Goal: Task Accomplishment & Management: Manage account settings

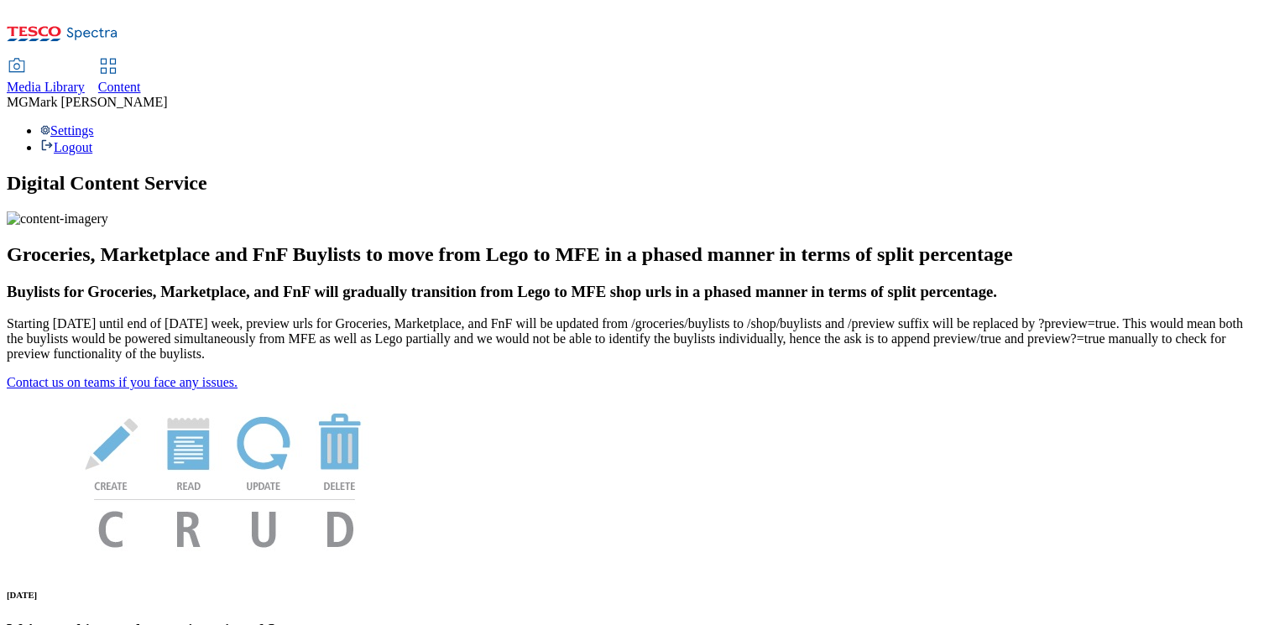
click at [85, 60] on link "Media Library" at bounding box center [46, 77] width 78 height 35
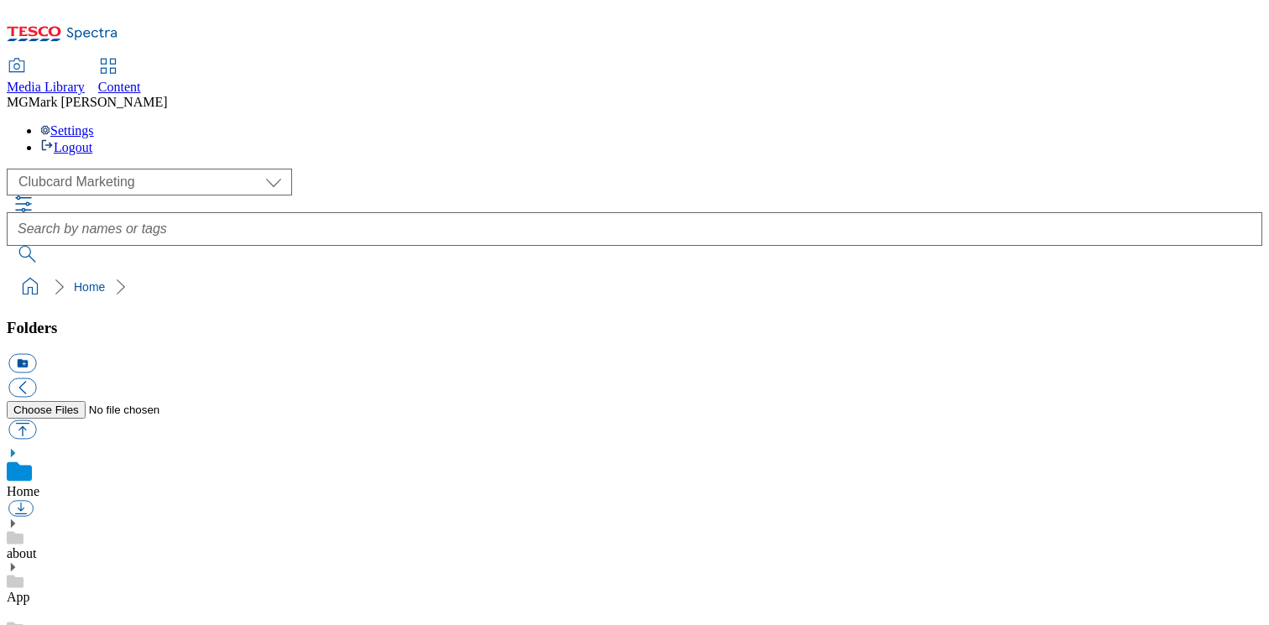
scroll to position [3, 0]
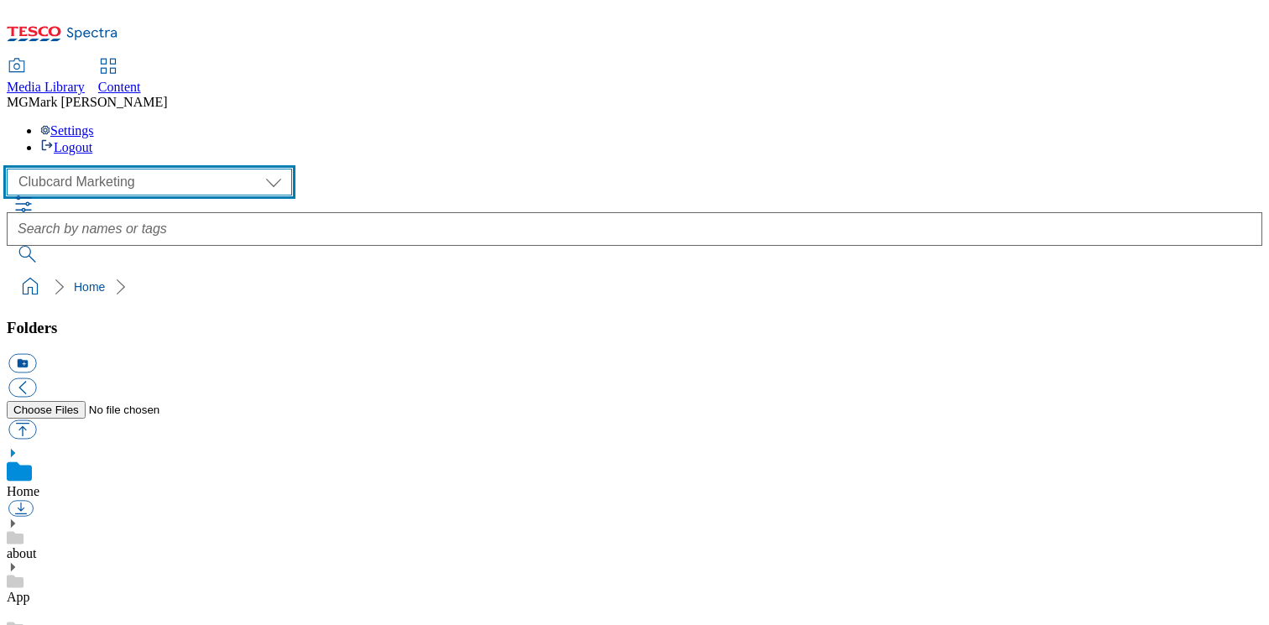
click at [147, 169] on select "Clubcard Marketing Dotcom UK FnF Stores GHS Marketing UK GHS Product UK GHS ROI…" at bounding box center [149, 182] width 285 height 27
select select "flare-homepage"
click at [12, 169] on select "Clubcard Marketing Dotcom UK FnF Stores GHS Marketing UK GHS Product UK GHS ROI…" at bounding box center [149, 182] width 285 height 27
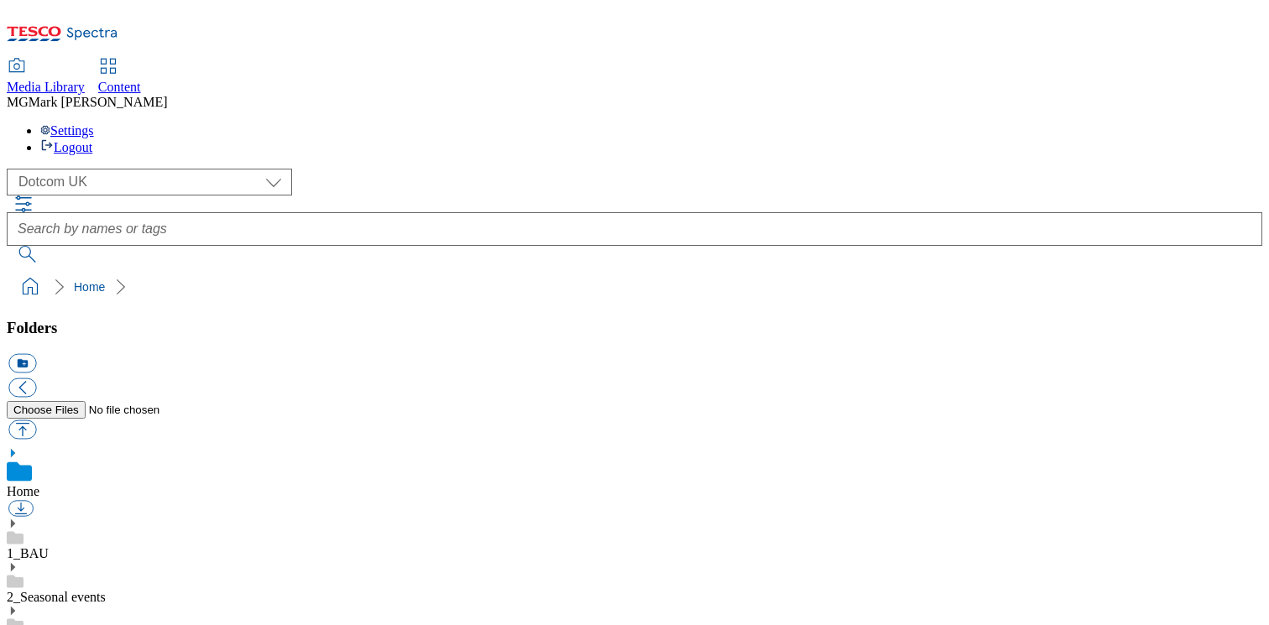
click at [18, 518] on icon at bounding box center [13, 524] width 12 height 12
click at [15, 610] on use at bounding box center [13, 614] width 4 height 8
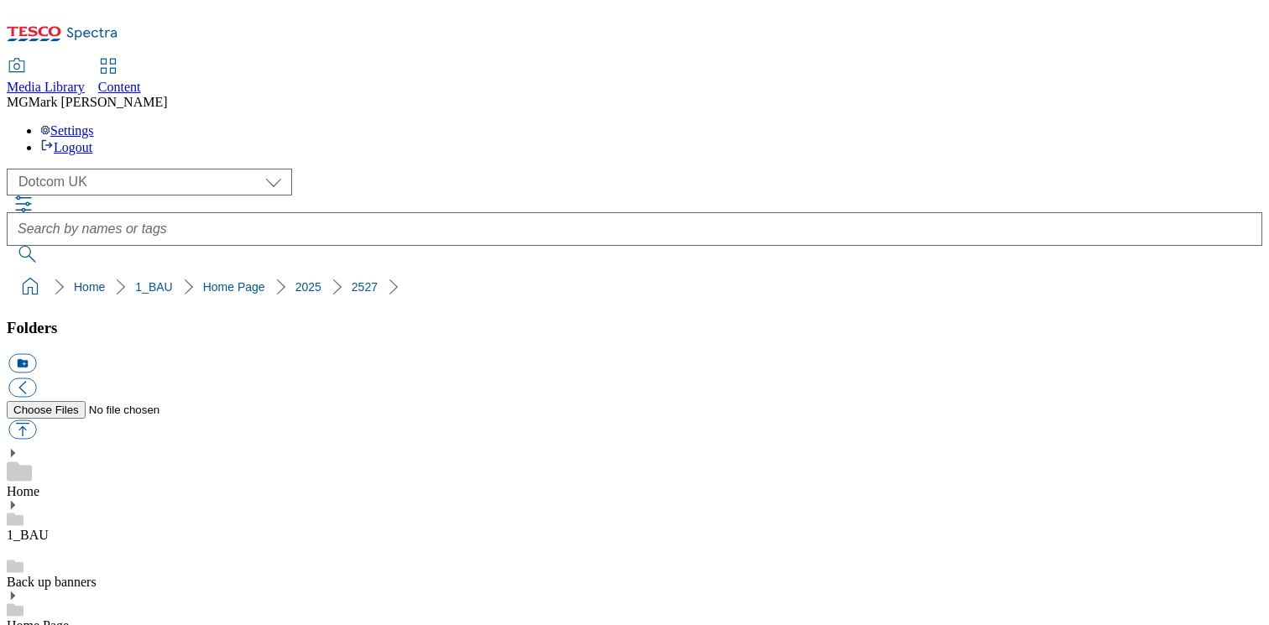
click at [141, 80] on span "Content" at bounding box center [119, 87] width 43 height 14
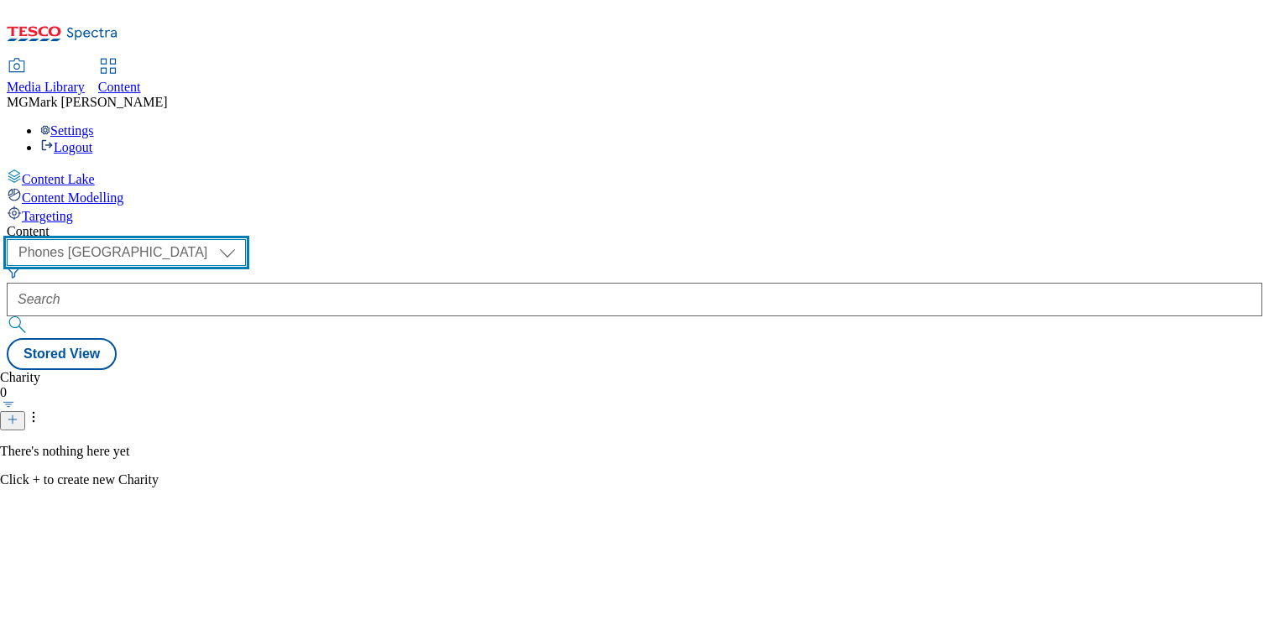
click at [246, 239] on select "Dotcom CZ Dotcom SK ghs-roi ghs-uk Phones [GEOGRAPHIC_DATA]" at bounding box center [126, 252] width 239 height 27
select select "ghs-[GEOGRAPHIC_DATA]"
click at [218, 239] on select "Dotcom CZ Dotcom SK ghs-roi ghs-uk Phones [GEOGRAPHIC_DATA]" at bounding box center [126, 252] width 239 height 27
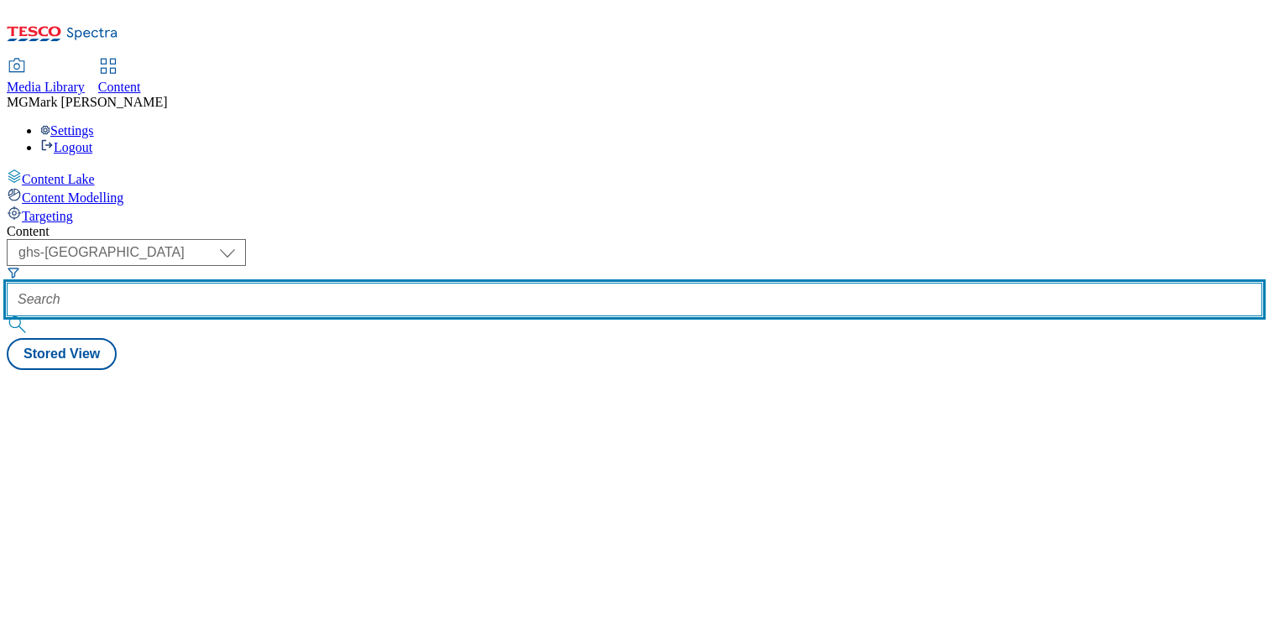
click at [420, 283] on input "text" at bounding box center [634, 300] width 1255 height 34
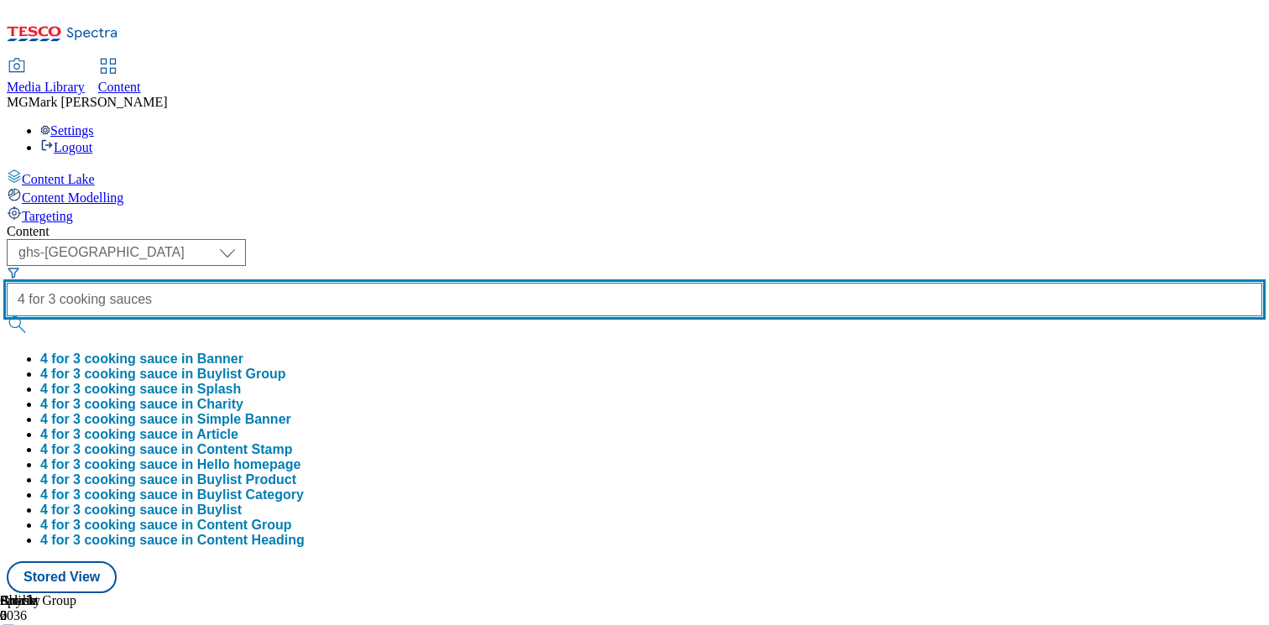
type input "4 for 3 cooking sauces"
click at [7, 316] on button "submit" at bounding box center [18, 324] width 23 height 17
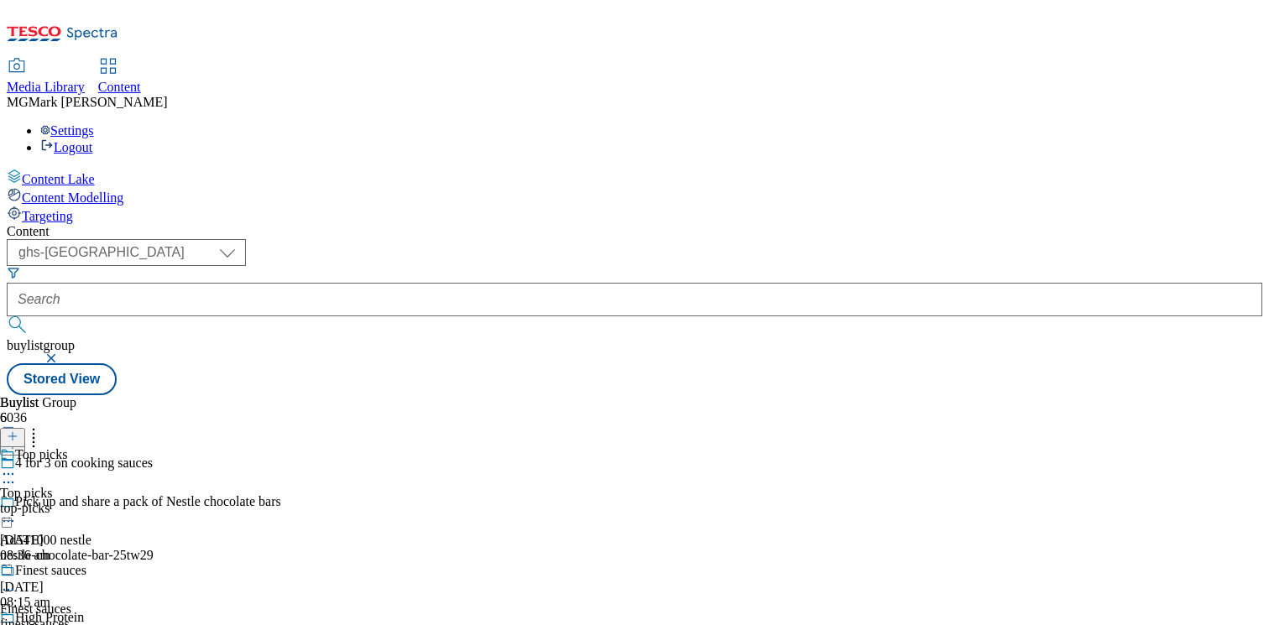
click at [42, 425] on icon at bounding box center [33, 433] width 17 height 17
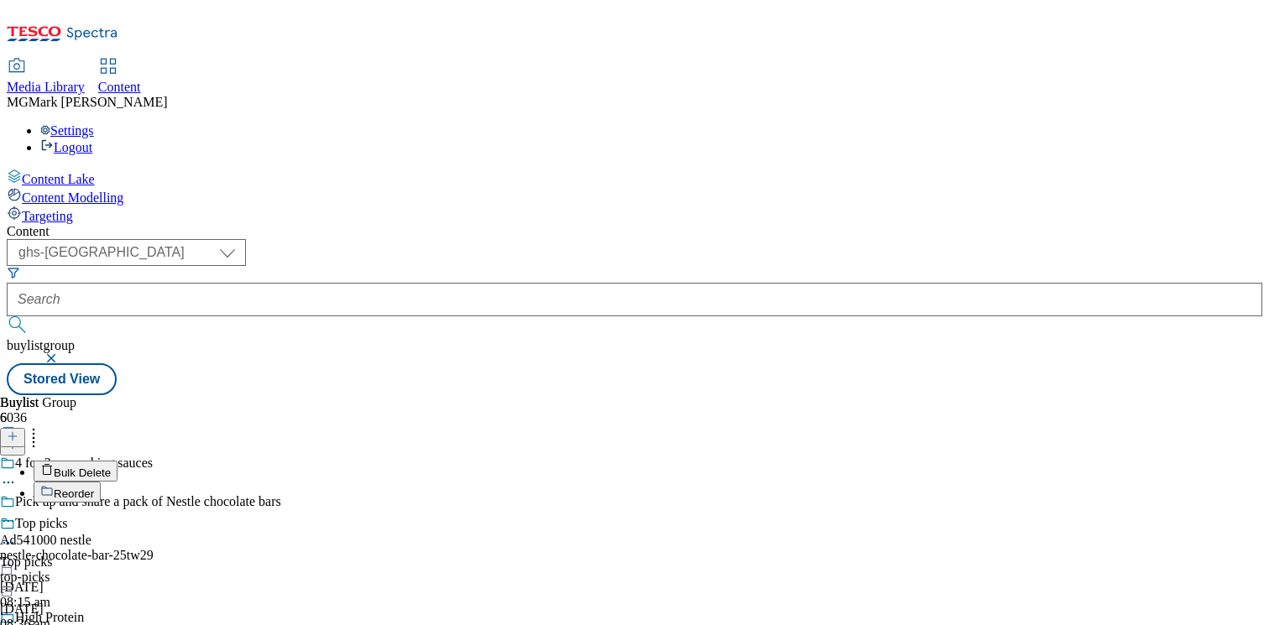
click at [101, 482] on button "Reorder" at bounding box center [67, 492] width 67 height 21
drag, startPoint x: 788, startPoint y: 558, endPoint x: 774, endPoint y: 363, distance: 195.2
drag, startPoint x: 785, startPoint y: 368, endPoint x: 779, endPoint y: 195, distance: 173.8
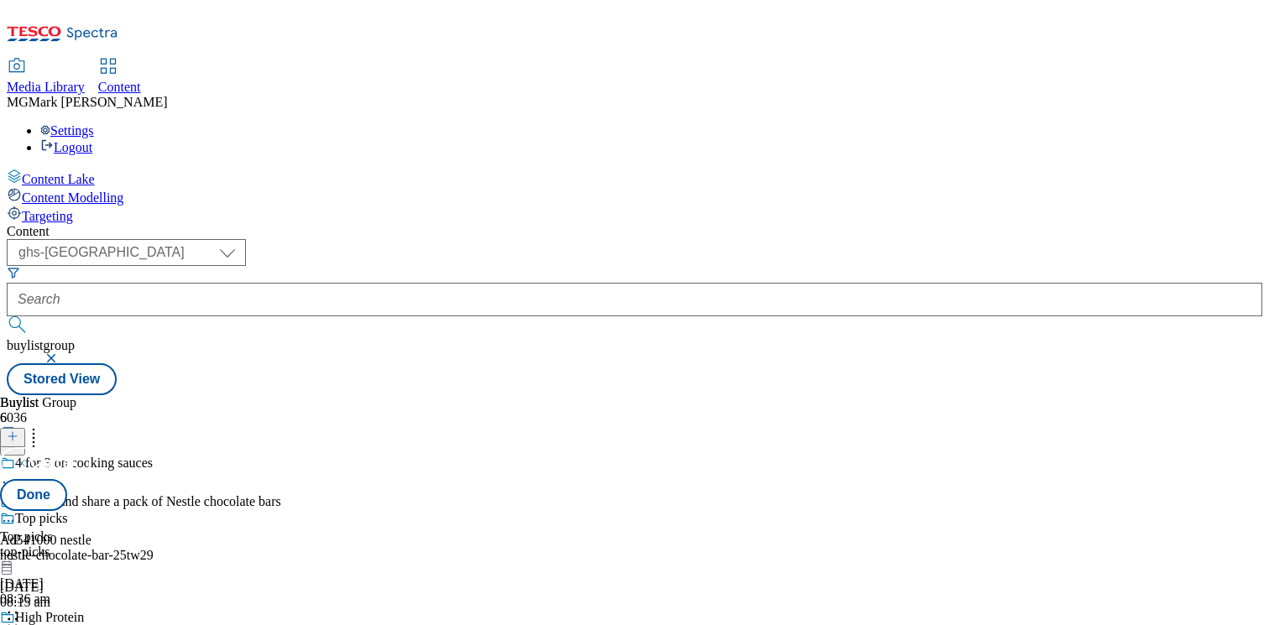
drag, startPoint x: 827, startPoint y: 363, endPoint x: 825, endPoint y: 450, distance: 87.3
drag, startPoint x: 790, startPoint y: 386, endPoint x: 765, endPoint y: 567, distance: 182.9
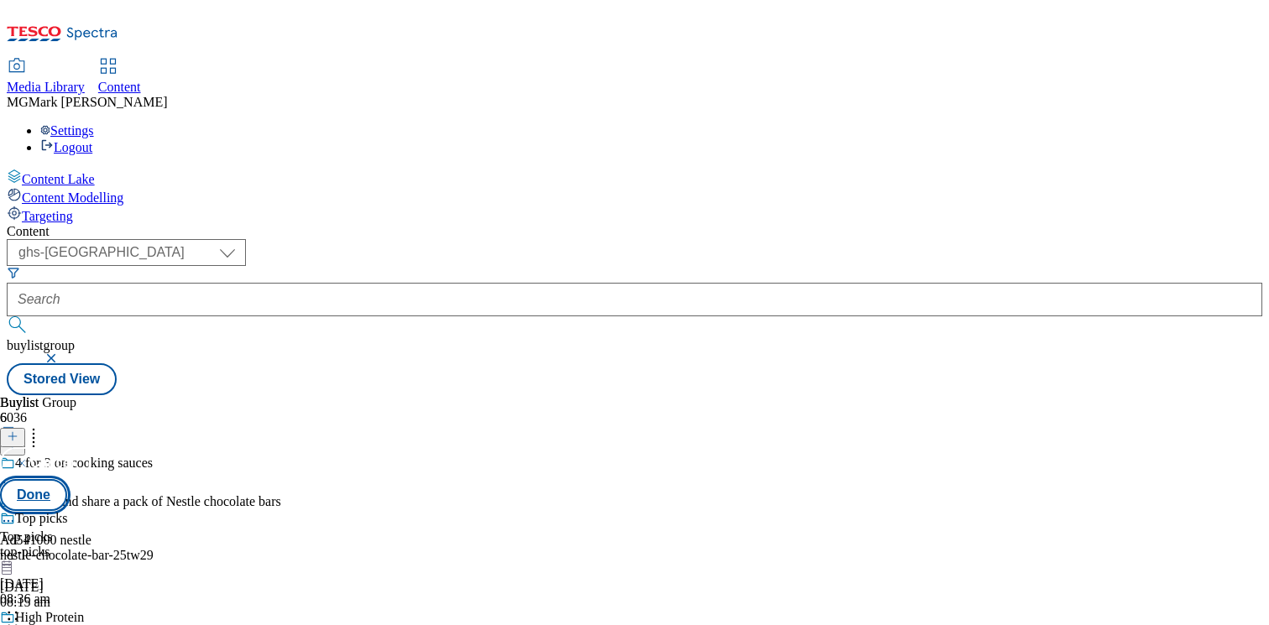
click at [67, 479] on button "Done" at bounding box center [33, 495] width 67 height 32
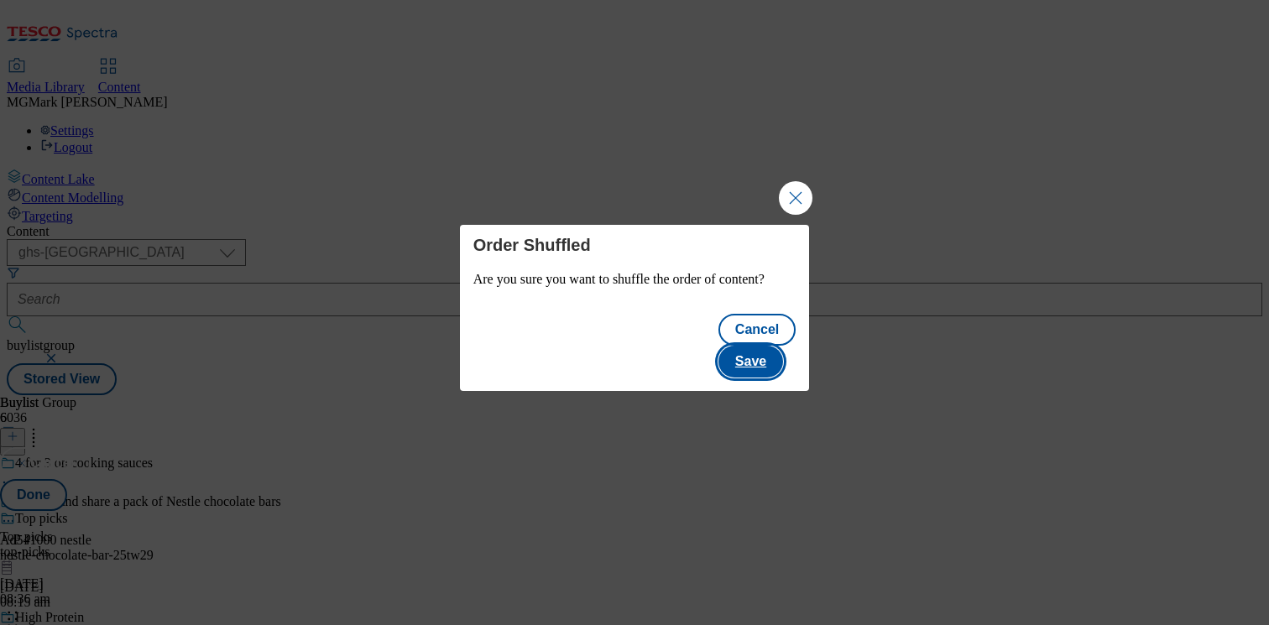
click at [783, 363] on button "Save" at bounding box center [750, 362] width 65 height 32
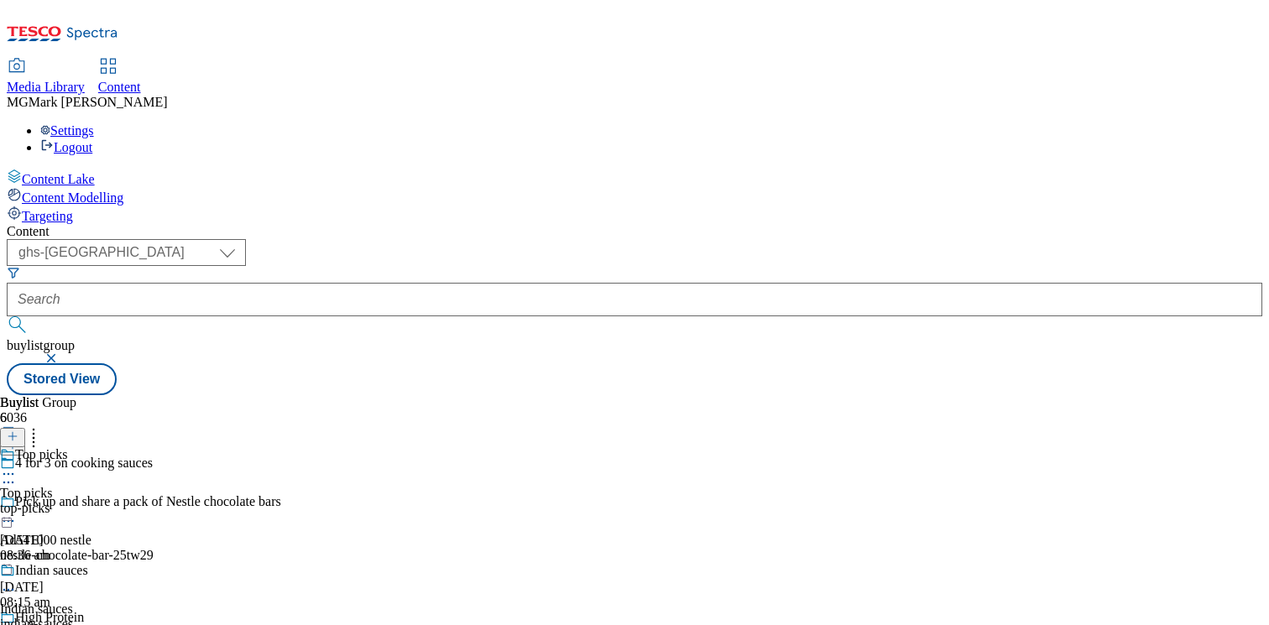
scroll to position [0, 0]
click at [120, 563] on div "Indian sauces Indian sauces indian-sauces 18 Feb 2025 09:53 am" at bounding box center [60, 621] width 120 height 116
click at [120, 540] on div "top-picks" at bounding box center [60, 547] width 120 height 15
click at [17, 504] on icon at bounding box center [8, 512] width 17 height 17
click at [78, 538] on button "Edit" at bounding box center [56, 547] width 44 height 19
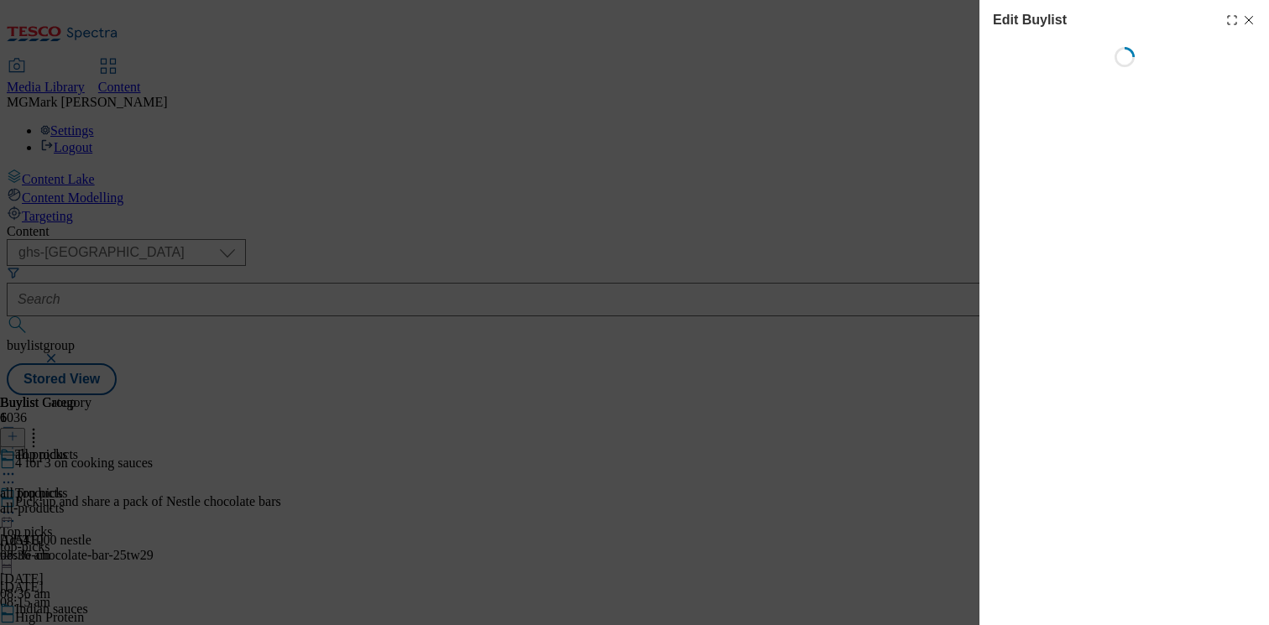
select select "evergreen"
select select "event"
select select "tesco"
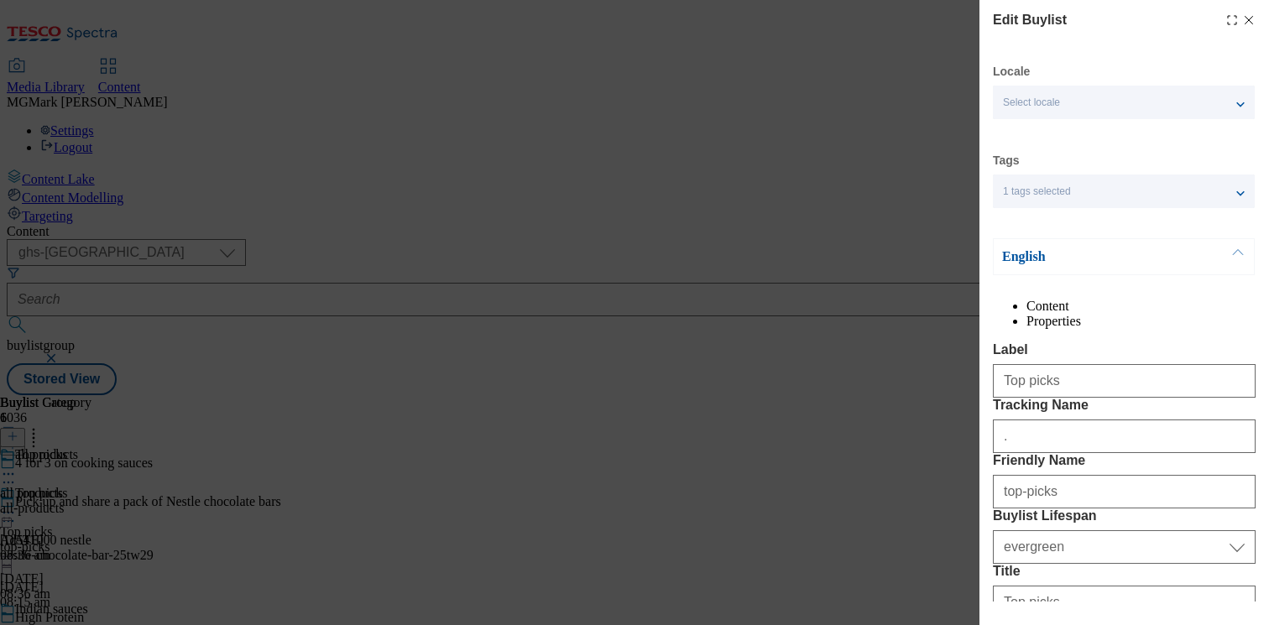
select select "Banner"
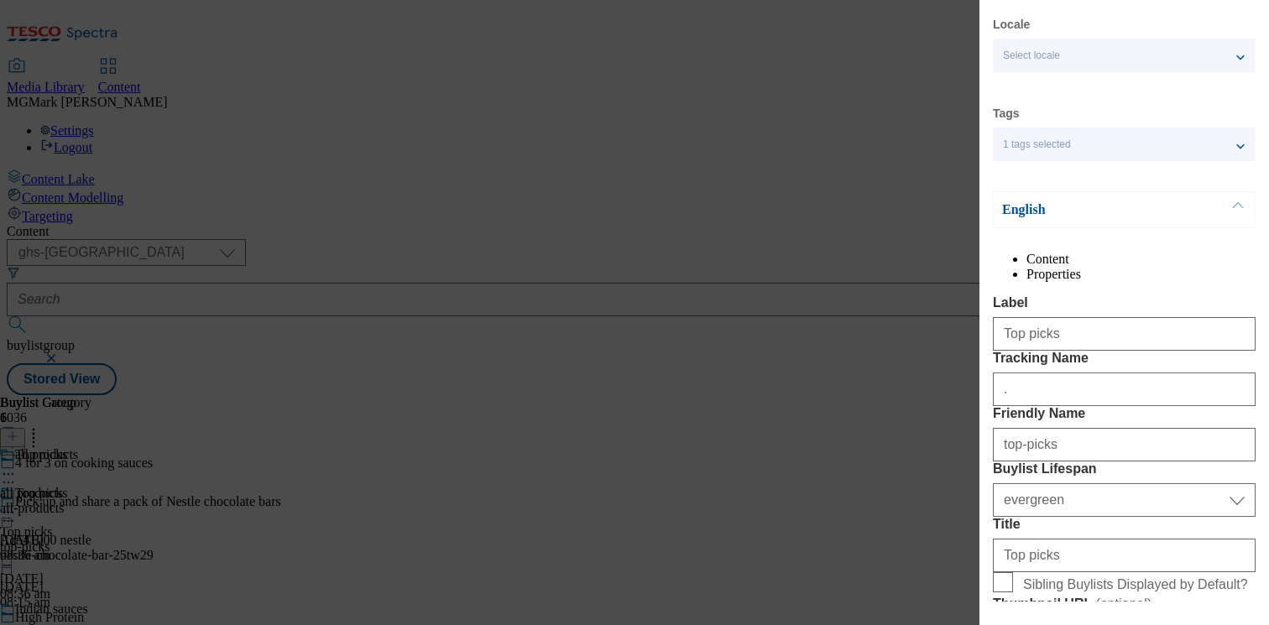
scroll to position [50, 0]
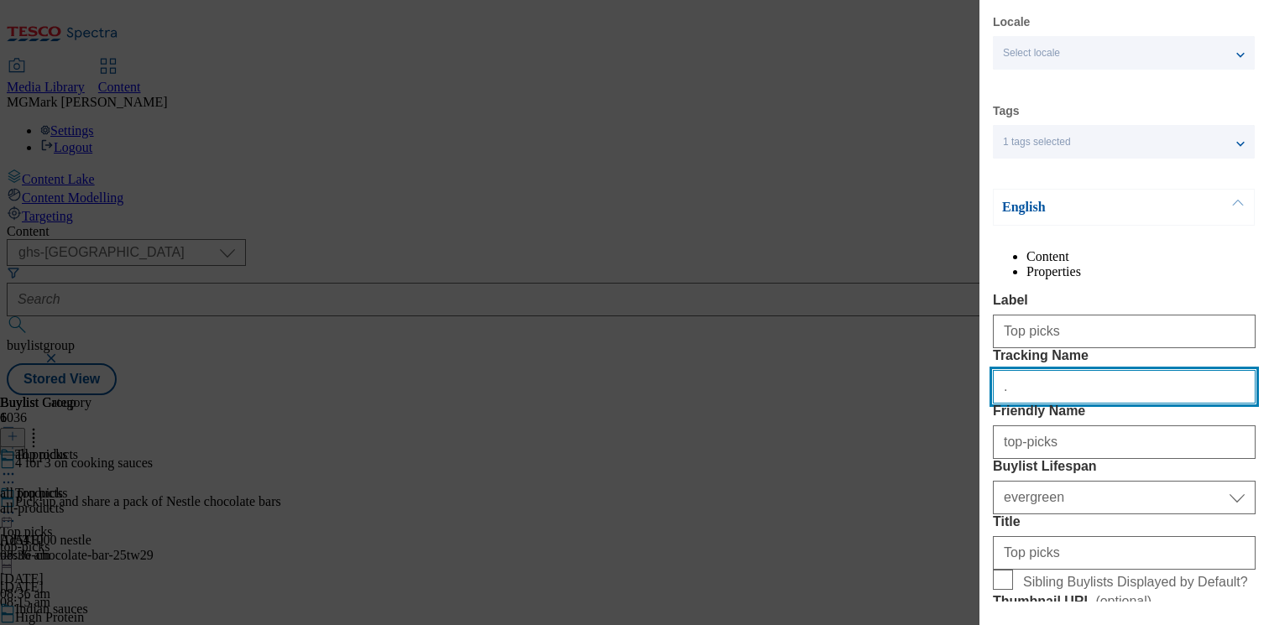
click at [1050, 404] on input "." at bounding box center [1124, 387] width 263 height 34
click at [1041, 404] on input "." at bounding box center [1124, 387] width 263 height 34
paste input "Buylist_topicks"
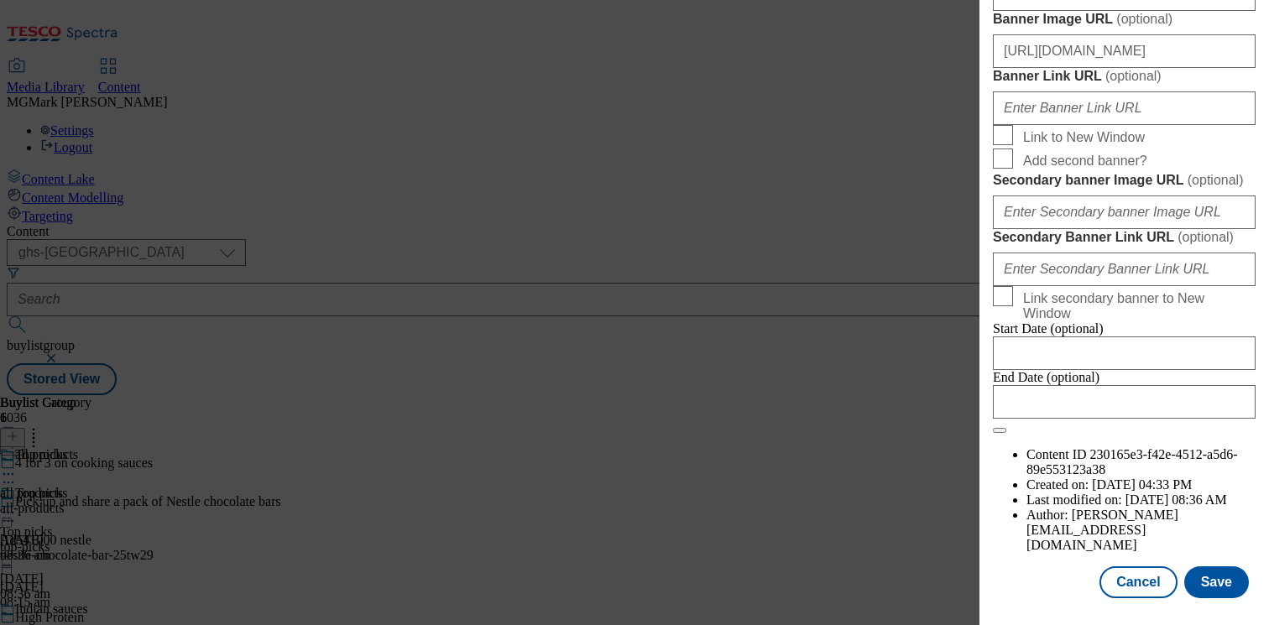
scroll to position [1893, 0]
type input "Buylist_topicks"
click at [1223, 584] on button "Save" at bounding box center [1216, 582] width 65 height 32
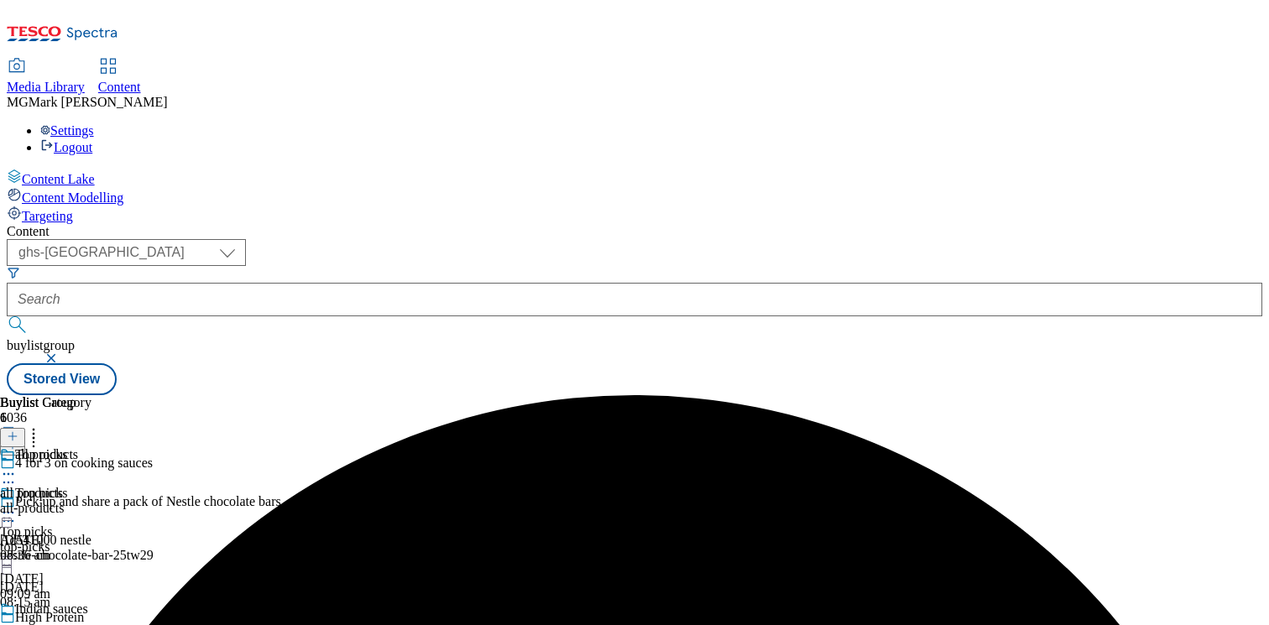
click at [17, 620] on icon at bounding box center [8, 628] width 17 height 17
select select "evergreen"
select select "Banner"
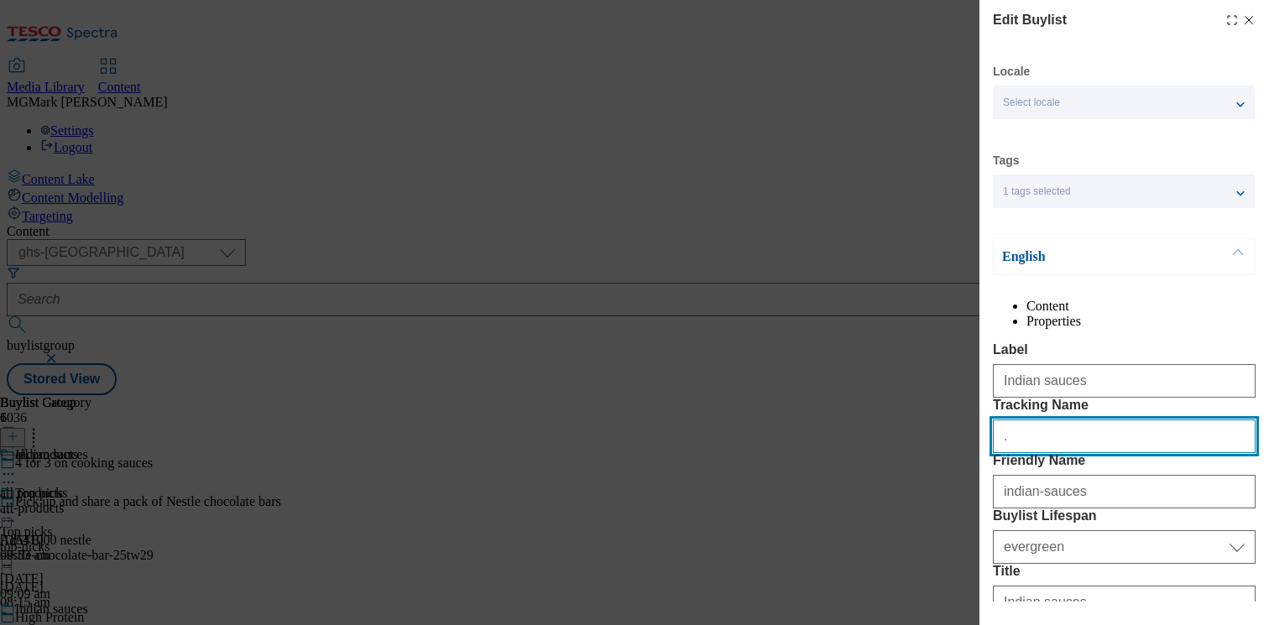
click at [1107, 453] on input "." at bounding box center [1124, 437] width 263 height 34
paste input "Buylist_Indian"
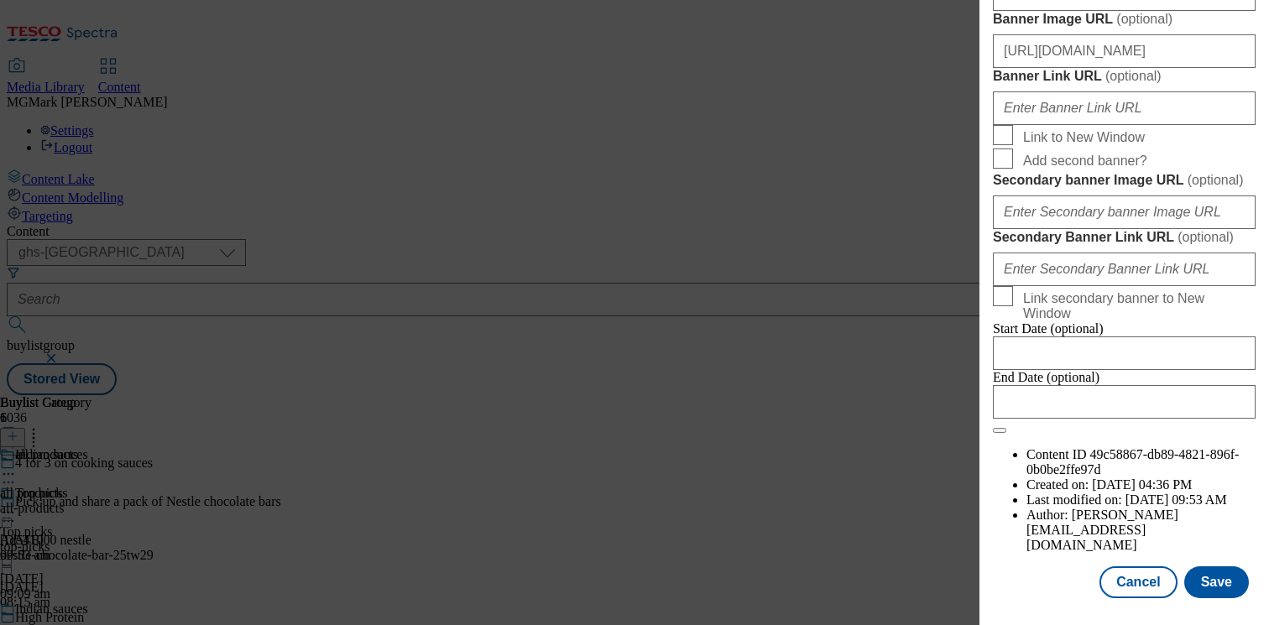
scroll to position [1893, 0]
type input "Buylist_Indian"
click at [1226, 584] on button "Save" at bounding box center [1216, 582] width 65 height 32
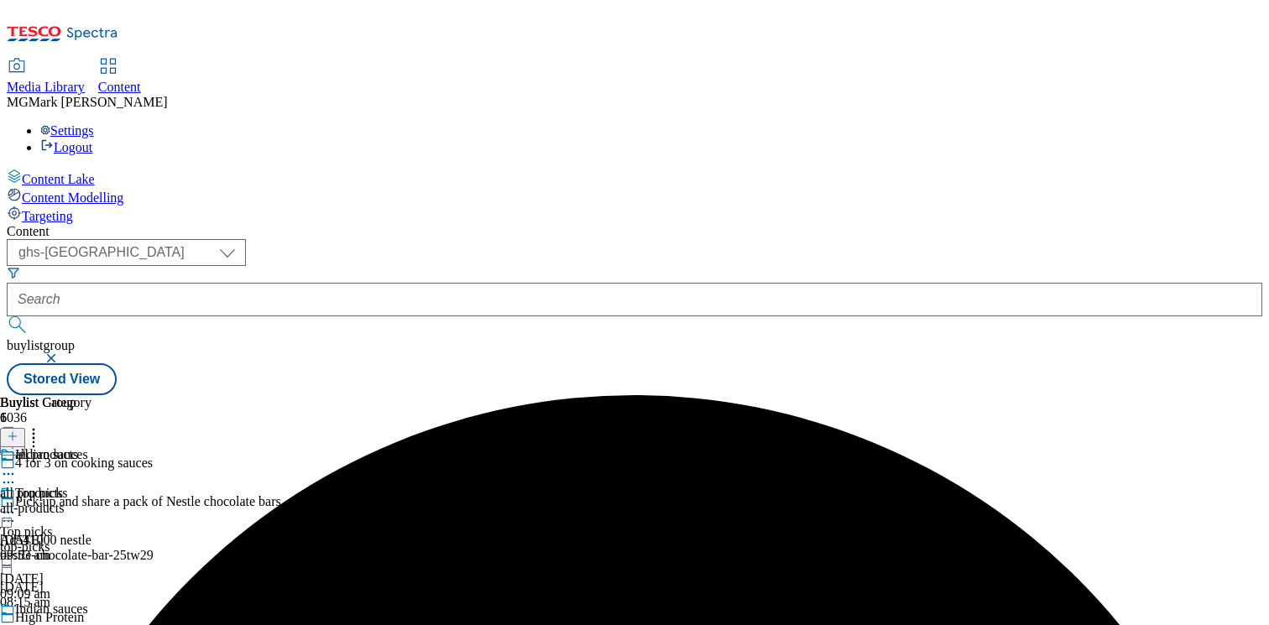
scroll to position [187, 0]
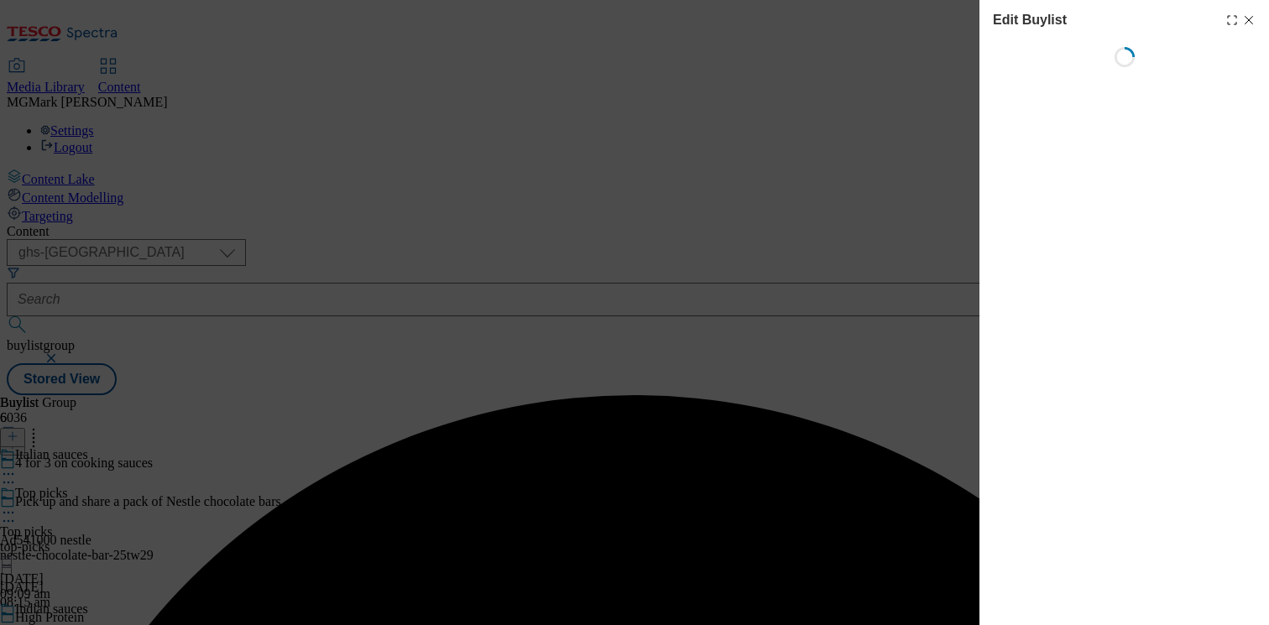
select select "evergreen"
select select "Banner"
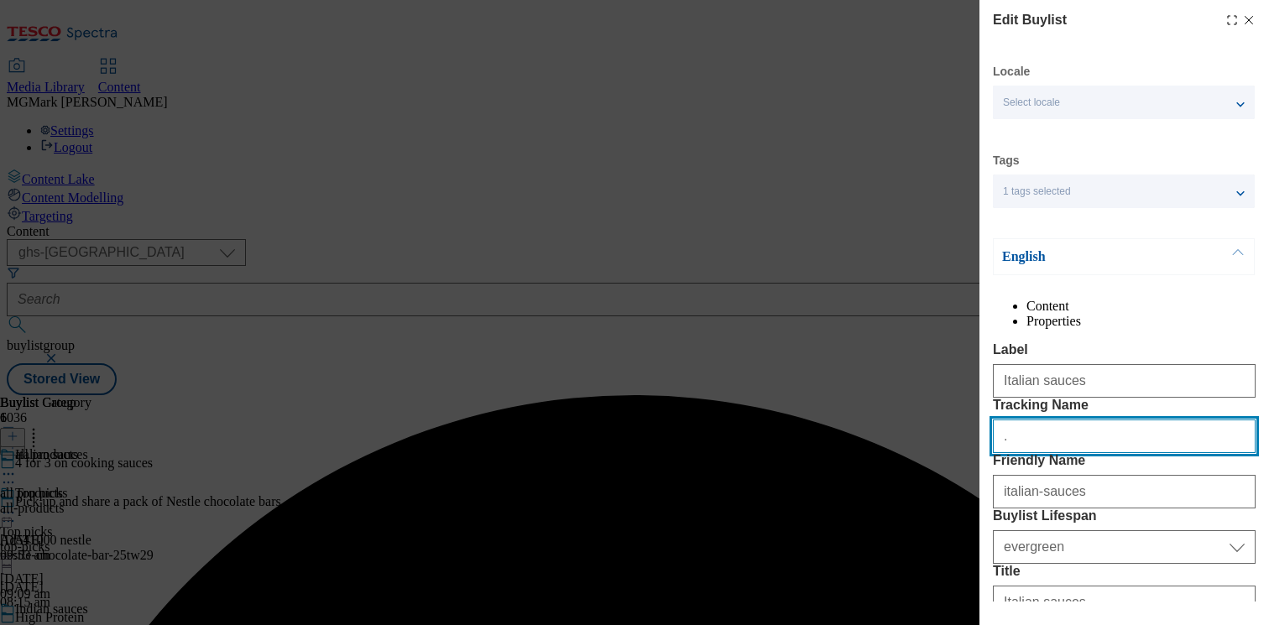
click at [1048, 453] on input "." at bounding box center [1124, 437] width 263 height 34
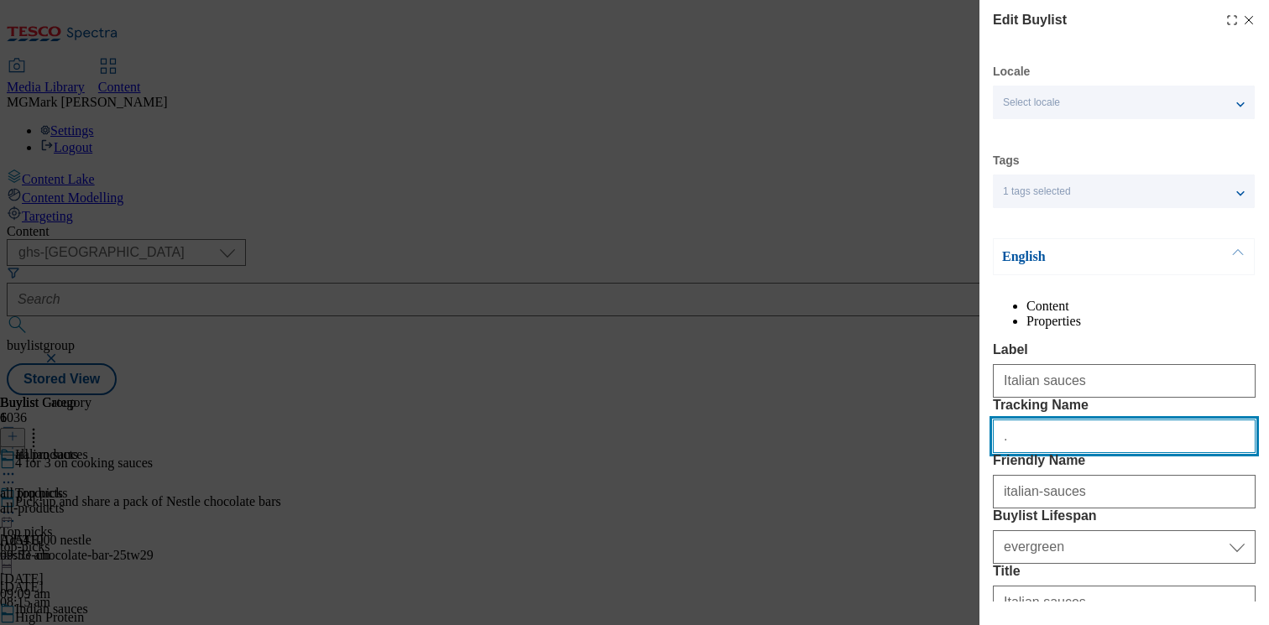
paste input "Buylist_Italian"
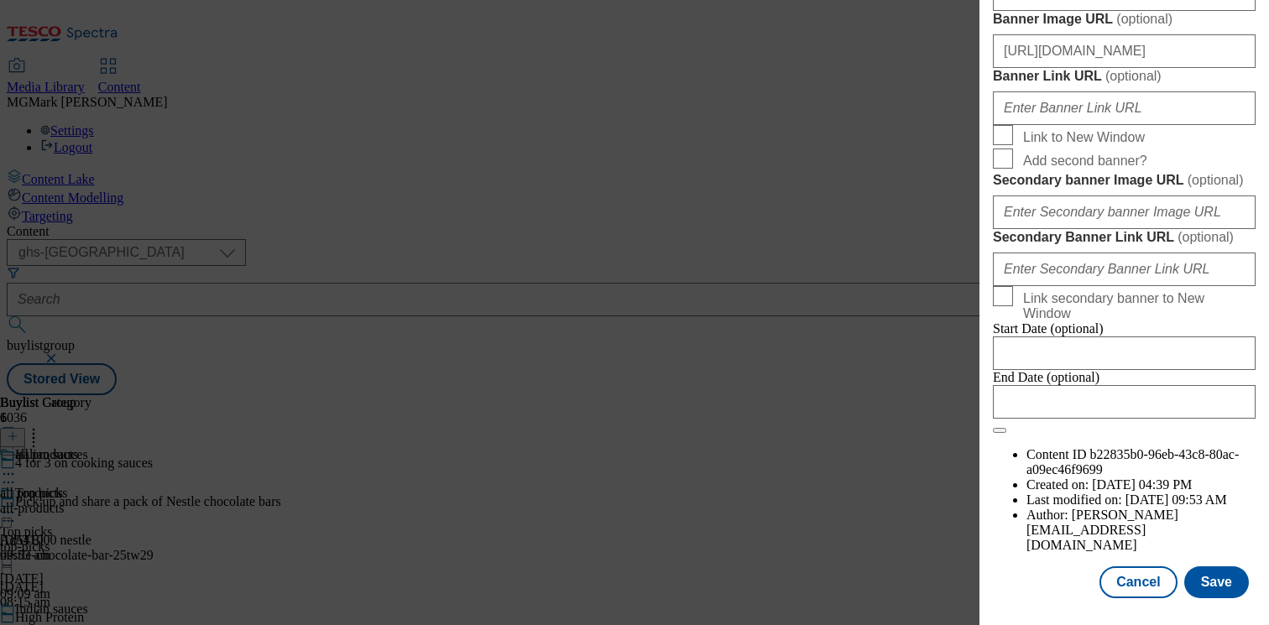
scroll to position [1893, 0]
type input "Buylist_Italian"
click at [1225, 590] on button "Save" at bounding box center [1216, 582] width 65 height 32
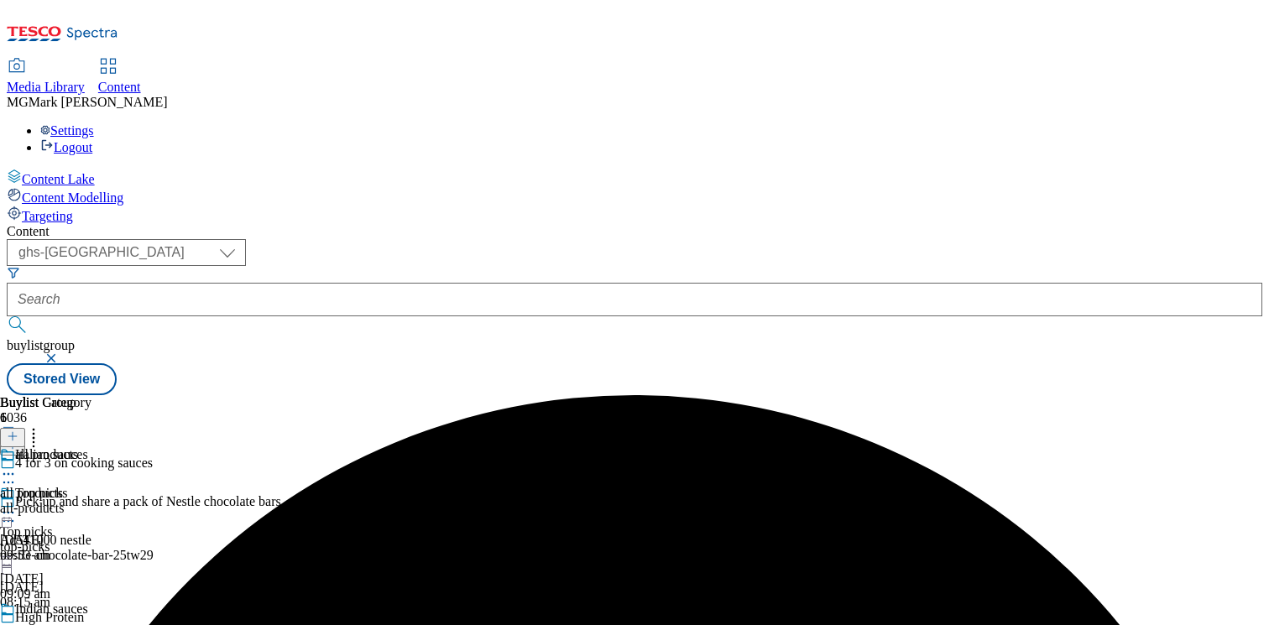
click at [18, 430] on icon at bounding box center [13, 436] width 12 height 12
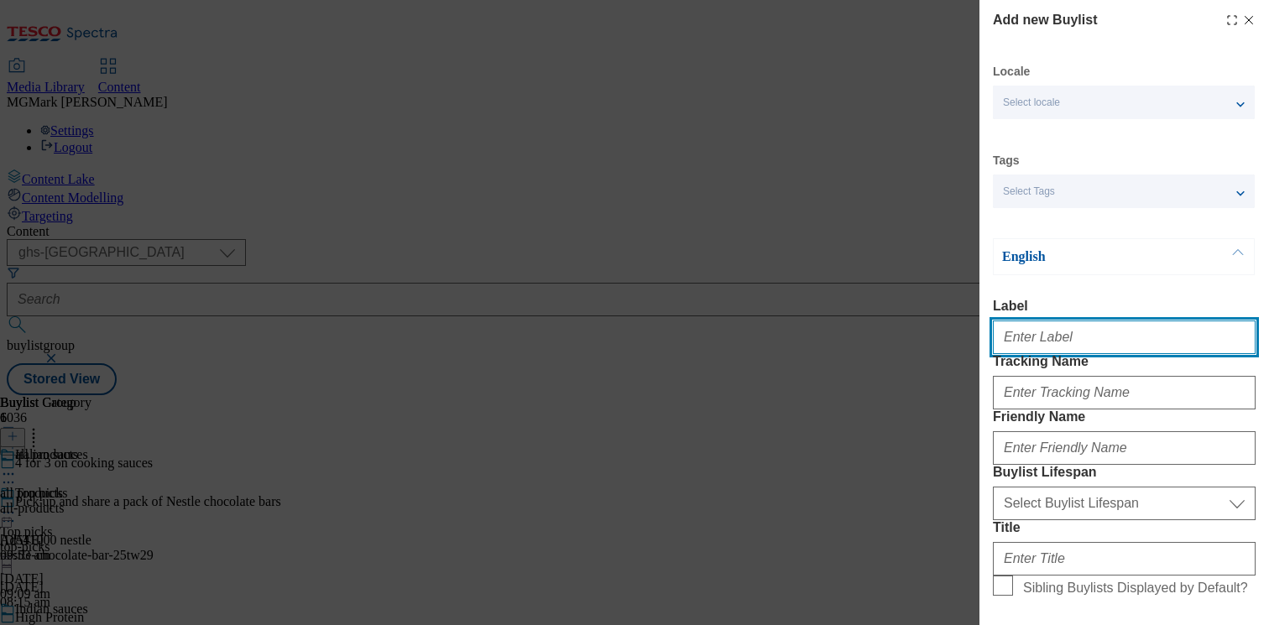
click at [1088, 341] on input "Label" at bounding box center [1124, 338] width 263 height 34
paste input "East and south east Asian sauces"
type input "East and south east Asian sauces"
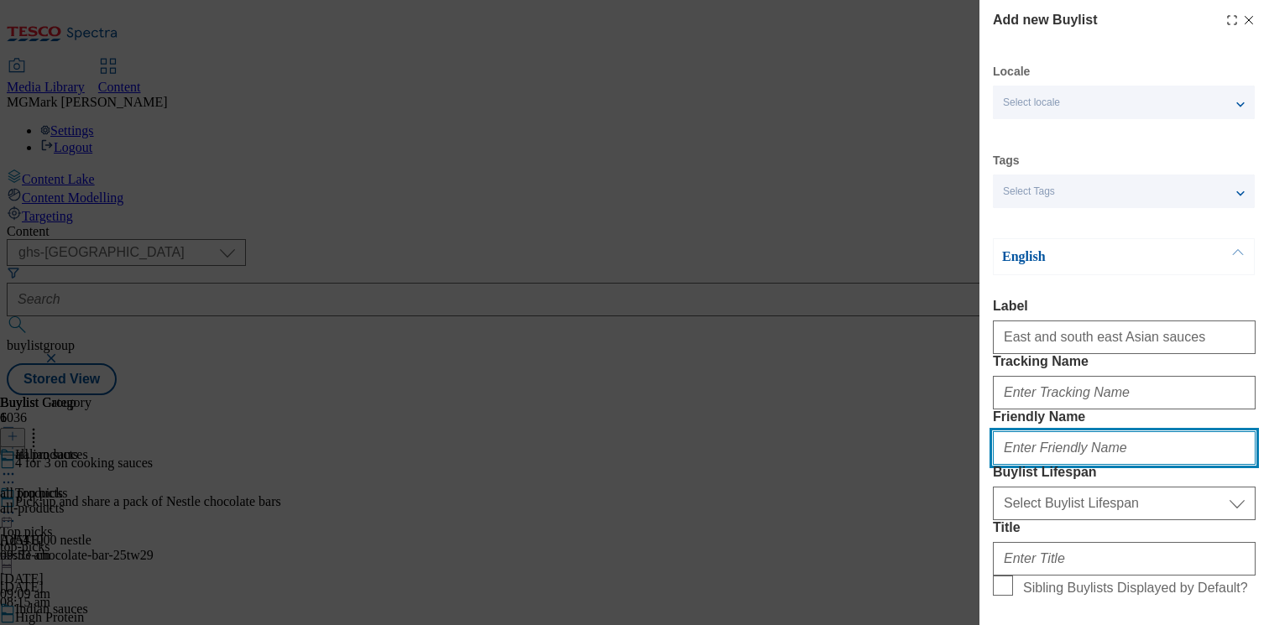
click at [1083, 465] on input "Friendly Name" at bounding box center [1124, 448] width 263 height 34
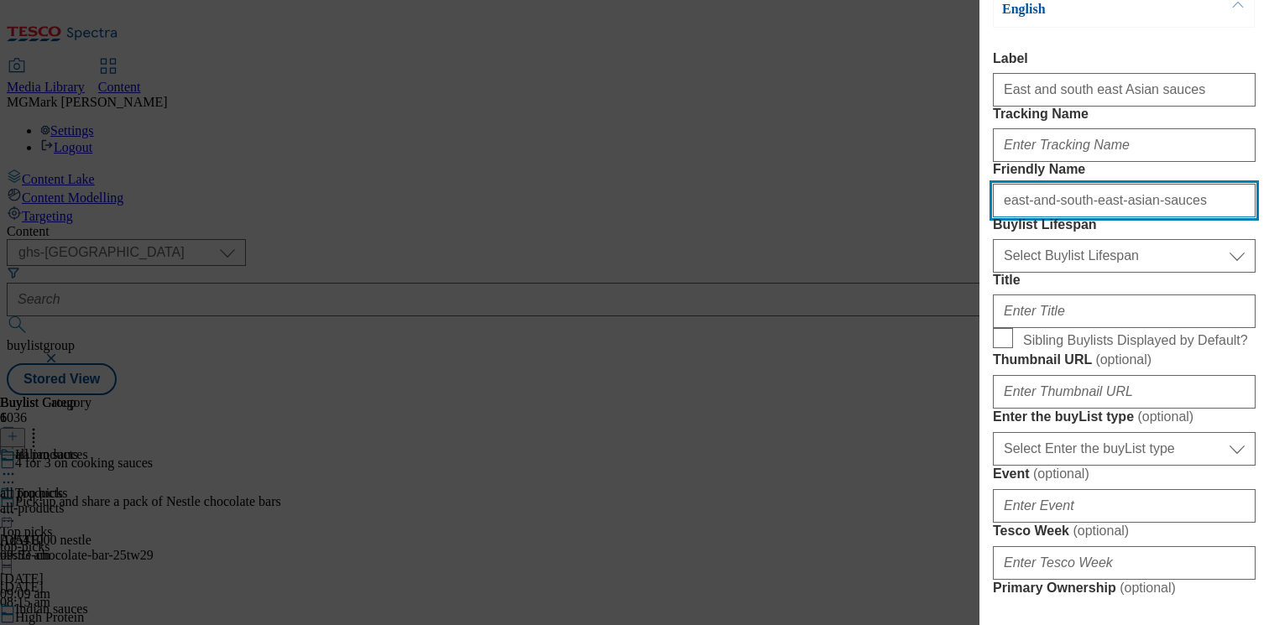
scroll to position [249, 0]
type input "east-and-south-east-asian-sauces"
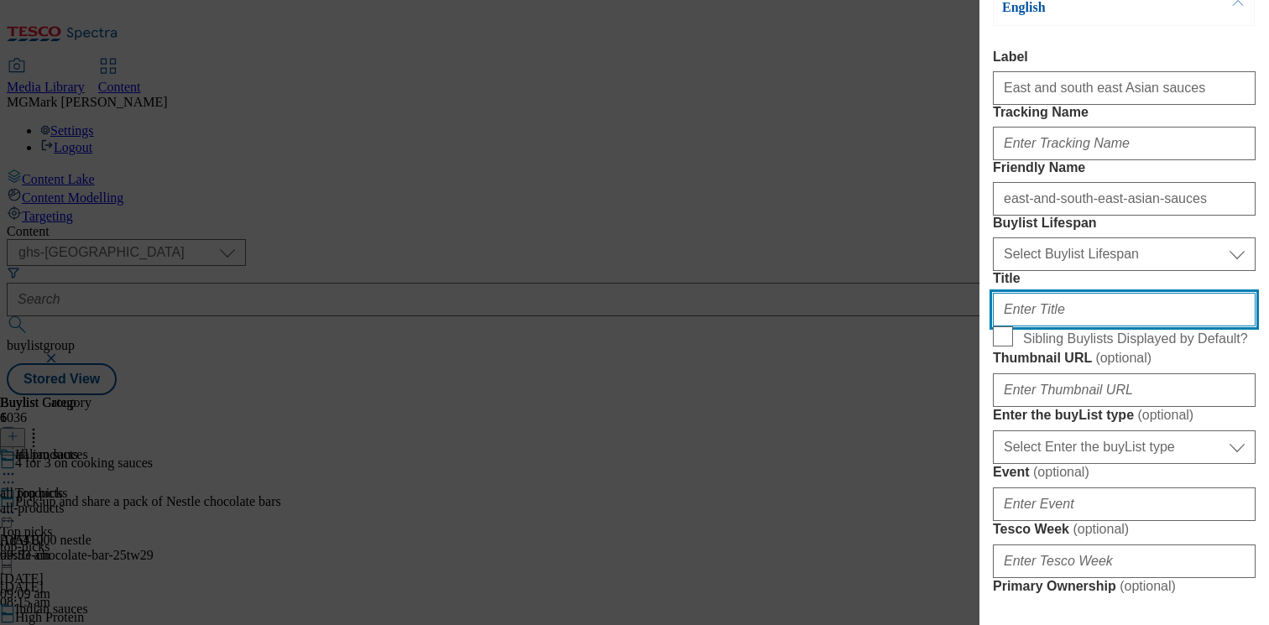
click at [1064, 326] on input "Title" at bounding box center [1124, 310] width 263 height 34
paste input "East and south east Asian sauces"
type input "East and south east Asian sauces"
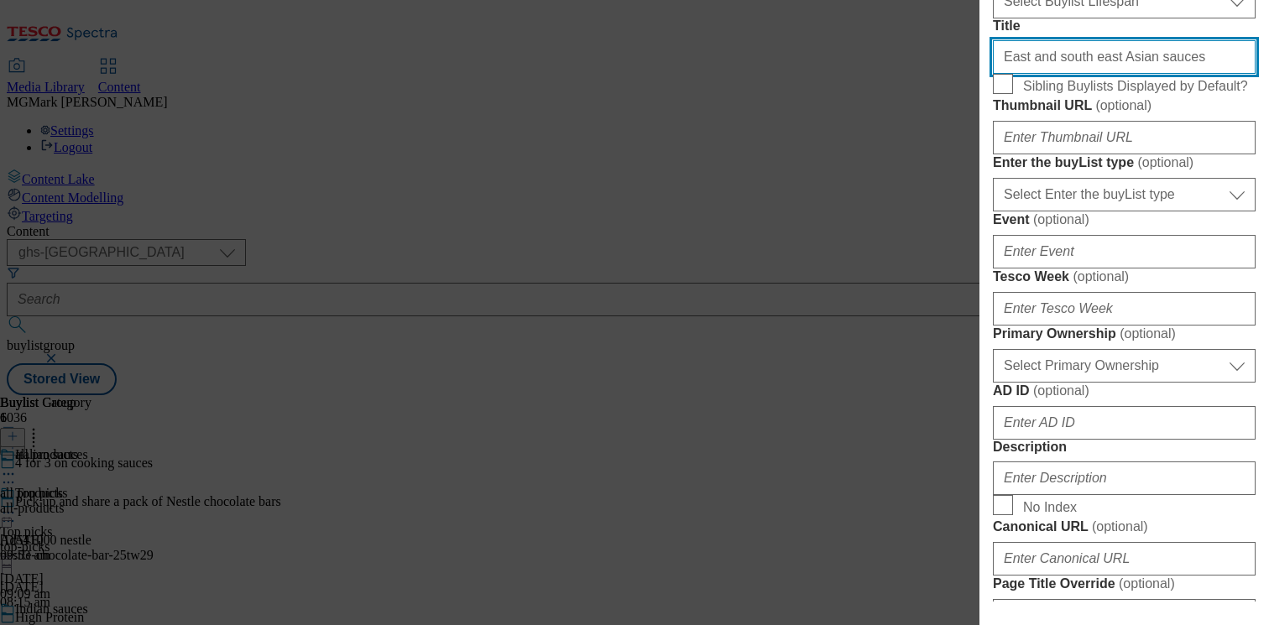
scroll to position [514, 0]
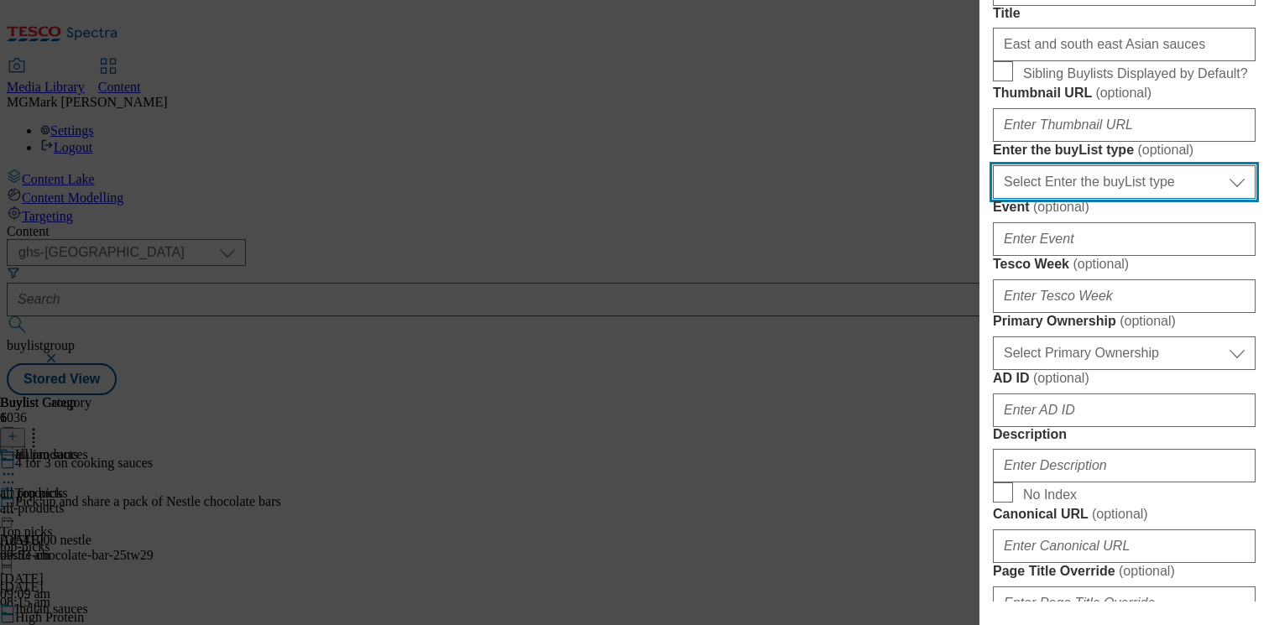
click at [1060, 199] on select "Select Enter the buyList type event supplier funded long term >4 weeks supplier…" at bounding box center [1124, 182] width 263 height 34
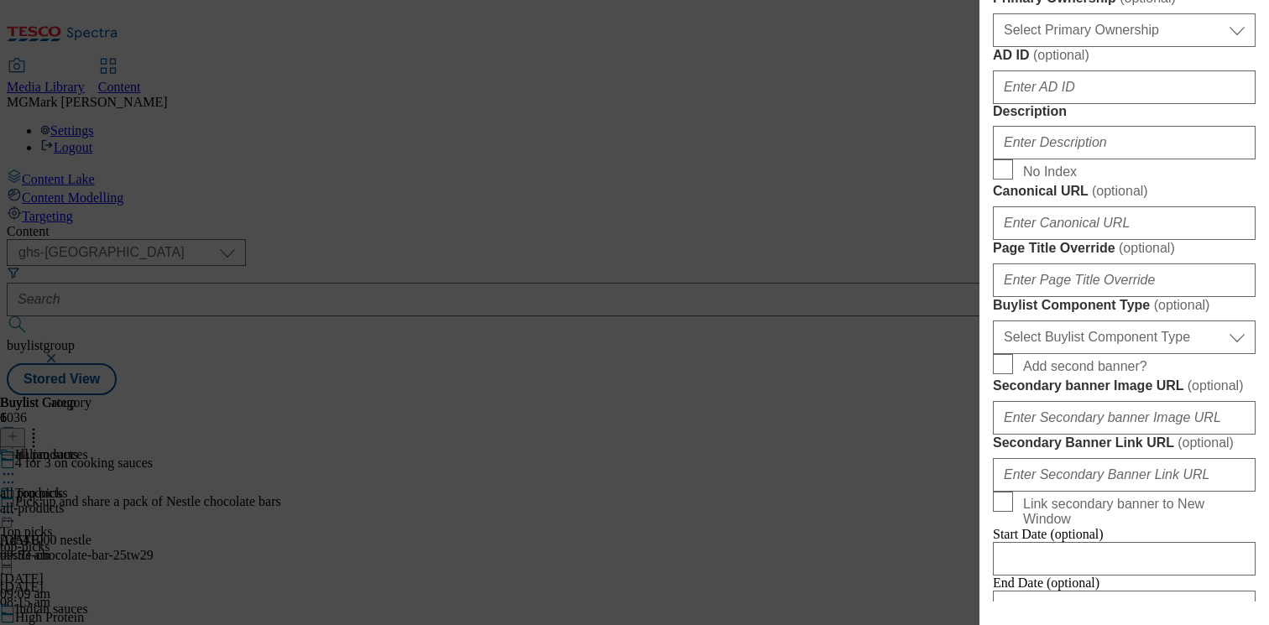
scroll to position [874, 0]
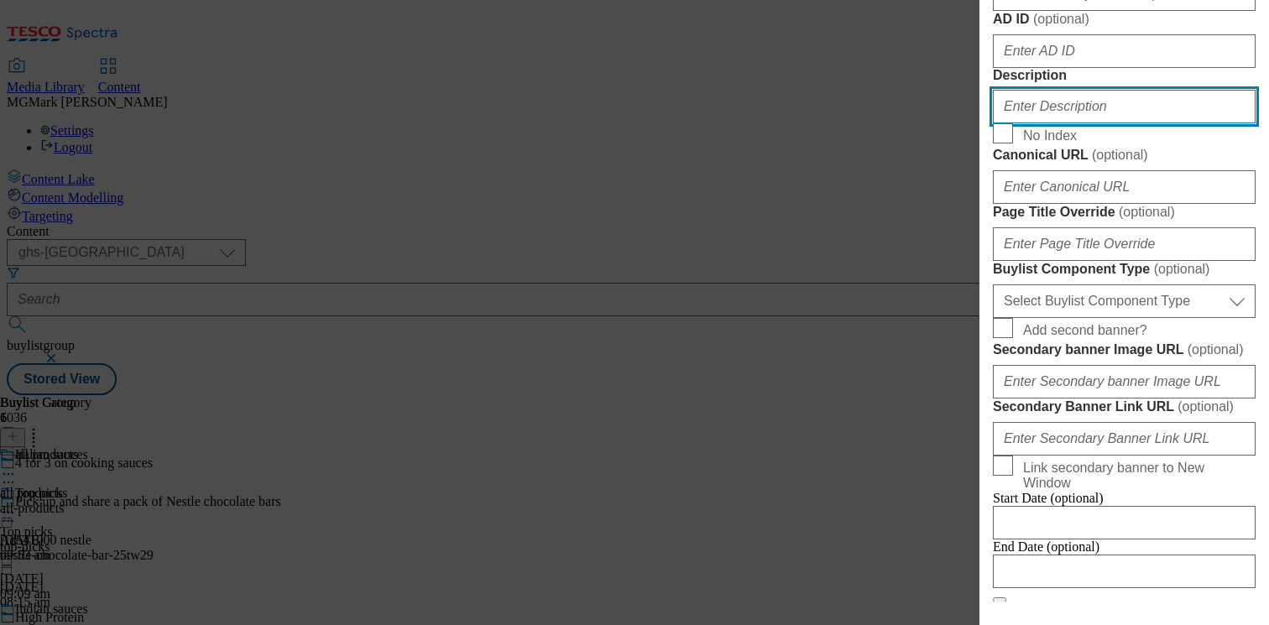
click at [1085, 123] on input "Description" at bounding box center [1124, 107] width 263 height 34
paste input "Shop 4 for 3 on a range of quality East and South East Asian cooking sauces onl…"
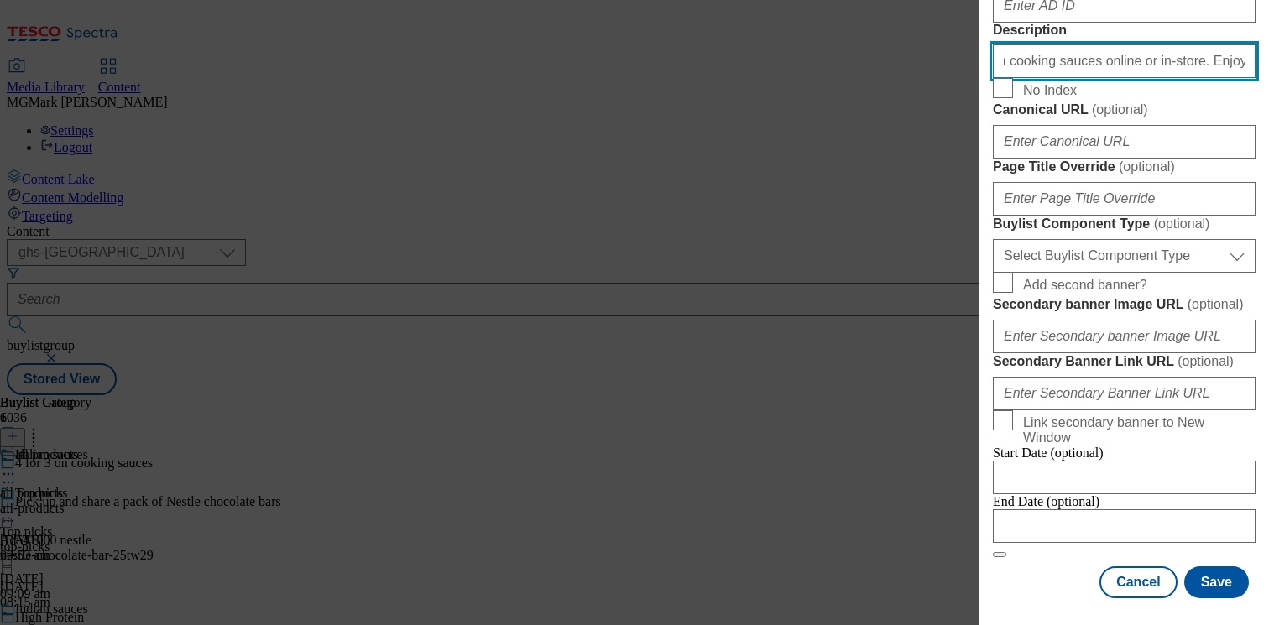
scroll to position [1287, 0]
type input "Shop 4 for 3 on a range of quality East and South East Asian cooking sauces onl…"
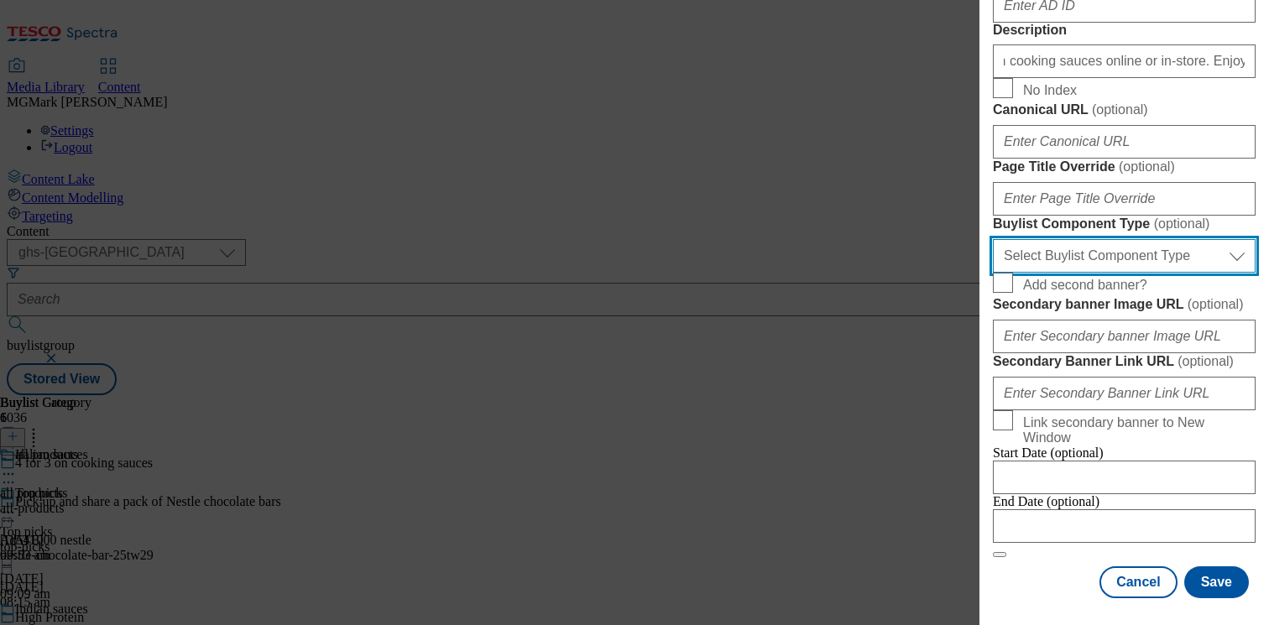
click at [1181, 273] on select "Select Buylist Component Type Banner Competition Header Meal" at bounding box center [1124, 256] width 263 height 34
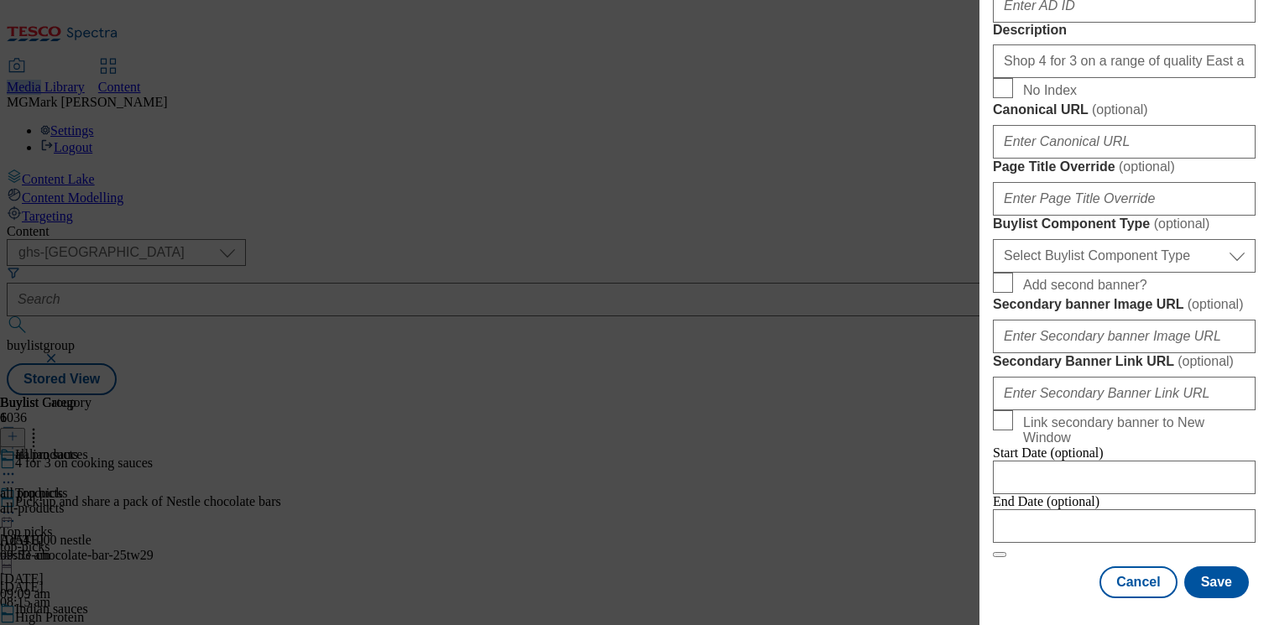
click at [668, 0] on html "Icons icon_account icon_add icon_backward_link icon_basket icon_benefits icon_c…" at bounding box center [634, 201] width 1269 height 402
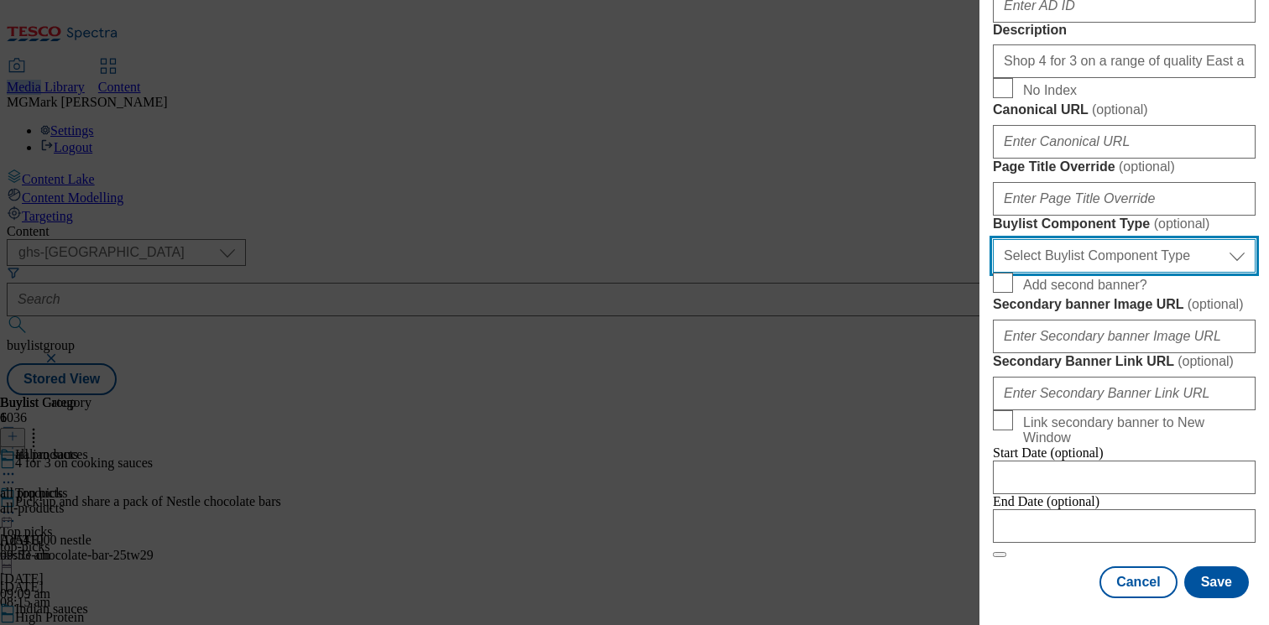
click at [1143, 273] on select "Select Buylist Component Type Banner Competition Header Meal" at bounding box center [1124, 256] width 263 height 34
select select "Banner"
click at [993, 273] on select "Select Buylist Component Type Banner Competition Header Meal" at bounding box center [1124, 256] width 263 height 34
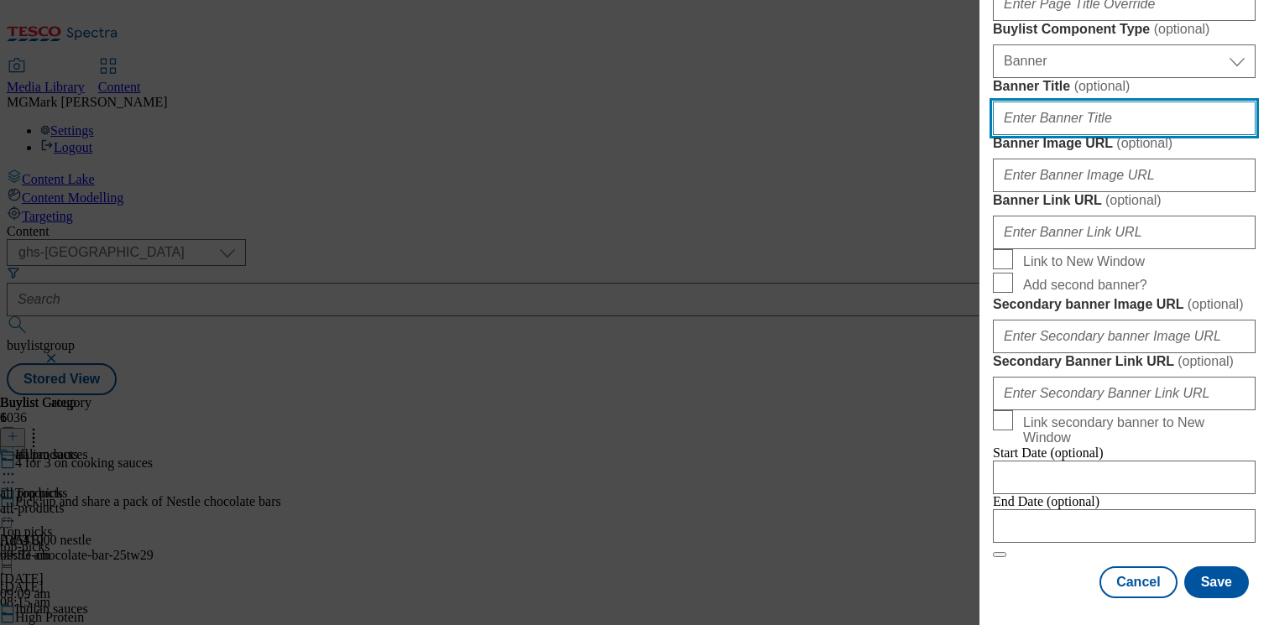
click at [1140, 135] on input "Banner Title ( optional )" at bounding box center [1124, 119] width 263 height 34
paste input "https://digitalcontent.api.tesco.com/v2/media/ghs-mktg/c9623cf6-7a29-49c7-b113-…"
type input "https://digitalcontent.api.tesco.com/v2/media/ghs-mktg/c9623cf6-7a29-49c7-b113-…"
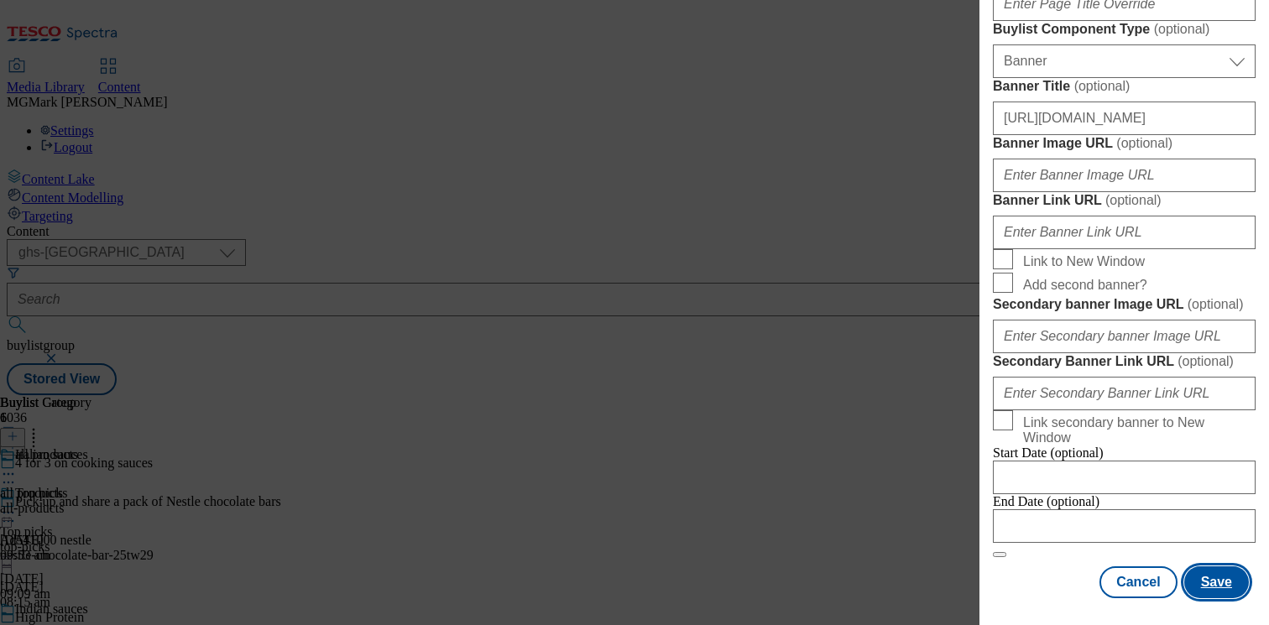
click at [1208, 592] on button "Save" at bounding box center [1216, 582] width 65 height 32
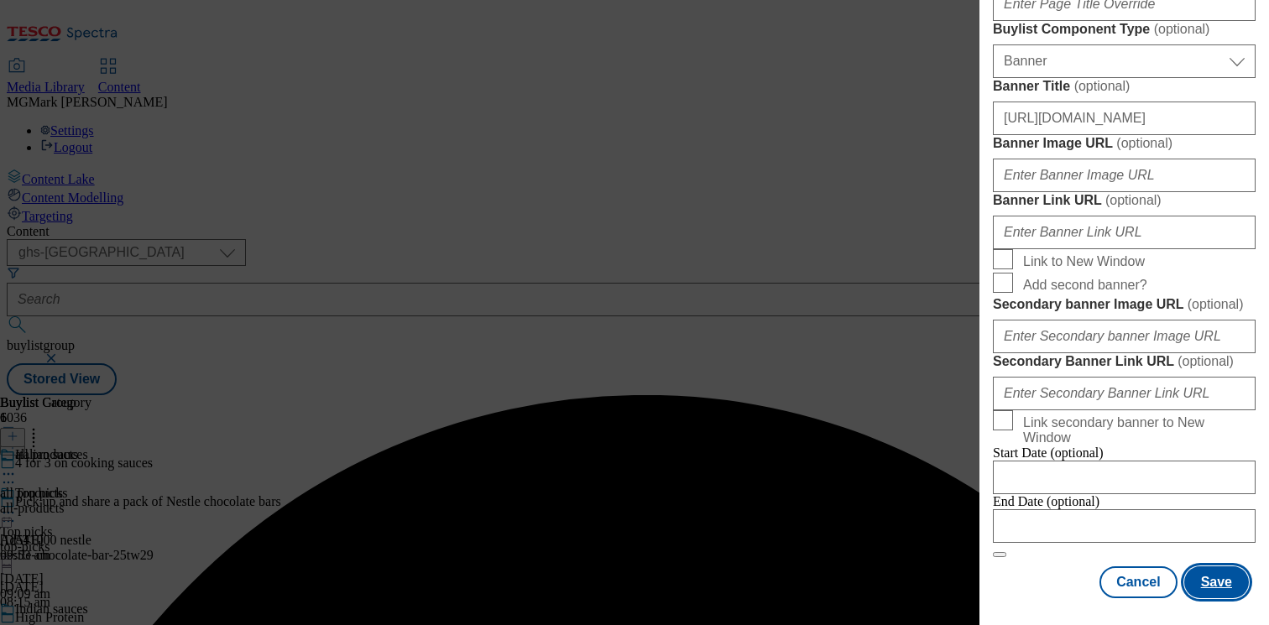
click at [1207, 581] on button "Save" at bounding box center [1216, 582] width 65 height 32
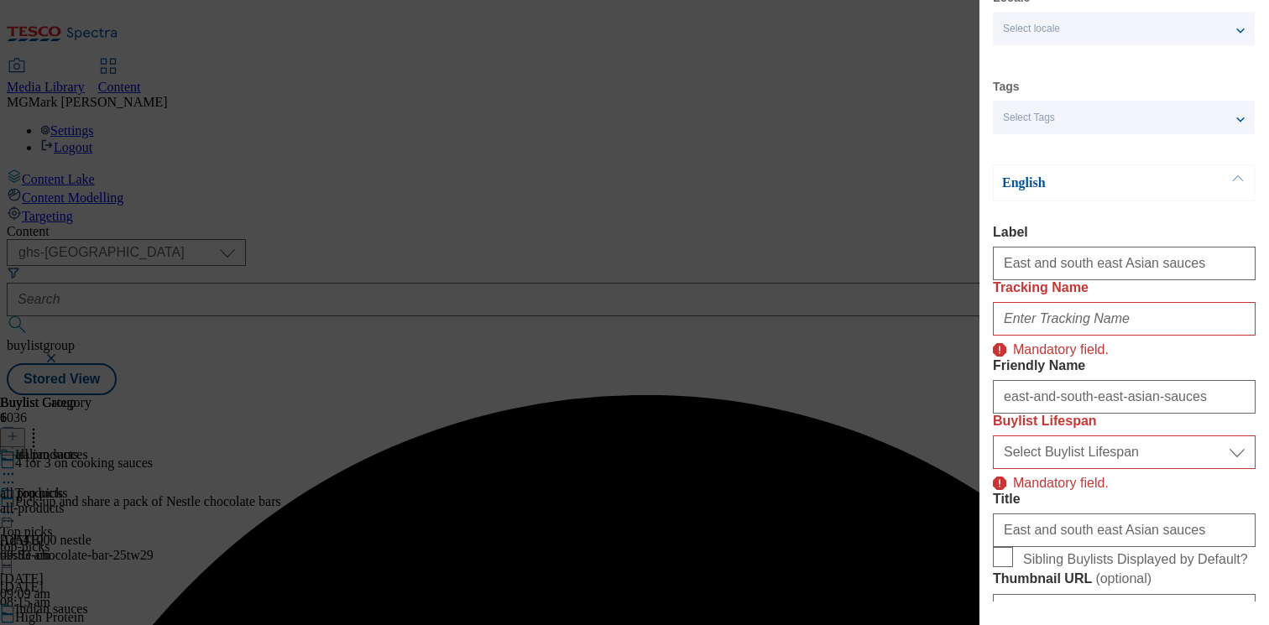
scroll to position [0, 0]
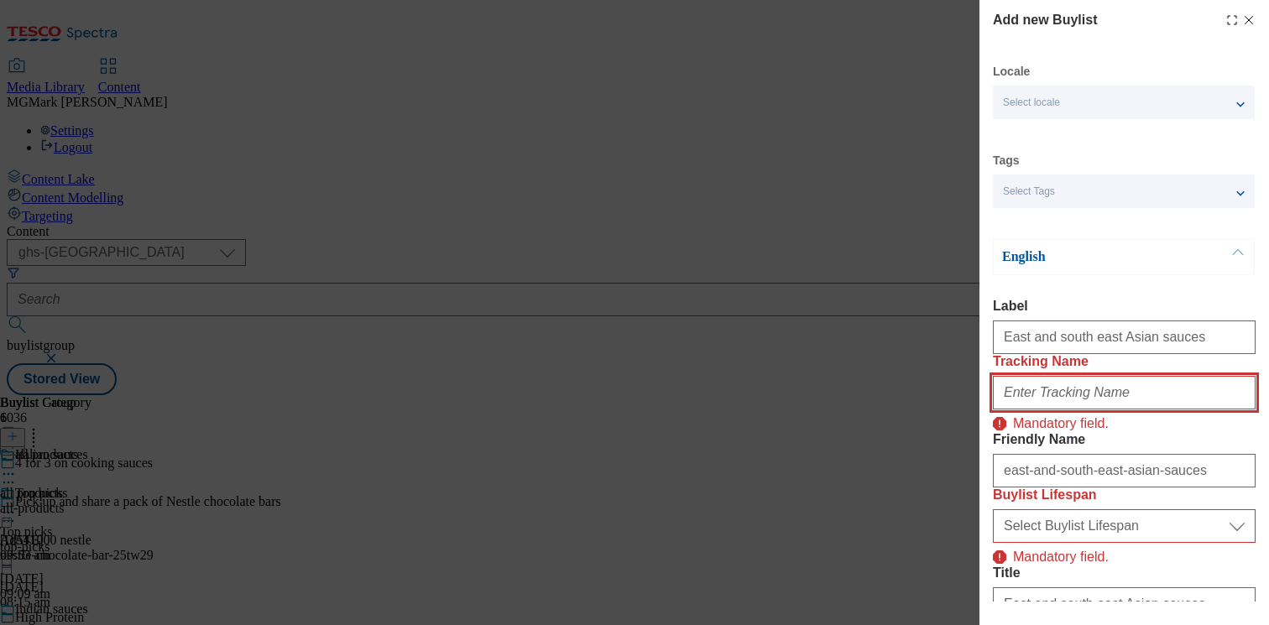
click at [1092, 409] on input "Tracking Name" at bounding box center [1124, 393] width 263 height 34
paste input "Buylist_Asian"
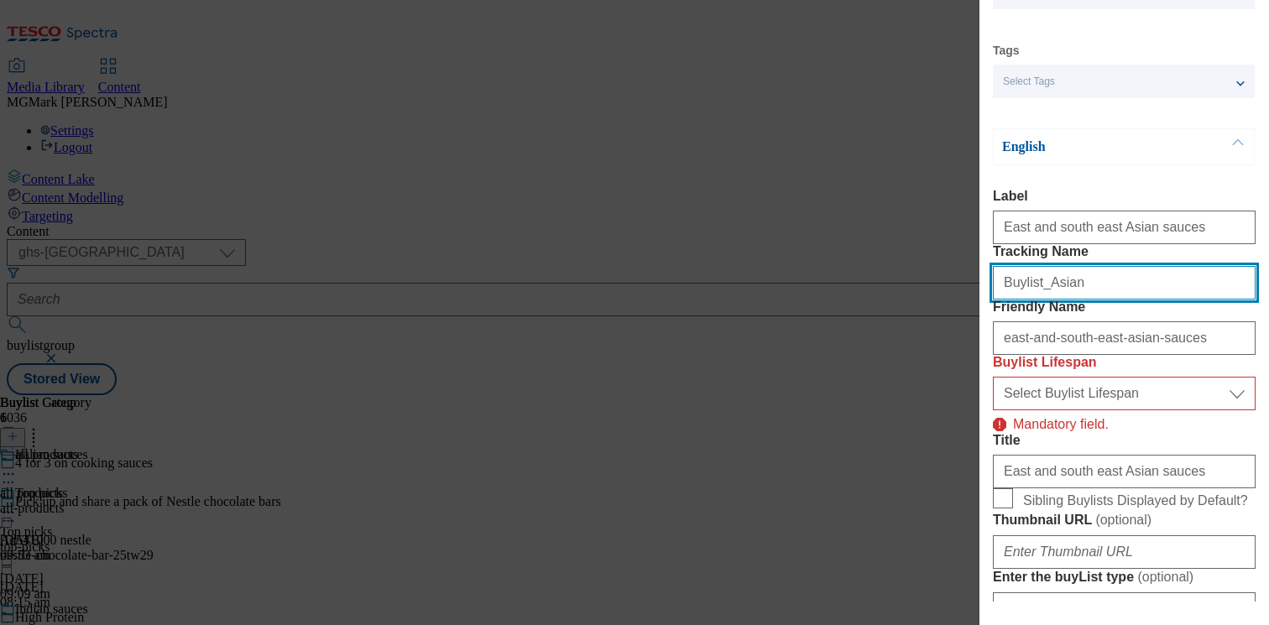
scroll to position [154, 0]
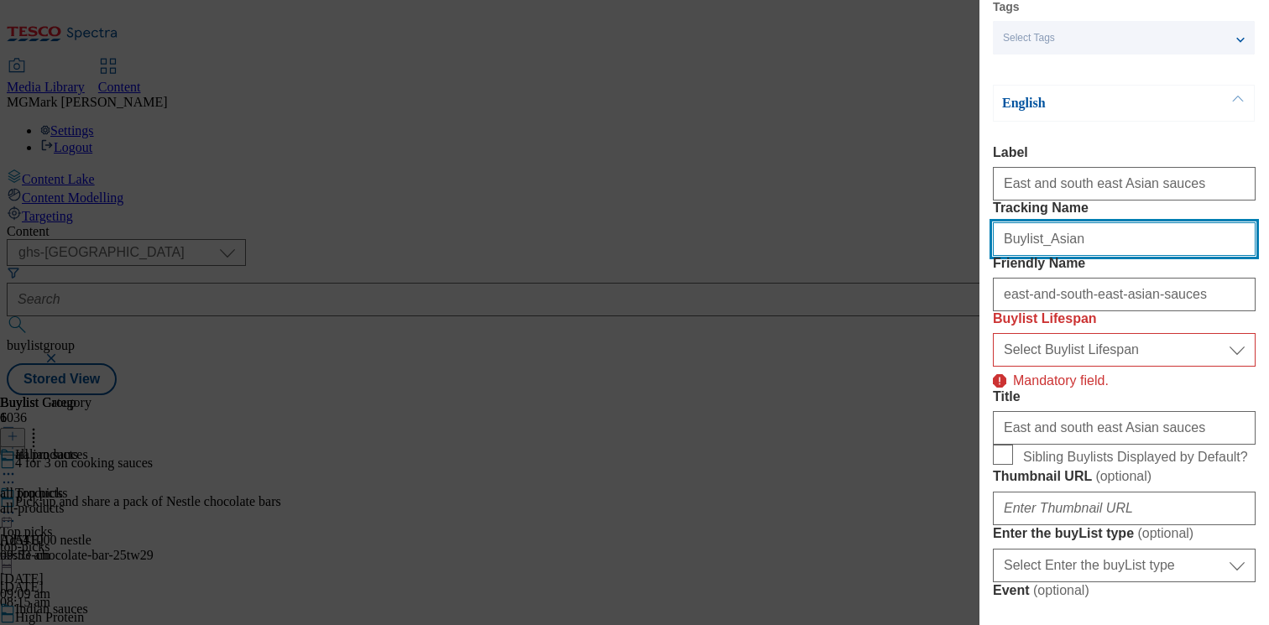
type input "Buylist_Asian"
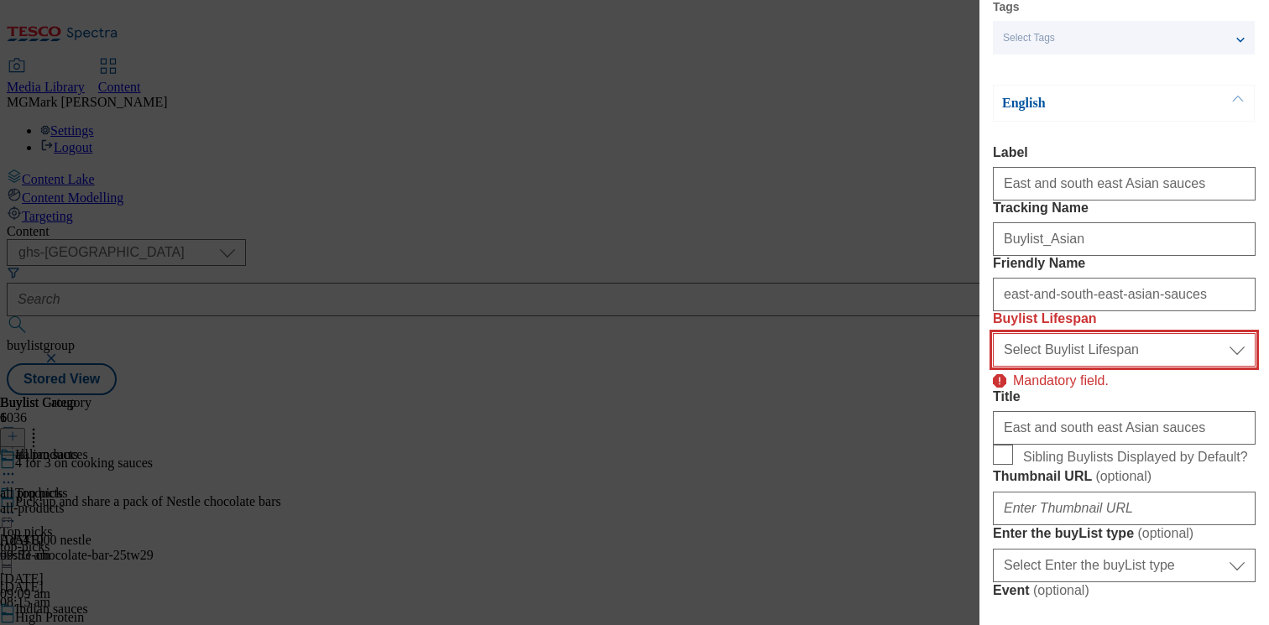
click at [1152, 367] on select "Select Buylist Lifespan evergreen seasonal tactical" at bounding box center [1124, 350] width 263 height 34
select select "evergreen"
click at [993, 367] on select "Select Buylist Lifespan evergreen seasonal tactical" at bounding box center [1124, 350] width 263 height 34
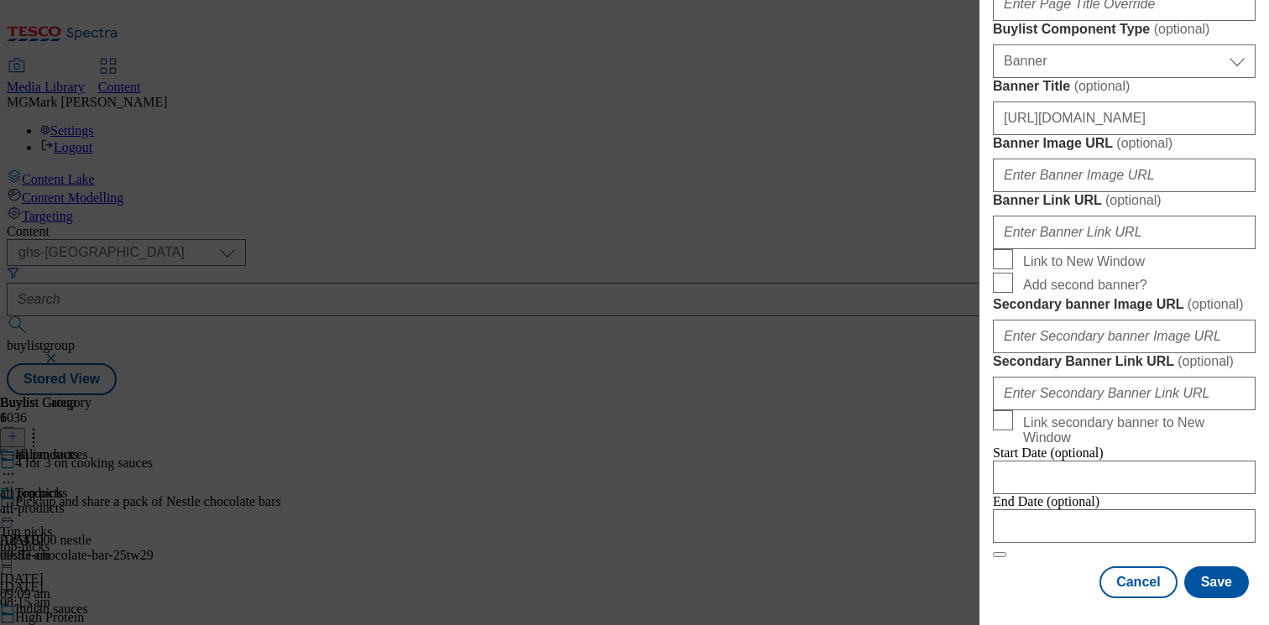
scroll to position [1819, 0]
click at [1208, 580] on button "Save" at bounding box center [1216, 582] width 65 height 32
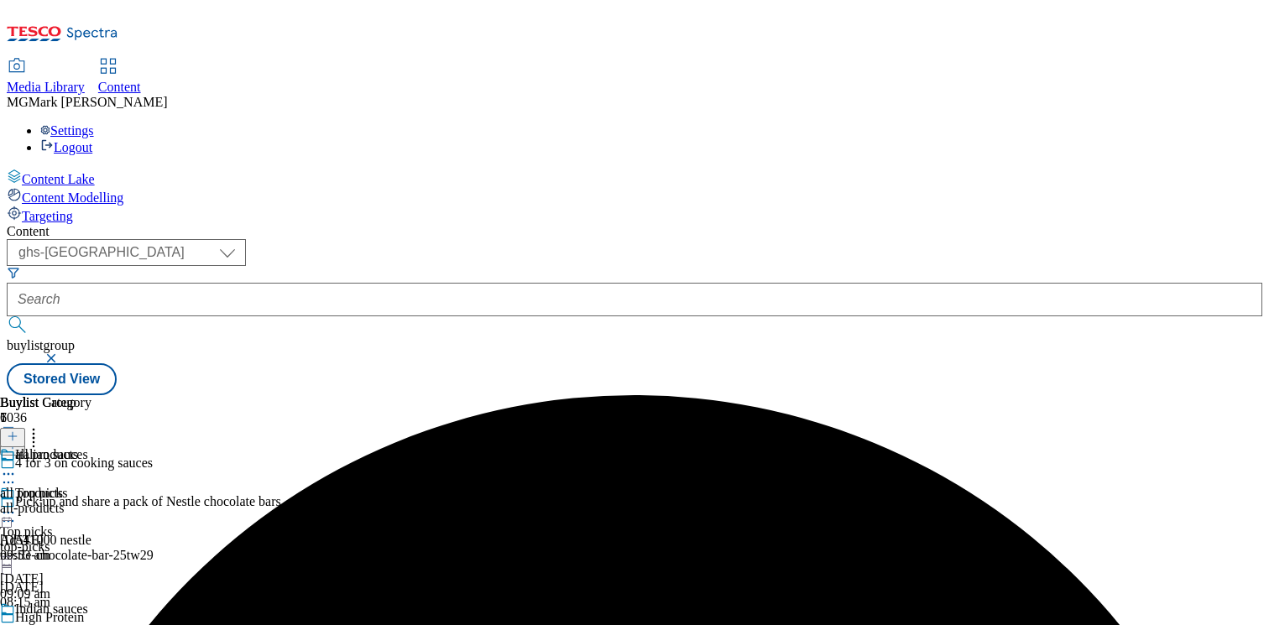
scroll to position [263, 0]
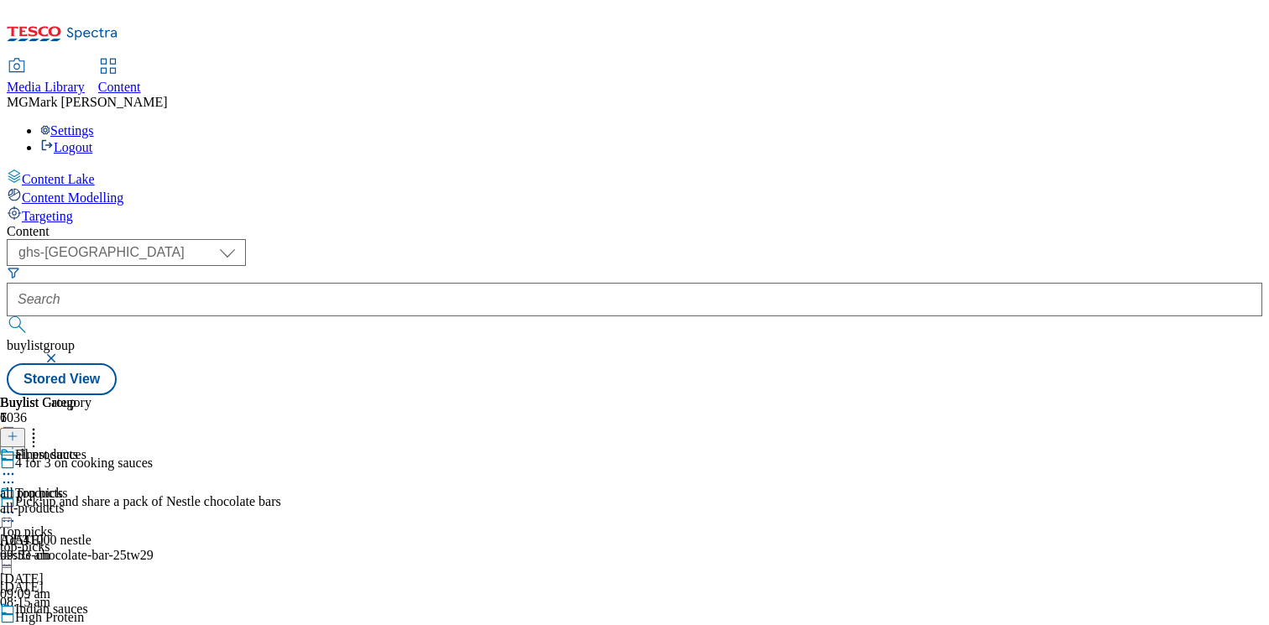
click at [42, 425] on icon at bounding box center [33, 433] width 17 height 17
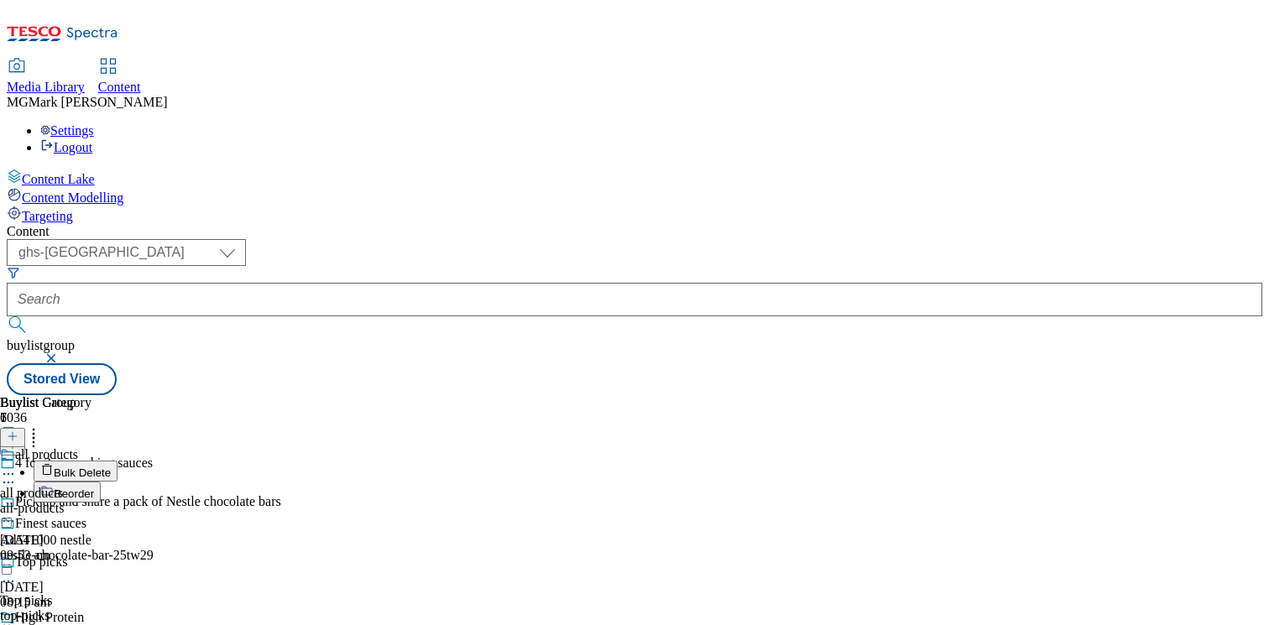
click at [117, 461] on button "Bulk Delete" at bounding box center [76, 471] width 84 height 21
click at [91, 447] on button "Cancel" at bounding box center [45, 463] width 91 height 32
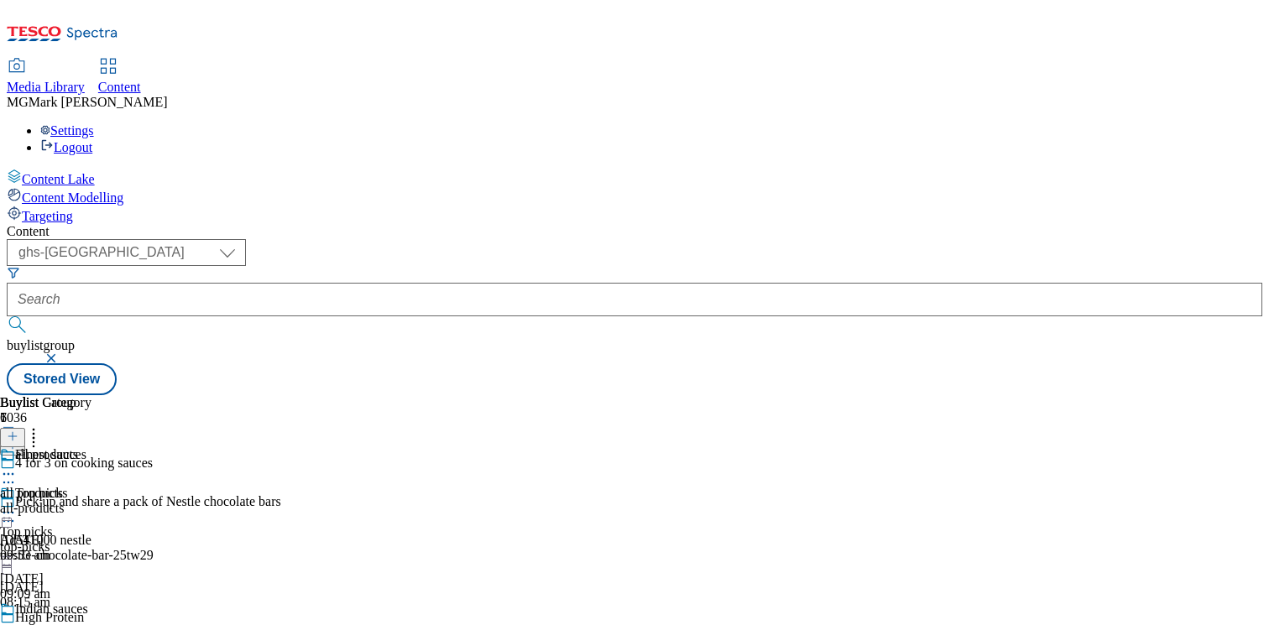
click at [42, 425] on icon at bounding box center [33, 433] width 17 height 17
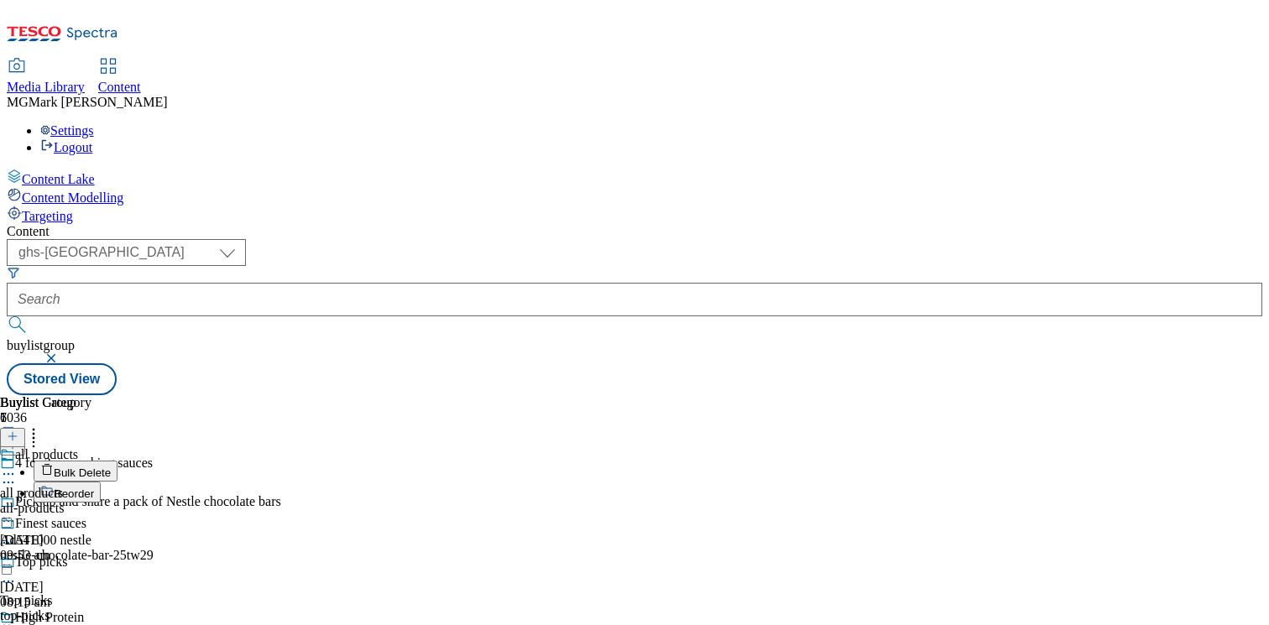
click at [190, 482] on li "Reorder" at bounding box center [112, 492] width 156 height 21
click at [94, 488] on span "Reorder" at bounding box center [74, 494] width 40 height 13
drag, startPoint x: 789, startPoint y: 536, endPoint x: 796, endPoint y: 167, distance: 369.3
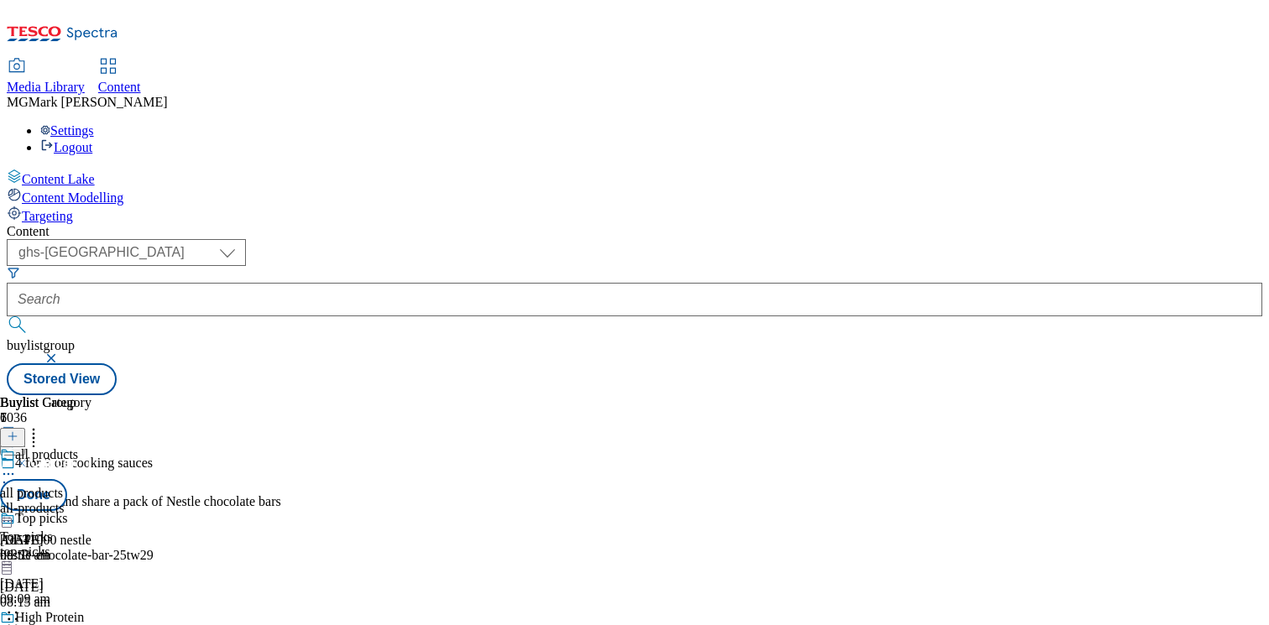
drag, startPoint x: 793, startPoint y: 460, endPoint x: 780, endPoint y: 282, distance: 178.3
click at [67, 479] on button "Done" at bounding box center [33, 495] width 67 height 32
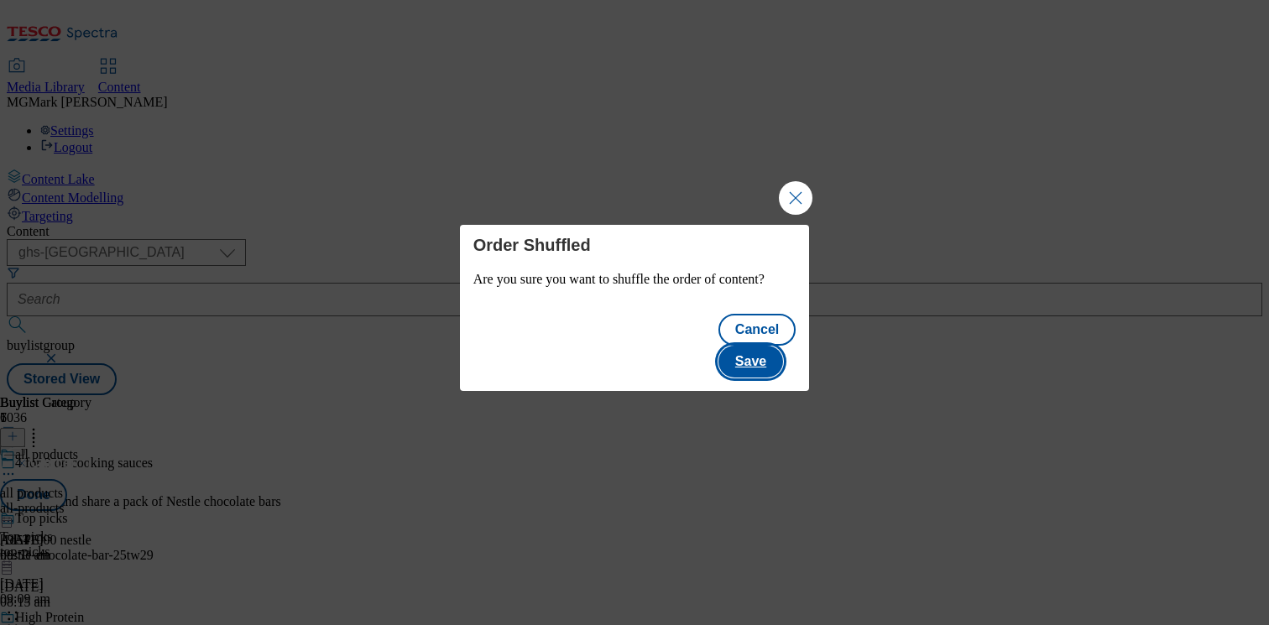
click at [781, 353] on button "Save" at bounding box center [750, 362] width 65 height 32
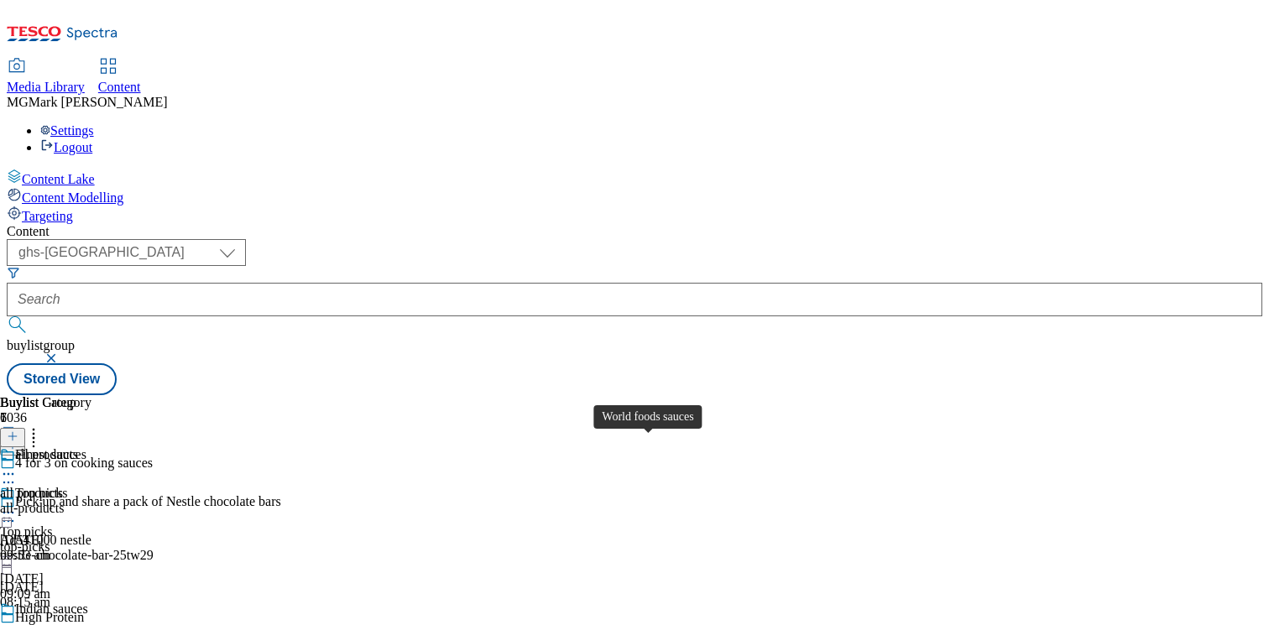
scroll to position [471, 0]
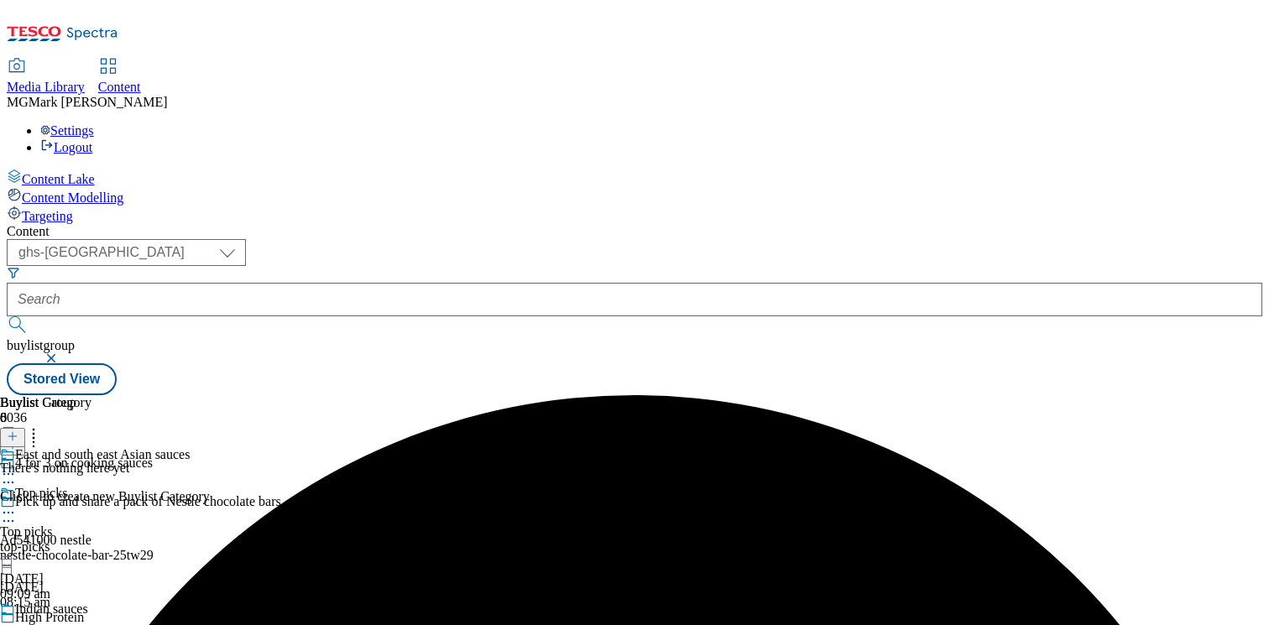
scroll to position [173, 0]
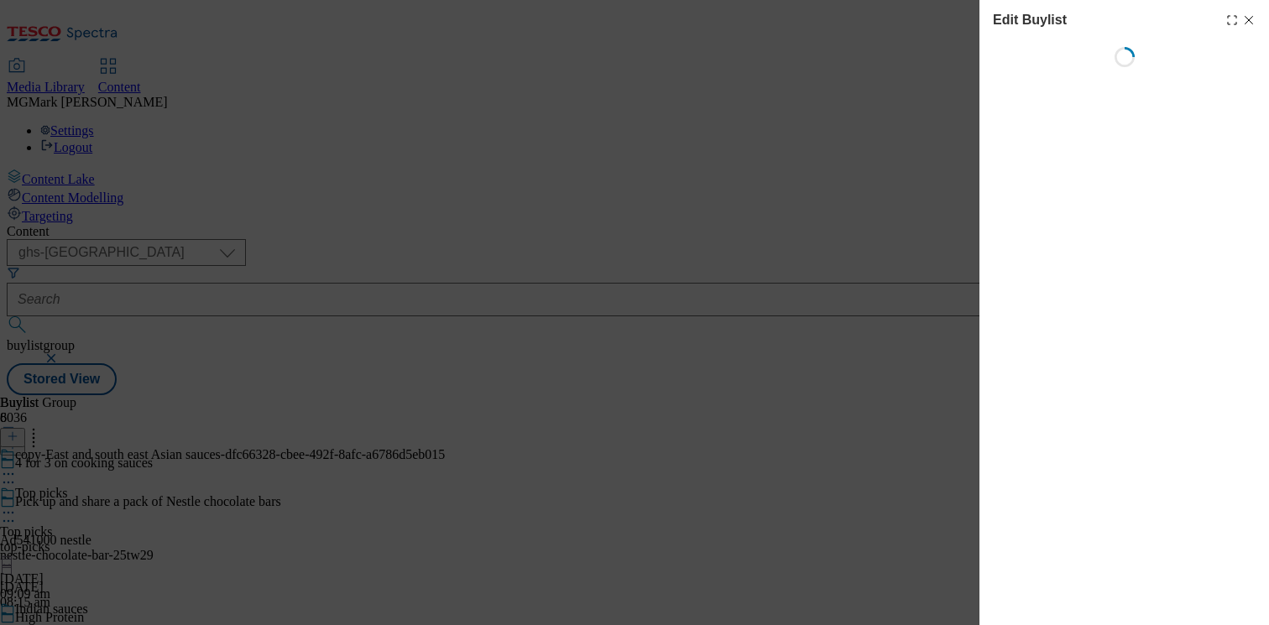
select select "evergreen"
select select "Banner"
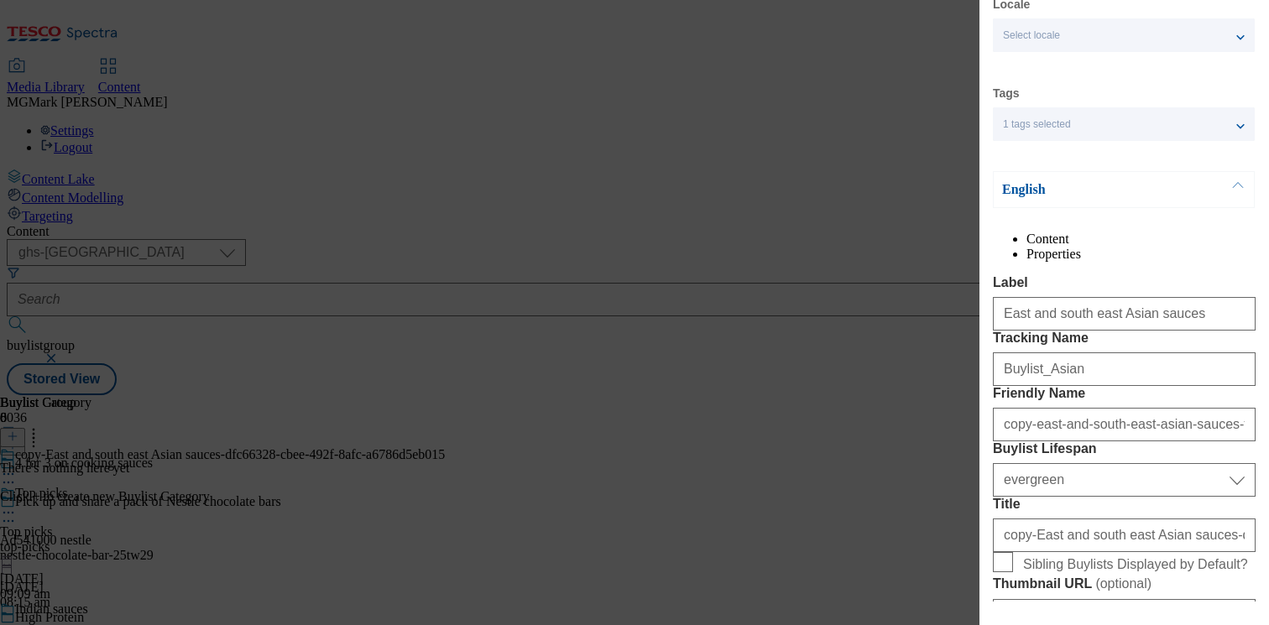
scroll to position [74, 0]
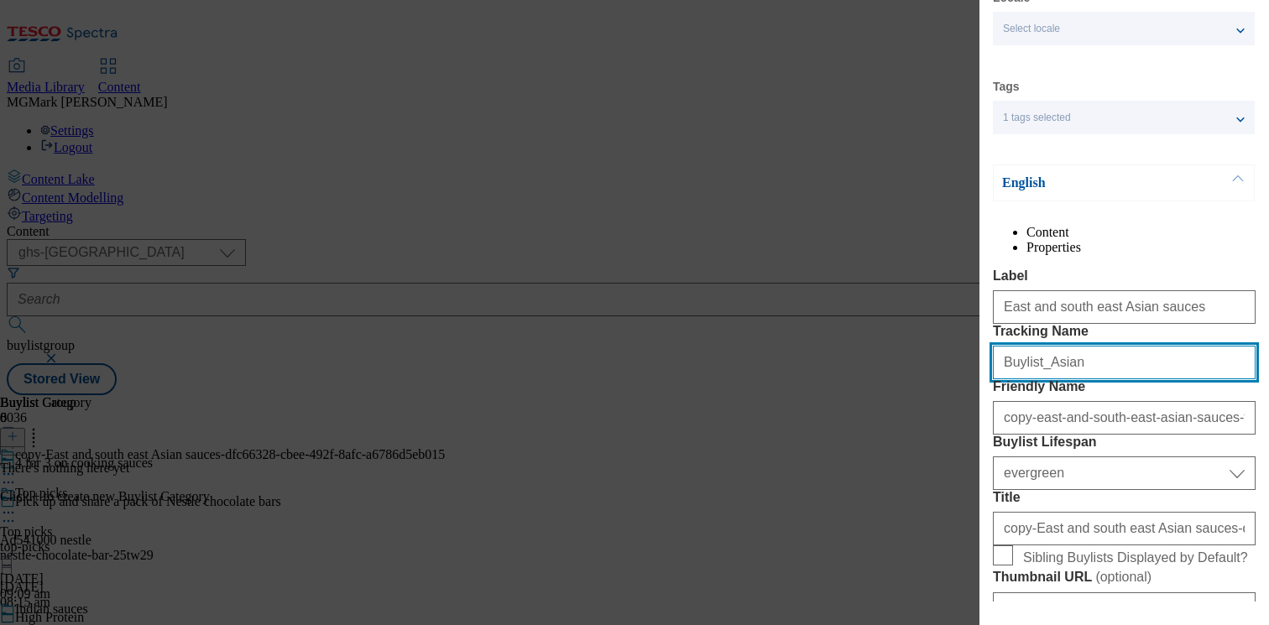
click at [1076, 379] on input "Buylist_Asian" at bounding box center [1124, 363] width 263 height 34
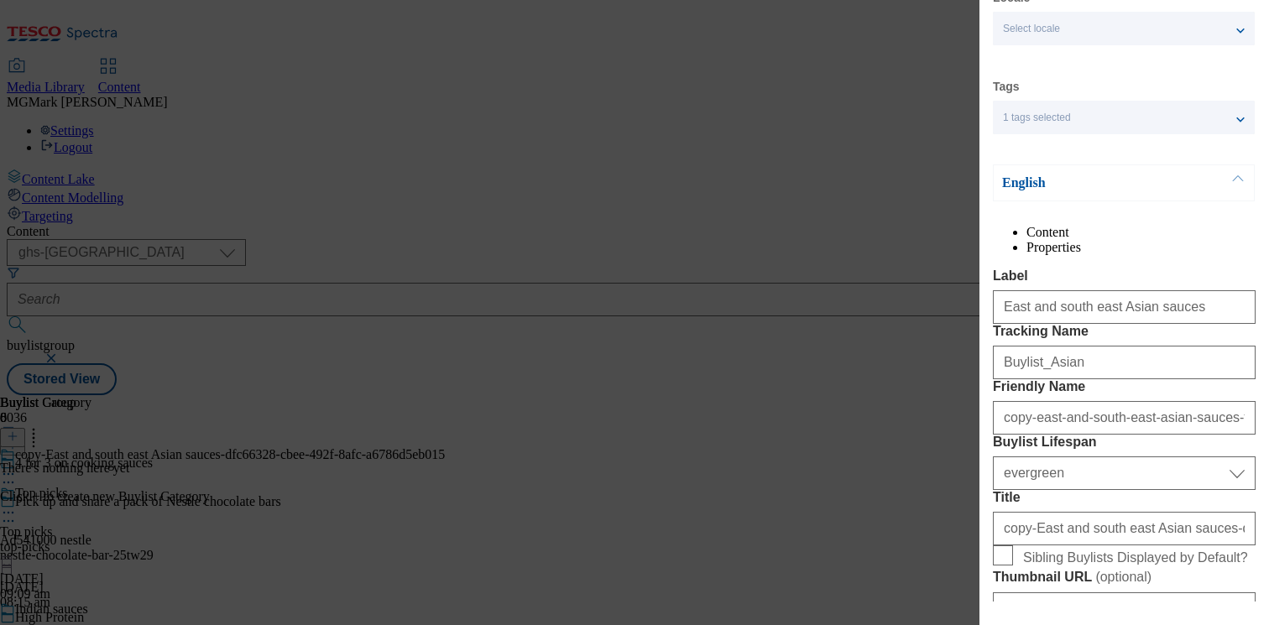
click at [1111, 324] on div "East and south east Asian sauces" at bounding box center [1124, 304] width 263 height 40
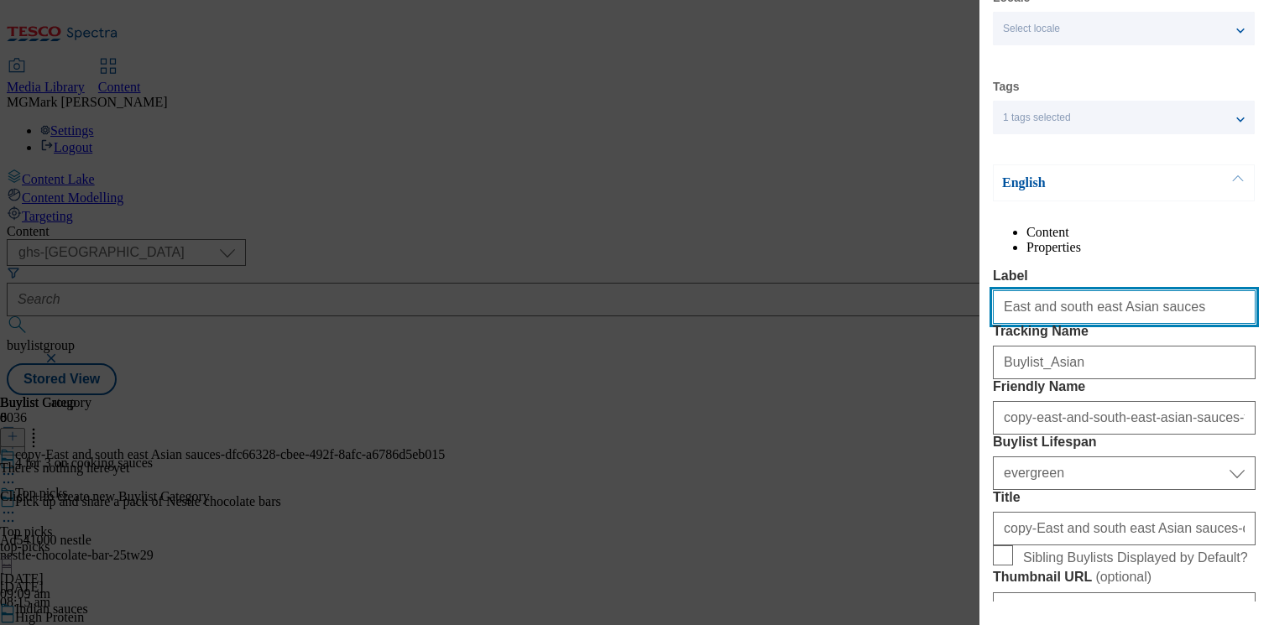
click at [1116, 324] on input "East and south east Asian sauces" at bounding box center [1124, 307] width 263 height 34
paste input "Mediterrane"
type input "Mediterranean sauces"
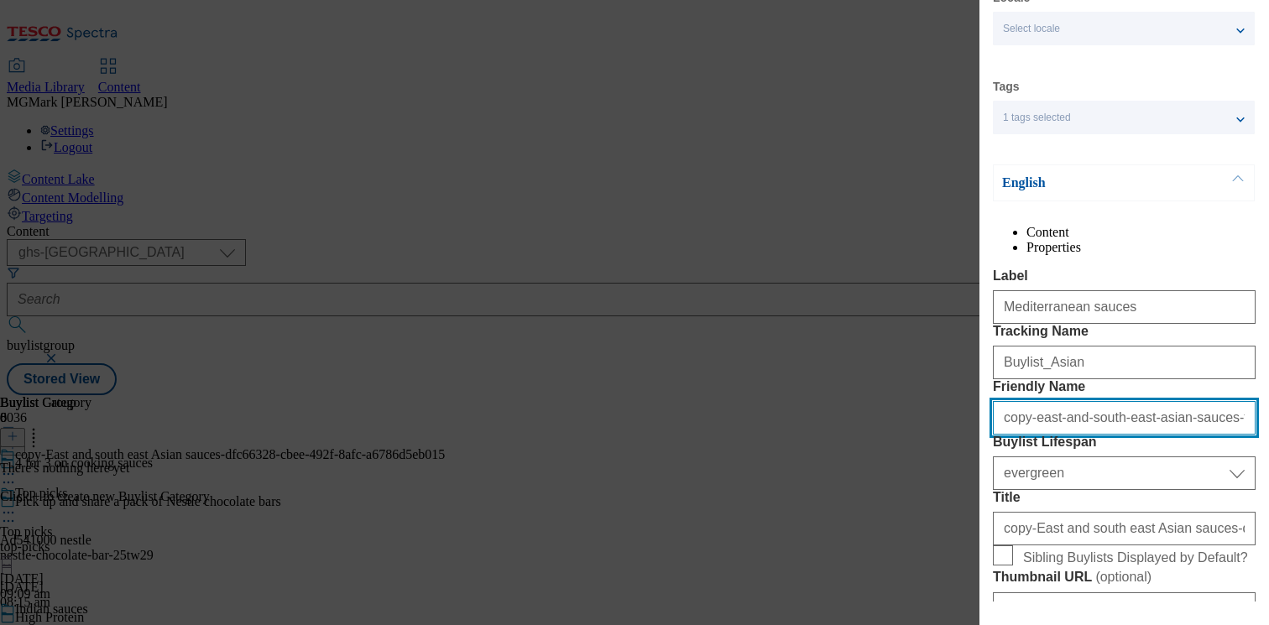
click at [1073, 435] on input "copy-east-and-south-east-asian-sauces-f0093b22-bec8-45e8-86ec-8774bbfc2583" at bounding box center [1124, 418] width 263 height 34
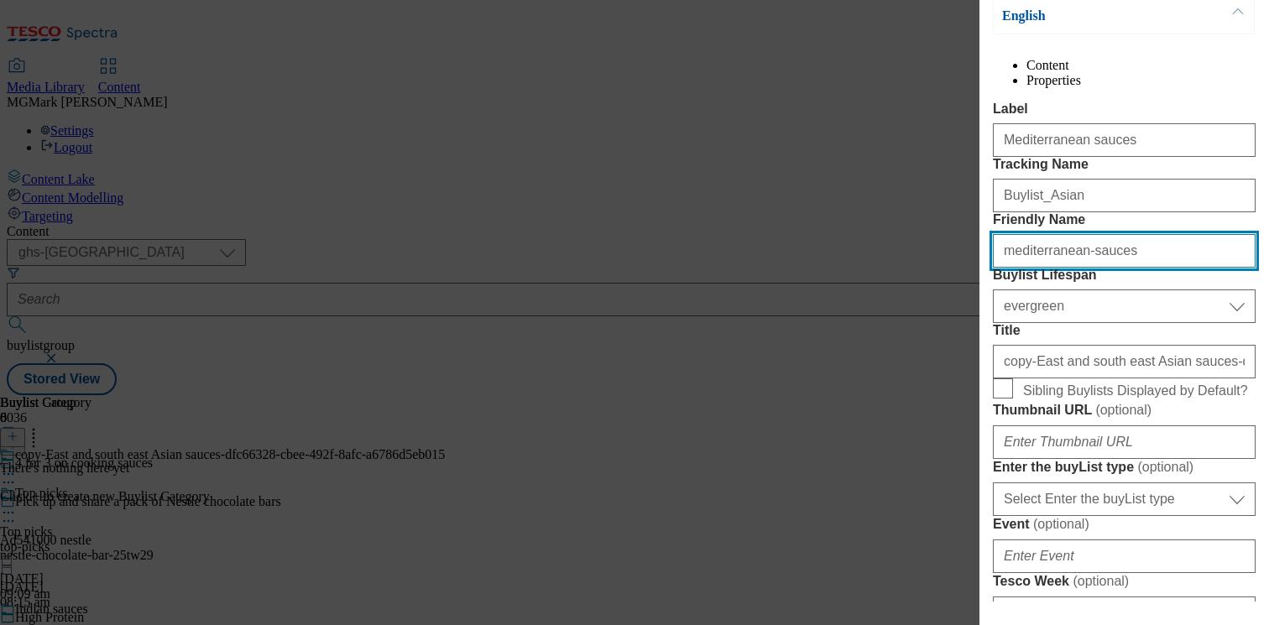
scroll to position [319, 0]
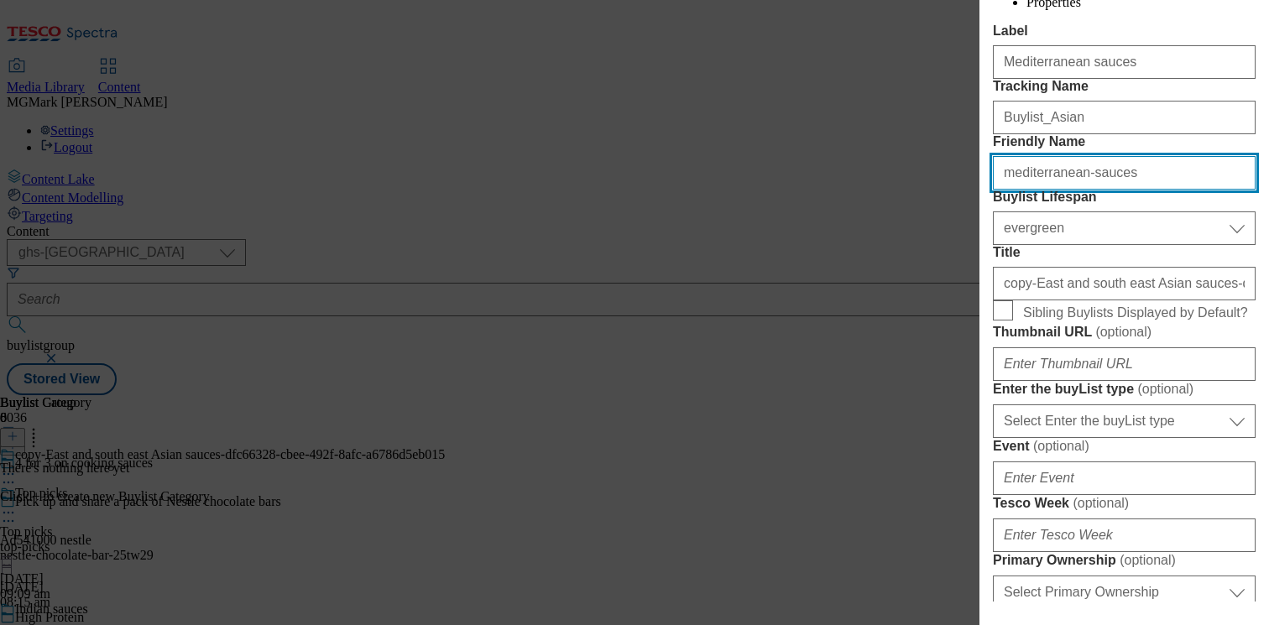
type input "mediterranean-sauces"
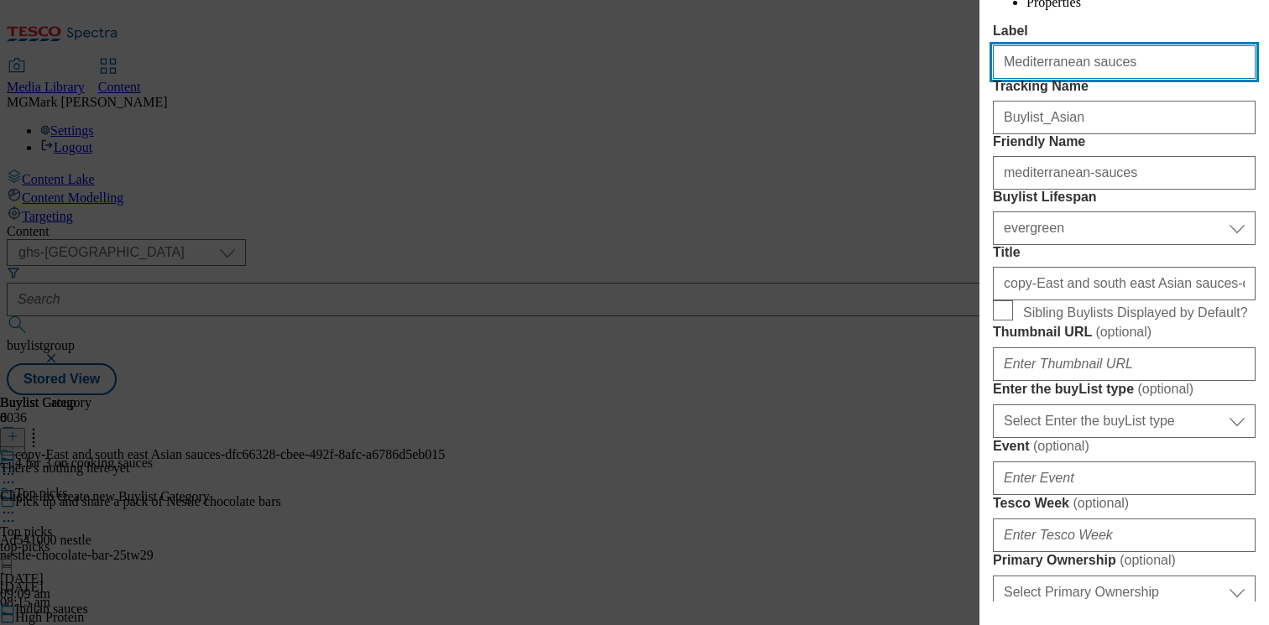
click at [1062, 79] on input "Mediterranean sauces" at bounding box center [1124, 62] width 263 height 34
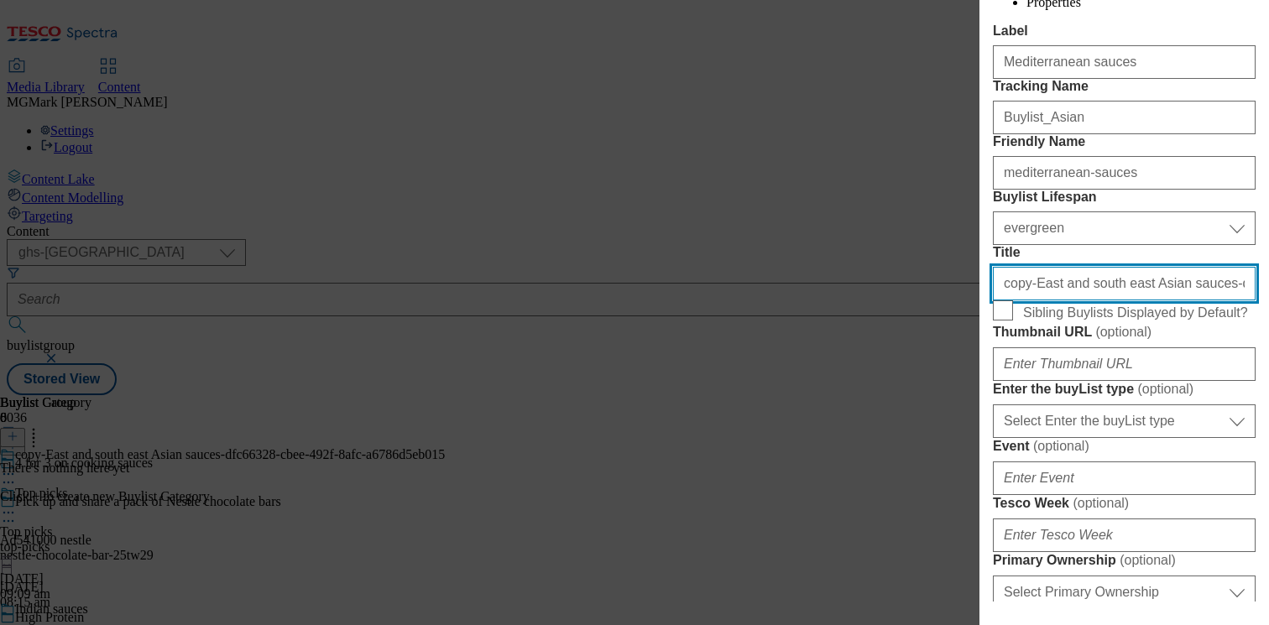
click at [1086, 300] on input "copy-East and south east Asian sauces-dfc66328-cbee-492f-8afc-a6786d5eb015" at bounding box center [1124, 284] width 263 height 34
paste input "Mediterranean sauces"
type input "Mediterranean sauces"
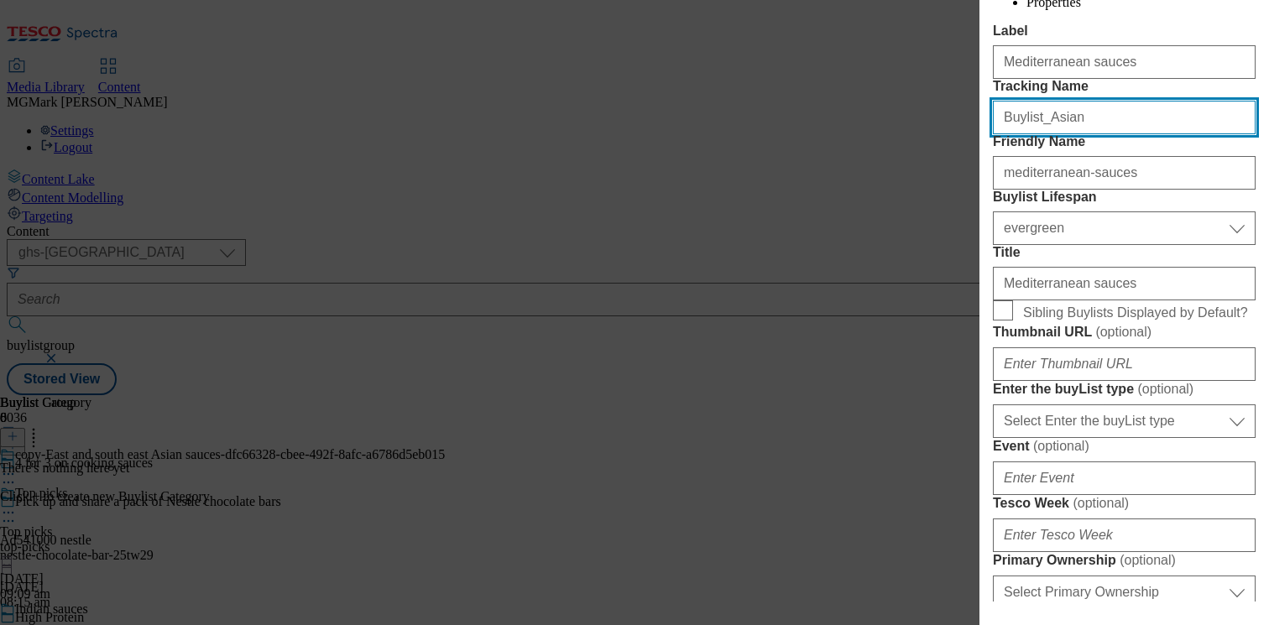
click at [1044, 134] on input "Buylist_Asian" at bounding box center [1124, 118] width 263 height 34
paste input "Med"
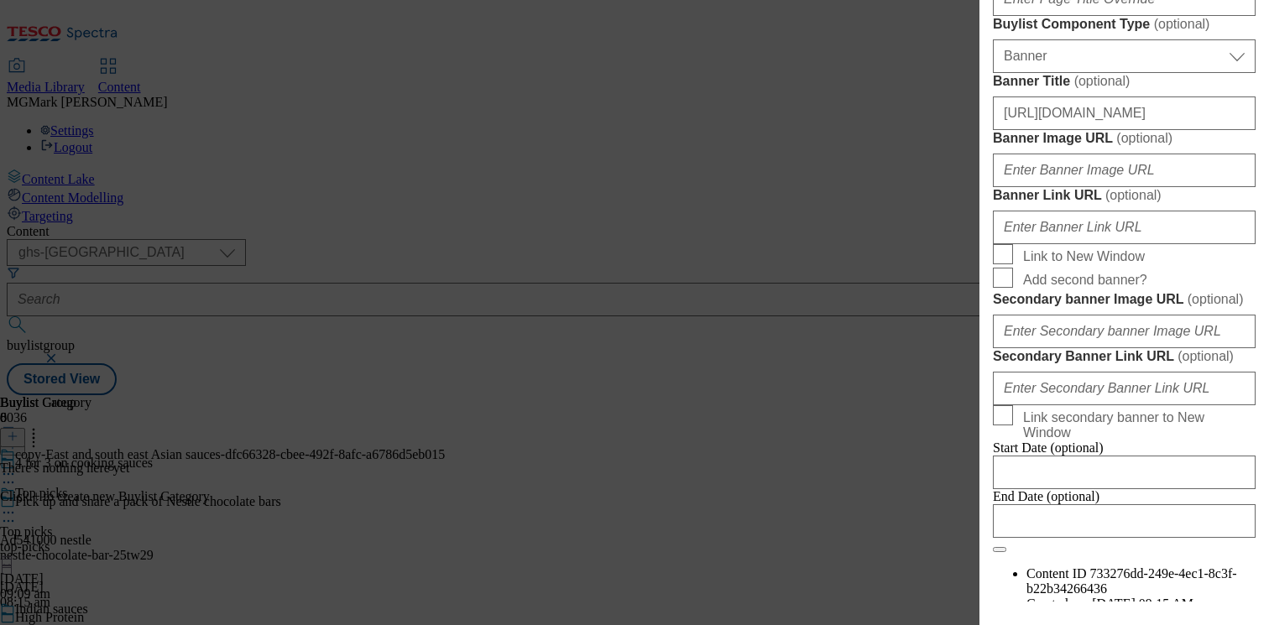
scroll to position [1893, 0]
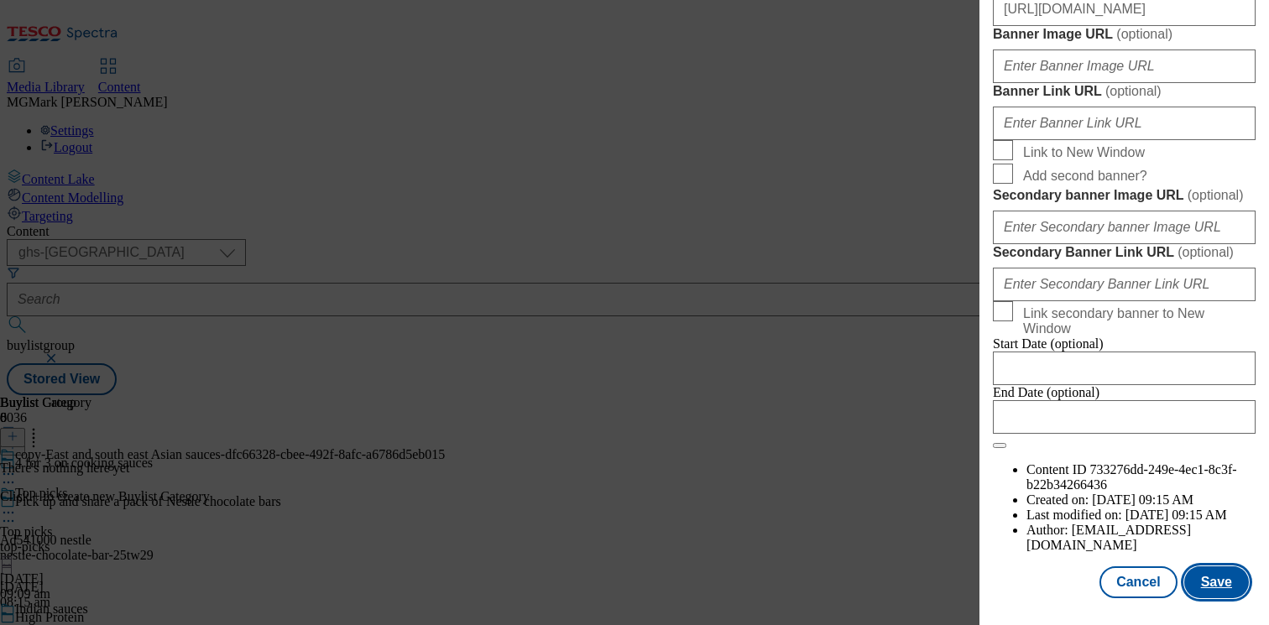
type input "Buylist_Med"
click at [1208, 589] on button "Save" at bounding box center [1216, 582] width 65 height 32
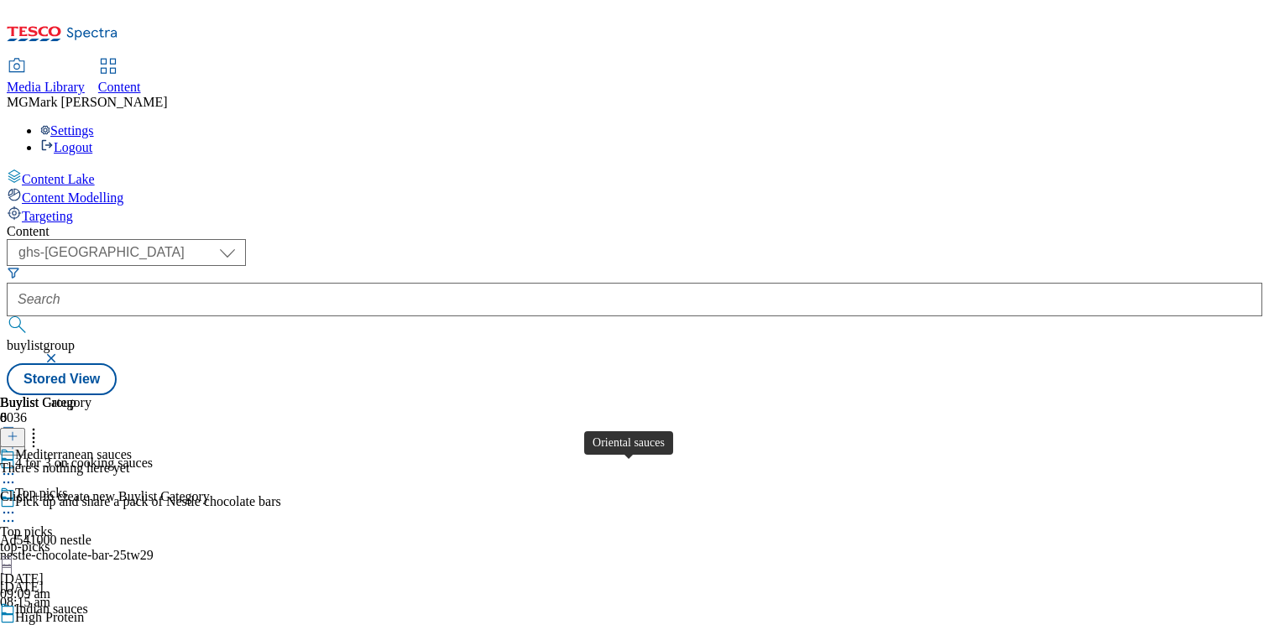
scroll to position [173, 0]
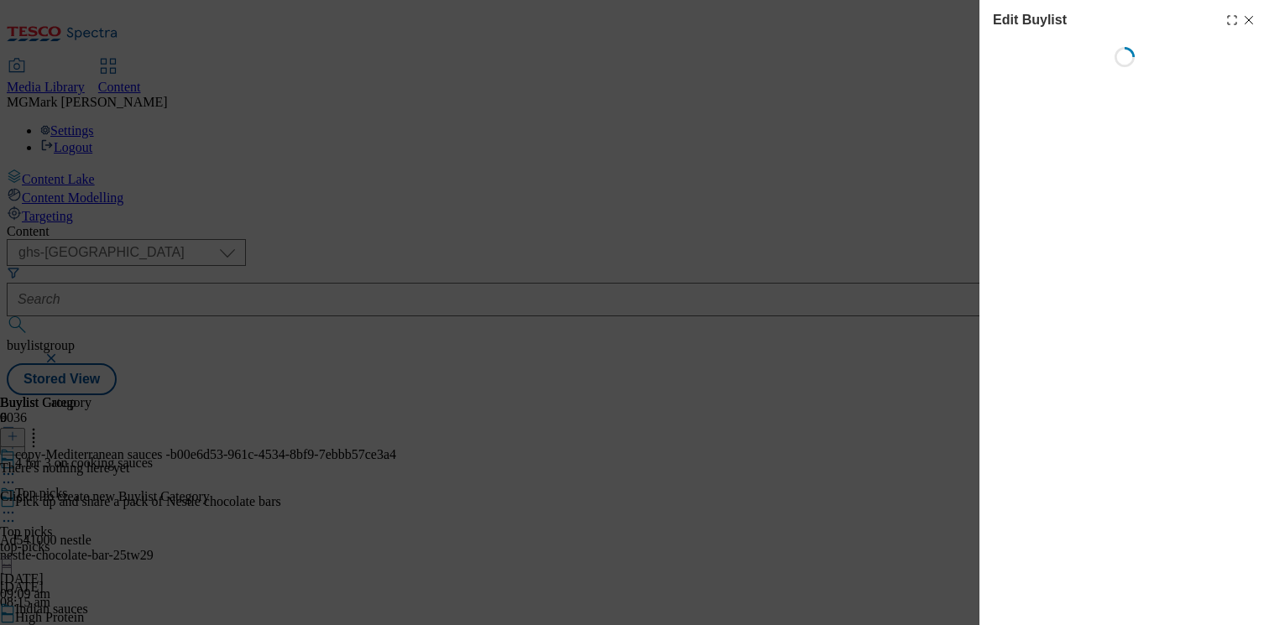
select select "evergreen"
select select "Banner"
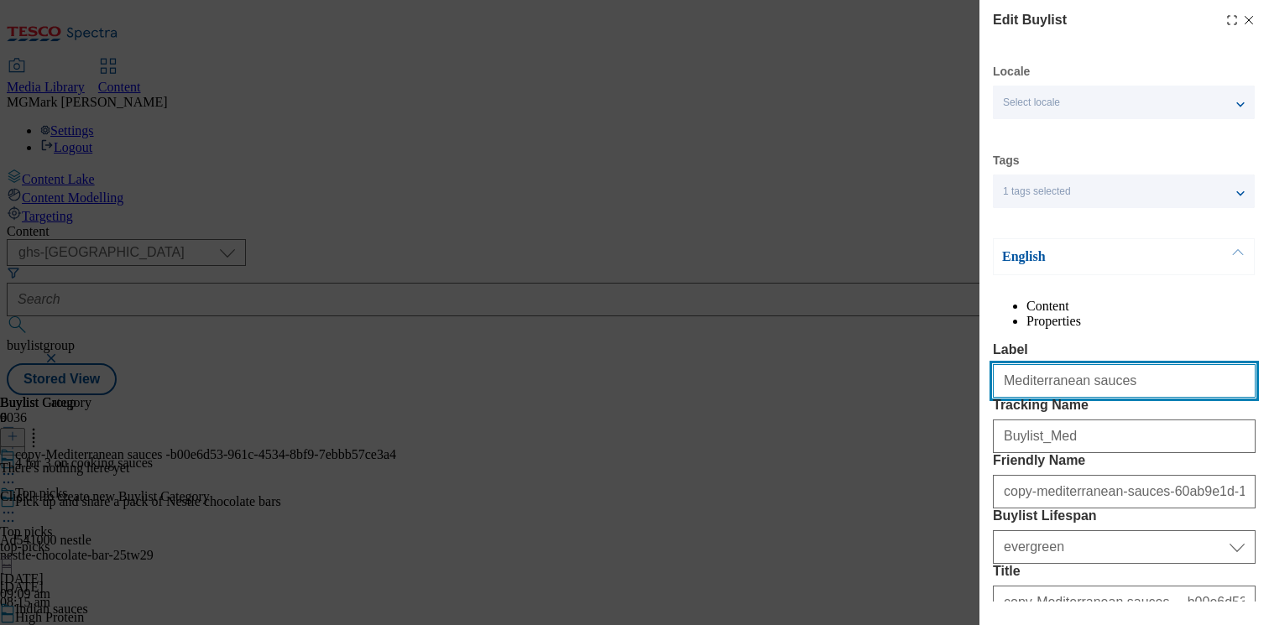
click at [1092, 398] on input "Mediterranean sauces" at bounding box center [1124, 381] width 263 height 34
paste input "xican and Latin Americ"
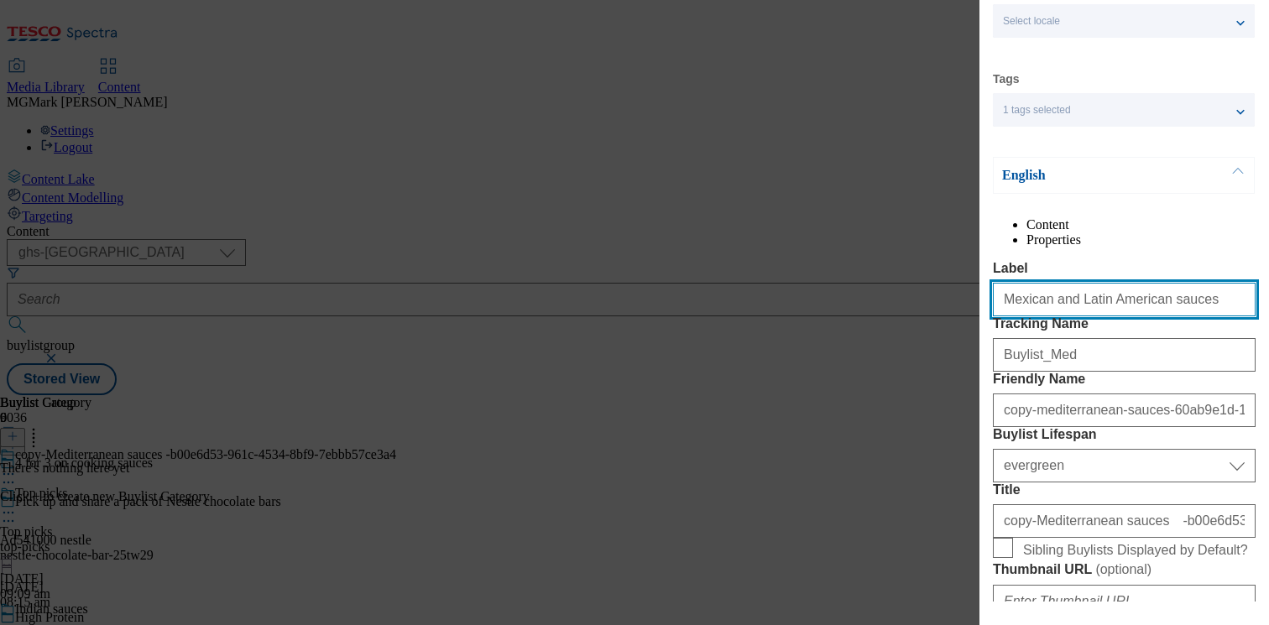
scroll to position [84, 0]
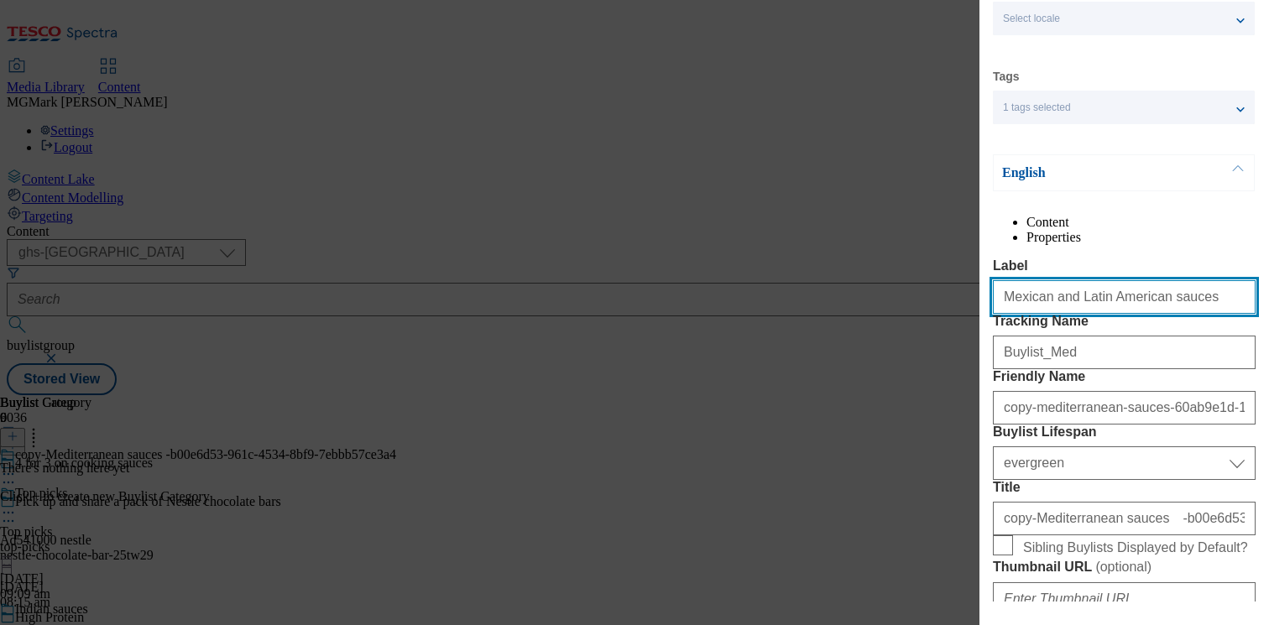
type input "Mexican and Latin American sauces"
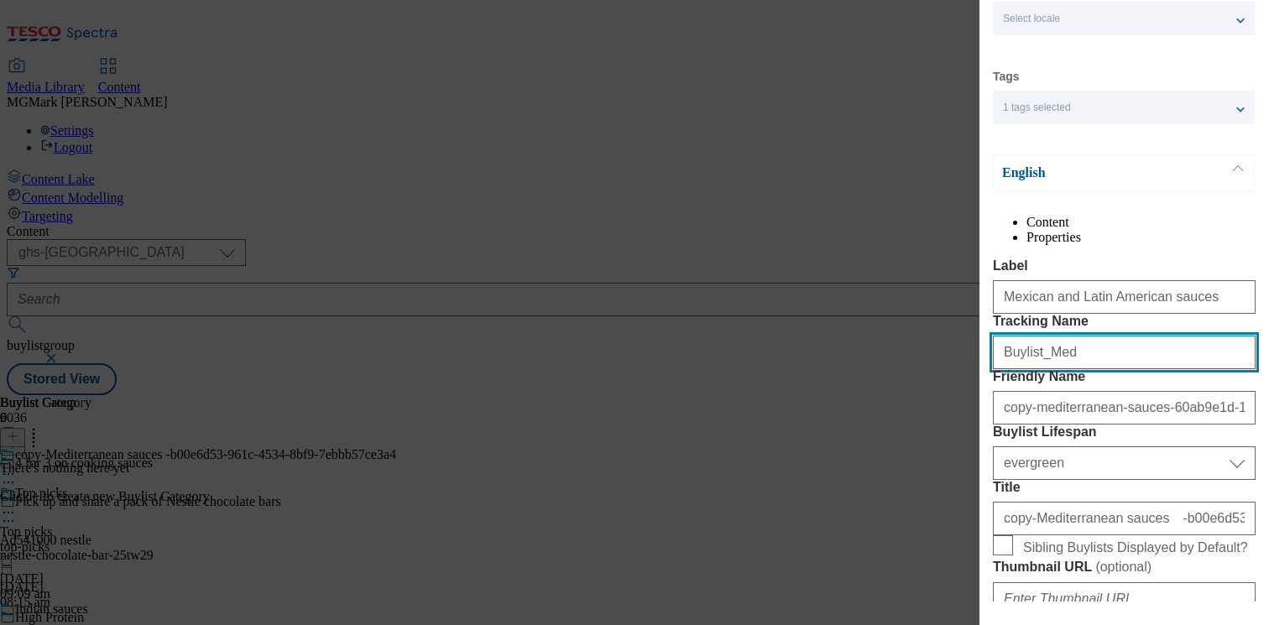
click at [1067, 369] on input "Buylist_Med" at bounding box center [1124, 353] width 263 height 34
paste input "xican"
type input "Buylist_Mexican"
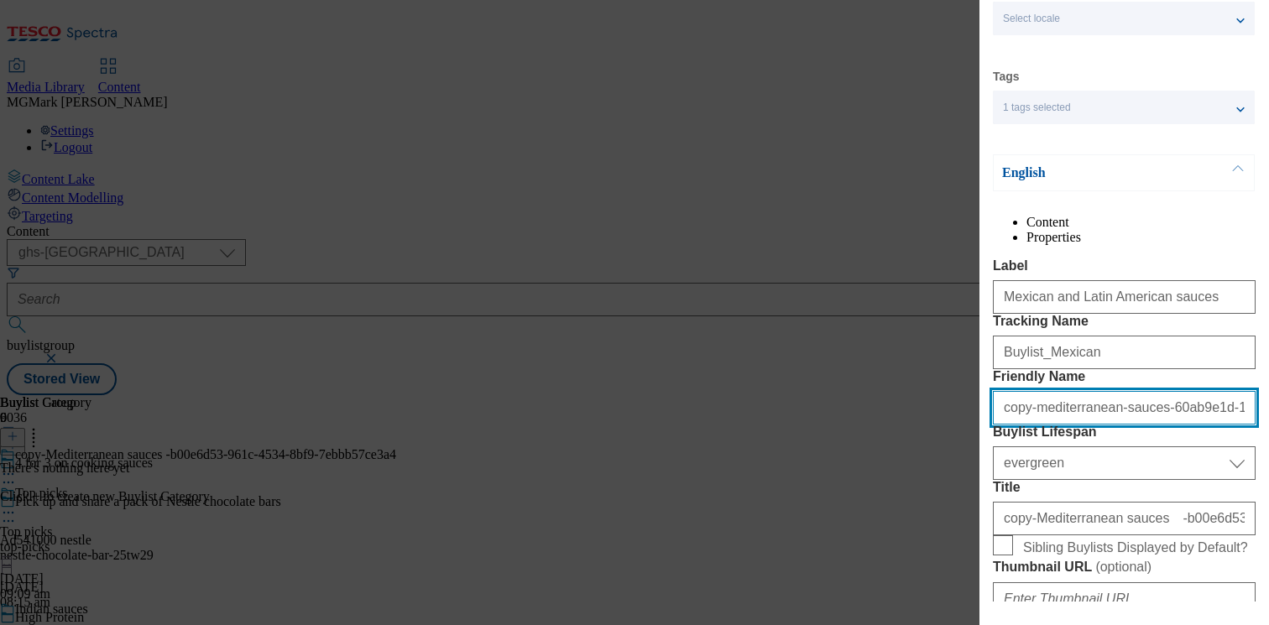
click at [1079, 425] on input "copy-mediterranean-sauces-60ab9e1d-13db-42d7-ac43-033855046fff" at bounding box center [1124, 408] width 263 height 34
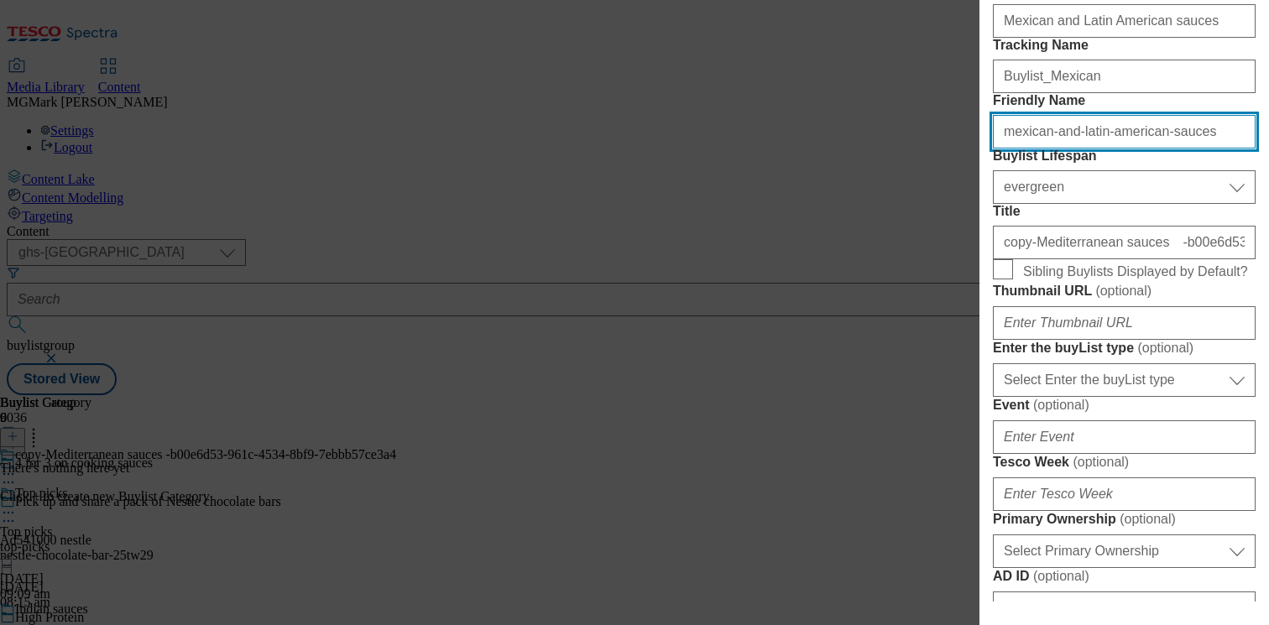
scroll to position [370, 0]
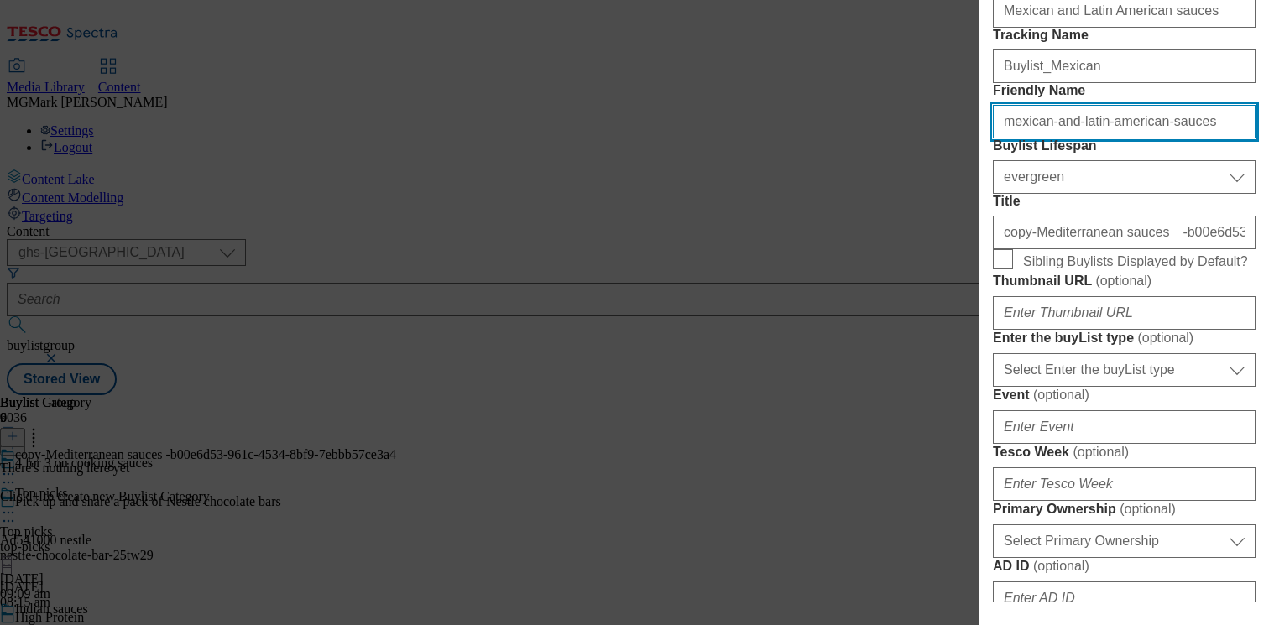
type input "mexican-and-latin-american-sauces"
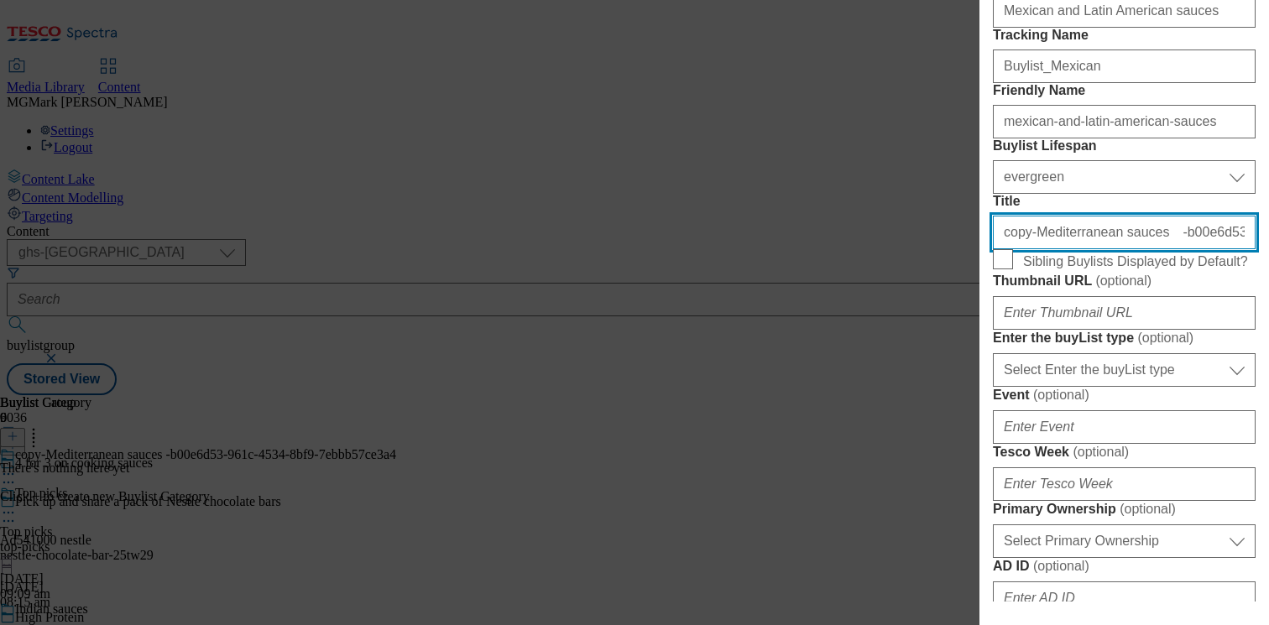
click at [1058, 249] on input "copy-Mediterranean sauces -b00e6d53-961c-4534-8bf9-7ebbb57ce3a4" at bounding box center [1124, 233] width 263 height 34
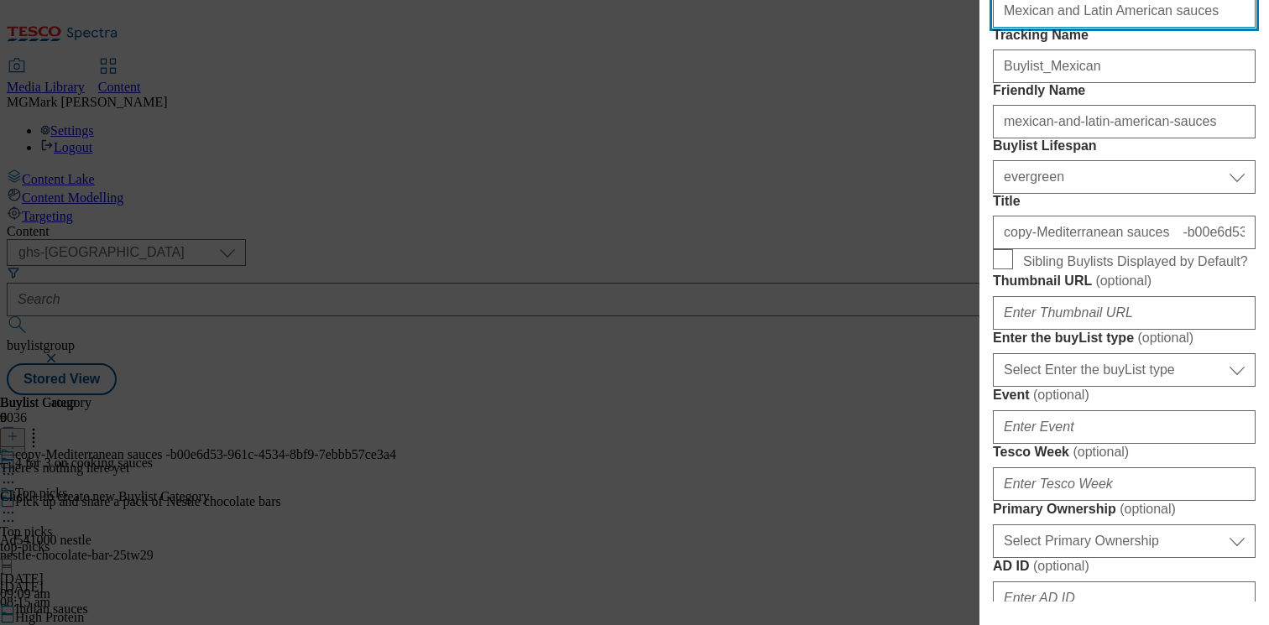
click at [1098, 28] on input "Mexican and Latin American sauces" at bounding box center [1124, 11] width 263 height 34
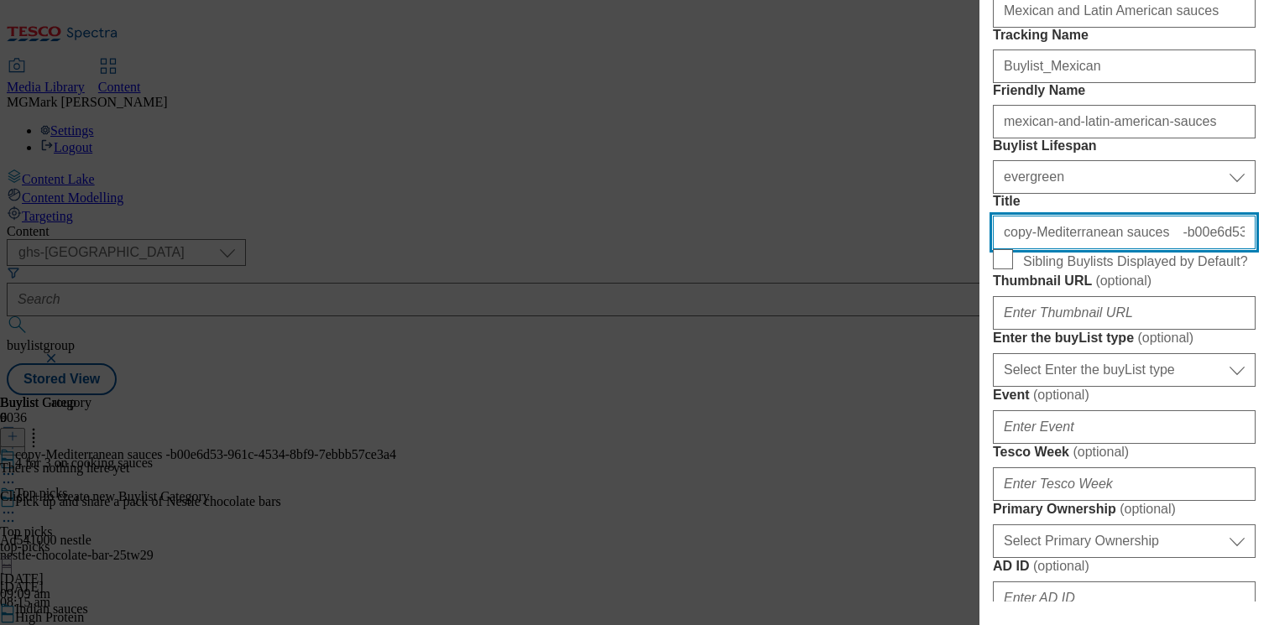
click at [1091, 249] on input "copy-Mediterranean sauces -b00e6d53-961c-4534-8bf9-7ebbb57ce3a4" at bounding box center [1124, 233] width 263 height 34
paste input "Mexican and Latin American sauces"
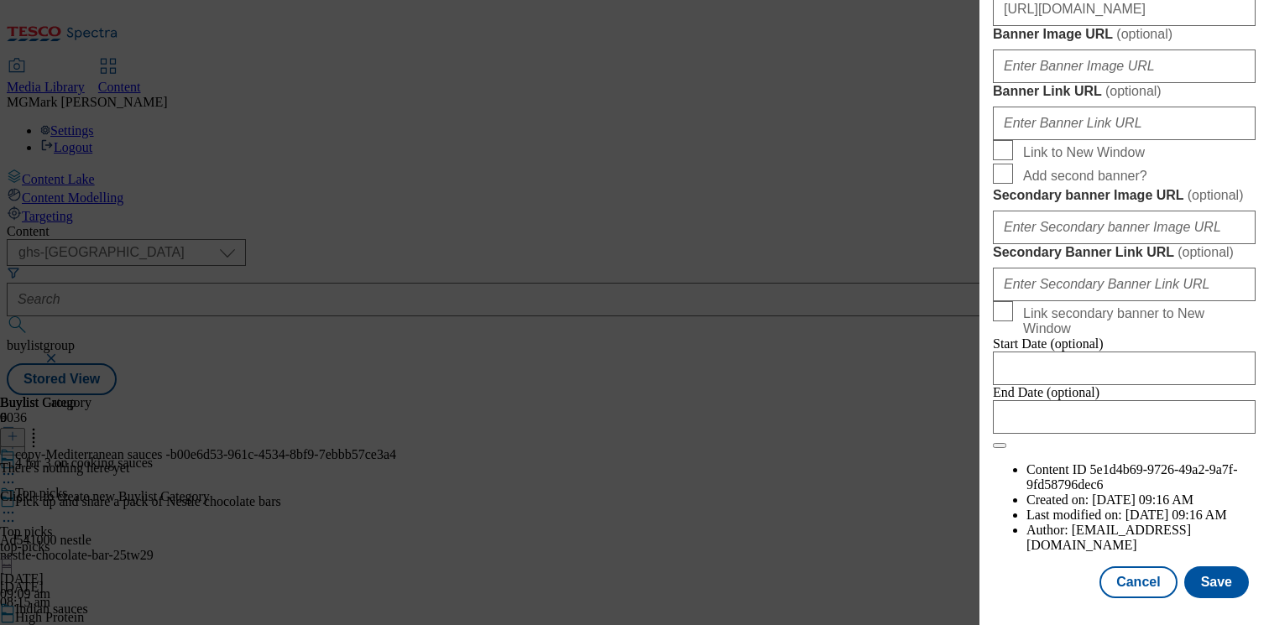
scroll to position [1893, 0]
type input "Mexican and Latin American sauces"
click at [1208, 584] on button "Save" at bounding box center [1216, 582] width 65 height 32
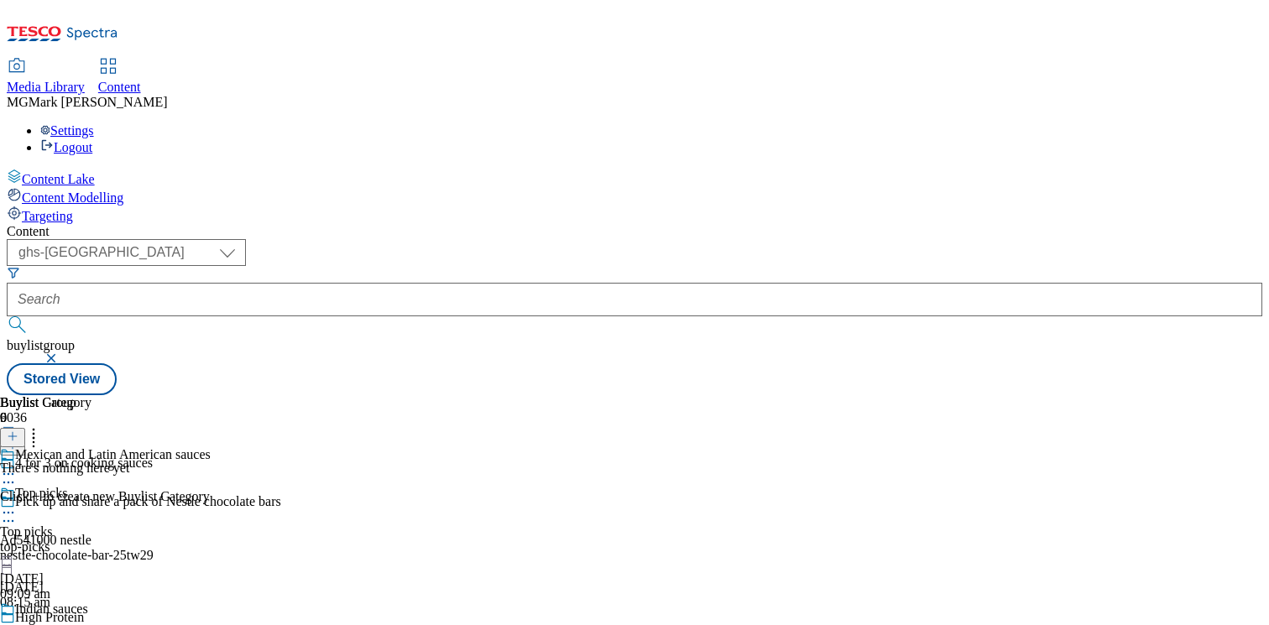
scroll to position [173, 0]
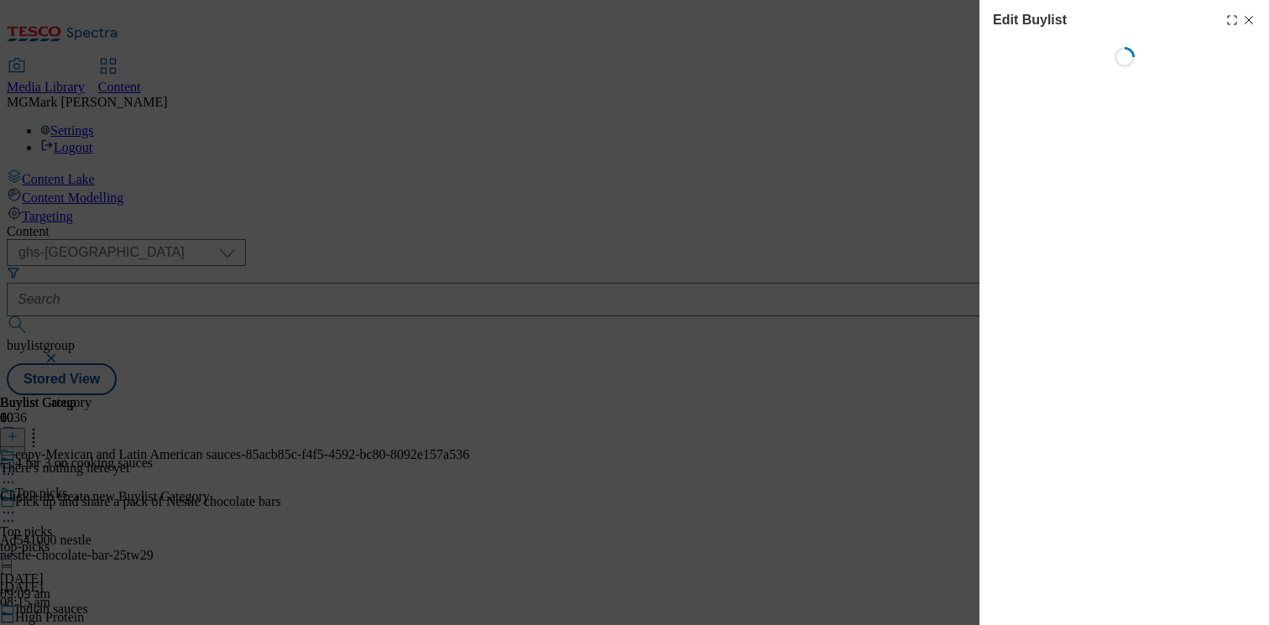
scroll to position [0, 0]
select select "evergreen"
select select "Banner"
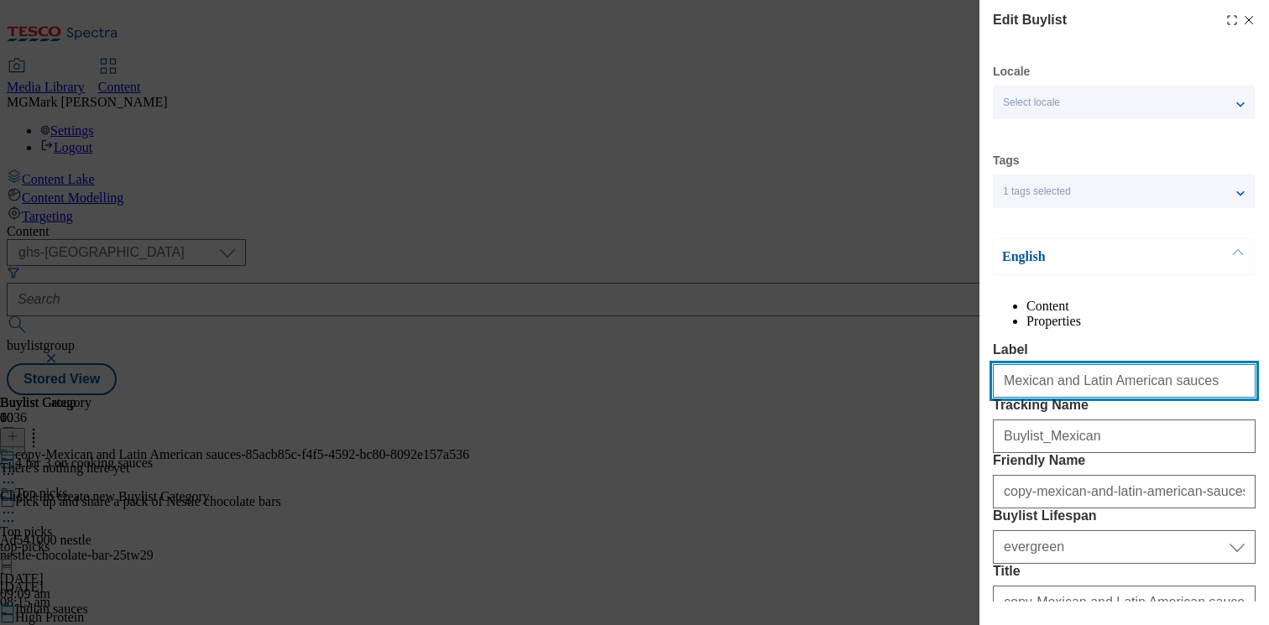
click at [1126, 398] on input "Mexican and Latin American sauces" at bounding box center [1124, 381] width 263 height 34
paste input "iddle Eastern sauces"
type input "Middle Eastern sauces"
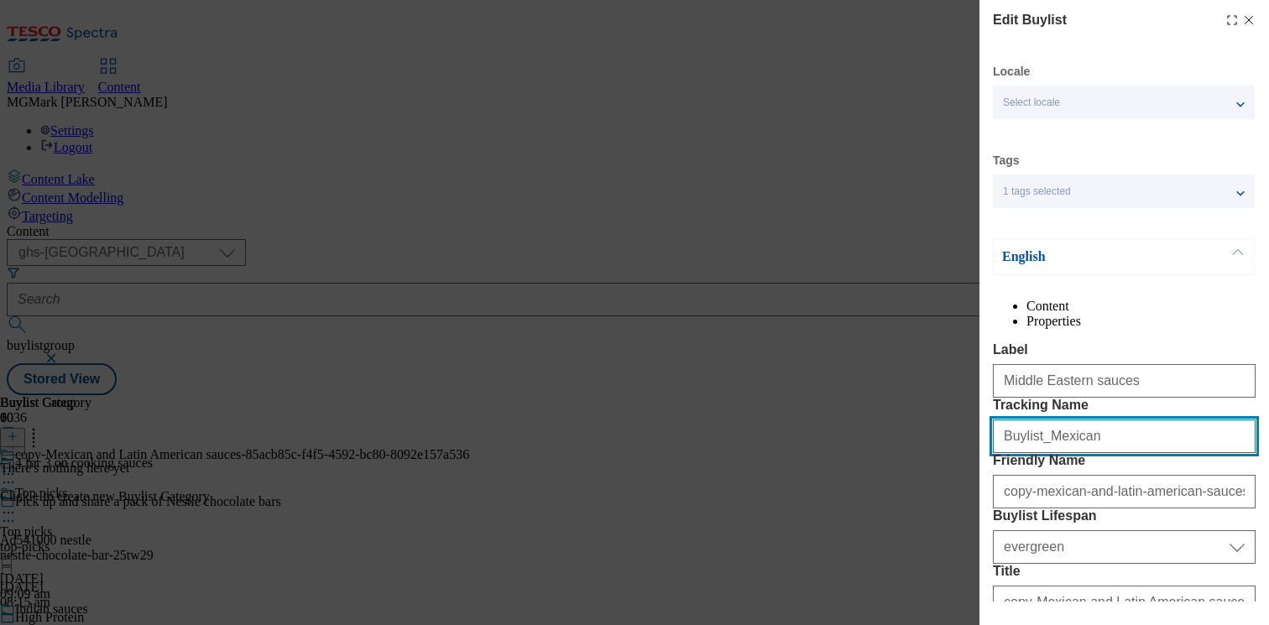
click at [1078, 453] on input "Buylist_Mexican" at bounding box center [1124, 437] width 263 height 34
paste input "iddle"
type input "Buylist_Middle"
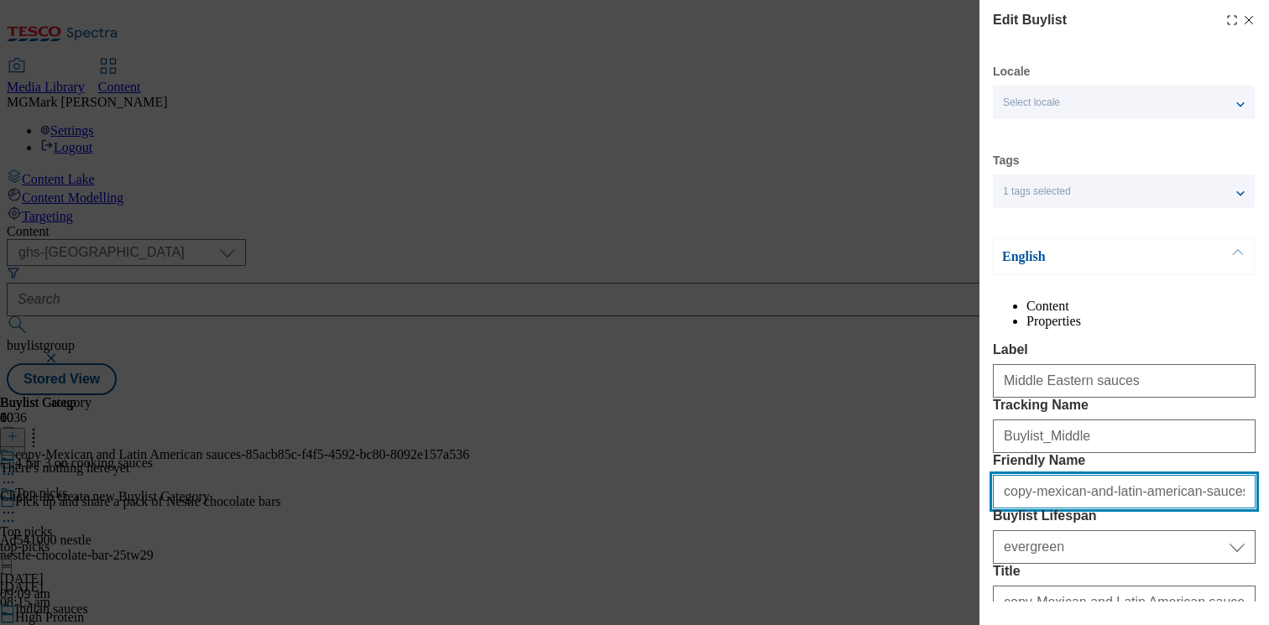
click at [1058, 509] on input "copy-mexican-and-latin-american-sauces-2576ae7c-404f-4148-bc9d-f25fcfc33b4f" at bounding box center [1124, 492] width 263 height 34
type input "M"
type input ","
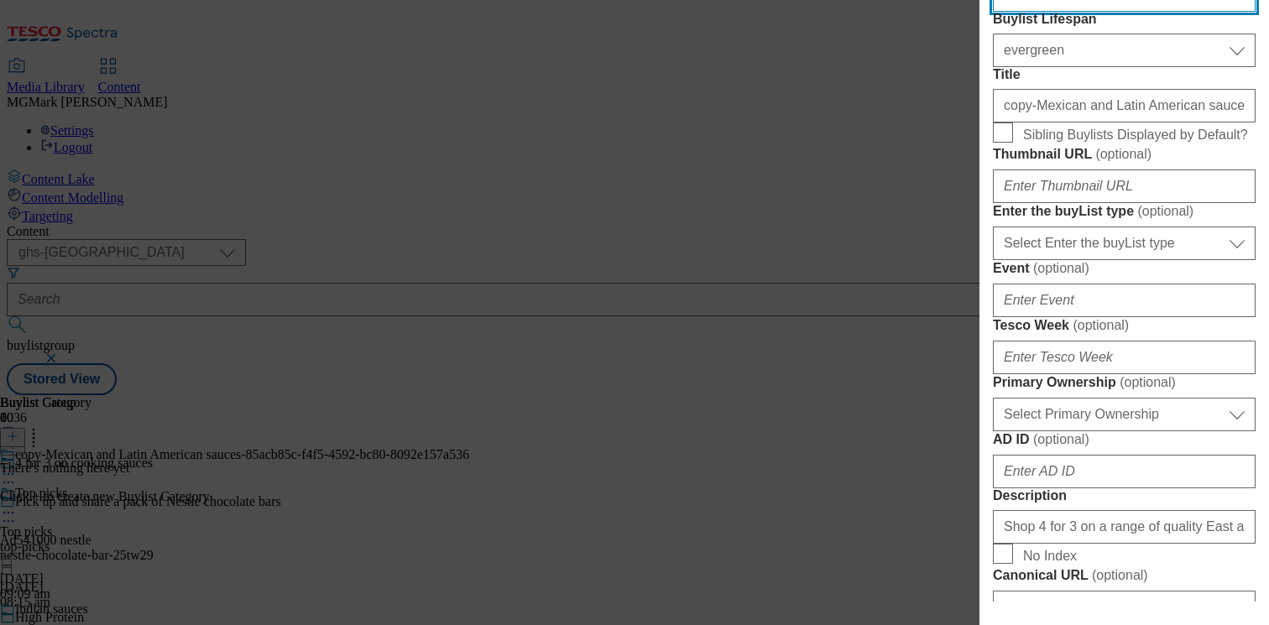
scroll to position [509, 0]
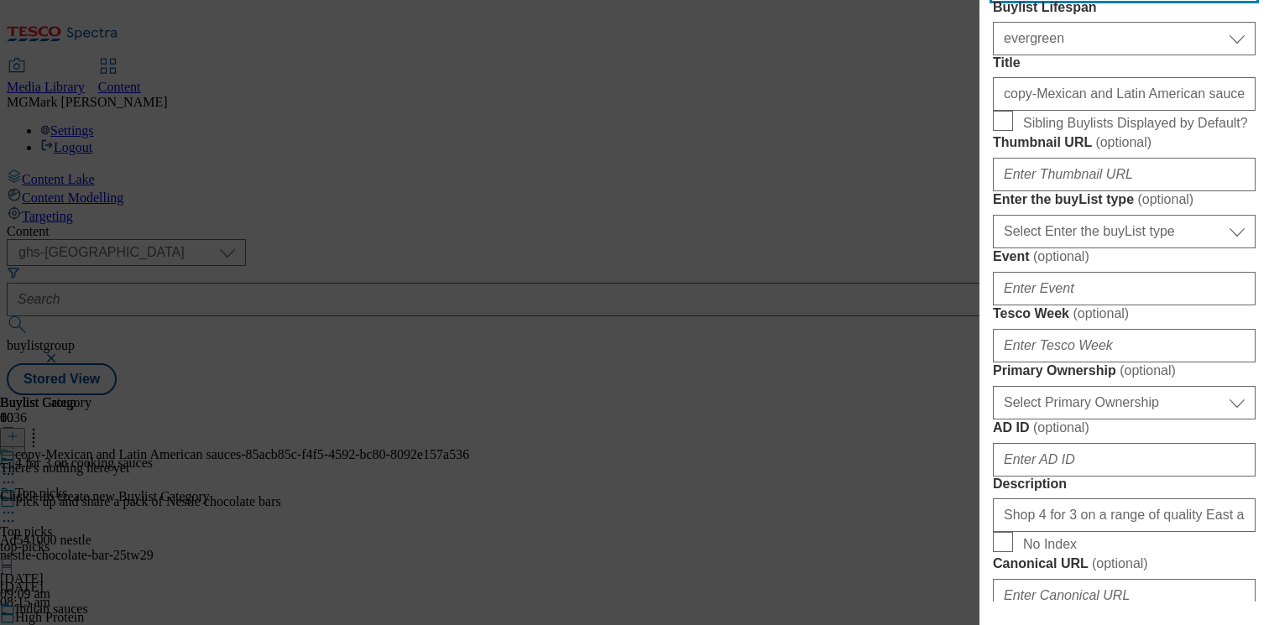
type input "middle-eastern-sauces"
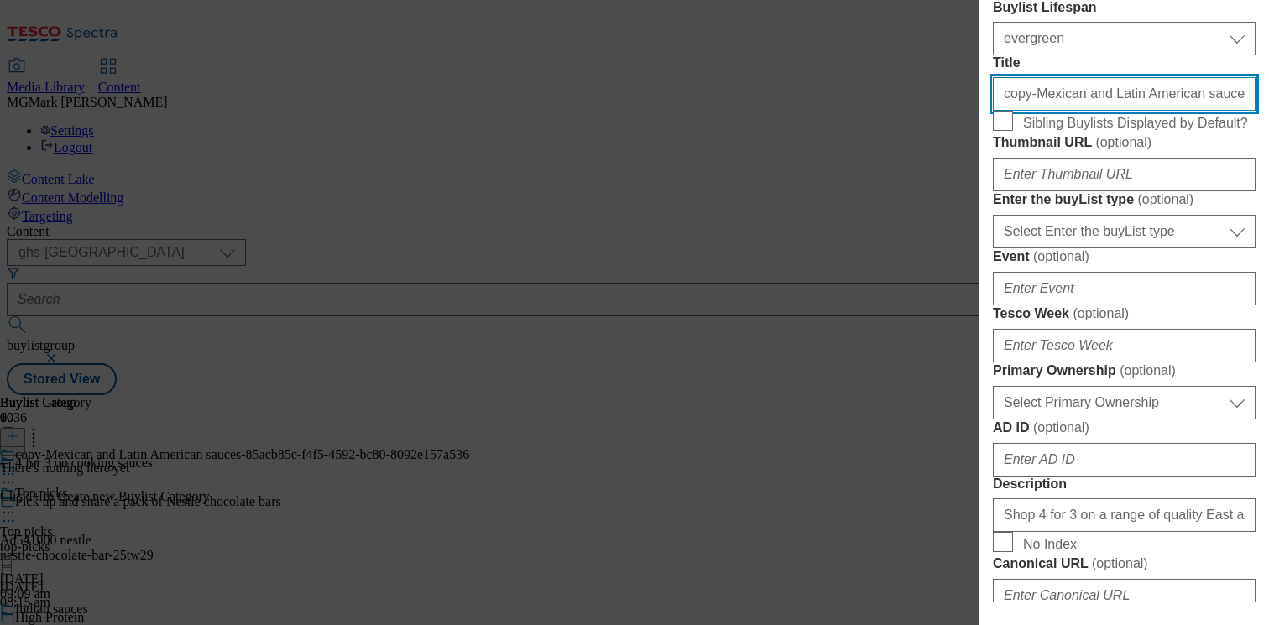
click at [1093, 111] on input "copy-Mexican and Latin American sauces-85acb85c-f4f5-4592-bc80-8092e157a536" at bounding box center [1124, 94] width 263 height 34
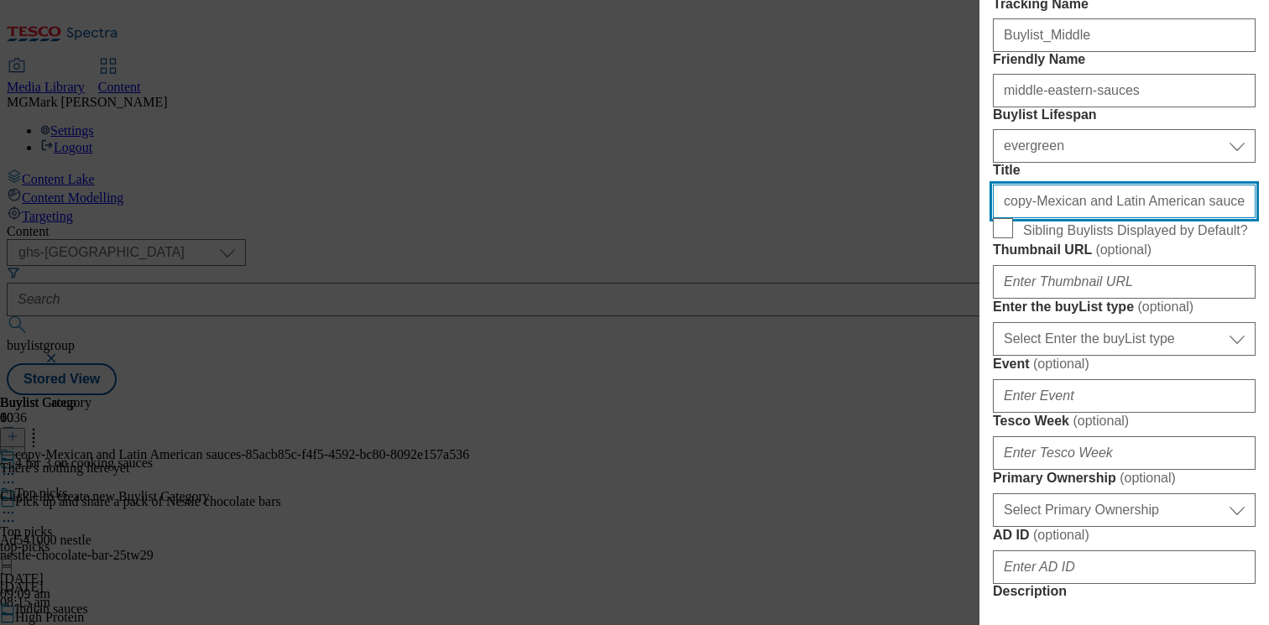
scroll to position [398, 0]
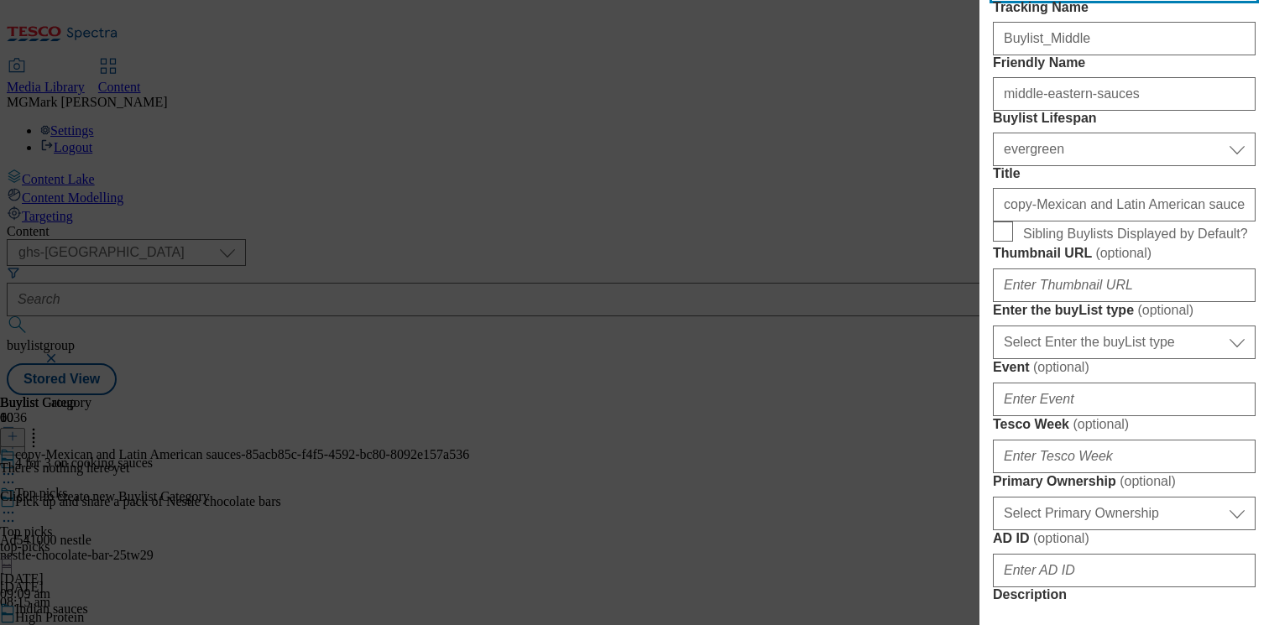
click at [1046, 222] on div "copy-Mexican and Latin American sauces-85acb85c-f4f5-4592-bc80-8092e157a536" at bounding box center [1124, 201] width 263 height 40
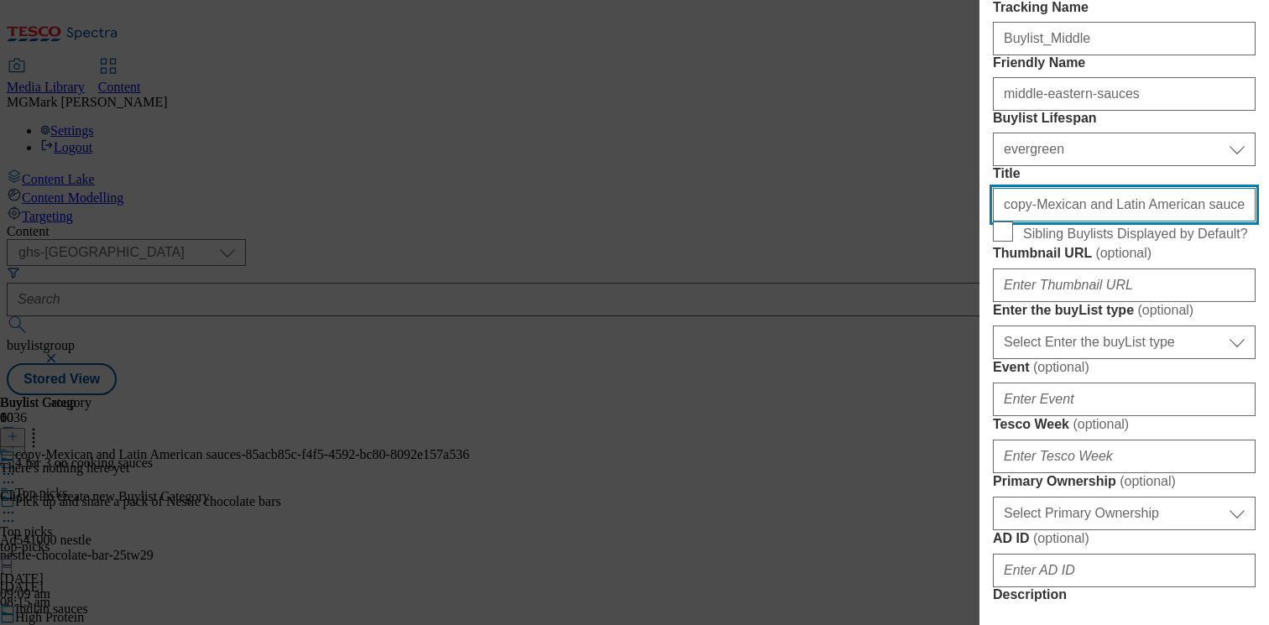
click at [1044, 222] on input "copy-Mexican and Latin American sauces-85acb85c-f4f5-4592-bc80-8092e157a536" at bounding box center [1124, 205] width 263 height 34
paste input "Middle Eastern sauces"
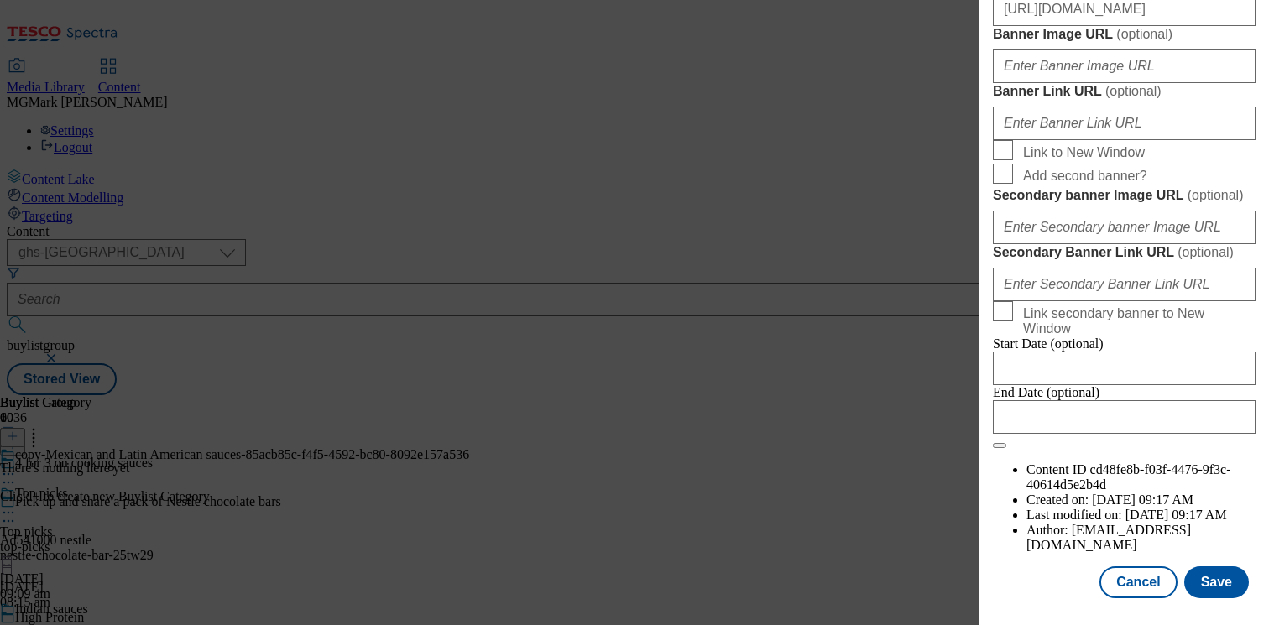
scroll to position [1482, 0]
type input "Middle Eastern sauces"
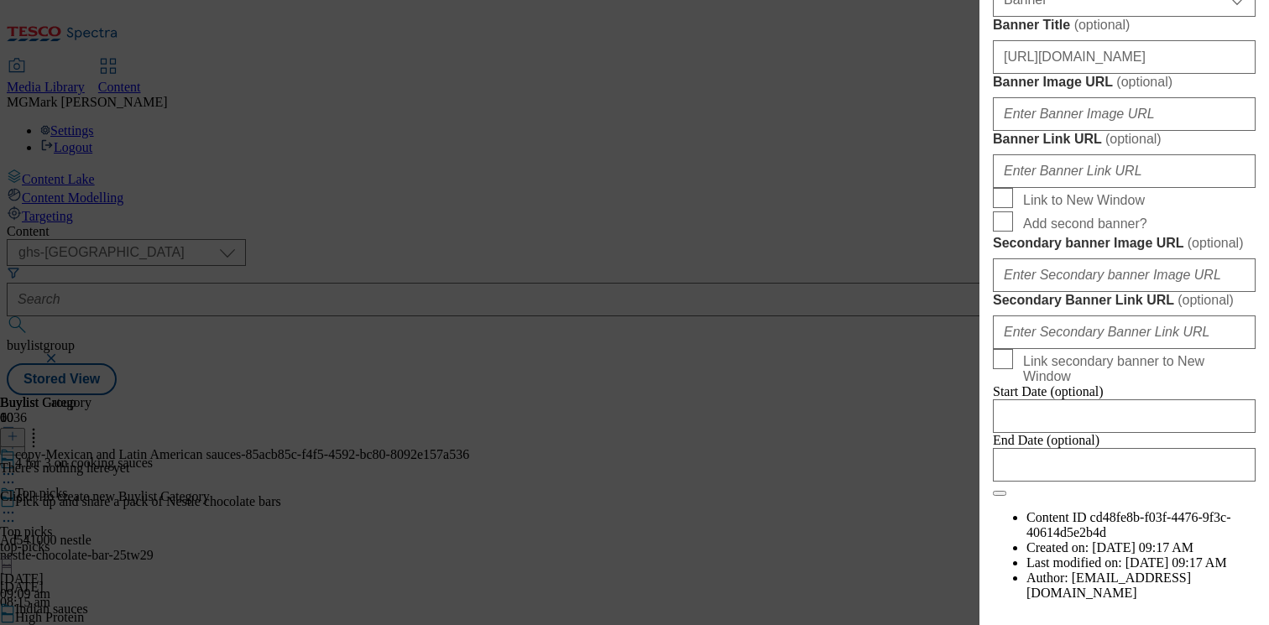
scroll to position [1183, 0]
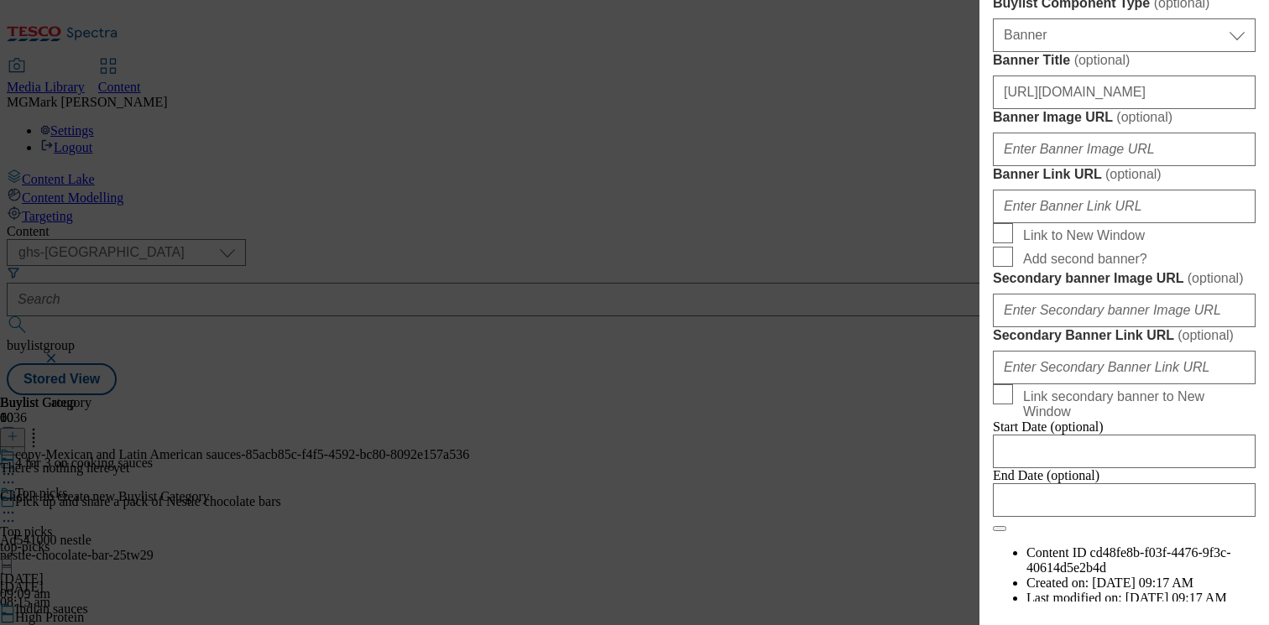
paste input "Middle Eastern cooking sauces online or in-store. Enjoy mealtimes for less with…"
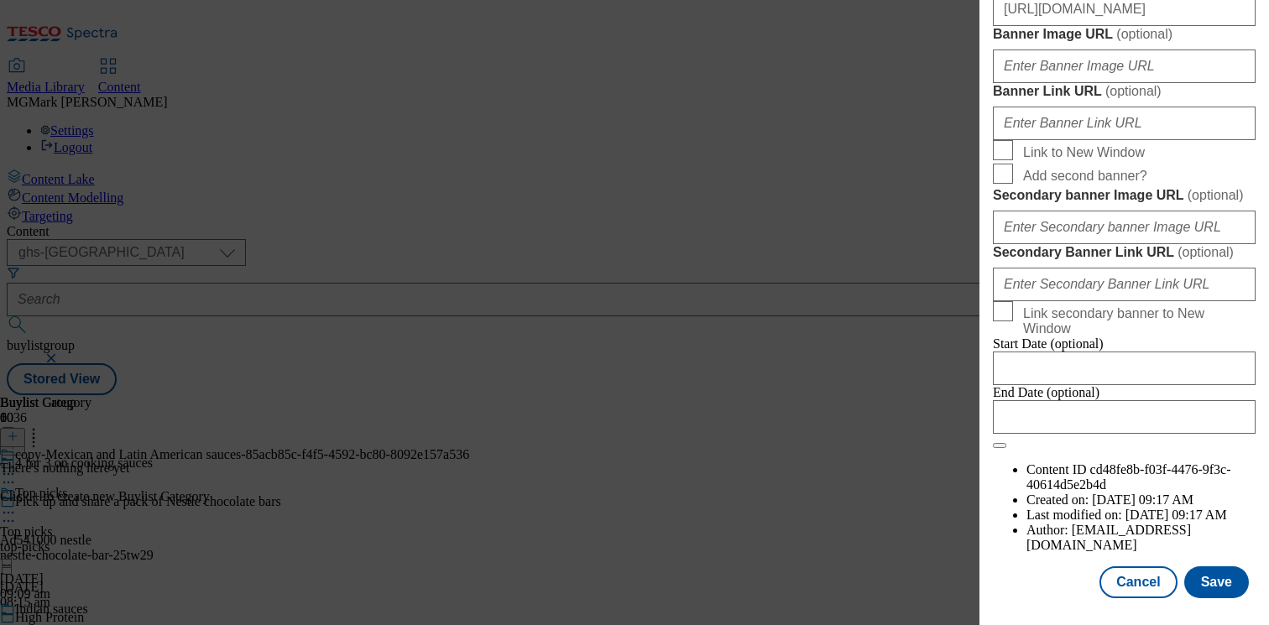
scroll to position [1893, 0]
type input "Shop 4 for 3 on a range of quality Middle Eastern cooking sauces online or in-s…"
click at [1208, 594] on button "Save" at bounding box center [1216, 582] width 65 height 32
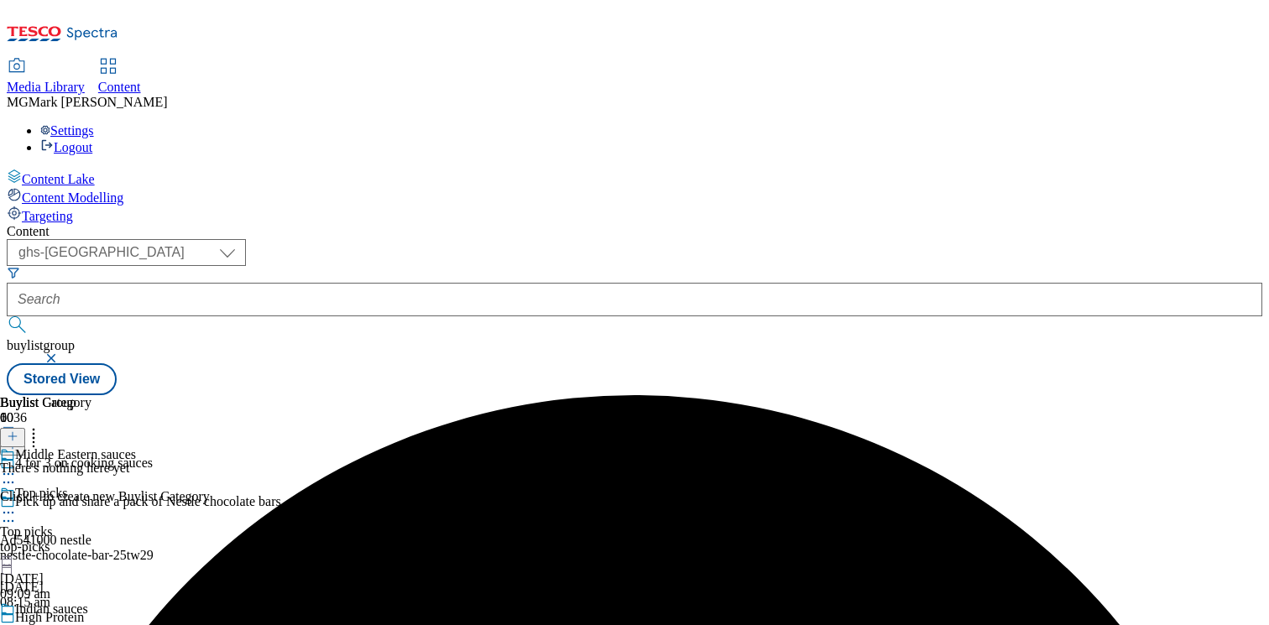
scroll to position [173, 0]
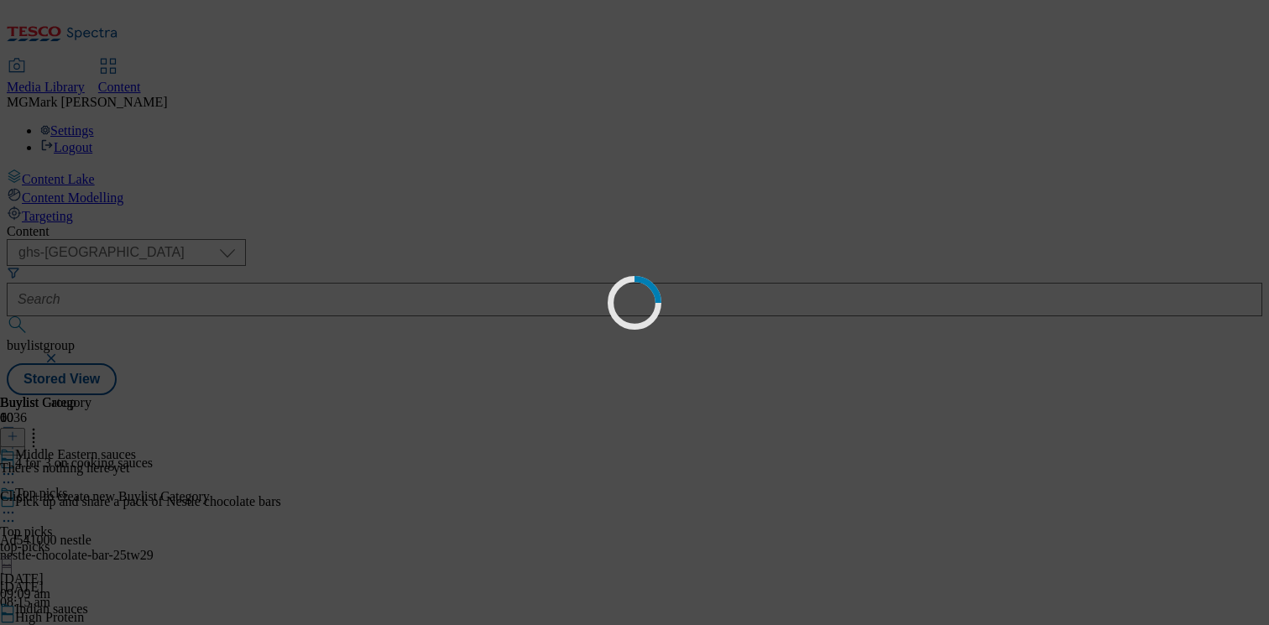
scroll to position [0, 0]
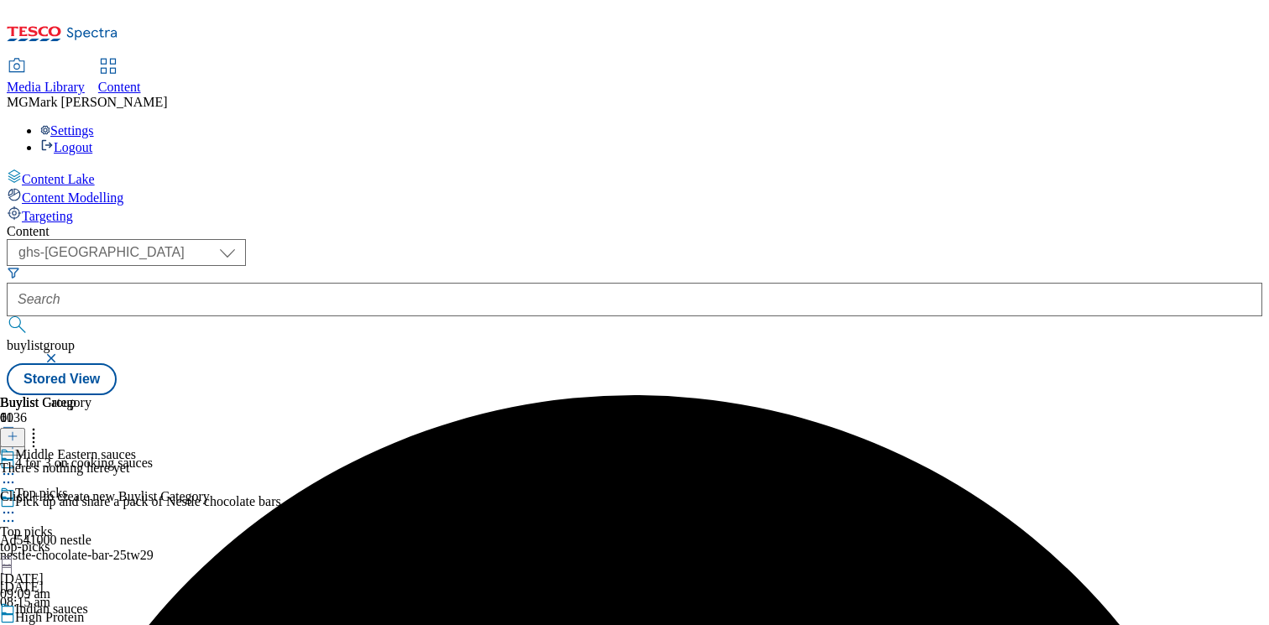
click at [210, 461] on div "There's nothing here yet Click + to create new Buylist Category" at bounding box center [105, 483] width 210 height 44
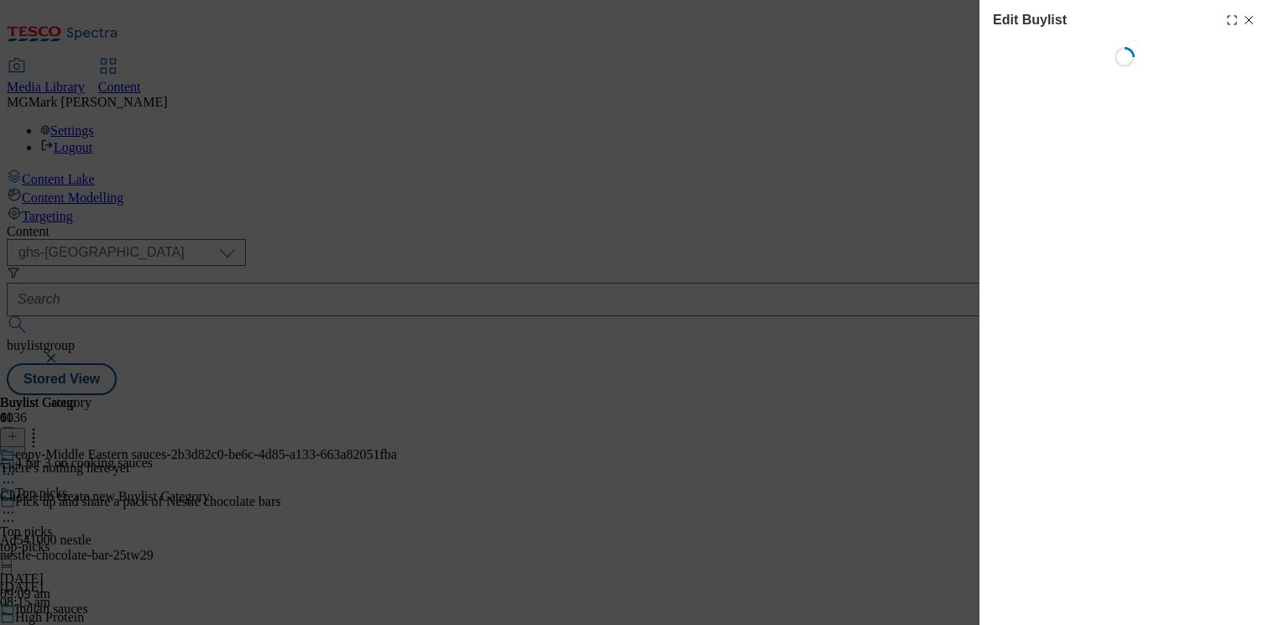
select select "evergreen"
select select "Banner"
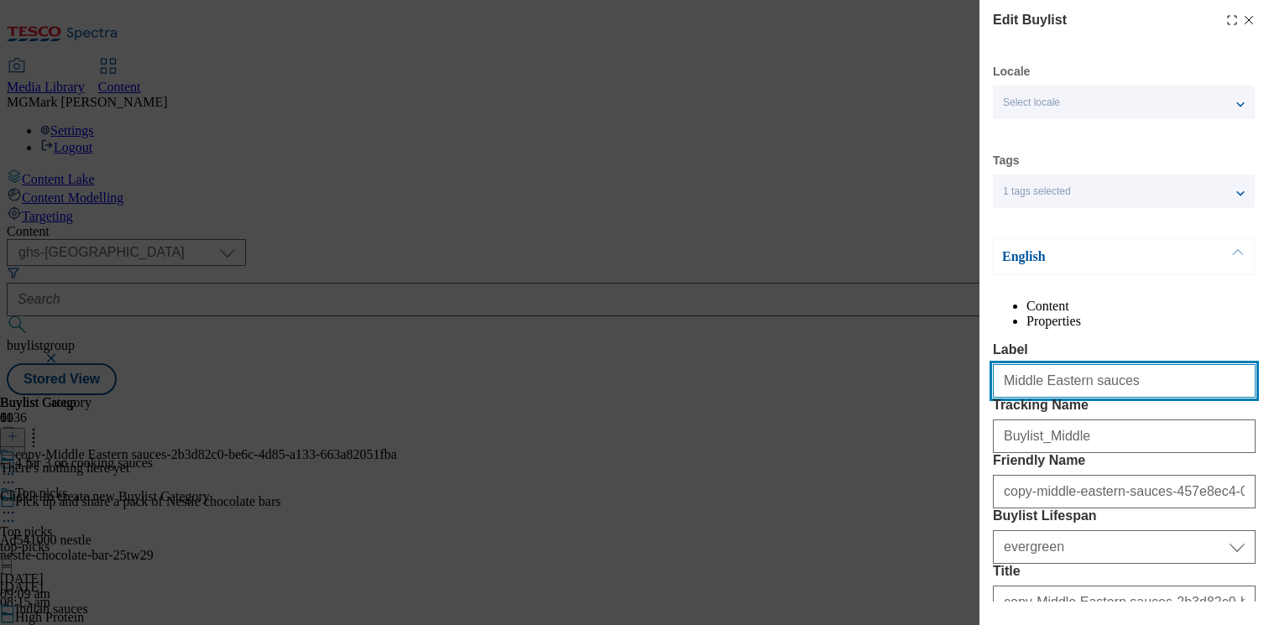
click at [1067, 398] on input "Middle Eastern sauces" at bounding box center [1124, 381] width 263 height 34
paste input "eal kits and seasonings"
type input "Meal kits and seasonings"
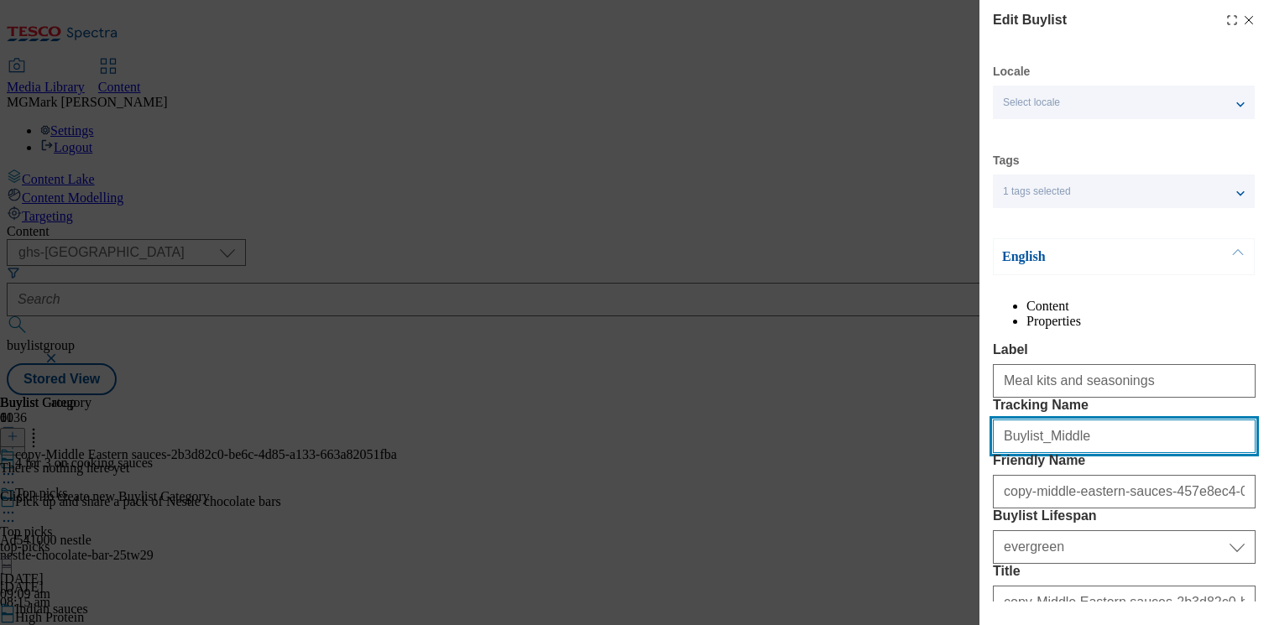
click at [1050, 453] on input "Buylist_Middle" at bounding box center [1124, 437] width 263 height 34
paste input "Kits"
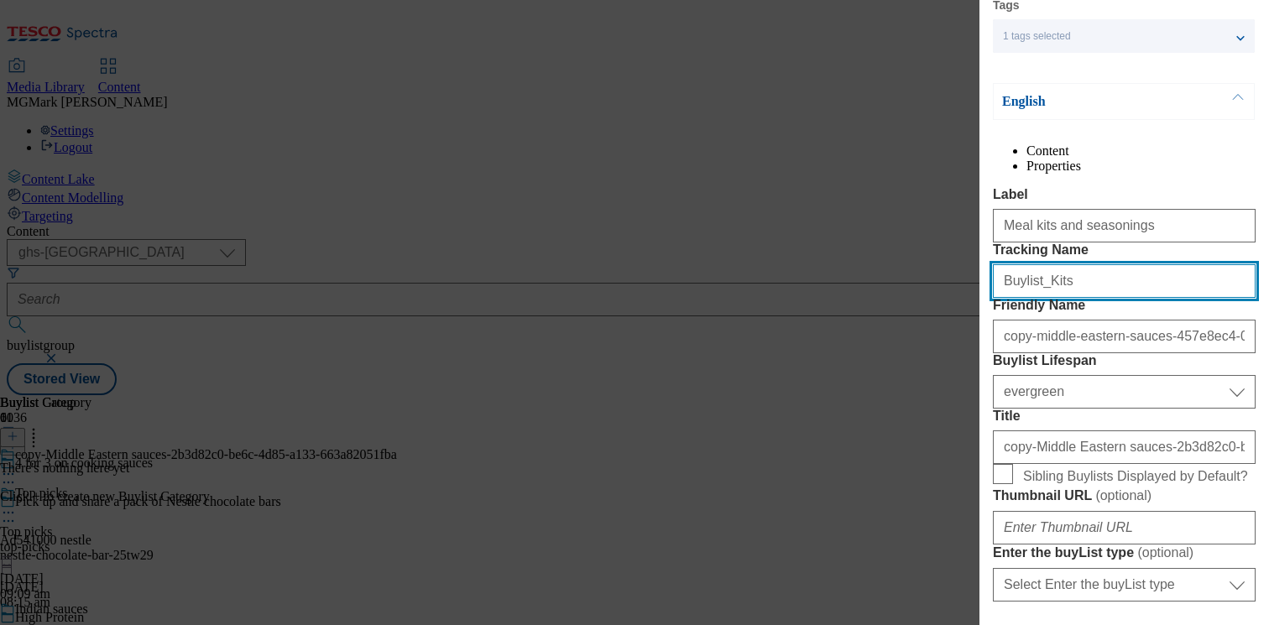
scroll to position [157, 0]
type input "Buylist_Kits"
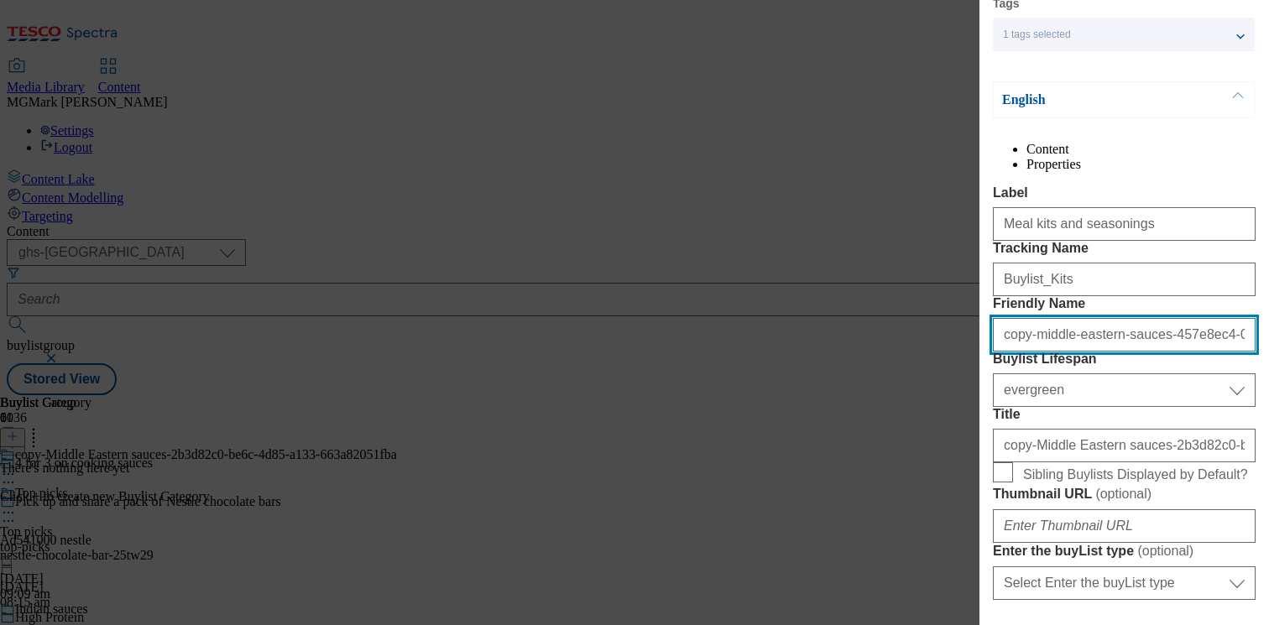
click at [1109, 352] on input "copy-middle-eastern-sauces-457e8ec4-0697-4bd9-a791-916c34dc064b" at bounding box center [1124, 335] width 263 height 34
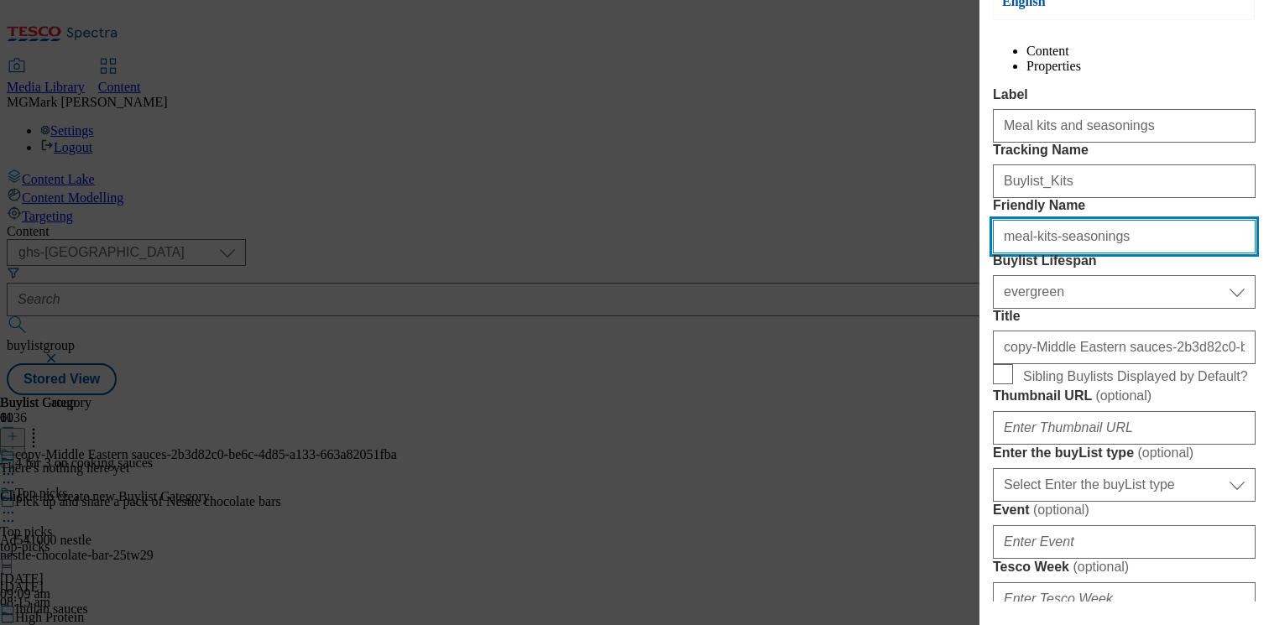
scroll to position [269, 0]
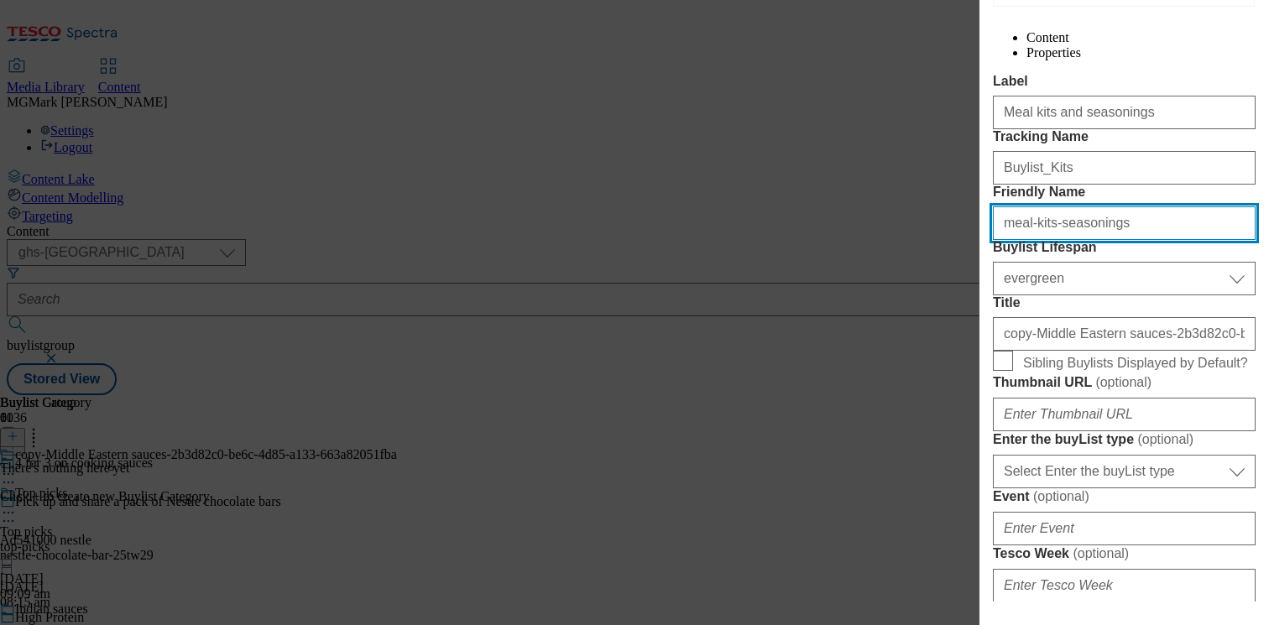
type input "meal-kits-seasonings"
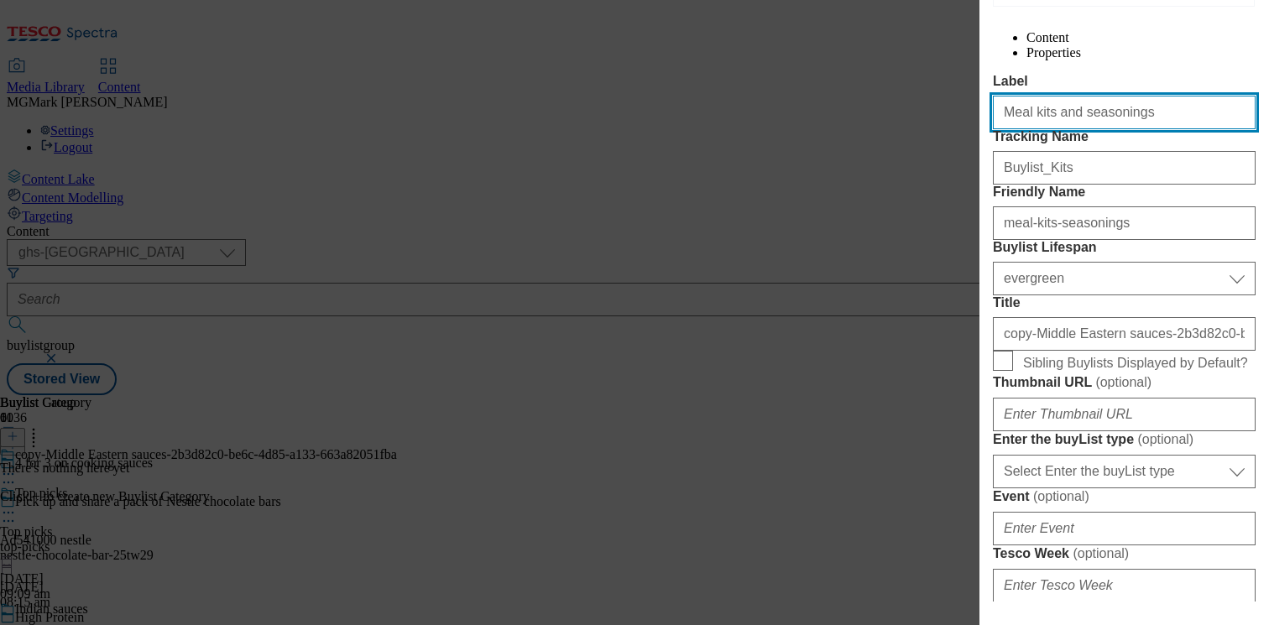
click at [1090, 129] on input "Meal kits and seasonings" at bounding box center [1124, 113] width 263 height 34
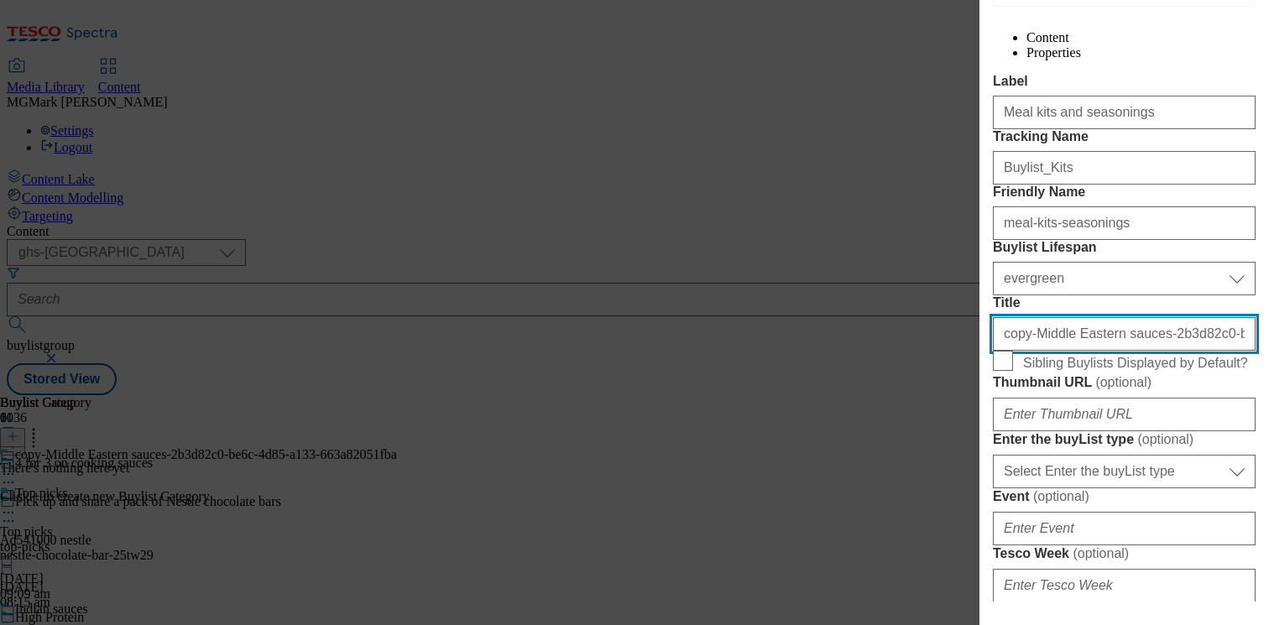
click at [1054, 351] on input "copy-Middle Eastern sauces-2b3d82c0-be6c-4d85-a133-663a82051fba" at bounding box center [1124, 334] width 263 height 34
paste input "Meal kits and seasonings"
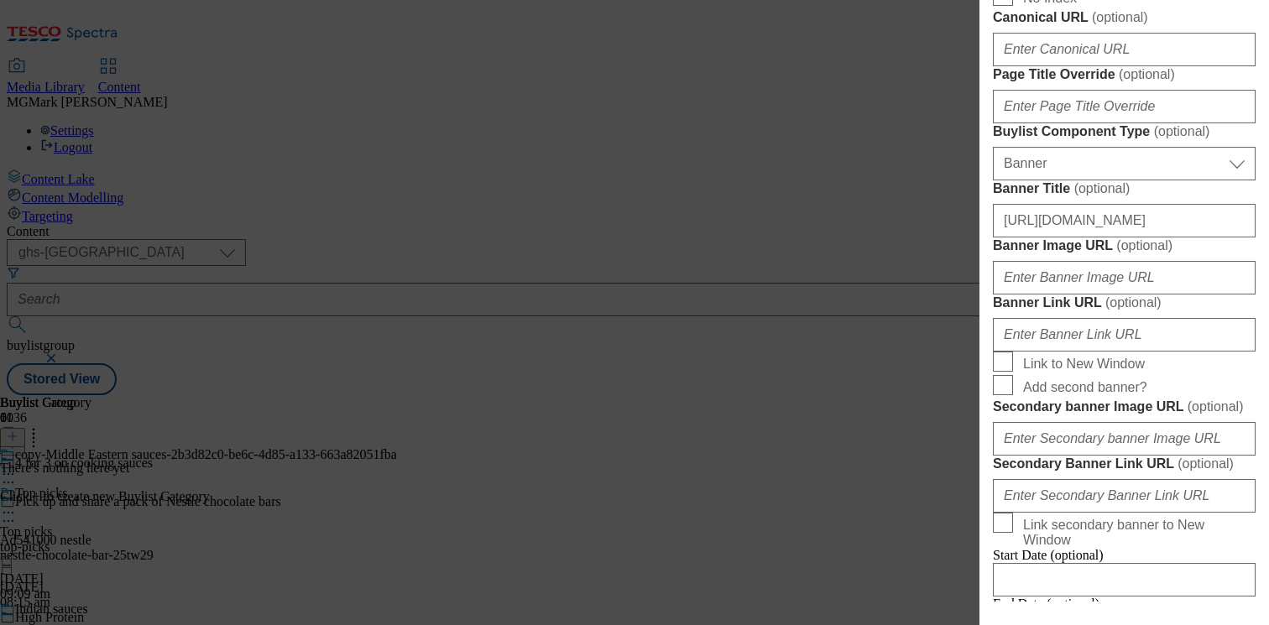
scroll to position [1056, 0]
type input "Meal kits and seasonings"
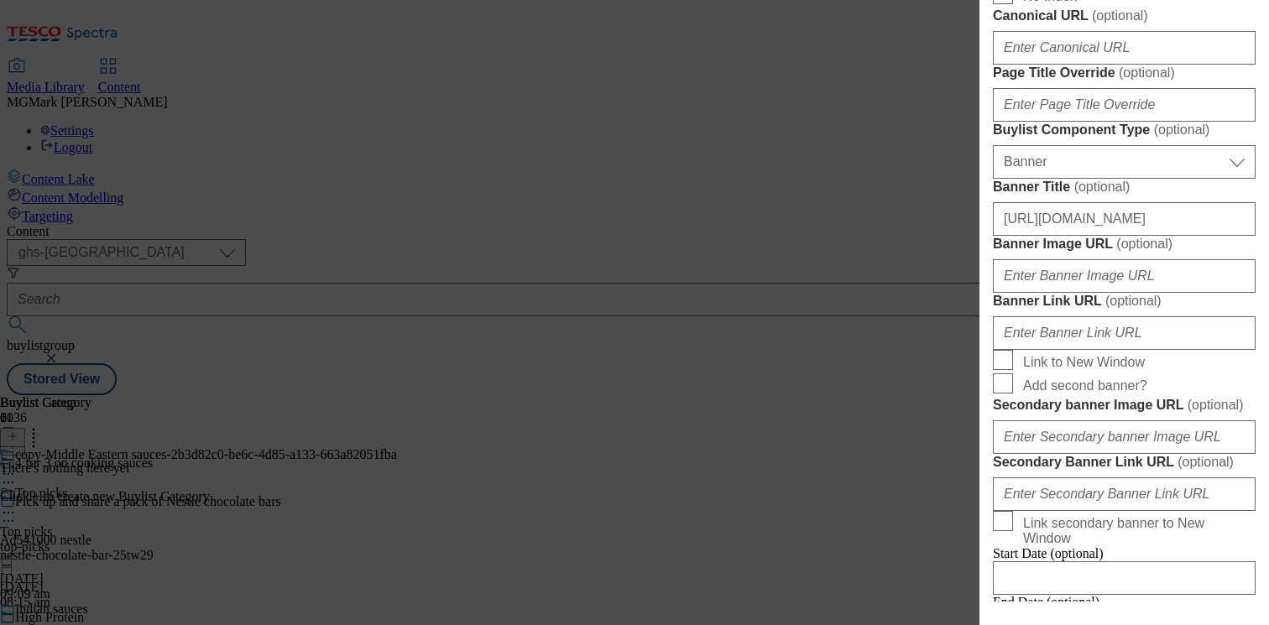
paste input "meal kits and seasoning"
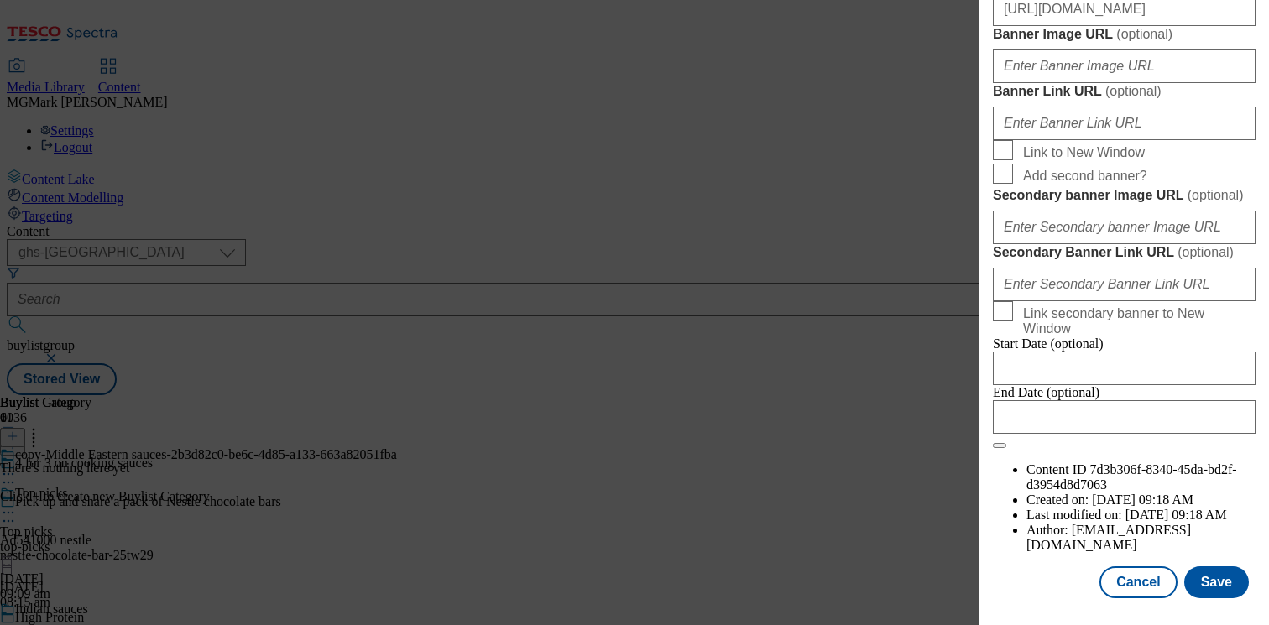
scroll to position [1893, 0]
type input "Shop 4 for 3 on a range of quality meal kits and seasonings online or in-store.…"
click at [1205, 566] on button "Save" at bounding box center [1216, 582] width 65 height 32
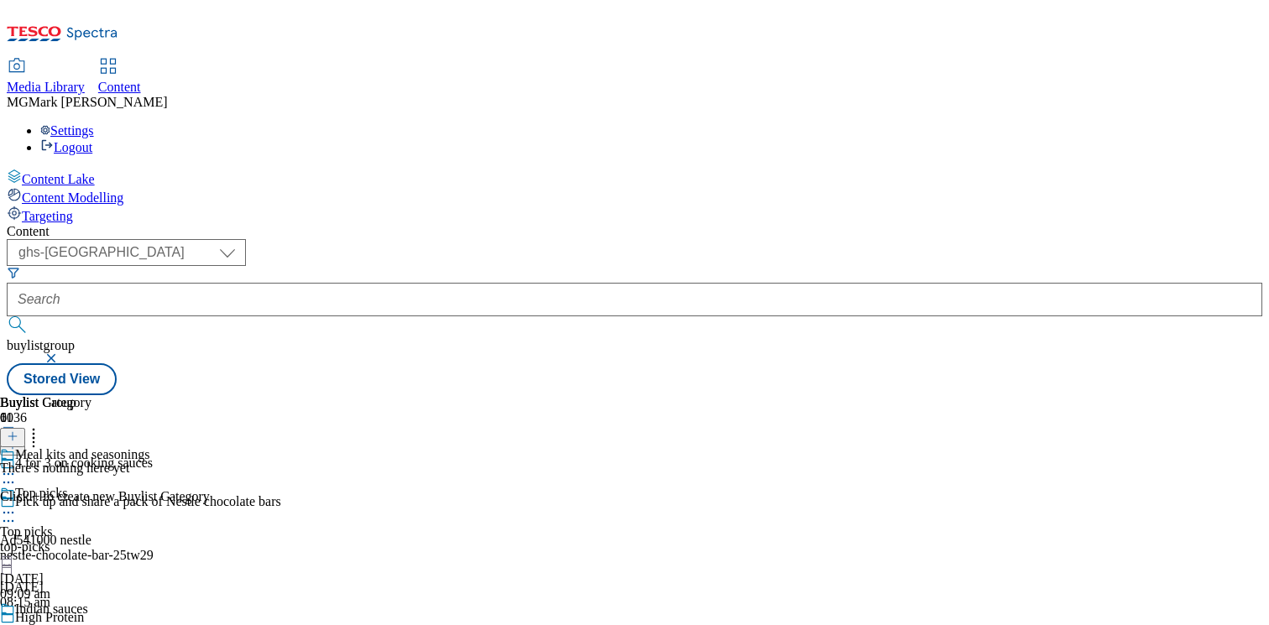
scroll to position [173, 0]
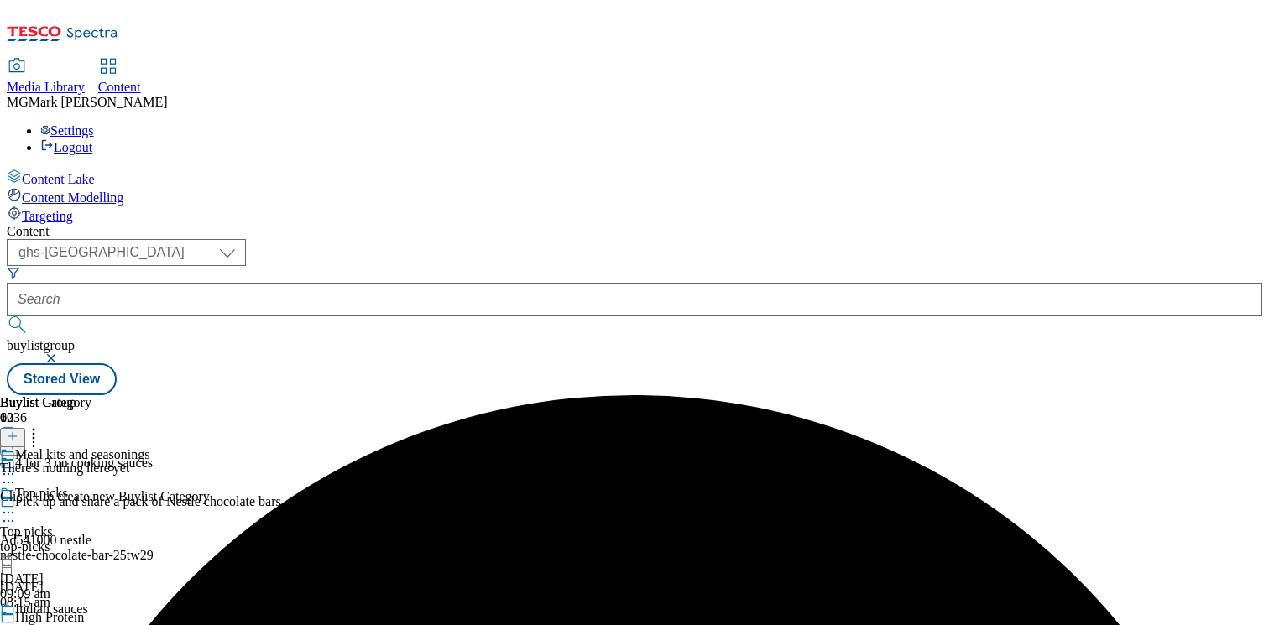
scroll to position [1569, 0]
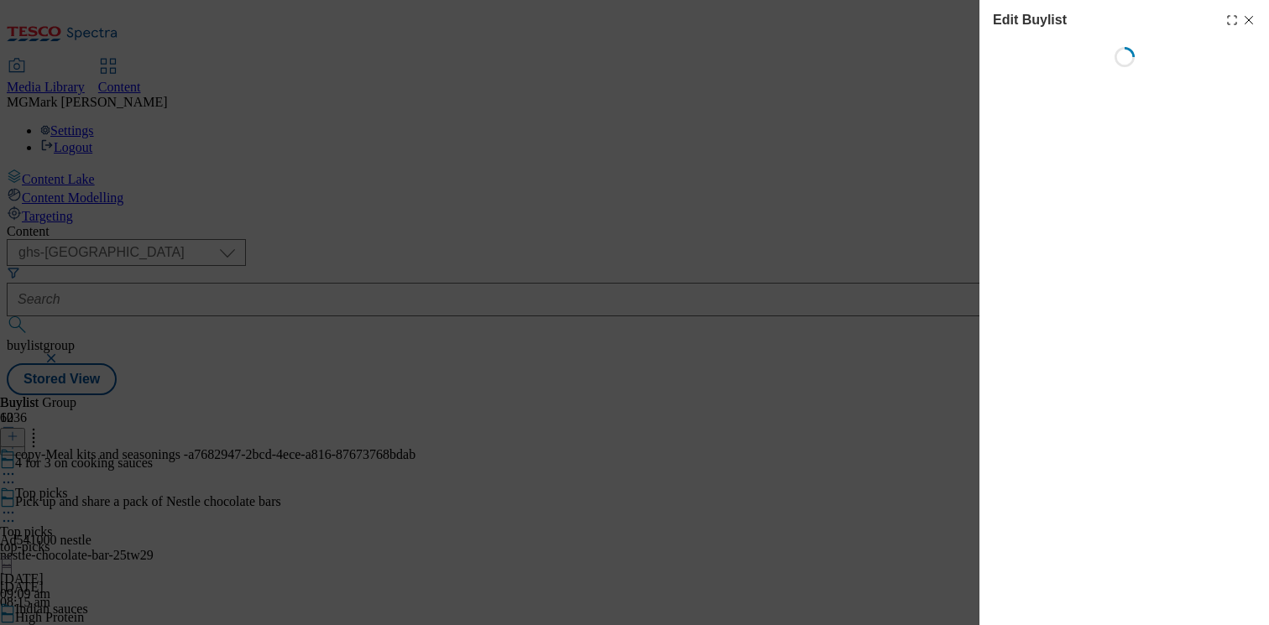
select select "evergreen"
select select "Banner"
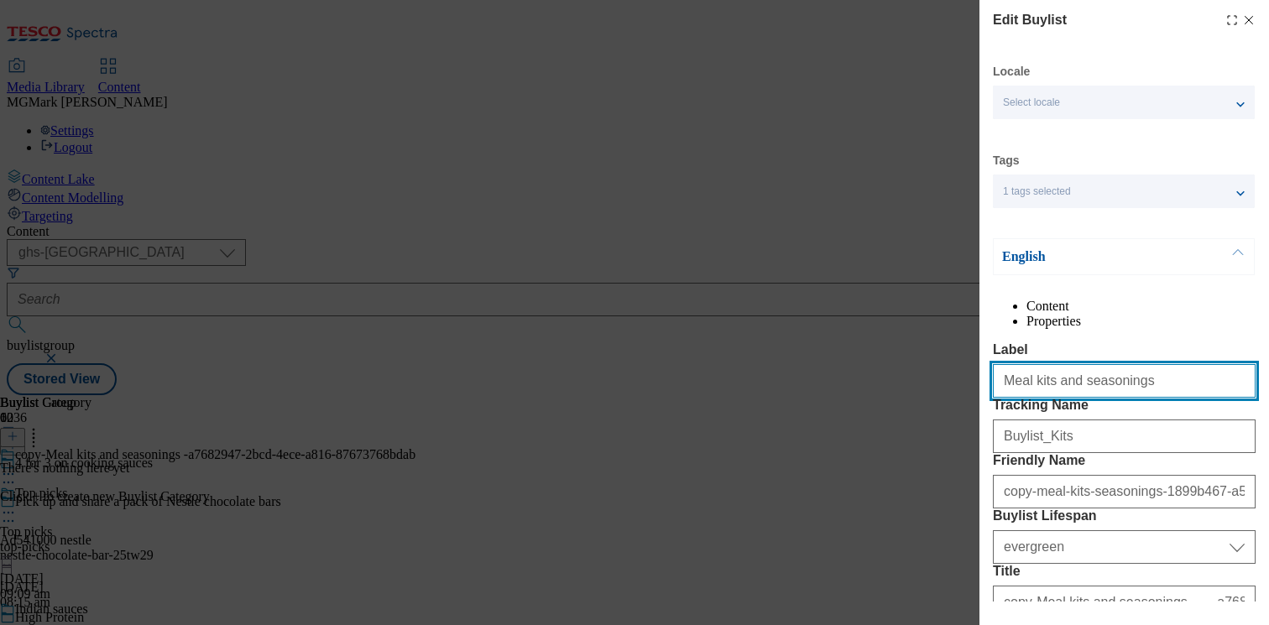
click at [1078, 398] on input "Meal kits and seasonings" at bounding box center [1124, 381] width 263 height 34
paste input "Dolmio"
type input "Dolmio"
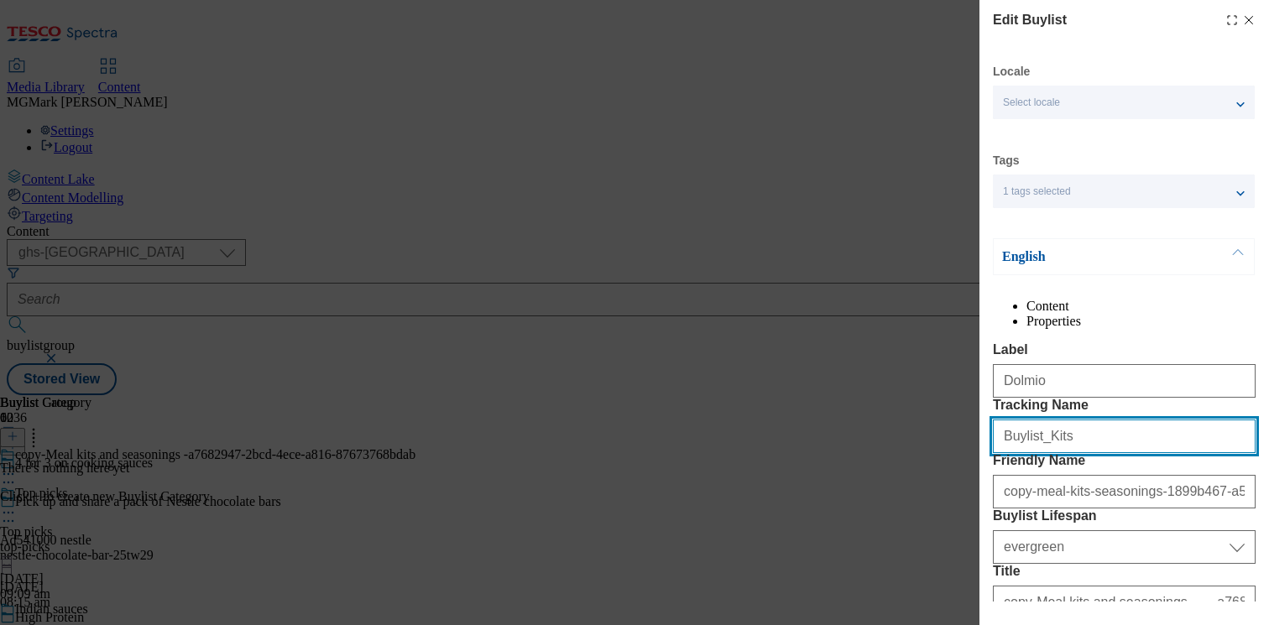
click at [1075, 453] on input "Buylist_Kits" at bounding box center [1124, 437] width 263 height 34
paste input "Dolmio"
type input "Buylist_Dolmio"
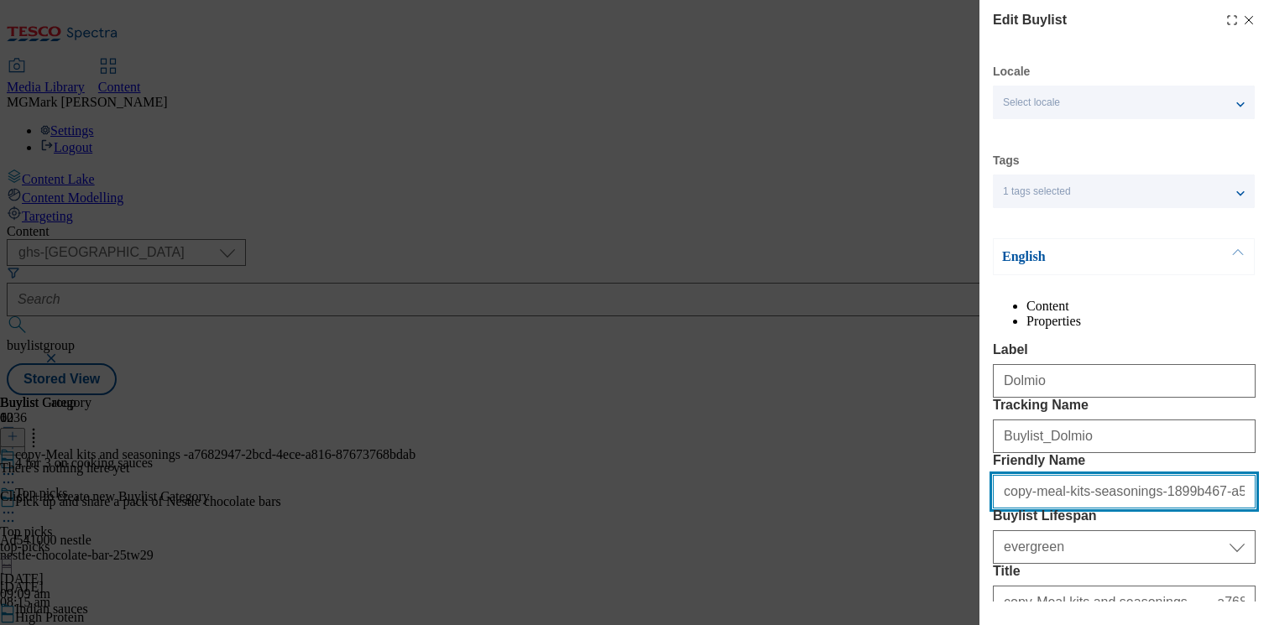
click at [1085, 509] on input "copy-meal-kits-seasonings-1899b467-a5d7-4000-9fc3-e7f640a7490b" at bounding box center [1124, 492] width 263 height 34
type input "d"
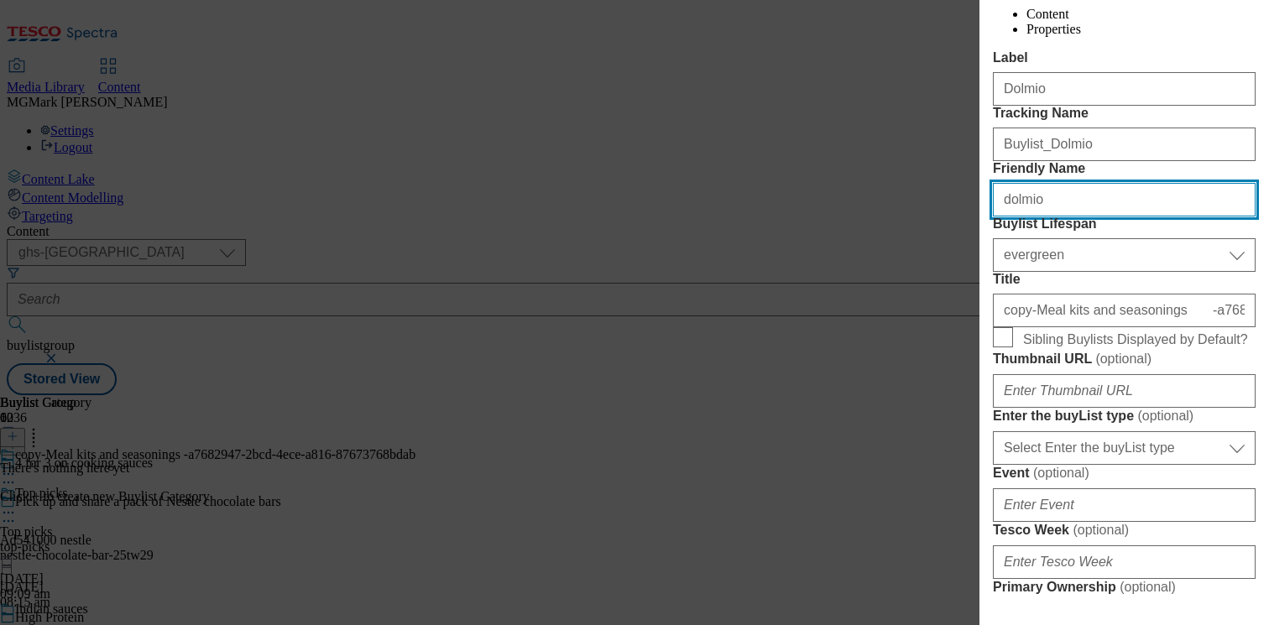
scroll to position [211, 0]
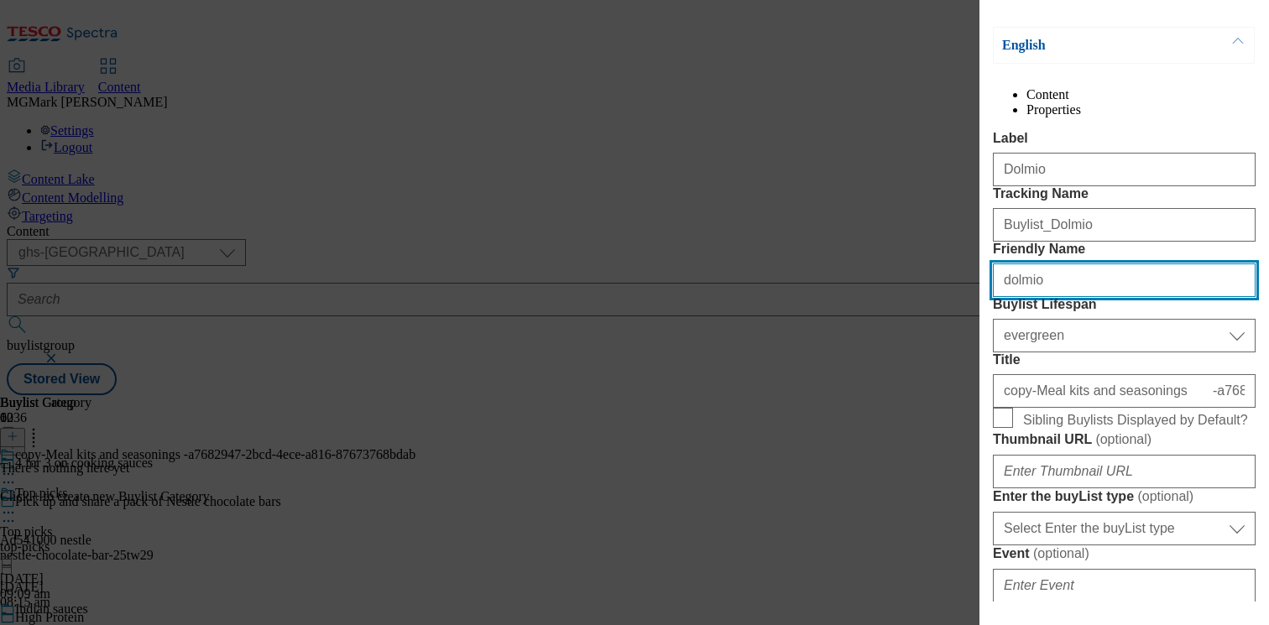
type input "dolmio"
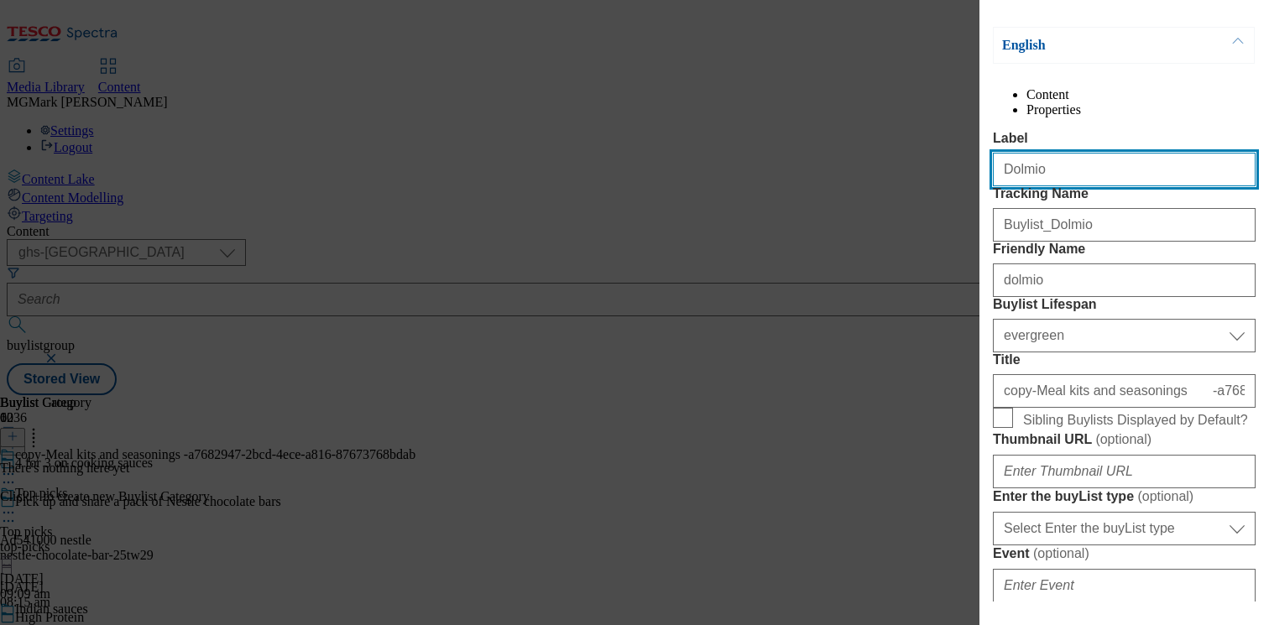
click at [1051, 186] on input "Dolmio" at bounding box center [1124, 170] width 263 height 34
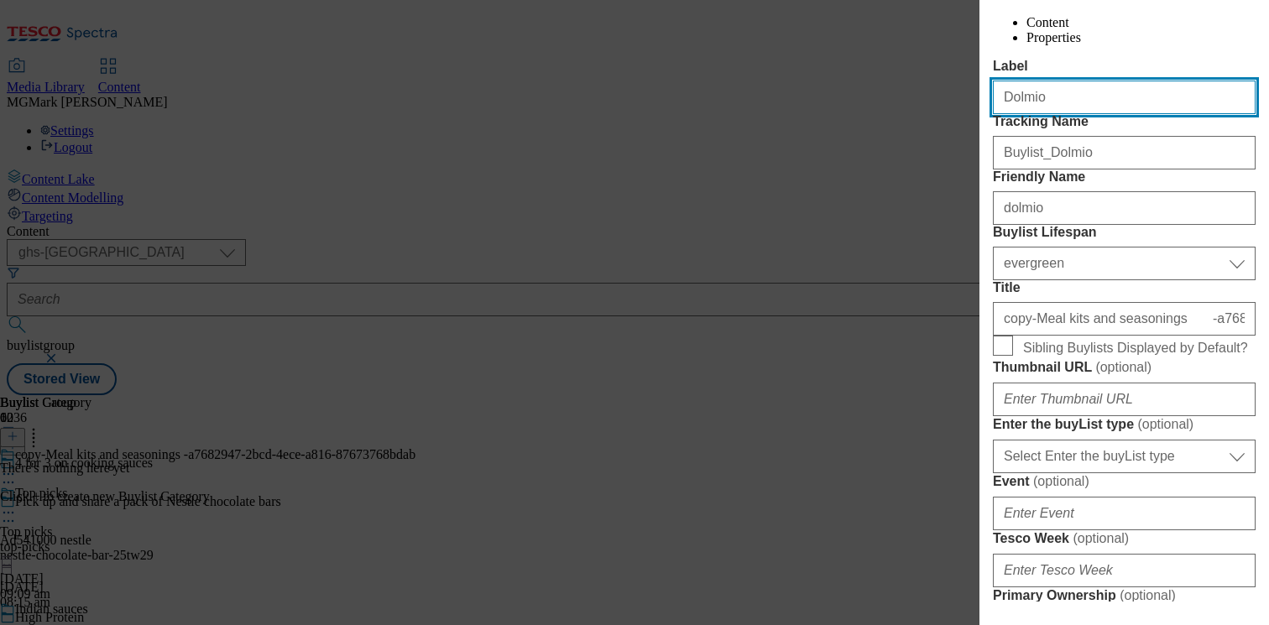
scroll to position [311, 0]
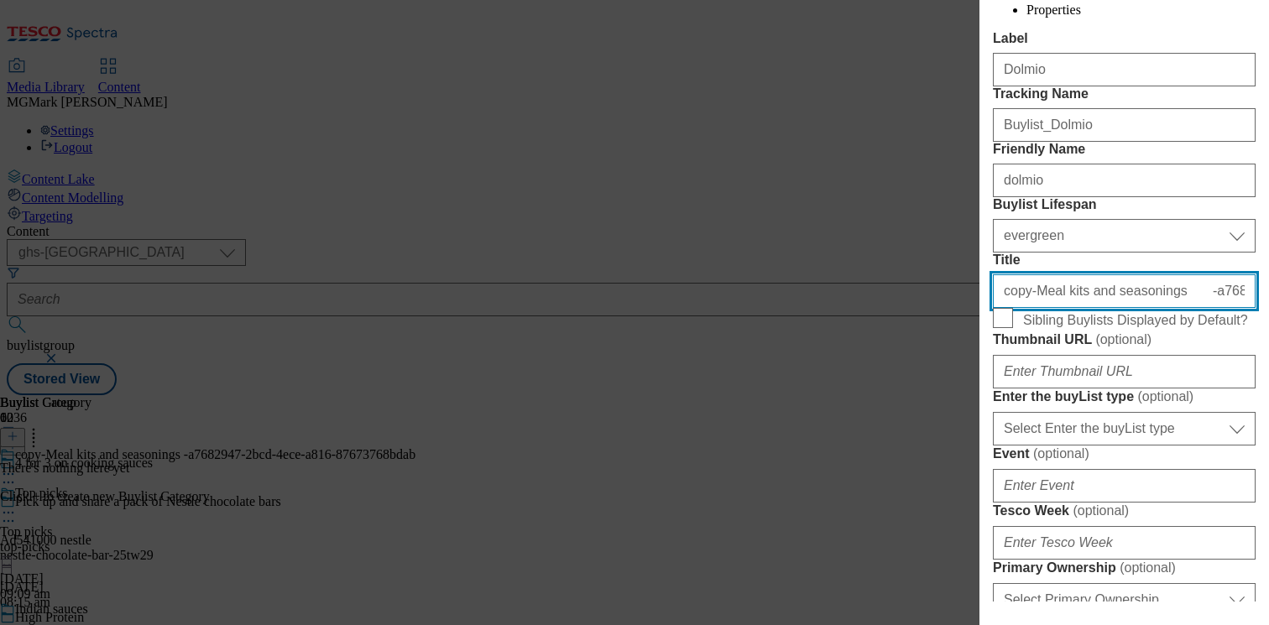
click at [1077, 308] on input "copy-Meal kits and seasonings -a7682947-2bcd-4ece-a816-87673768bdab" at bounding box center [1124, 291] width 263 height 34
paste input "Dolmio"
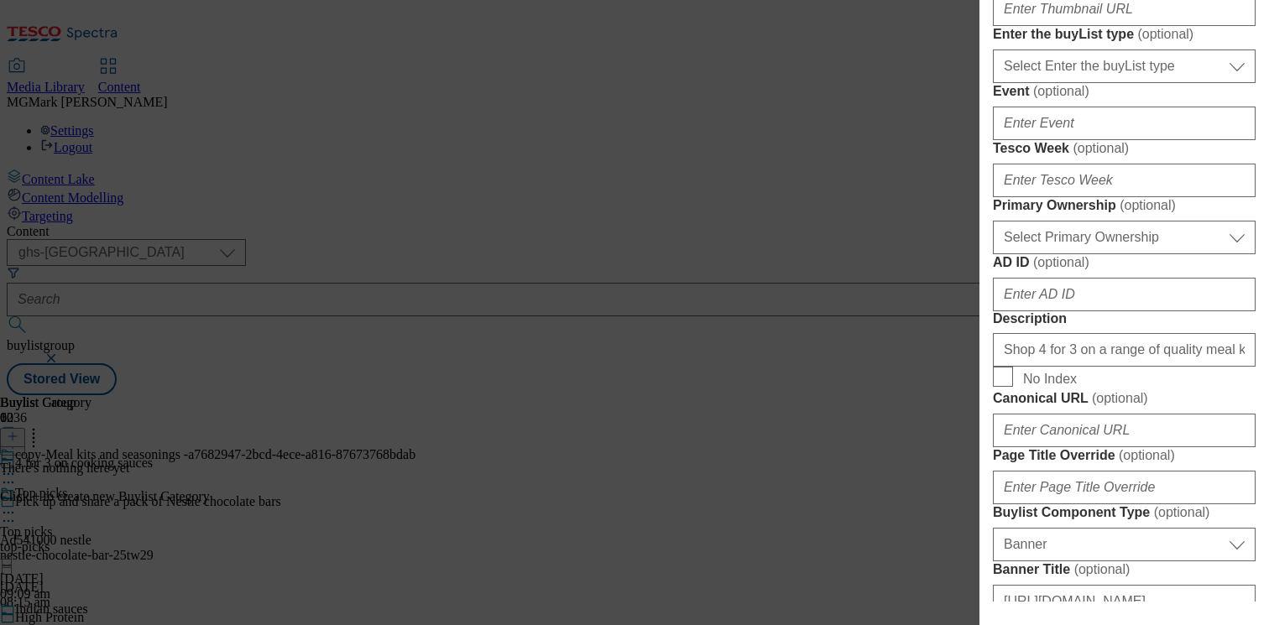
scroll to position [689, 0]
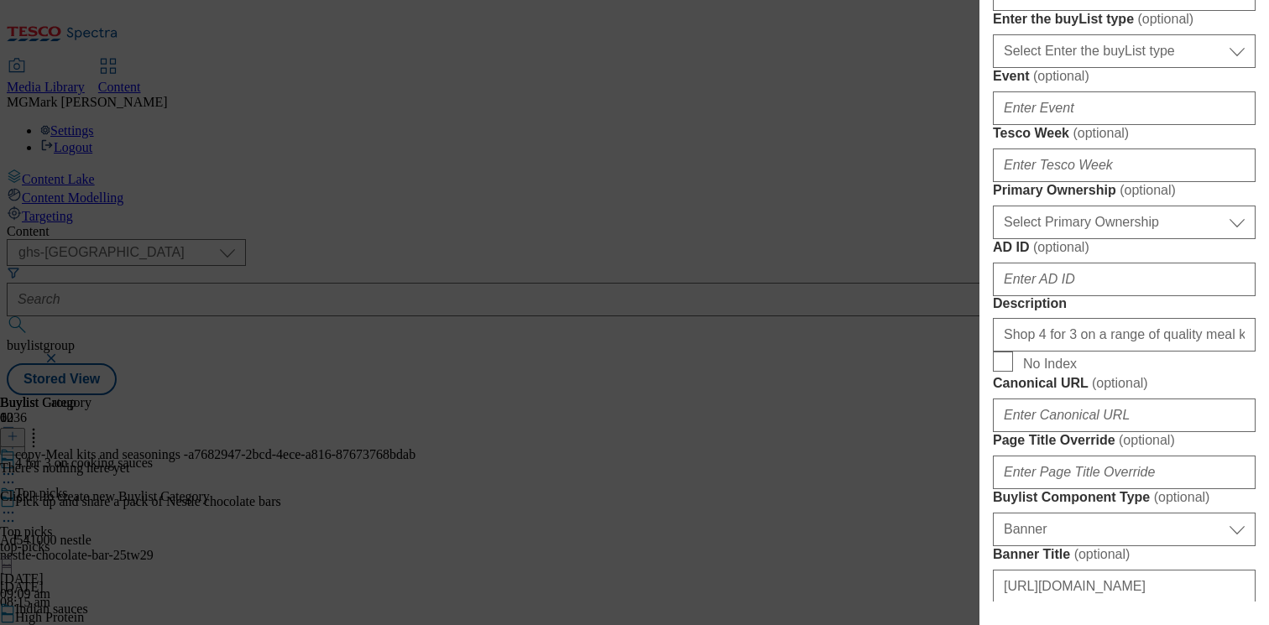
type input "Dolmio"
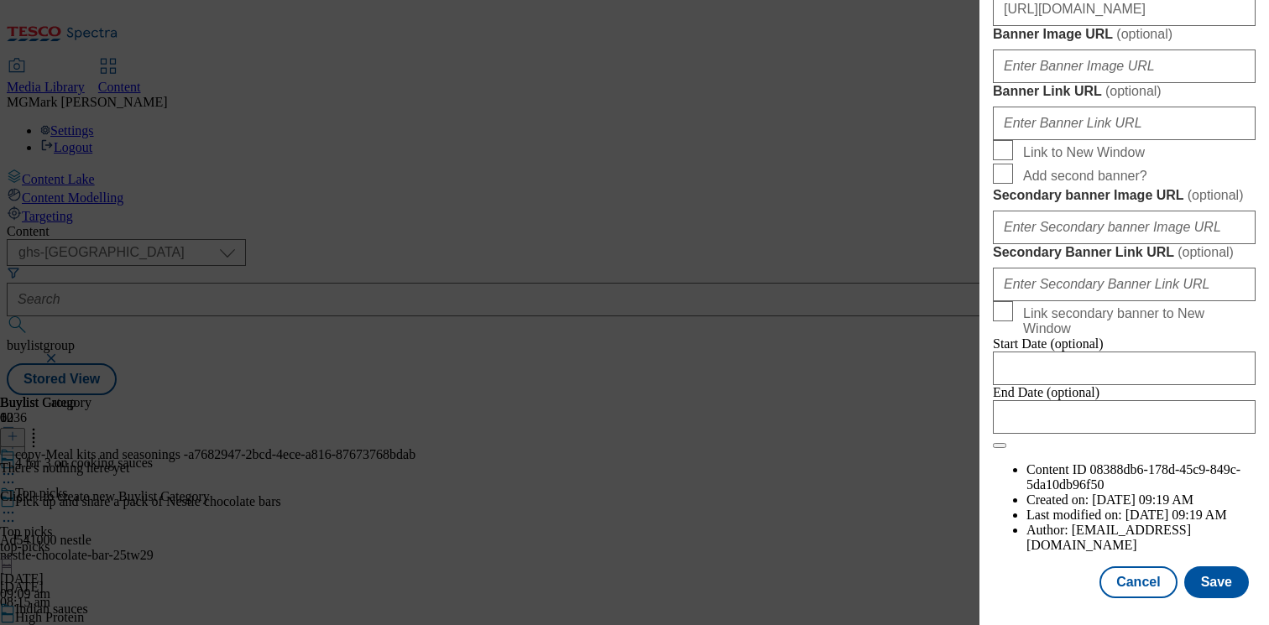
scroll to position [1416, 0]
click at [1082, 26] on input "https://digitalcontent.api.tesco.com/v2/media/ghs-mktg/c9623cf6-7a29-49c7-b113-…" at bounding box center [1124, 9] width 263 height 34
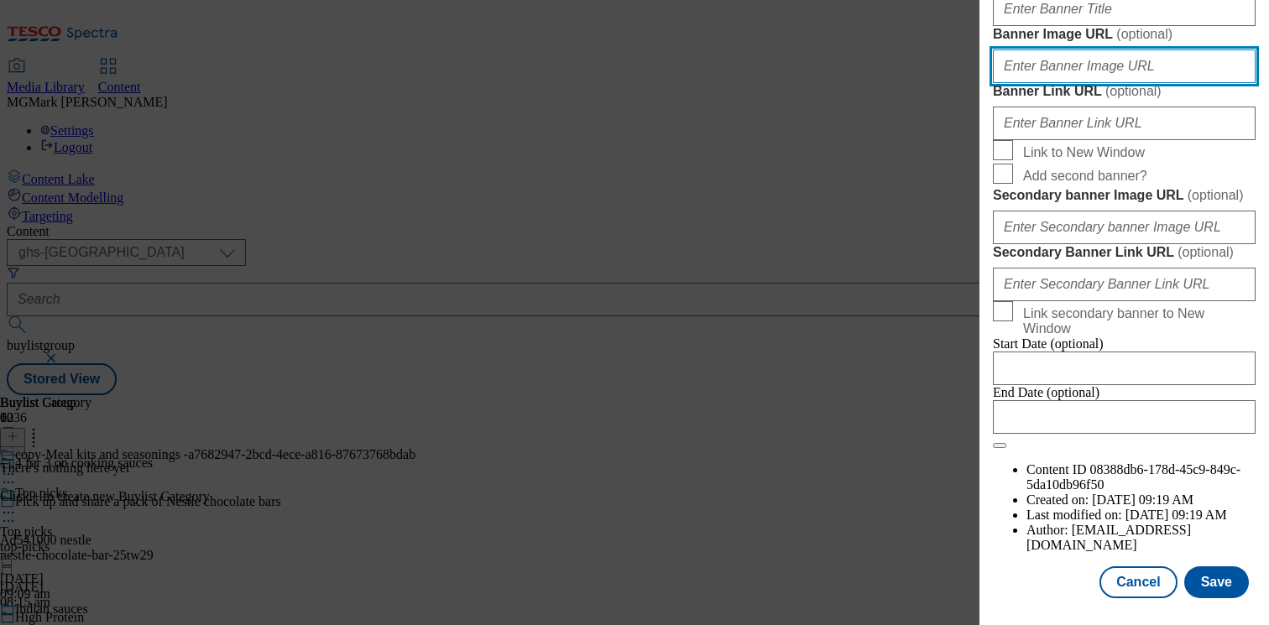
click at [1119, 83] on input "Banner Image URL ( optional )" at bounding box center [1124, 67] width 263 height 34
paste input "https://digitalcontent.api.tesco.com/v2/media/ghs-mktg/e10145d4-3302-405f-b8c7-…"
type input "https://digitalcontent.api.tesco.com/v2/media/ghs-mktg/e10145d4-3302-405f-b8c7-…"
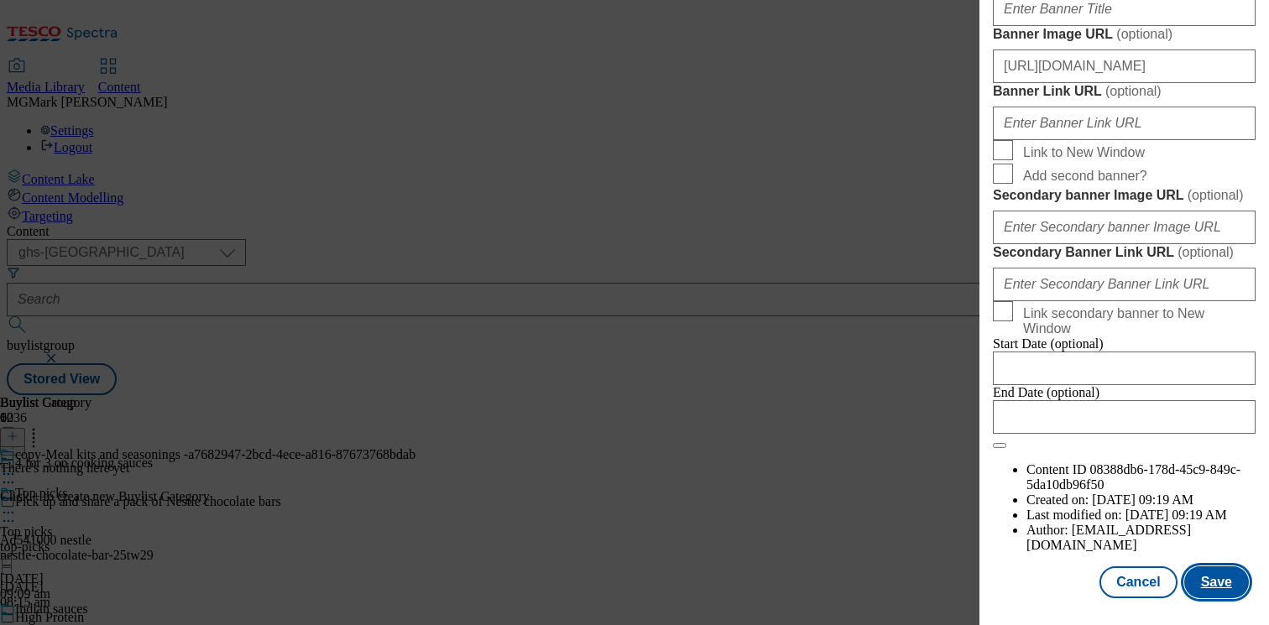
click at [1202, 584] on button "Save" at bounding box center [1216, 582] width 65 height 32
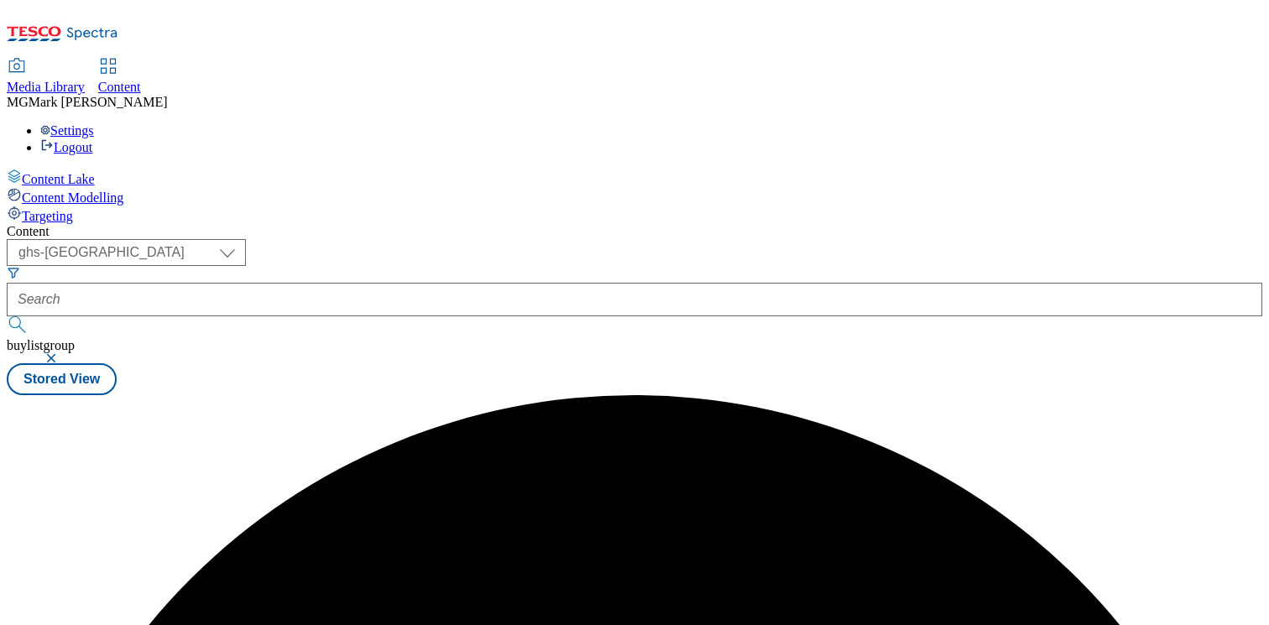
scroll to position [0, 0]
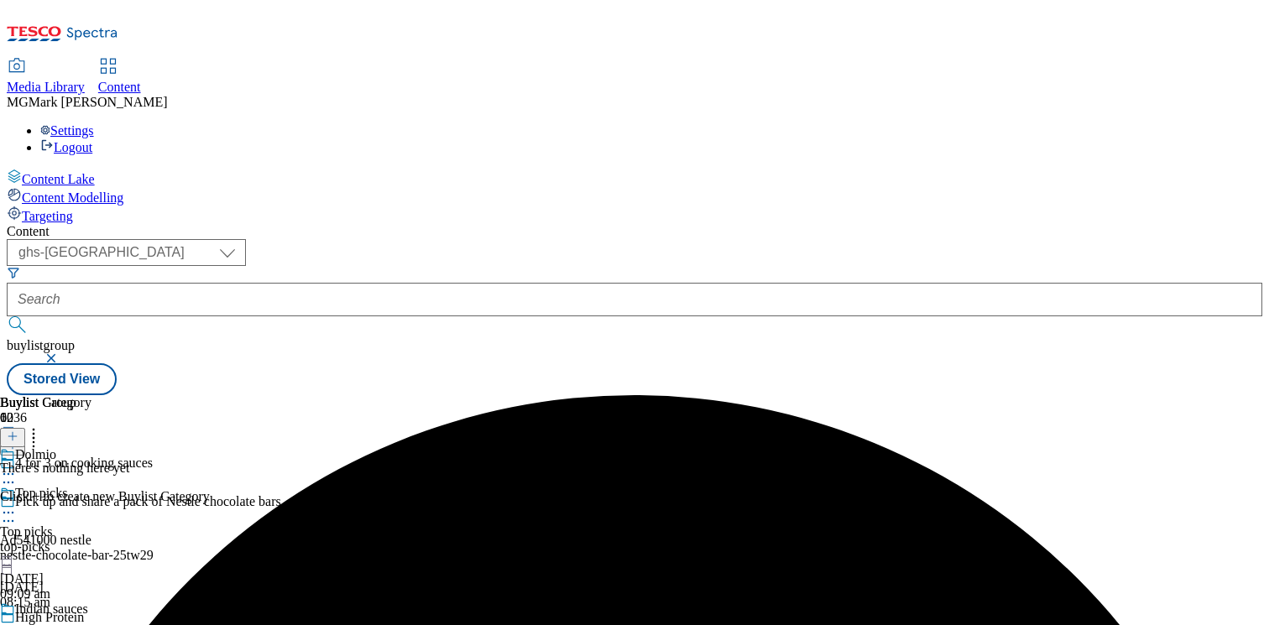
click at [17, 504] on icon at bounding box center [8, 512] width 17 height 17
click at [211, 538] on li "Edit" at bounding box center [122, 547] width 177 height 19
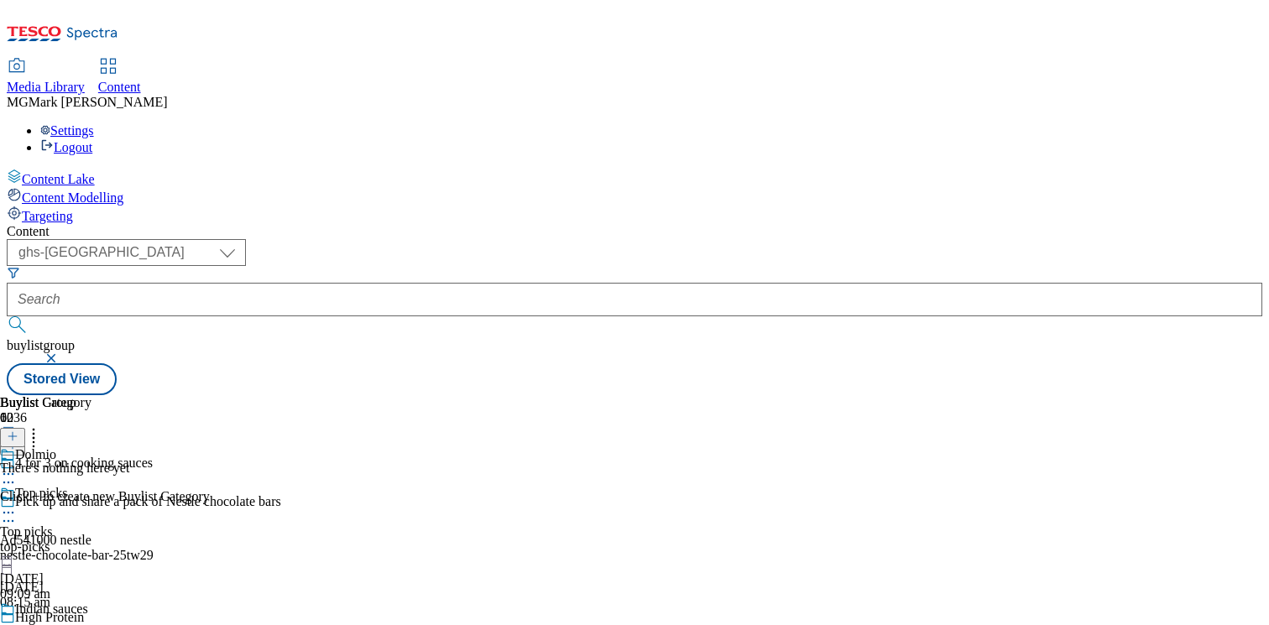
click at [211, 540] on div "top-picks" at bounding box center [105, 547] width 211 height 15
click at [17, 504] on icon at bounding box center [8, 512] width 17 height 17
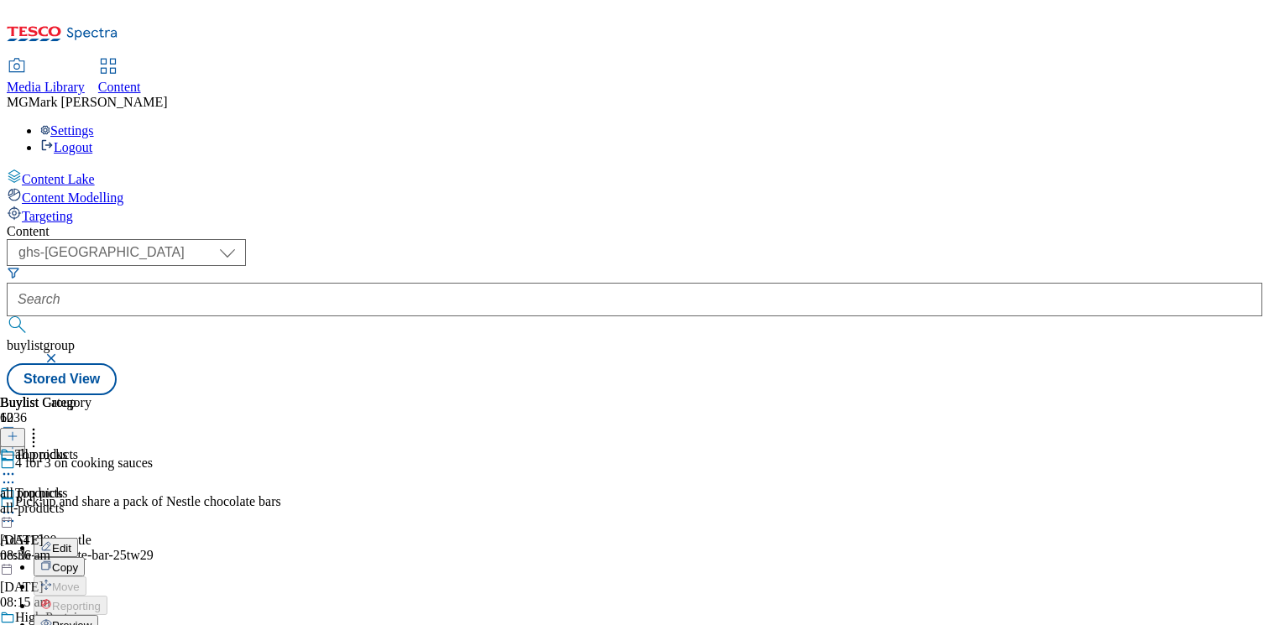
click at [78, 538] on button "Edit" at bounding box center [56, 547] width 44 height 19
select select "evergreen"
select select "event"
select select "tesco"
select select "Banner"
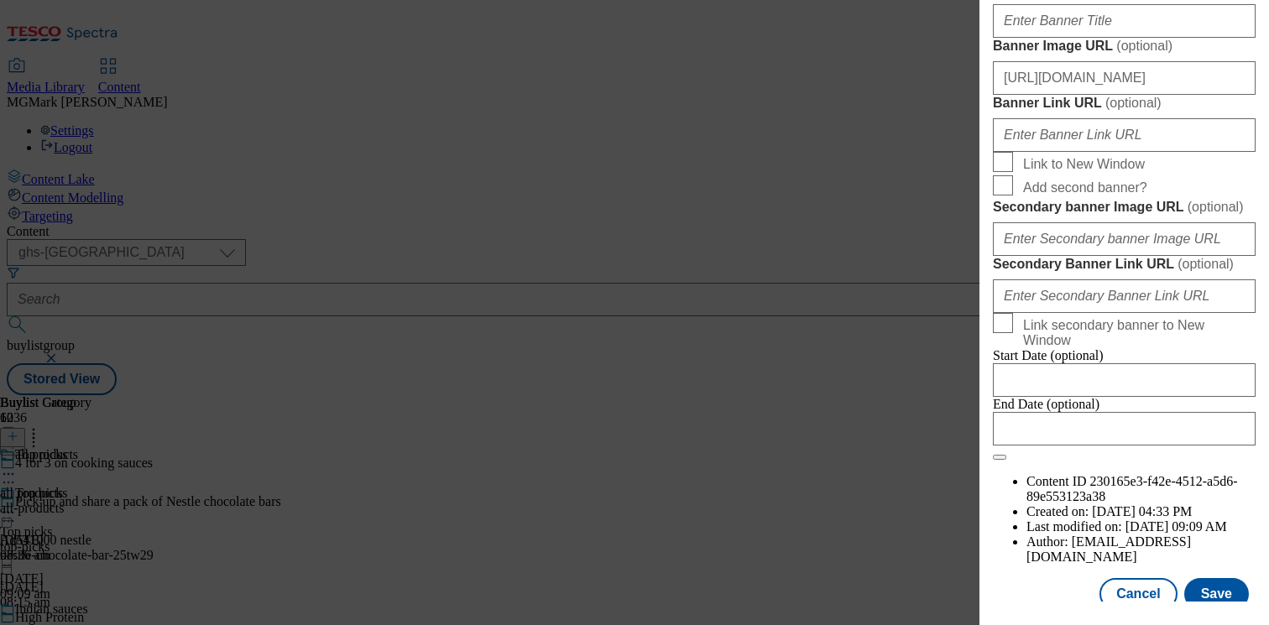
scroll to position [0, 384]
drag, startPoint x: 1049, startPoint y: 135, endPoint x: 1342, endPoint y: 134, distance: 292.9
click at [1268, 134] on html "Icons icon_account icon_add icon_backward_link icon_basket icon_benefits icon_c…" at bounding box center [634, 201] width 1269 height 402
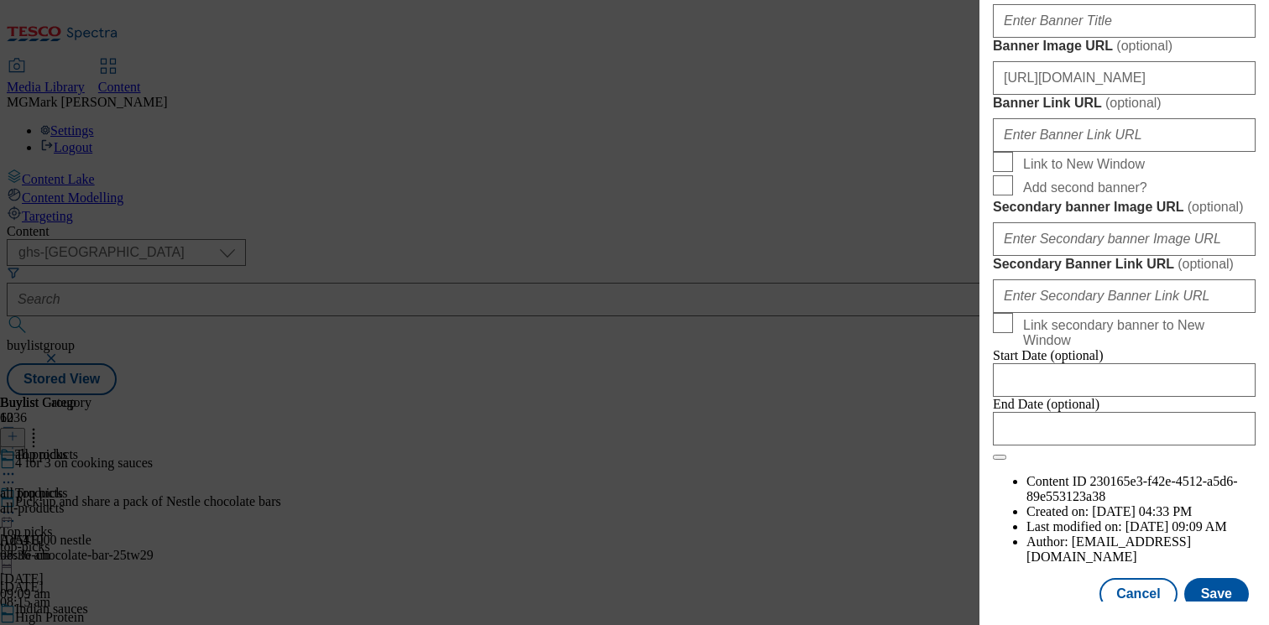
paste input "Enjoy mealtimes for less with Tesco."
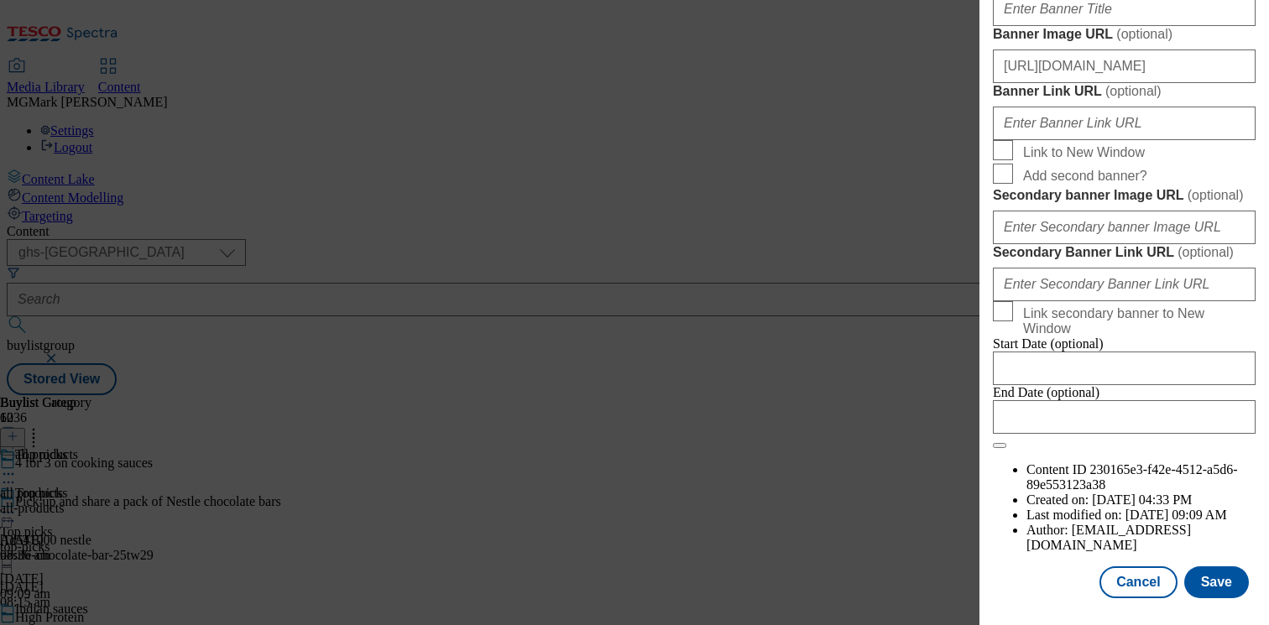
scroll to position [1471, 0]
type input "Shop 4 for 3 on a range of quality cooking sauces online or in-store. Enjoy mea…"
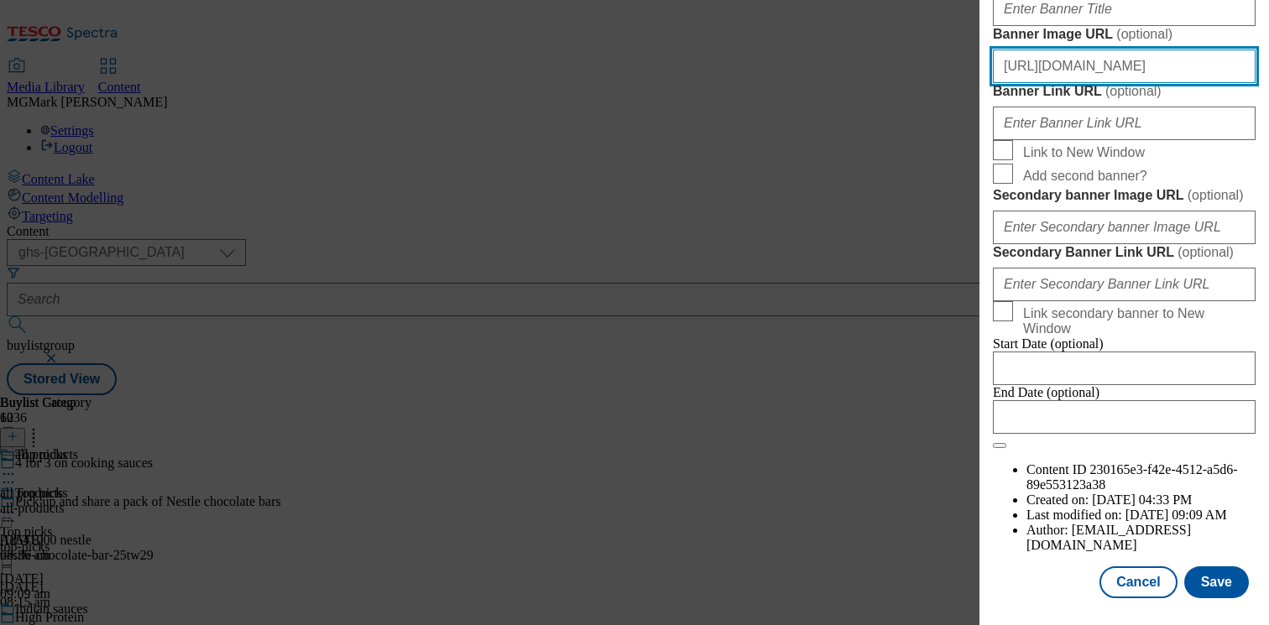
click at [1153, 83] on input "https://digitalcontent.api.tesco.com/v2/media/ghs-mktg/d3793423-cd3f-4e29-9f0a-…" at bounding box center [1124, 67] width 263 height 34
paste input "c9623cf6-7a29-49c7-b113-de6f623d7a8e/2528-GHS-BLH-1390x392"
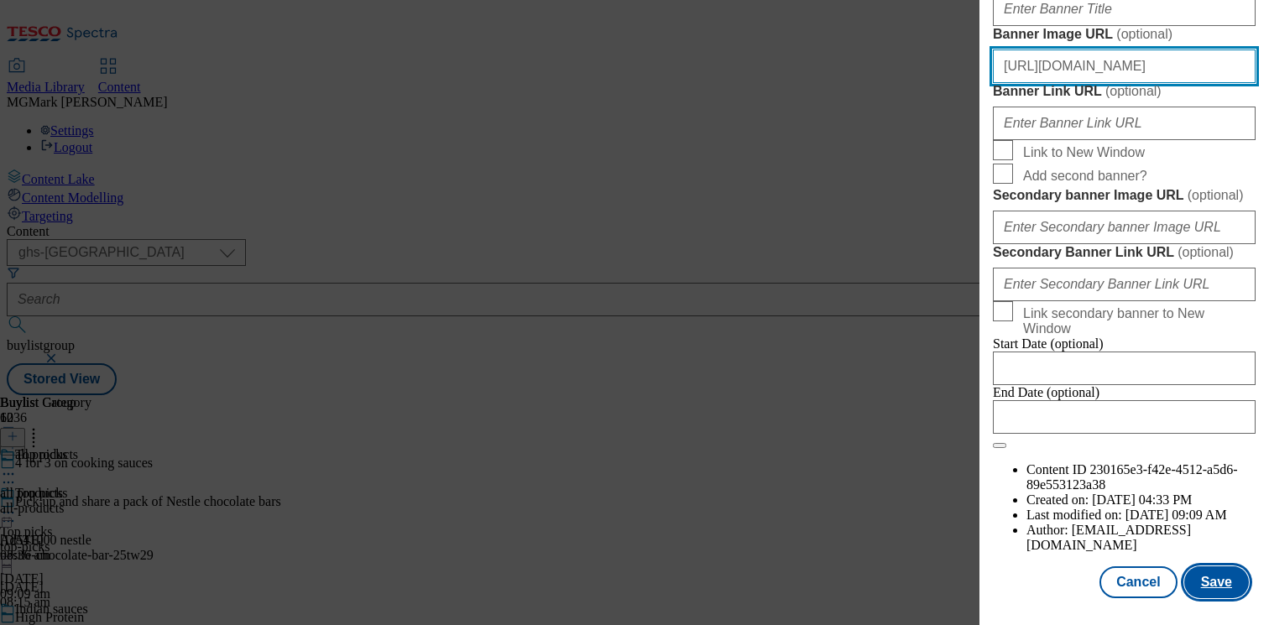
type input "https://digitalcontent.api.tesco.com/v2/media/ghs-mktg/c9623cf6-7a29-49c7-b113-…"
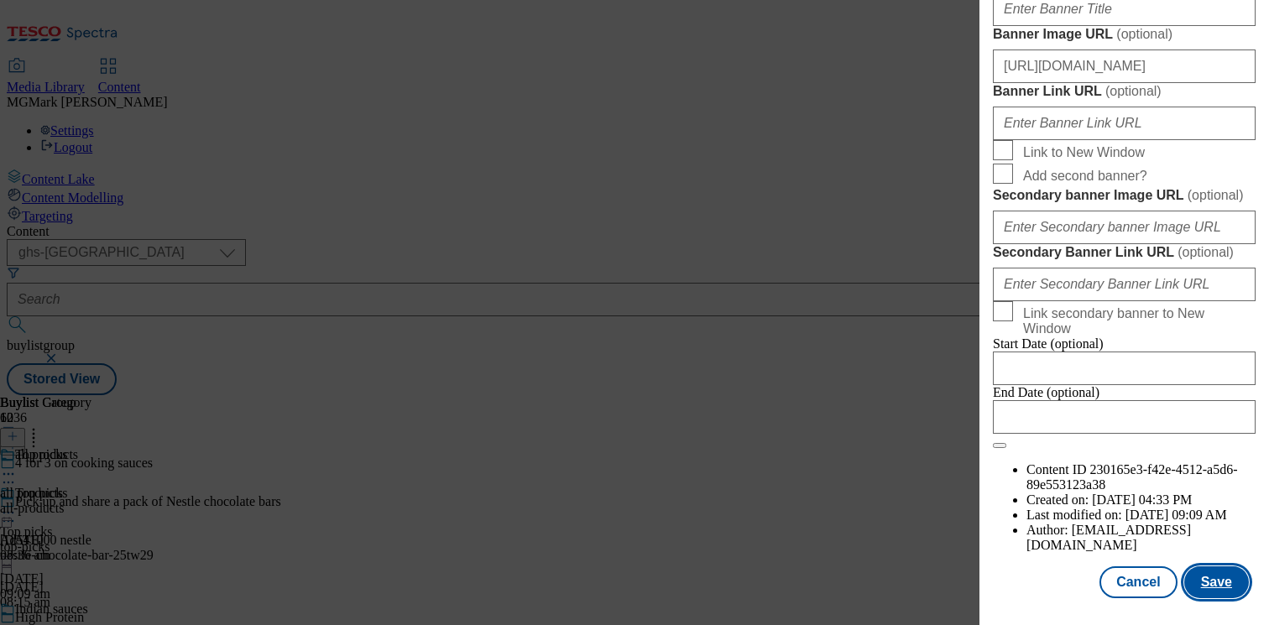
click at [1216, 582] on button "Save" at bounding box center [1216, 582] width 65 height 32
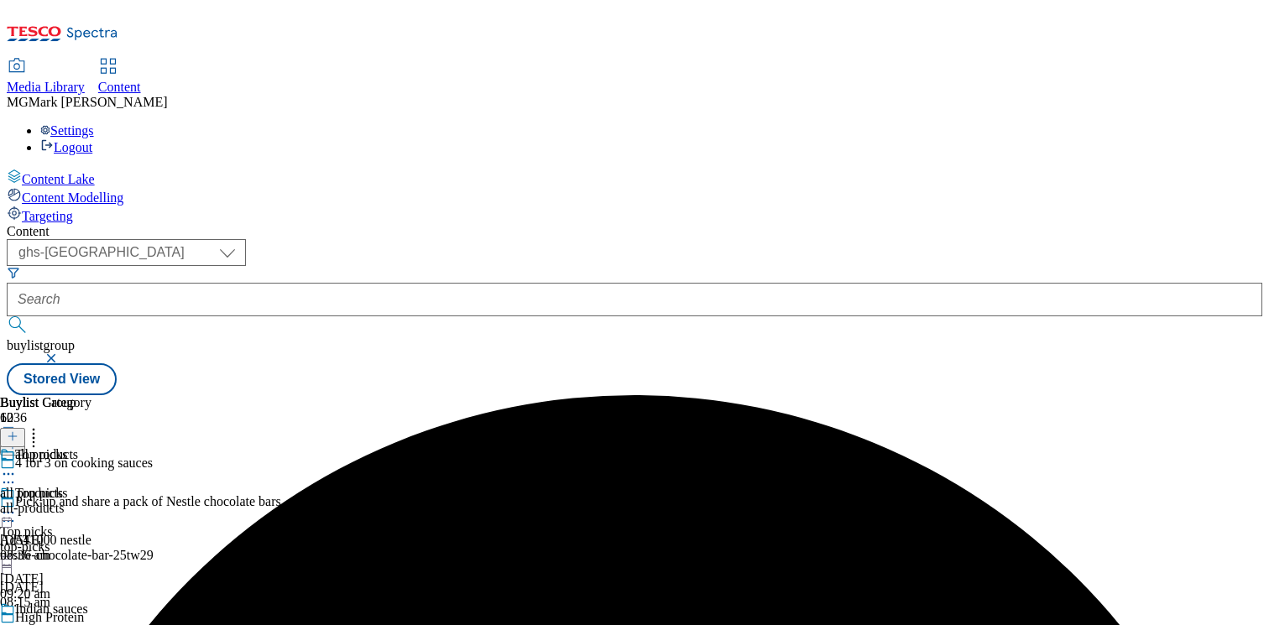
click at [17, 620] on icon at bounding box center [8, 628] width 17 height 17
select select "evergreen"
select select "Banner"
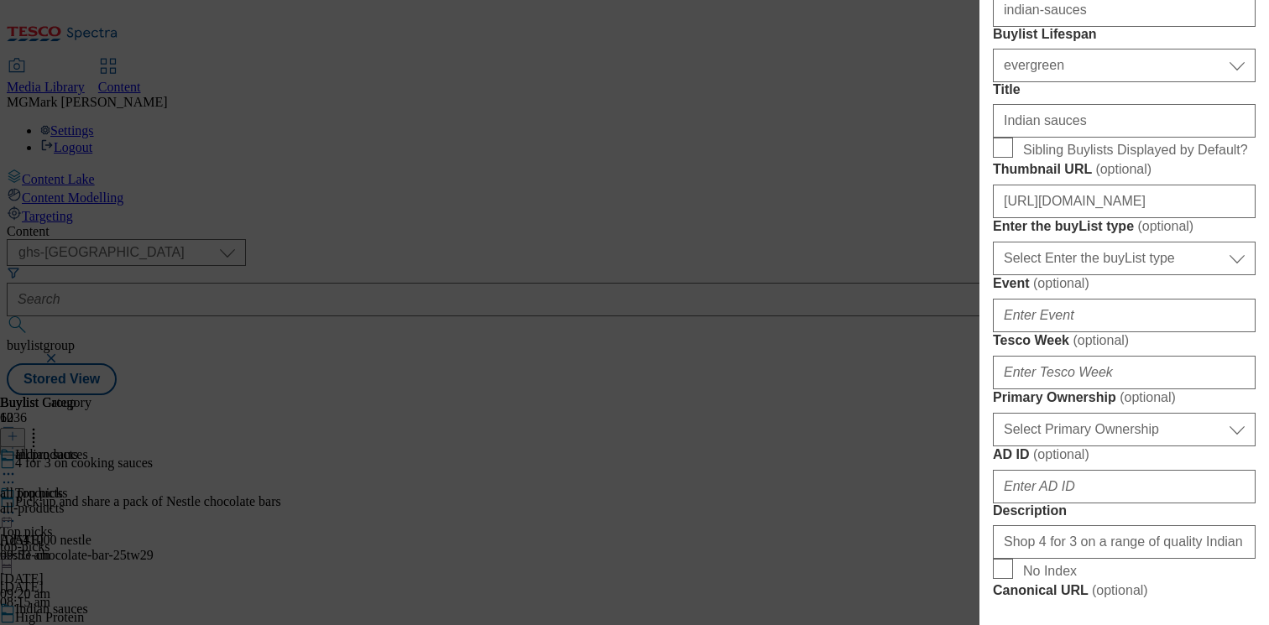
scroll to position [488, 0]
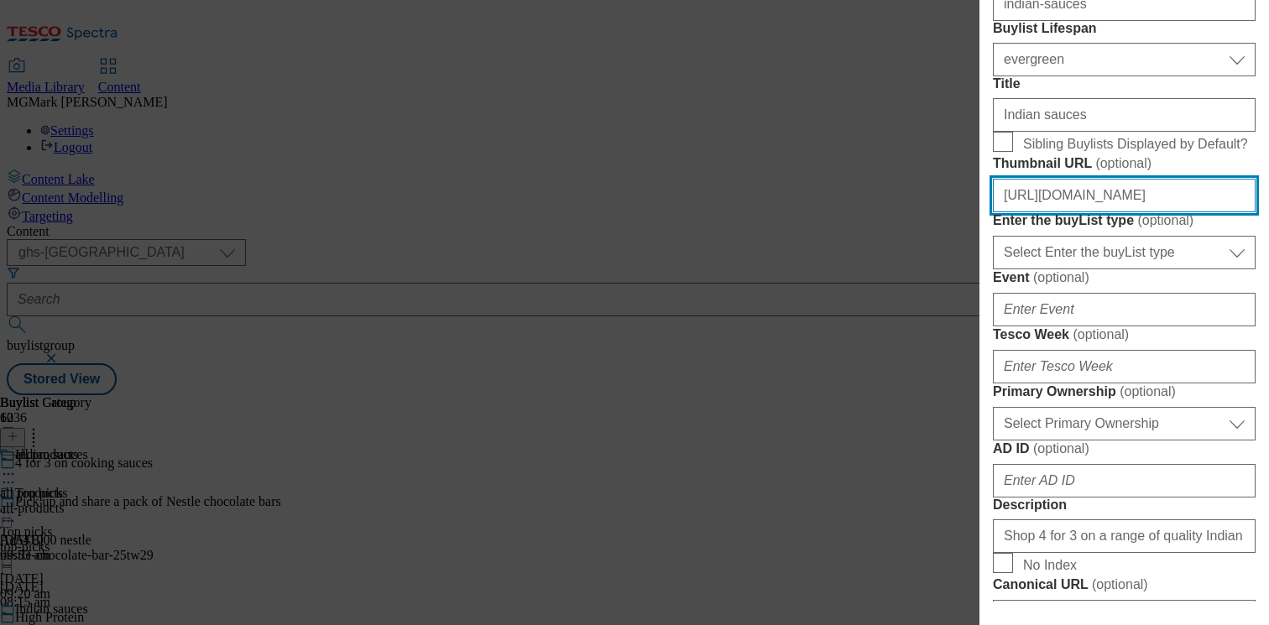
click at [1127, 212] on input "https://digitalcontent.api.tesco.com/v2/media/ghs-mktg/7a31f1ca-f370-403c-aebf-…" at bounding box center [1124, 196] width 263 height 34
paste input "ead59297-9b36-45e1-b0b9-0d2687f218c9/2528-GHS-BLthumb-sauces1"
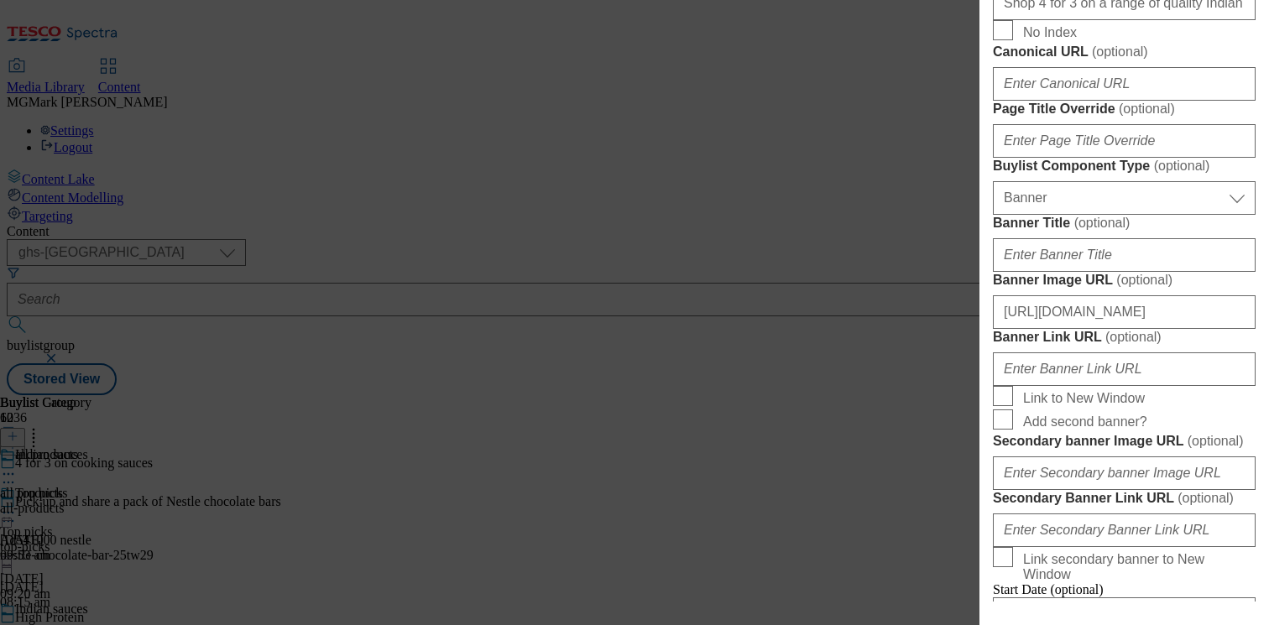
scroll to position [1030, 0]
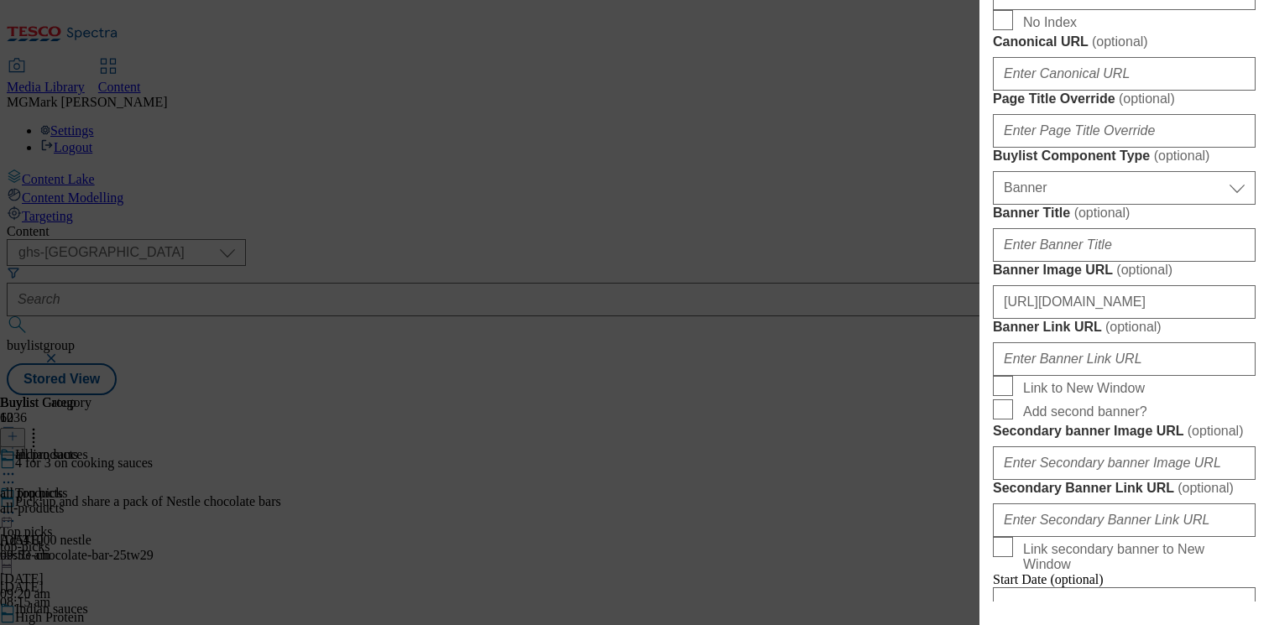
type input "https://digitalcontent.api.tesco.com/v2/media/ghs-mktg/ead59297-9b36-45e1-b0b9-…"
drag, startPoint x: 1093, startPoint y: 361, endPoint x: 1327, endPoint y: 369, distance: 233.4
click at [1268, 369] on html "Icons icon_account icon_add icon_backward_link icon_basket icon_benefits icon_c…" at bounding box center [634, 201] width 1269 height 402
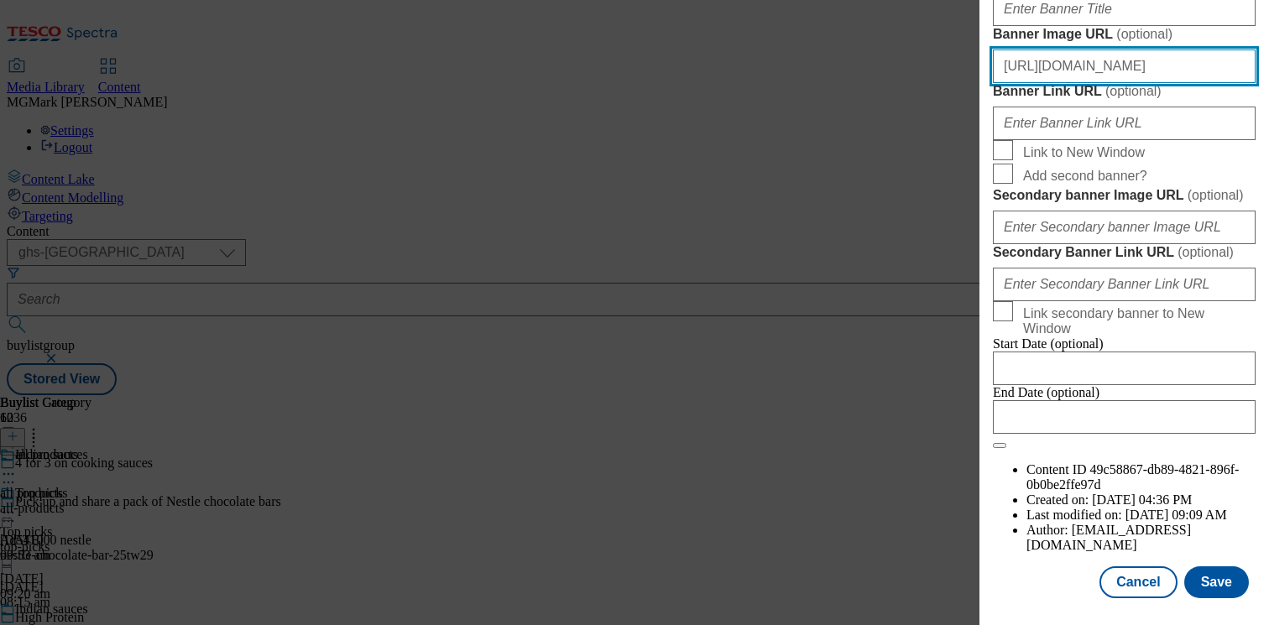
scroll to position [0, 0]
click at [1168, 83] on input "https://digitalcontent.api.tesco.com/v2/media/ghs-mktg/d3793423-cd3f-4e29-9f0a-…" at bounding box center [1124, 67] width 263 height 34
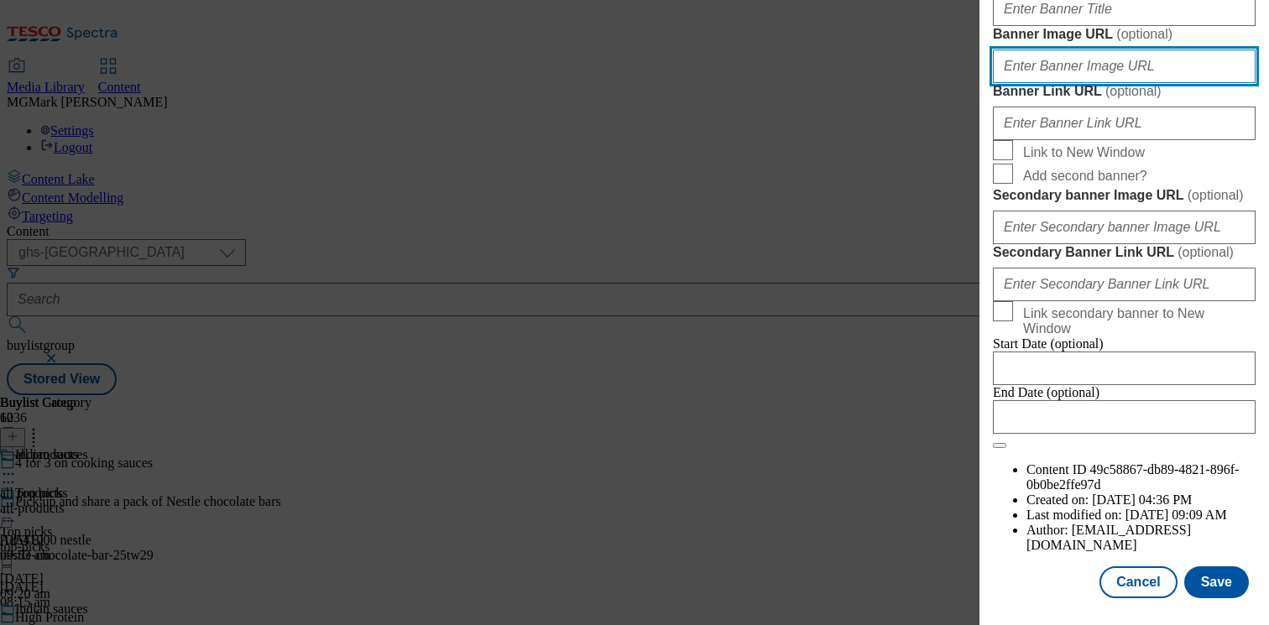
scroll to position [1401, 0]
paste input "https://digitalcontent.api.tesco.com/v2/media/ghs-mktg/d3793423-cd3f-4e29-9f0a-…"
type input "https://digitalcontent.api.tesco.com/v2/media/ghs-mktg/d3793423-cd3f-4e29-9f0a-…"
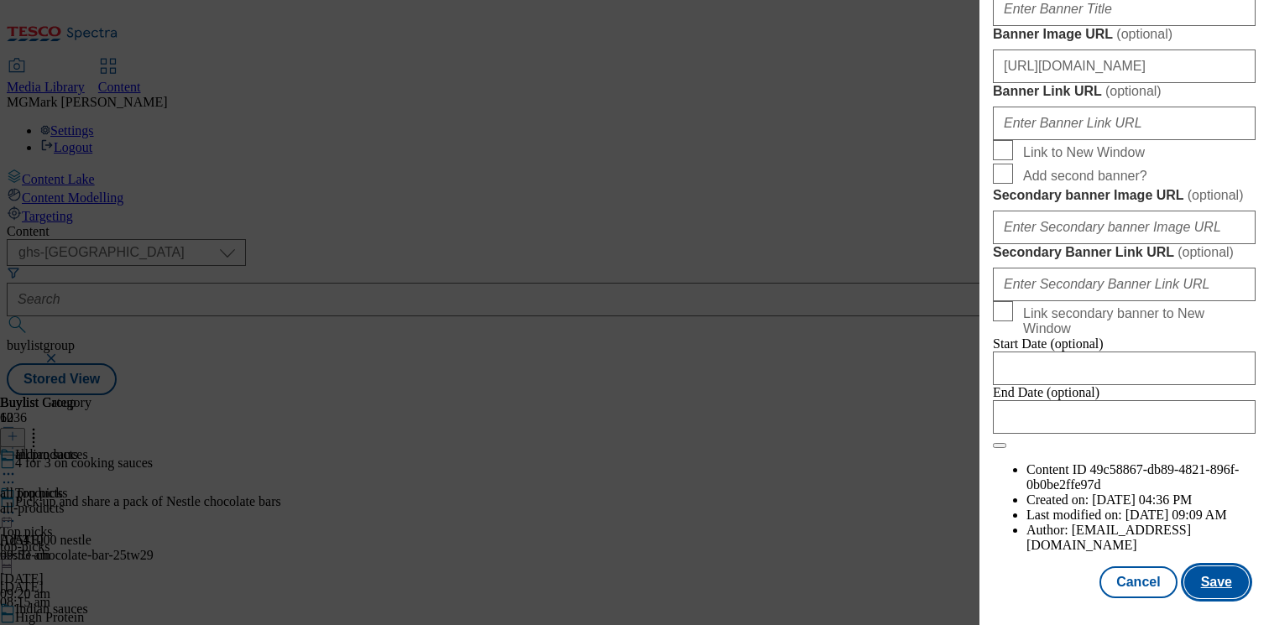
scroll to position [0, 0]
click at [1202, 590] on button "Save" at bounding box center [1216, 582] width 65 height 32
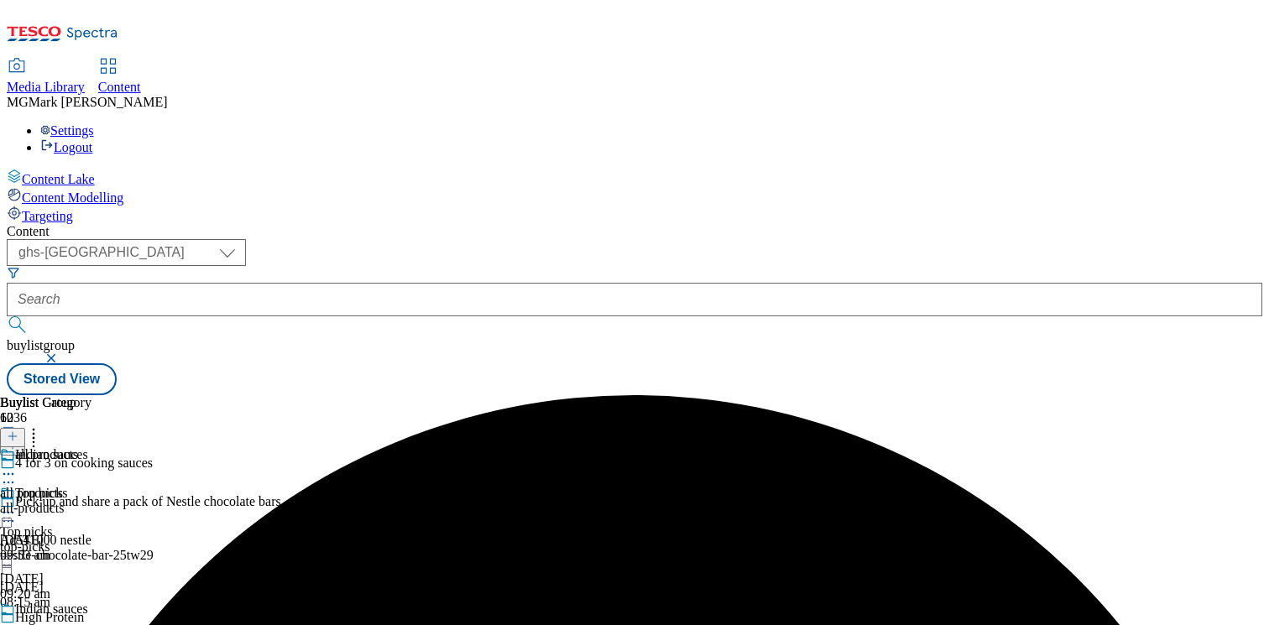
scroll to position [248, 0]
select select "evergreen"
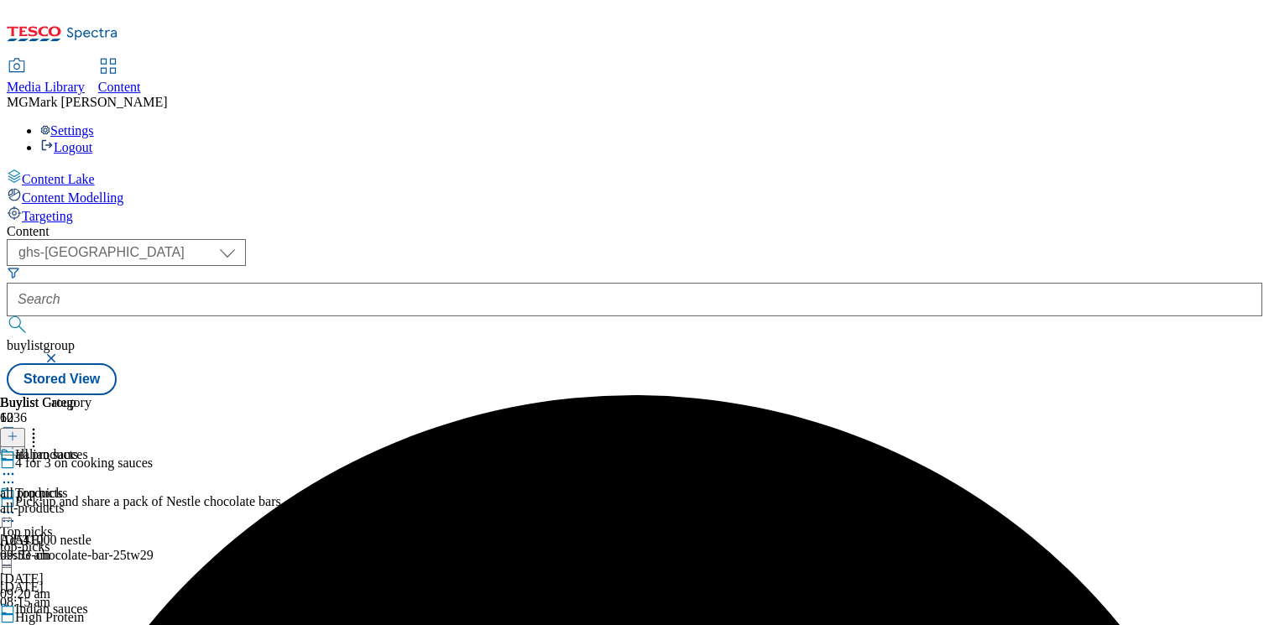
select select "Banner"
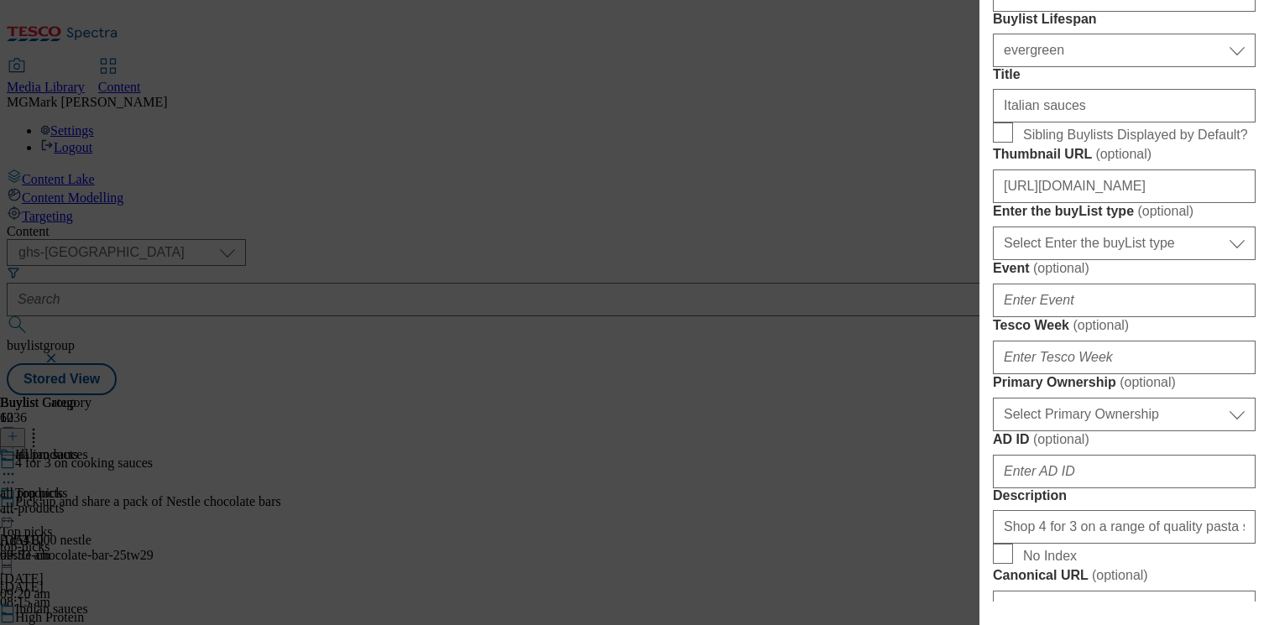
scroll to position [528, 0]
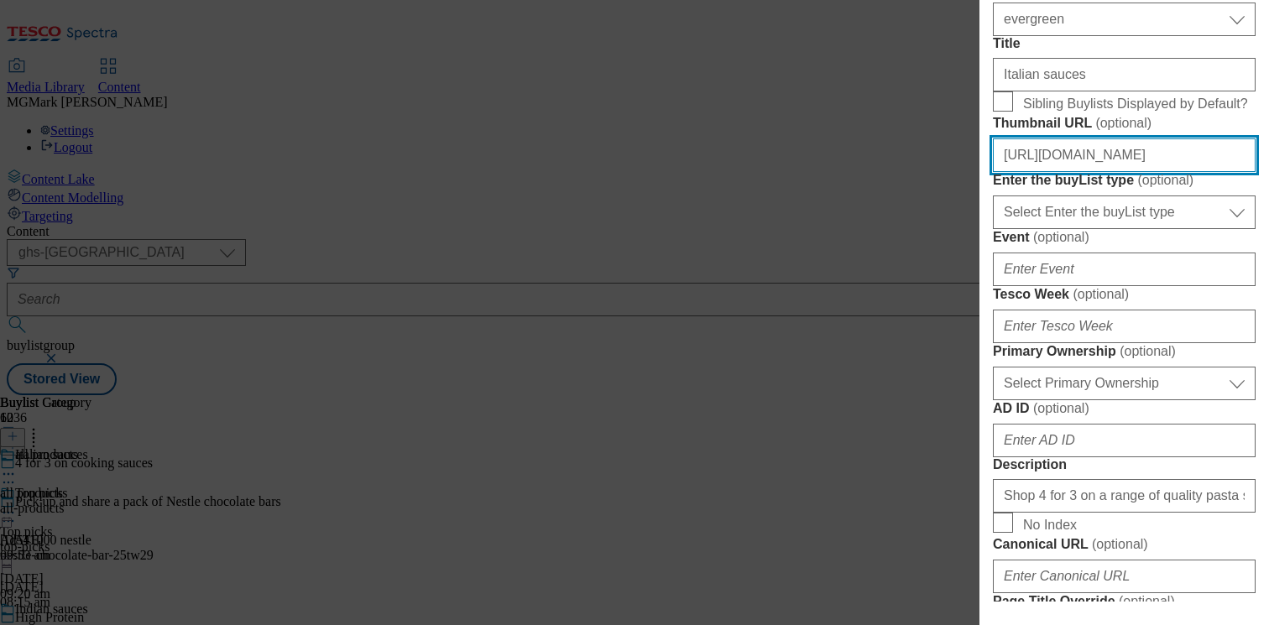
click at [1053, 172] on input "https://digitalcontent.api.tesco.com/v2/media/ghs-mktg/4c29c11b-7953-430f-a1df-…" at bounding box center [1124, 155] width 263 height 34
paste input "f5ba1749-aaaa-4fe2-ac27-6e2cd65186a3/2528-GHS-BLthumb-sauces2"
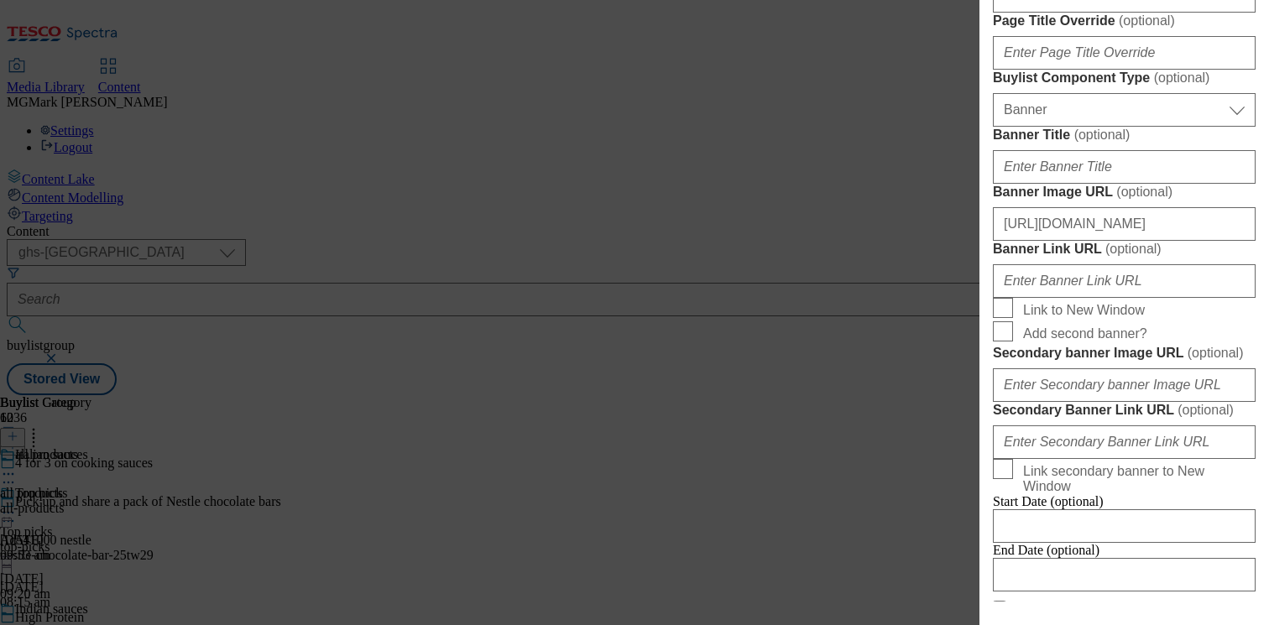
scroll to position [1115, 0]
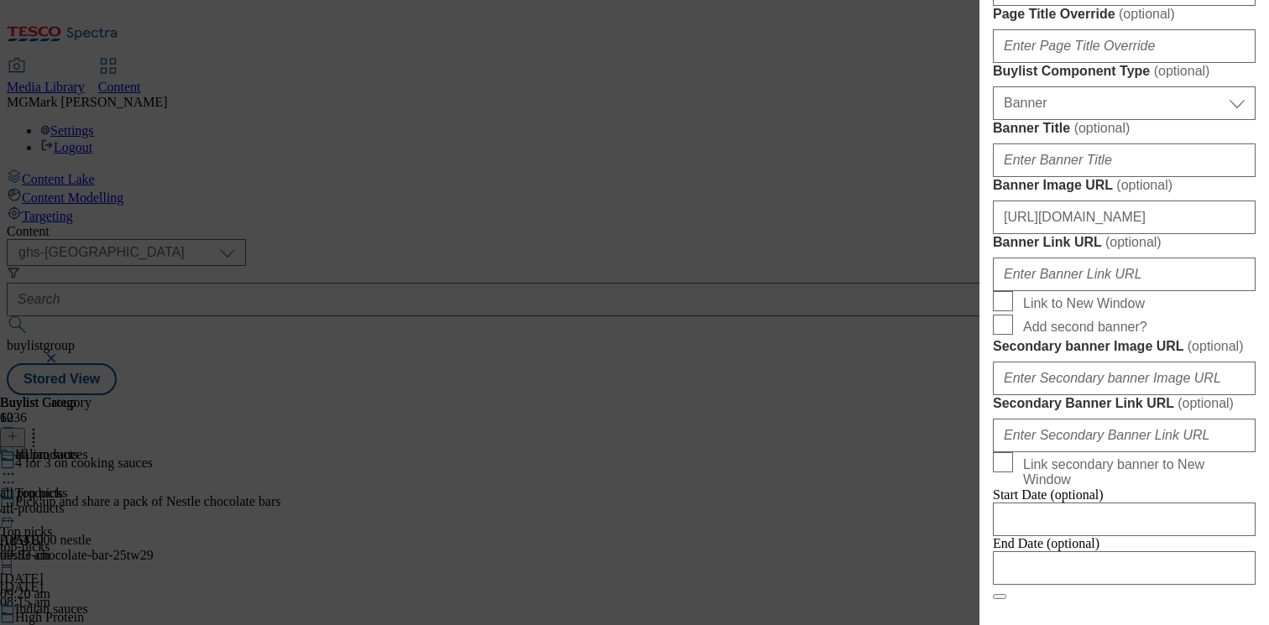
type input "https://digitalcontent.api.tesco.com/v2/media/ghs-mktg/f5ba1749-aaaa-4fe2-ac27-…"
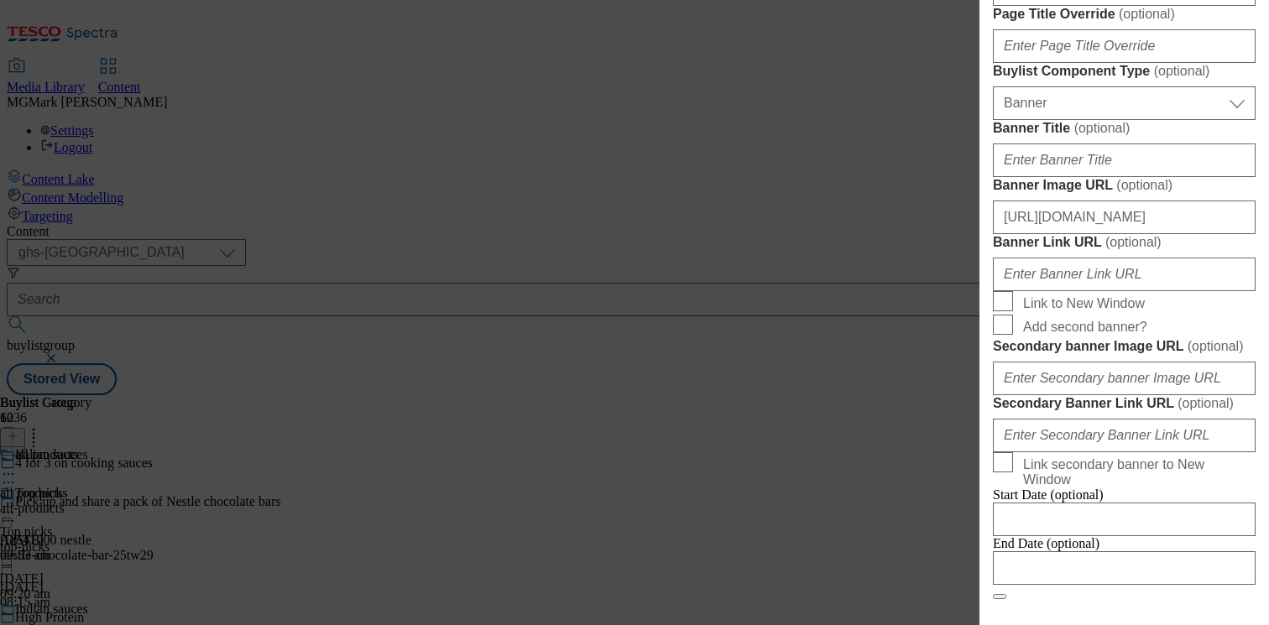
paste input "Enjoy mealtimes for less with Tesco."
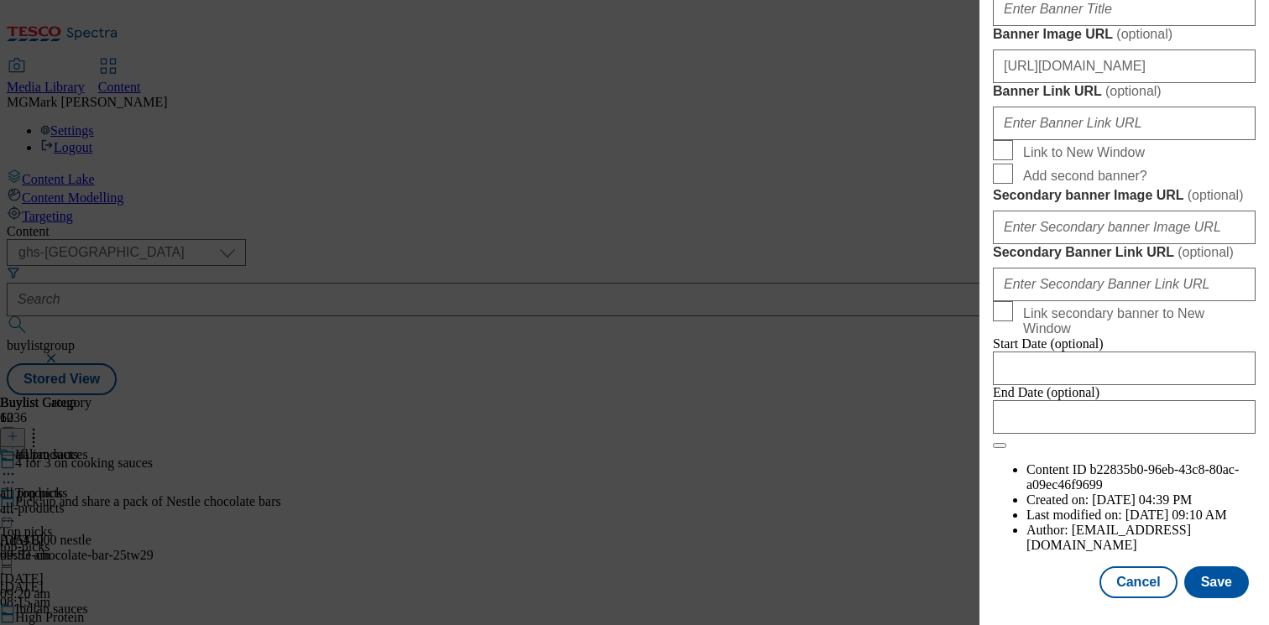
scroll to position [1893, 0]
type input "Shop 4 for 3 on a range of quality pasta sauces online or in-store. Enjoy mealt…"
click at [1197, 576] on button "Save" at bounding box center [1216, 582] width 65 height 32
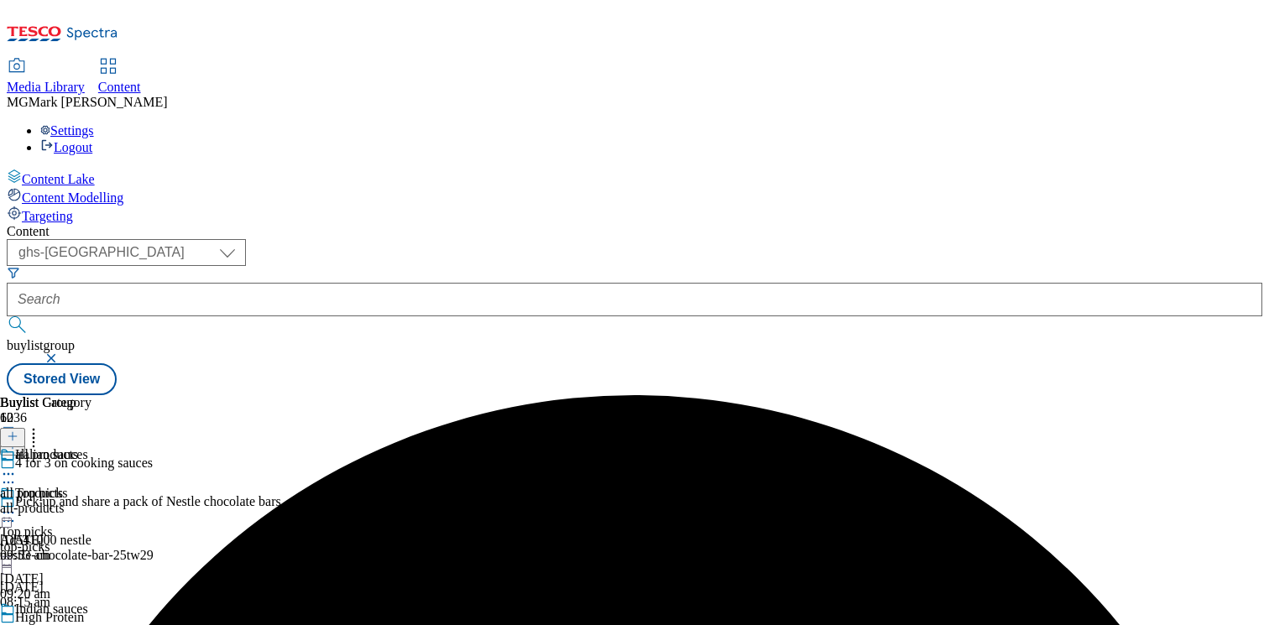
scroll to position [407, 0]
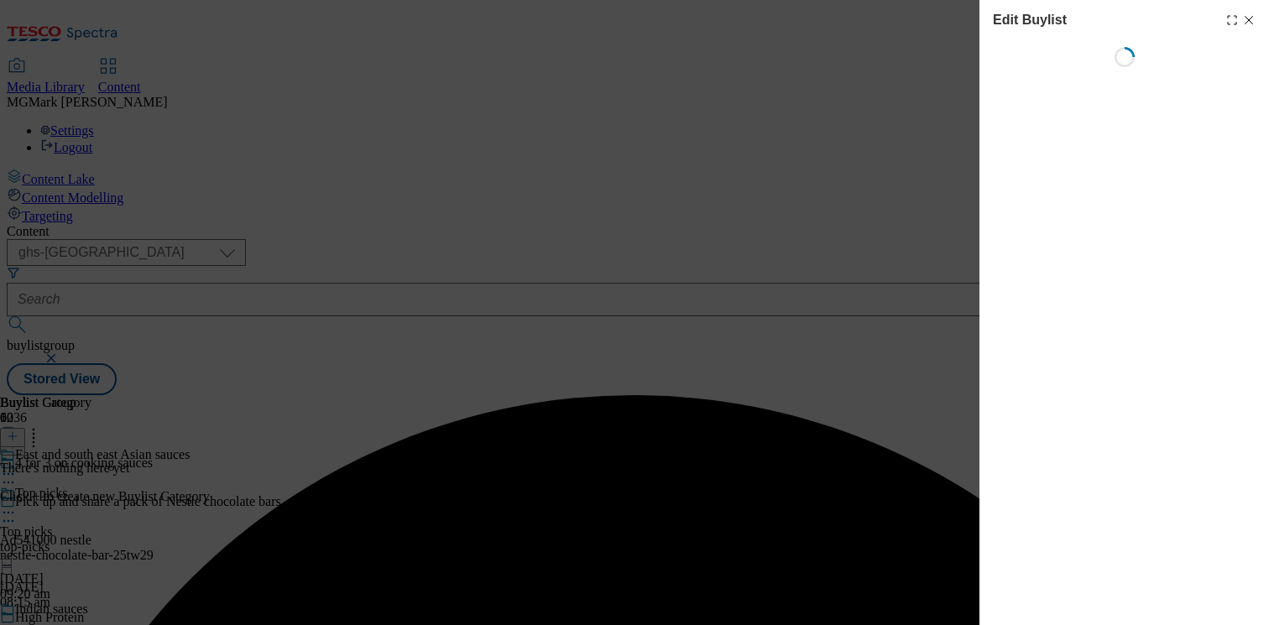
select select "evergreen"
select select "Banner"
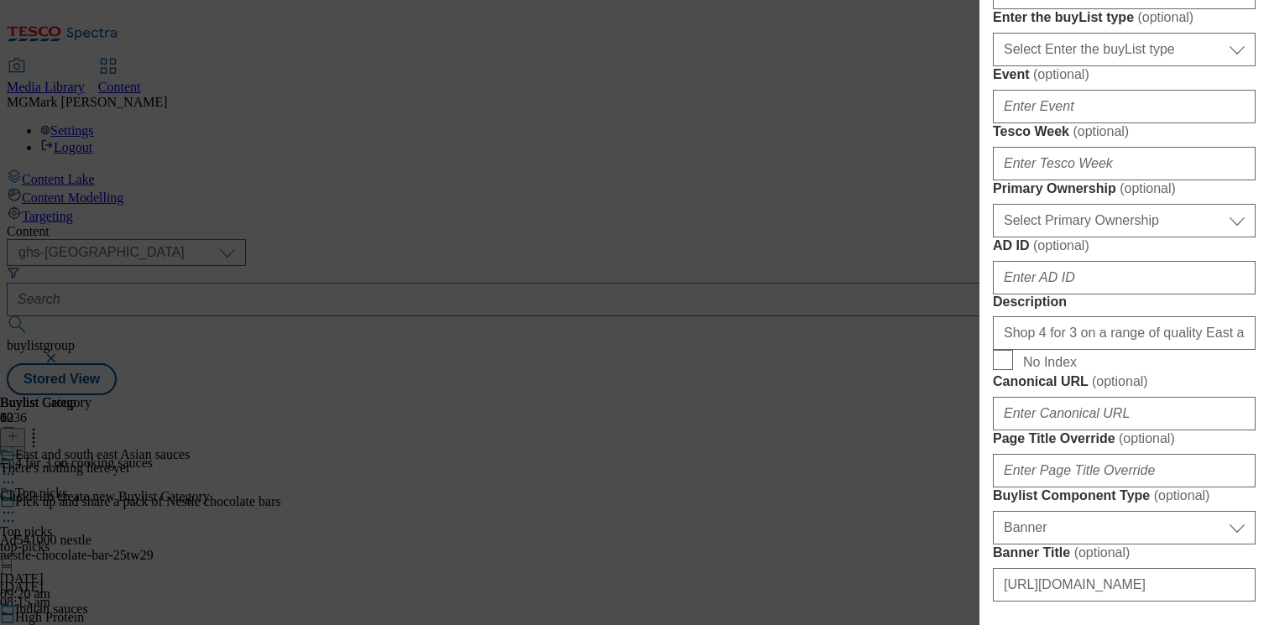
scroll to position [669, 0]
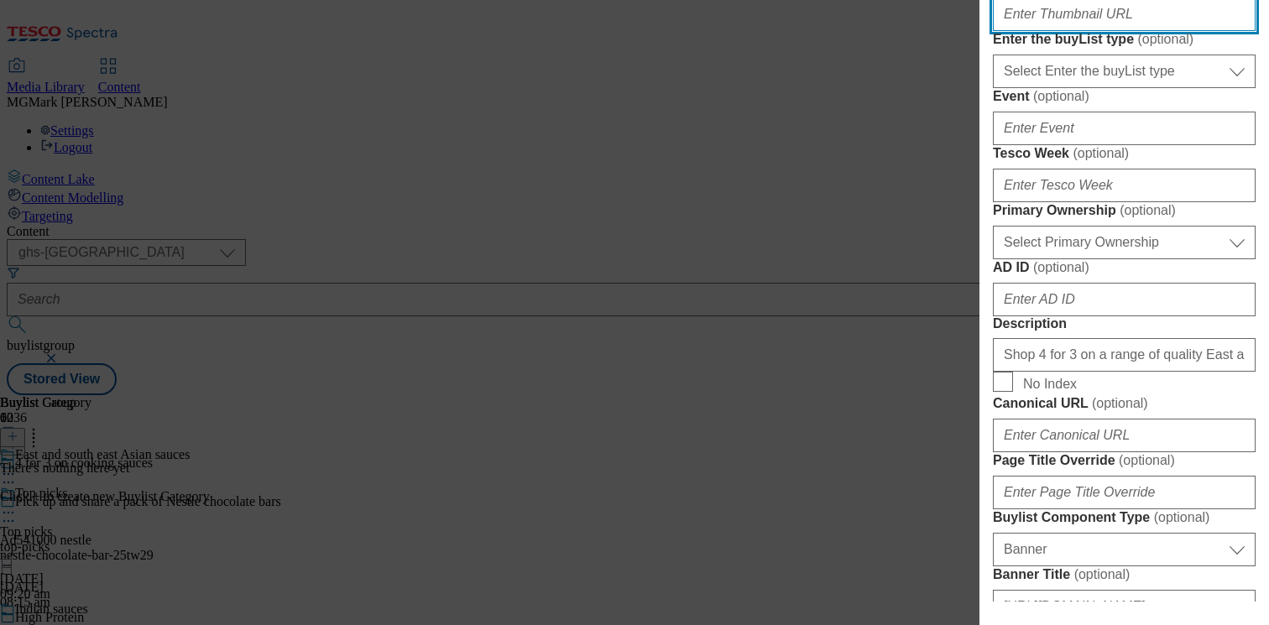
click at [1052, 31] on input "Thumbnail URL ( optional )" at bounding box center [1124, 14] width 263 height 34
paste input "https://digitalcontent.api.tesco.com/v2/media/ghs-mktg/cc39fe2d-a7d1-4315-80bb-…"
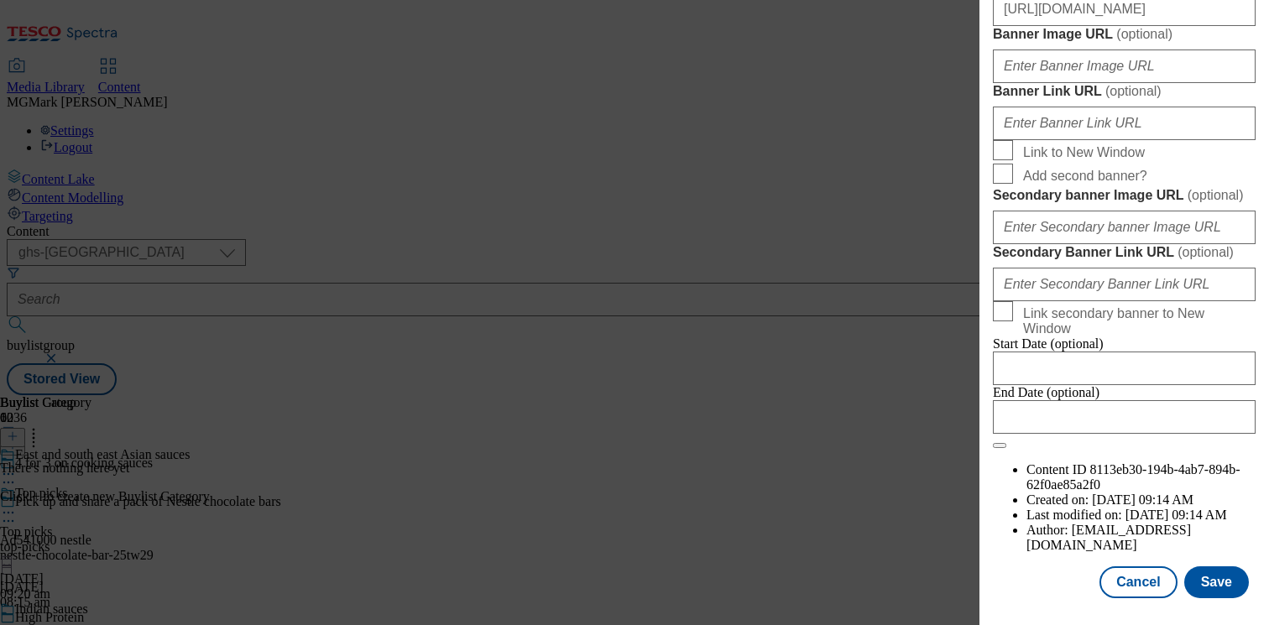
scroll to position [1459, 0]
type input "https://digitalcontent.api.tesco.com/v2/media/ghs-mktg/cc39fe2d-a7d1-4315-80bb-…"
click at [1074, 26] on input "https://digitalcontent.api.tesco.com/v2/media/ghs-mktg/c9623cf6-7a29-49c7-b113-…" at bounding box center [1124, 9] width 263 height 34
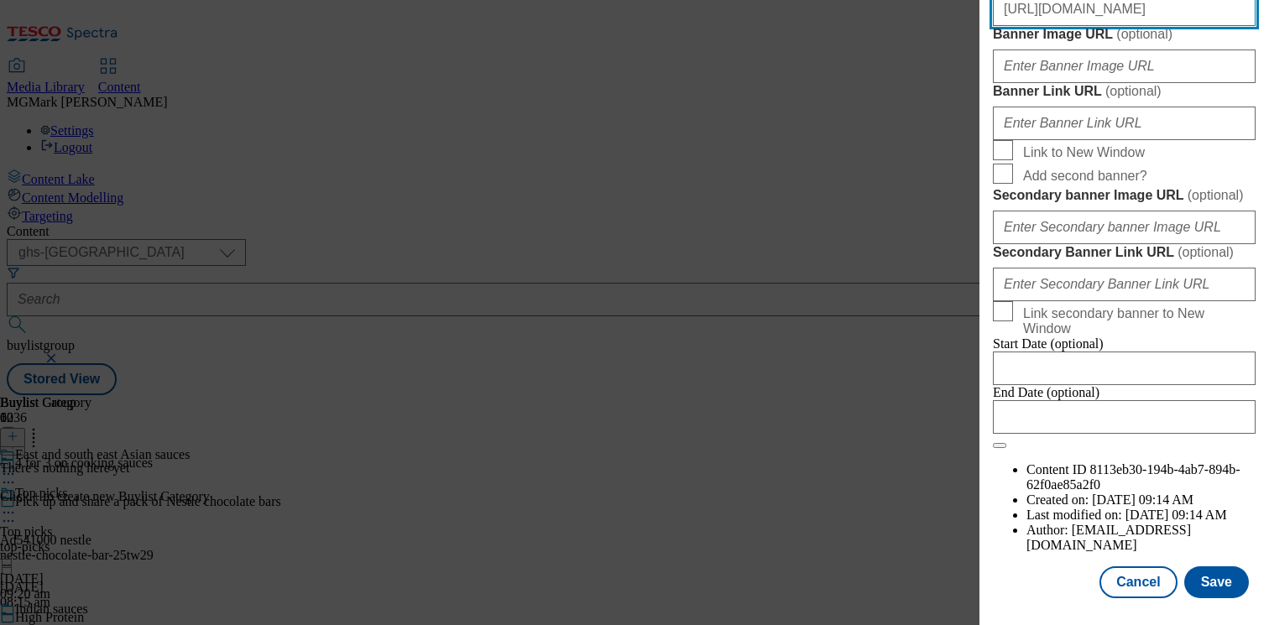
click at [1074, 26] on input "https://digitalcontent.api.tesco.com/v2/media/ghs-mktg/c9623cf6-7a29-49c7-b113-…" at bounding box center [1124, 9] width 263 height 34
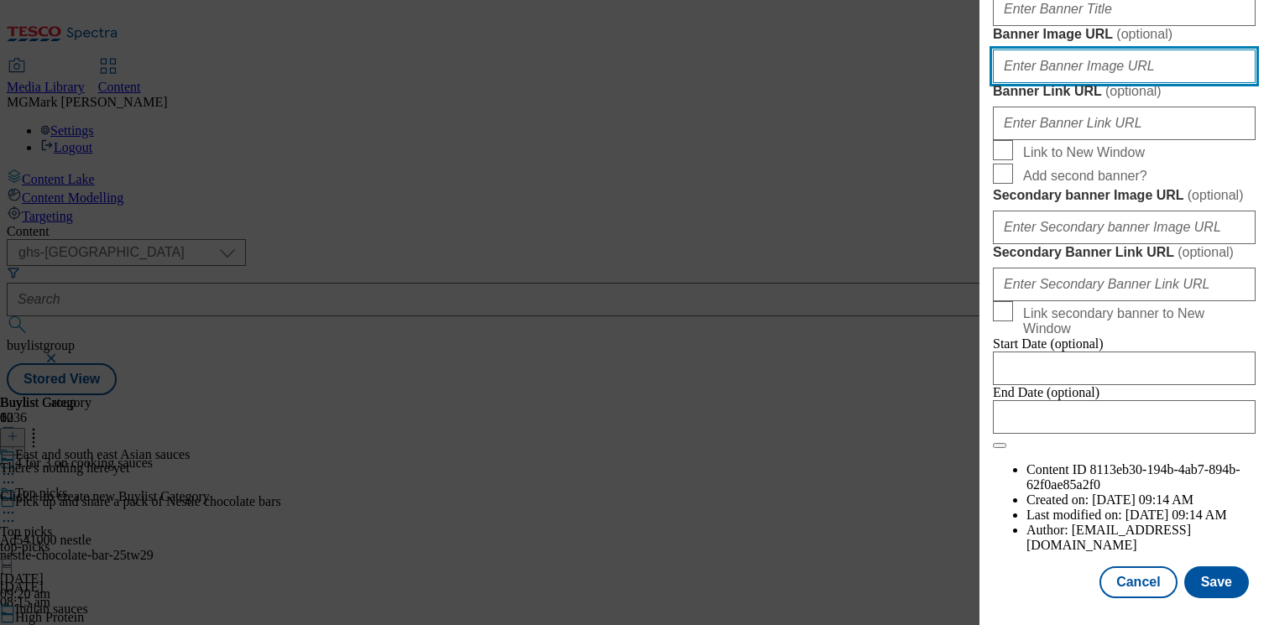
click at [1027, 83] on input "Banner Image URL ( optional )" at bounding box center [1124, 67] width 263 height 34
paste input "https://digitalcontent.api.tesco.com/v2/media/ghs-mktg/c9623cf6-7a29-49c7-b113-…"
type input "https://digitalcontent.api.tesco.com/v2/media/ghs-mktg/c9623cf6-7a29-49c7-b113-…"
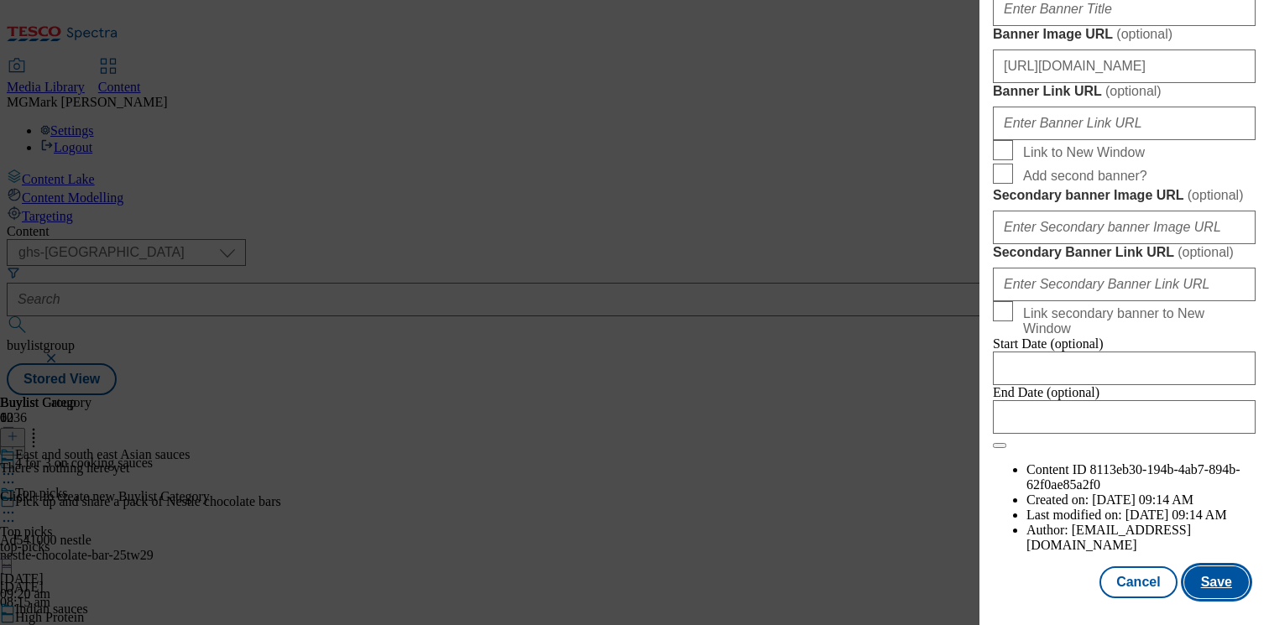
scroll to position [0, 0]
click at [1213, 576] on button "Save" at bounding box center [1216, 582] width 65 height 32
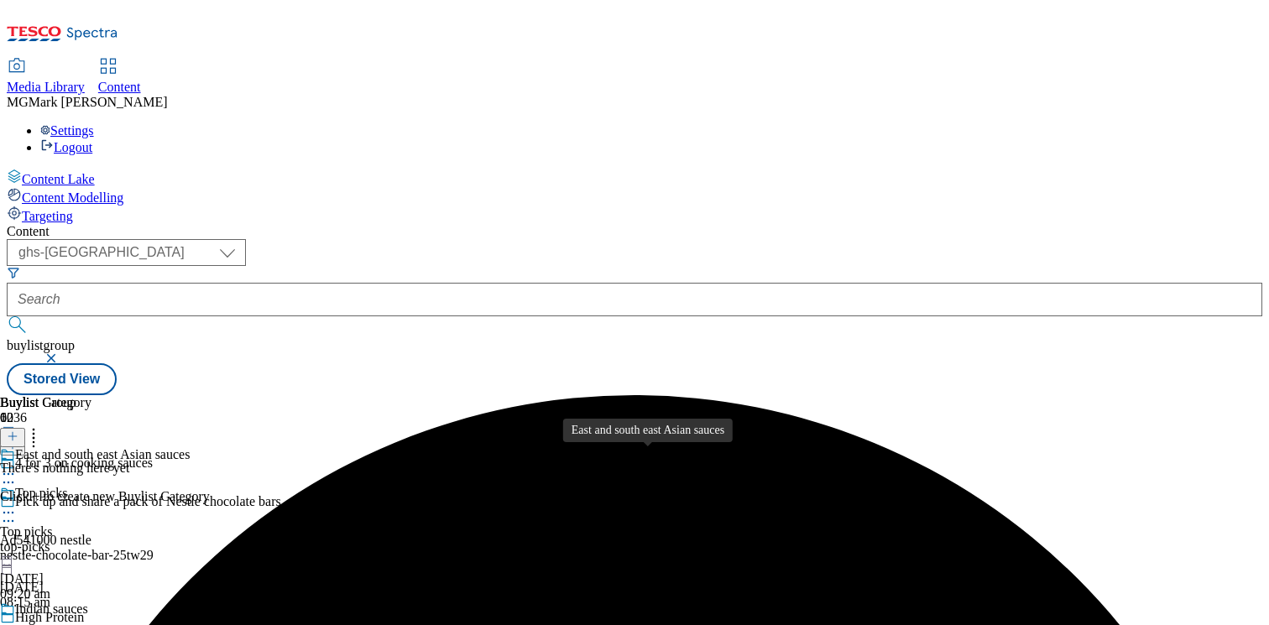
scroll to position [583, 0]
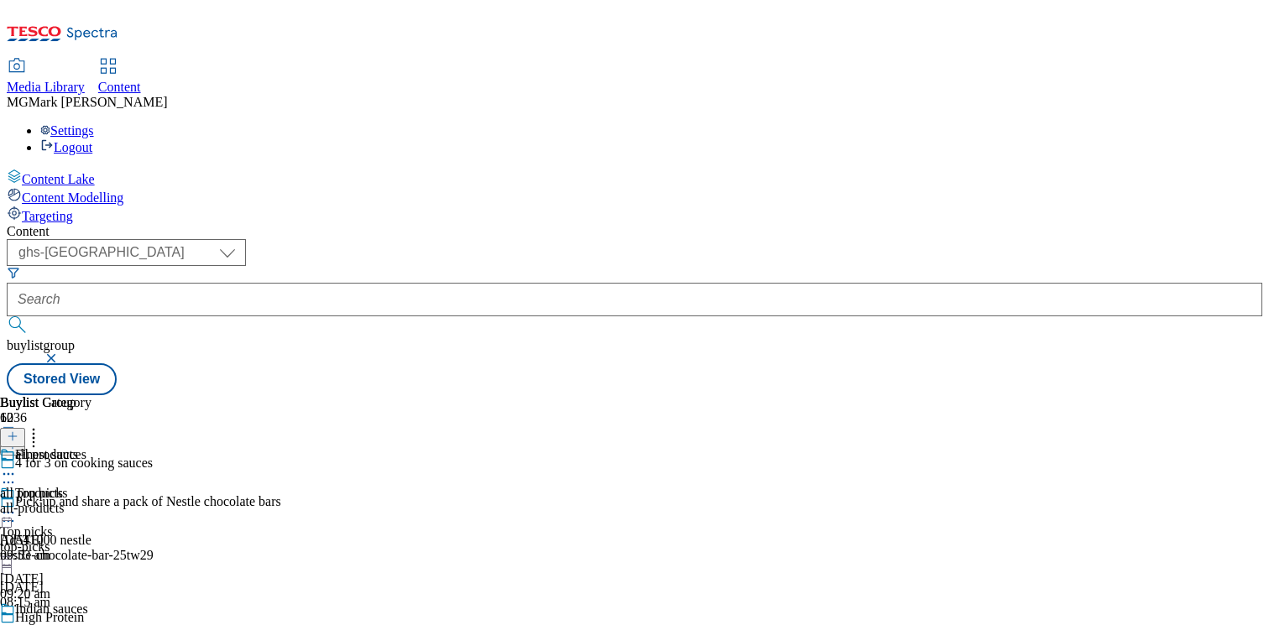
scroll to position [563, 0]
click at [42, 425] on icon at bounding box center [33, 433] width 17 height 17
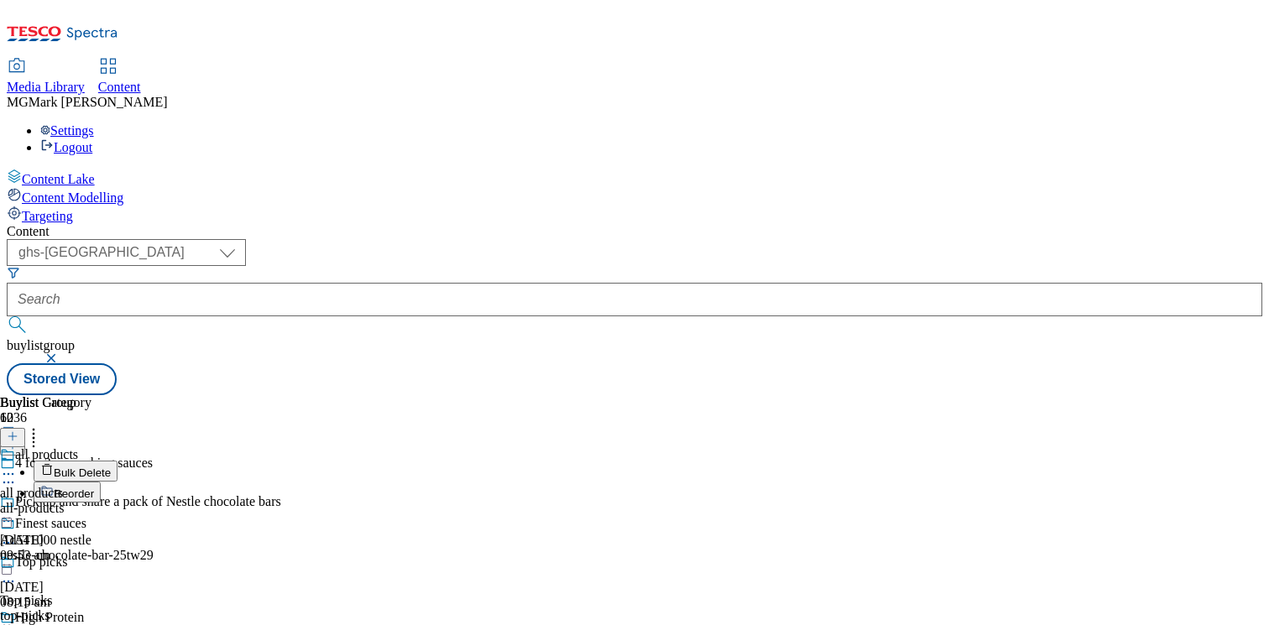
click at [91, 451] on div "all products all products all-products 18 Feb 2025 09:53 am" at bounding box center [45, 505] width 91 height 116
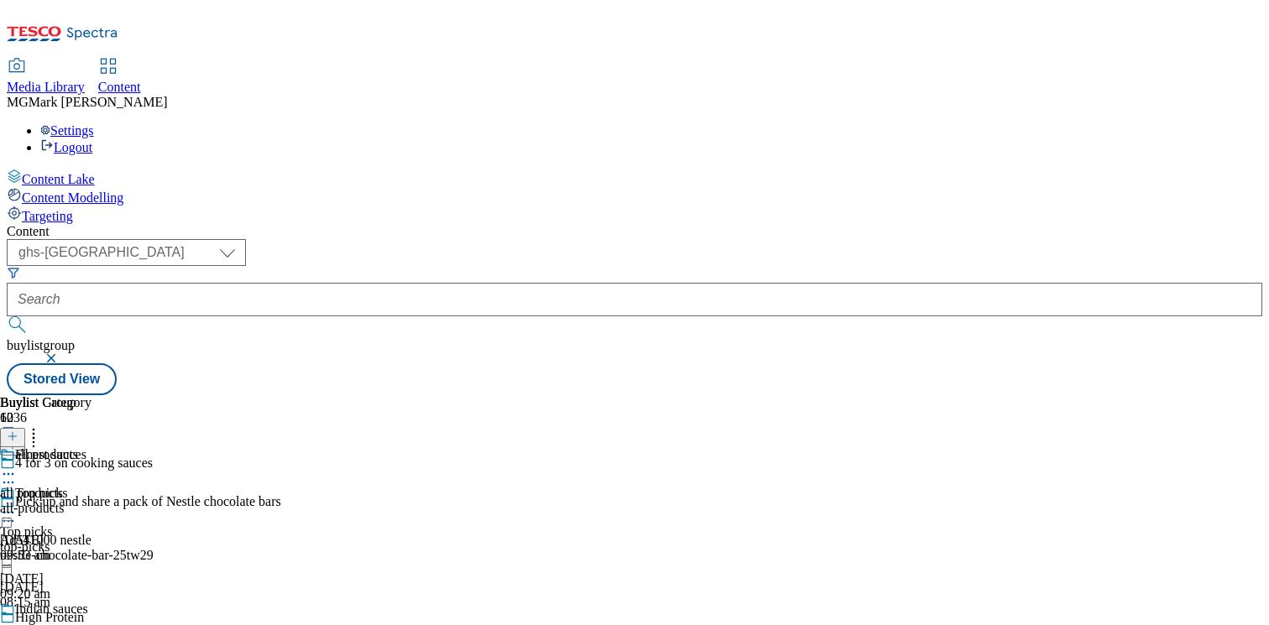
scroll to position [1164, 0]
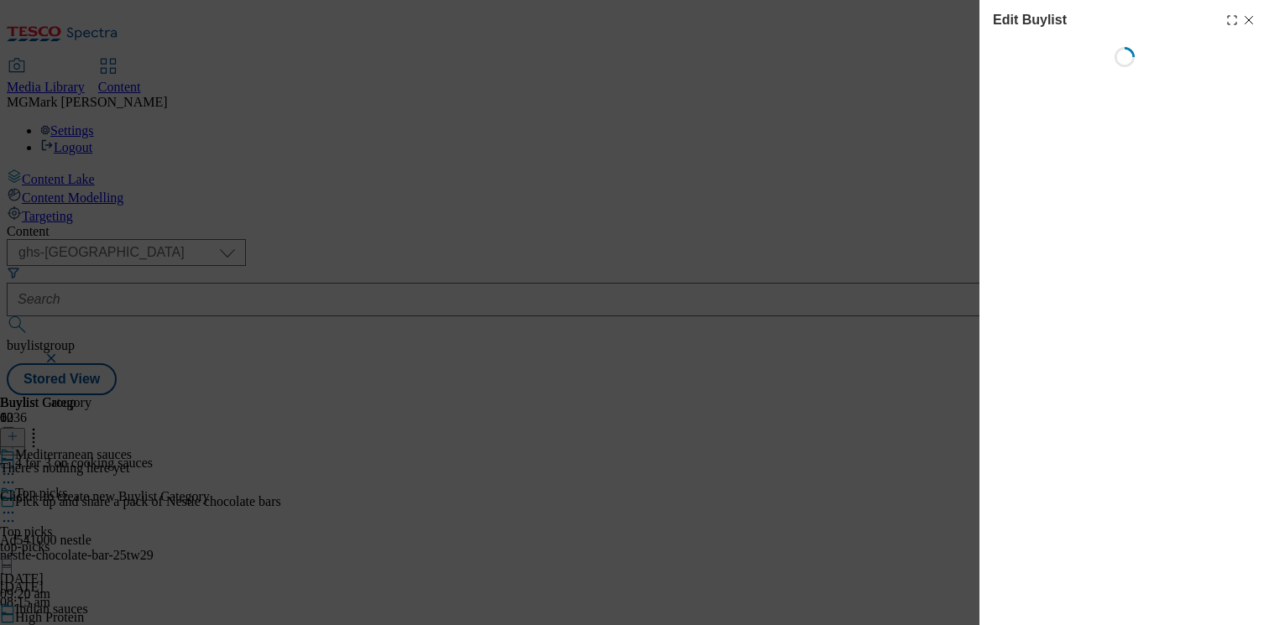
select select "evergreen"
select select "Banner"
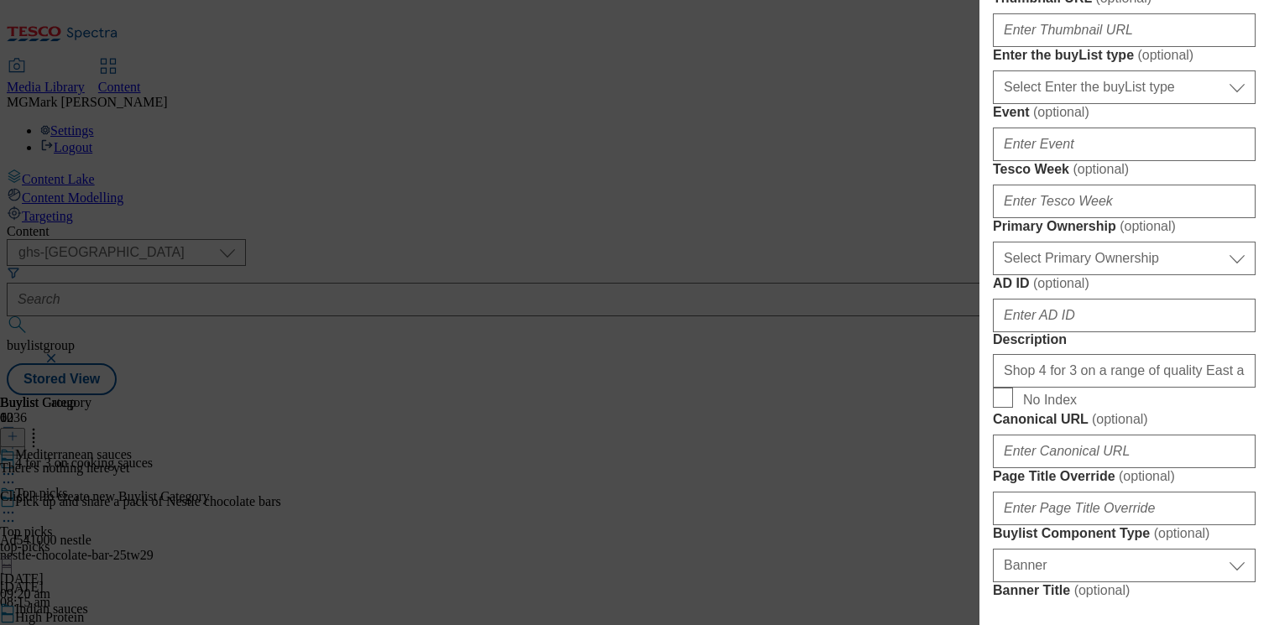
scroll to position [651, 0]
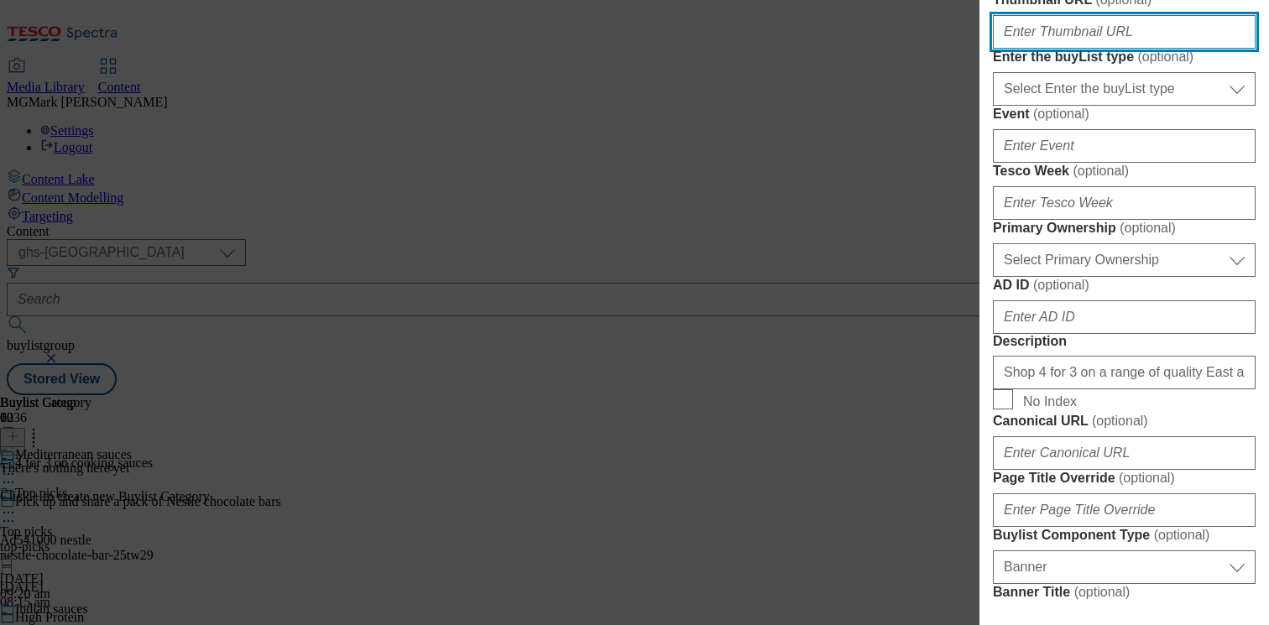
click at [1067, 49] on input "Thumbnail URL ( optional )" at bounding box center [1124, 32] width 263 height 34
paste input "https://digitalcontent.api.tesco.com/v2/media/ghs-mktg/3c24be54-cb42-4065-b32c-…"
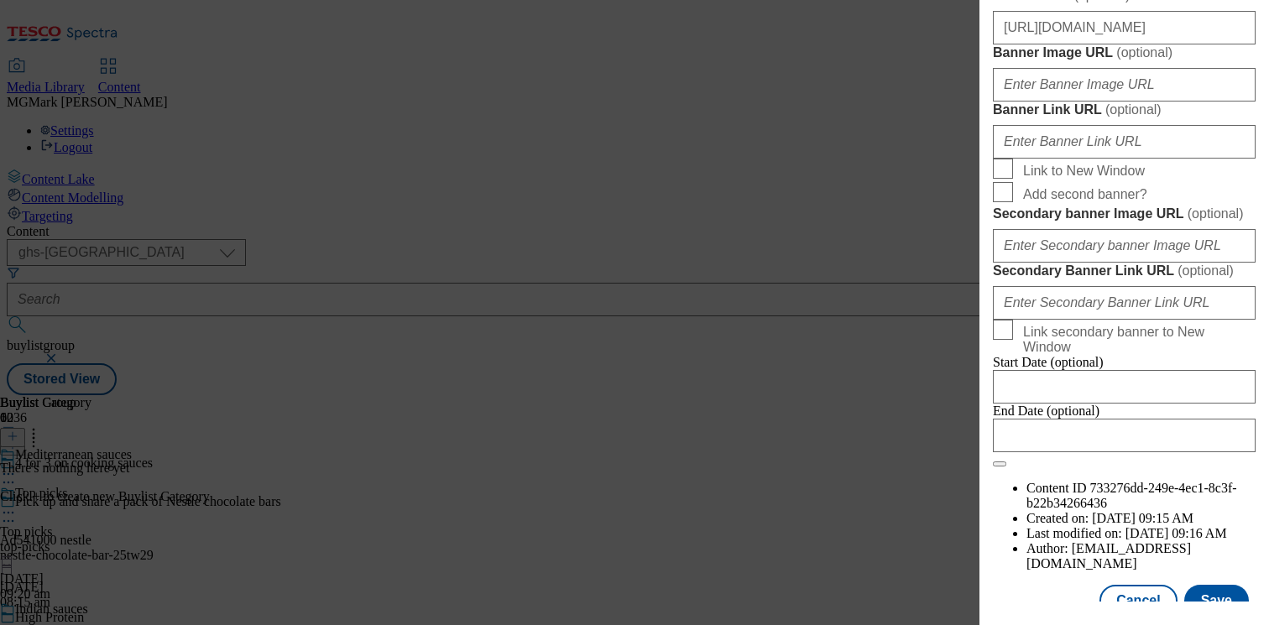
scroll to position [1260, 0]
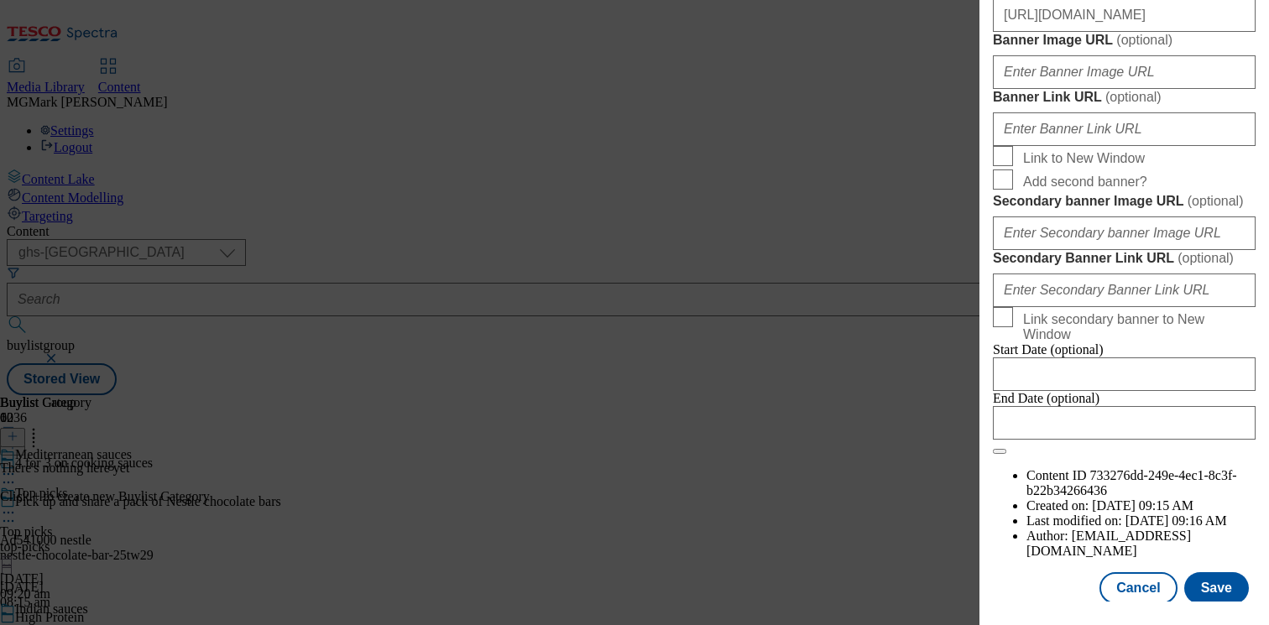
type input "https://digitalcontent.api.tesco.com/v2/media/ghs-mktg/3c24be54-cb42-4065-b32c-…"
click at [1086, 32] on input "https://digitalcontent.api.tesco.com/v2/media/ghs-mktg/c9623cf6-7a29-49c7-b113-…" at bounding box center [1124, 15] width 263 height 34
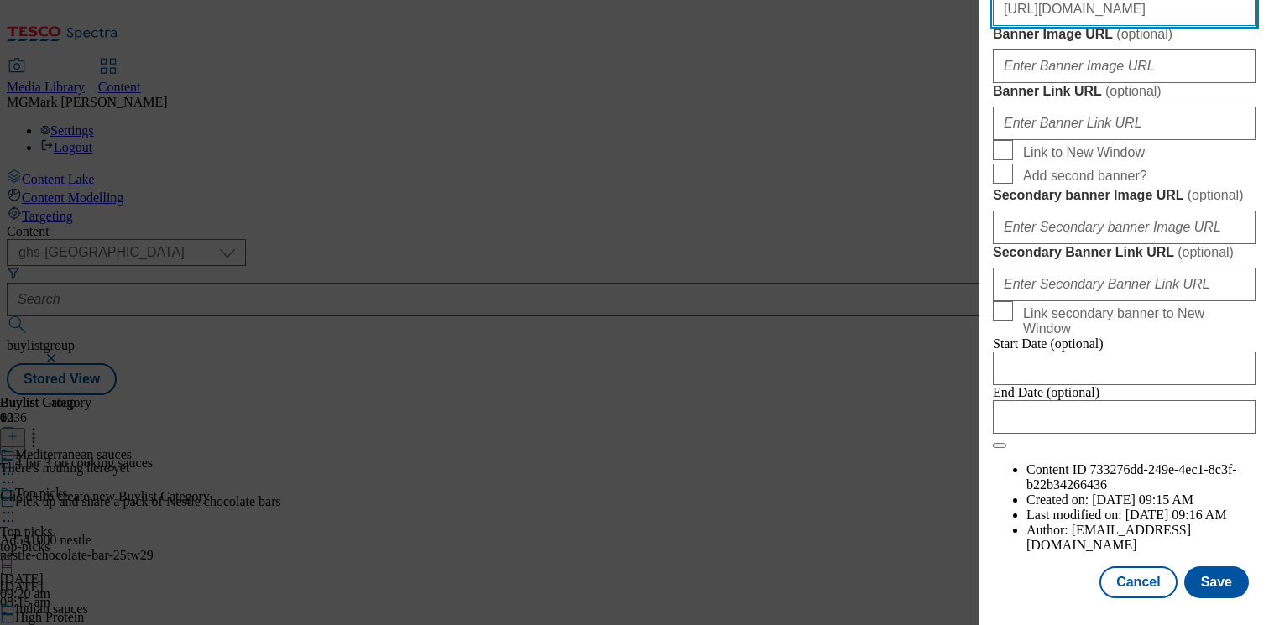
scroll to position [1353, 0]
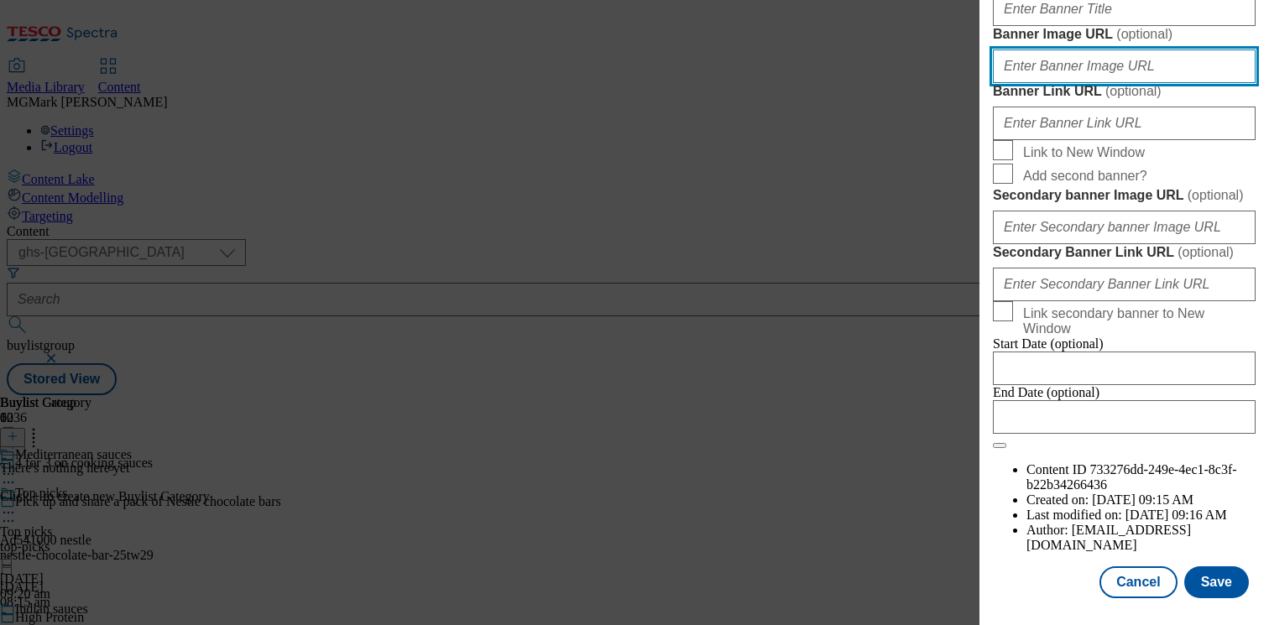
click at [1070, 83] on input "Banner Image URL ( optional )" at bounding box center [1124, 67] width 263 height 34
paste input "https://digitalcontent.api.tesco.com/v2/media/ghs-mktg/c9623cf6-7a29-49c7-b113-…"
type input "https://digitalcontent.api.tesco.com/v2/media/ghs-mktg/c9623cf6-7a29-49c7-b113-…"
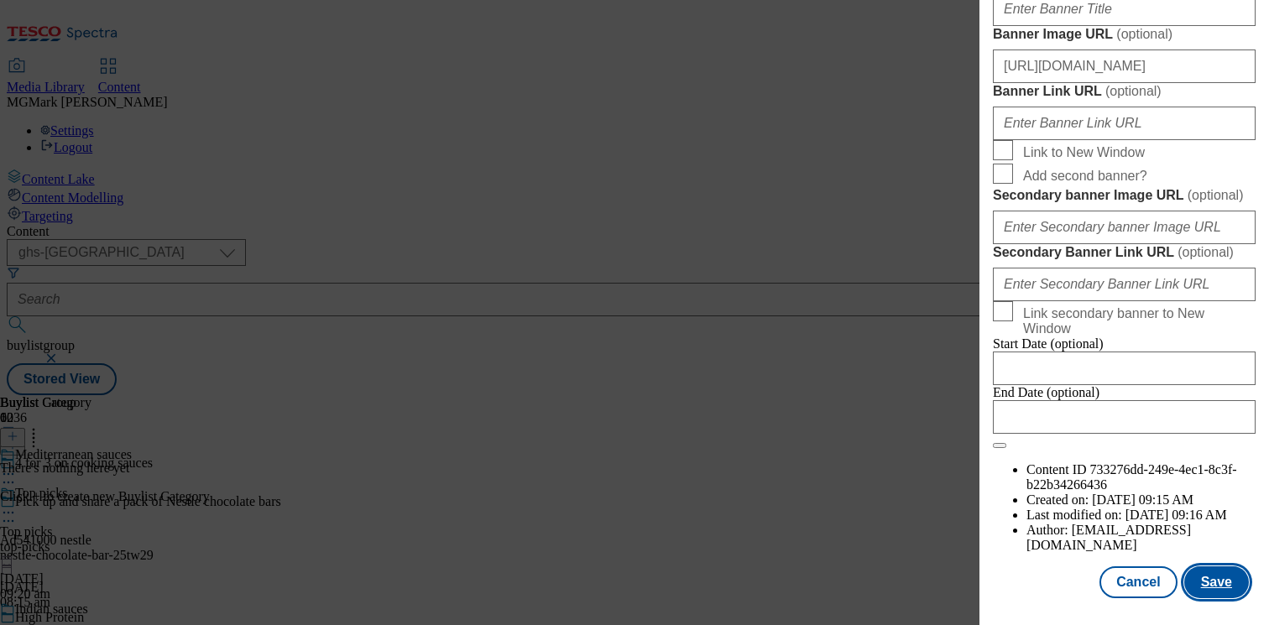
scroll to position [0, 0]
click at [1216, 588] on button "Save" at bounding box center [1216, 582] width 65 height 32
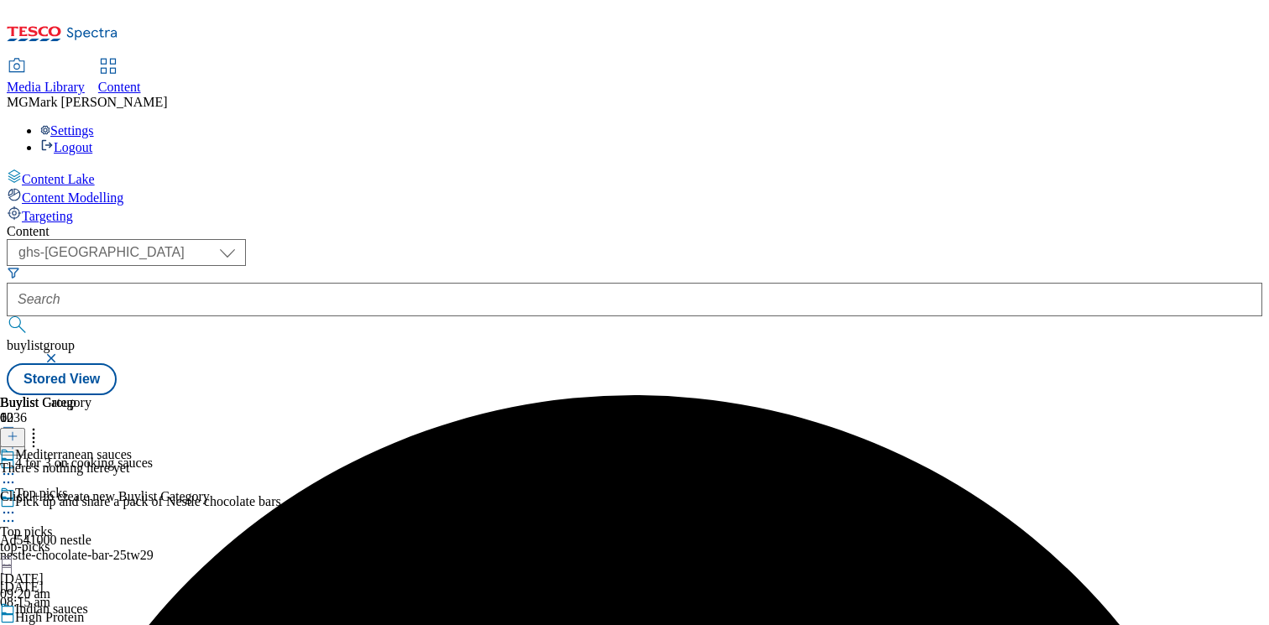
scroll to position [1245, 0]
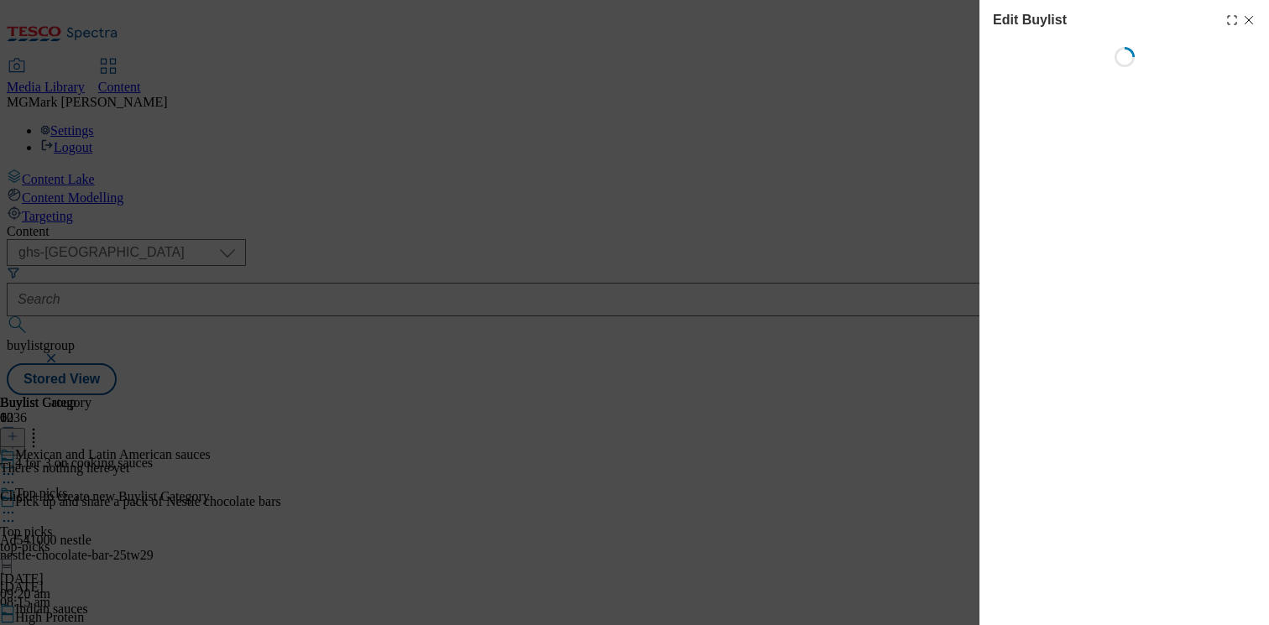
select select "evergreen"
select select "Banner"
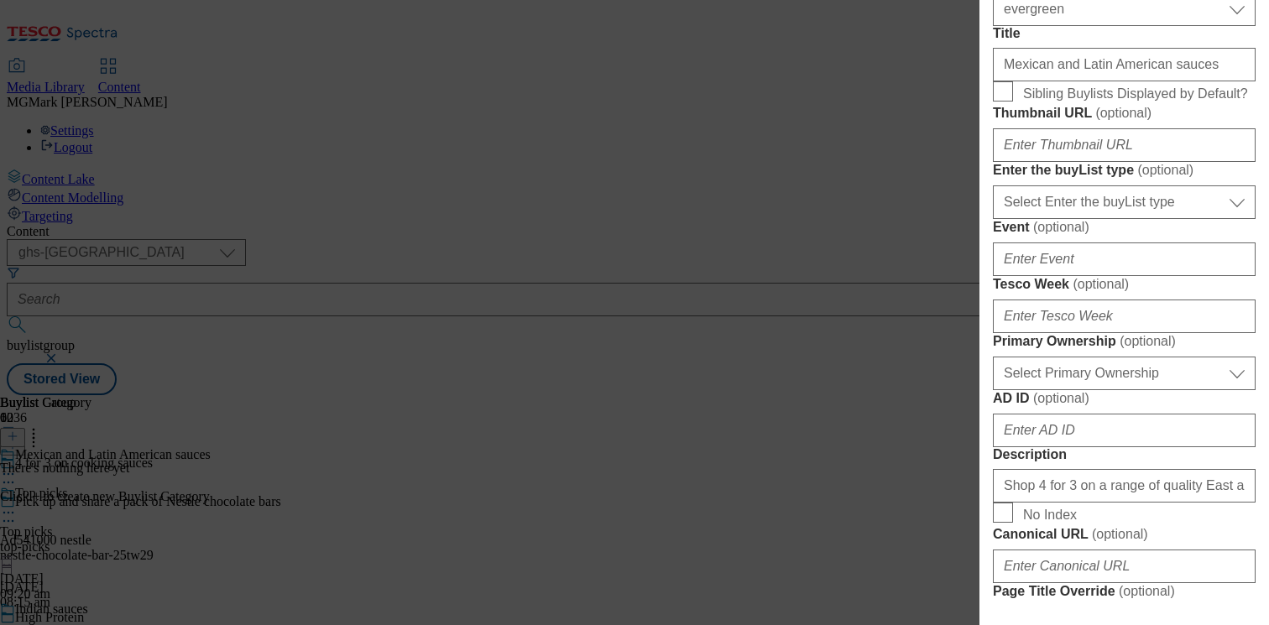
scroll to position [547, 0]
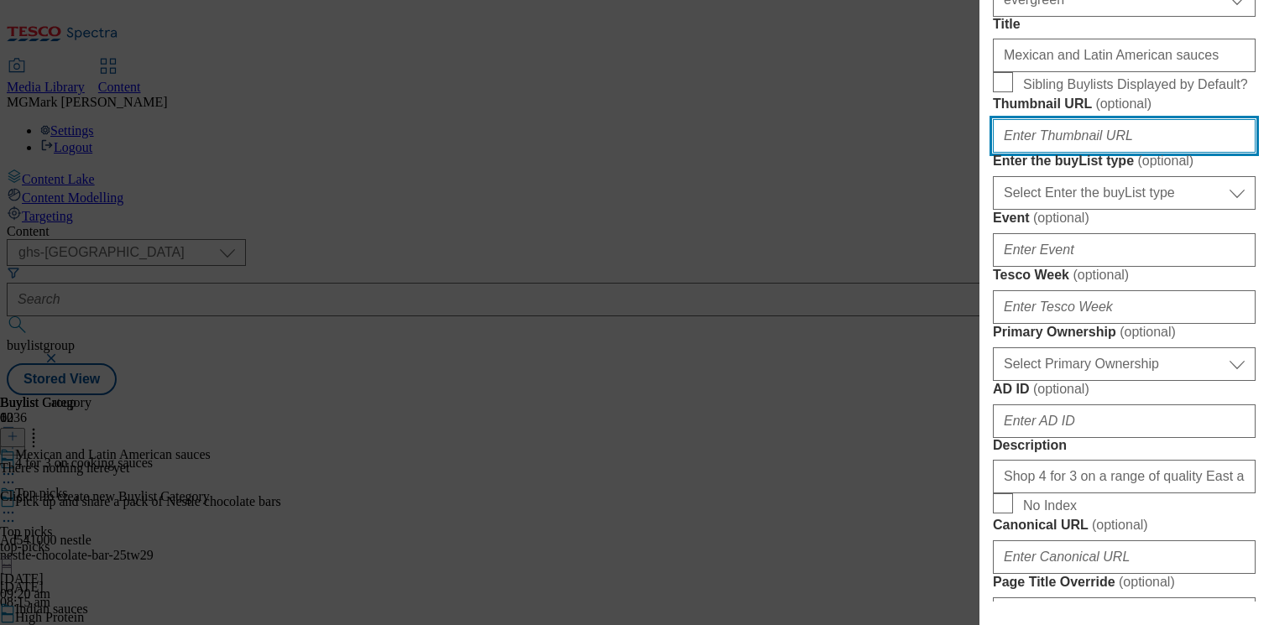
click at [1055, 153] on input "Thumbnail URL ( optional )" at bounding box center [1124, 136] width 263 height 34
paste input "https://digitalcontent.api.tesco.com/v2/media/ghs-mktg/a73457de-84a5-428a-98b3-…"
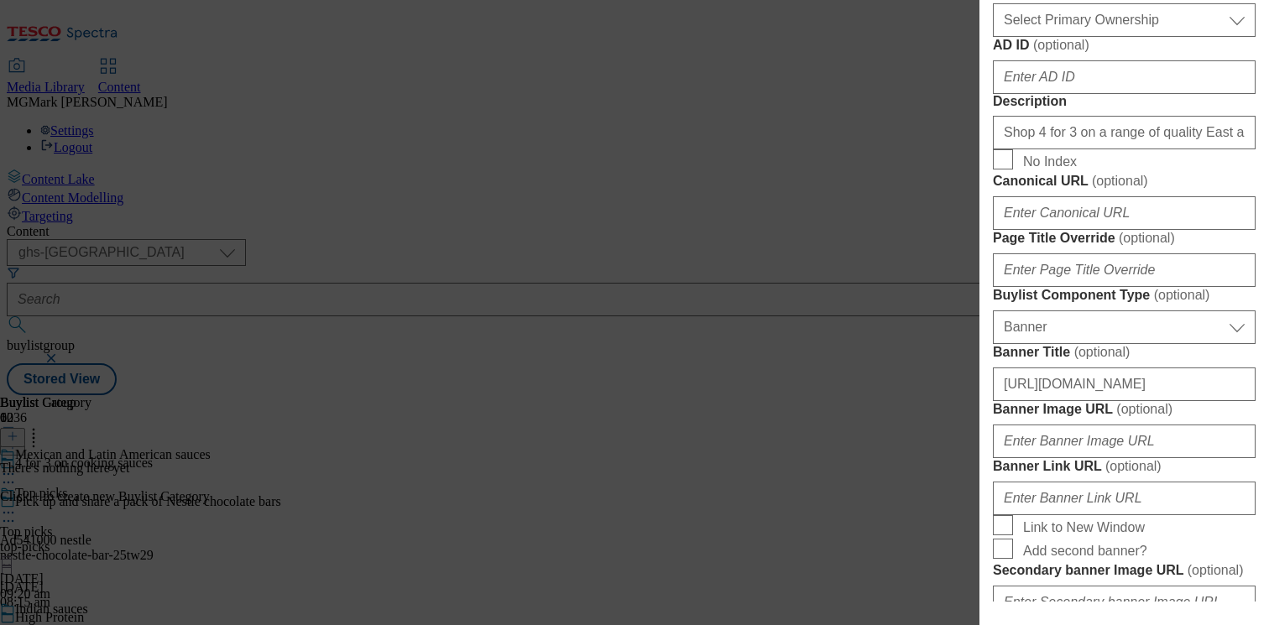
scroll to position [893, 0]
type input "https://digitalcontent.api.tesco.com/v2/media/ghs-mktg/a73457de-84a5-428a-98b3-…"
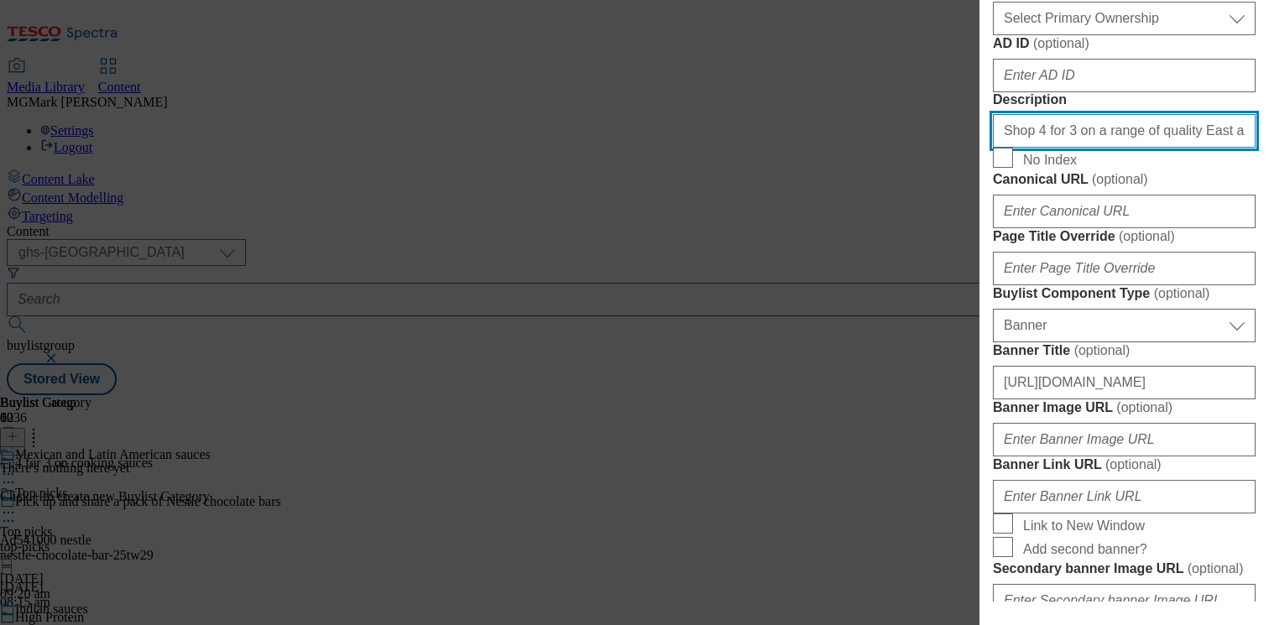
scroll to position [0, 359]
drag, startPoint x: 1051, startPoint y: 487, endPoint x: 1463, endPoint y: 469, distance: 412.4
click at [1268, 402] on html "Icons icon_account icon_add icon_backward_link icon_basket icon_benefits icon_c…" at bounding box center [634, 201] width 1269 height 402
click at [1160, 148] on input "Shop 4 for 3 on a range of quality East and South East Asian cooking sauces onl…" at bounding box center [1124, 131] width 263 height 34
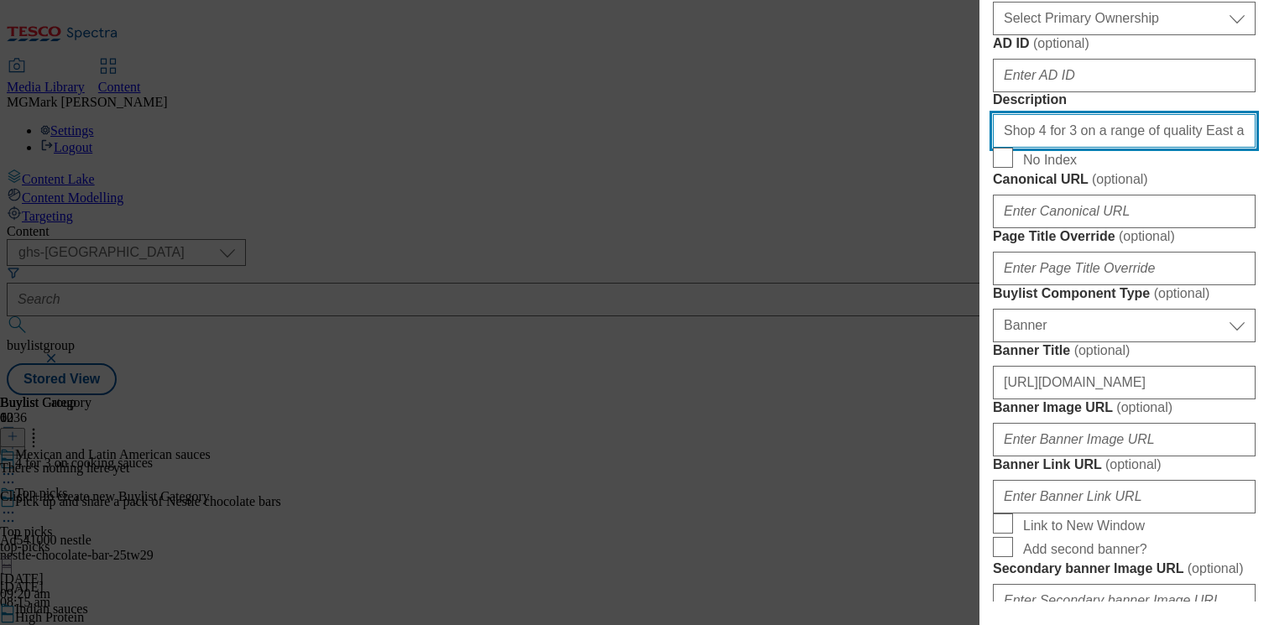
click at [1160, 148] on input "Shop 4 for 3 on a range of quality East and South East Asian cooking sauces onl…" at bounding box center [1124, 131] width 263 height 34
paste input "Mexican and Latin cooking sauces online or in-store. Enjoy mealtimes for less w…"
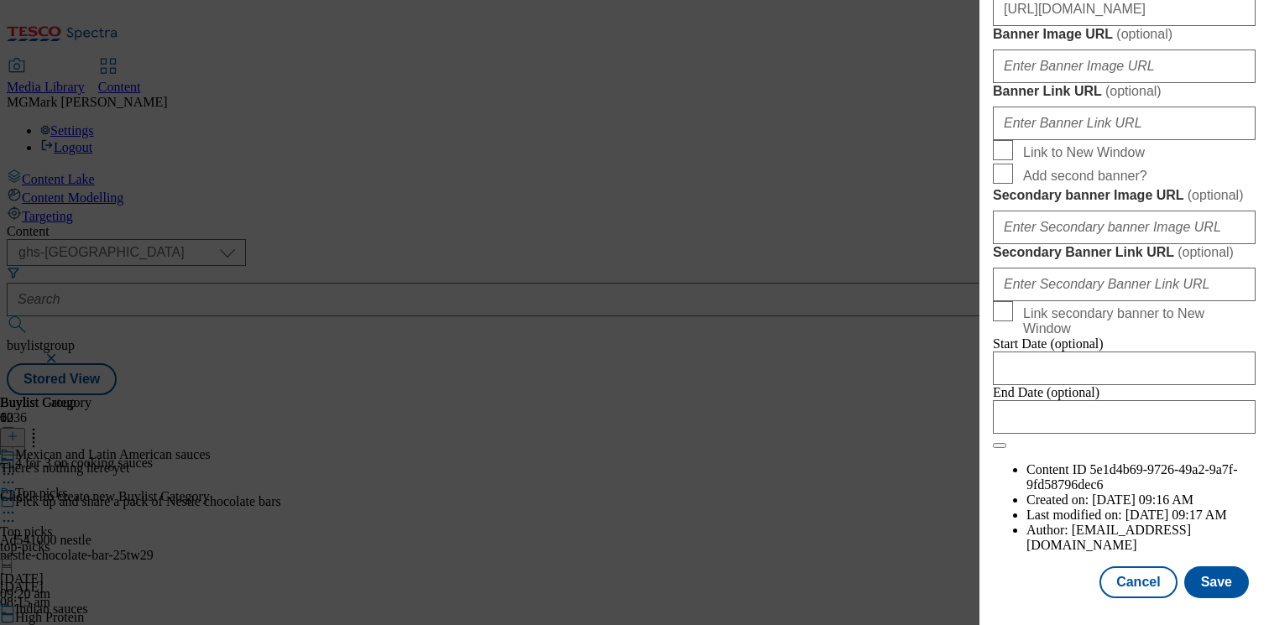
scroll to position [1361, 0]
type input "Shop 4 for 3 on a range of quality Mexican and Latin cooking sauces online or i…"
click at [1124, 26] on input "https://digitalcontent.api.tesco.com/v2/media/ghs-mktg/c9623cf6-7a29-49c7-b113-…" at bounding box center [1124, 9] width 263 height 34
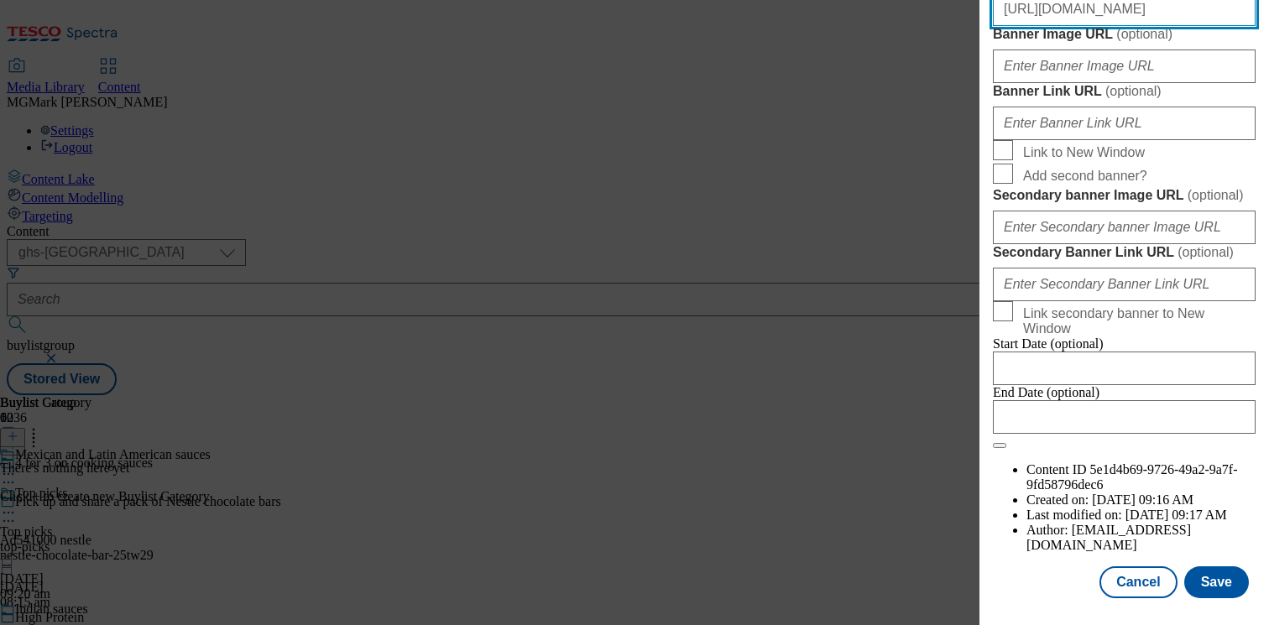
click at [1124, 26] on input "https://digitalcontent.api.tesco.com/v2/media/ghs-mktg/c9623cf6-7a29-49c7-b113-…" at bounding box center [1124, 9] width 263 height 34
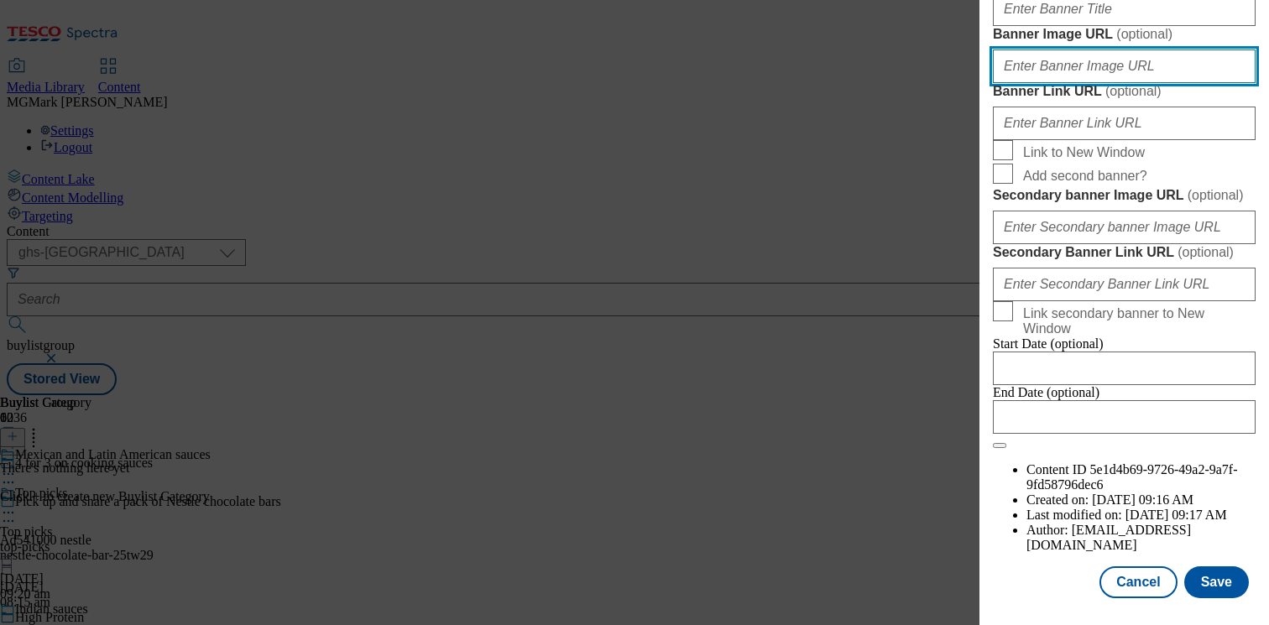
click at [1093, 83] on input "Banner Image URL ( optional )" at bounding box center [1124, 67] width 263 height 34
paste input "https://digitalcontent.api.tesco.com/v2/media/ghs-mktg/c9623cf6-7a29-49c7-b113-…"
type input "https://digitalcontent.api.tesco.com/v2/media/ghs-mktg/c9623cf6-7a29-49c7-b113-…"
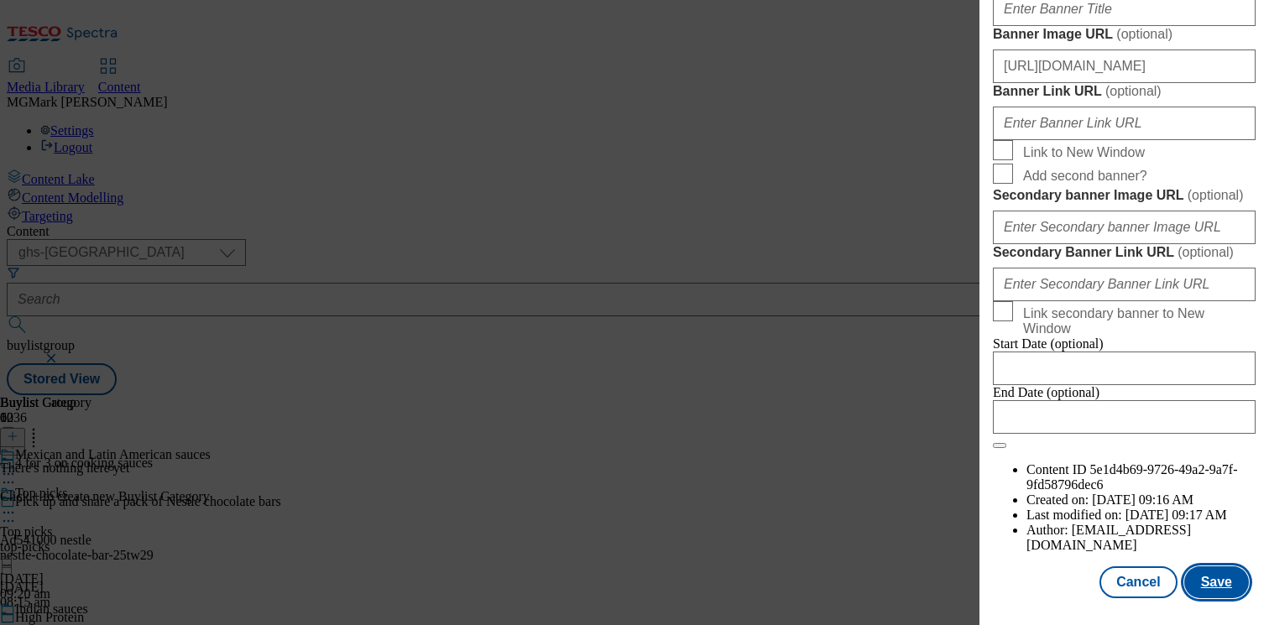
click at [1220, 586] on button "Save" at bounding box center [1216, 582] width 65 height 32
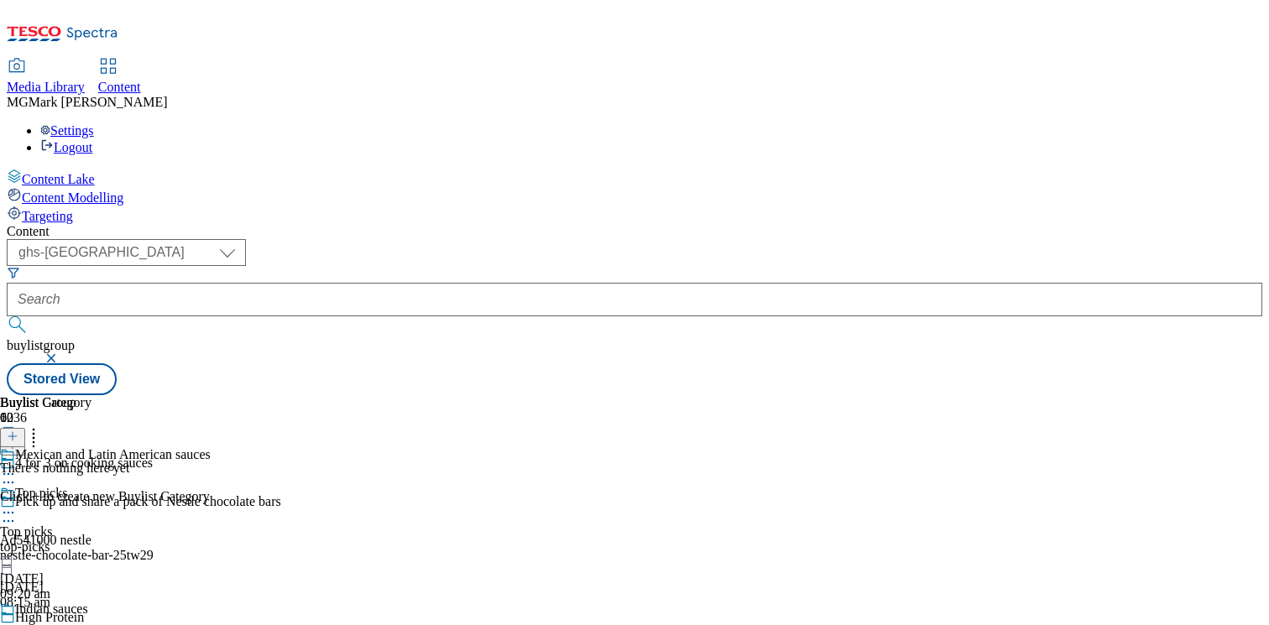
scroll to position [1474, 0]
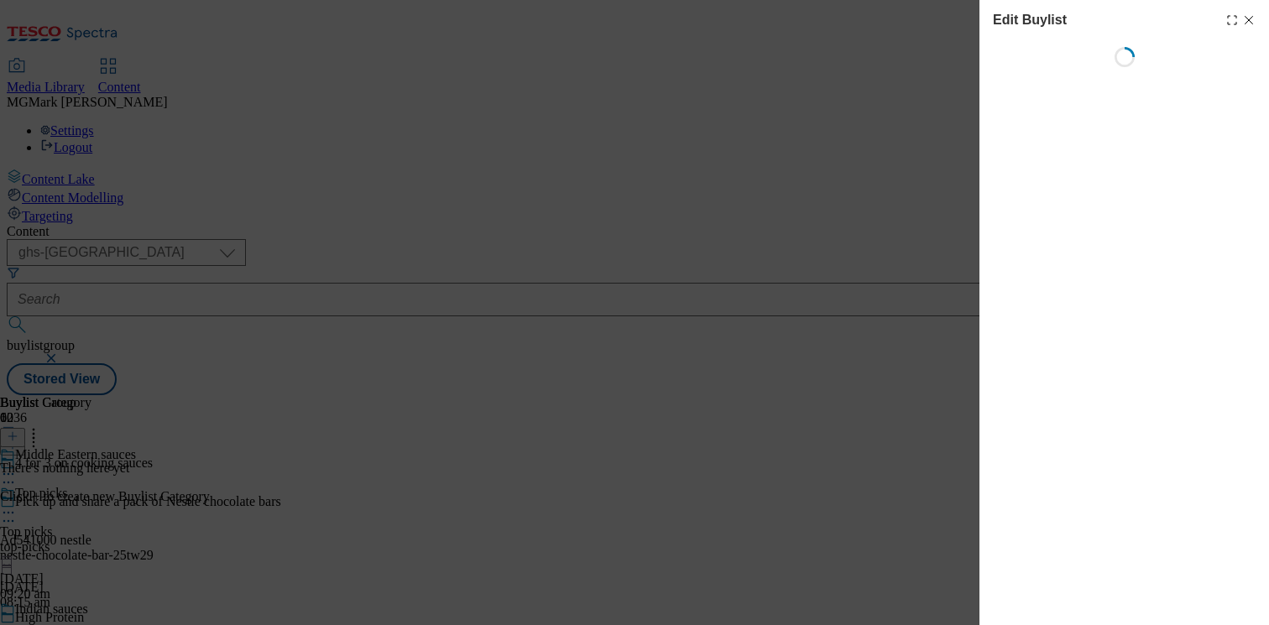
select select "evergreen"
select select "Banner"
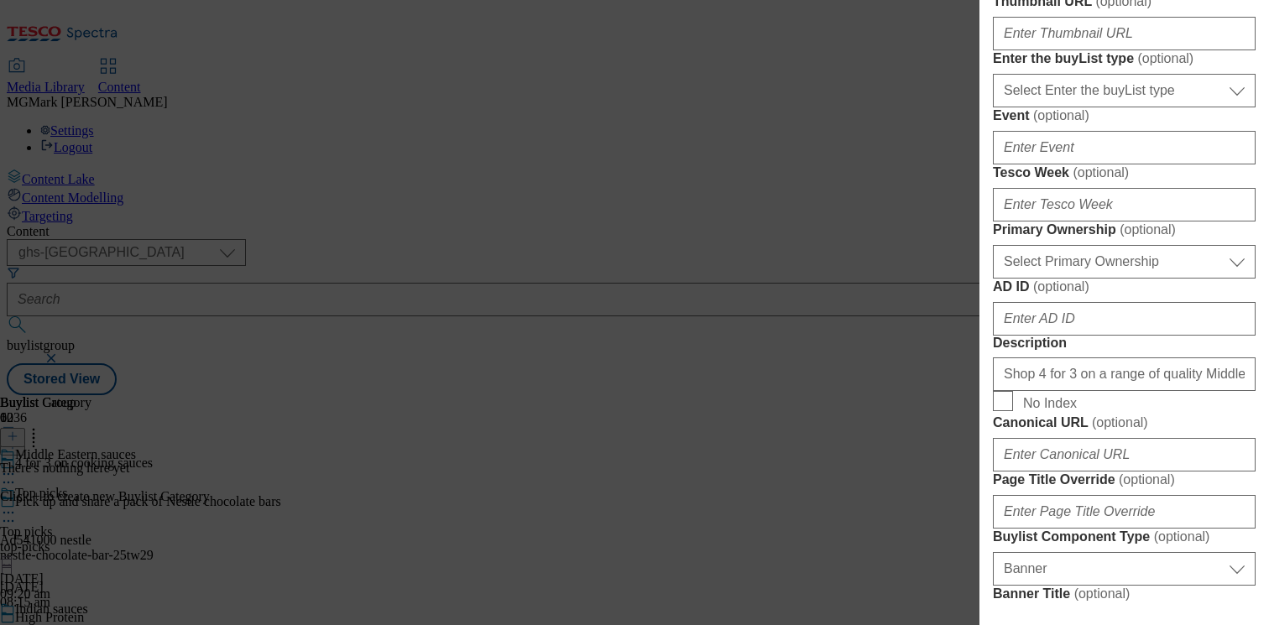
scroll to position [669, 0]
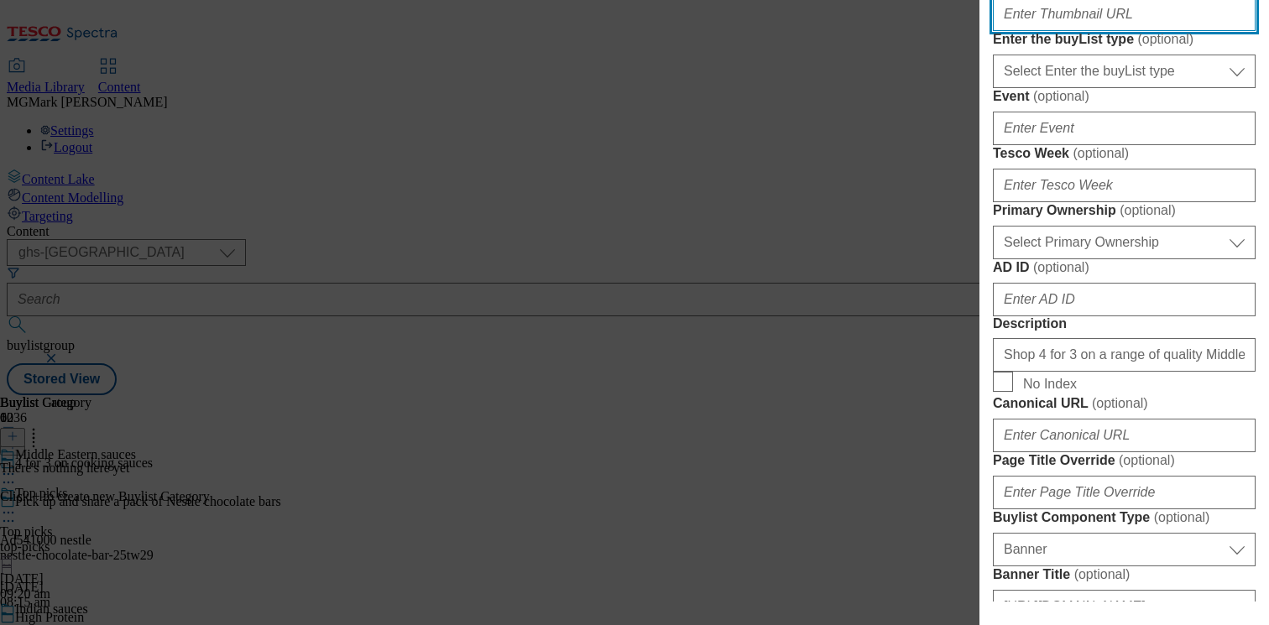
click at [1077, 31] on input "Thumbnail URL ( optional )" at bounding box center [1124, 14] width 263 height 34
paste input "https://digitalcontent.api.tesco.com/v2/media/ghs-mktg/9b80bba8-b7e5-41c1-ae8e-…"
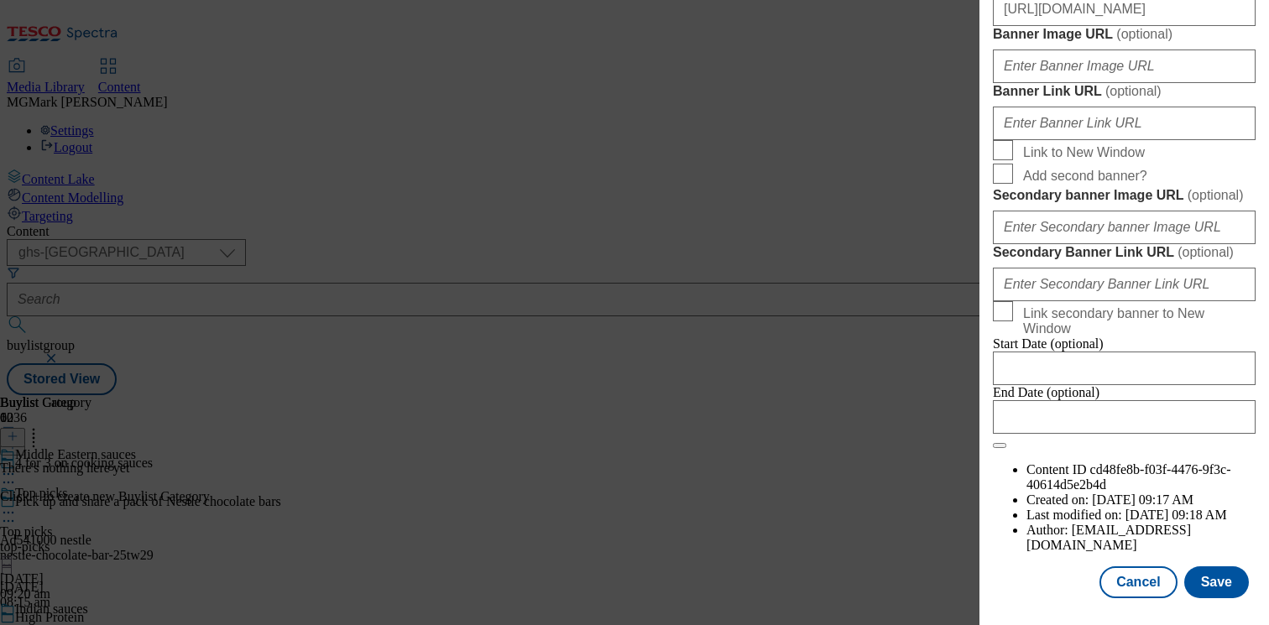
scroll to position [1553, 0]
type input "https://digitalcontent.api.tesco.com/v2/media/ghs-mktg/9b80bba8-b7e5-41c1-ae8e-…"
click at [1071, 26] on input "https://digitalcontent.api.tesco.com/v2/media/ghs-mktg/c9623cf6-7a29-49c7-b113-…" at bounding box center [1124, 9] width 263 height 34
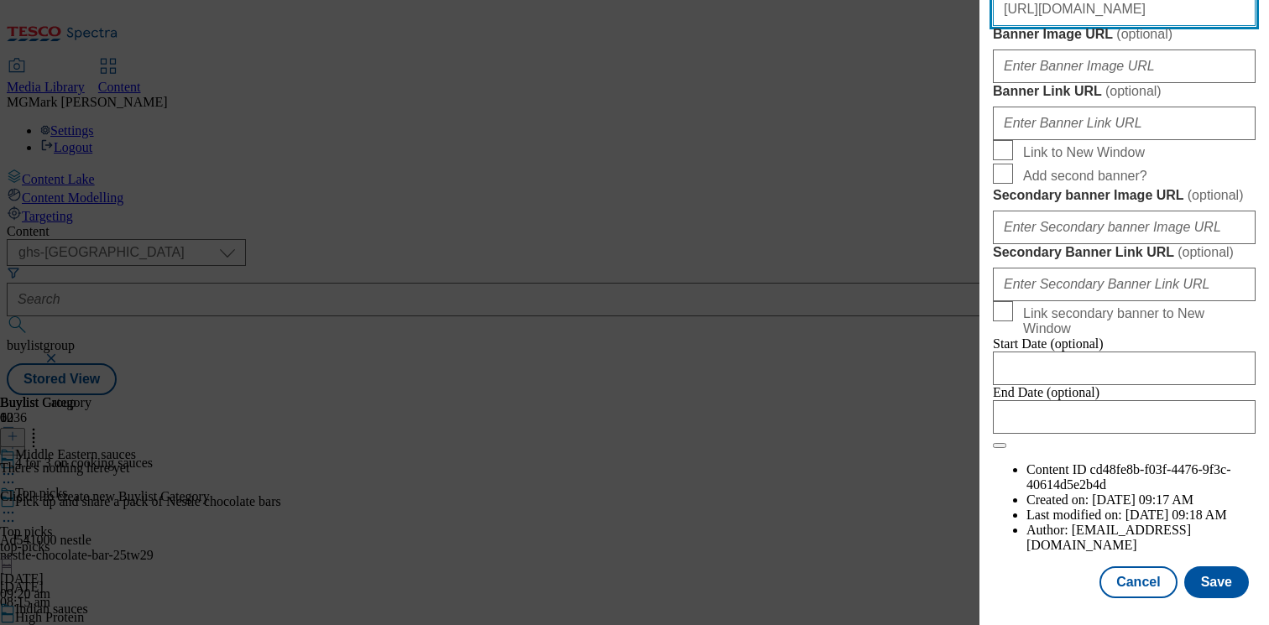
click at [1071, 26] on input "https://digitalcontent.api.tesco.com/v2/media/ghs-mktg/c9623cf6-7a29-49c7-b113-…" at bounding box center [1124, 9] width 263 height 34
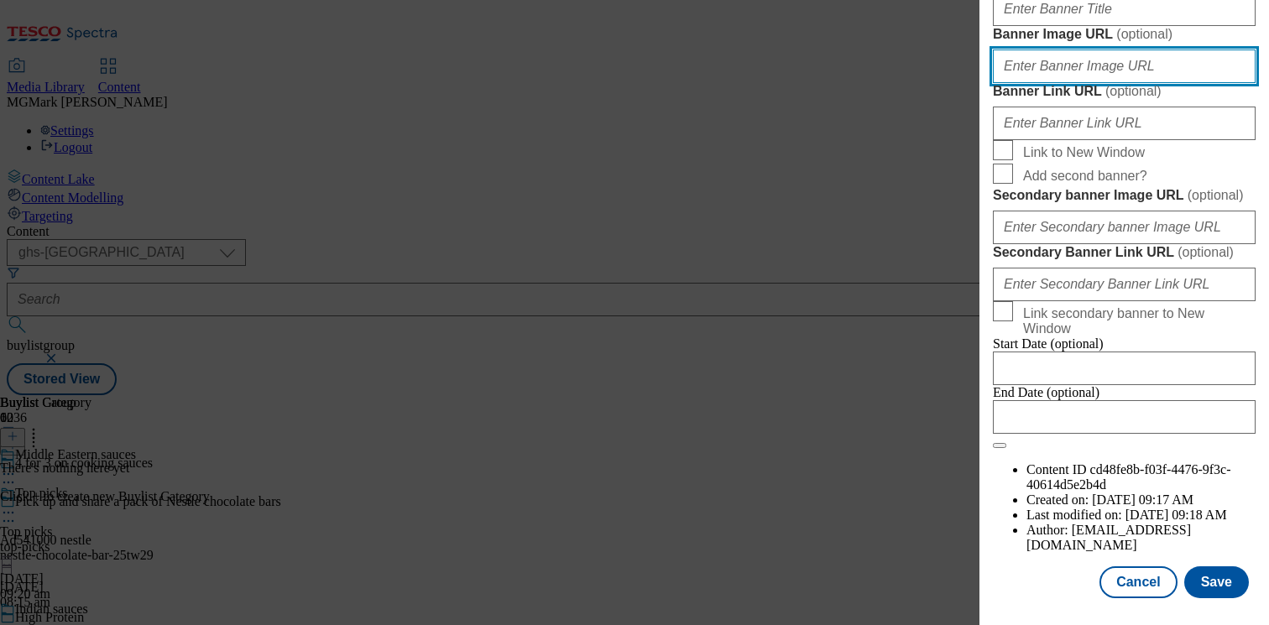
click at [1069, 83] on input "Banner Image URL ( optional )" at bounding box center [1124, 67] width 263 height 34
paste input "https://digitalcontent.api.tesco.com/v2/media/ghs-mktg/c9623cf6-7a29-49c7-b113-…"
type input "https://digitalcontent.api.tesco.com/v2/media/ghs-mktg/c9623cf6-7a29-49c7-b113-…"
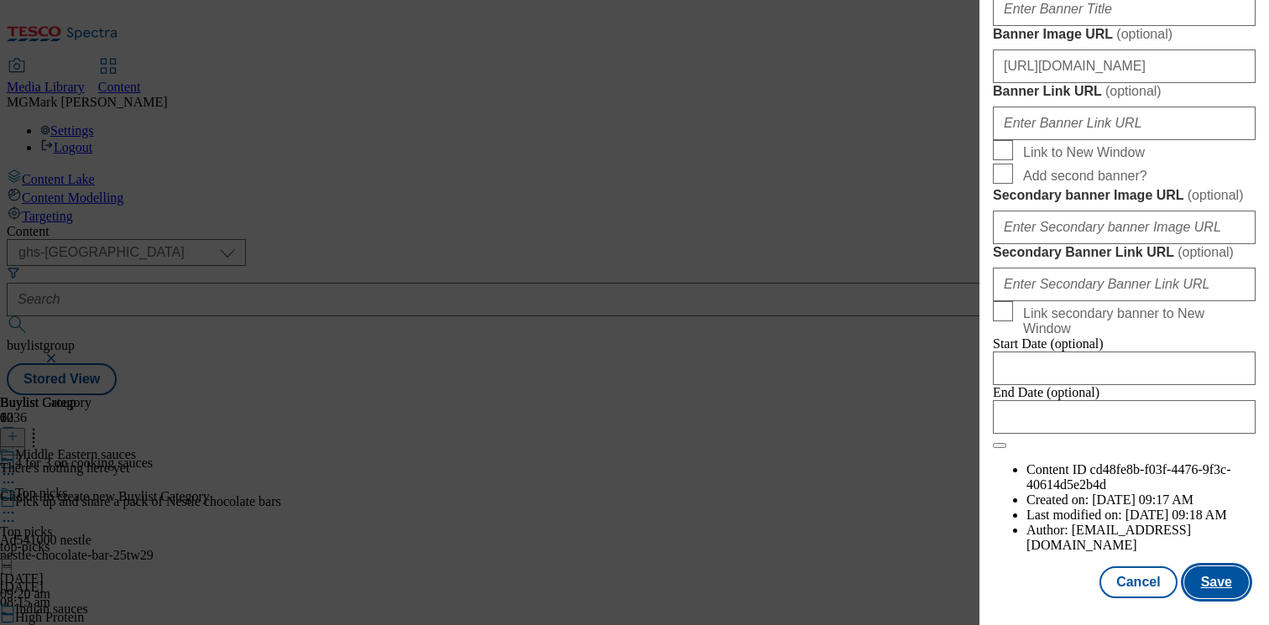
click at [1197, 590] on button "Save" at bounding box center [1216, 582] width 65 height 32
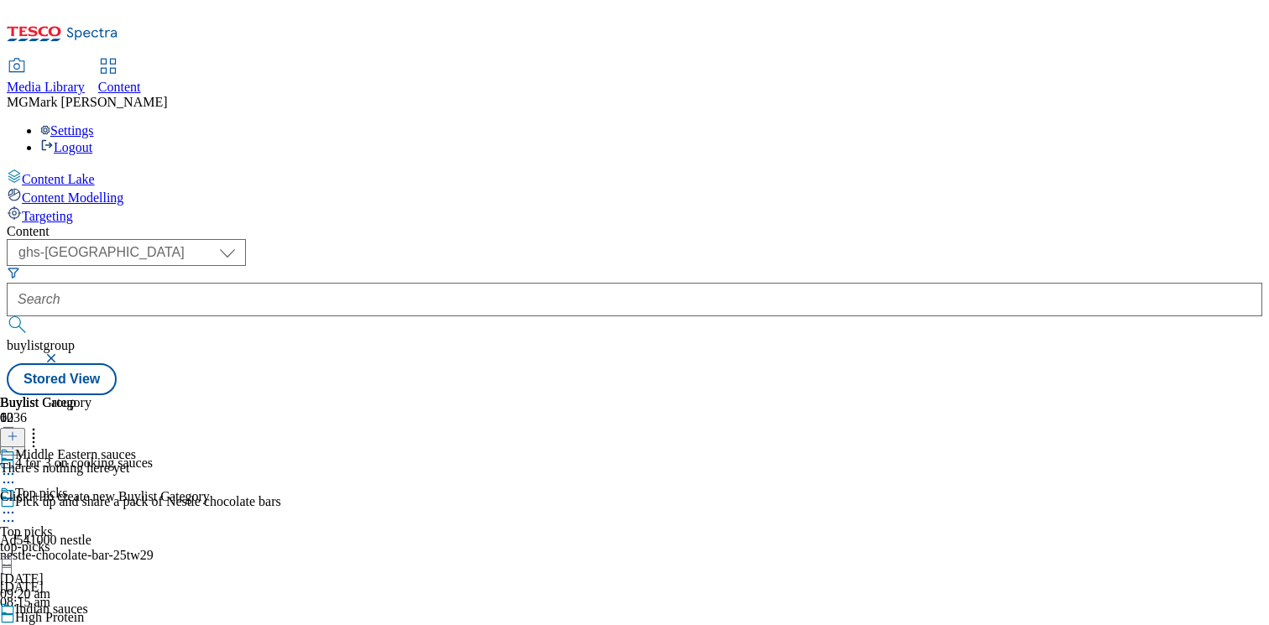
scroll to position [14, 0]
click at [17, 466] on icon at bounding box center [8, 474] width 17 height 17
click at [78, 499] on button "Edit" at bounding box center [56, 508] width 44 height 19
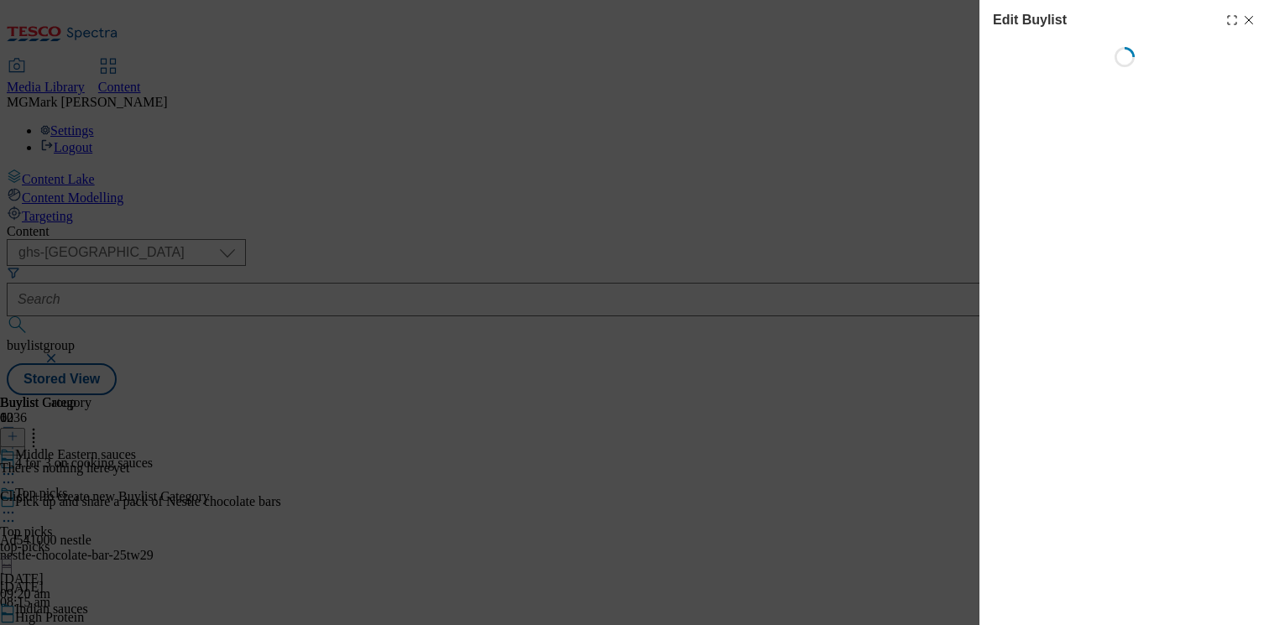
select select "evergreen"
select select "Banner"
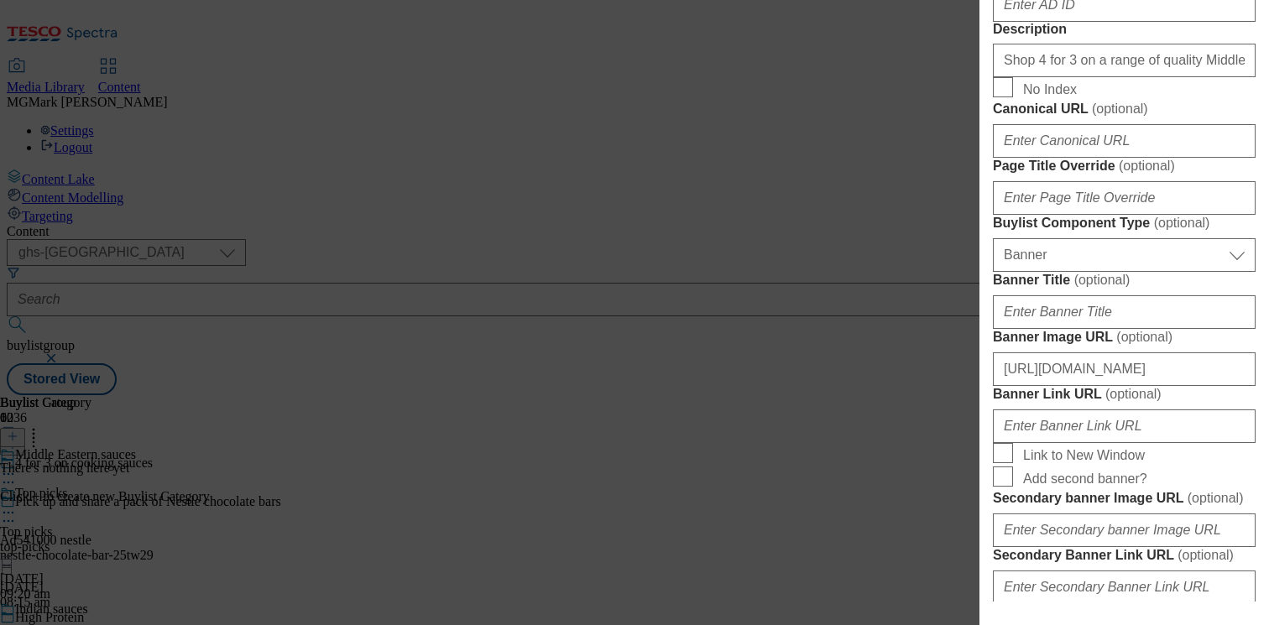
scroll to position [962, 0]
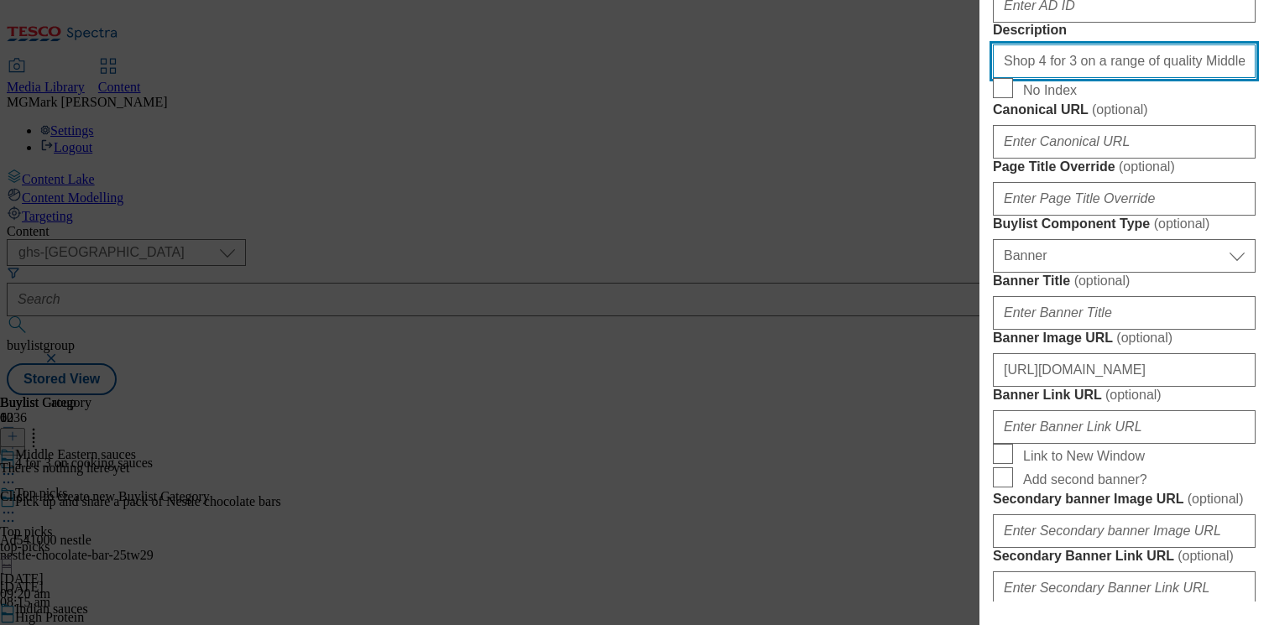
click at [1115, 78] on input "Shop 4 for 3 on a range of quality Middle Eastern cooking sauces online or in-s…" at bounding box center [1124, 61] width 263 height 34
drag, startPoint x: 1202, startPoint y: 439, endPoint x: 832, endPoint y: 429, distance: 371.0
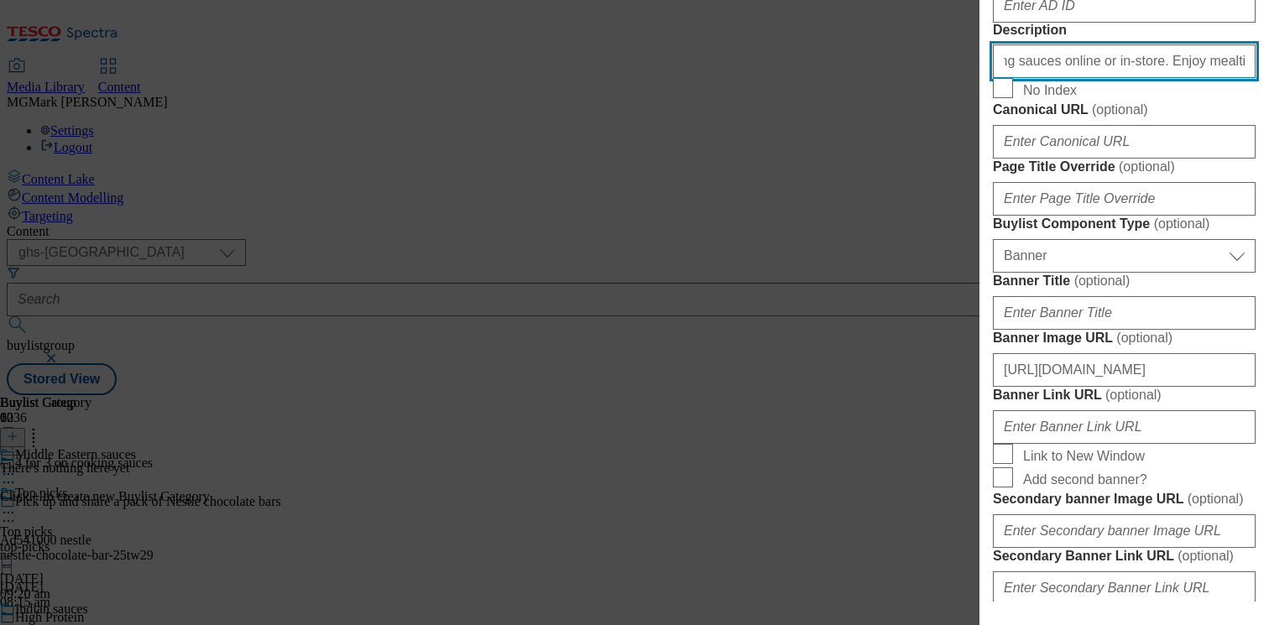
click at [832, 429] on div "Edit Buylist Locale Select locale English Welsh Tags 1 tags selected fnf market…" at bounding box center [634, 312] width 1269 height 625
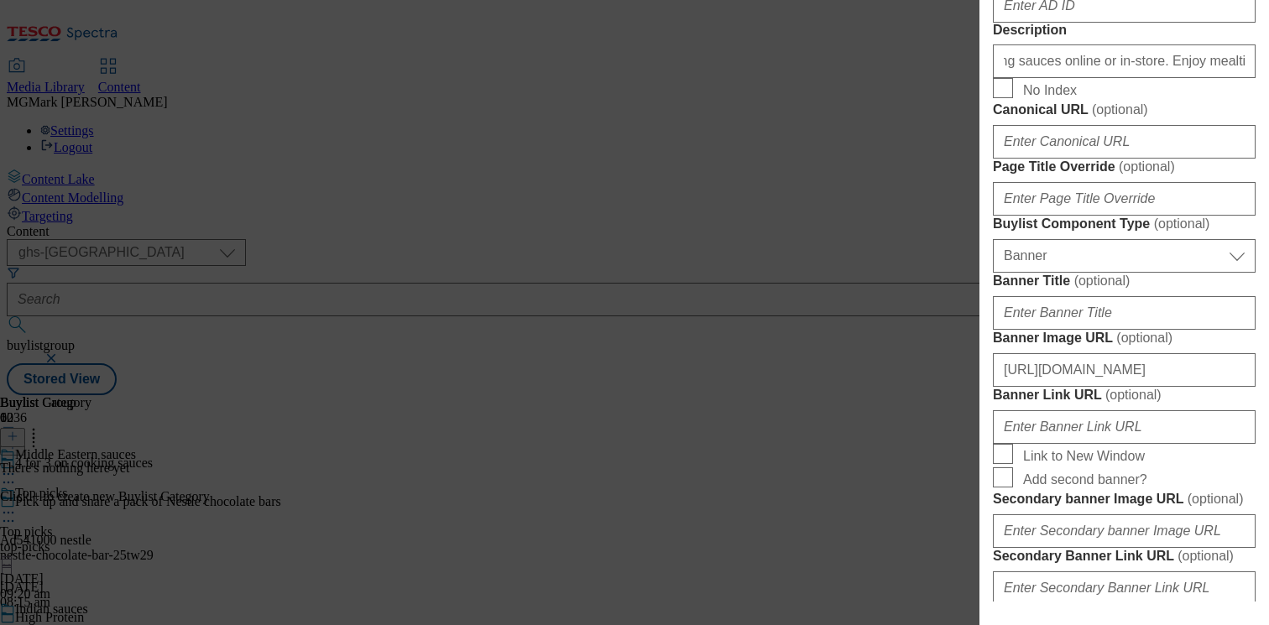
click at [1122, 451] on form "Label Middle Eastern sauces Tracking Name Buylist_Middle Friendly Name middle-e…" at bounding box center [1124, 66] width 263 height 1373
drag, startPoint x: 1133, startPoint y: 446, endPoint x: 1098, endPoint y: 449, distance: 34.6
click at [1103, 449] on form "Label Middle Eastern sauces Tracking Name Buylist_Middle Friendly Name middle-e…" at bounding box center [1124, 66] width 263 height 1373
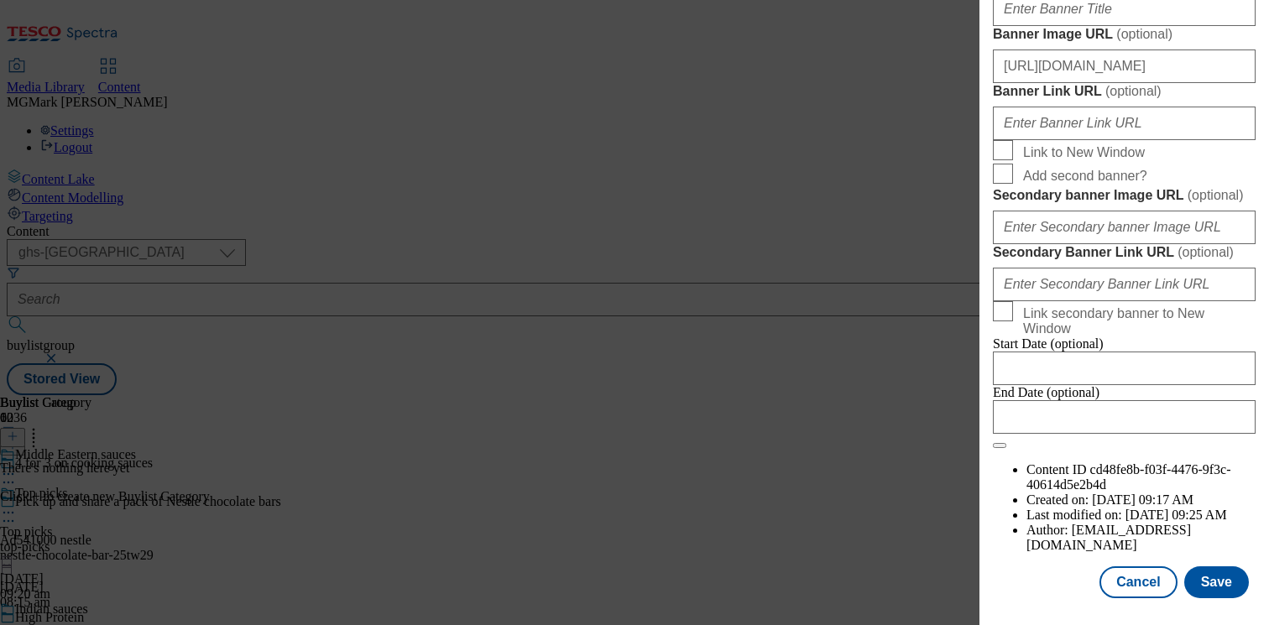
scroll to position [1893, 0]
click at [1220, 585] on button "Save" at bounding box center [1216, 582] width 65 height 32
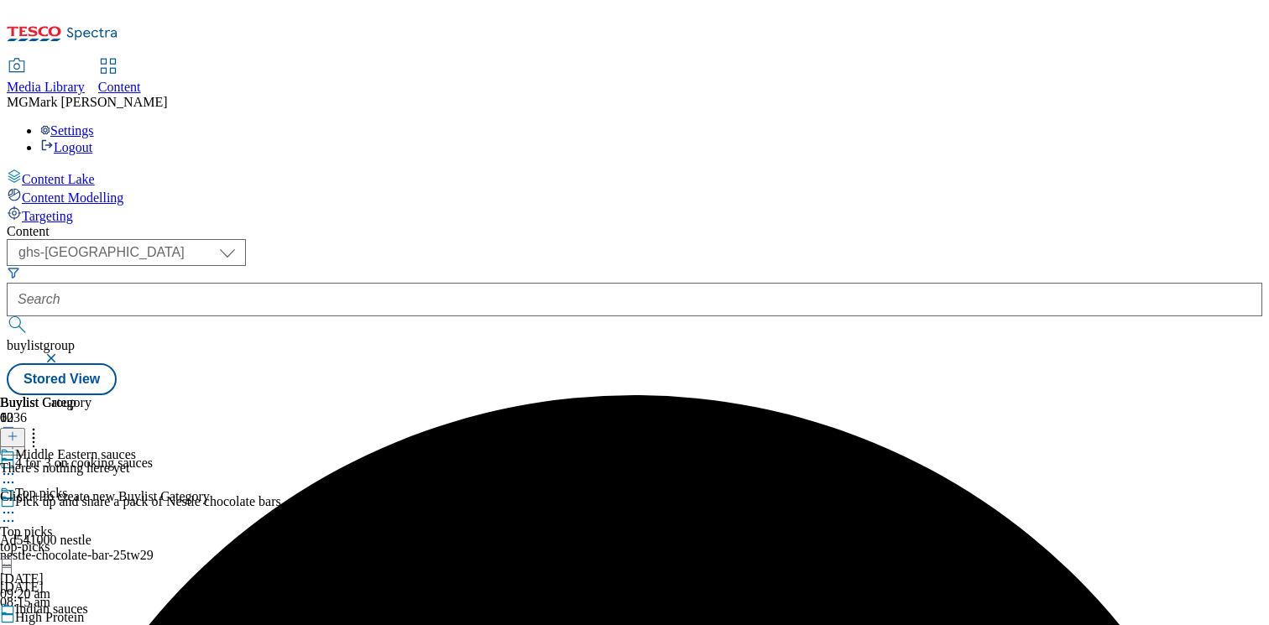
scroll to position [173, 0]
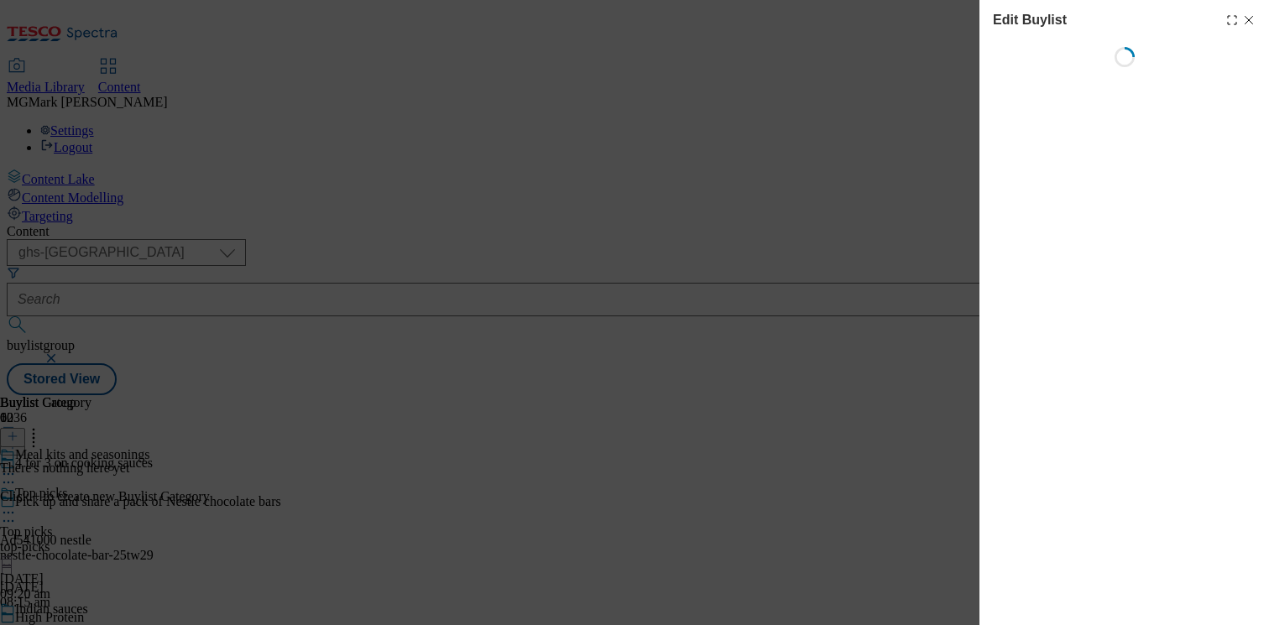
select select "evergreen"
select select "Banner"
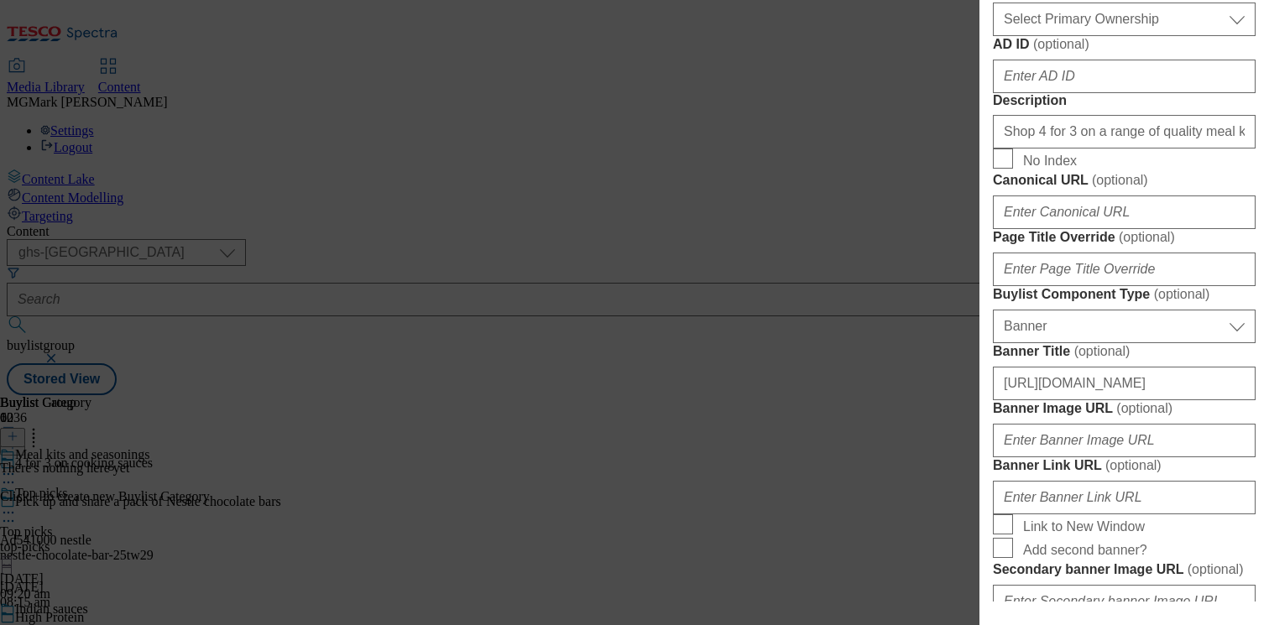
scroll to position [895, 0]
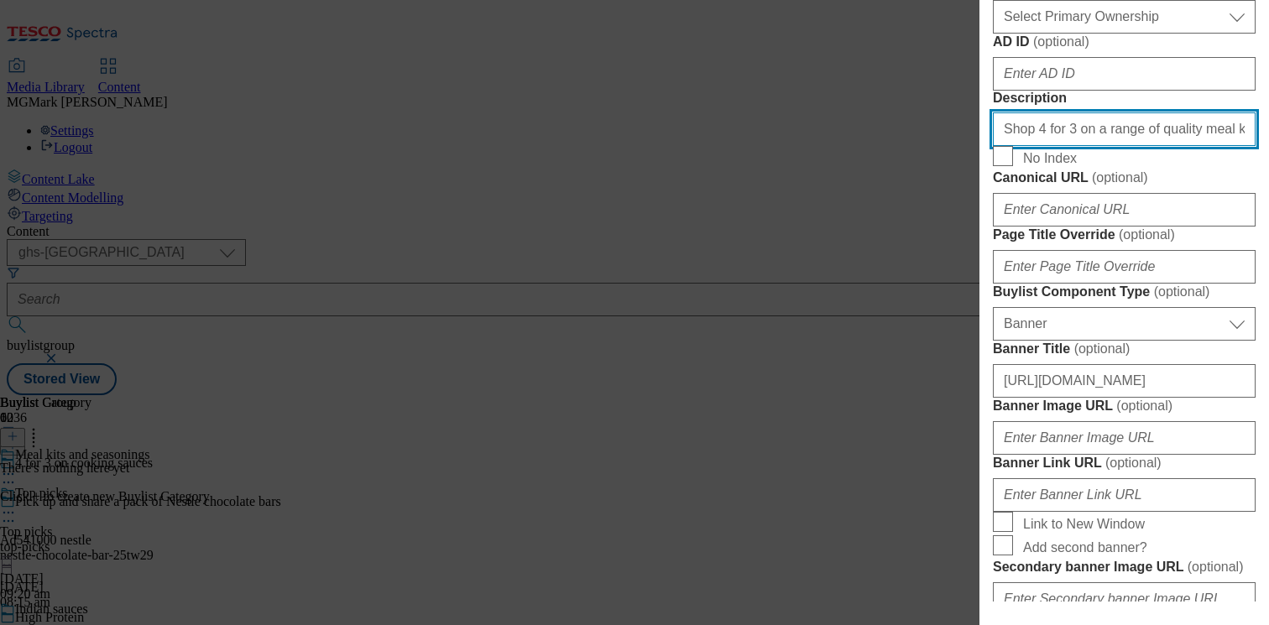
click at [1132, 146] on input "Shop 4 for 3 on a range of quality meal kits and seasonings online or in-store.…" at bounding box center [1124, 129] width 263 height 34
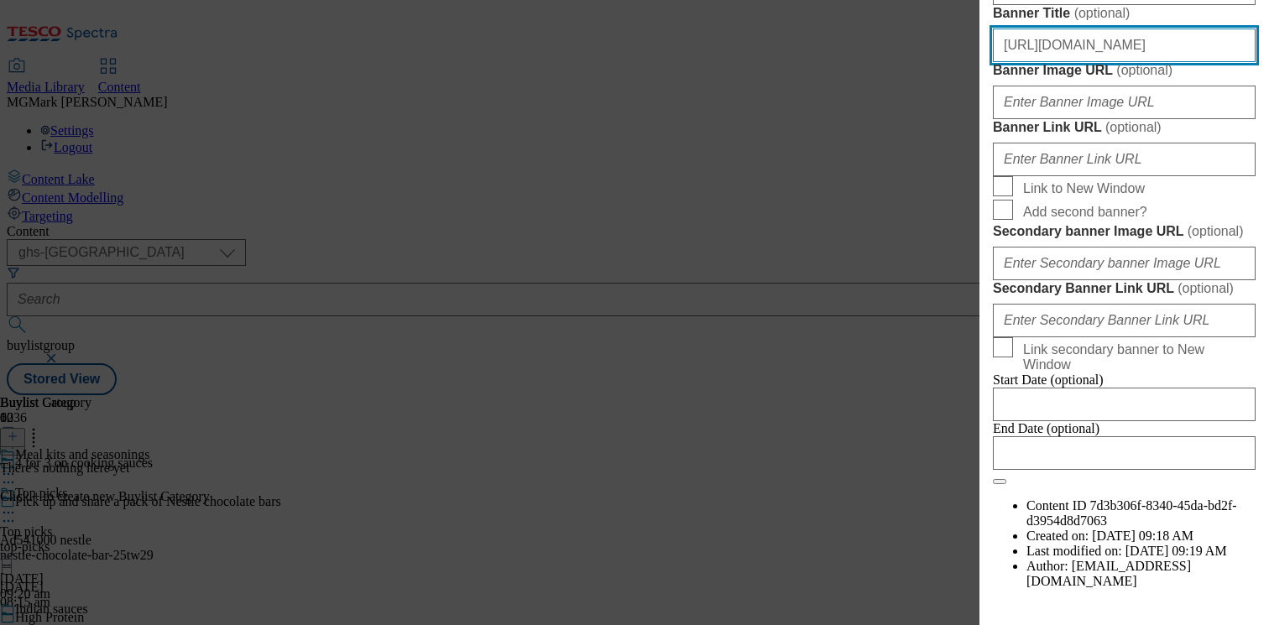
scroll to position [0, 0]
click at [1140, 62] on input "https://digitalcontent.api.tesco.com/v2/media/ghs-mktg/c9623cf6-7a29-49c7-b113-…" at bounding box center [1124, 46] width 263 height 34
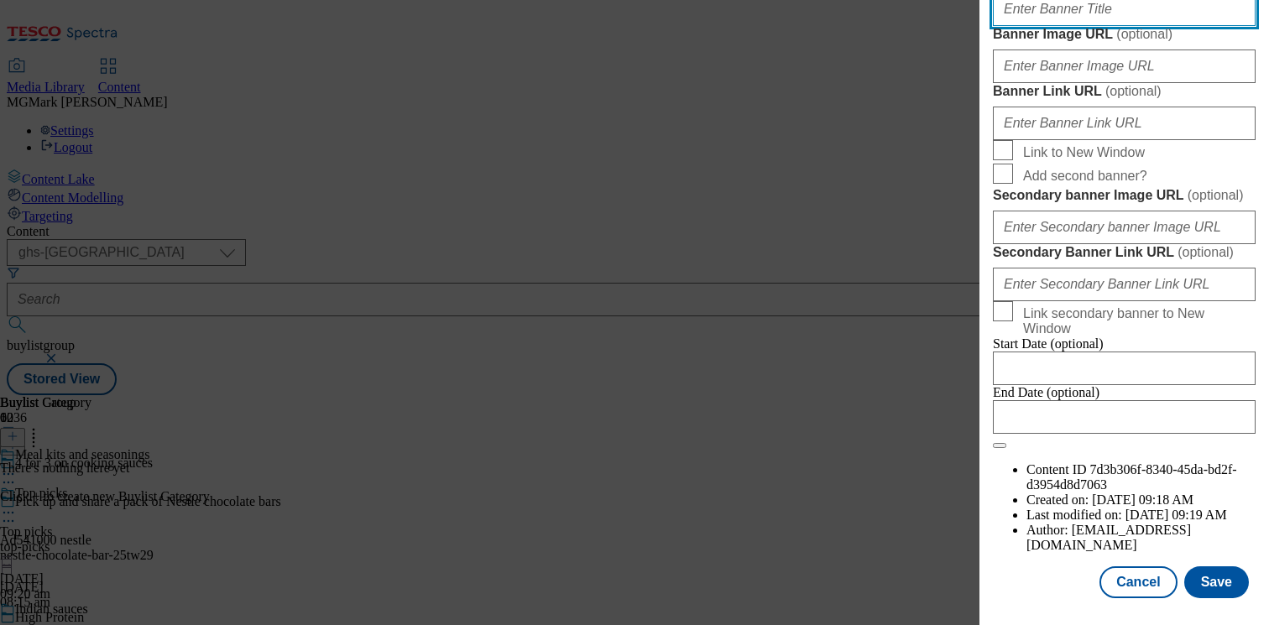
scroll to position [1314, 0]
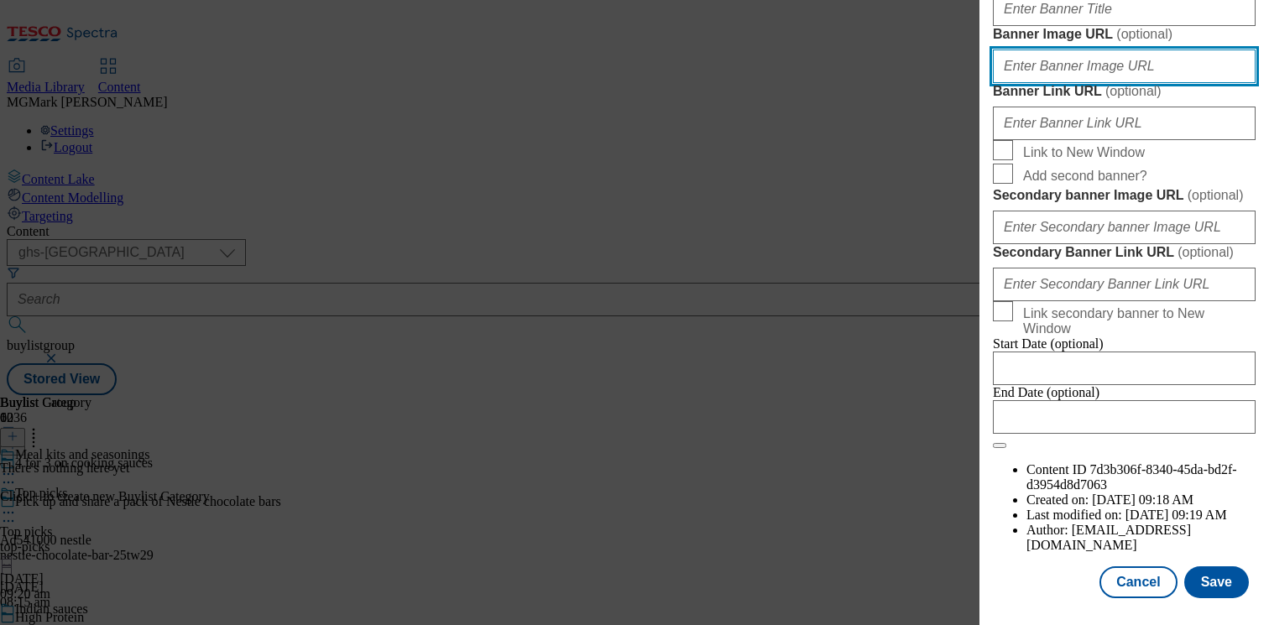
click at [1091, 83] on input "Banner Image URL ( optional )" at bounding box center [1124, 67] width 263 height 34
paste input "https://digitalcontent.api.tesco.com/v2/media/ghs-mktg/c9623cf6-7a29-49c7-b113-…"
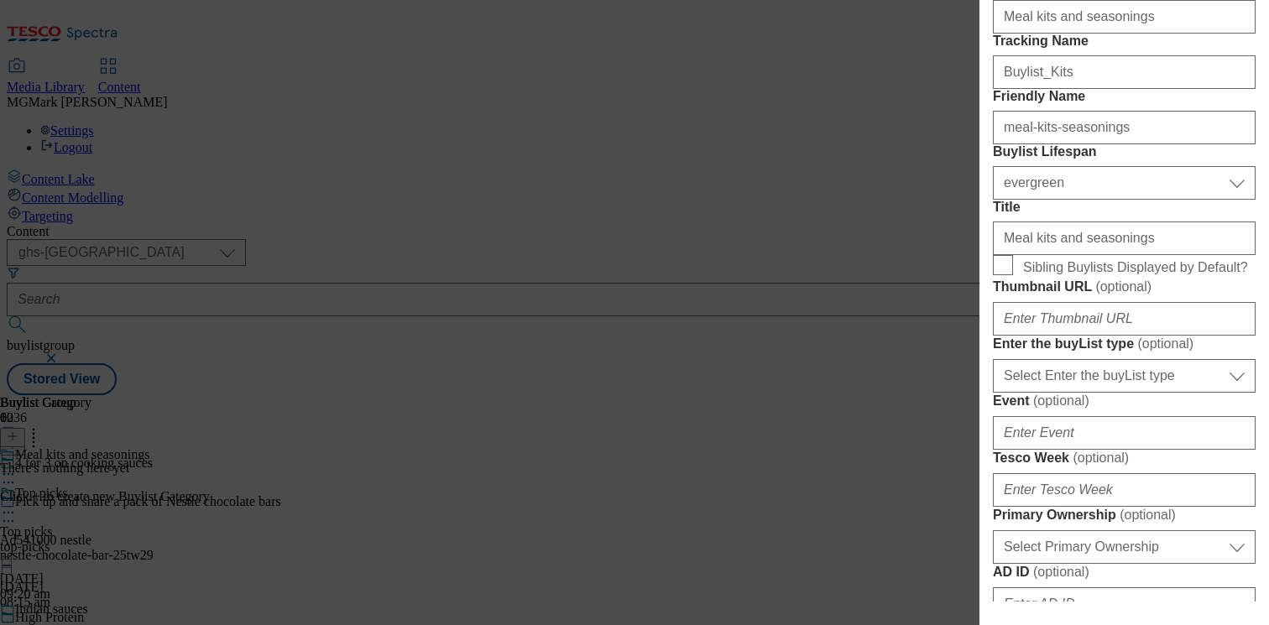
scroll to position [0, 0]
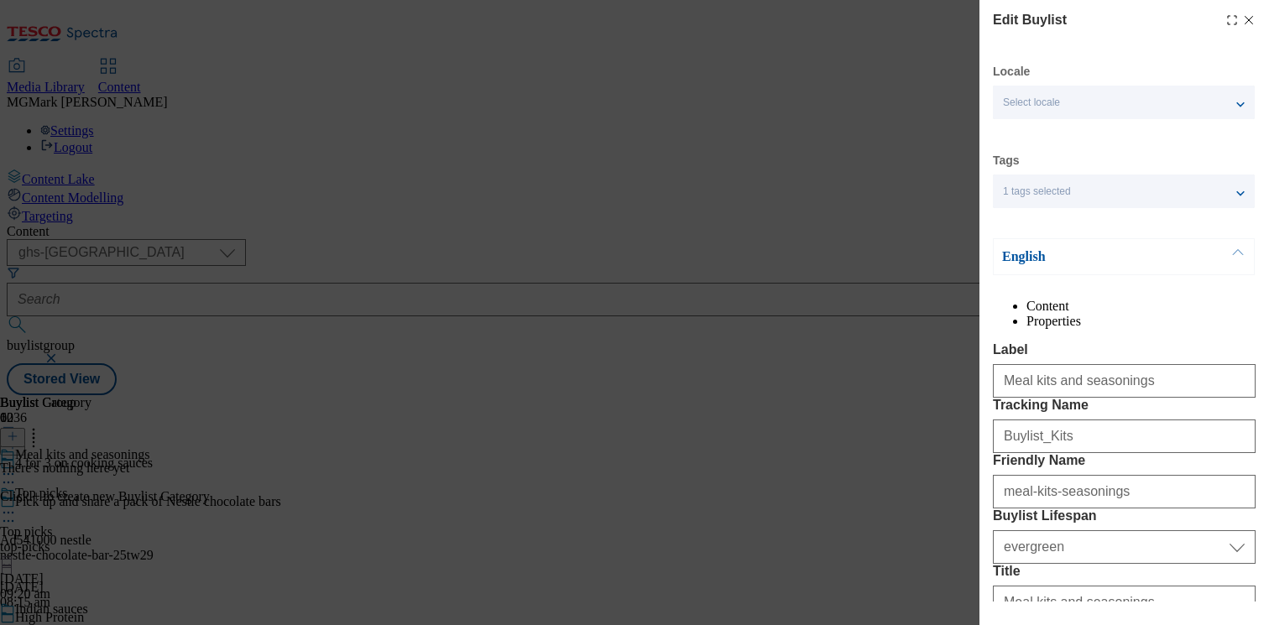
type input "https://digitalcontent.api.tesco.com/v2/media/ghs-mktg/c9623cf6-7a29-49c7-b113-…"
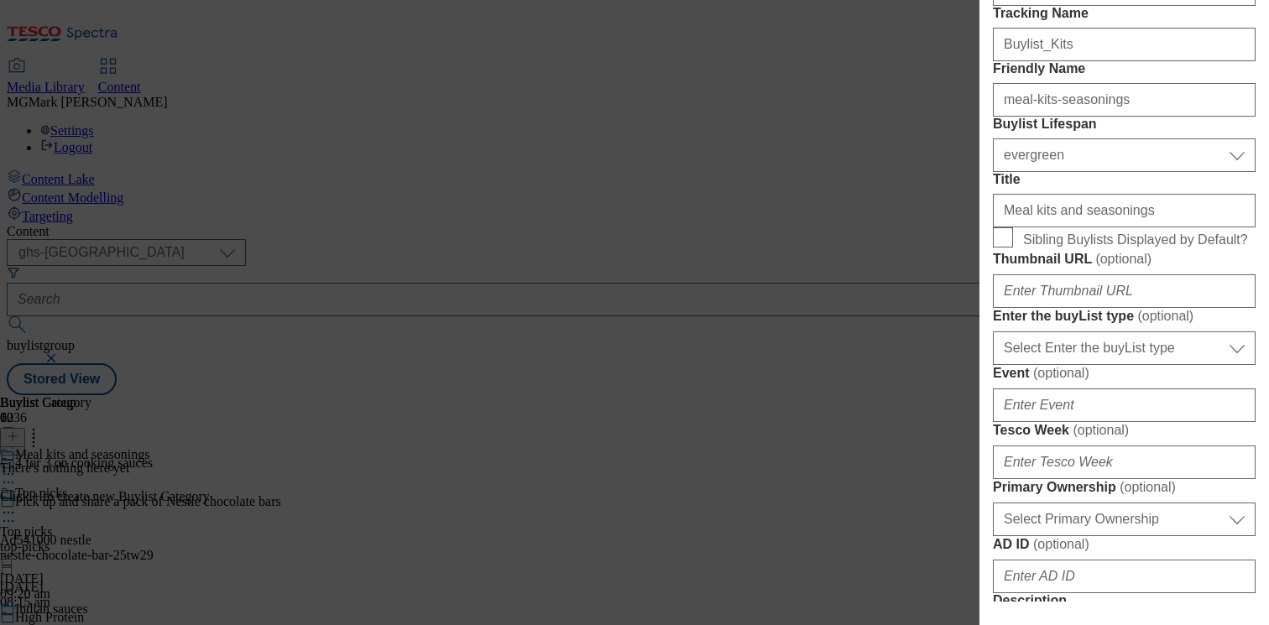
scroll to position [415, 0]
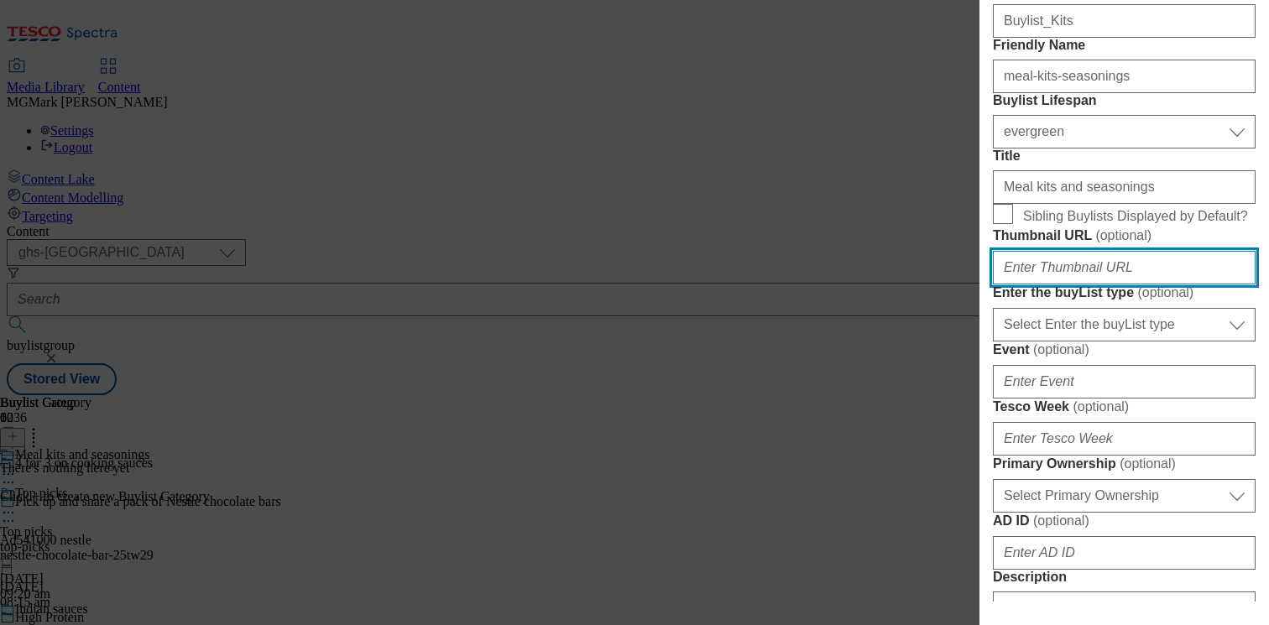
click at [1073, 284] on input "Thumbnail URL ( optional )" at bounding box center [1124, 268] width 263 height 34
paste input "https://digitalcontent.api.tesco.com/v2/media/ghs-mktg/0641c81d-ffc6-42fe-b236-…"
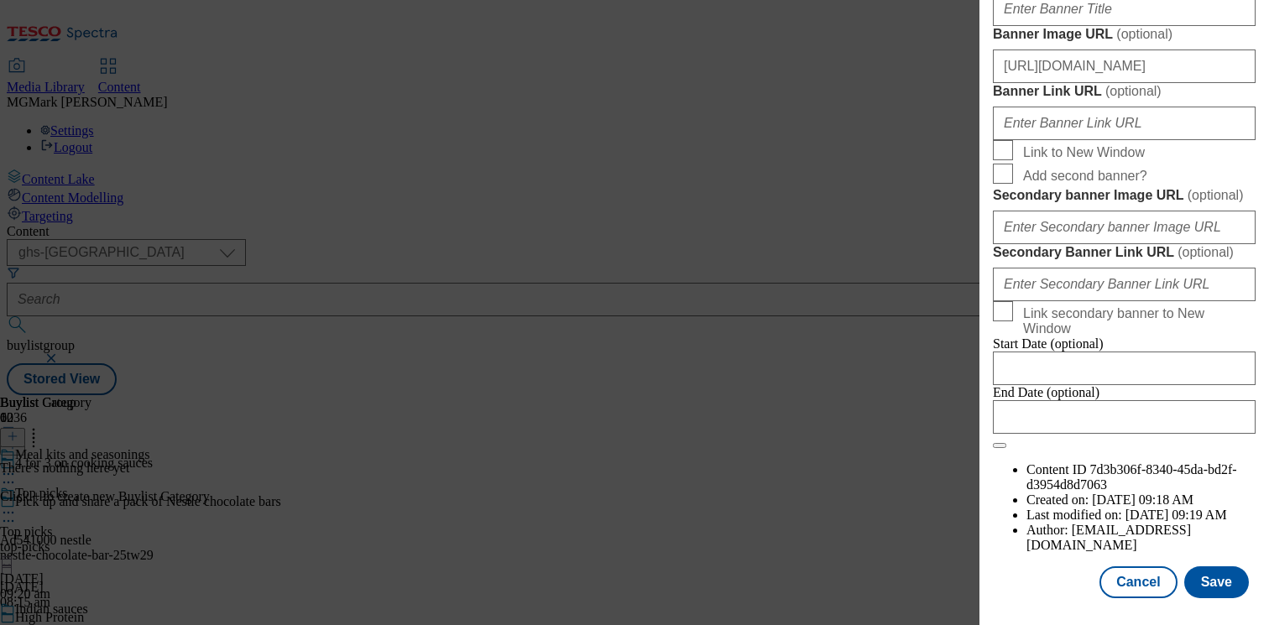
scroll to position [1893, 0]
type input "https://digitalcontent.api.tesco.com/v2/media/ghs-mktg/0641c81d-ffc6-42fe-b236-…"
click at [1222, 573] on button "Save" at bounding box center [1216, 582] width 65 height 32
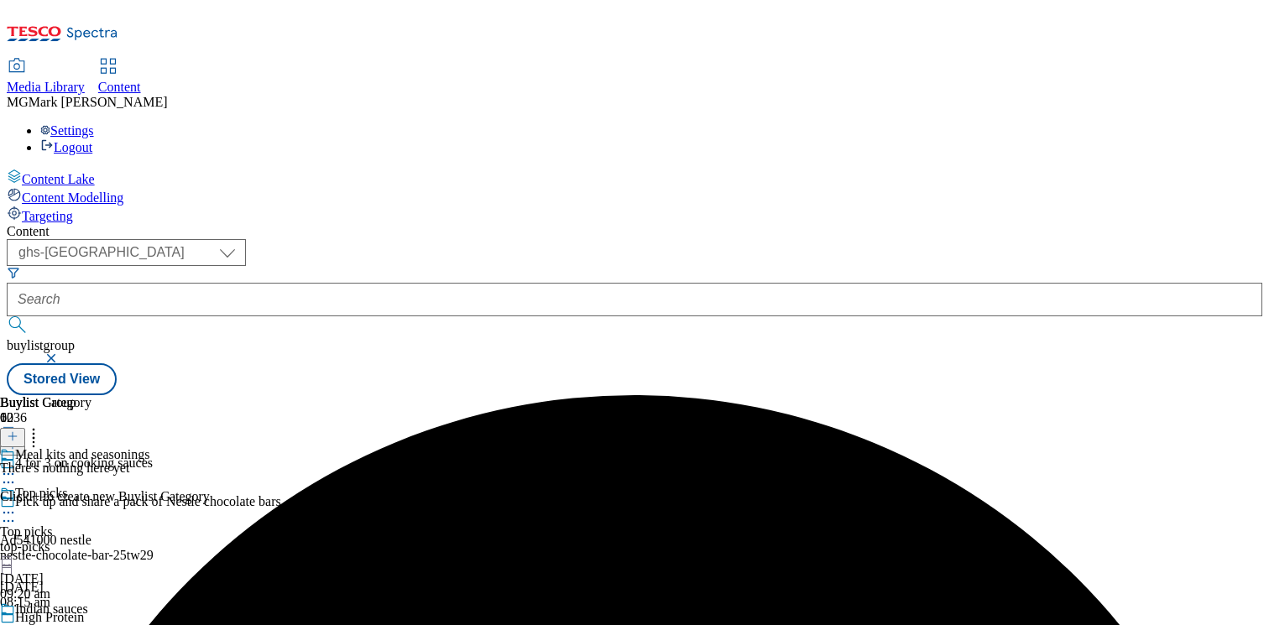
scroll to position [173, 0]
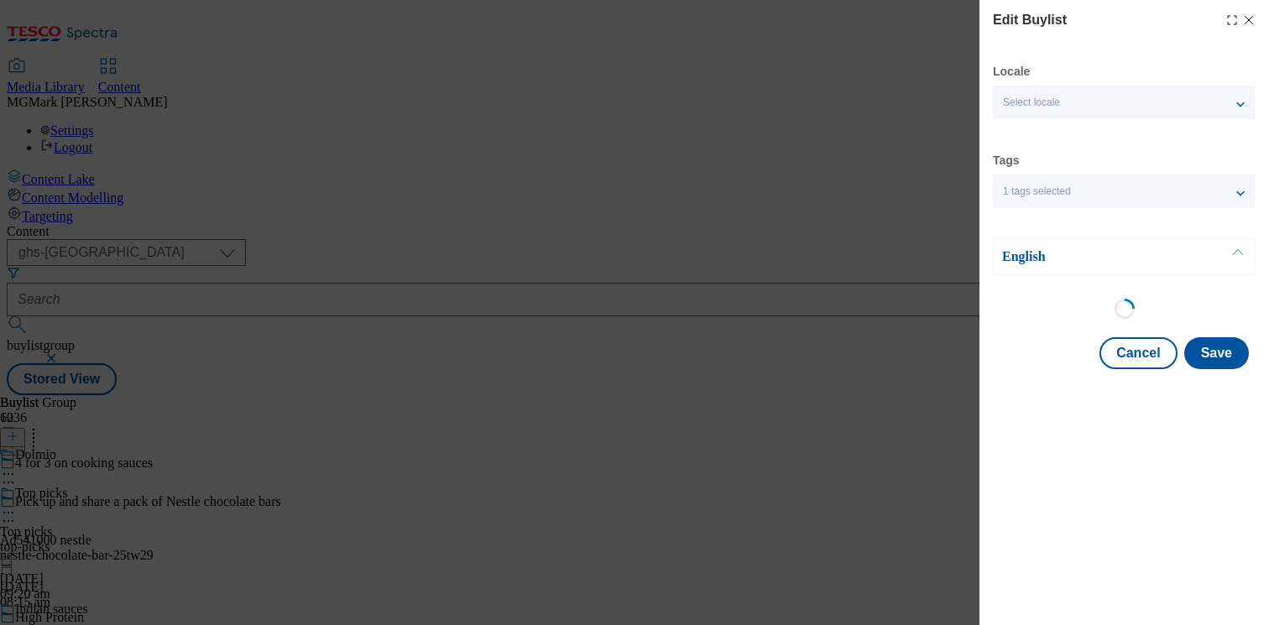
select select "evergreen"
select select "Banner"
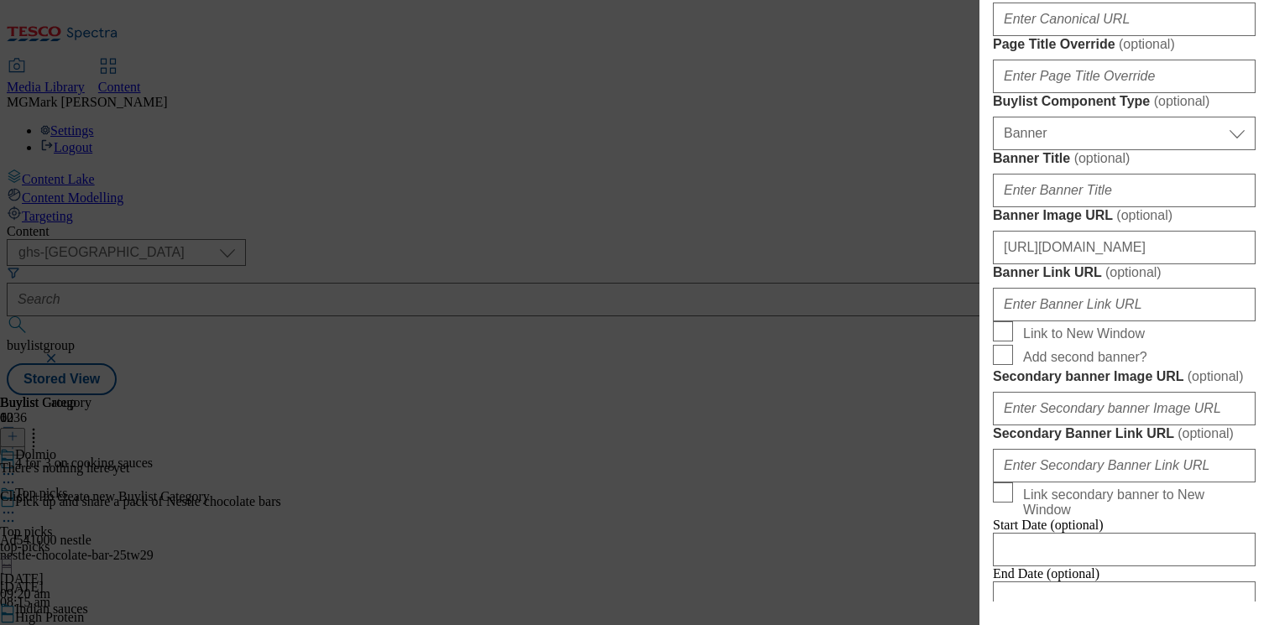
scroll to position [1108, 0]
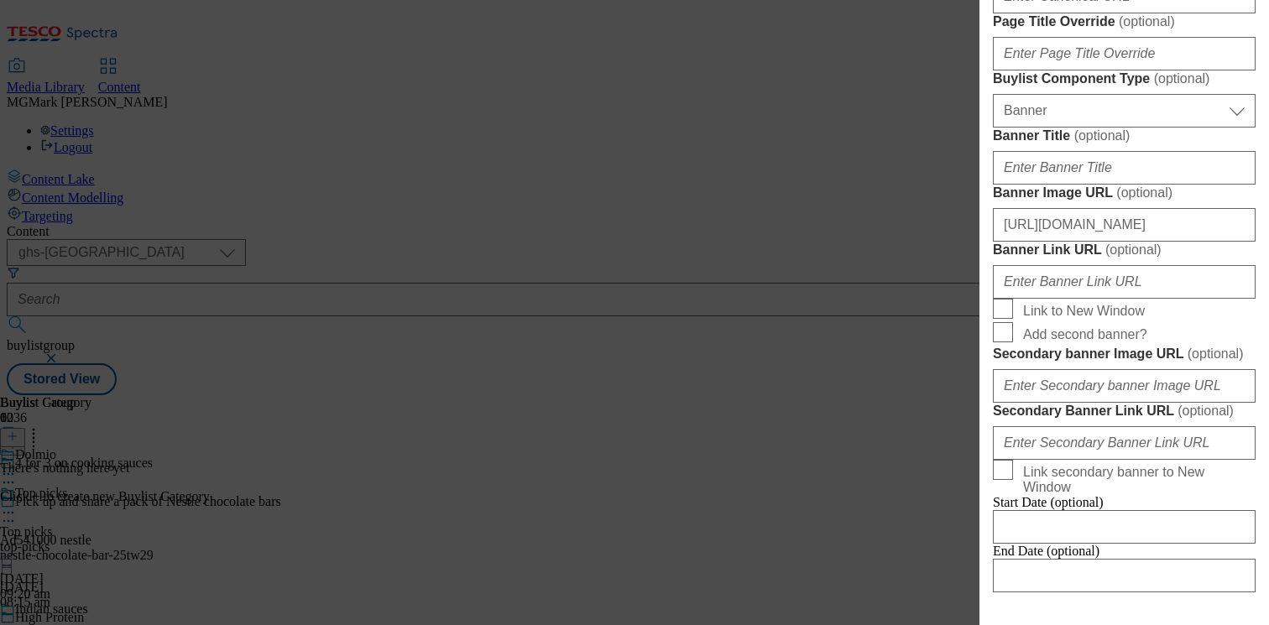
paste input "cooking sauces online or in-store. Enjoy mealtimes for less with Tesco."
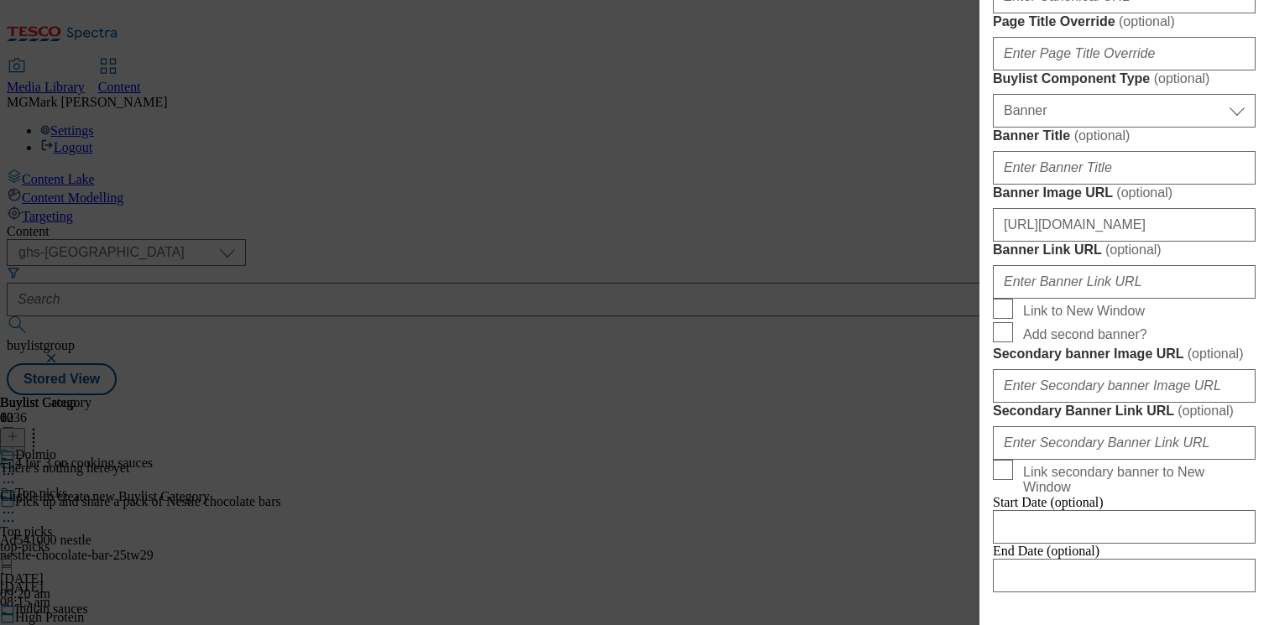
drag, startPoint x: 1099, startPoint y: 284, endPoint x: 818, endPoint y: 285, distance: 281.1
click at [818, 285] on div "Edit Buylist Locale Select locale English Welsh Tags 1 tags selected fnf market…" at bounding box center [634, 312] width 1269 height 625
drag, startPoint x: 1109, startPoint y: 285, endPoint x: 1201, endPoint y: 277, distance: 92.7
type input "Shop 4 for 3 on a range of quality cooking sauces online or in-store. Enjoy mea…"
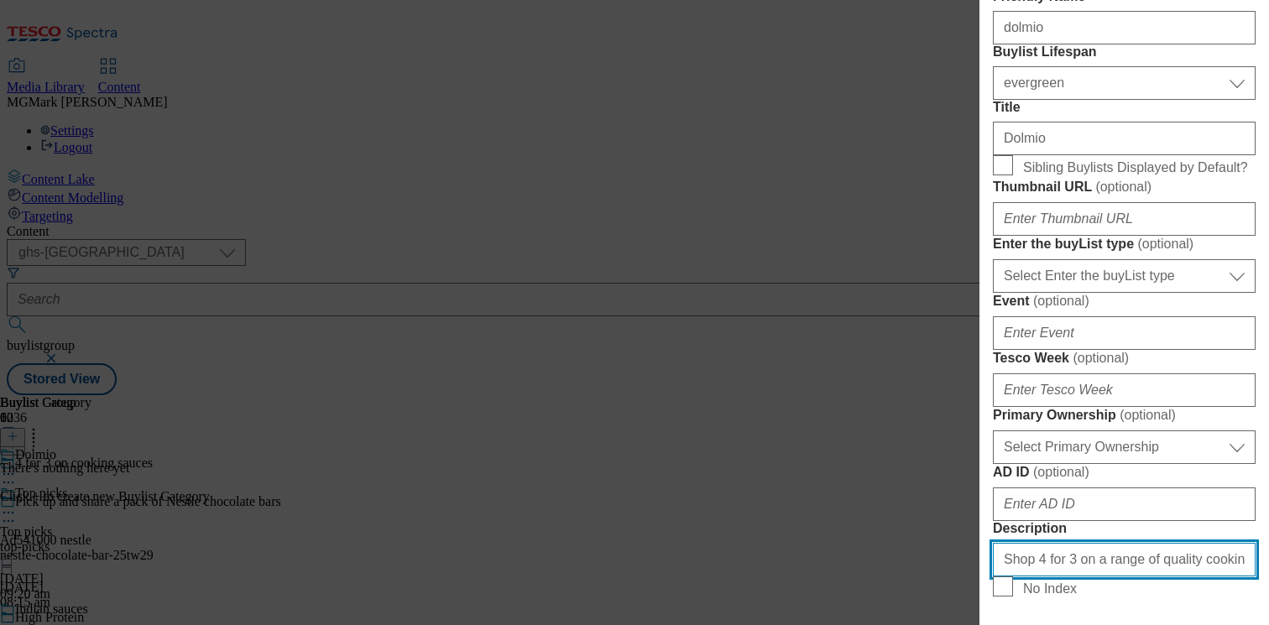
scroll to position [472, 0]
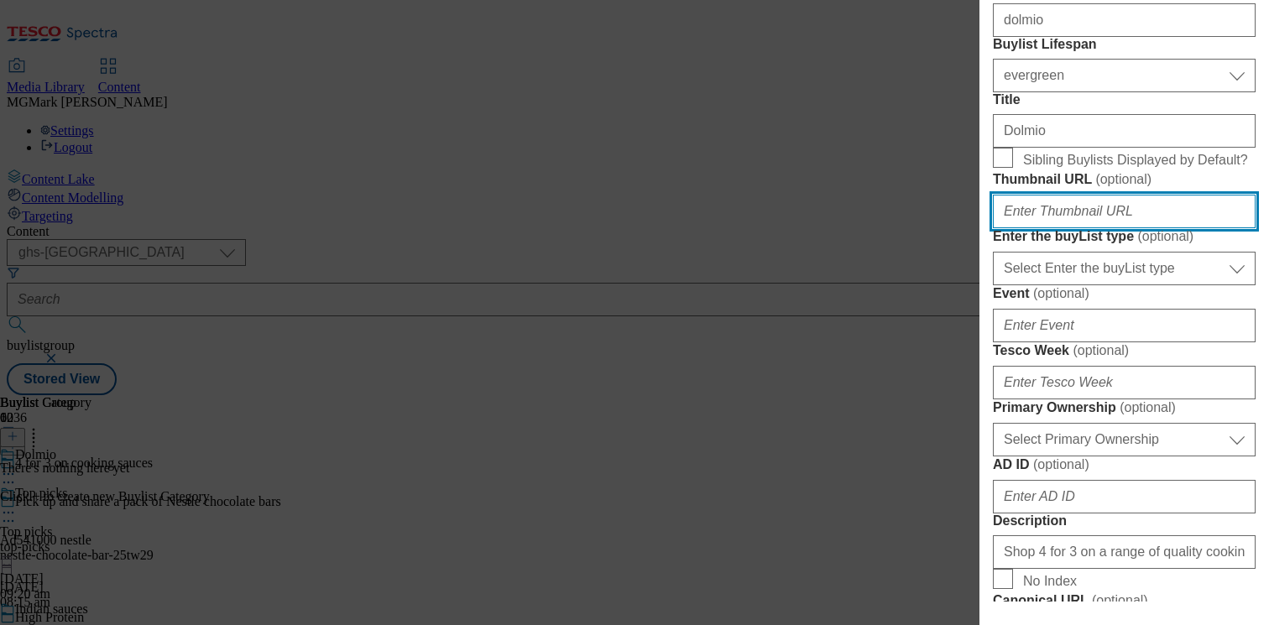
click at [1056, 228] on input "Thumbnail URL ( optional )" at bounding box center [1124, 212] width 263 height 34
paste input "https://digitalcontent.api.tesco.com/v2/media/ghs-mktg/73e9ddae-12d5-4d8e-b196-…"
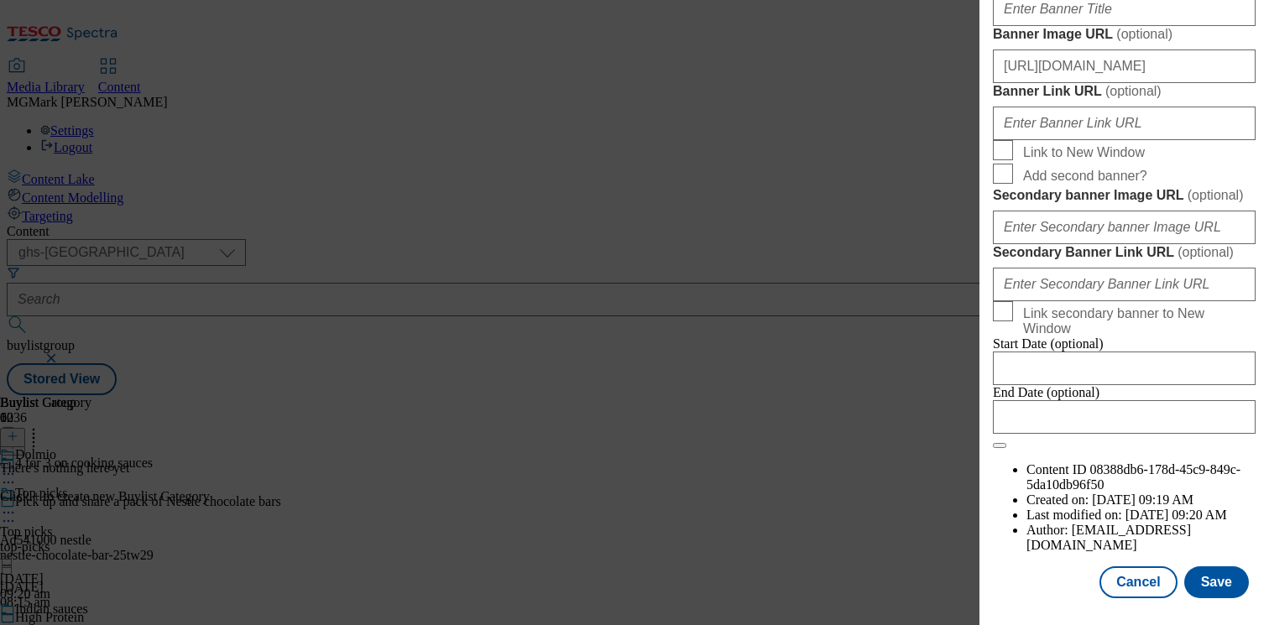
scroll to position [1893, 0]
type input "https://digitalcontent.api.tesco.com/v2/media/ghs-mktg/73e9ddae-12d5-4d8e-b196-…"
click at [1207, 578] on button "Save" at bounding box center [1216, 582] width 65 height 32
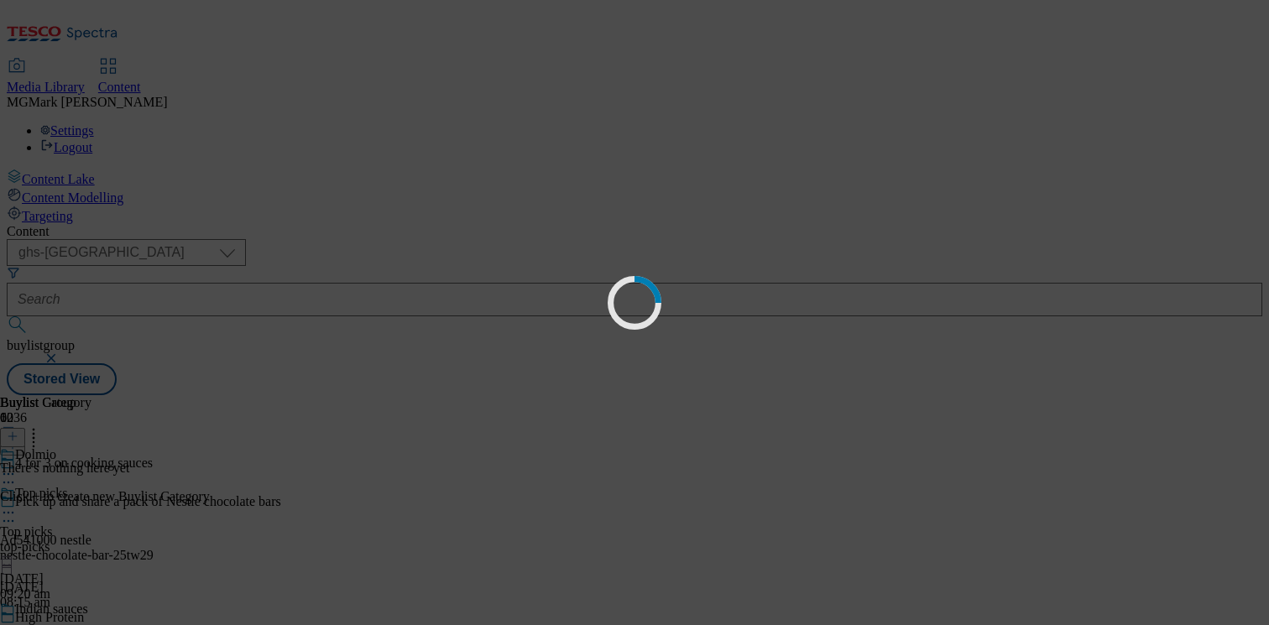
scroll to position [0, 0]
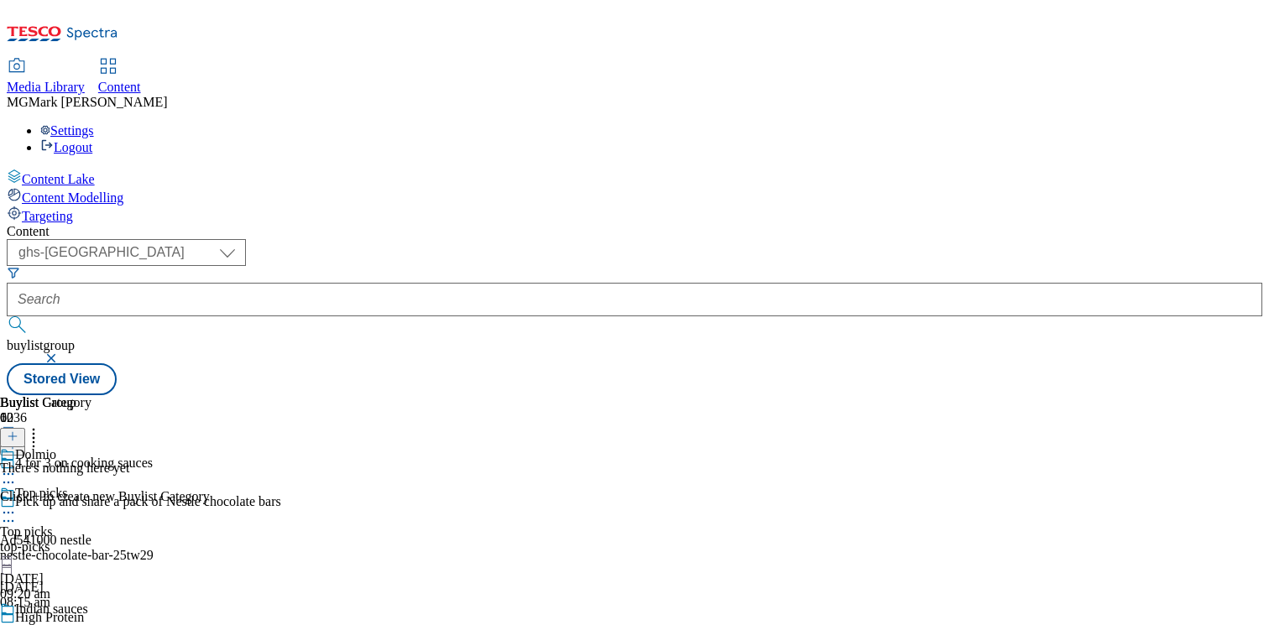
click at [211, 486] on div "Top picks Top picks top-picks 26 Aug 2025 09:20 am" at bounding box center [105, 544] width 211 height 116
click at [42, 425] on icon at bounding box center [33, 433] width 17 height 17
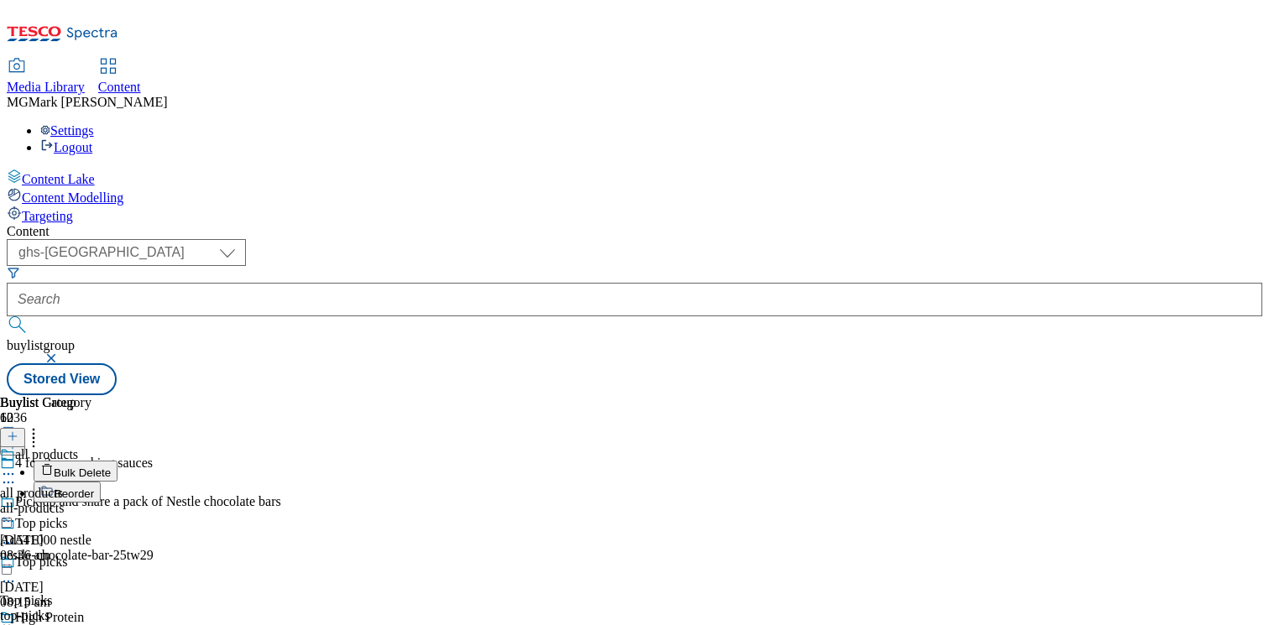
click at [101, 482] on button "Reorder" at bounding box center [67, 492] width 67 height 21
drag, startPoint x: 785, startPoint y: 432, endPoint x: 761, endPoint y: 614, distance: 183.7
drag, startPoint x: 789, startPoint y: 342, endPoint x: 789, endPoint y: 632, distance: 290.3
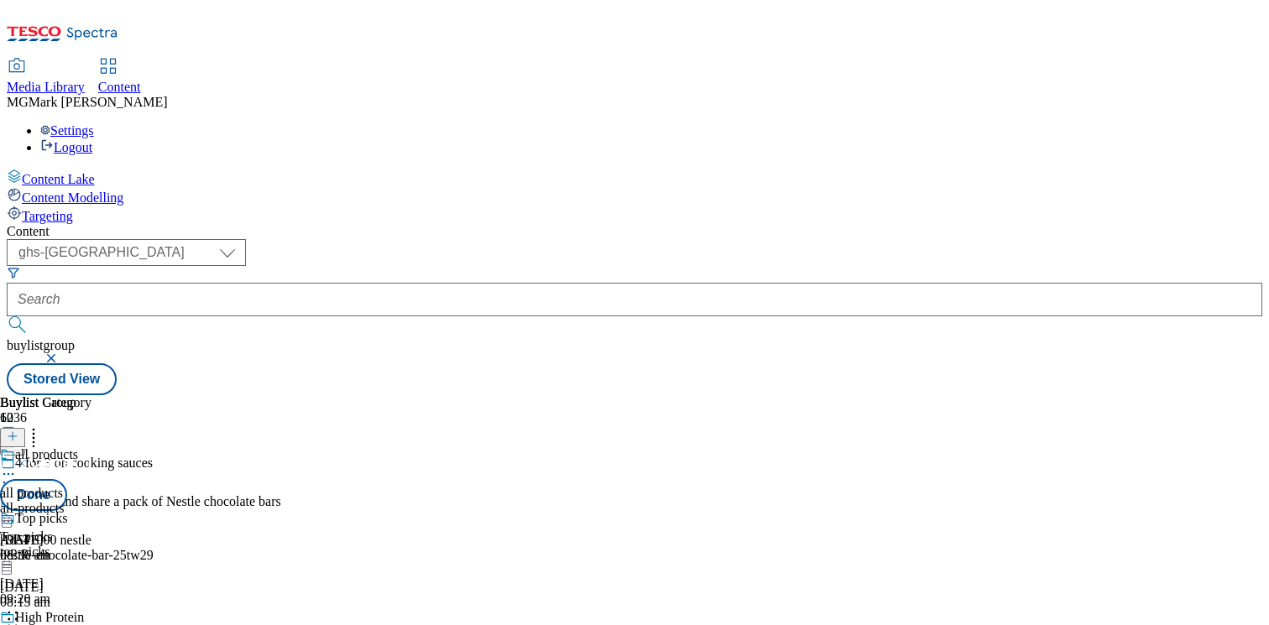
scroll to position [1379, 0]
drag, startPoint x: 776, startPoint y: 203, endPoint x: 725, endPoint y: 633, distance: 432.7
click at [67, 479] on button "Done" at bounding box center [33, 495] width 67 height 32
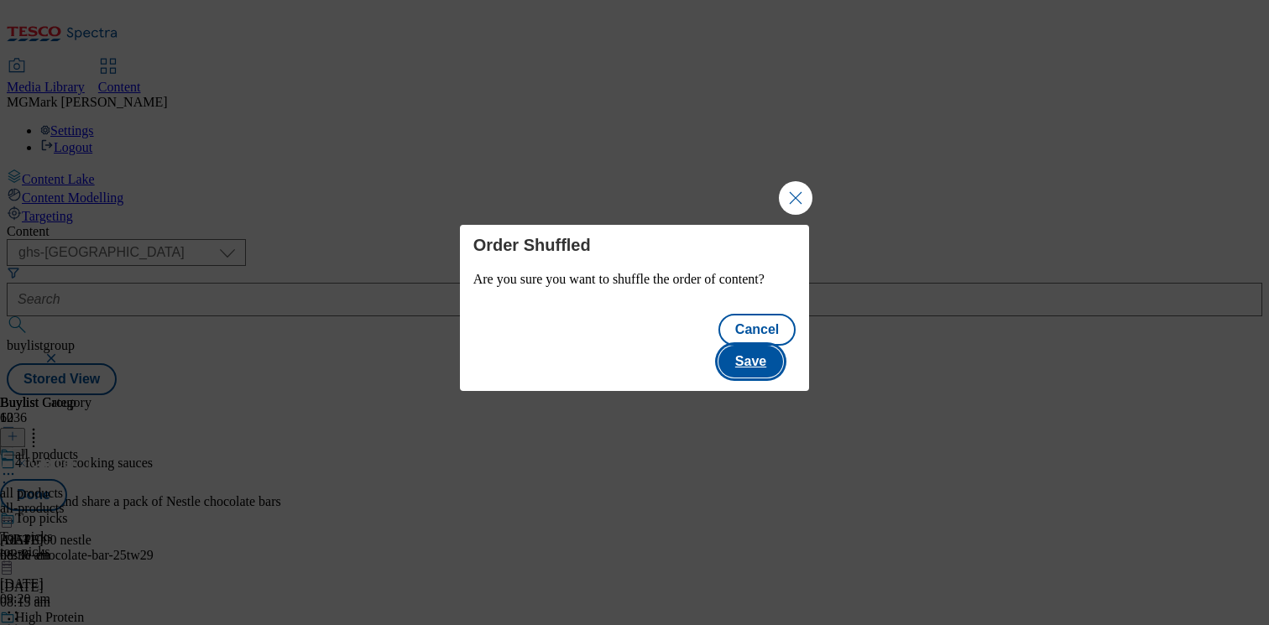
click at [783, 347] on button "Save" at bounding box center [750, 362] width 65 height 32
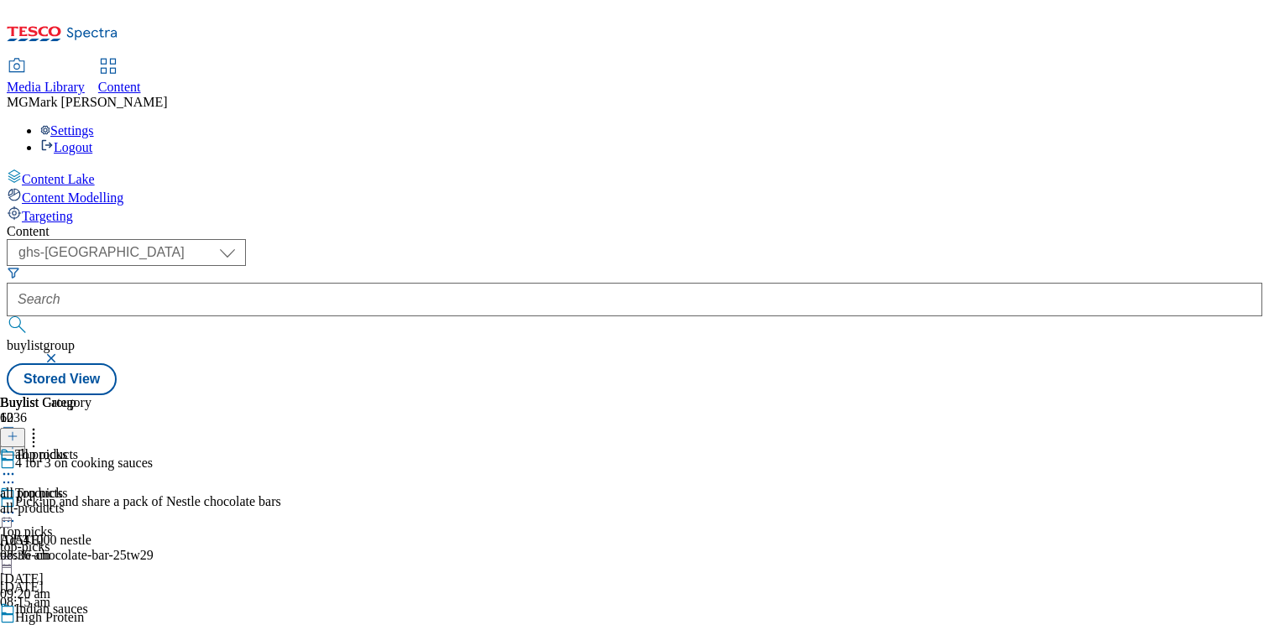
click at [211, 540] on div "top-picks" at bounding box center [105, 547] width 211 height 15
click at [91, 501] on div "all-products" at bounding box center [45, 508] width 91 height 15
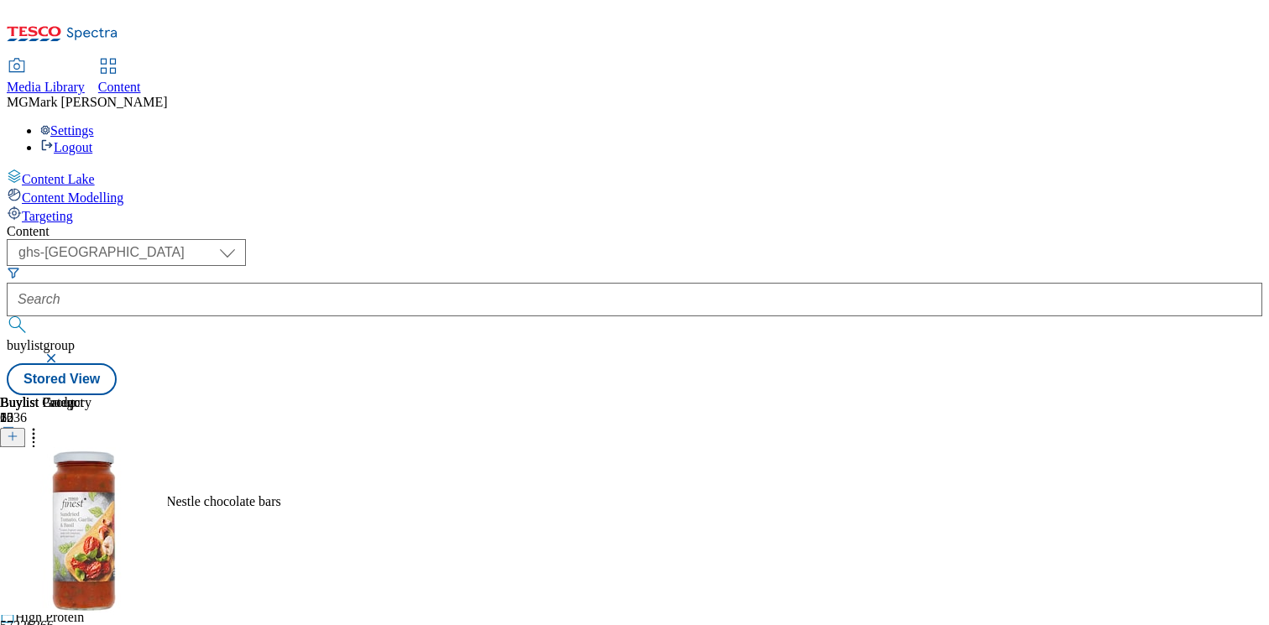
scroll to position [0, 221]
click at [18, 430] on icon at bounding box center [13, 436] width 12 height 12
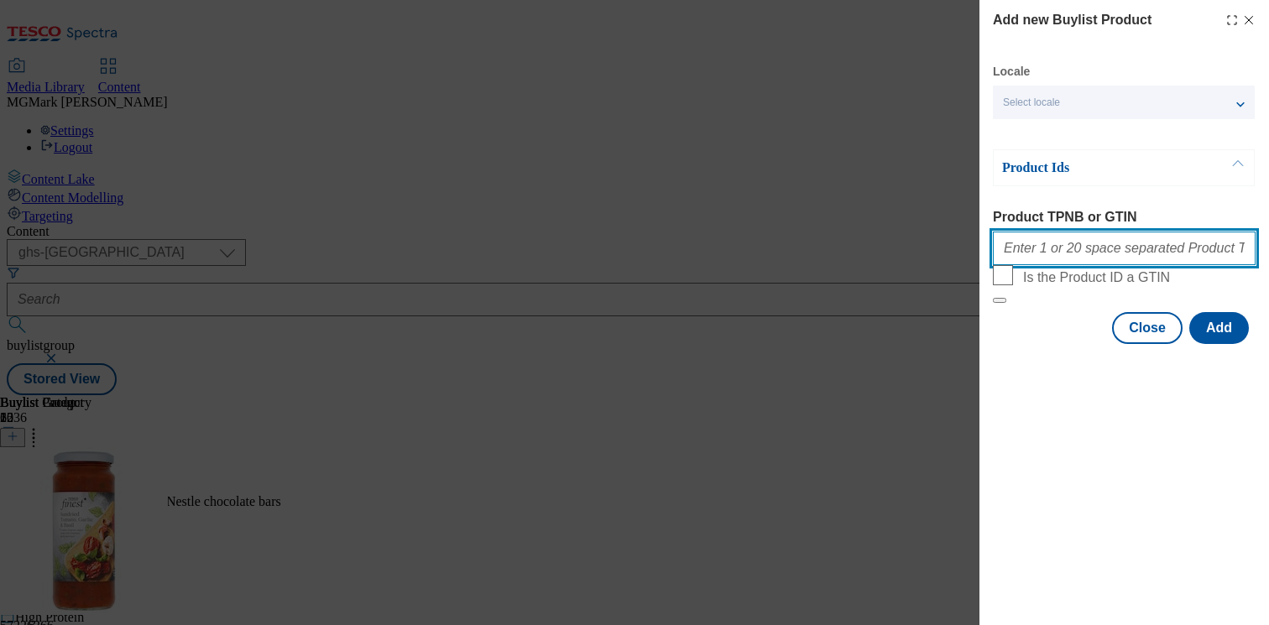
click at [1140, 265] on input "Product TPNB or GTIN" at bounding box center [1124, 249] width 263 height 34
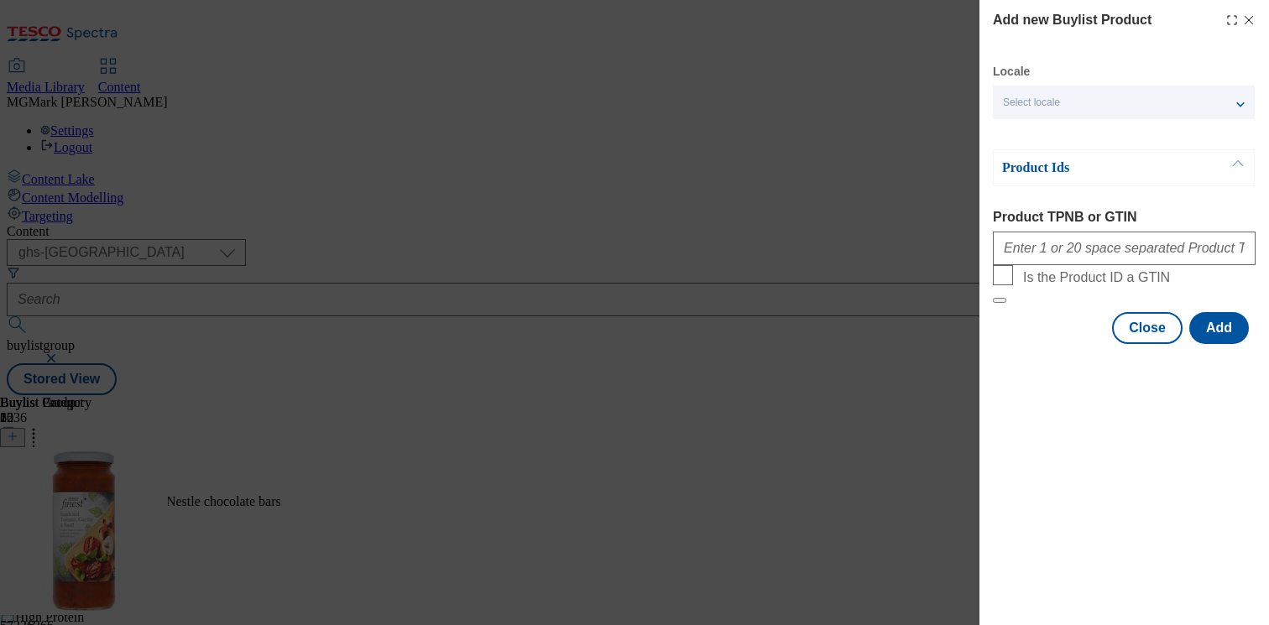
click at [814, 475] on div "Add new Buylist Product Locale Select locale English Welsh Product Ids Product …" at bounding box center [634, 312] width 1269 height 625
click at [1249, 20] on line "Modal" at bounding box center [1249, 21] width 8 height 8
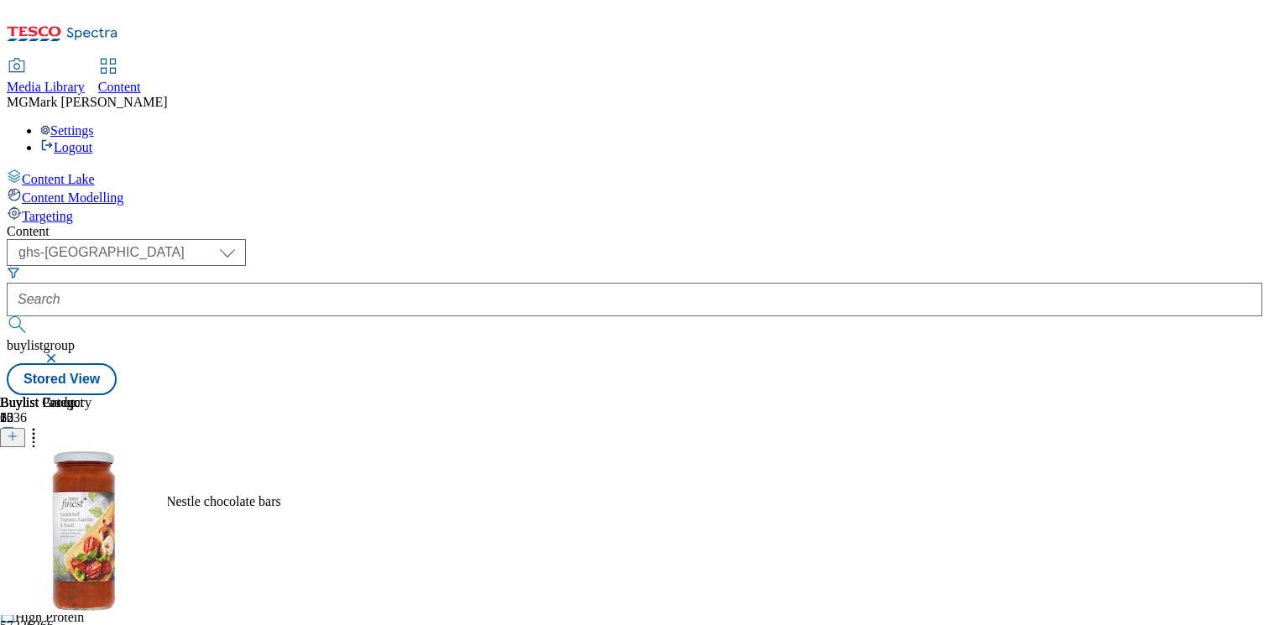
click at [42, 425] on icon at bounding box center [33, 433] width 17 height 17
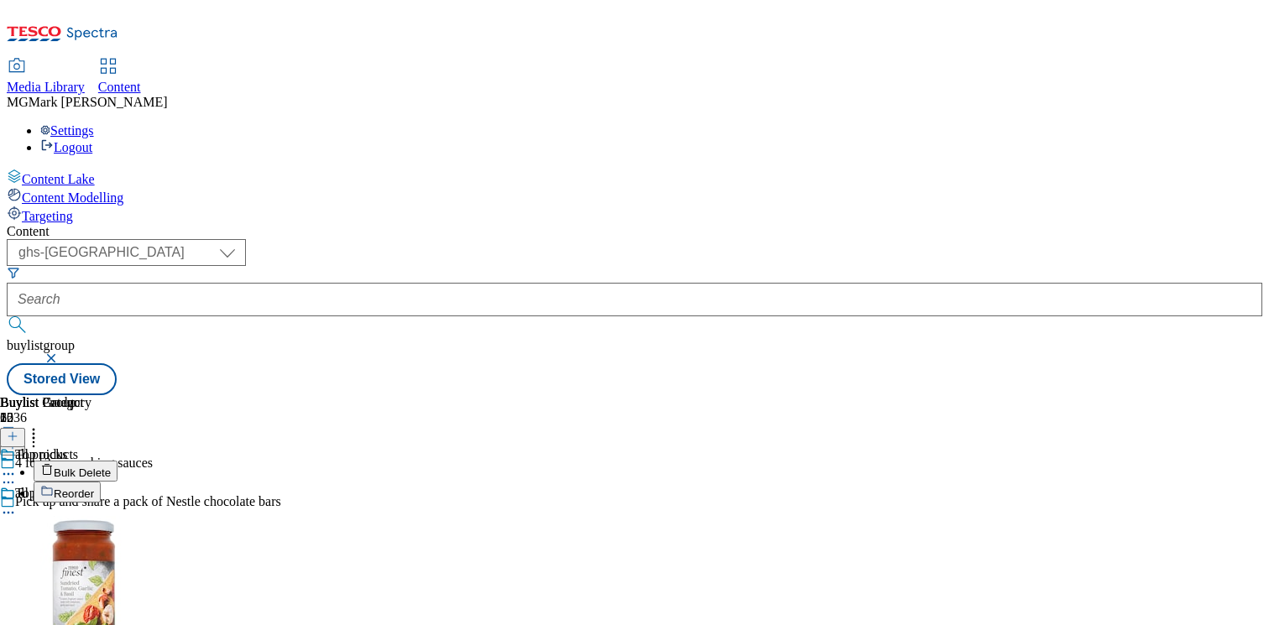
scroll to position [173, 0]
click at [91, 486] on div "all products all products all-products 11 Mar 2025 08:36 am" at bounding box center [45, 544] width 91 height 116
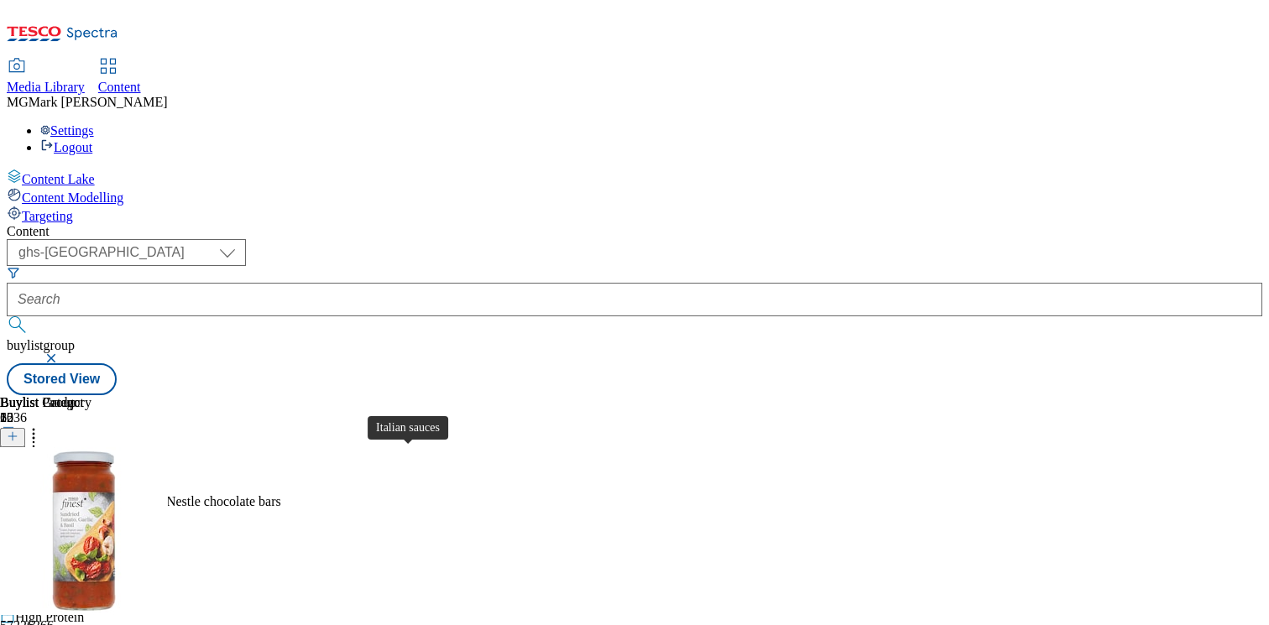
scroll to position [45, 0]
click at [17, 436] on line at bounding box center [12, 436] width 8 height 0
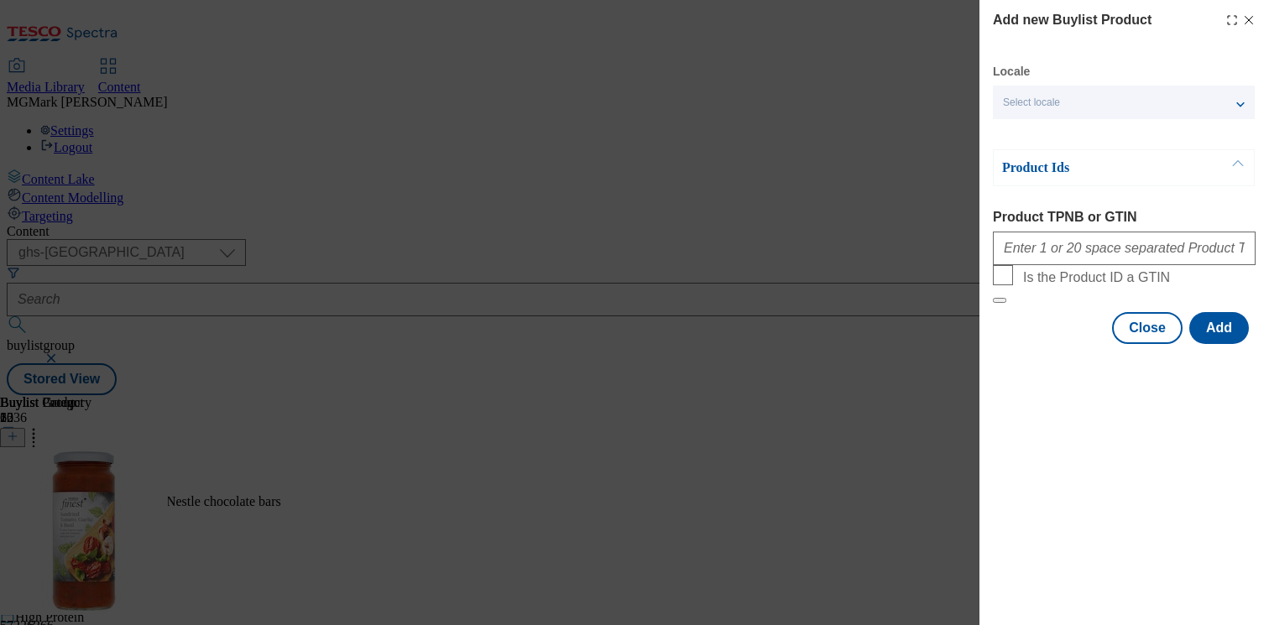
click at [1256, 17] on div "Add new Buylist Product Locale Select locale English Welsh Product Ids Product …" at bounding box center [1124, 173] width 290 height 347
click at [1254, 23] on icon "Modal" at bounding box center [1248, 19] width 13 height 13
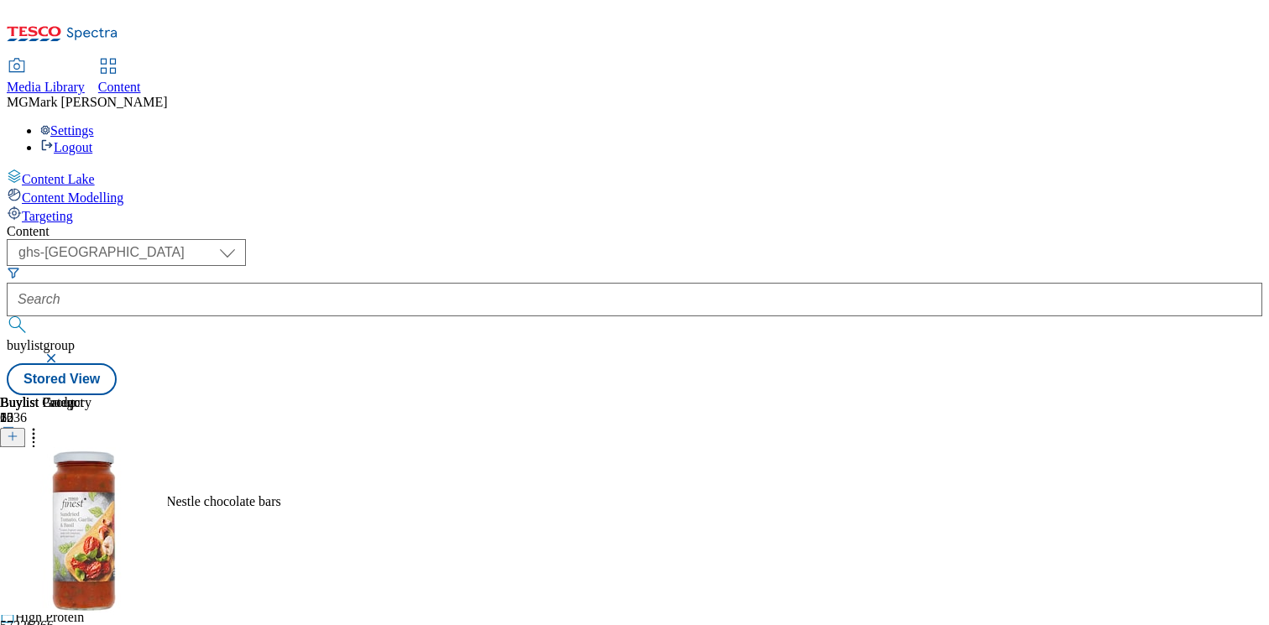
scroll to position [0, 221]
click at [17, 504] on icon at bounding box center [8, 512] width 17 height 17
click at [42, 425] on icon at bounding box center [33, 433] width 17 height 17
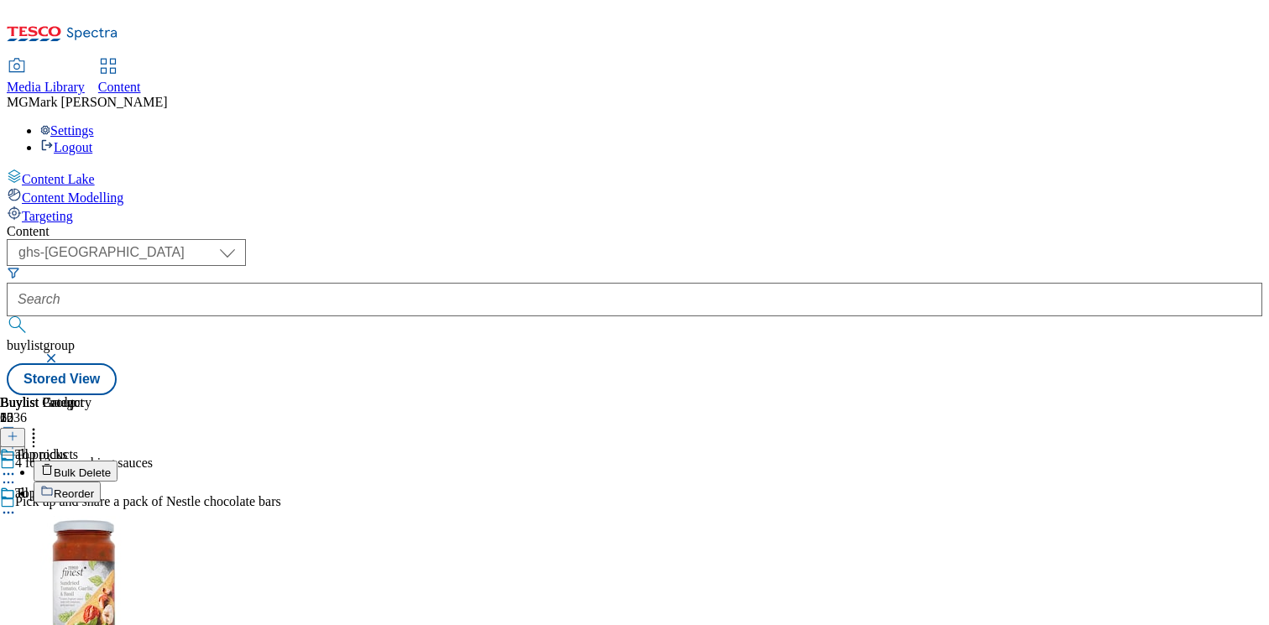
click at [111, 467] on span "Bulk Delete" at bounding box center [82, 473] width 57 height 13
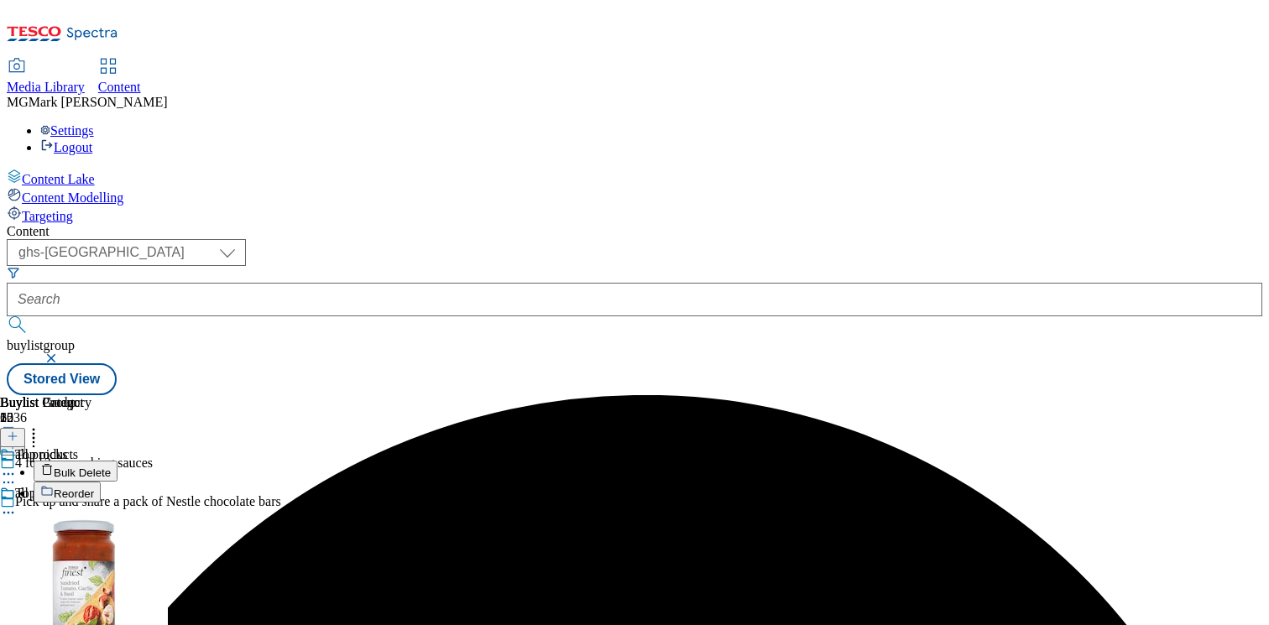
click at [17, 504] on icon at bounding box center [8, 512] width 17 height 17
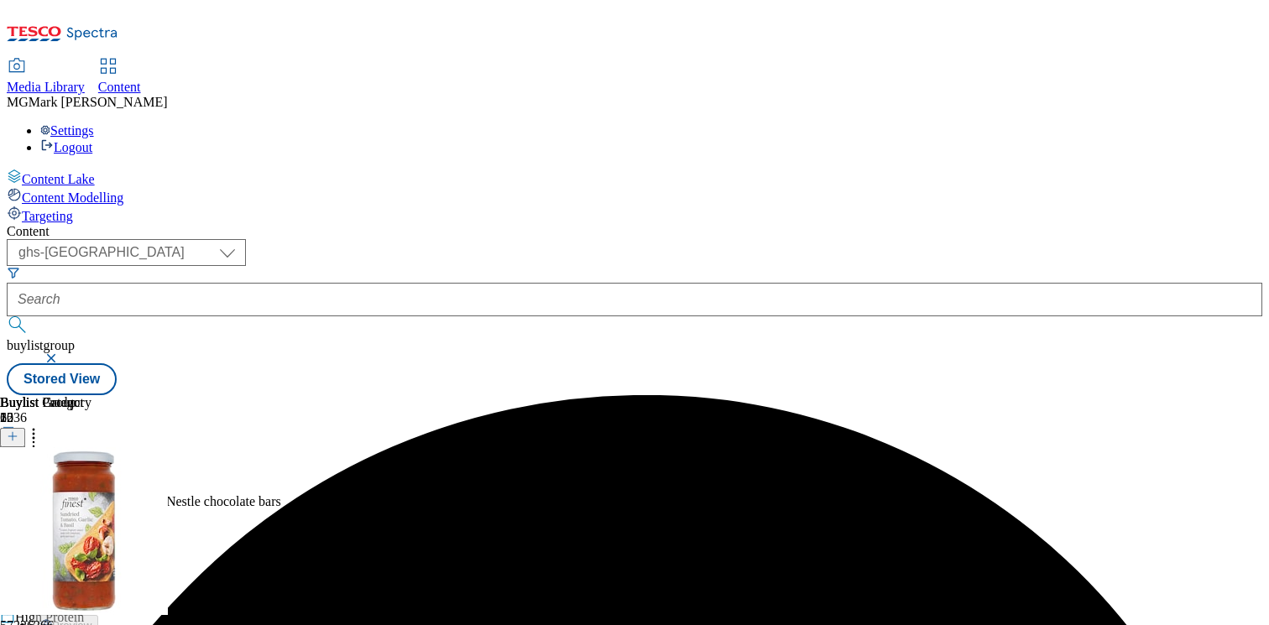
click at [17, 504] on icon at bounding box center [8, 512] width 17 height 17
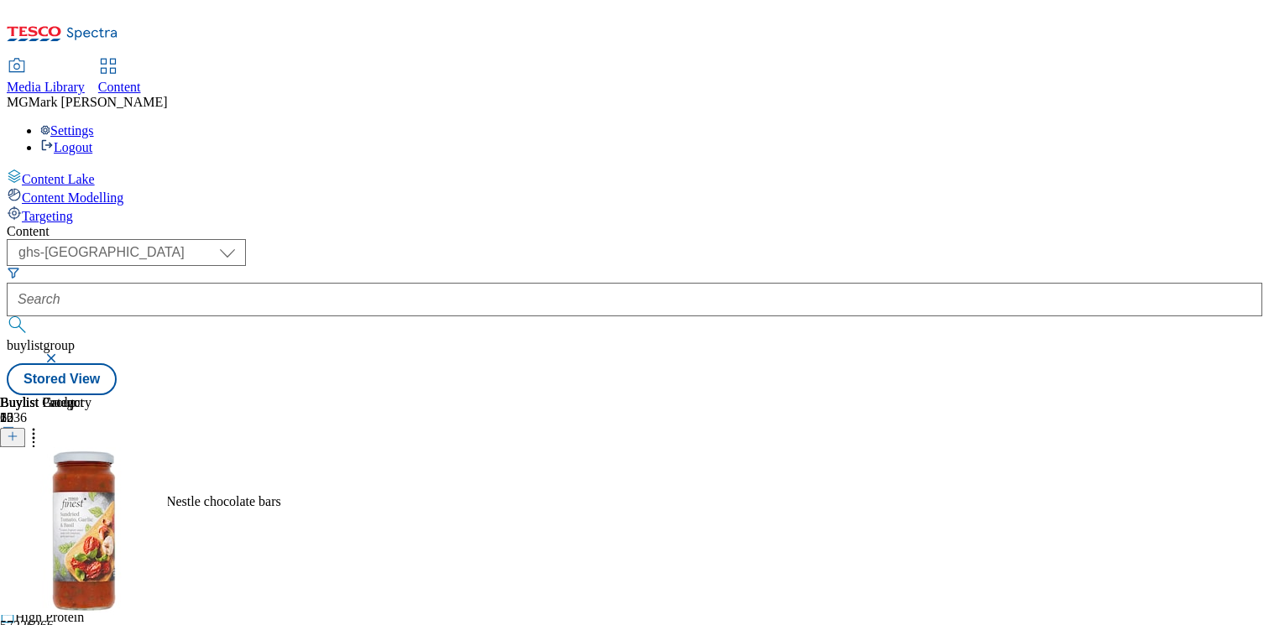
click at [91, 578] on div "all products all products all-products 11 Mar 2025 08:36 am" at bounding box center [45, 544] width 91 height 116
click at [17, 504] on icon at bounding box center [8, 512] width 17 height 17
click at [91, 619] on span "Preview" at bounding box center [71, 625] width 39 height 13
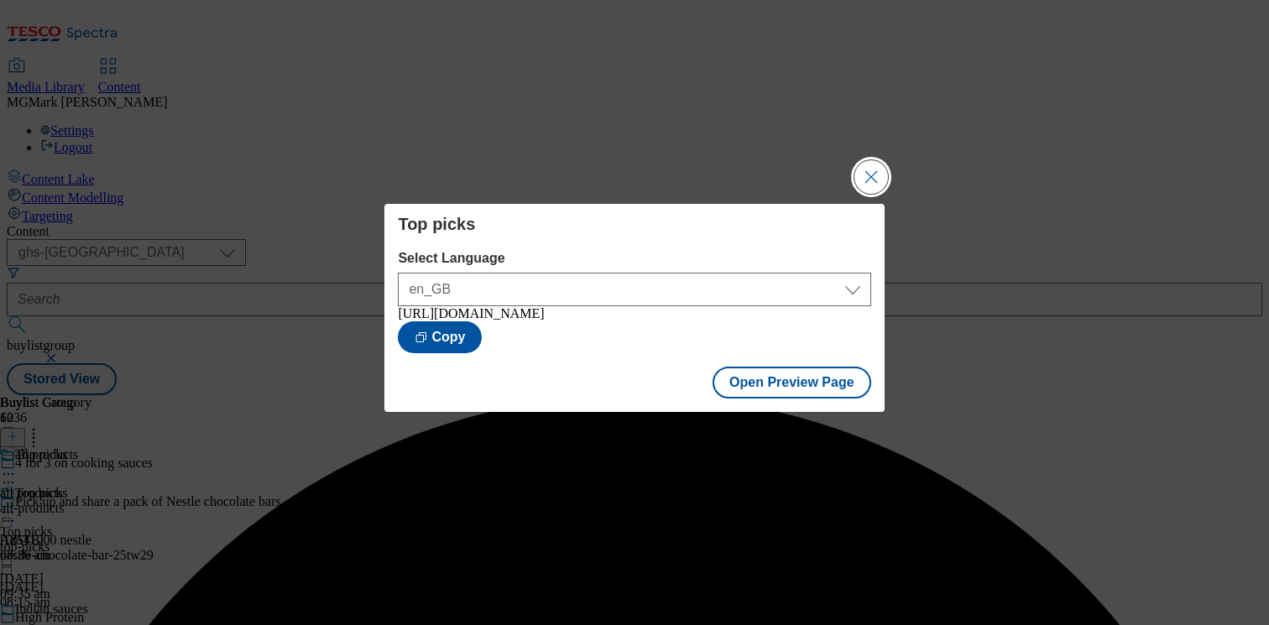
click at [885, 184] on button "Close Modal" at bounding box center [871, 177] width 34 height 34
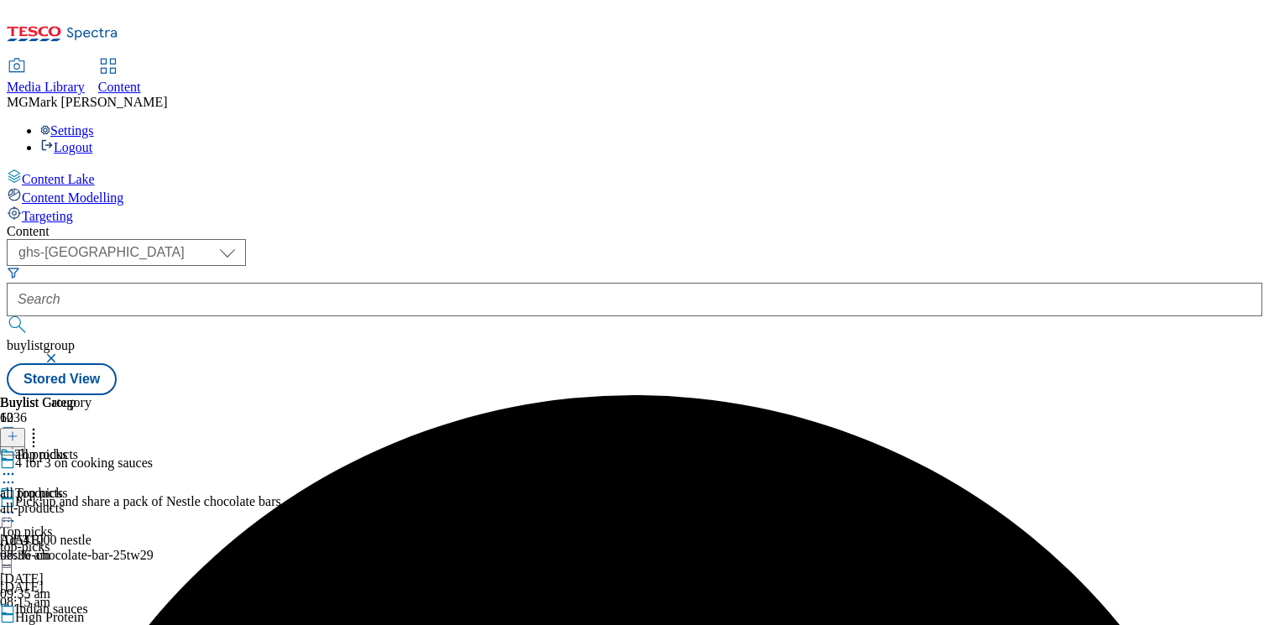
click at [17, 620] on icon at bounding box center [8, 628] width 17 height 17
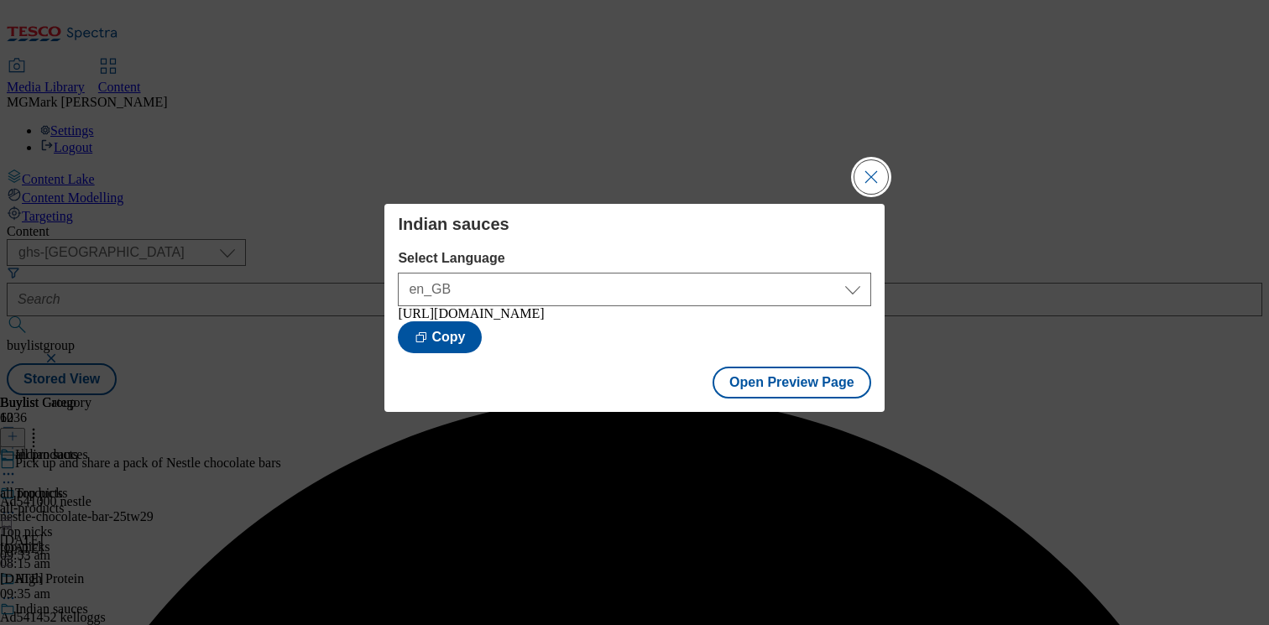
click at [865, 160] on button "Close Modal" at bounding box center [871, 177] width 34 height 34
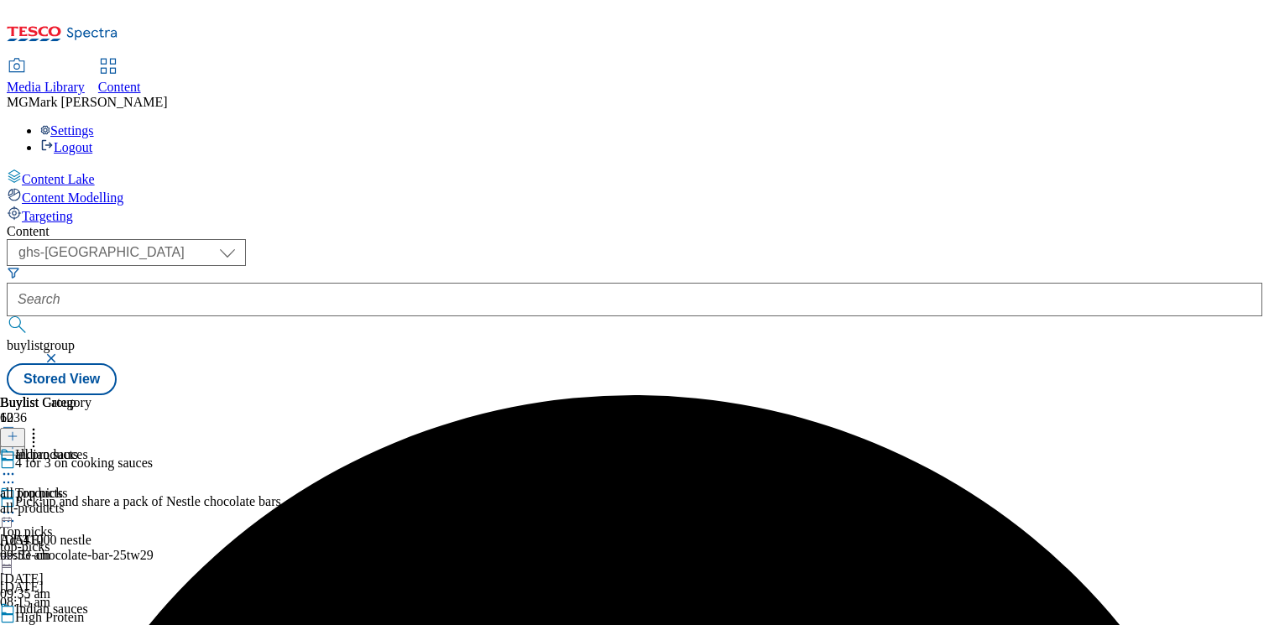
scroll to position [195, 0]
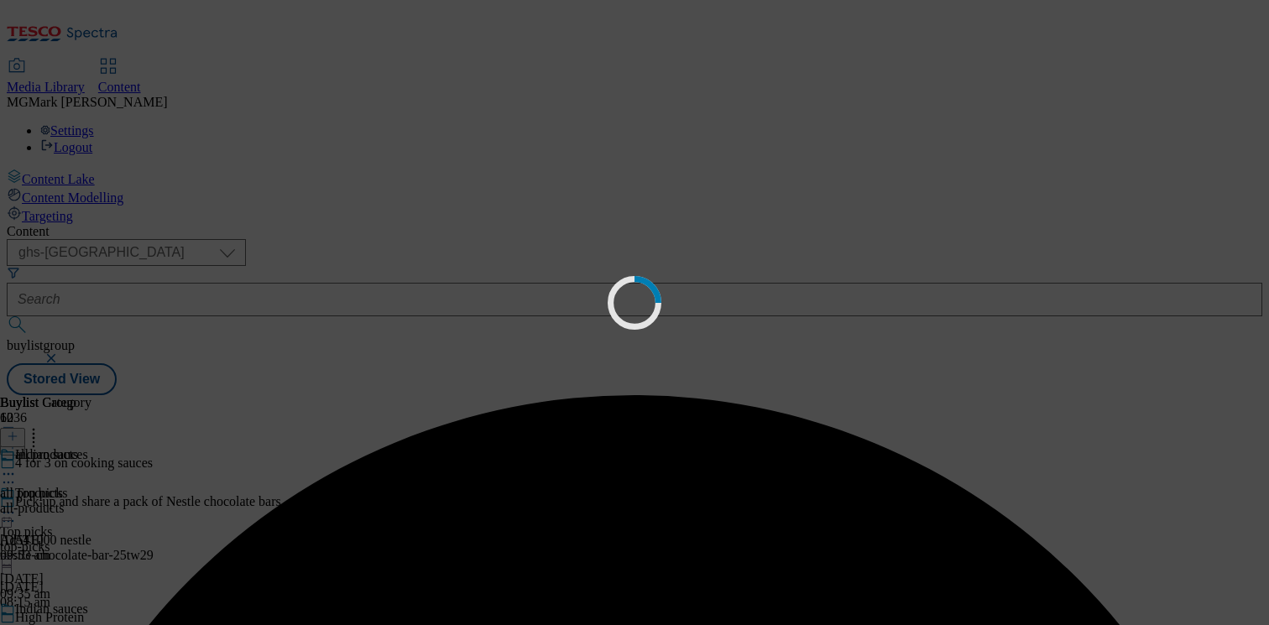
scroll to position [0, 0]
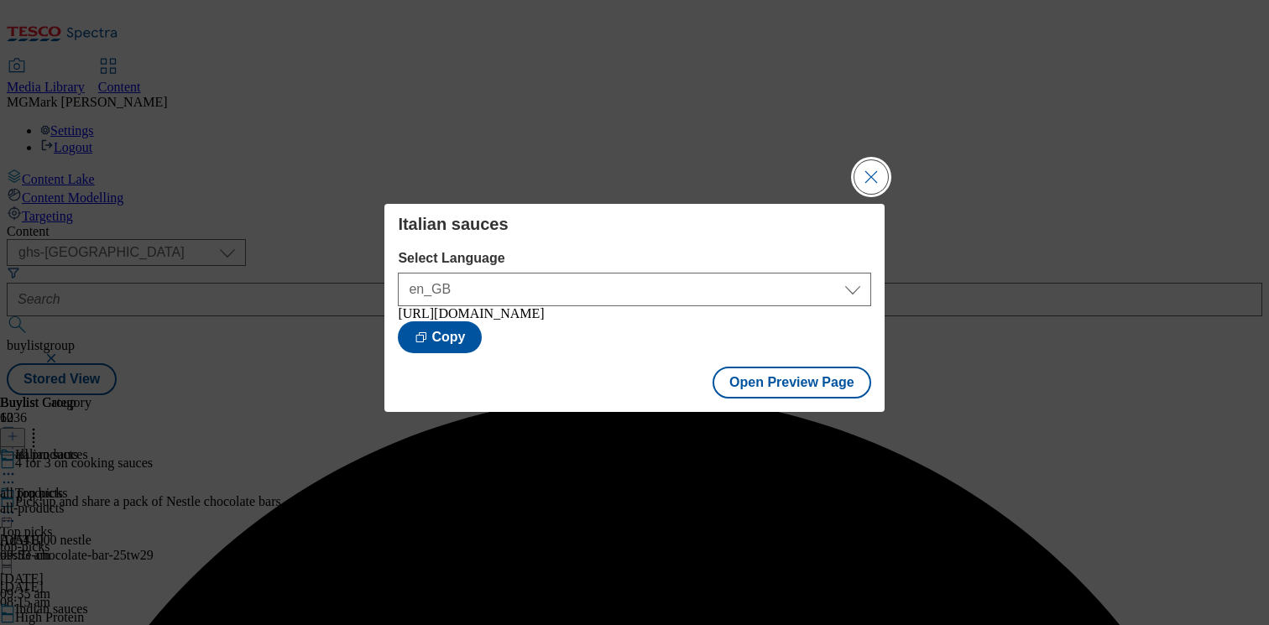
click at [867, 170] on button "Close Modal" at bounding box center [871, 177] width 34 height 34
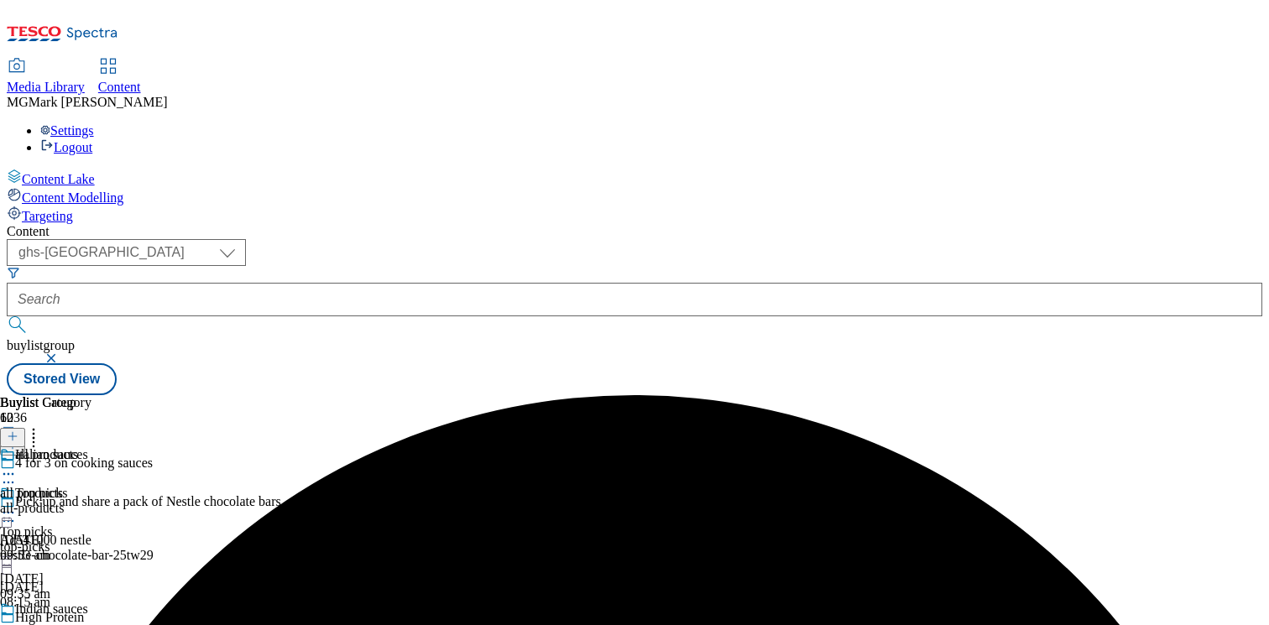
scroll to position [322, 0]
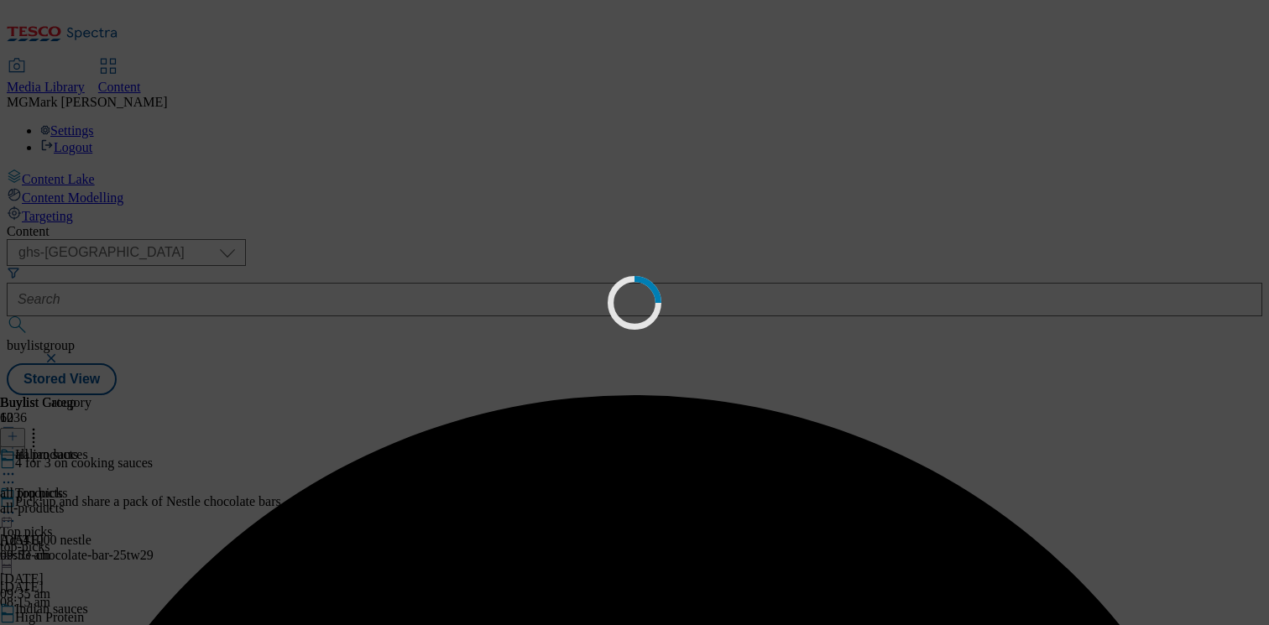
scroll to position [0, 0]
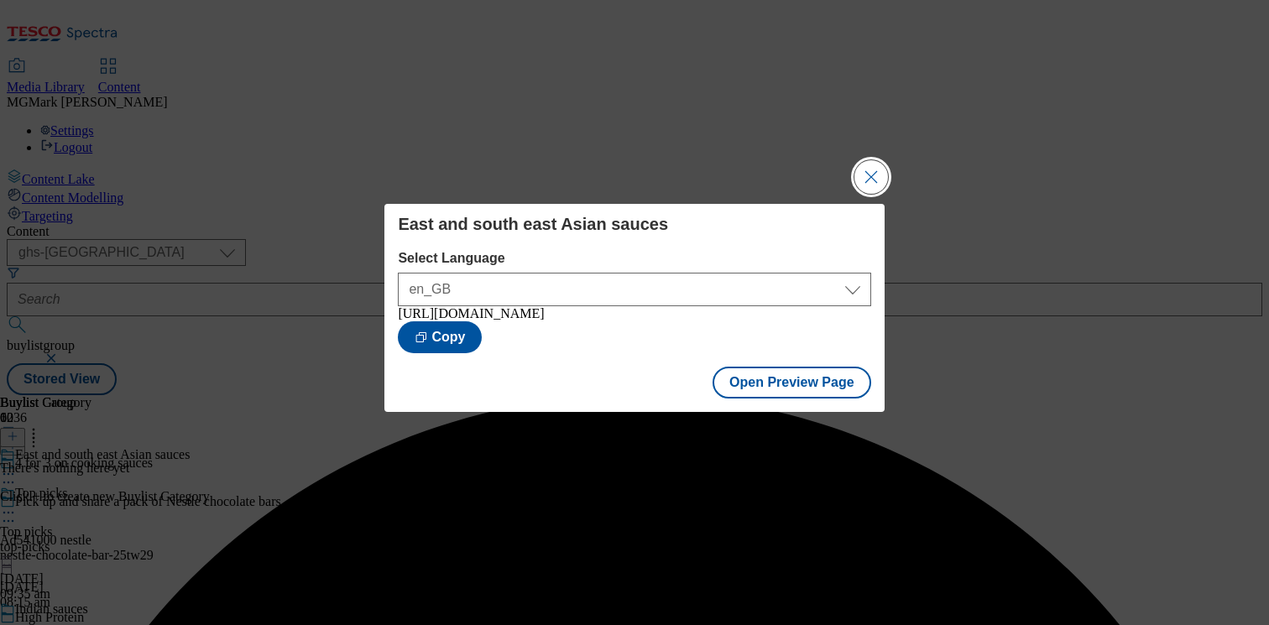
click at [869, 160] on button "Close Modal" at bounding box center [871, 177] width 34 height 34
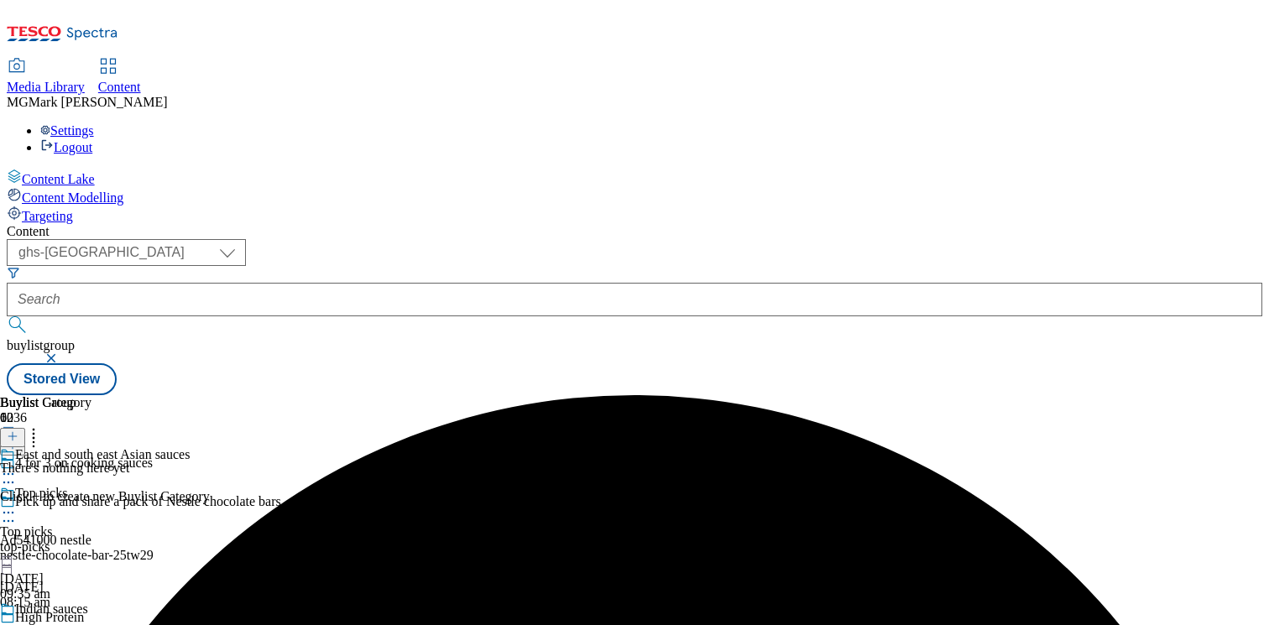
scroll to position [358, 0]
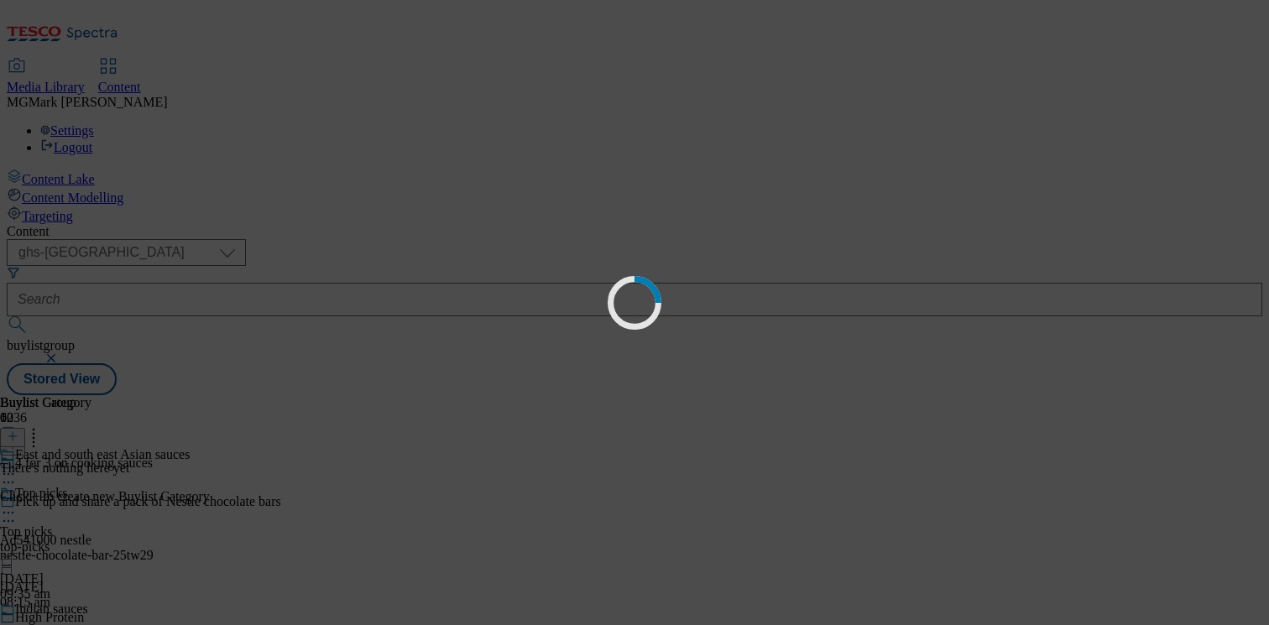
scroll to position [0, 0]
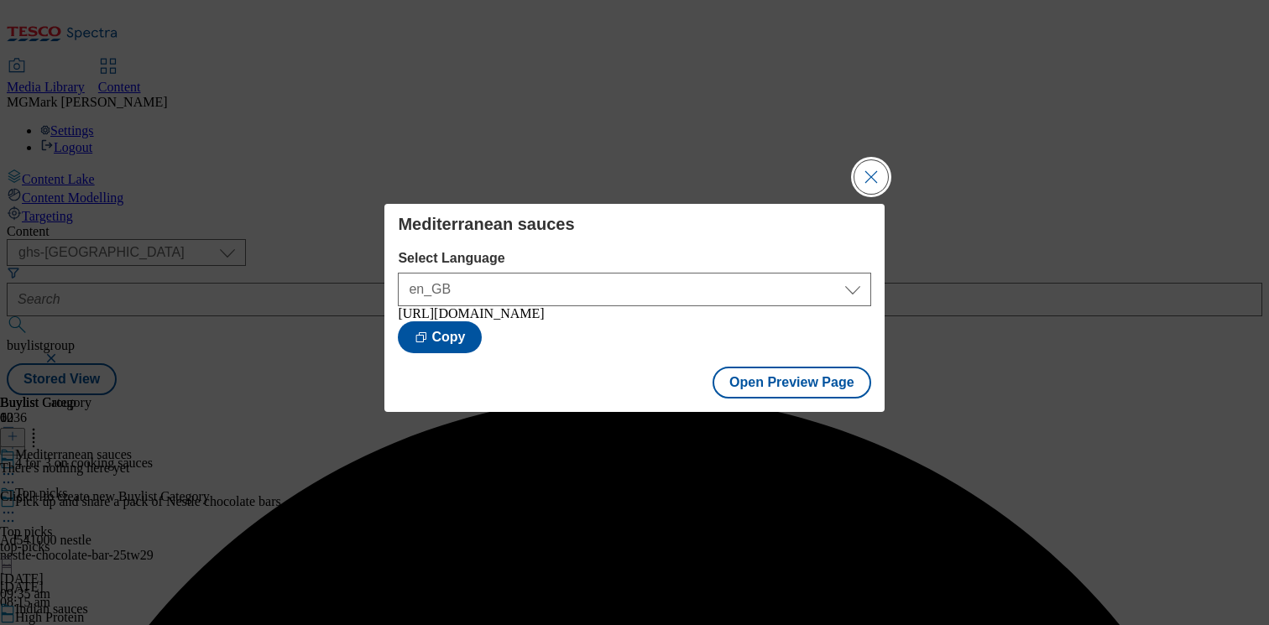
click at [868, 169] on button "Close Modal" at bounding box center [871, 177] width 34 height 34
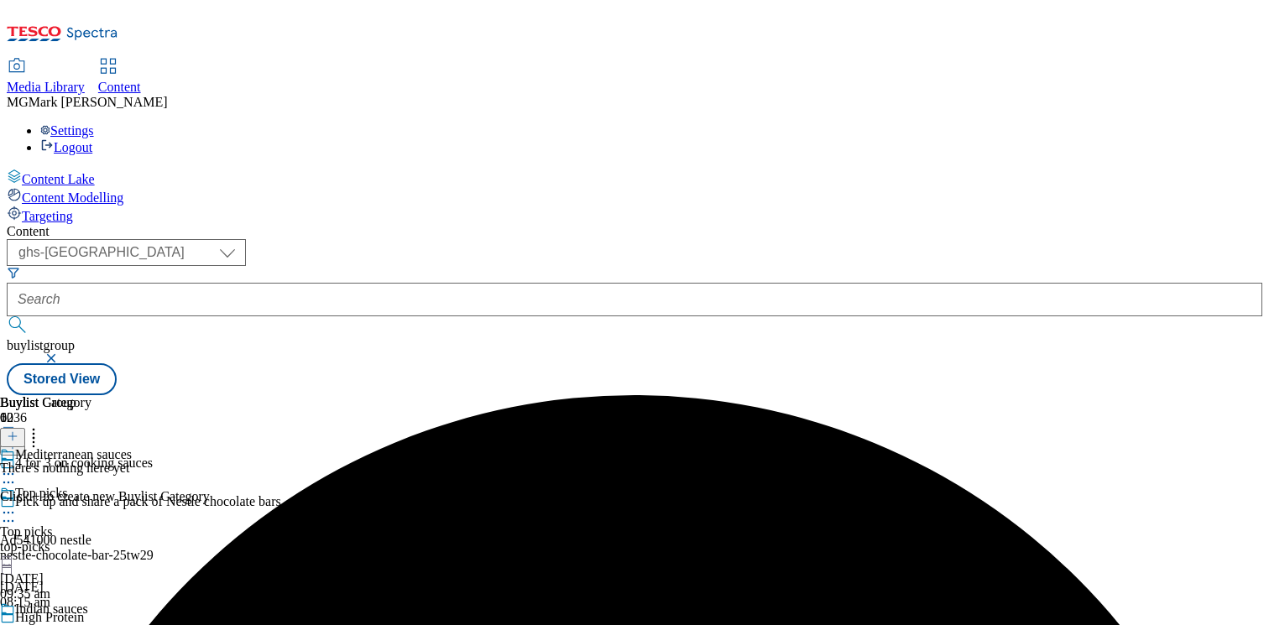
scroll to position [604, 0]
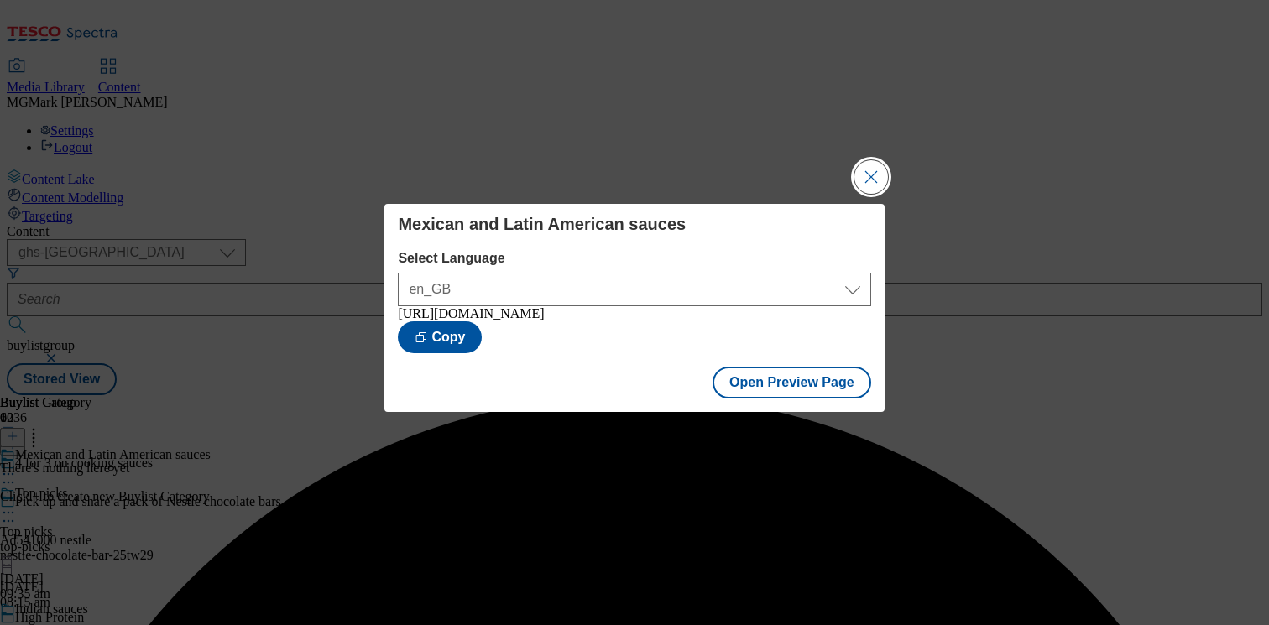
click at [867, 164] on button "Close Modal" at bounding box center [871, 177] width 34 height 34
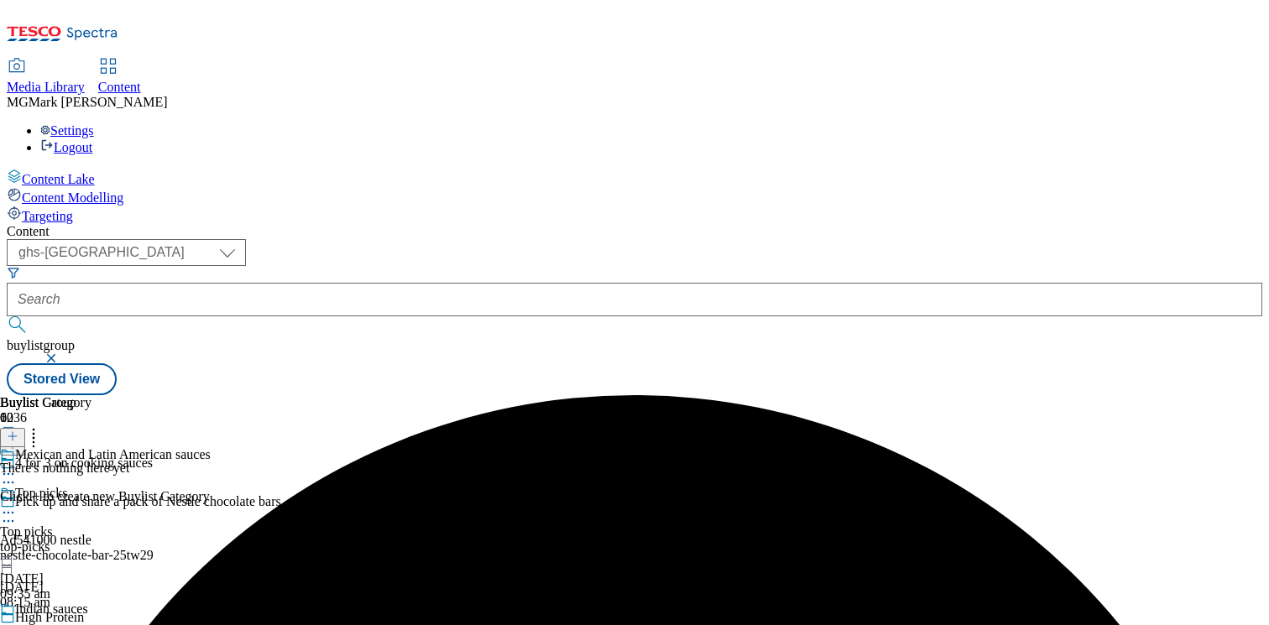
scroll to position [866, 0]
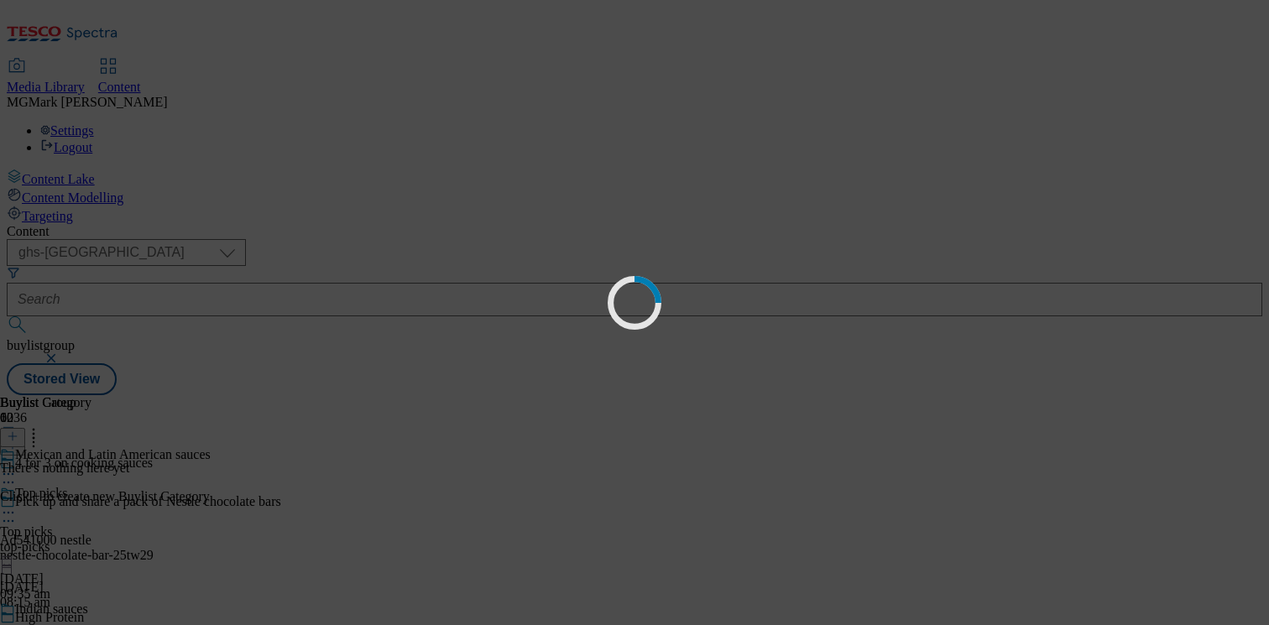
scroll to position [0, 0]
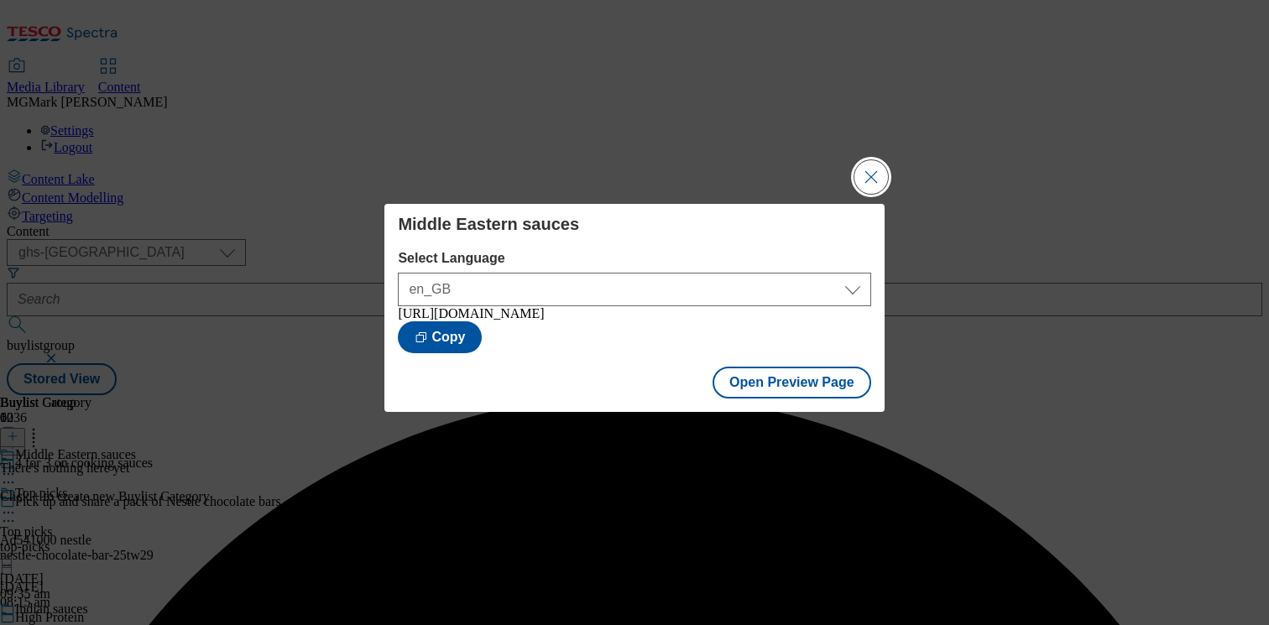
click at [873, 169] on button "Close Modal" at bounding box center [871, 177] width 34 height 34
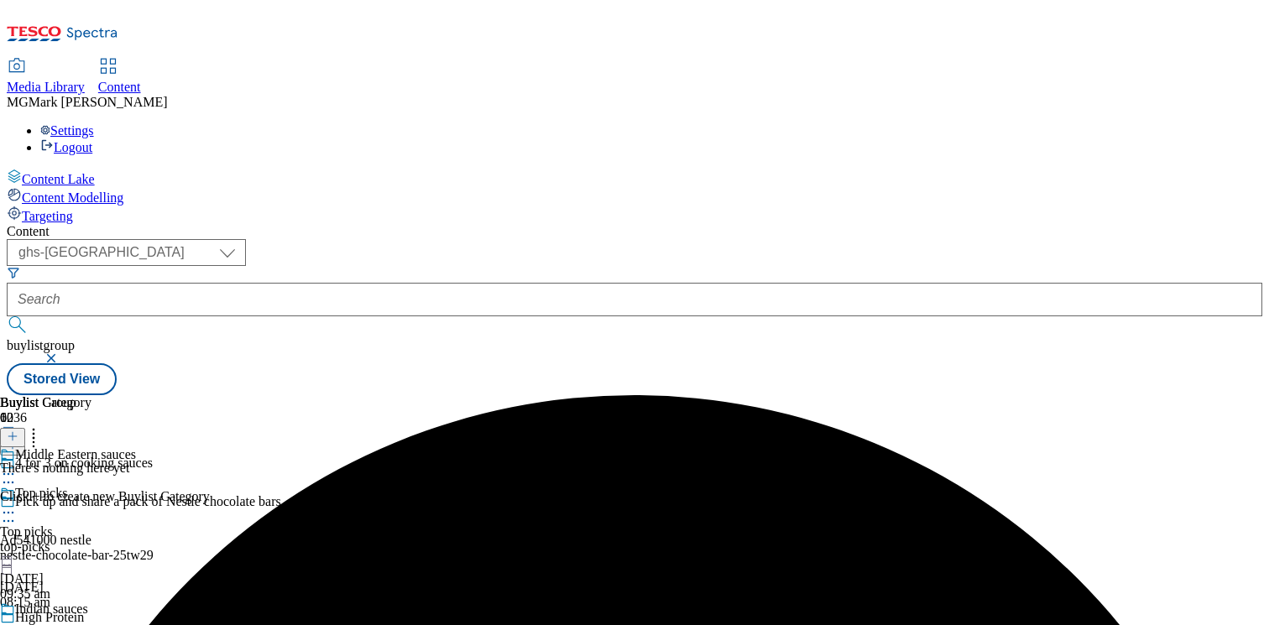
scroll to position [1112, 0]
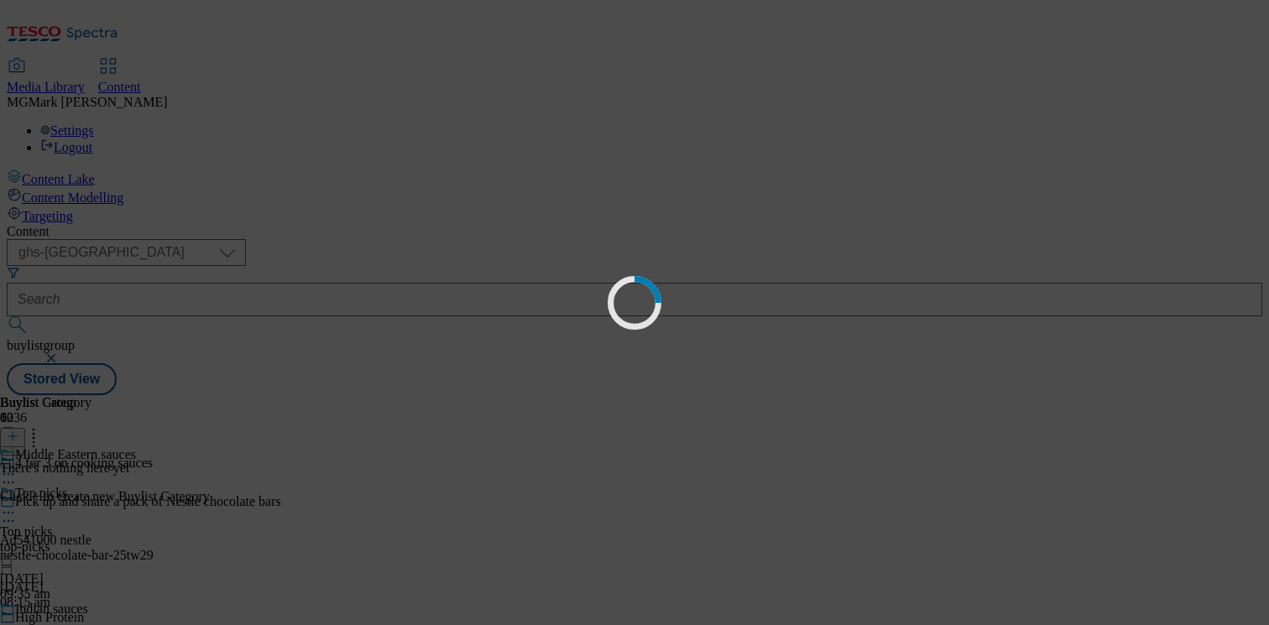
scroll to position [0, 0]
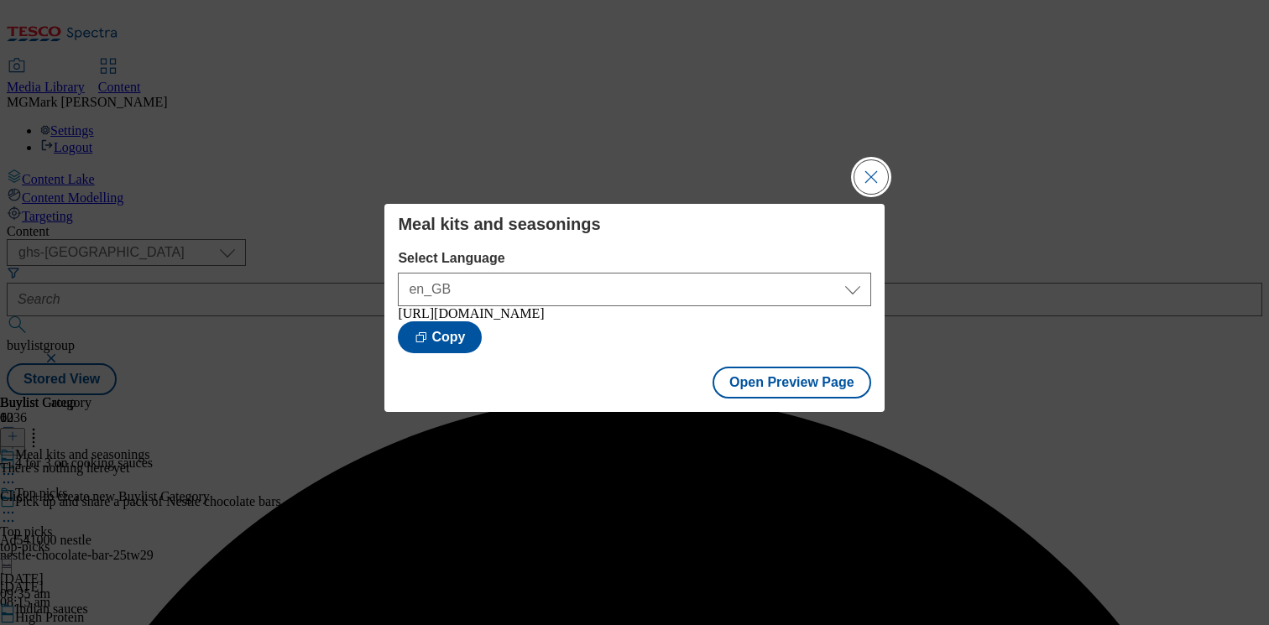
click at [865, 175] on button "Close Modal" at bounding box center [871, 177] width 34 height 34
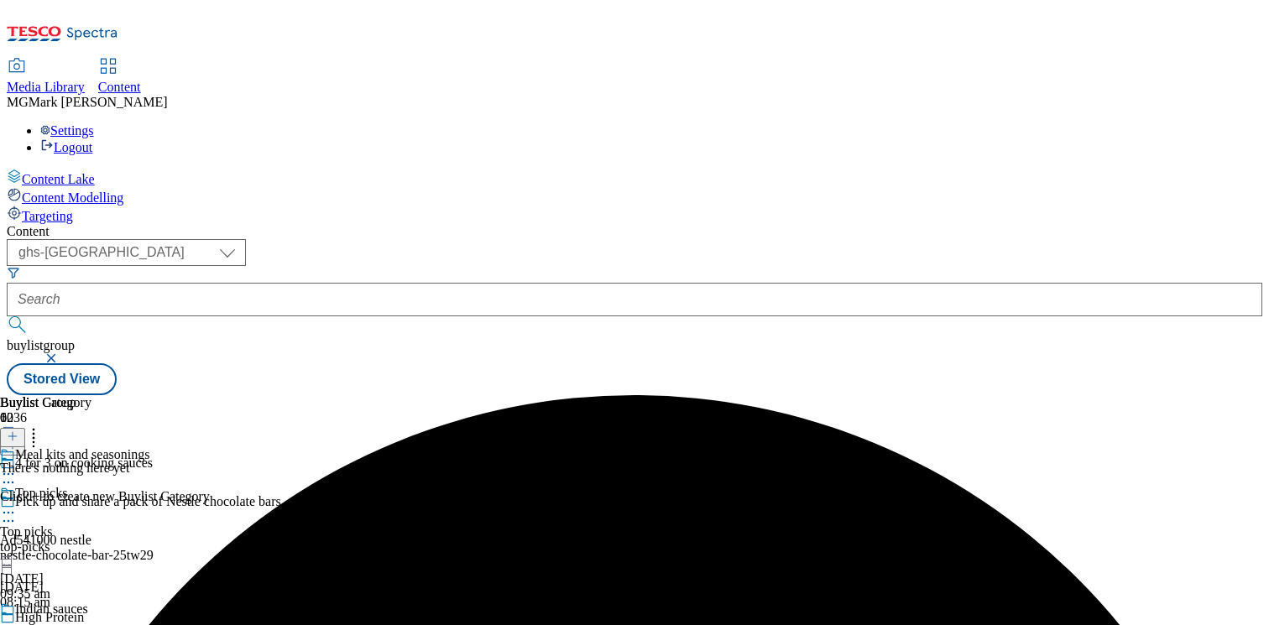
scroll to position [1361, 0]
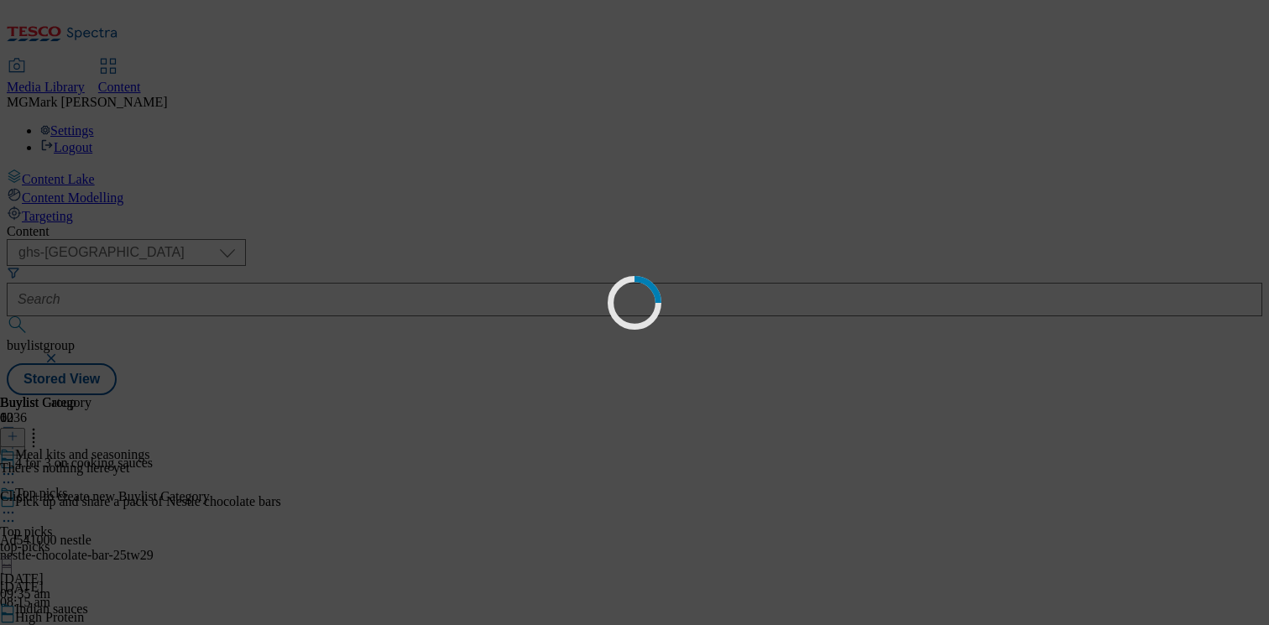
scroll to position [0, 0]
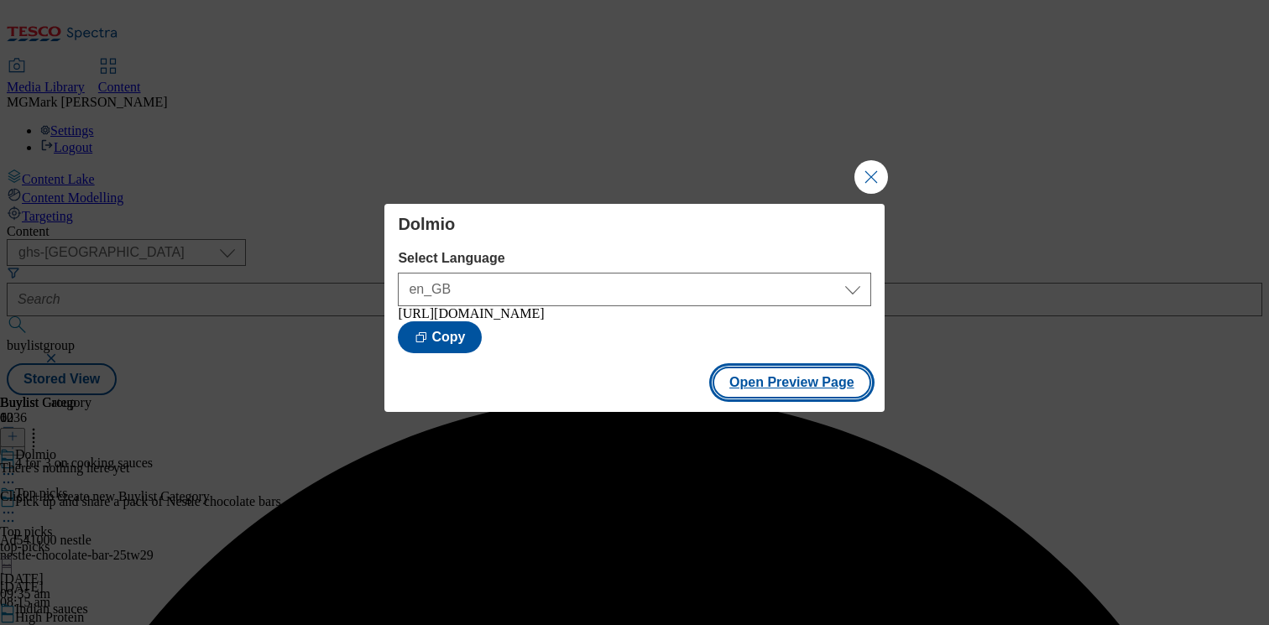
click at [800, 389] on button "Open Preview Page" at bounding box center [791, 383] width 159 height 32
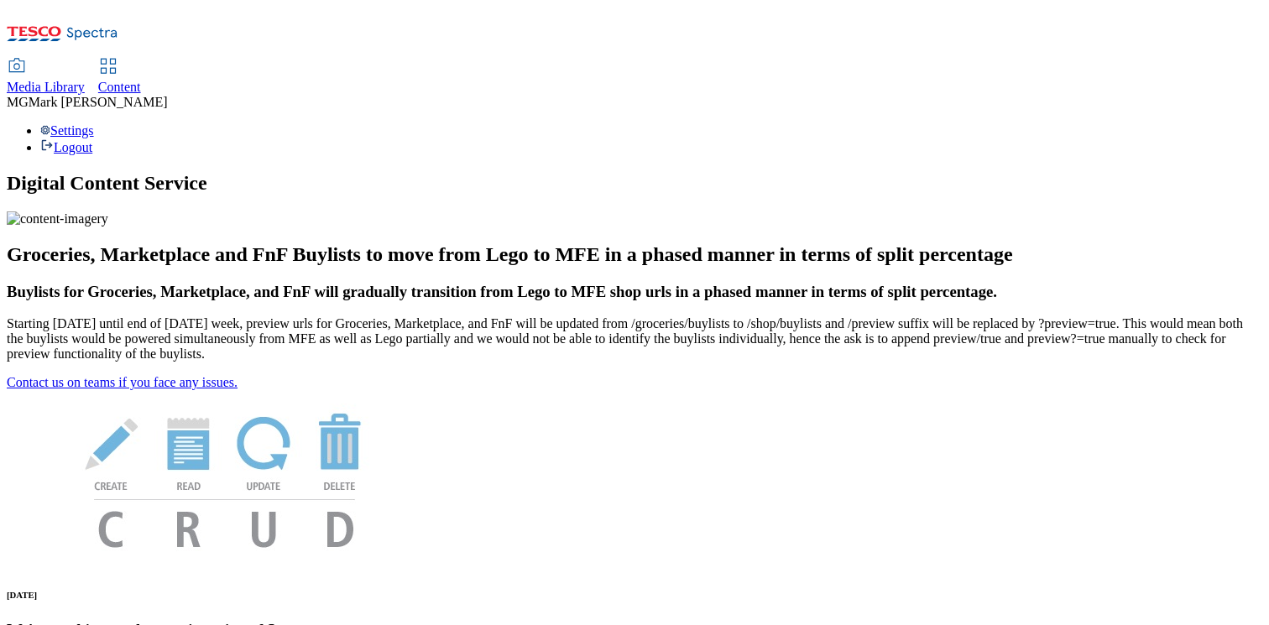
click at [141, 80] on span "Content" at bounding box center [119, 87] width 43 height 14
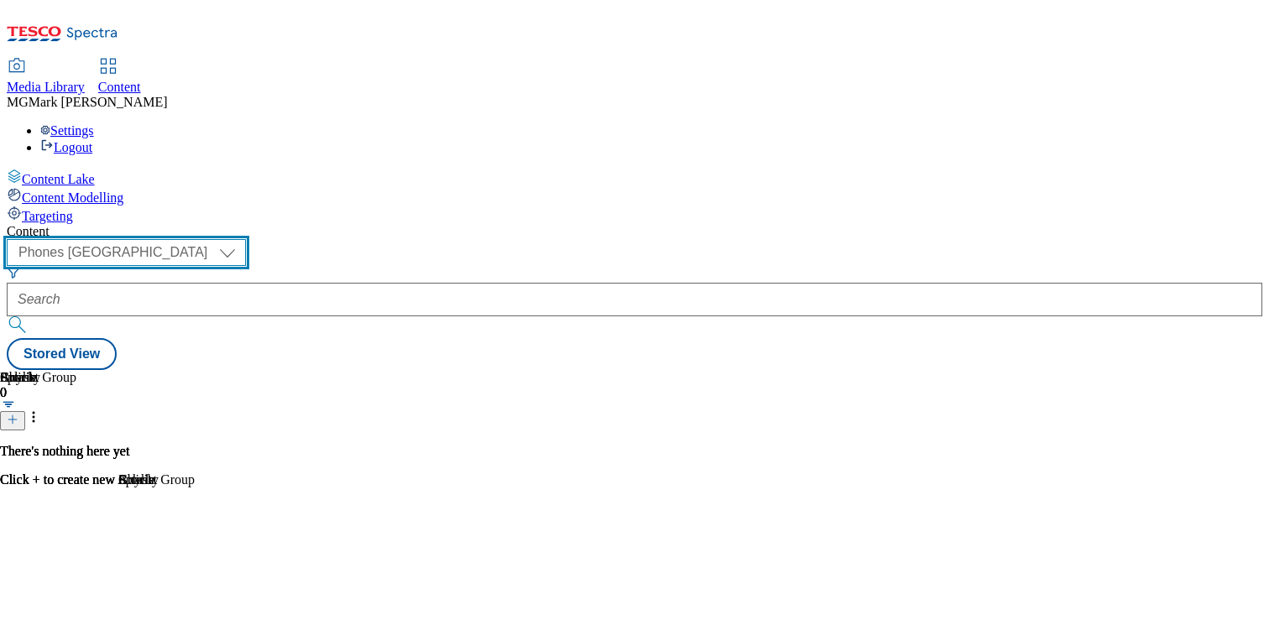
click at [246, 239] on select "Dotcom CZ Dotcom SK ghs-roi ghs-uk Phones [GEOGRAPHIC_DATA]" at bounding box center [126, 252] width 239 height 27
select select "ghs-[GEOGRAPHIC_DATA]"
click at [218, 239] on select "Dotcom CZ Dotcom SK ghs-roi ghs-uk Phones [GEOGRAPHIC_DATA]" at bounding box center [126, 252] width 239 height 27
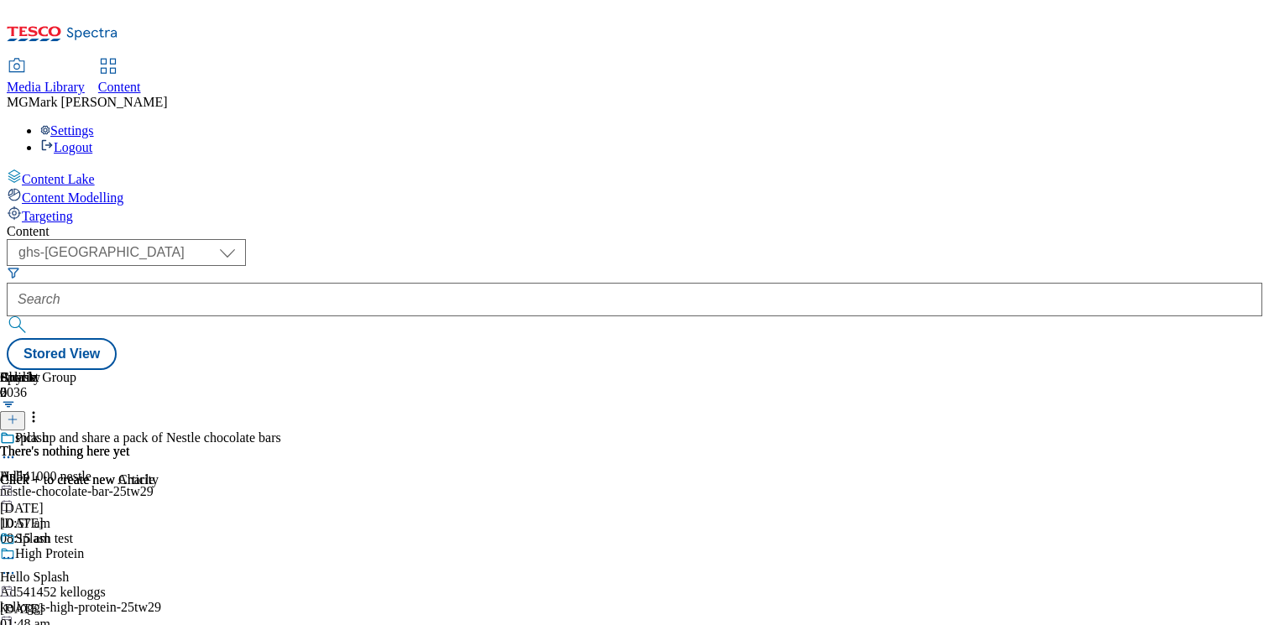
click at [85, 80] on div "Media Library" at bounding box center [46, 87] width 78 height 15
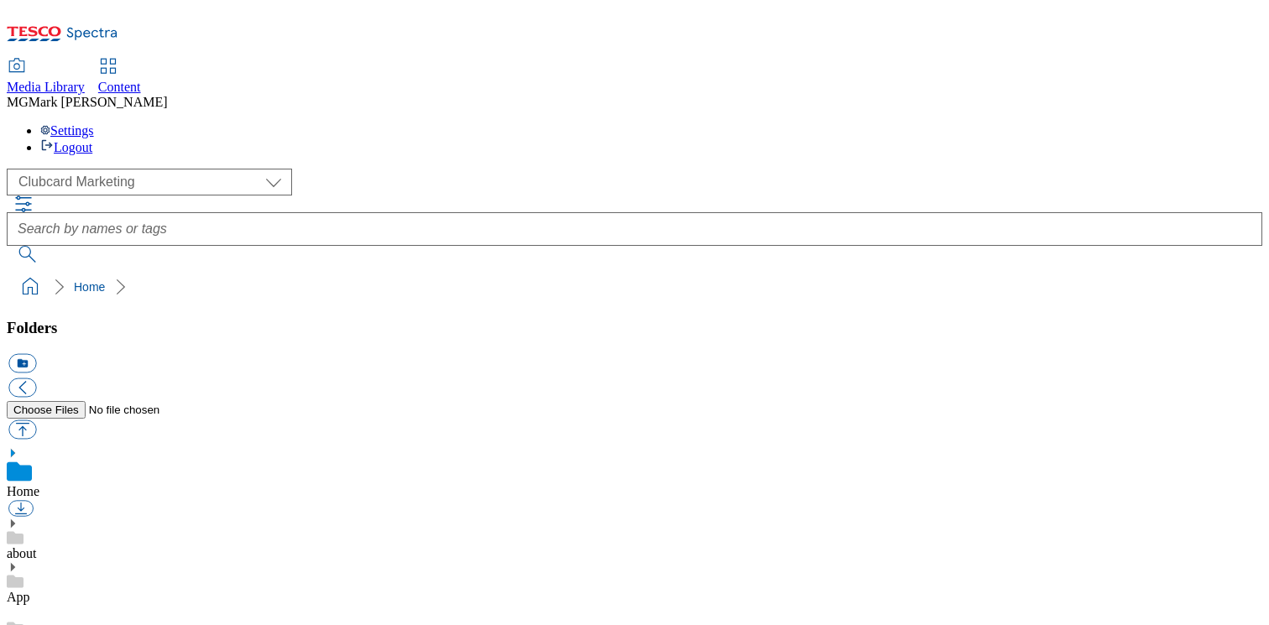
scroll to position [3, 0]
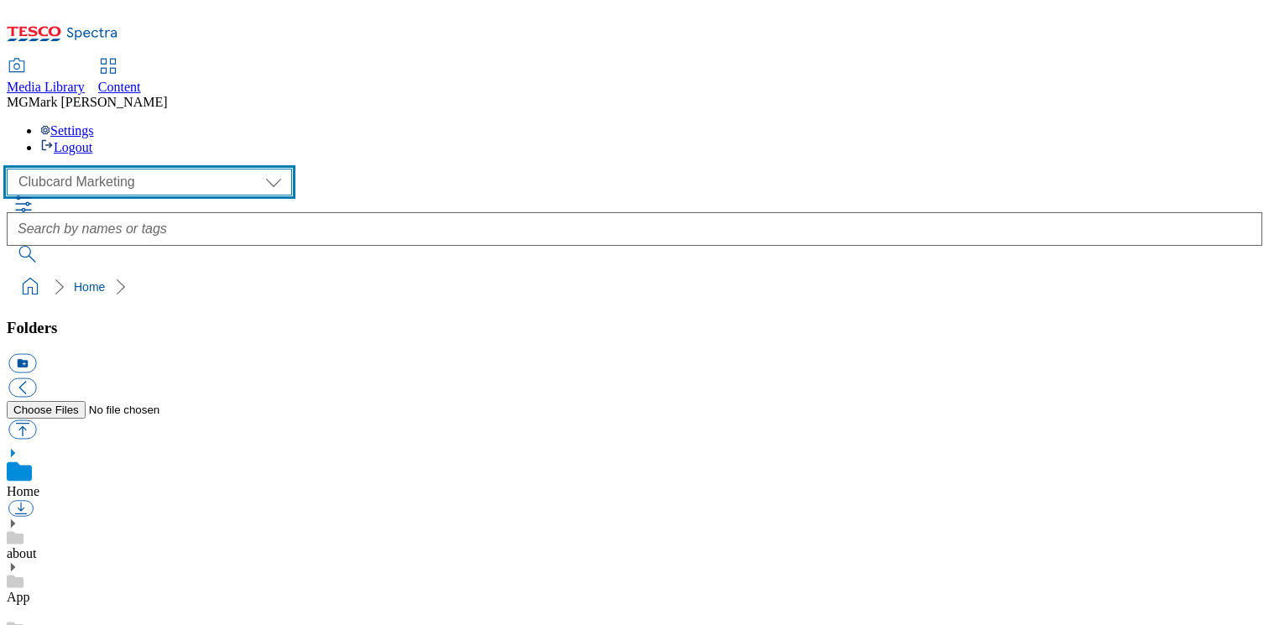
click at [133, 169] on select "Clubcard Marketing Dotcom UK FnF Stores GHS Marketing UK GHS Product UK GHS ROI…" at bounding box center [149, 182] width 285 height 27
click at [12, 169] on select "Clubcard Marketing Dotcom UK FnF Stores GHS Marketing UK GHS Product UK GHS ROI…" at bounding box center [149, 182] width 285 height 27
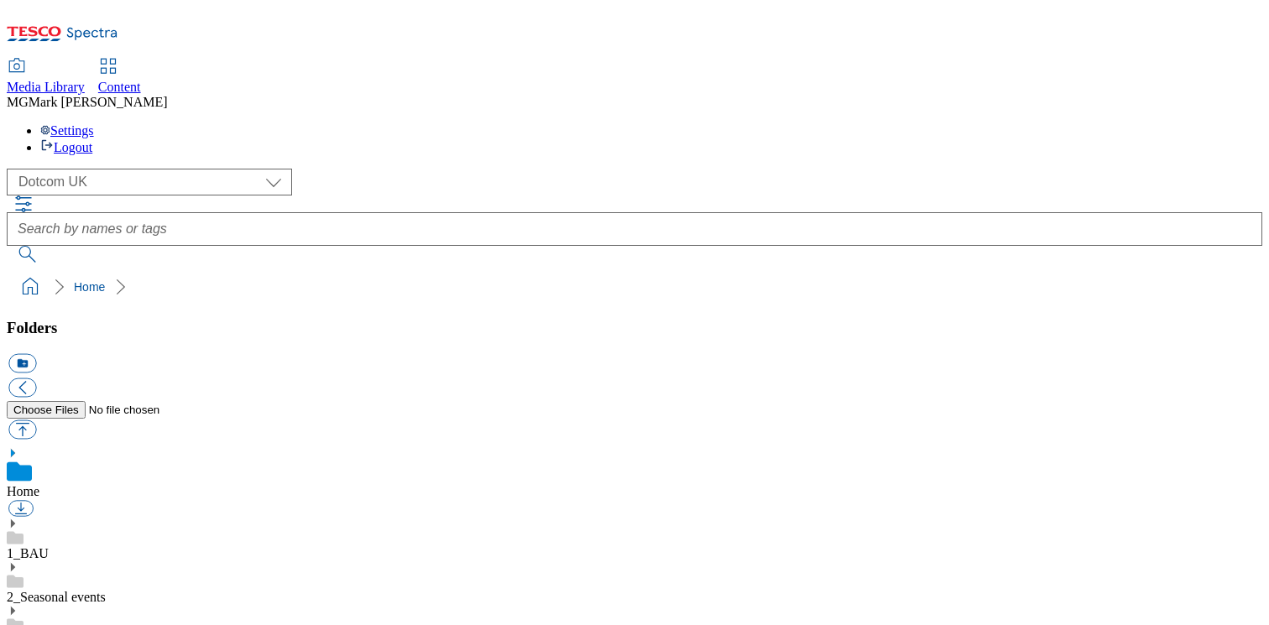
click at [15, 519] on use at bounding box center [13, 523] width 4 height 8
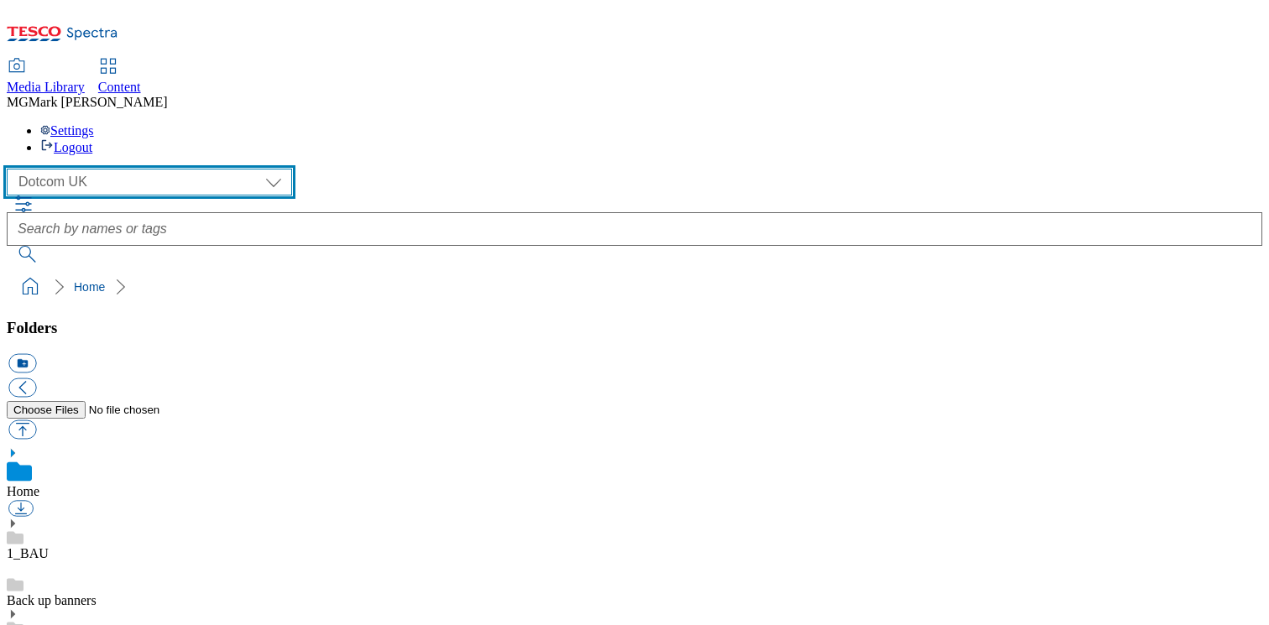
click at [95, 169] on select "Clubcard Marketing Dotcom UK FnF Stores GHS Marketing [GEOGRAPHIC_DATA] GHS Pro…" at bounding box center [149, 182] width 285 height 27
click at [12, 169] on select "Clubcard Marketing Dotcom UK FnF Stores GHS Marketing [GEOGRAPHIC_DATA] GHS Pro…" at bounding box center [149, 182] width 285 height 27
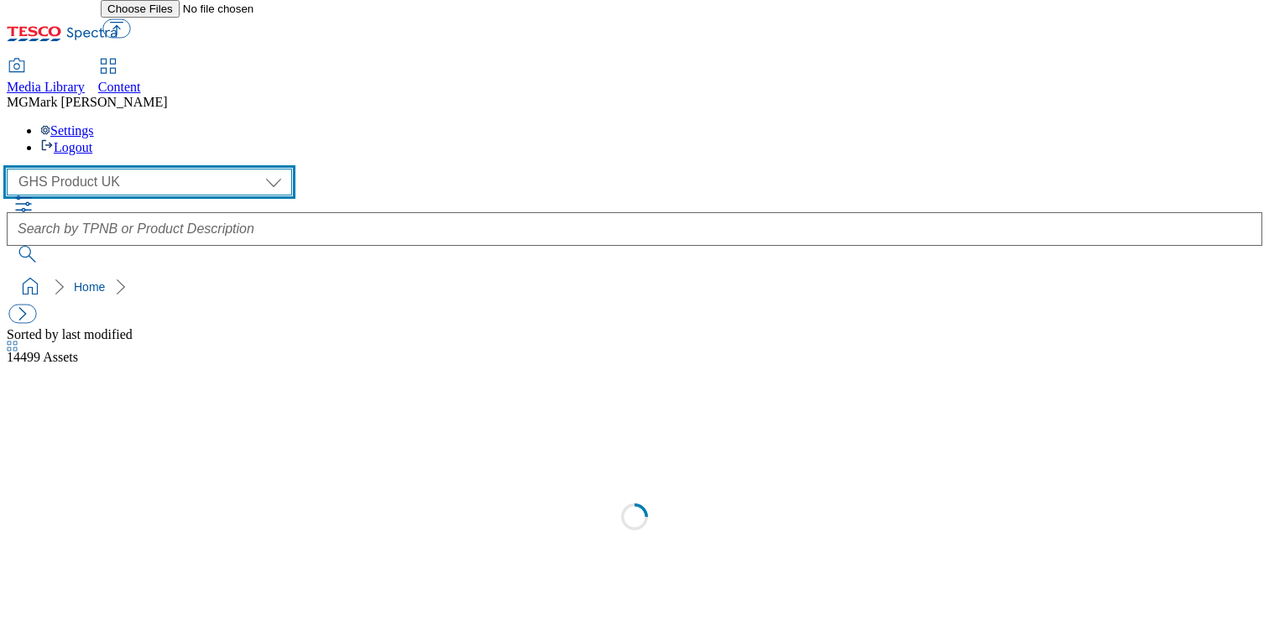
click at [66, 169] on select "Clubcard Marketing Dotcom UK FnF Stores GHS Marketing [GEOGRAPHIC_DATA] GHS Pro…" at bounding box center [149, 182] width 285 height 27
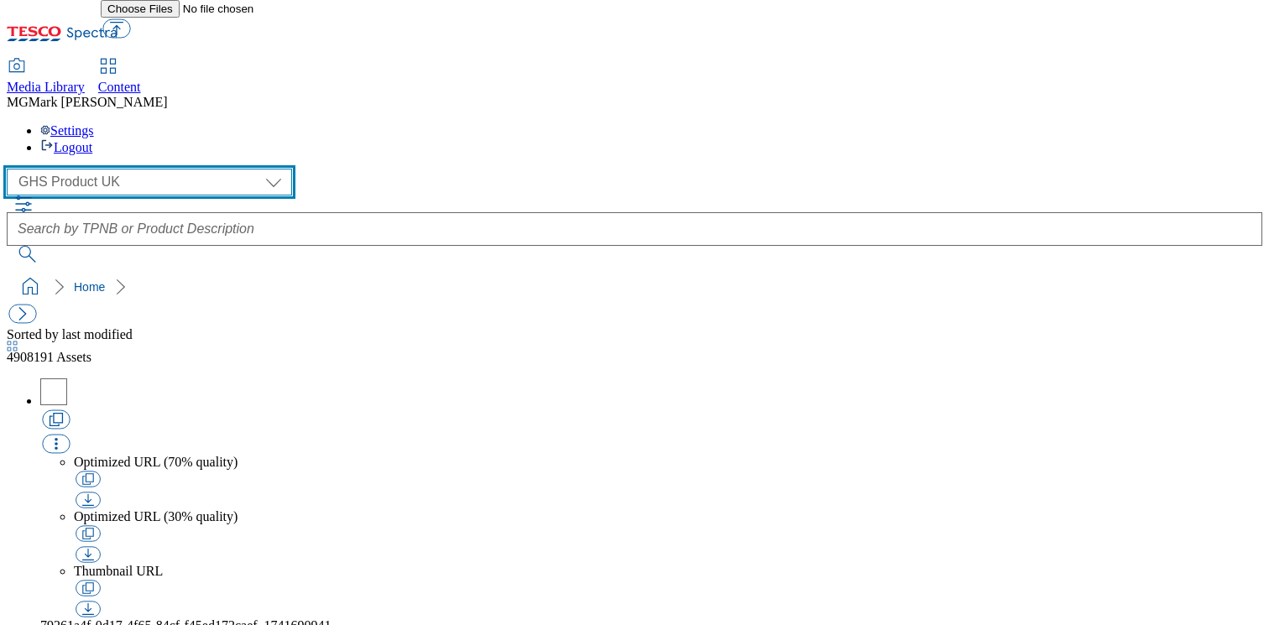
select select "flare-ghs-mktg"
click at [12, 169] on select "Clubcard Marketing Dotcom UK FnF Stores GHS Marketing [GEOGRAPHIC_DATA] GHS Pro…" at bounding box center [149, 182] width 285 height 27
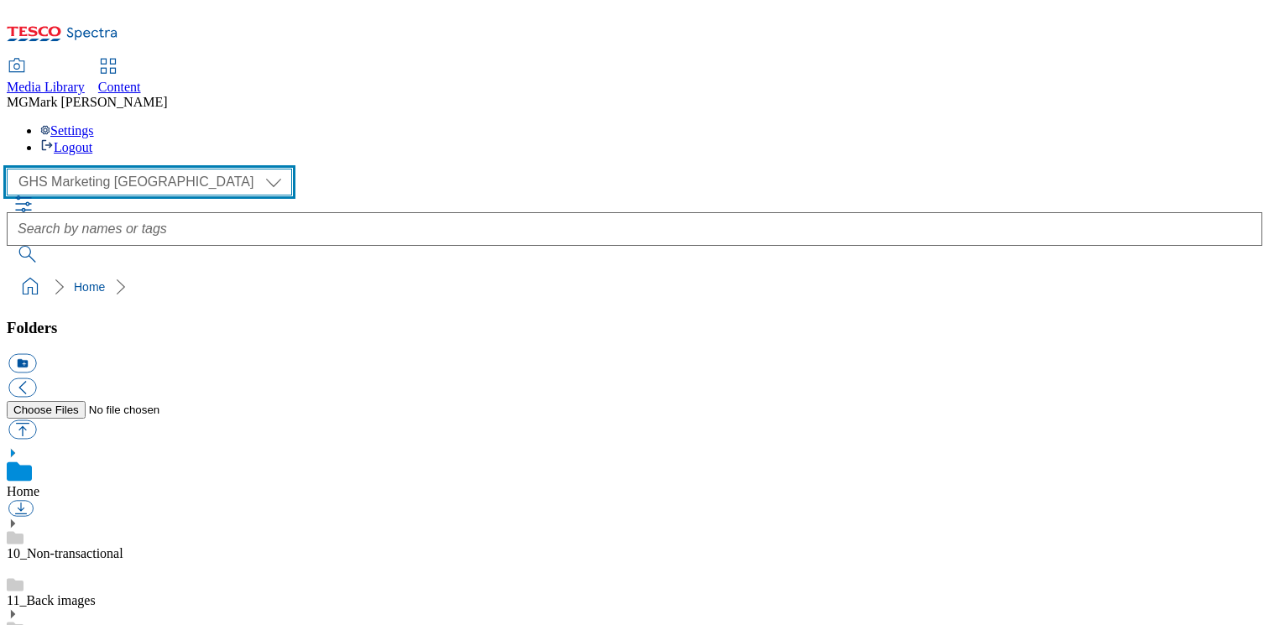
scroll to position [3, 0]
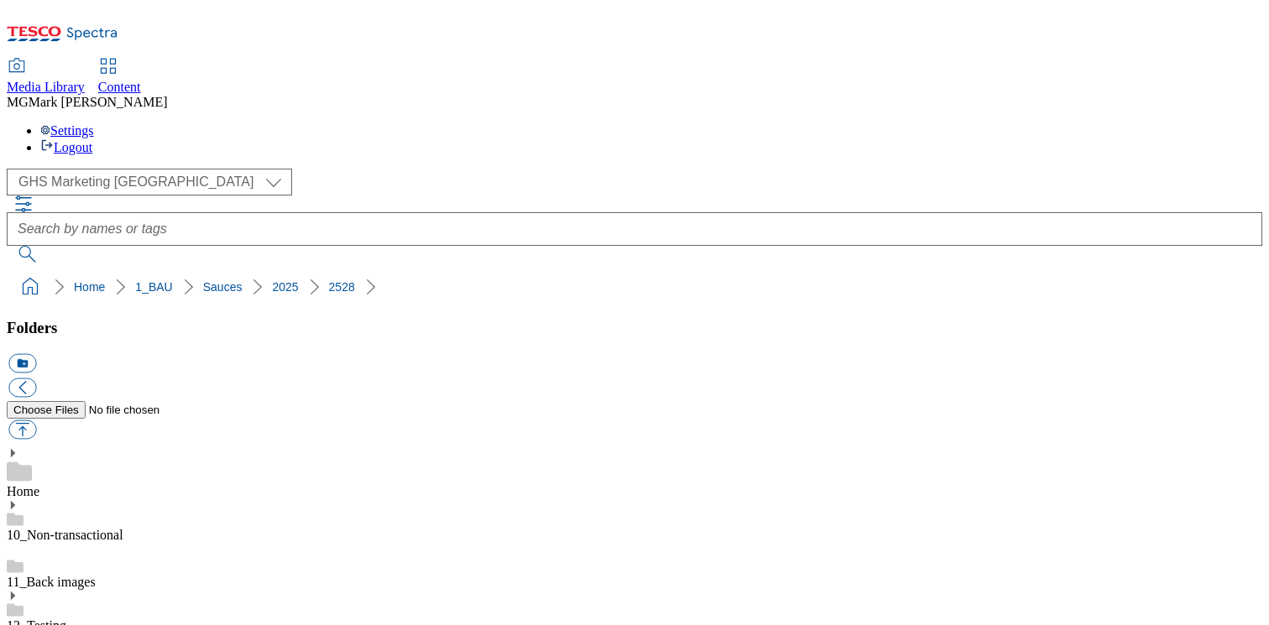
scroll to position [512, 0]
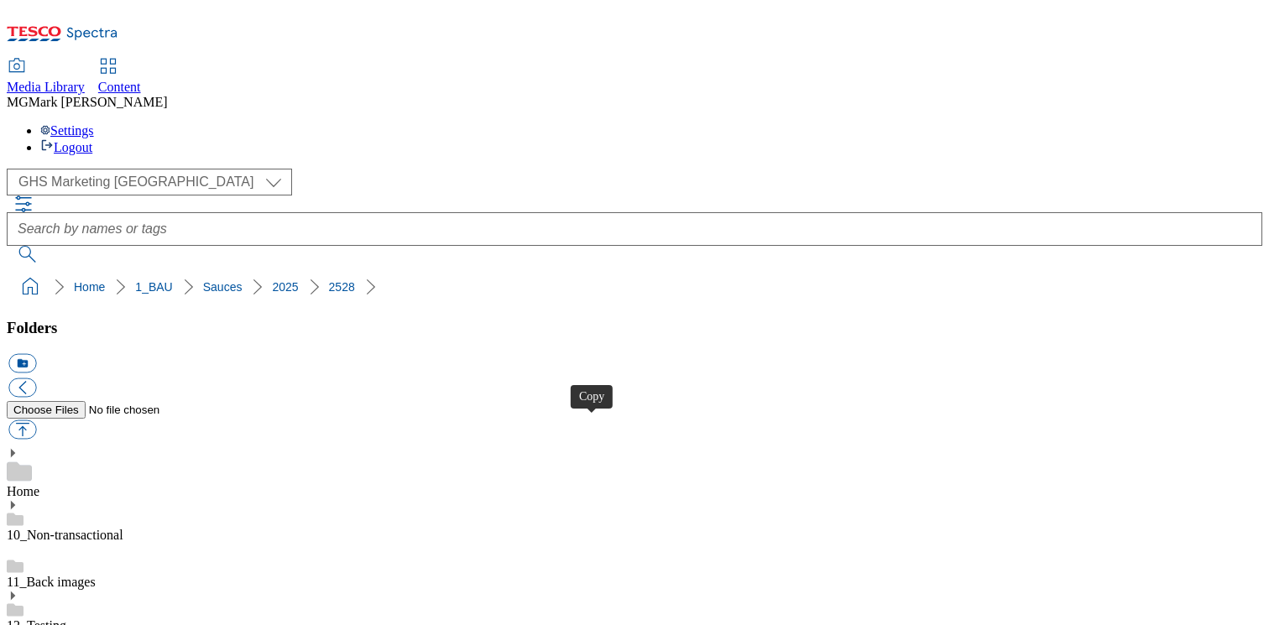
select select "flare-ghs-mktg"
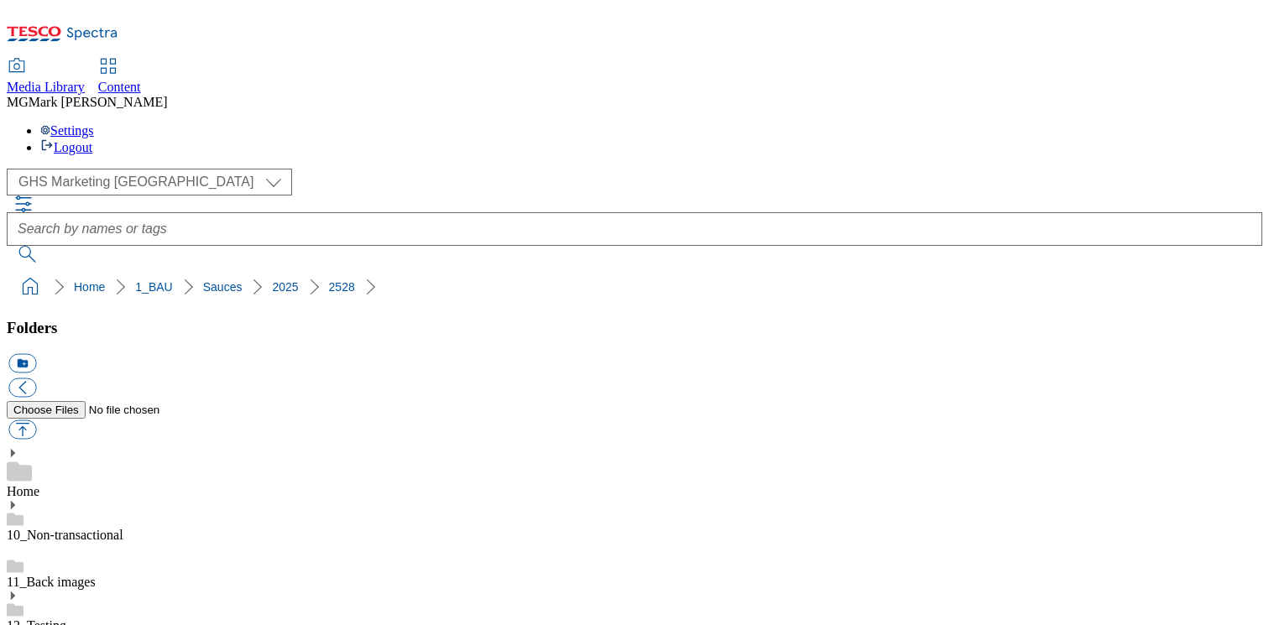
click at [141, 80] on span "Content" at bounding box center [119, 87] width 43 height 14
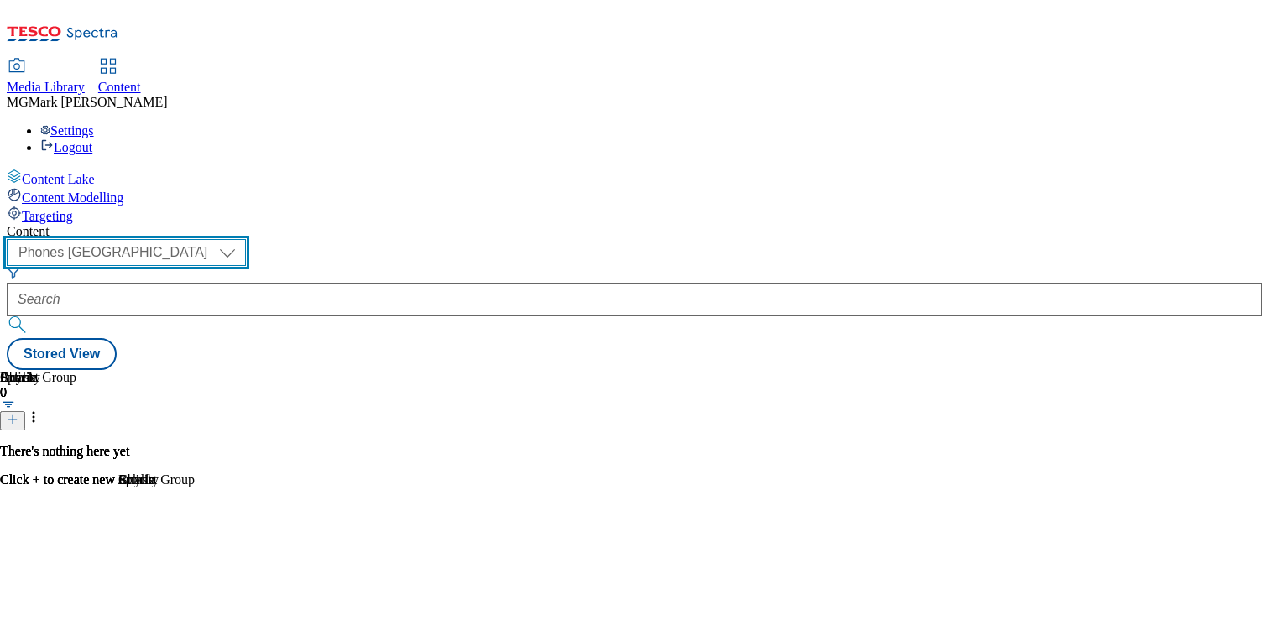
click at [246, 239] on select "Dotcom CZ Dotcom SK ghs-roi ghs-uk Phones [GEOGRAPHIC_DATA]" at bounding box center [126, 252] width 239 height 27
select select "ghs-[GEOGRAPHIC_DATA]"
click at [218, 239] on select "Dotcom CZ Dotcom SK ghs-roi ghs-uk Phones [GEOGRAPHIC_DATA]" at bounding box center [126, 252] width 239 height 27
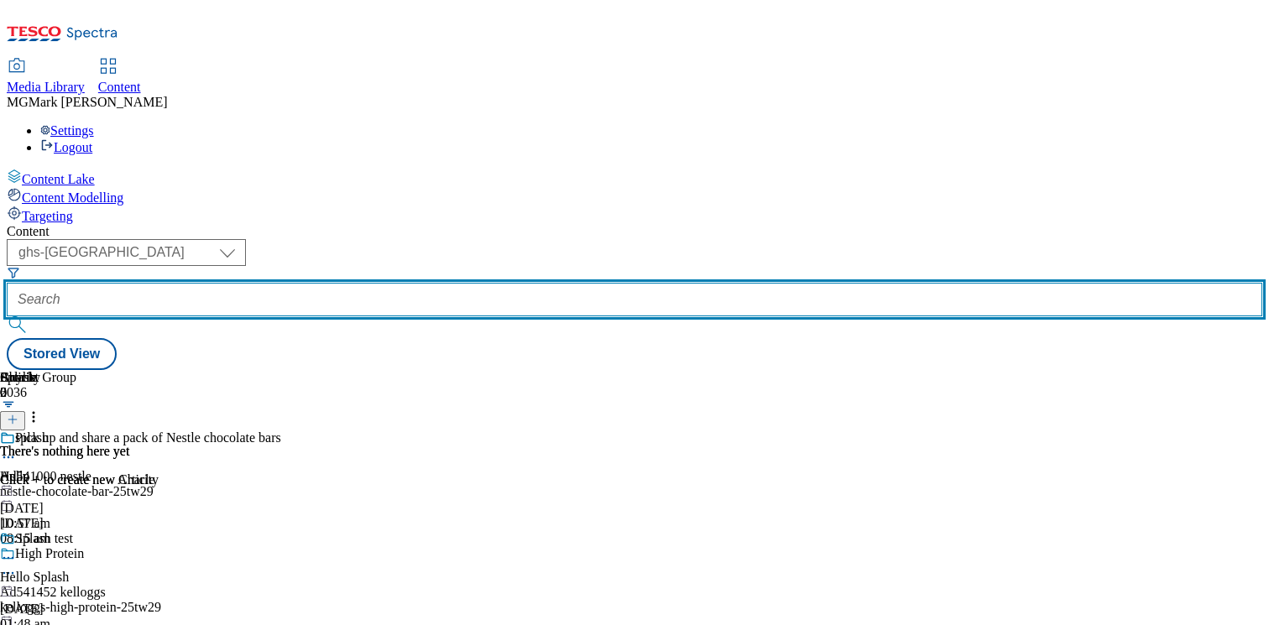
click at [425, 283] on input "text" at bounding box center [634, 300] width 1255 height 34
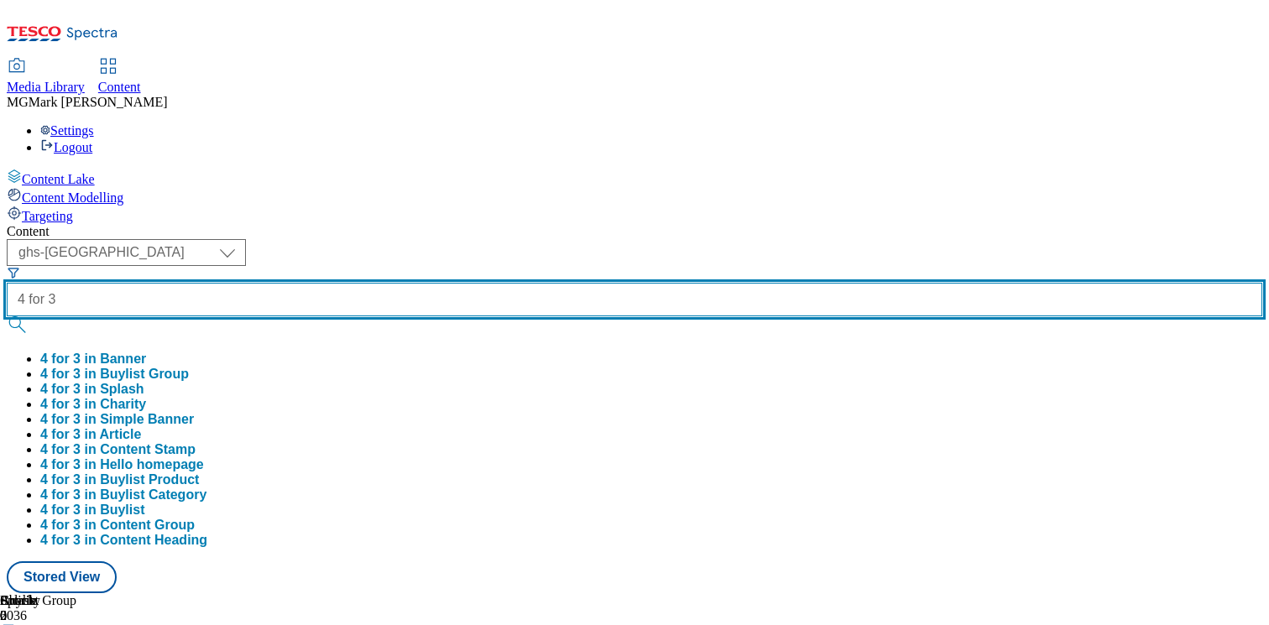
click at [7, 316] on button "submit" at bounding box center [18, 324] width 23 height 17
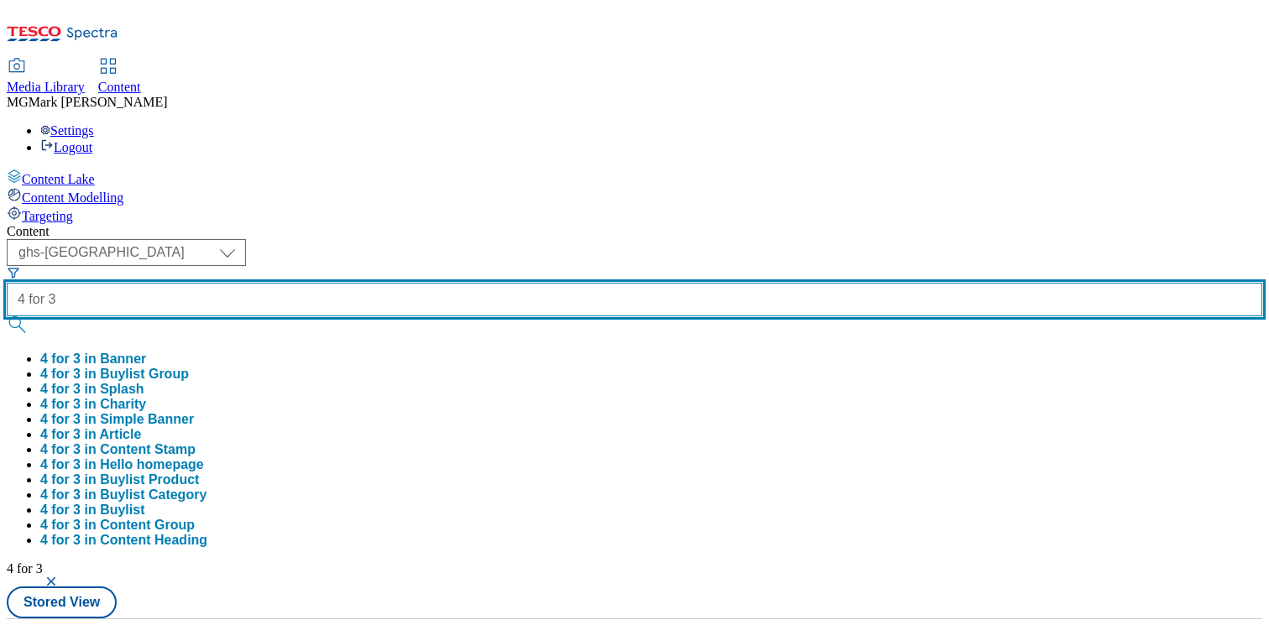
click at [438, 283] on input "4 for 3" at bounding box center [634, 300] width 1255 height 34
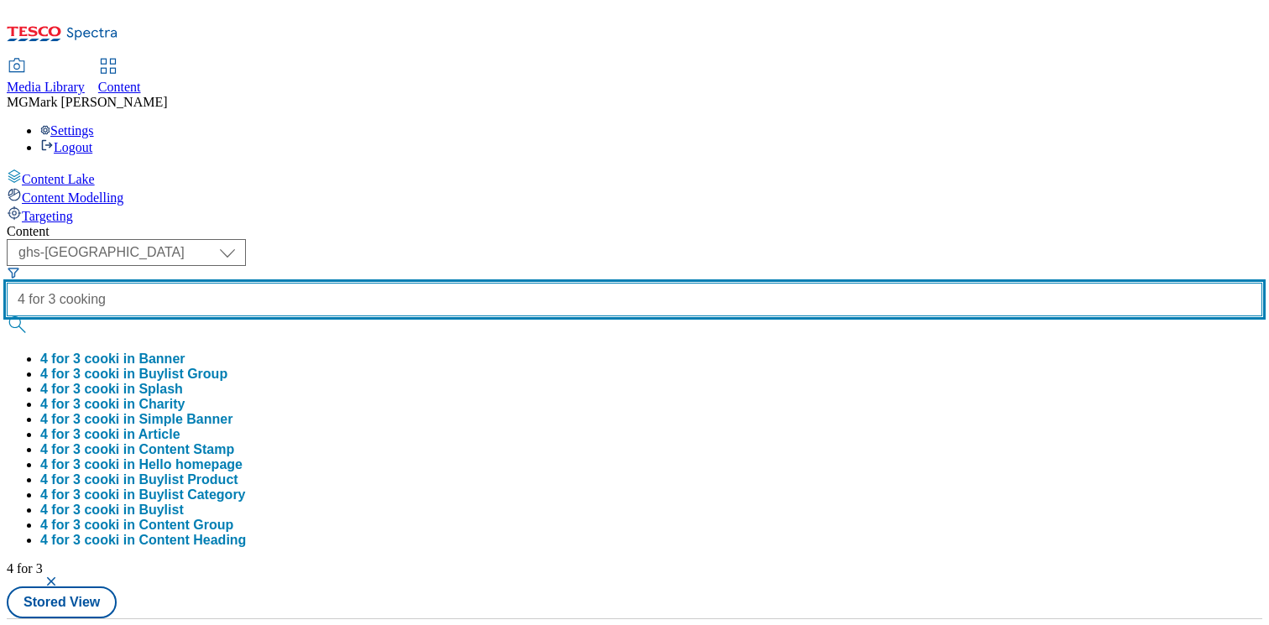
type input "4 for 3 cooking"
click at [7, 316] on button "submit" at bounding box center [18, 324] width 23 height 17
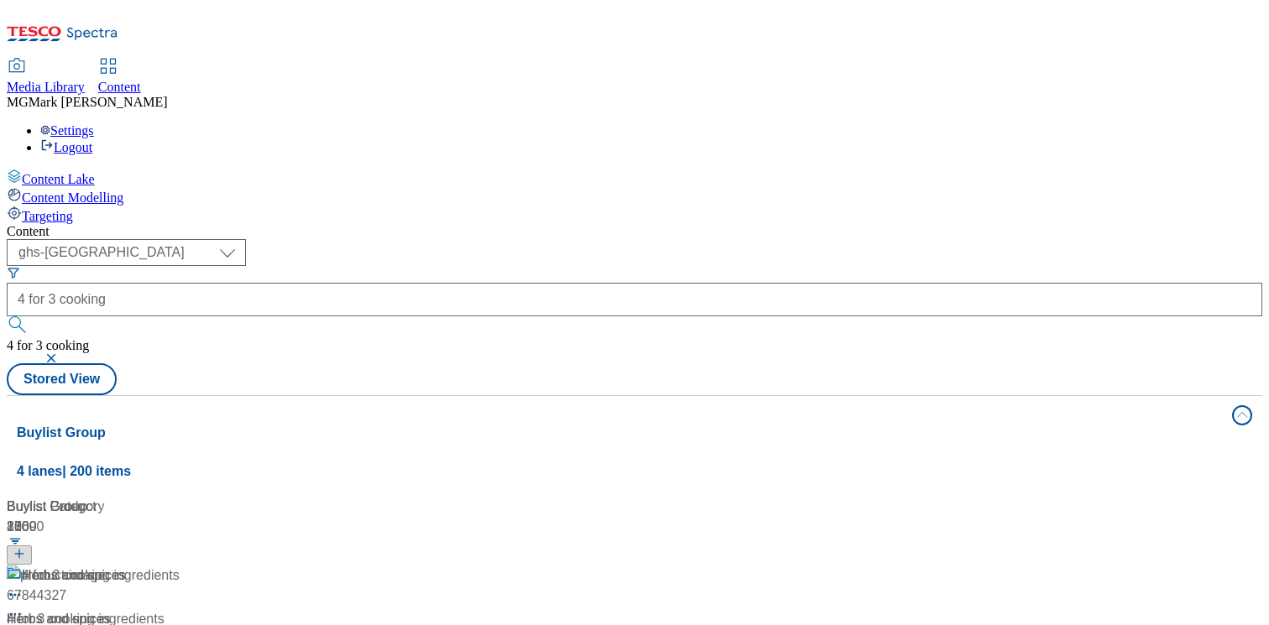
click at [769, 239] on div "( optional ) Dotcom CZ Dotcom SK ghs-roi ghs-uk Phones [GEOGRAPHIC_DATA] ghs-[G…" at bounding box center [634, 317] width 1255 height 156
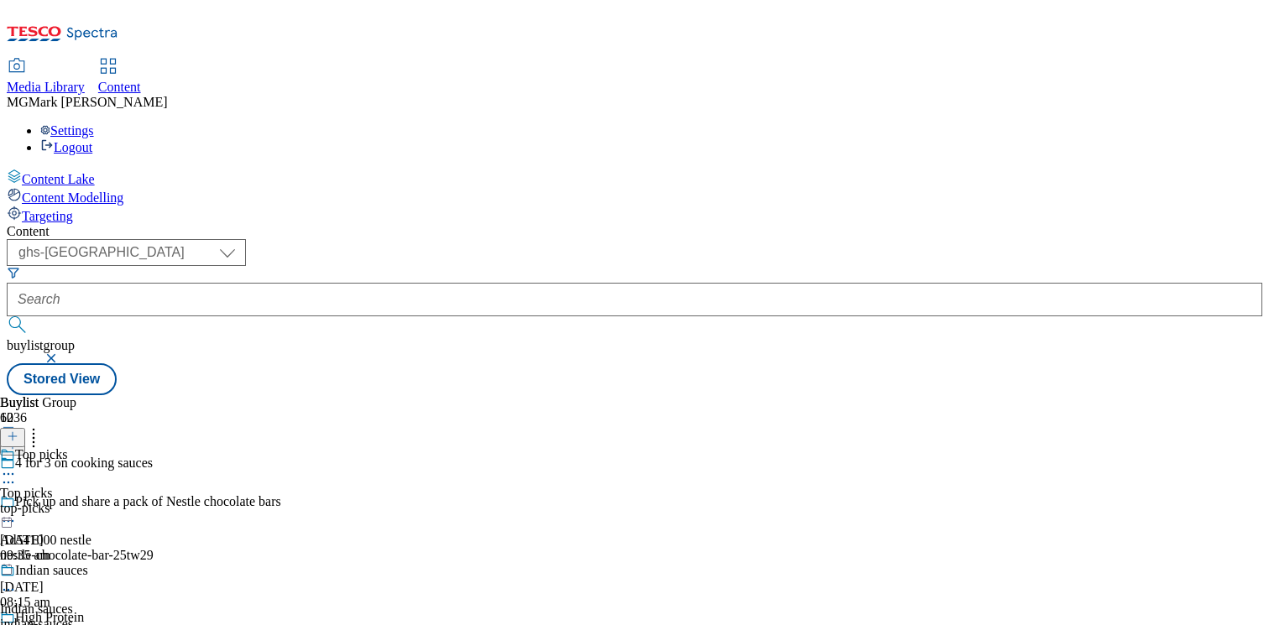
click at [211, 447] on div "Top picks Top picks top-picks [DATE] 09:35 am" at bounding box center [105, 505] width 211 height 116
click at [17, 504] on icon at bounding box center [8, 512] width 17 height 17
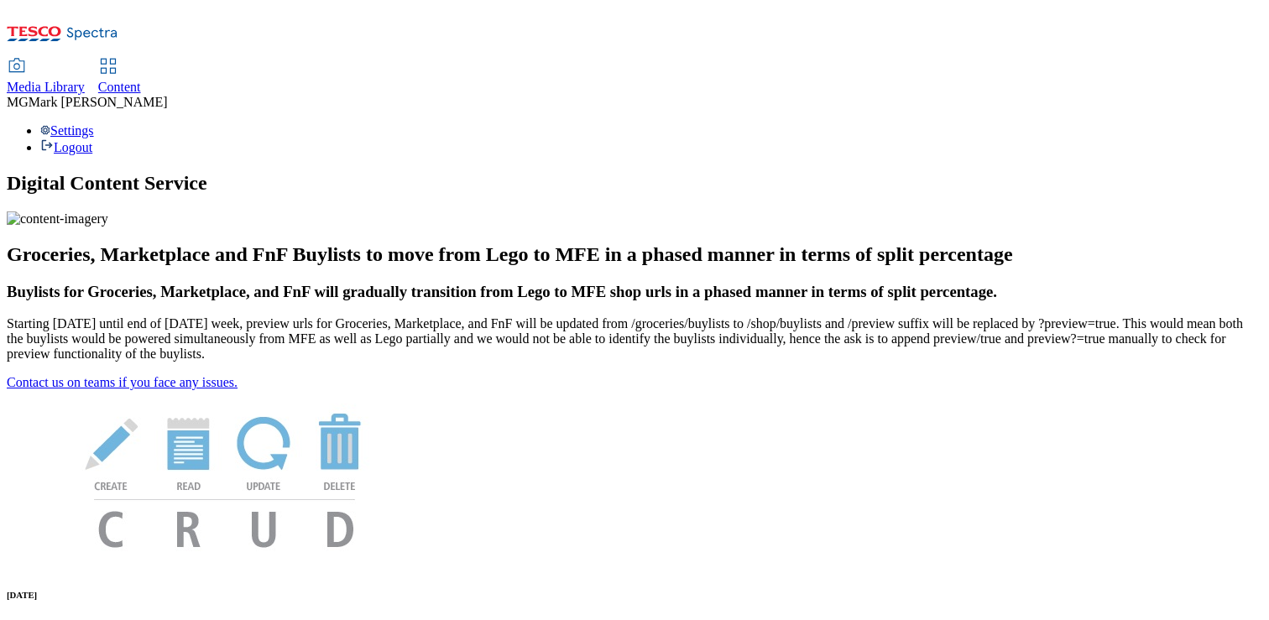
click at [85, 80] on span "Media Library" at bounding box center [46, 87] width 78 height 14
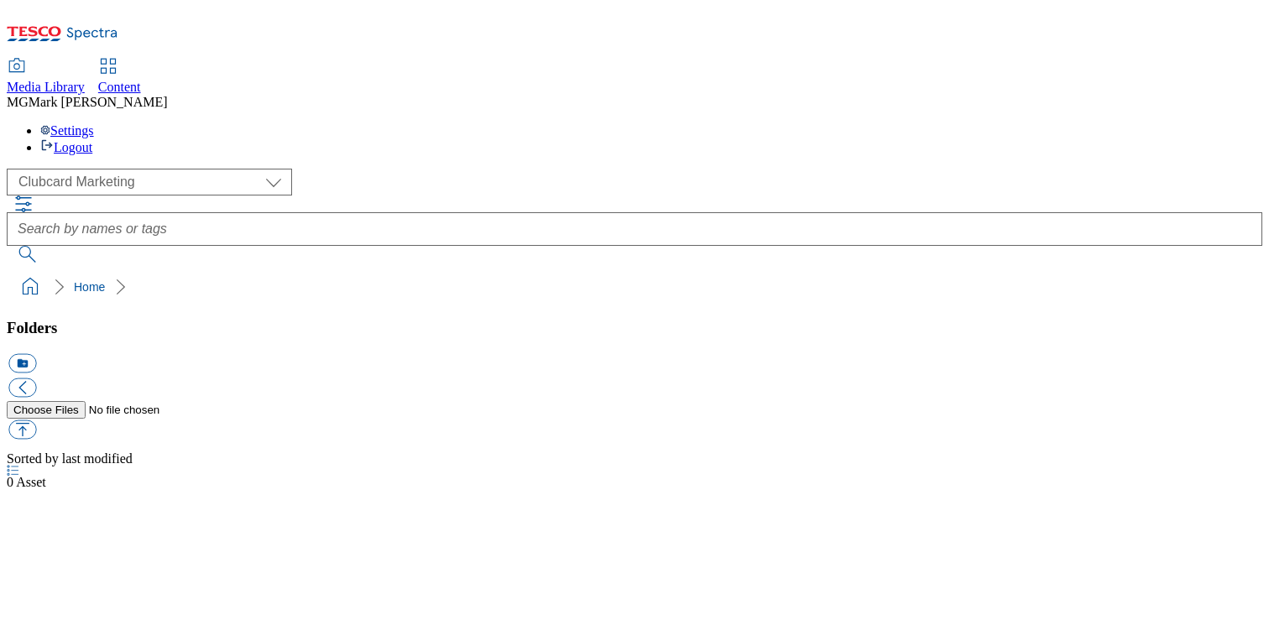
scroll to position [1, 0]
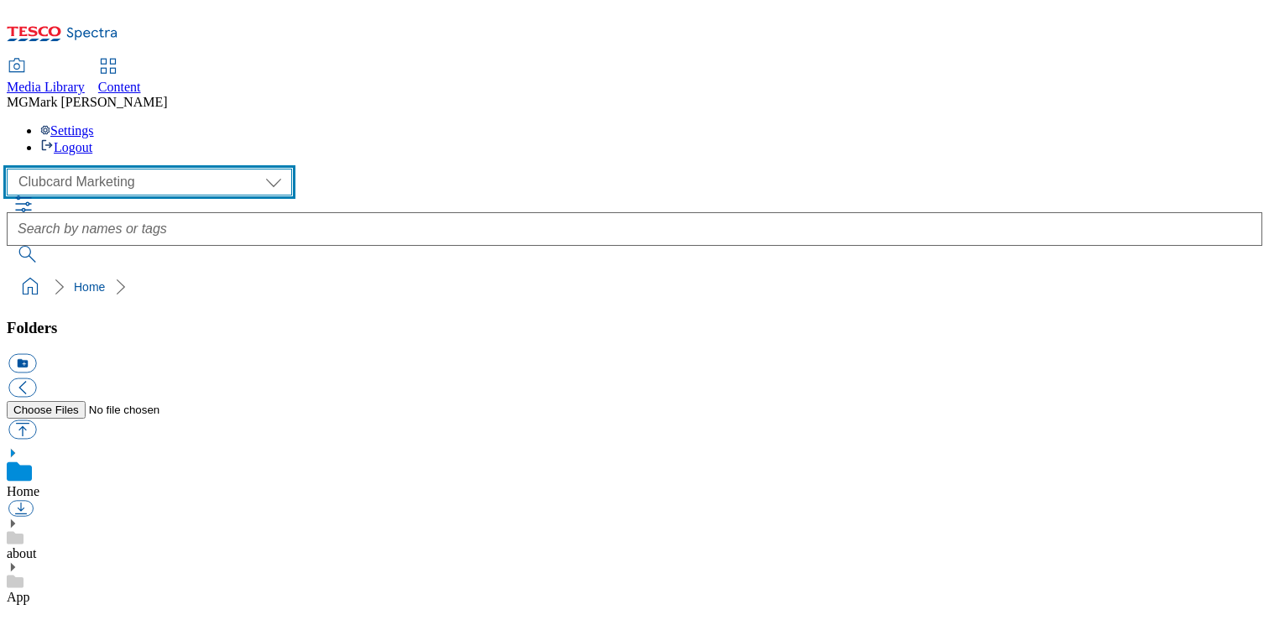
click at [134, 169] on select "Clubcard Marketing Dotcom UK FnF Stores GHS Marketing [GEOGRAPHIC_DATA] GHS Pro…" at bounding box center [149, 182] width 285 height 27
select select "flare-ghs-mktg"
click at [12, 169] on select "Clubcard Marketing Dotcom UK FnF Stores GHS Marketing UK GHS Product UK GHS ROI…" at bounding box center [149, 182] width 285 height 27
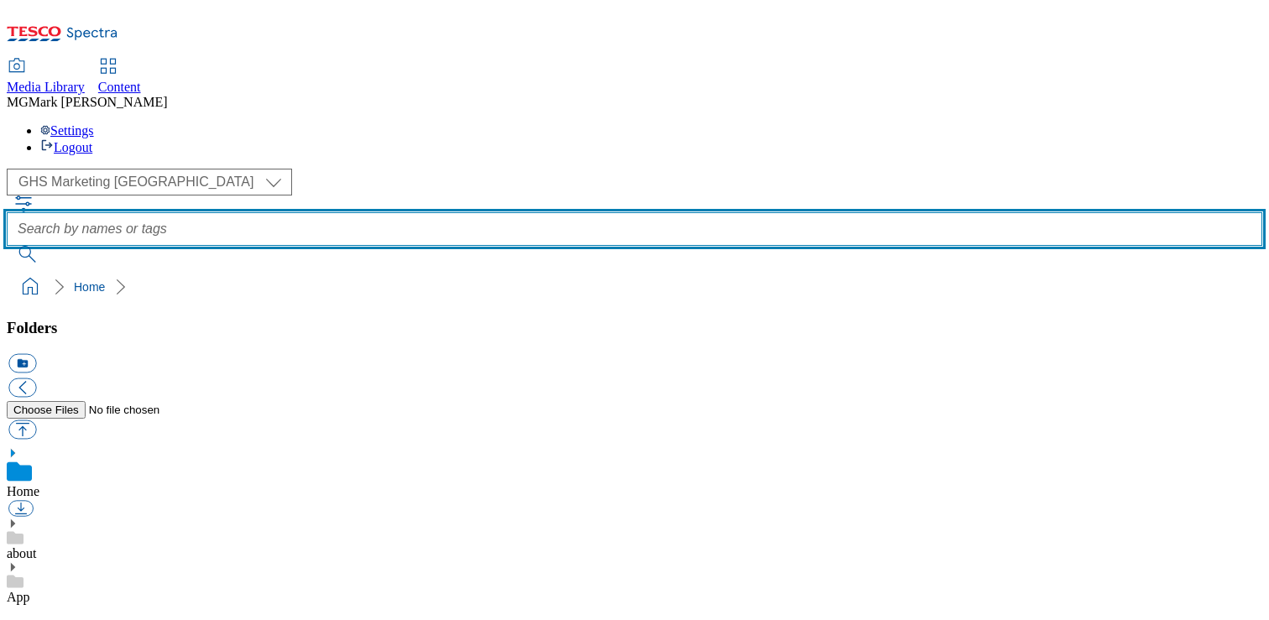
click at [489, 212] on input "text" at bounding box center [634, 229] width 1255 height 34
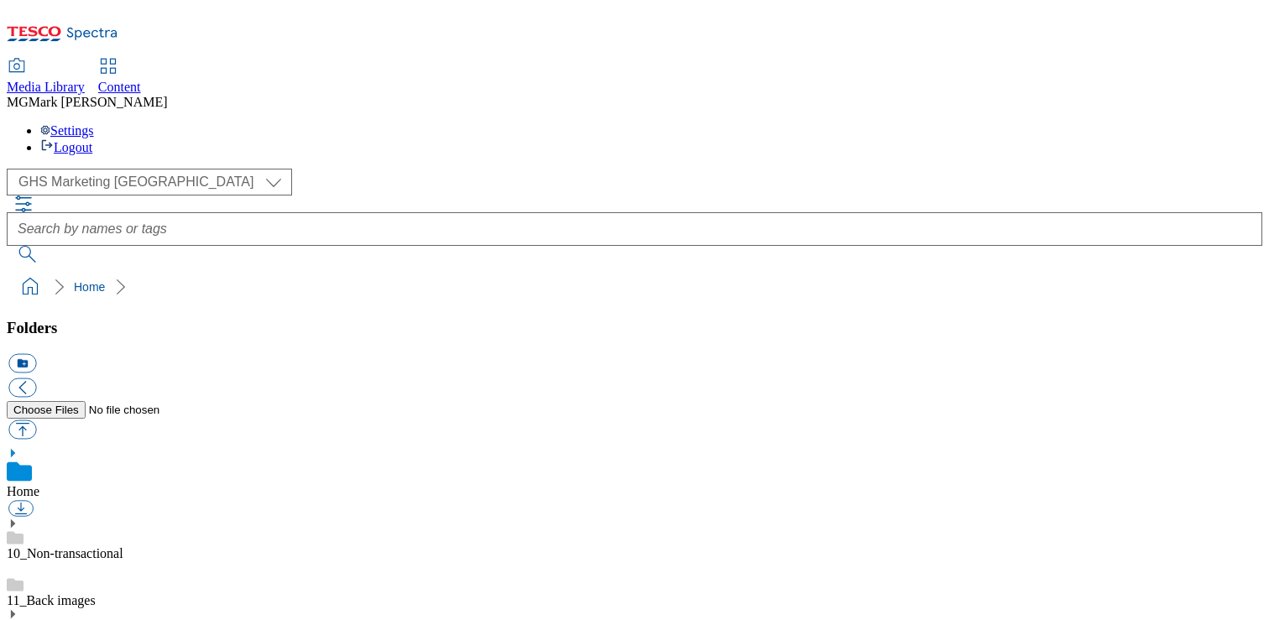
click at [141, 80] on span "Content" at bounding box center [119, 87] width 43 height 14
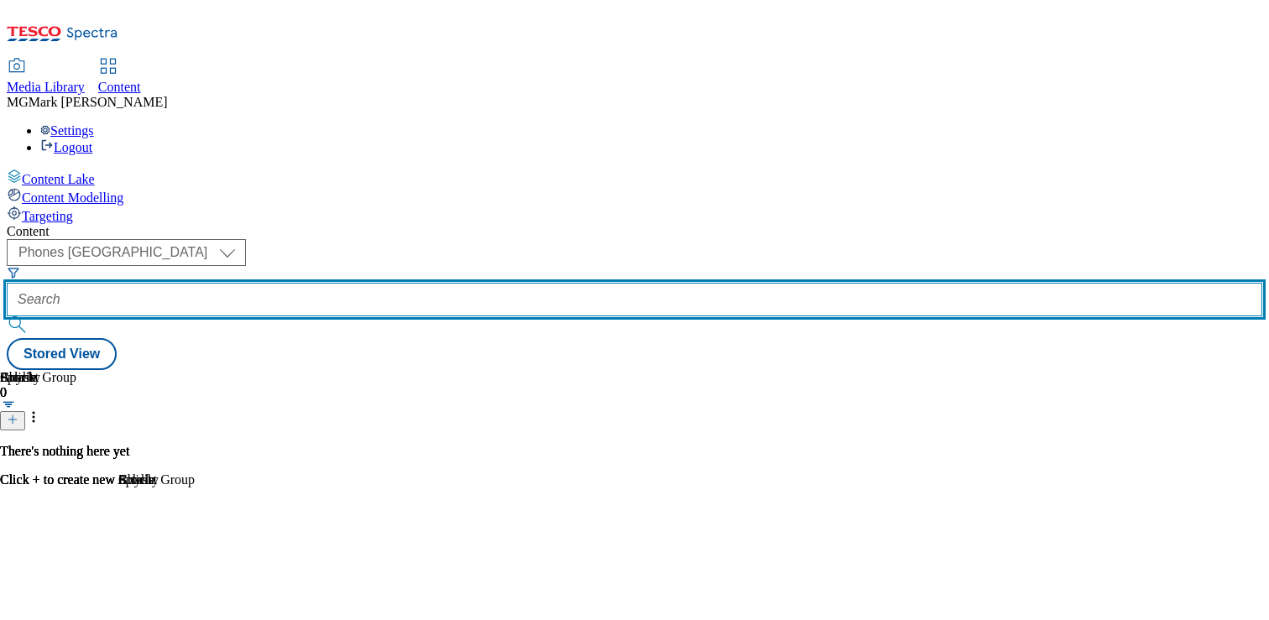
drag, startPoint x: 396, startPoint y: 135, endPoint x: 345, endPoint y: 135, distance: 51.2
click at [392, 283] on input "text" at bounding box center [634, 300] width 1255 height 34
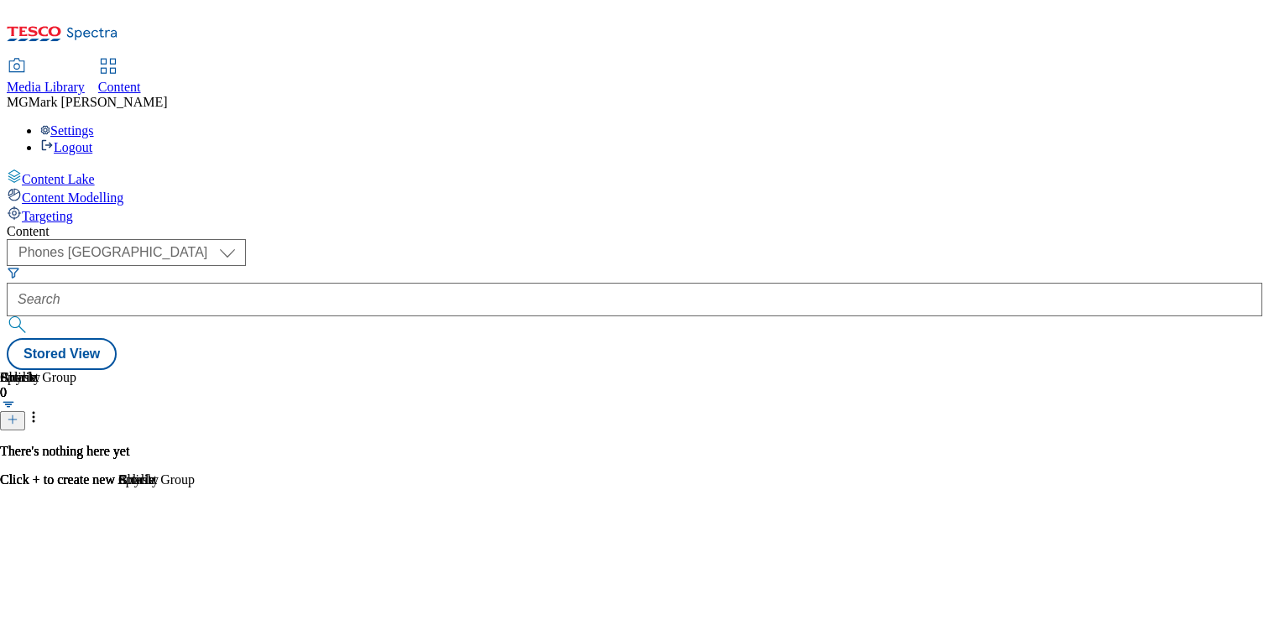
click at [345, 239] on div "( optional ) Dotcom CZ Dotcom SK ghs-roi ghs-uk Phones UK Phones UK" at bounding box center [634, 288] width 1255 height 99
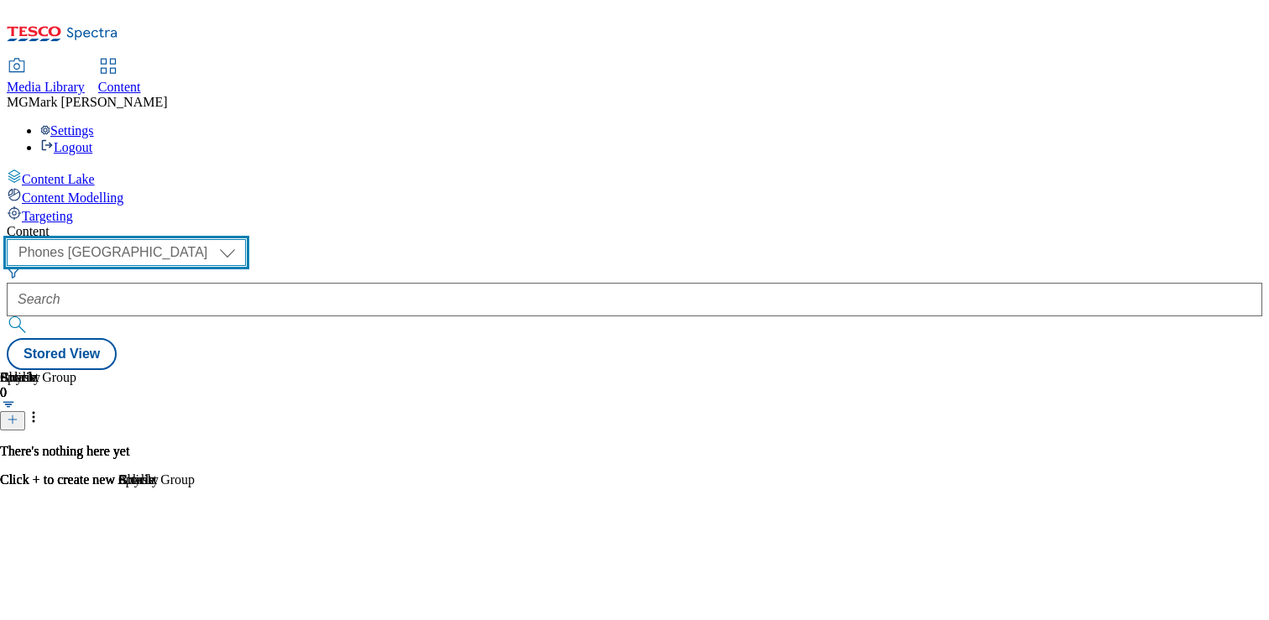
click at [246, 239] on select "Dotcom CZ Dotcom SK ghs-roi ghs-uk Phones [GEOGRAPHIC_DATA]" at bounding box center [126, 252] width 239 height 27
select select "ghs-[GEOGRAPHIC_DATA]"
click at [218, 239] on select "Dotcom CZ Dotcom SK ghs-roi ghs-uk Phones [GEOGRAPHIC_DATA]" at bounding box center [126, 252] width 239 height 27
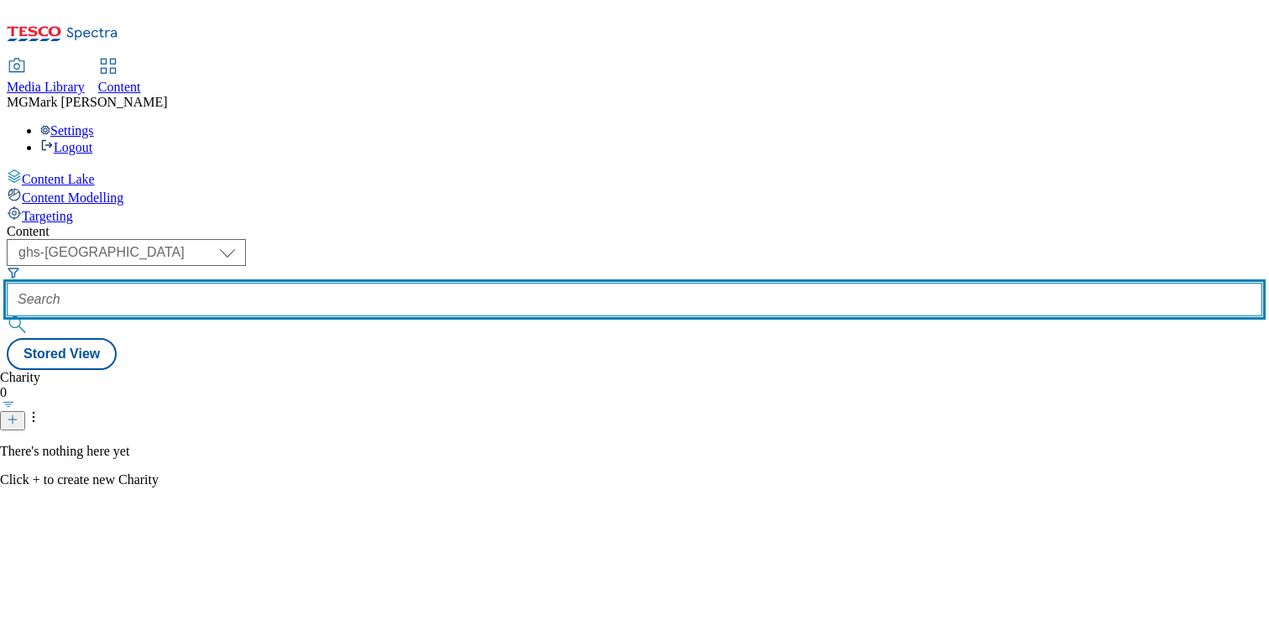
click at [409, 283] on input "text" at bounding box center [634, 300] width 1255 height 34
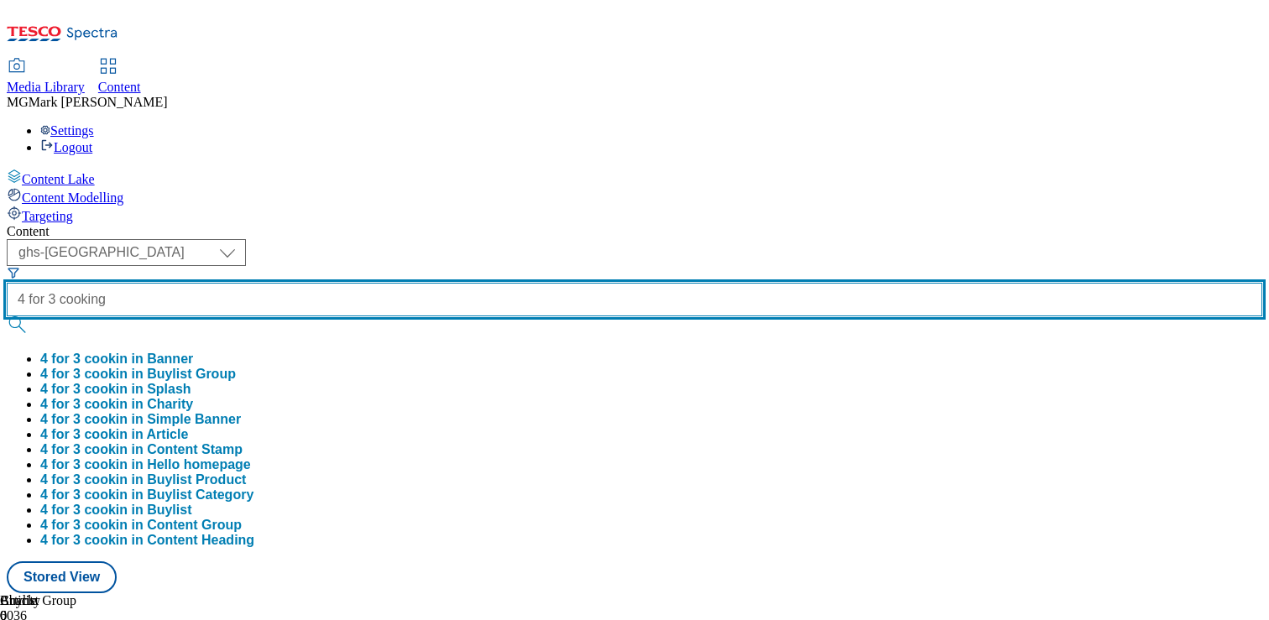
type input "4 for 3 cooking"
click at [7, 316] on button "submit" at bounding box center [18, 324] width 23 height 17
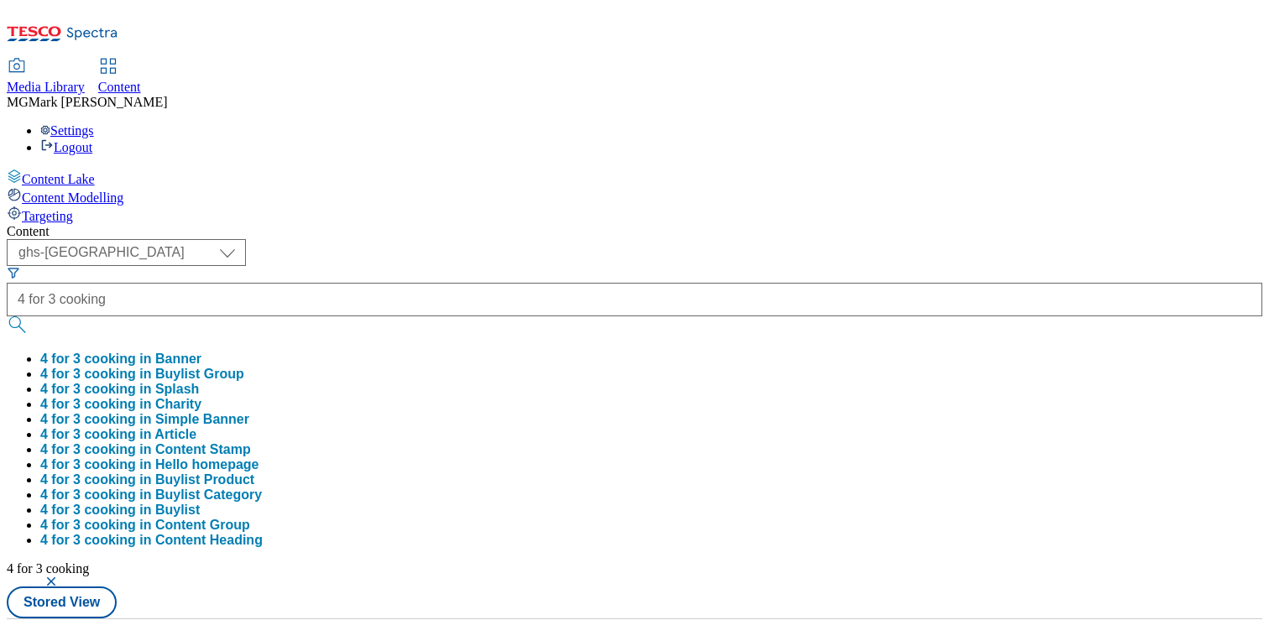
click at [602, 224] on div "Content" at bounding box center [634, 231] width 1255 height 15
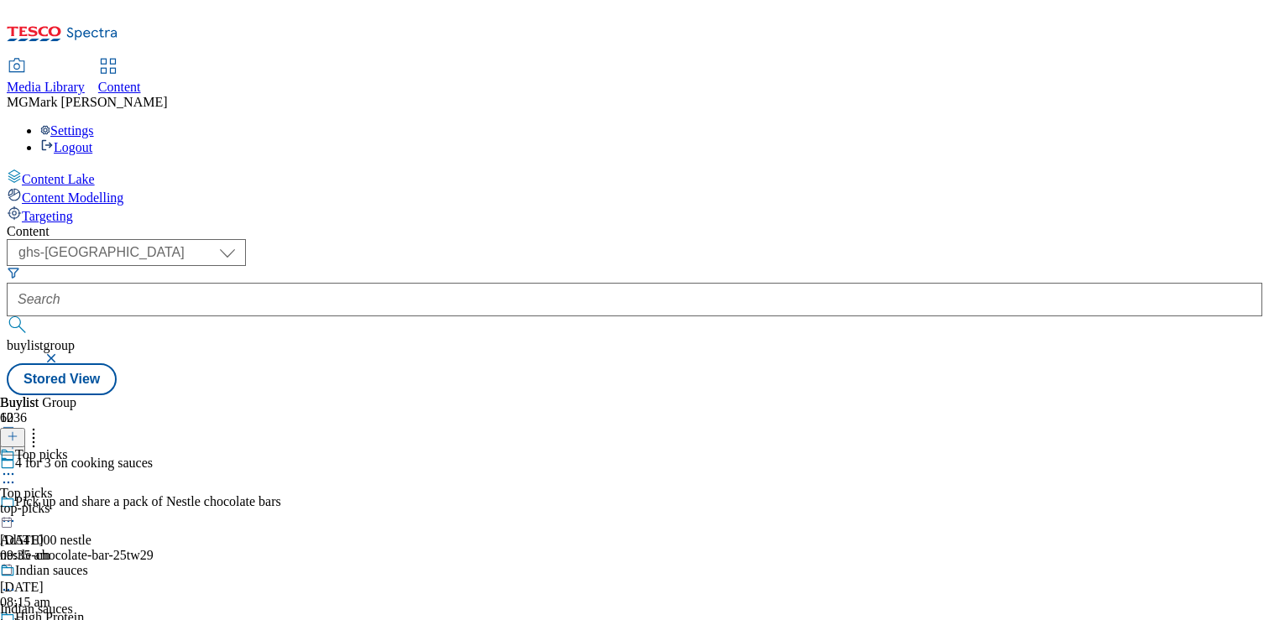
click at [17, 466] on icon at bounding box center [8, 474] width 17 height 17
click at [139, 619] on span "Open Preview Url" at bounding box center [95, 625] width 87 height 13
click at [211, 501] on div "top-picks" at bounding box center [105, 508] width 211 height 15
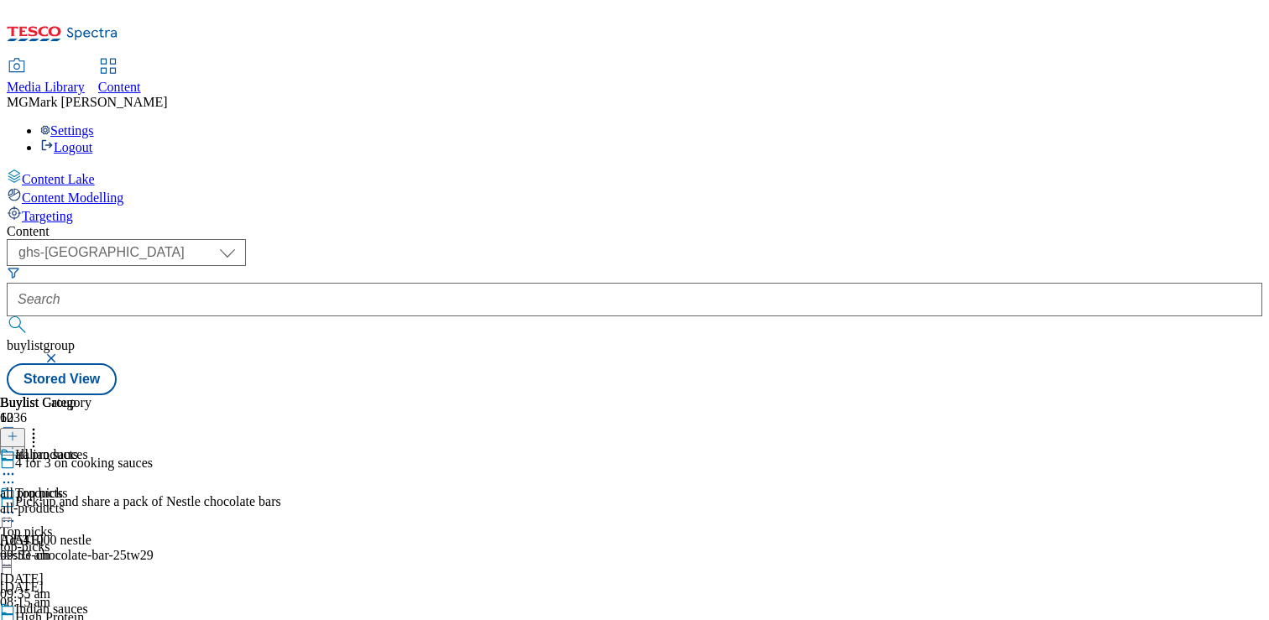
scroll to position [410, 0]
click at [18, 430] on icon at bounding box center [13, 436] width 12 height 12
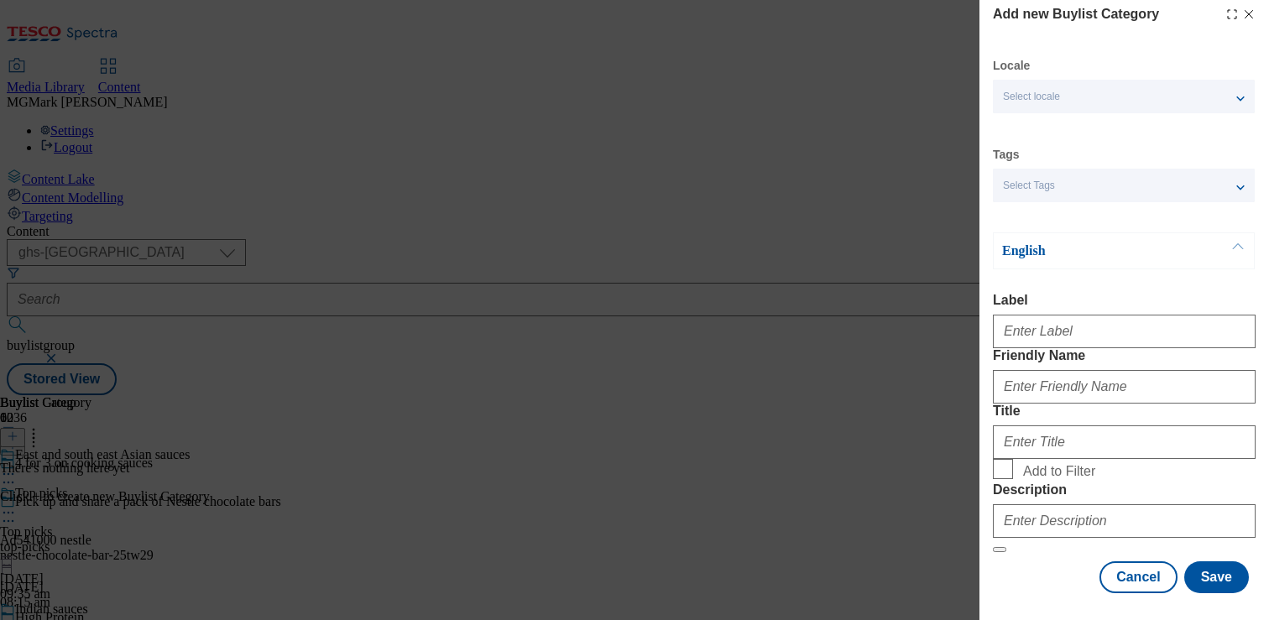
scroll to position [103, 0]
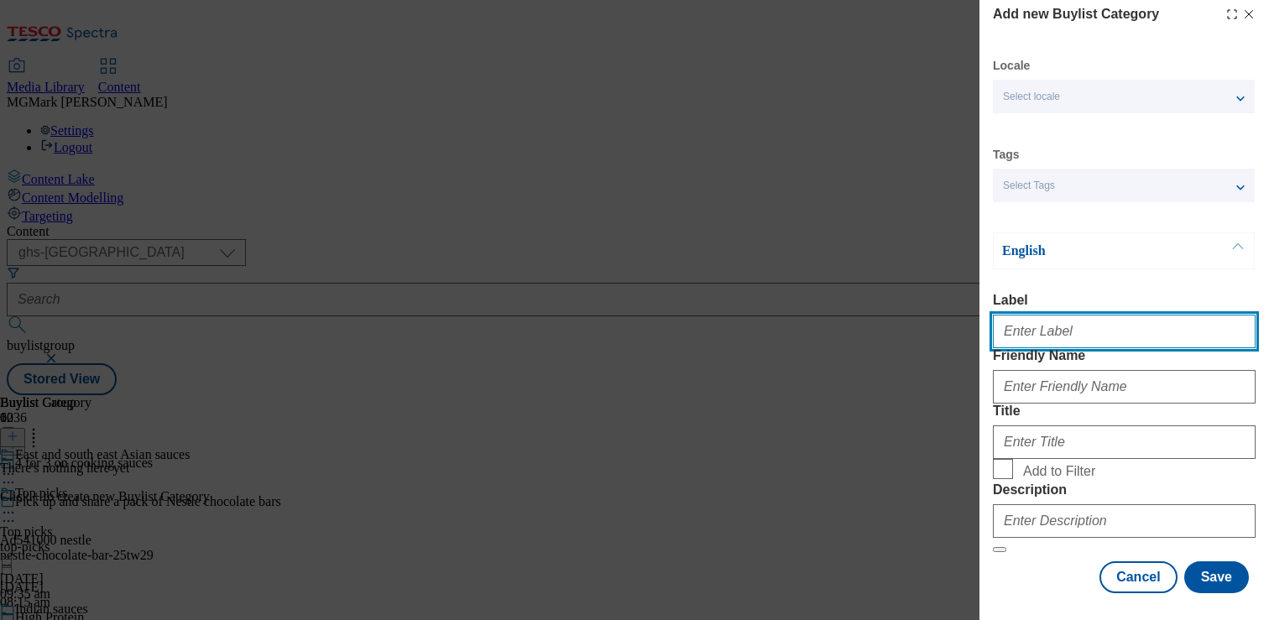
click at [1040, 315] on input "Label" at bounding box center [1124, 332] width 263 height 34
type input "All products"
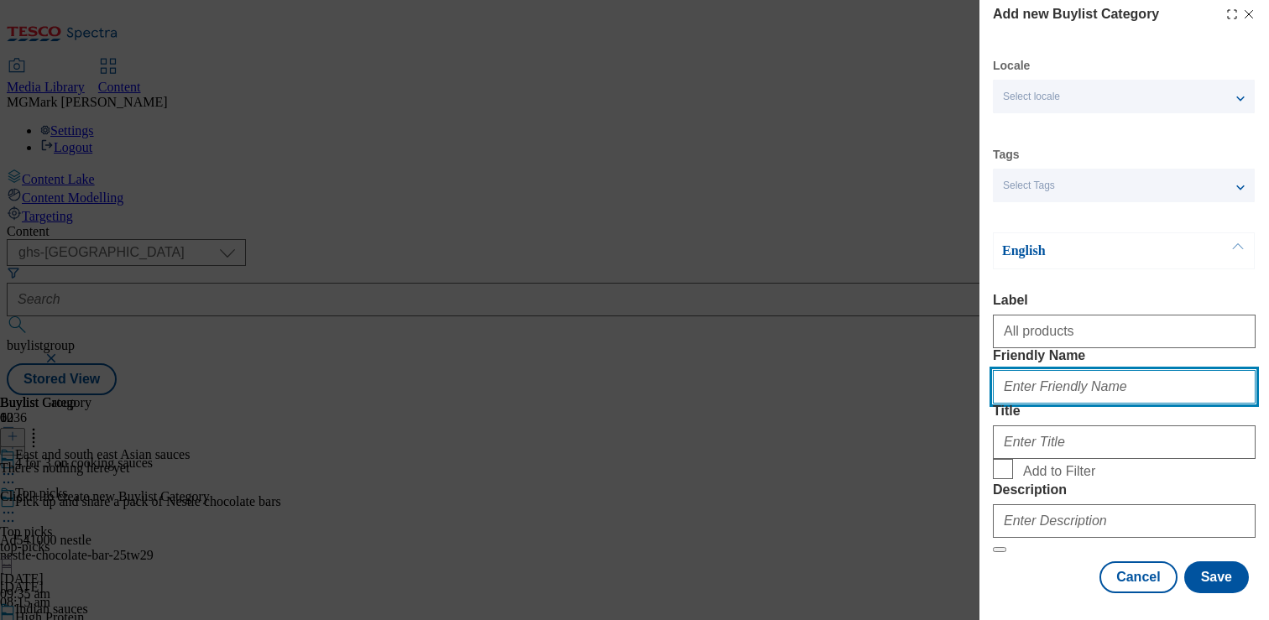
click at [1015, 370] on input "Friendly Name" at bounding box center [1124, 387] width 263 height 34
type input ";"
type input "all-products"
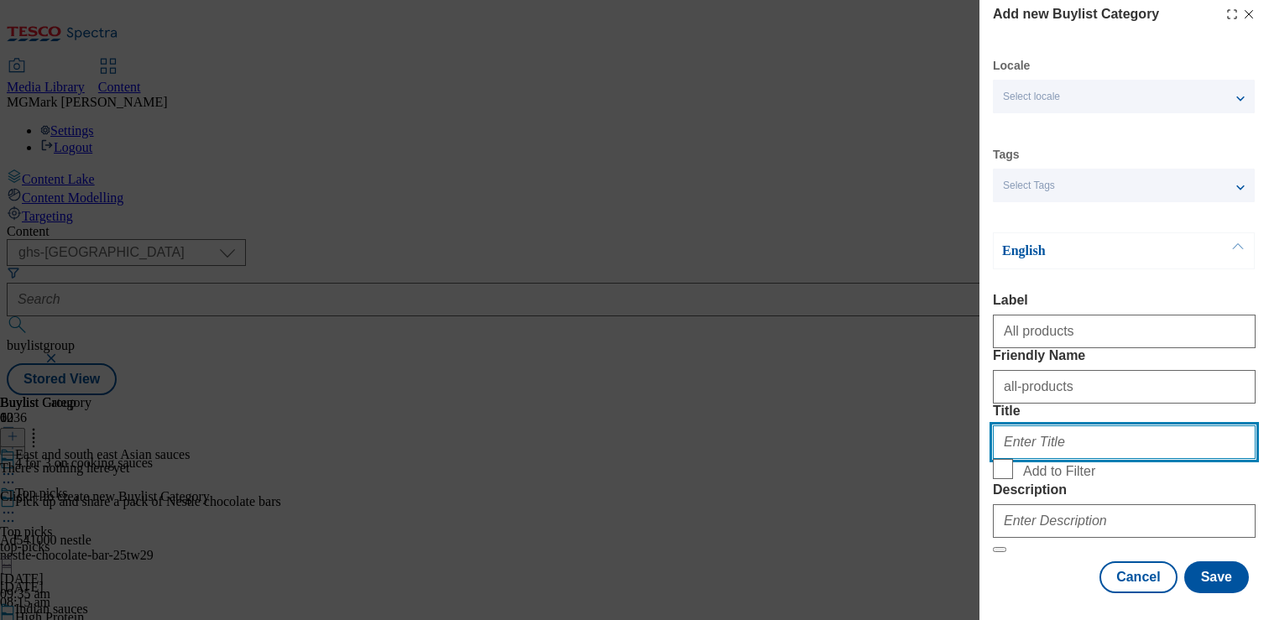
click at [1024, 425] on input "Title" at bounding box center [1124, 442] width 263 height 34
paste input "East and south east Asian sauces"
type input "East and south east Asian sauces"
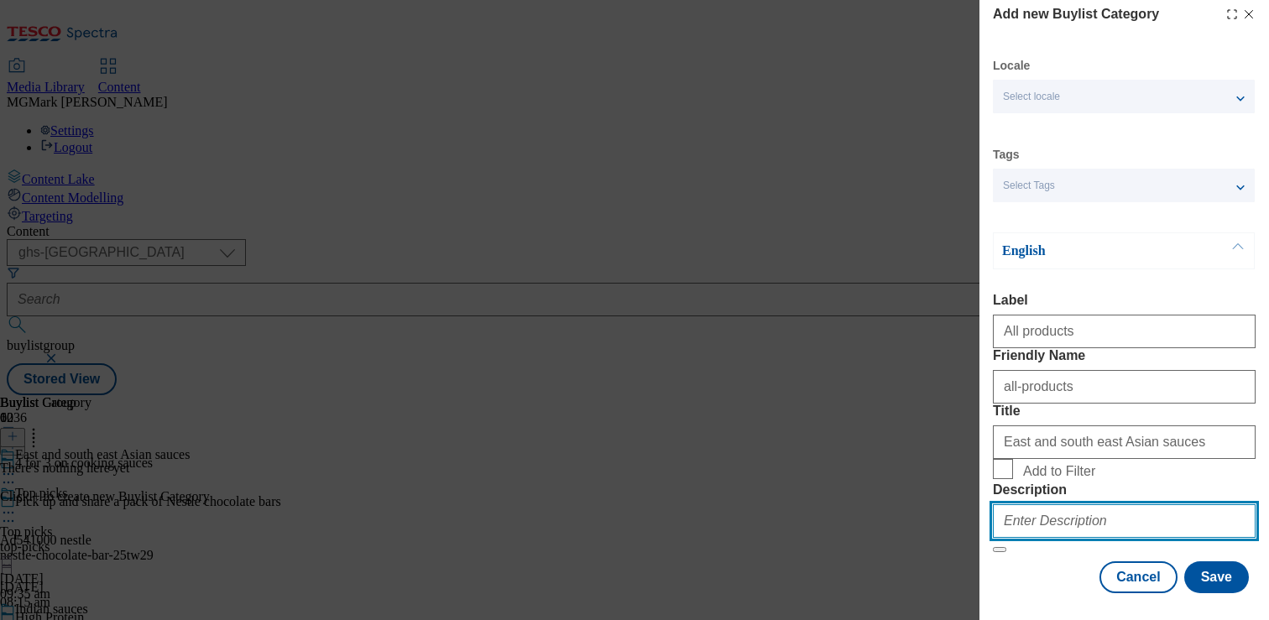
click at [1043, 505] on input "Description" at bounding box center [1124, 521] width 263 height 34
paste input "Shop 4 for 3 on a range of quality East and South East Asian cooking sauces onl…"
type input "Shop 4 for 3 on a range of quality East and South East Asian cooking sauces onl…"
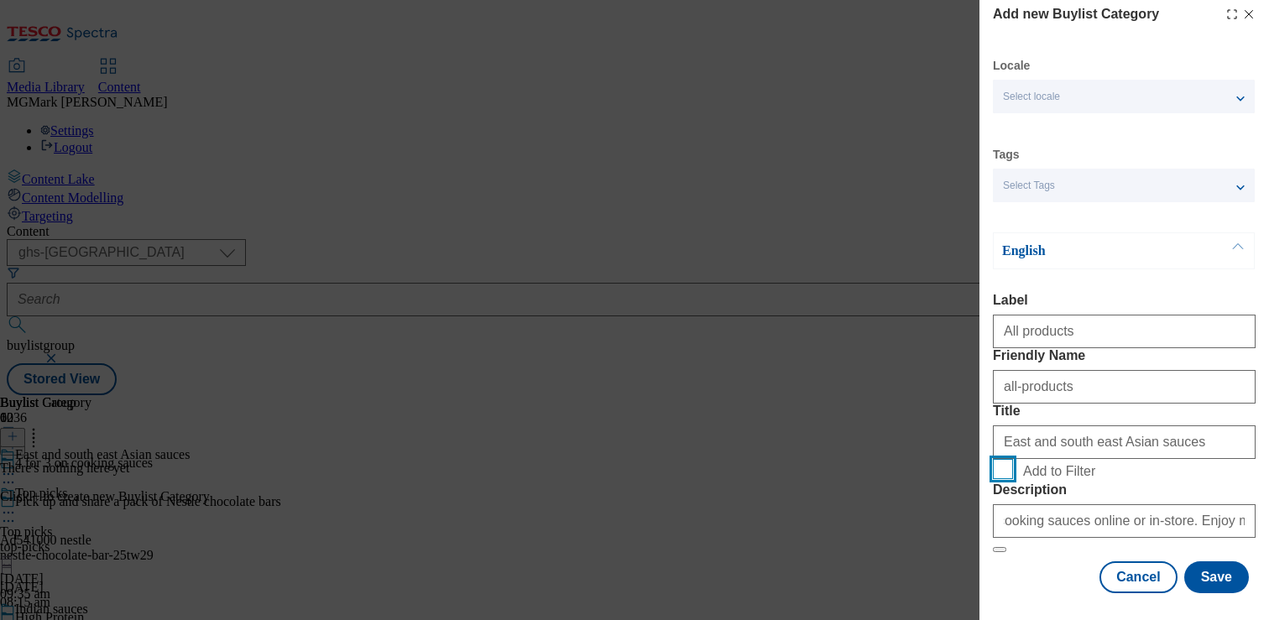
scroll to position [0, 0]
click at [1008, 459] on input "Add to Filter" at bounding box center [1003, 469] width 20 height 20
checkbox input "true"
click at [1209, 579] on button "Save" at bounding box center [1216, 577] width 65 height 32
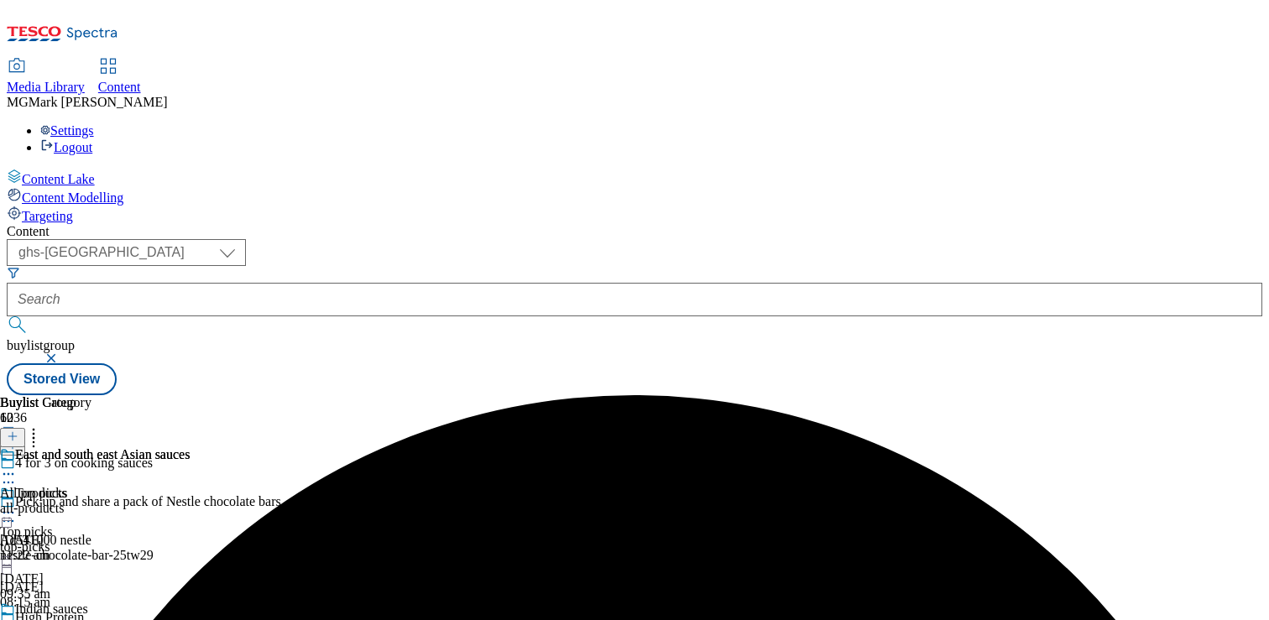
scroll to position [478, 0]
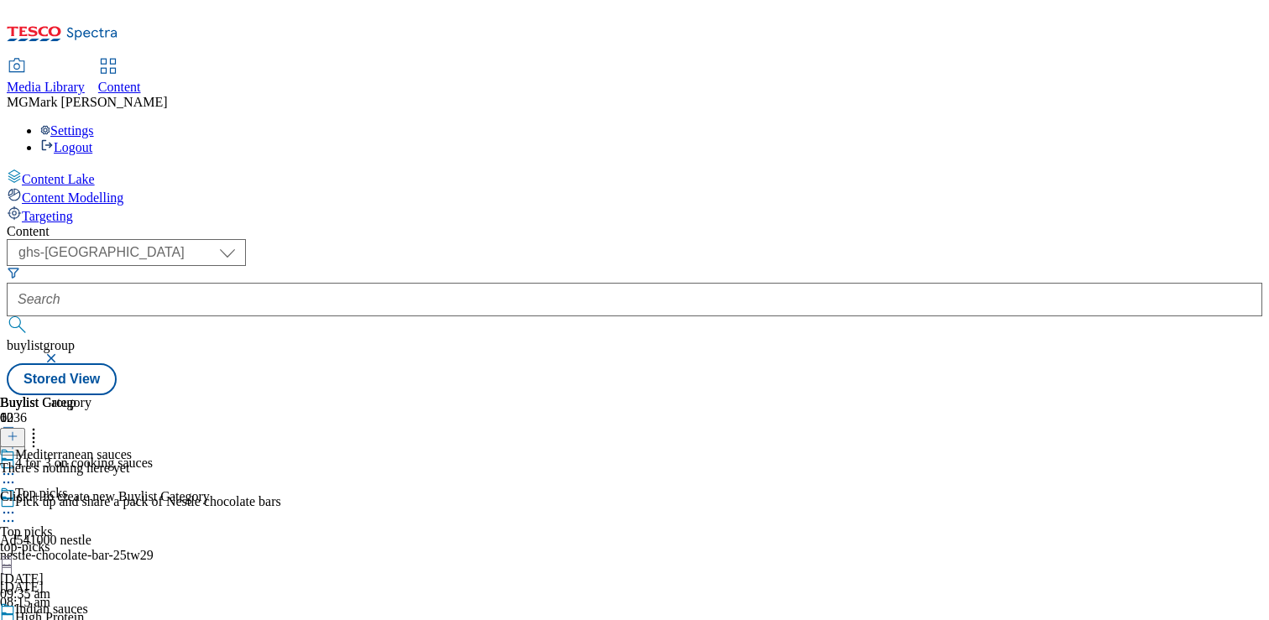
click at [25, 428] on button at bounding box center [12, 437] width 25 height 19
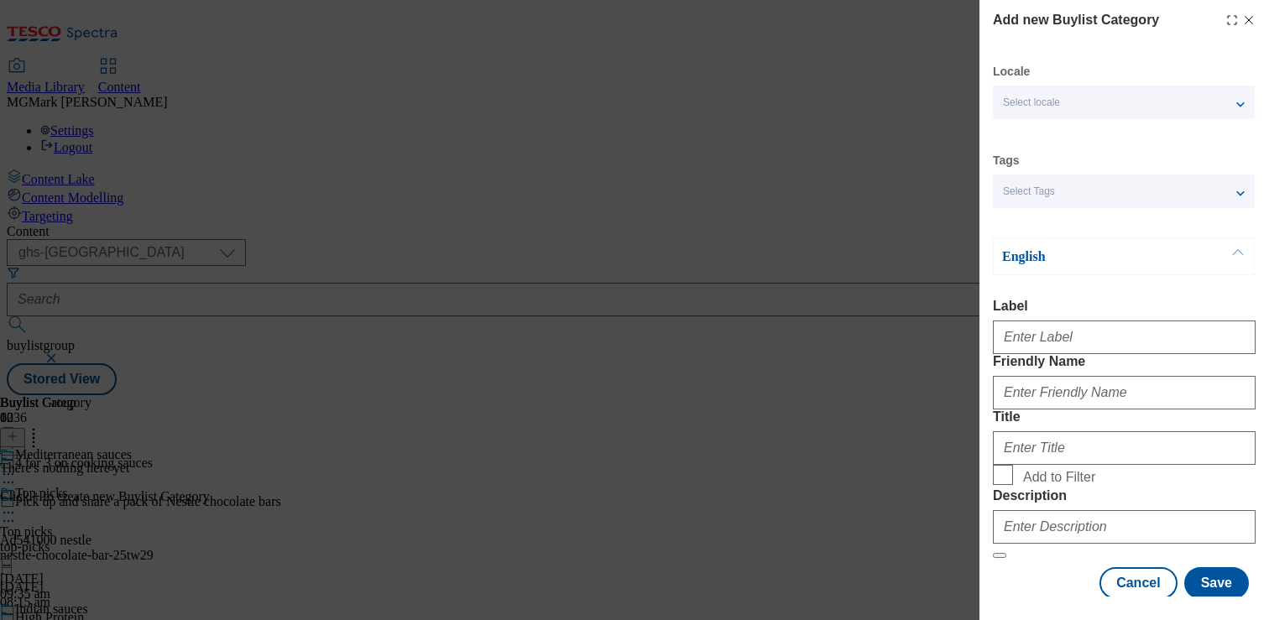
click at [1059, 194] on div "Select Tags" at bounding box center [1124, 192] width 262 height 34
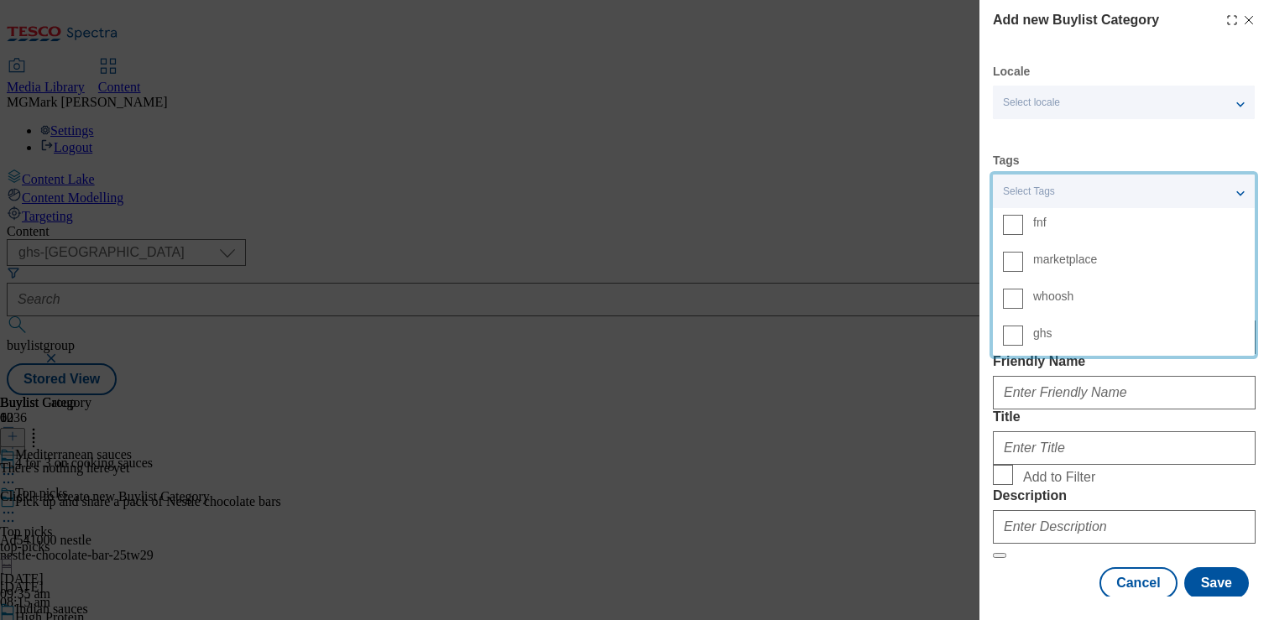
click at [1051, 186] on span "Select Tags" at bounding box center [1029, 191] width 52 height 13
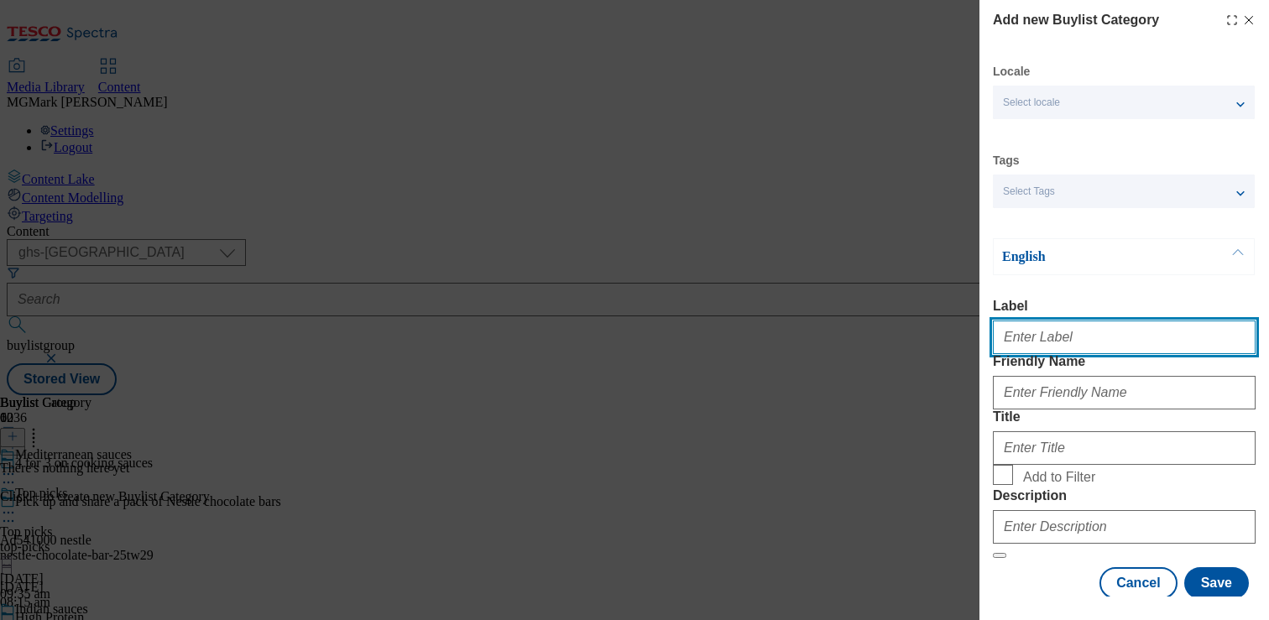
click at [1046, 341] on input "Label" at bounding box center [1124, 338] width 263 height 34
paste input "Shop 4 for 3 on a range of quality East and South East Asian cooking sauces onl…"
type input "Shop 4 for 3 on a range of quality East and South East Asian cooking sauces onl…"
paste input "Mediterranean sauces"
type input "Mediterranean sauces"
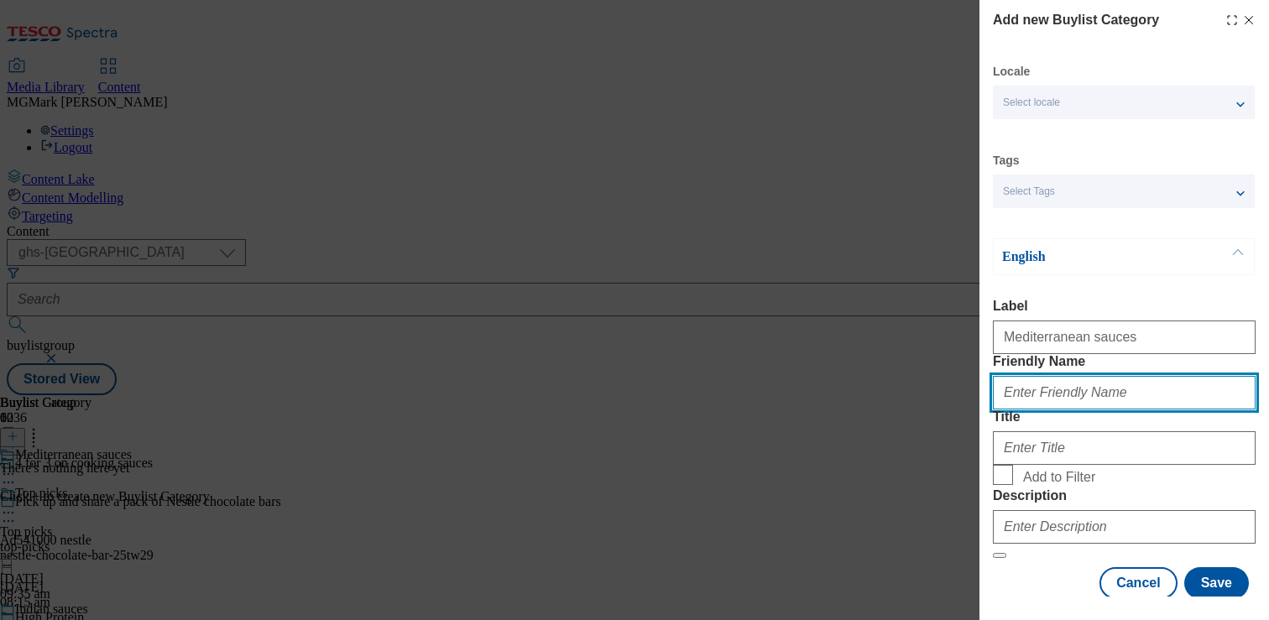
click at [1058, 409] on input "Friendly Name" at bounding box center [1124, 393] width 263 height 34
type input "all-products"
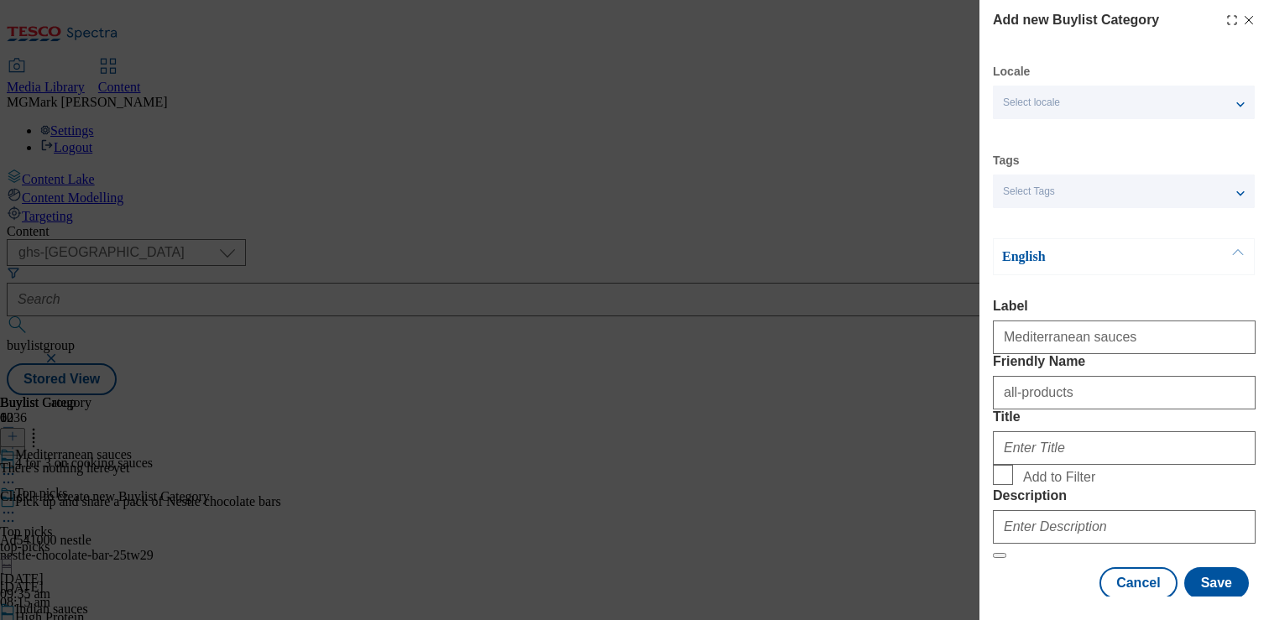
click at [1014, 488] on label "Add to Filter" at bounding box center [1124, 476] width 263 height 23
click at [1013, 485] on input "Add to Filter" at bounding box center [1003, 475] width 20 height 20
checkbox input "true"
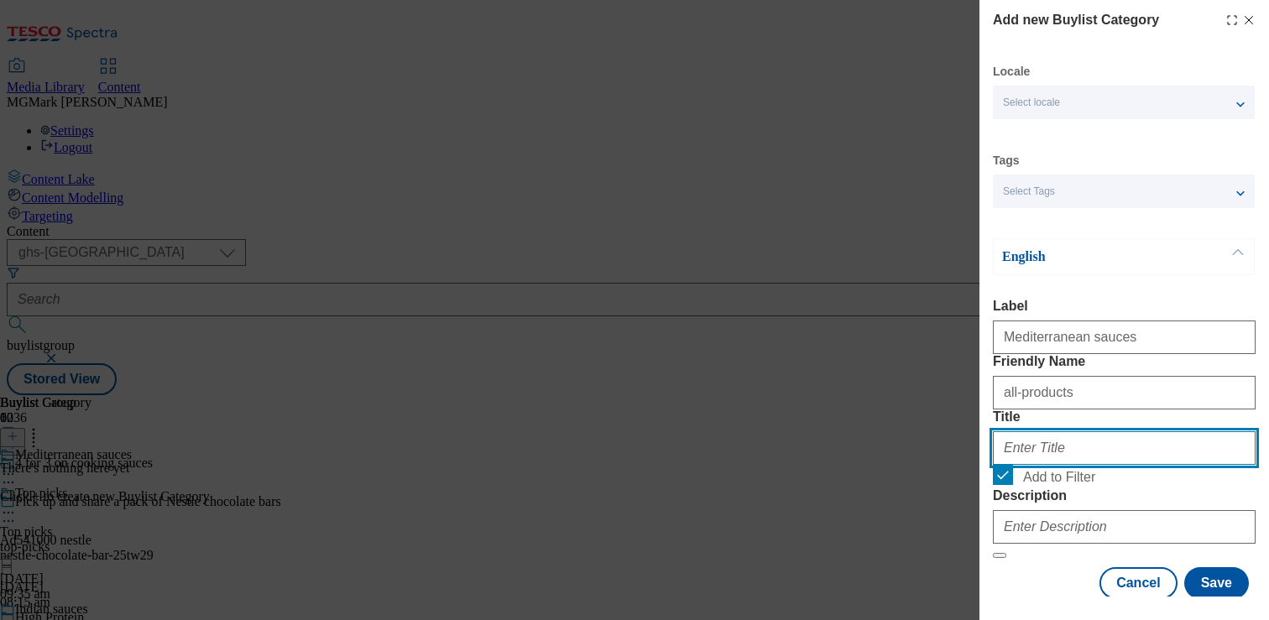
click at [1067, 465] on input "Title" at bounding box center [1124, 448] width 263 height 34
paste input "Shop 4 for 3 on a range of quality Mediterranean cooking sauces online or in-st…"
type input "Shop 4 for 3 on a range of quality Mediterranean cooking sauces online or in-st…"
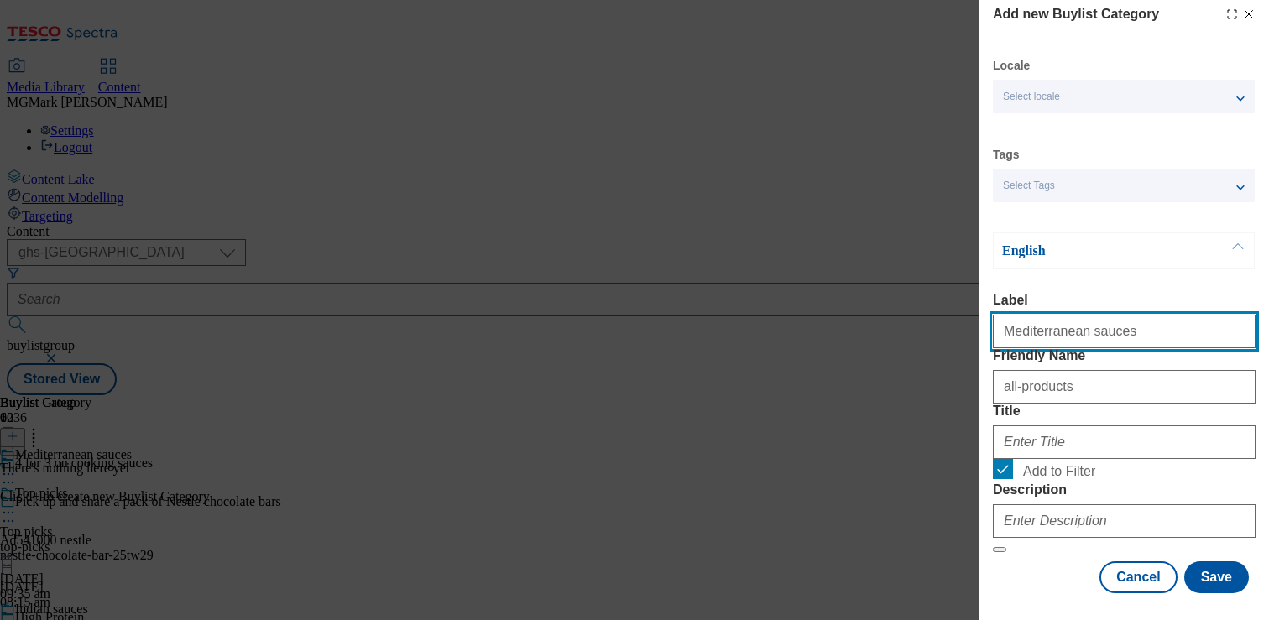
click at [1108, 315] on input "Mediterranean sauces" at bounding box center [1124, 332] width 263 height 34
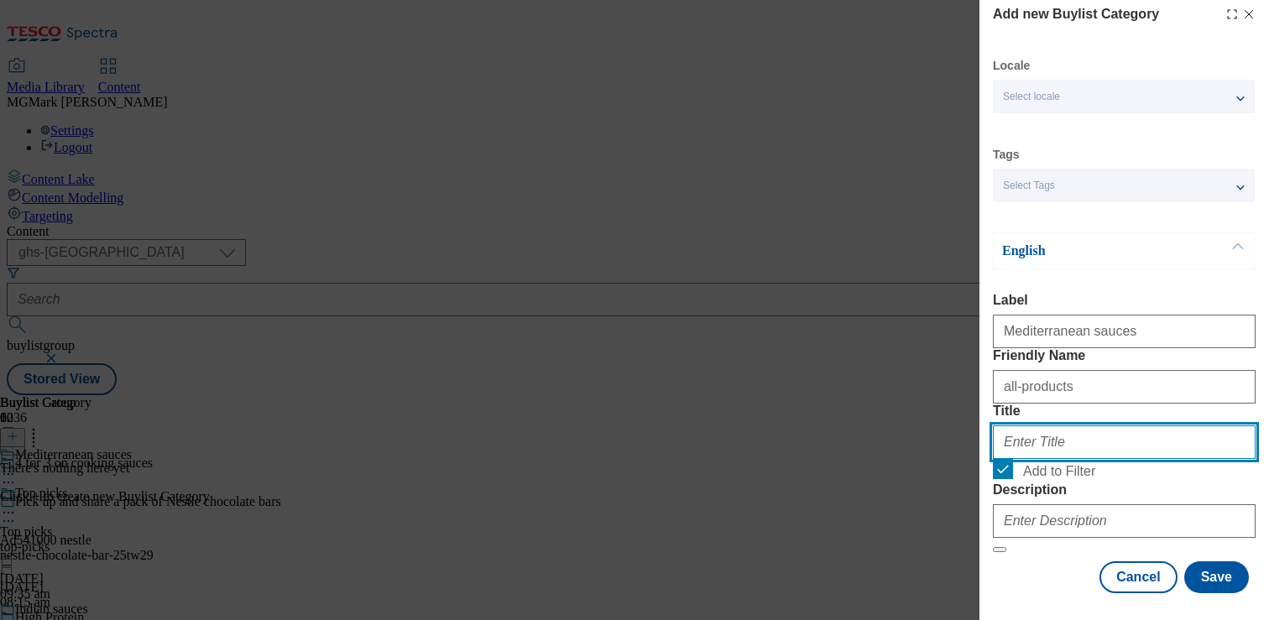
click at [1065, 446] on input "Title" at bounding box center [1124, 442] width 263 height 34
paste input "Mediterranean sauces"
type input "Mediterranean sauces"
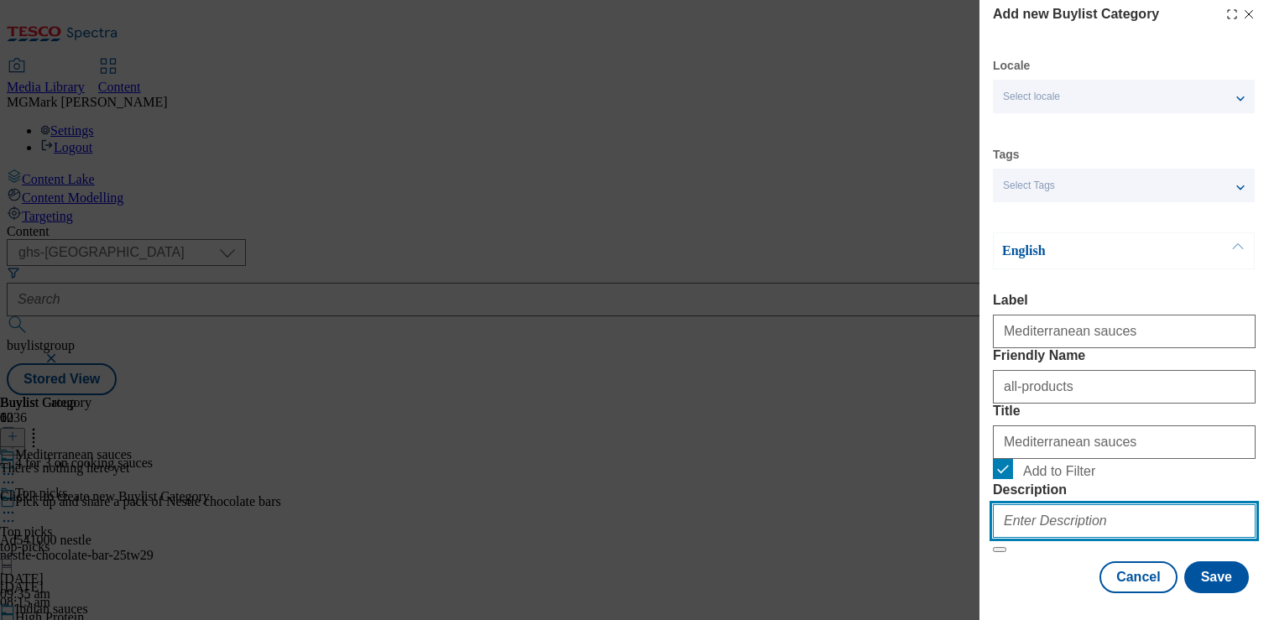
click at [1039, 509] on input "Description" at bounding box center [1124, 521] width 263 height 34
paste input "Shop 4 for 3 on a range of quality Mediterranean cooking sauces online or in-st…"
type input "Shop 4 for 3 on a range of quality Mediterranean cooking sauces online or in-st…"
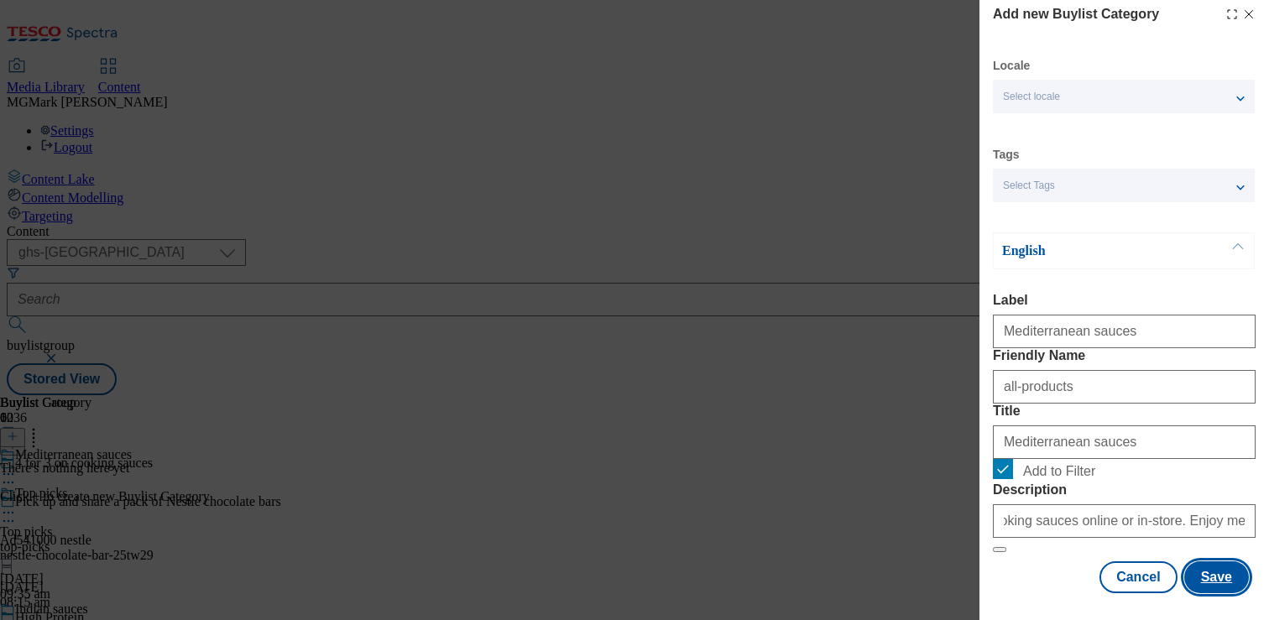
click at [1202, 573] on button "Save" at bounding box center [1216, 577] width 65 height 32
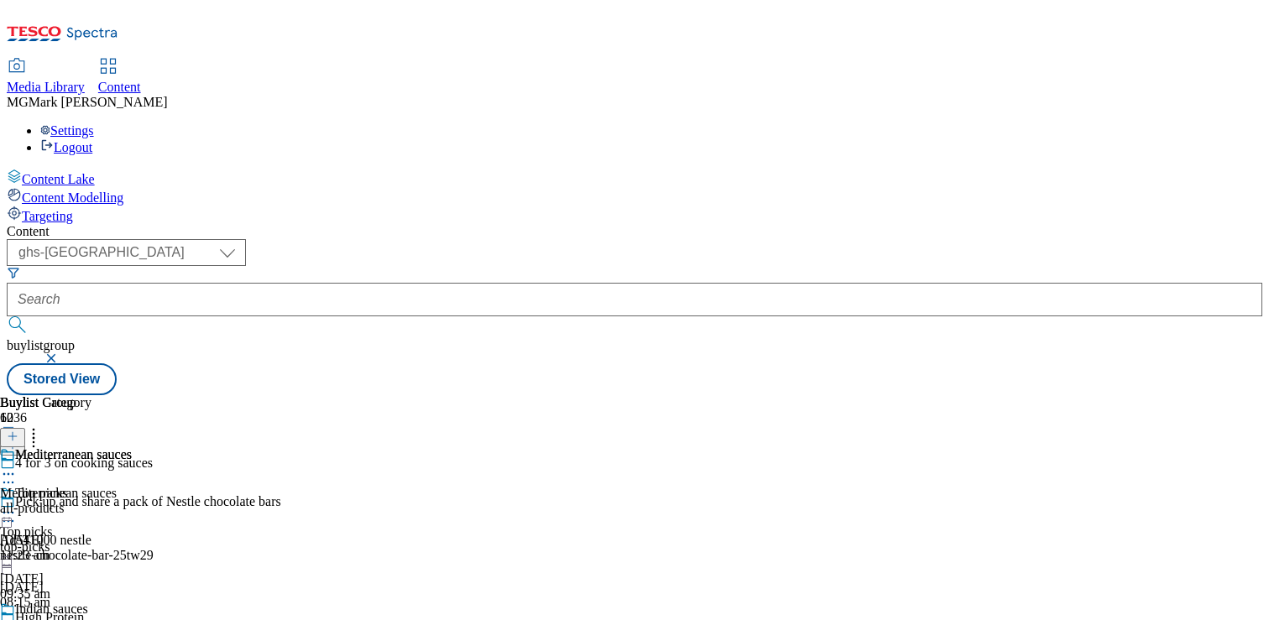
scroll to position [449, 0]
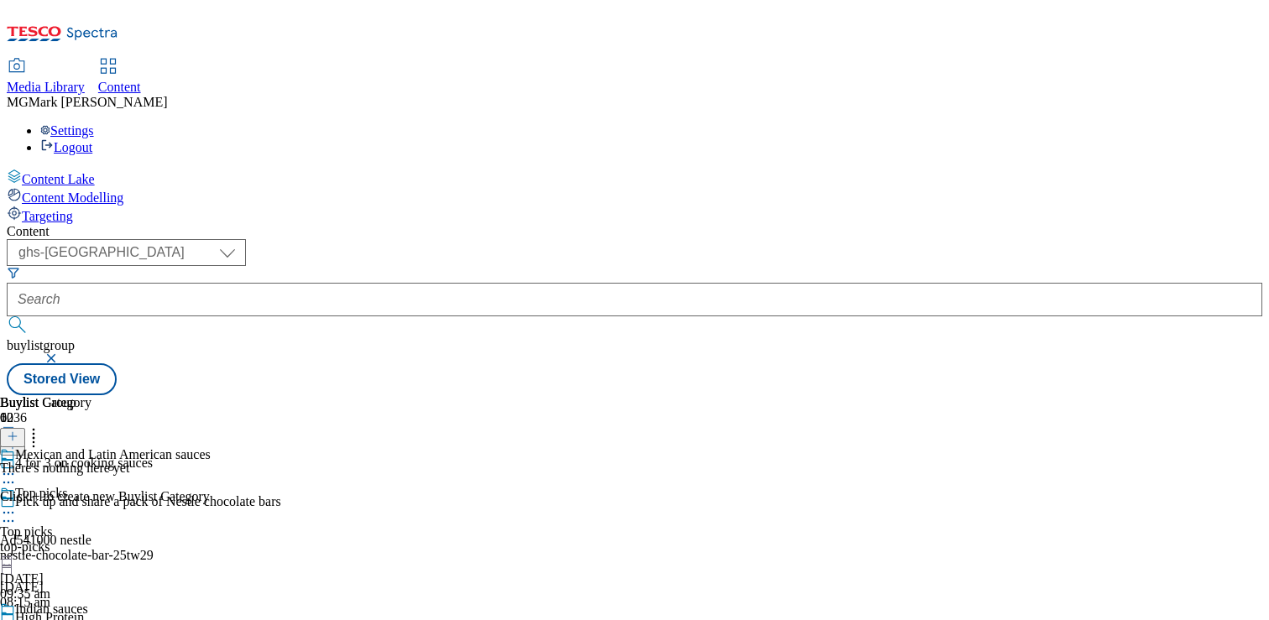
click at [18, 430] on icon at bounding box center [13, 436] width 12 height 12
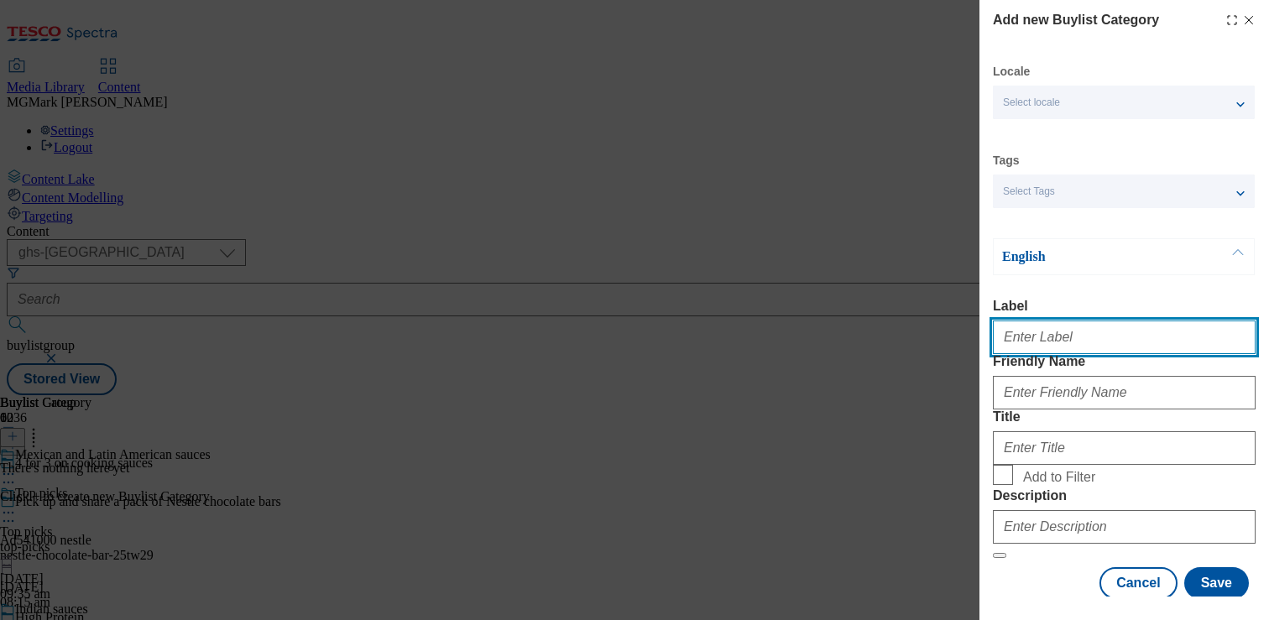
click at [1054, 336] on input "Label" at bounding box center [1124, 338] width 263 height 34
type input "All products"
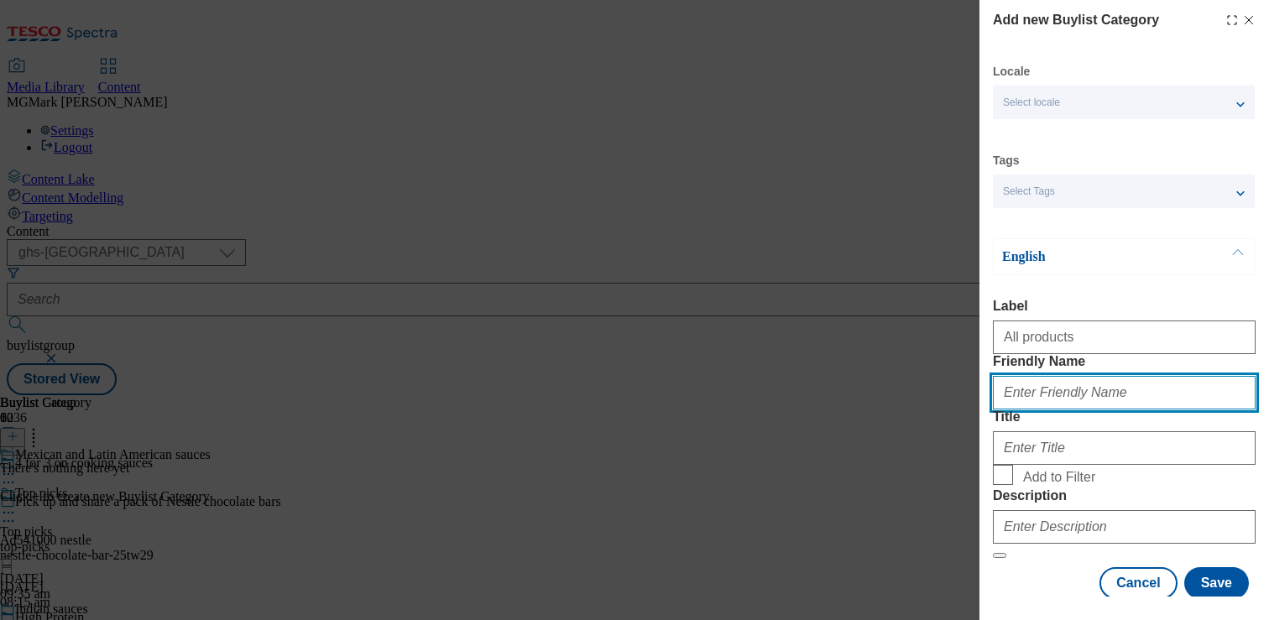
click at [1030, 409] on input "Friendly Name" at bounding box center [1124, 393] width 263 height 34
type input "all-products"
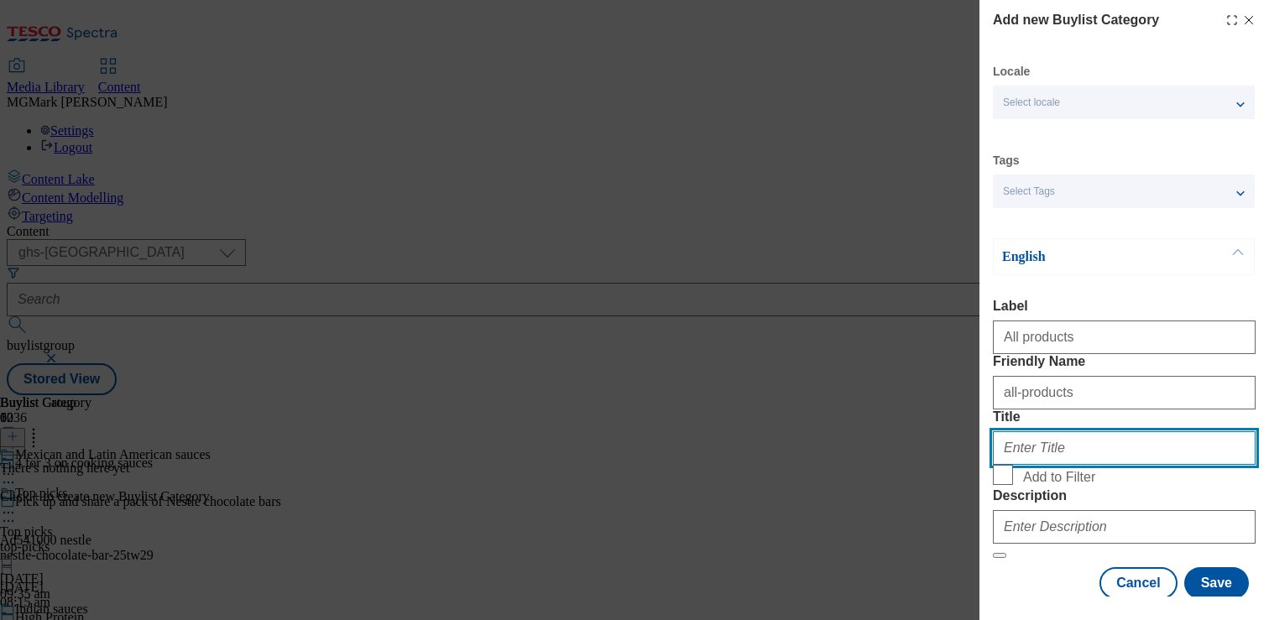
click at [1013, 465] on input "Title" at bounding box center [1124, 448] width 263 height 34
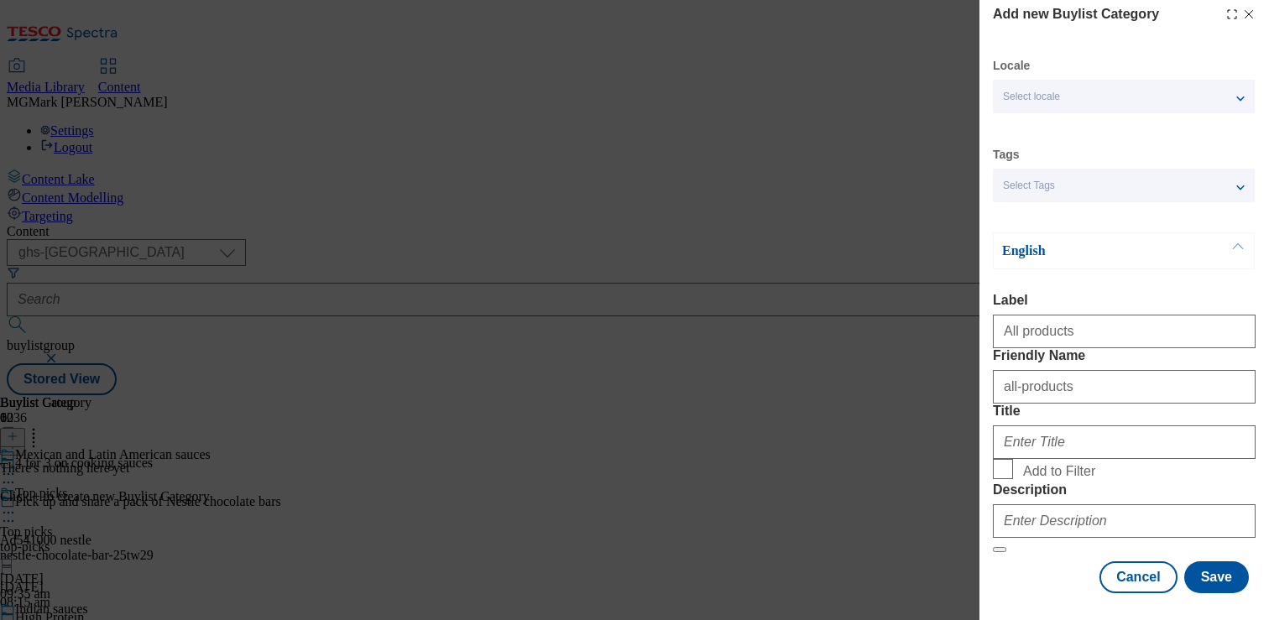
click at [1023, 464] on span "Add to Filter" at bounding box center [1059, 471] width 72 height 15
click at [1013, 459] on input "Add to Filter" at bounding box center [1003, 469] width 20 height 20
checkbox input "true"
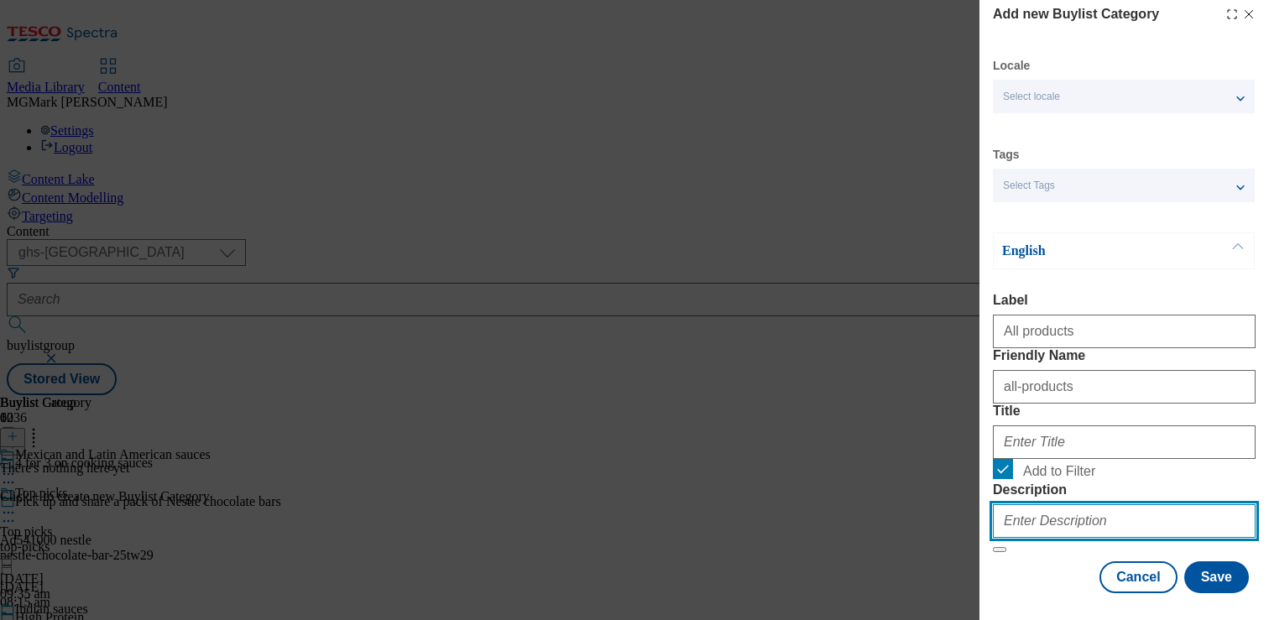
click at [1051, 510] on input "Description" at bounding box center [1124, 521] width 263 height 34
paste input "Mexican and Latin American sauces"
type input "Mexican and Latin American sauces"
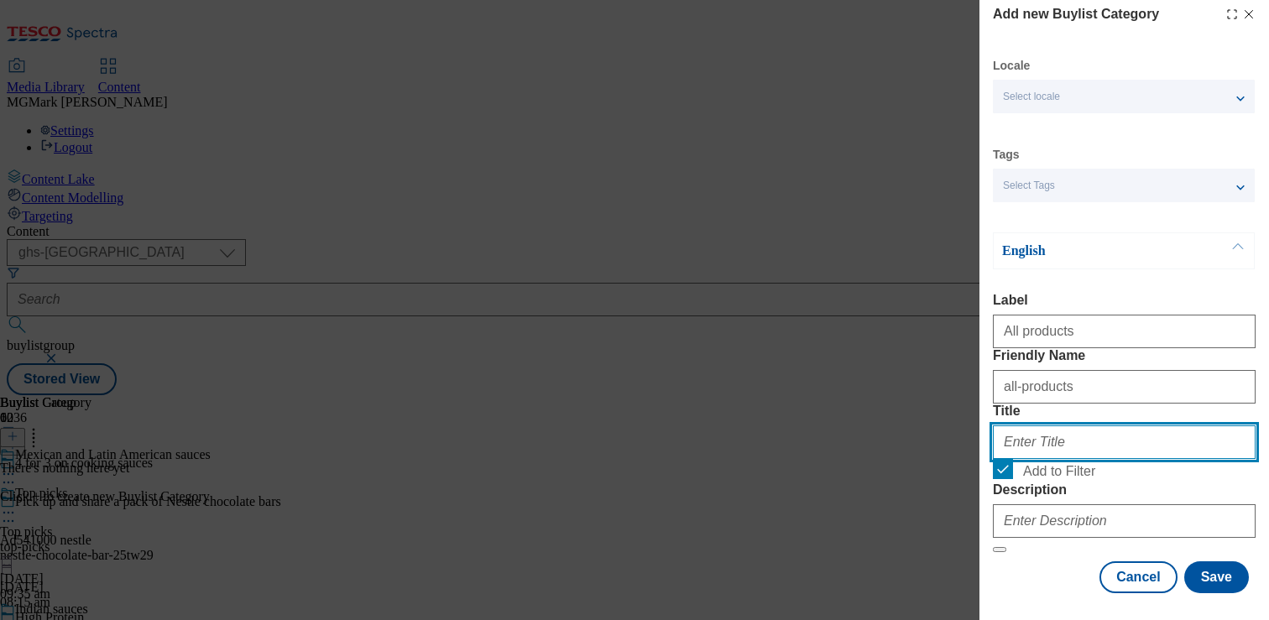
click at [1062, 425] on input "Title" at bounding box center [1124, 442] width 263 height 34
paste input "Mexican and Latin American sauces"
type input "Mexican and Latin American sauces"
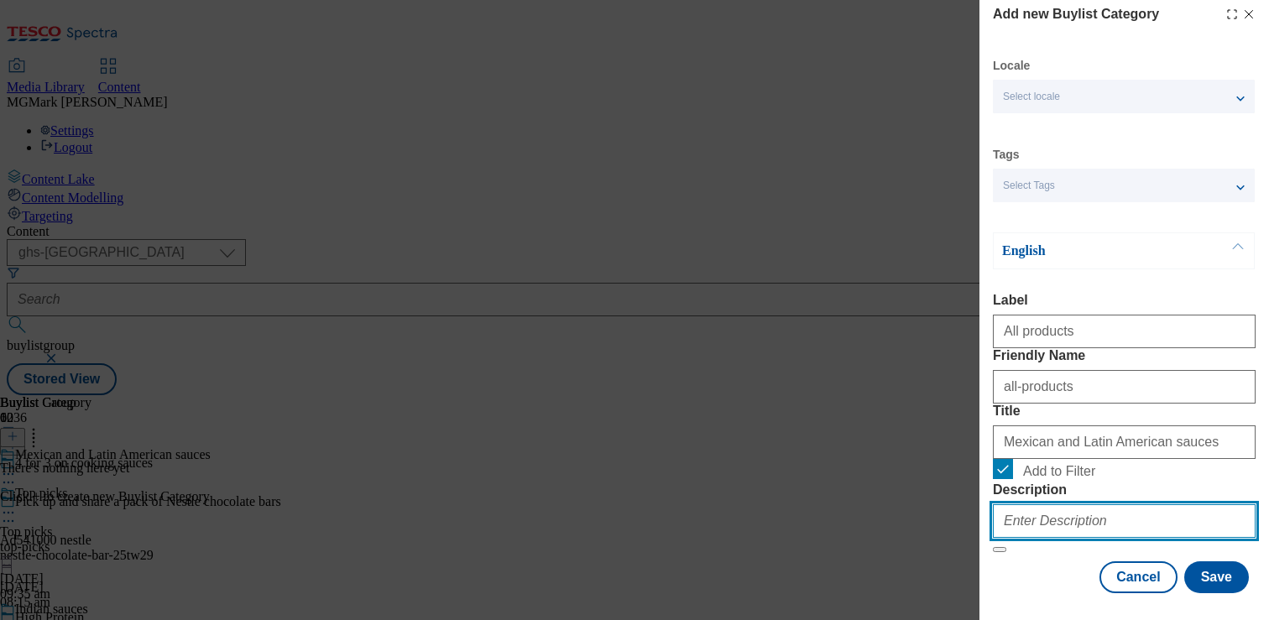
click at [1051, 504] on input "Description" at bounding box center [1124, 521] width 263 height 34
paste input "Shop 4 for 3 on a range of quality Mexican and Latin cooking sauces online or i…"
type input "Shop 4 for 3 on a range of quality Mexican and Latin cooking sauces online or i…"
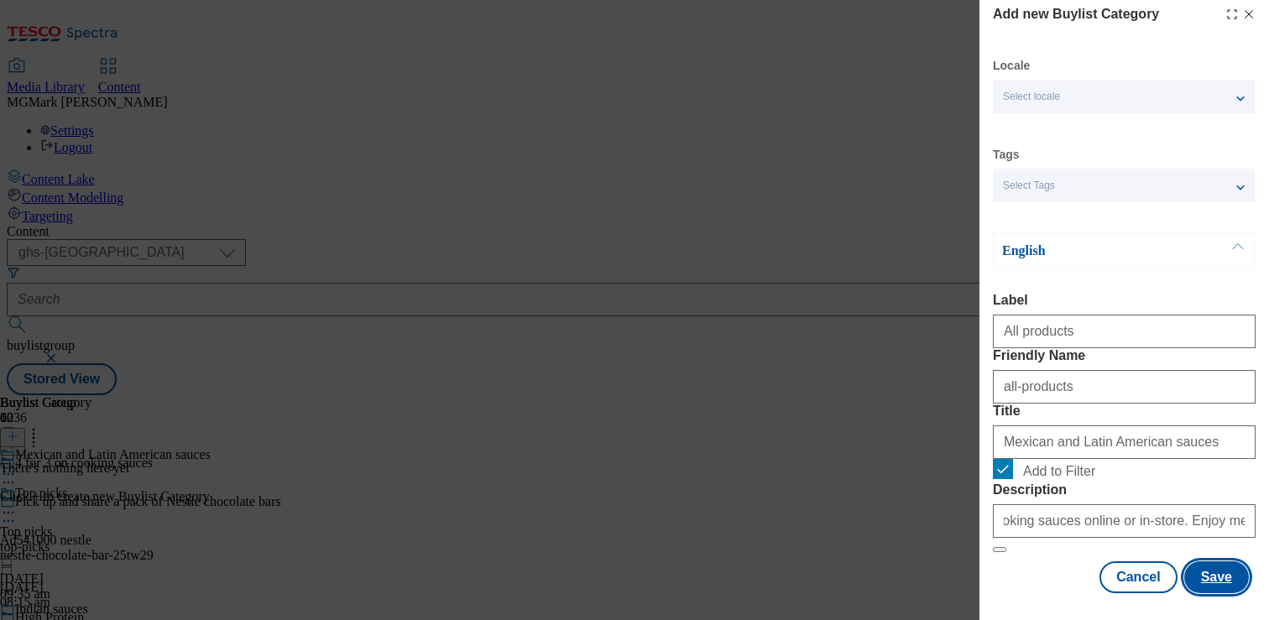
scroll to position [0, 0]
click at [1223, 587] on button "Save" at bounding box center [1216, 577] width 65 height 32
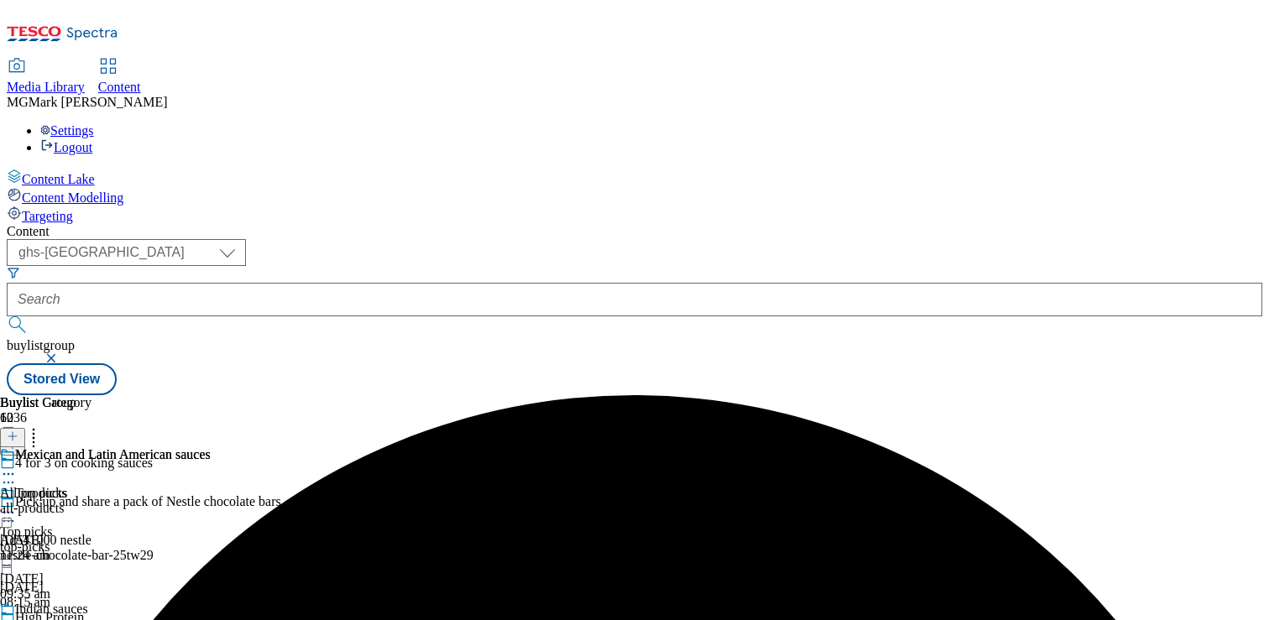
scroll to position [962, 0]
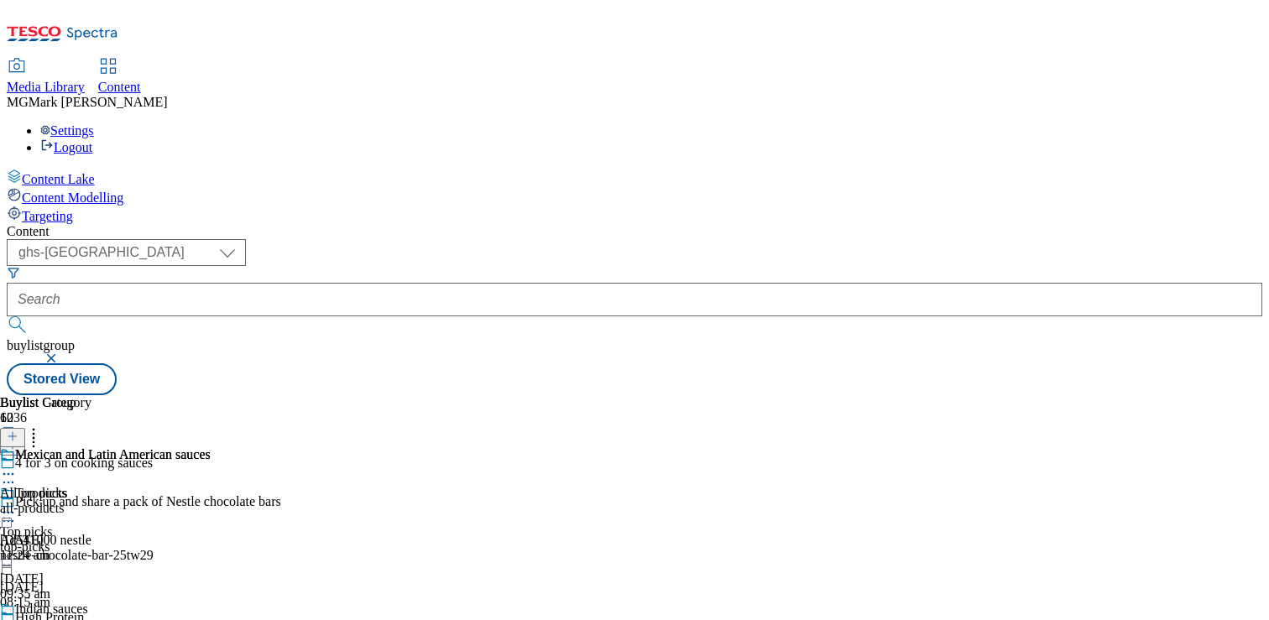
click at [18, 430] on icon at bounding box center [13, 436] width 12 height 12
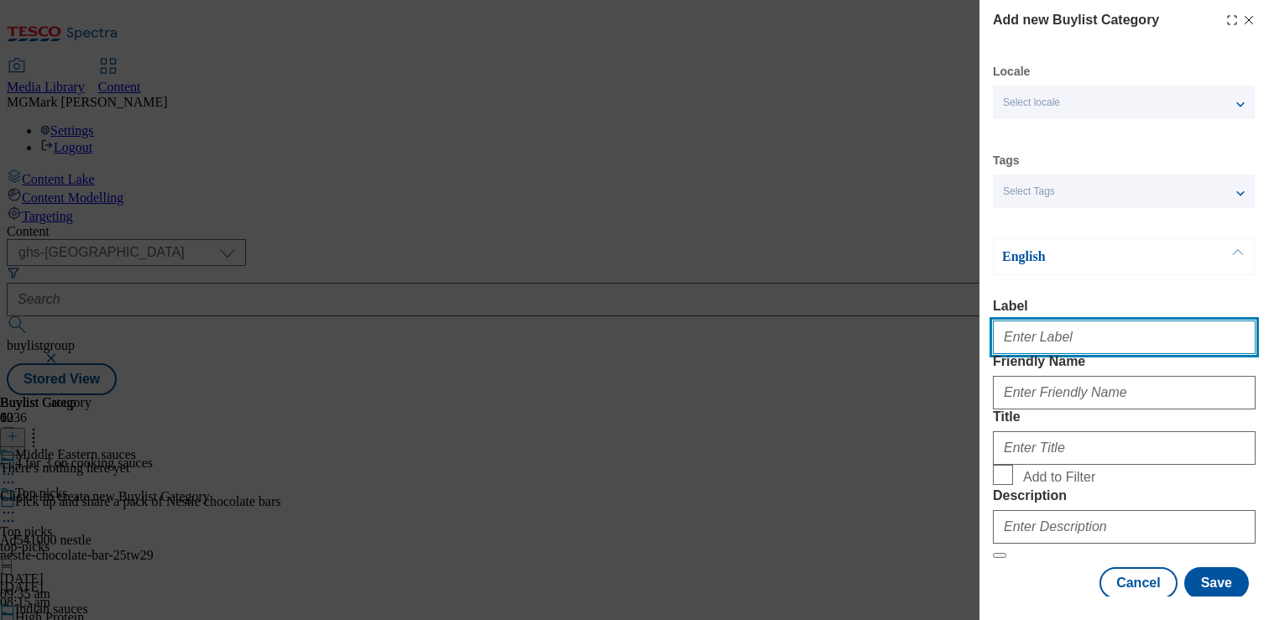
click at [1036, 342] on input "Label" at bounding box center [1124, 338] width 263 height 34
type input "all products"
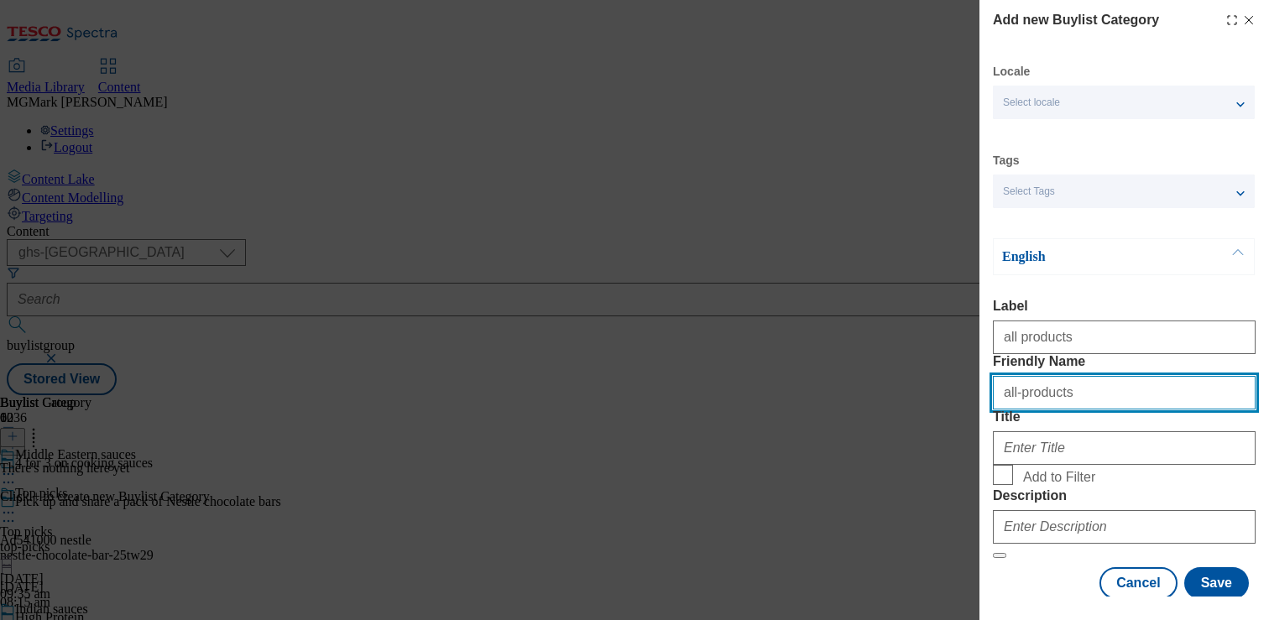
type input "all-products"
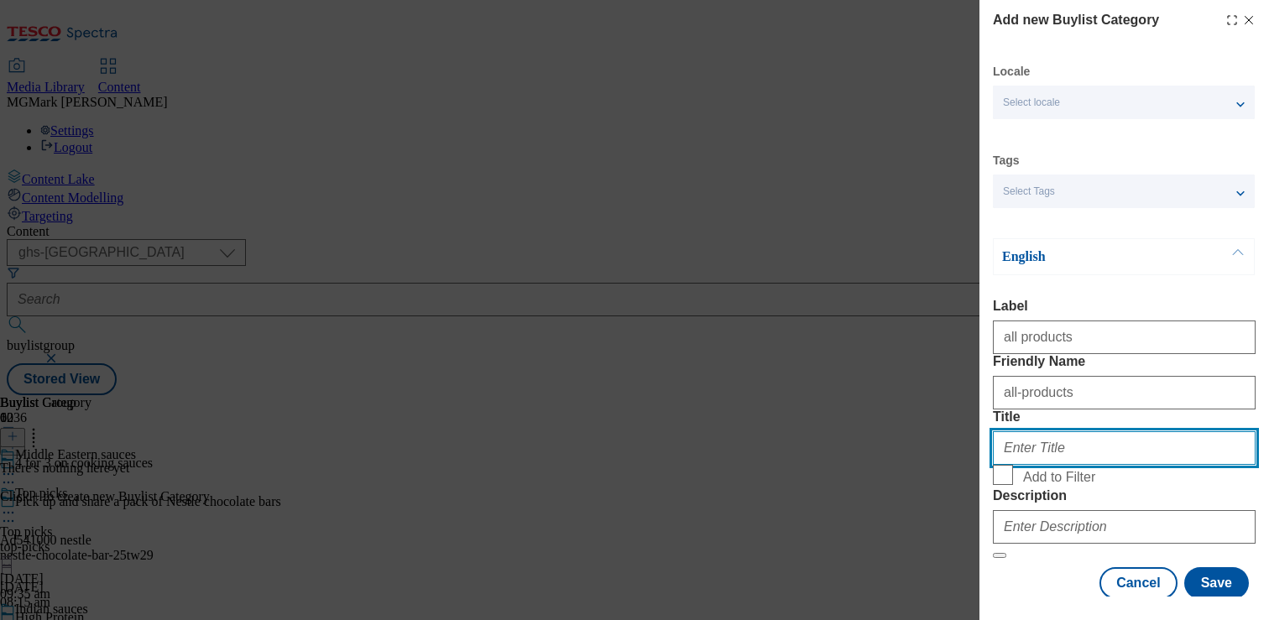
click at [1036, 465] on input "Title" at bounding box center [1124, 448] width 263 height 34
paste input "Middle Eastern sauces"
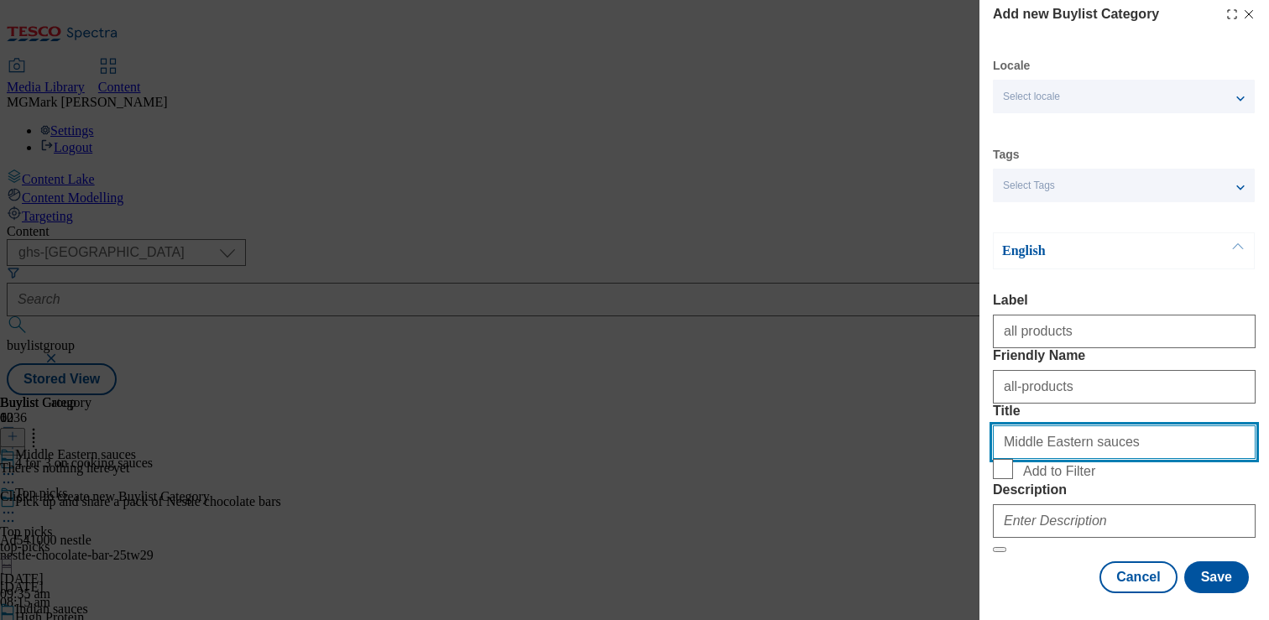
scroll to position [132, 0]
type input "Middle Eastern sauces"
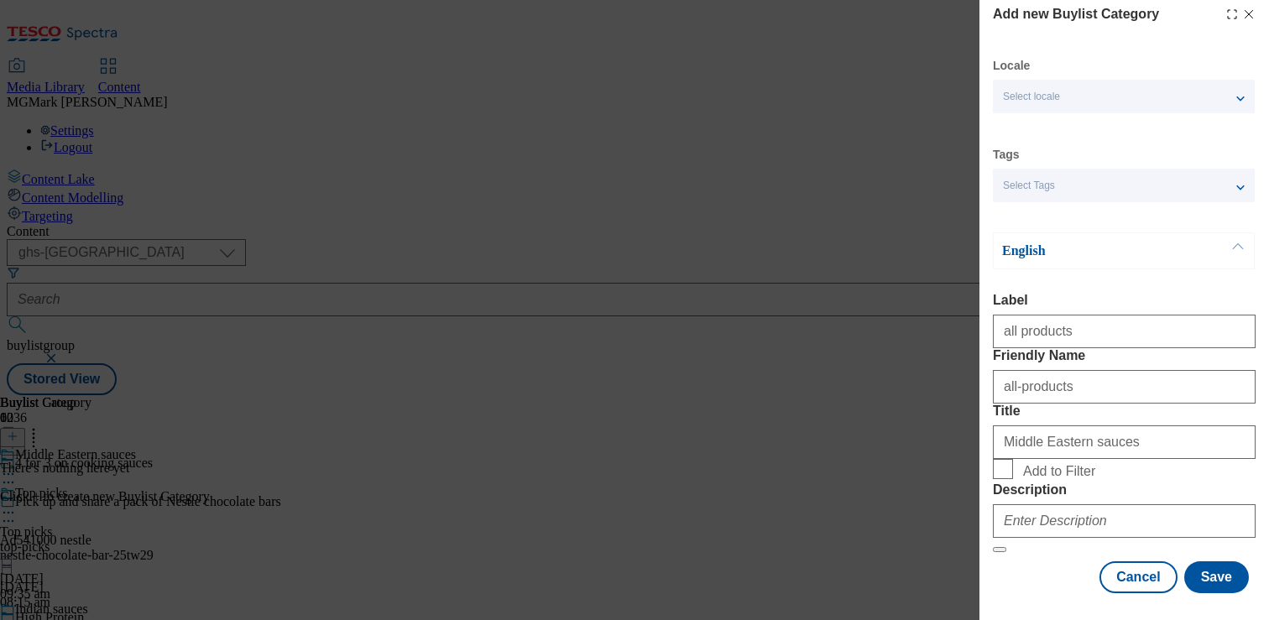
click at [1071, 464] on span "Add to Filter" at bounding box center [1059, 471] width 72 height 15
click at [1013, 459] on input "Add to Filter" at bounding box center [1003, 469] width 20 height 20
checkbox input "true"
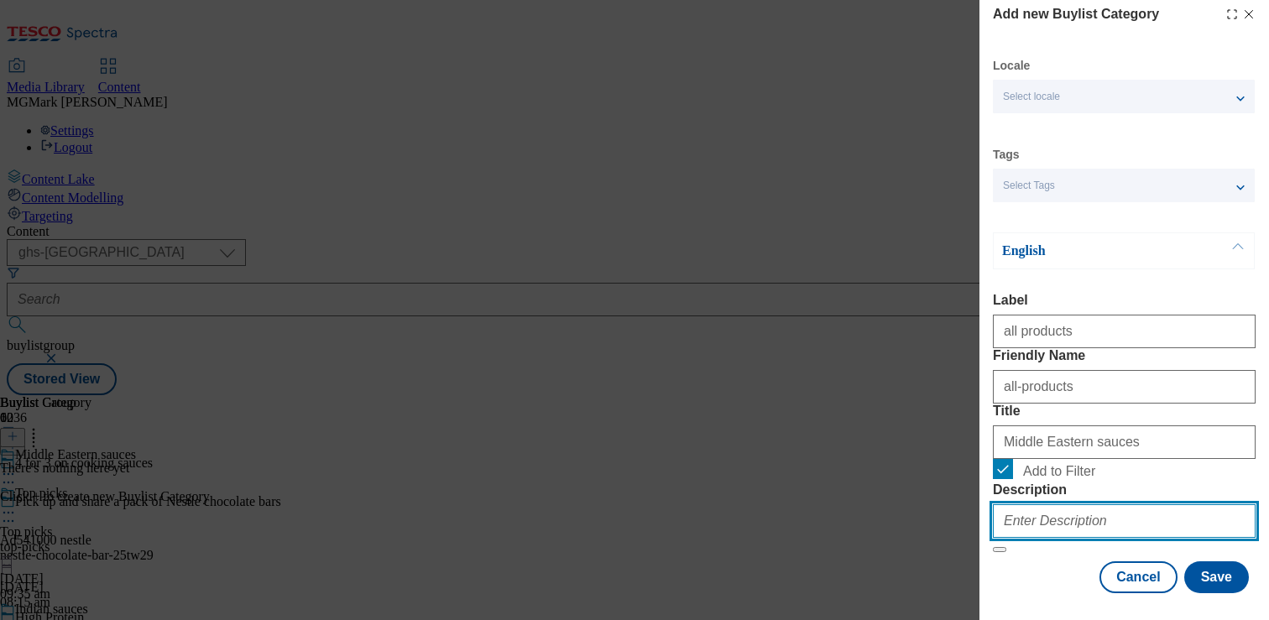
click at [1079, 509] on input "Description" at bounding box center [1124, 521] width 263 height 34
paste input "Shop 4 for 3 on a range of quality Middle Eastern cooking sauces online or in-s…"
type input "Shop 4 for 3 on a range of quality Middle Eastern cooking sauces online or in-s…"
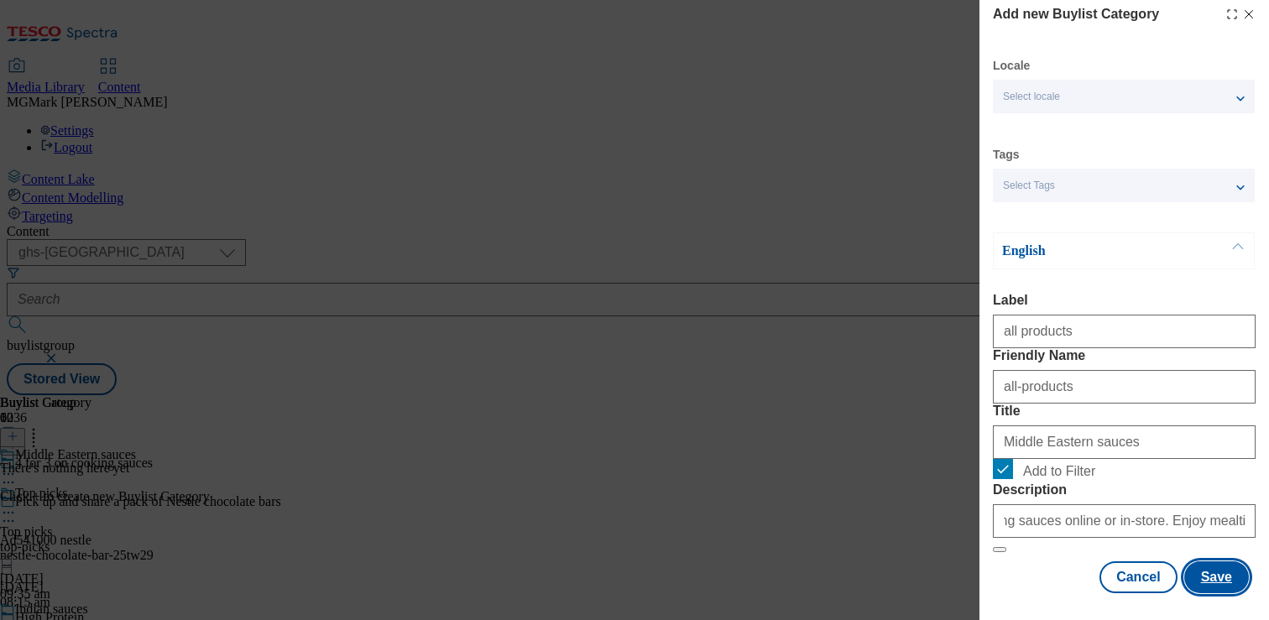
scroll to position [0, 0]
click at [1223, 574] on button "Save" at bounding box center [1216, 577] width 65 height 32
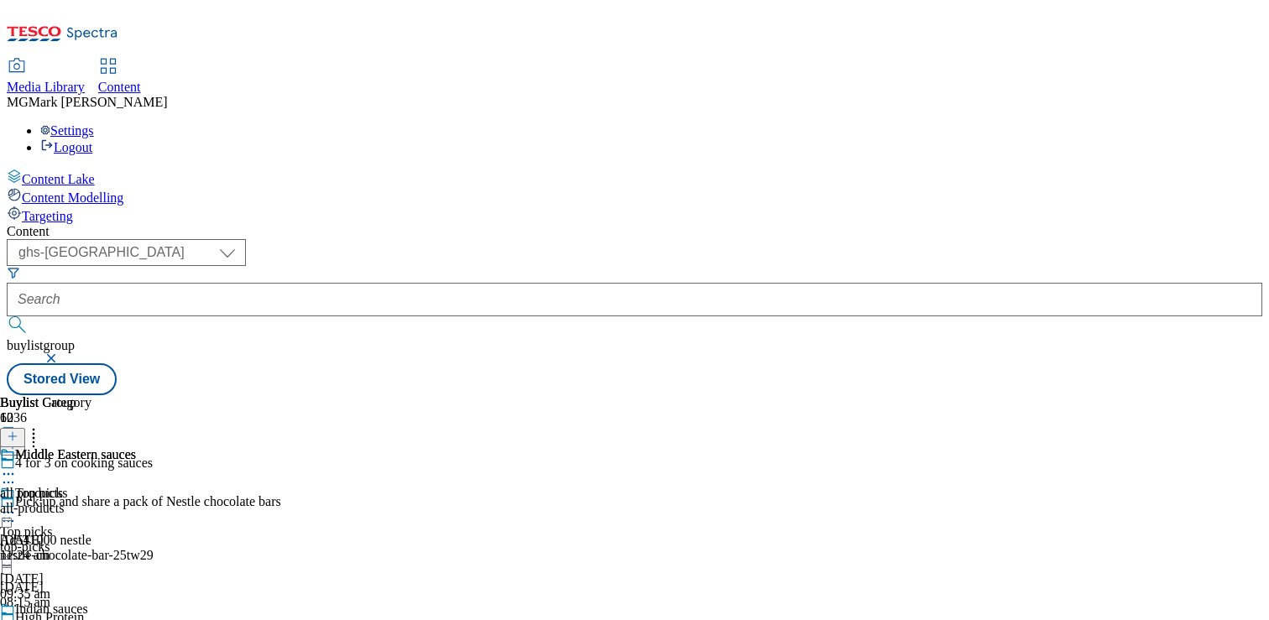
scroll to position [1004, 0]
click at [18, 430] on icon at bounding box center [13, 436] width 12 height 12
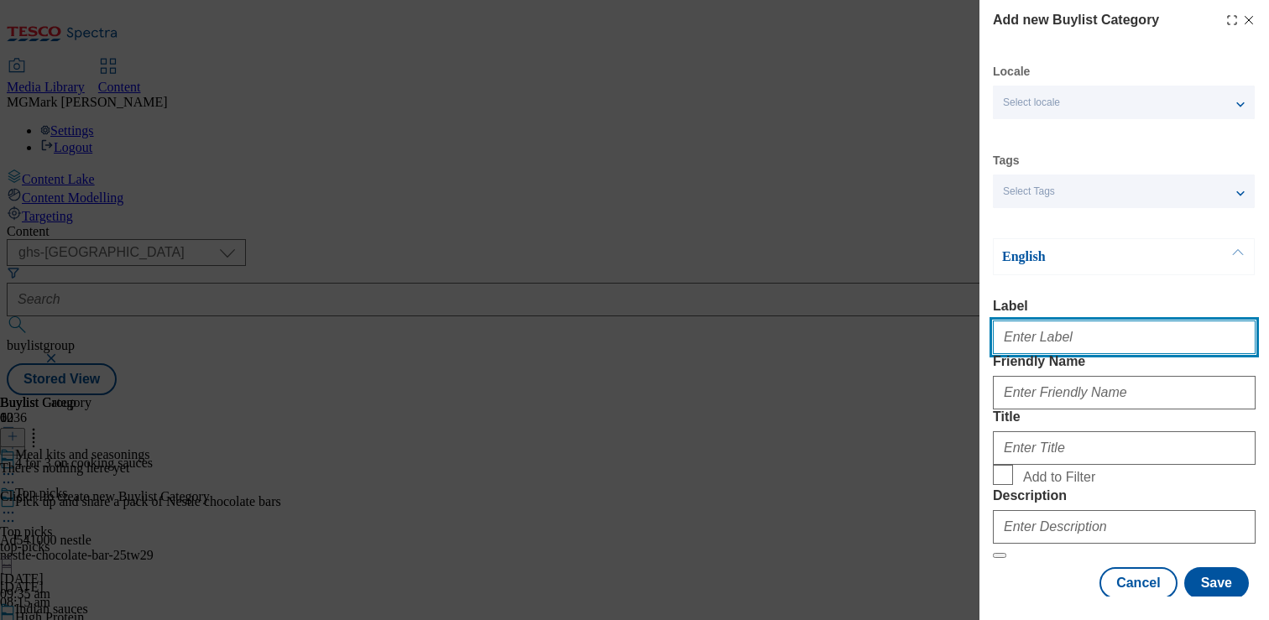
click at [1072, 353] on input "Label" at bounding box center [1124, 338] width 263 height 34
type input "all products"
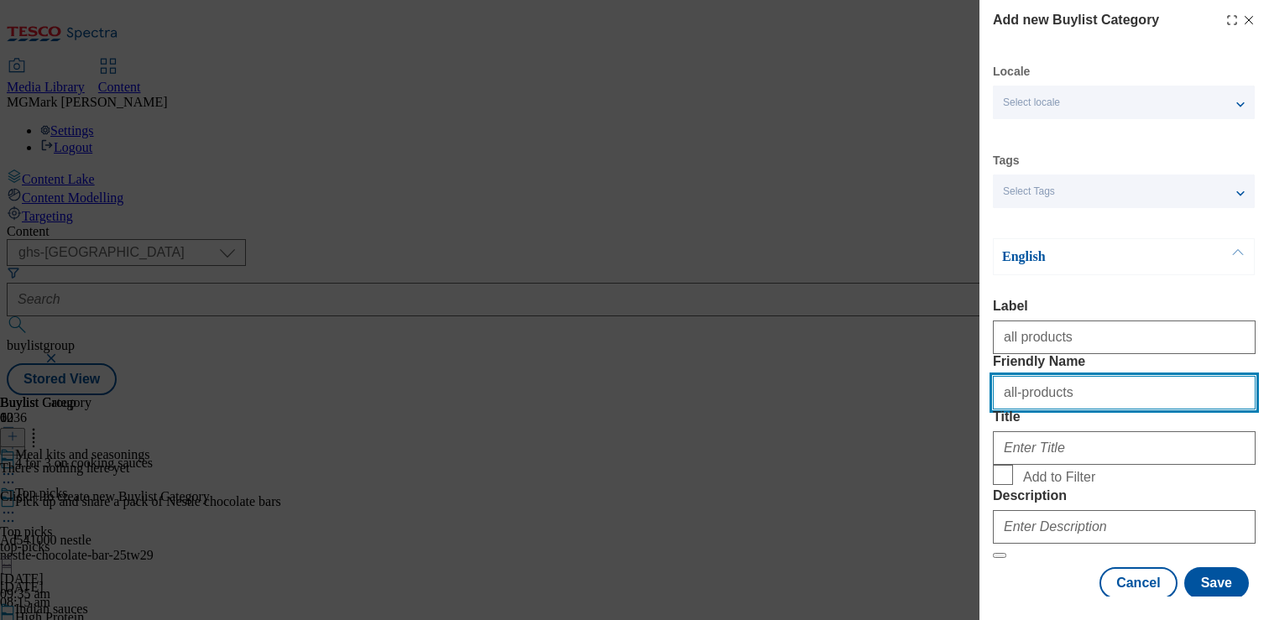
type input "all-products"
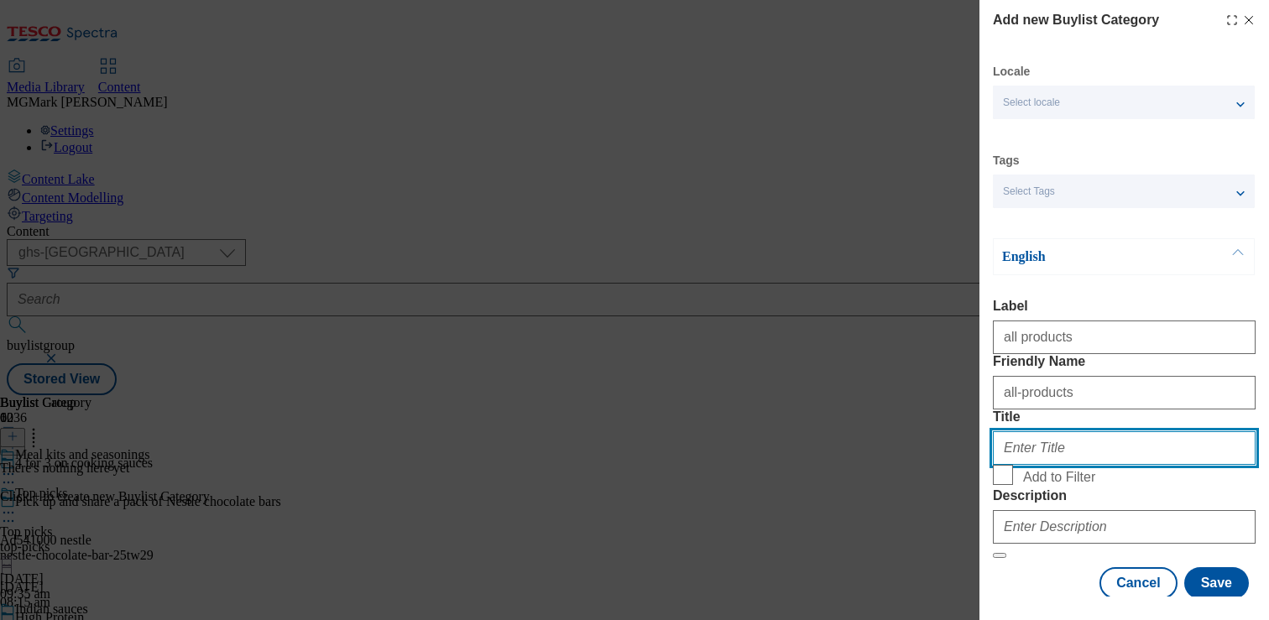
paste input "Meal kits and seasonings"
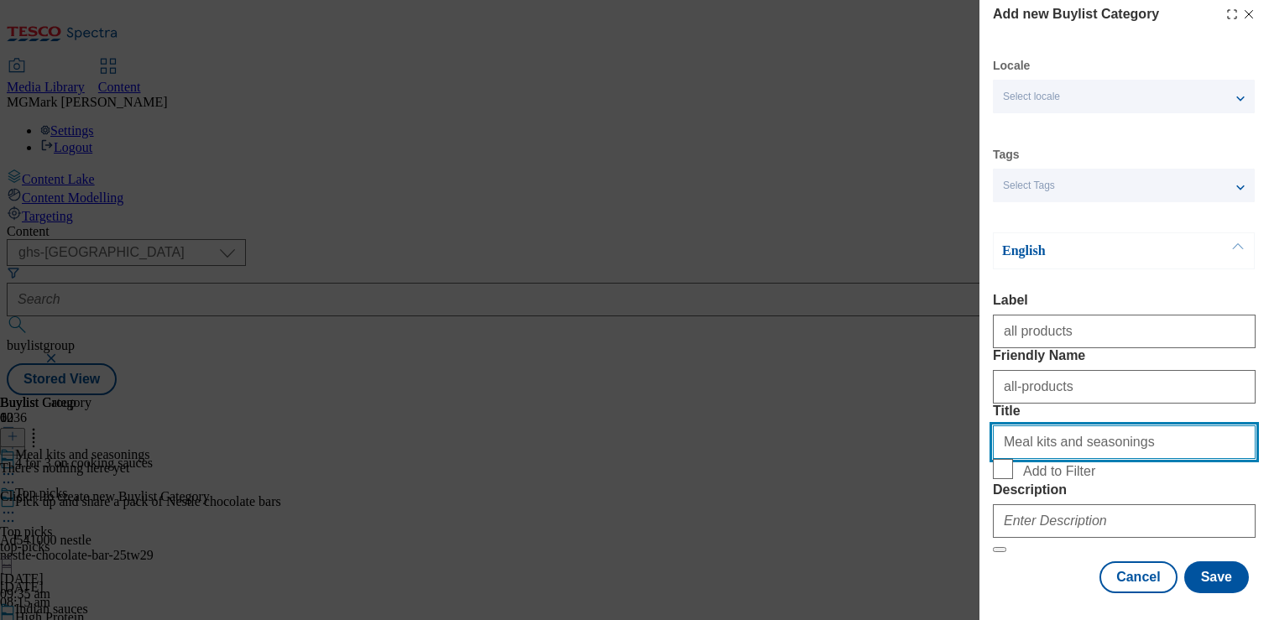
scroll to position [110, 0]
type input "Meal kits and seasonings"
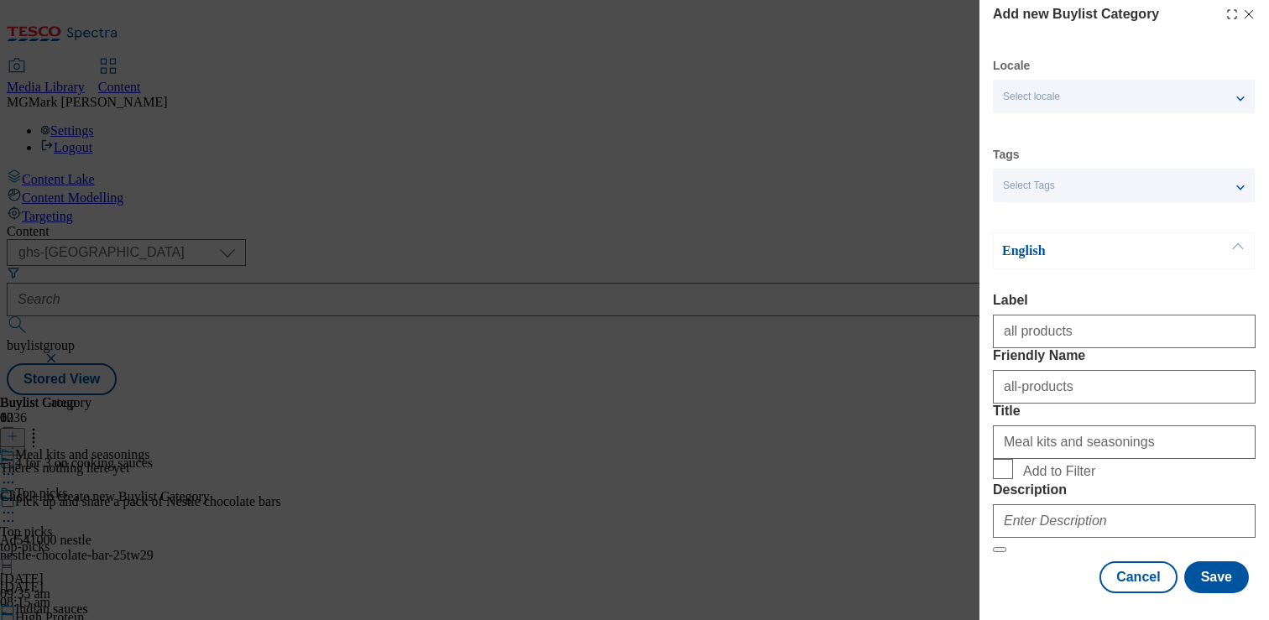
click at [1032, 462] on span "Add to Filter" at bounding box center [1136, 469] width 226 height 20
click at [1013, 462] on input "Add to Filter" at bounding box center [1003, 469] width 20 height 20
checkbox input "true"
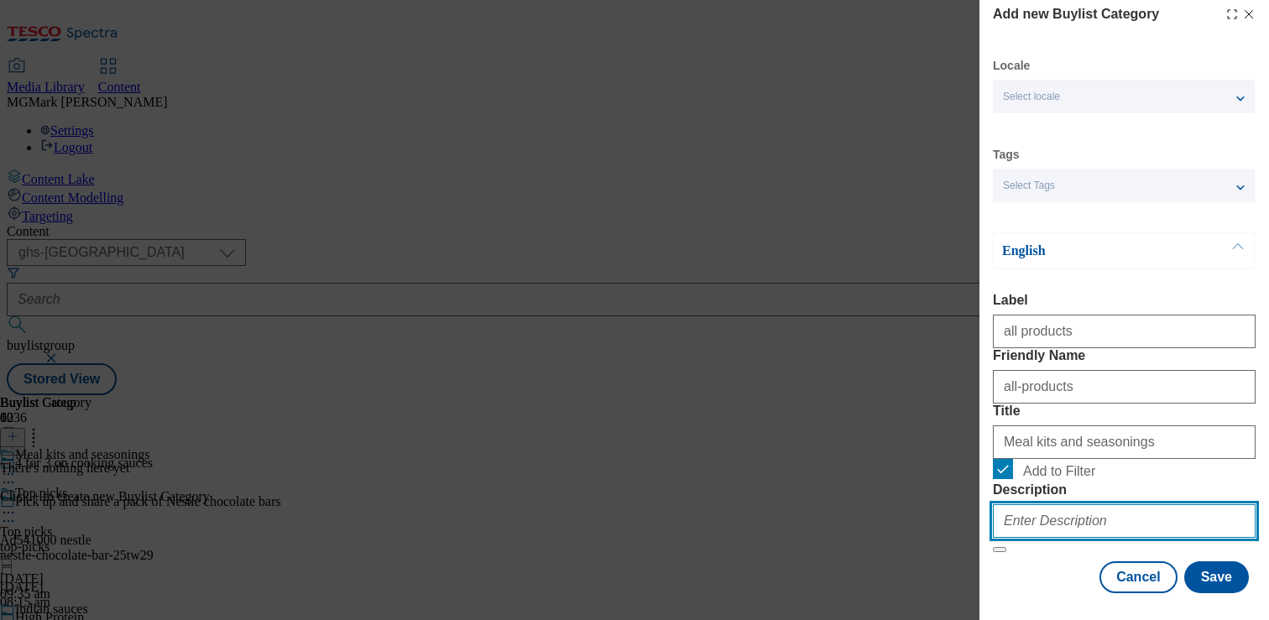
click at [1056, 521] on input "Description" at bounding box center [1124, 521] width 263 height 34
paste input "Shop 4 for 3 on a range of quality meal kits and seasonings online or in-store.…"
type input "Shop 4 for 3 on a range of quality meal kits and seasonings online or in-store.…"
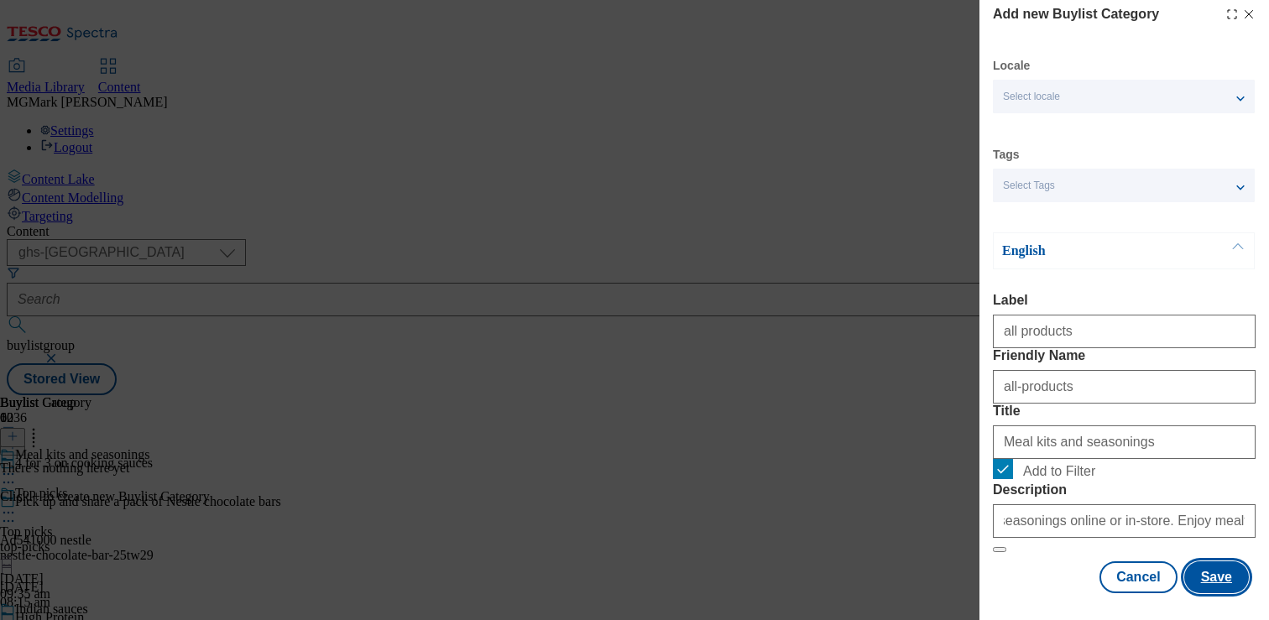
click at [1213, 579] on button "Save" at bounding box center [1216, 577] width 65 height 32
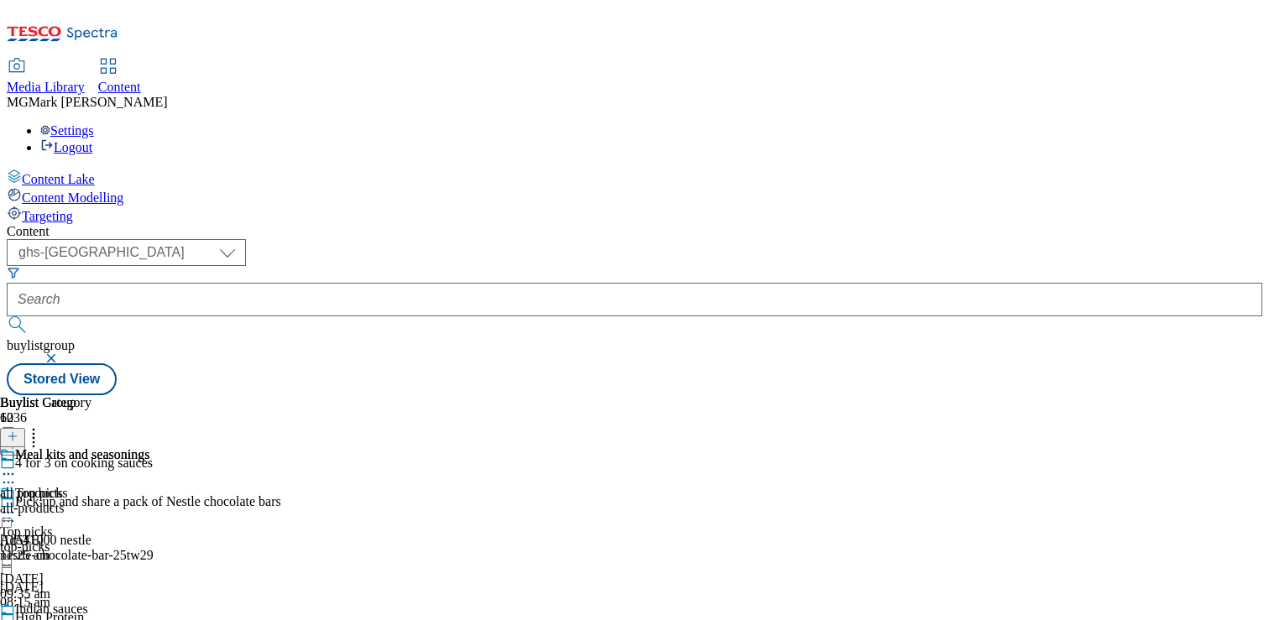
scroll to position [1173, 0]
click at [18, 430] on icon at bounding box center [13, 436] width 12 height 12
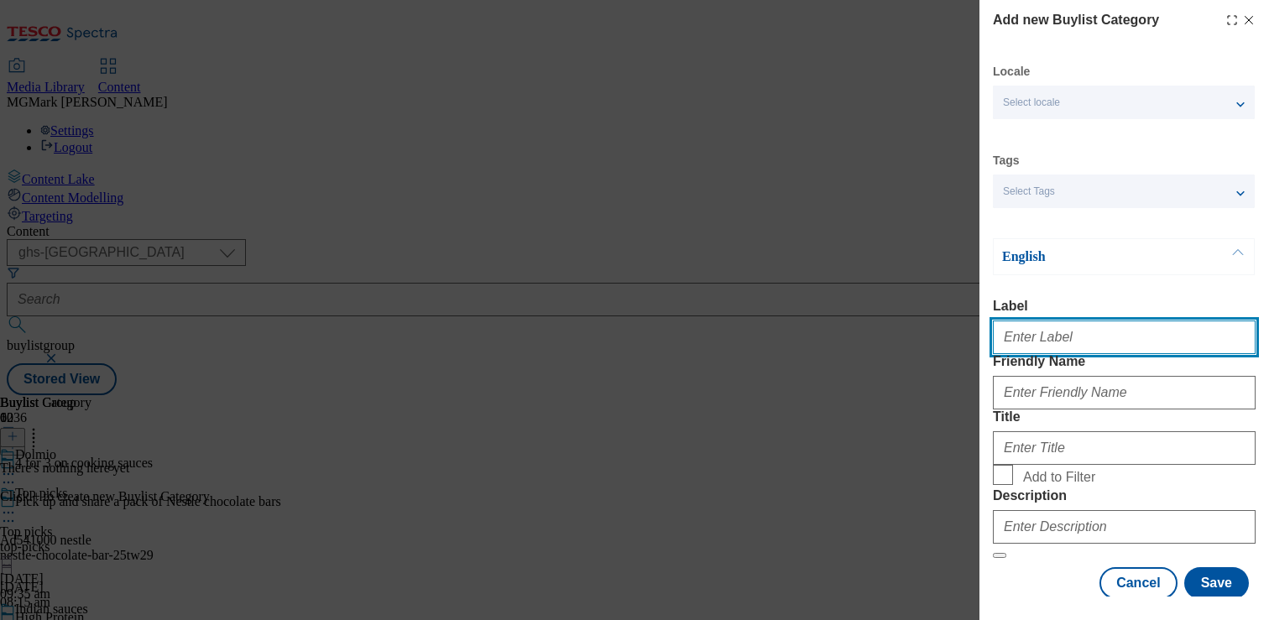
click at [1076, 346] on input "Label" at bounding box center [1124, 338] width 263 height 34
type input "D"
type input "all products"
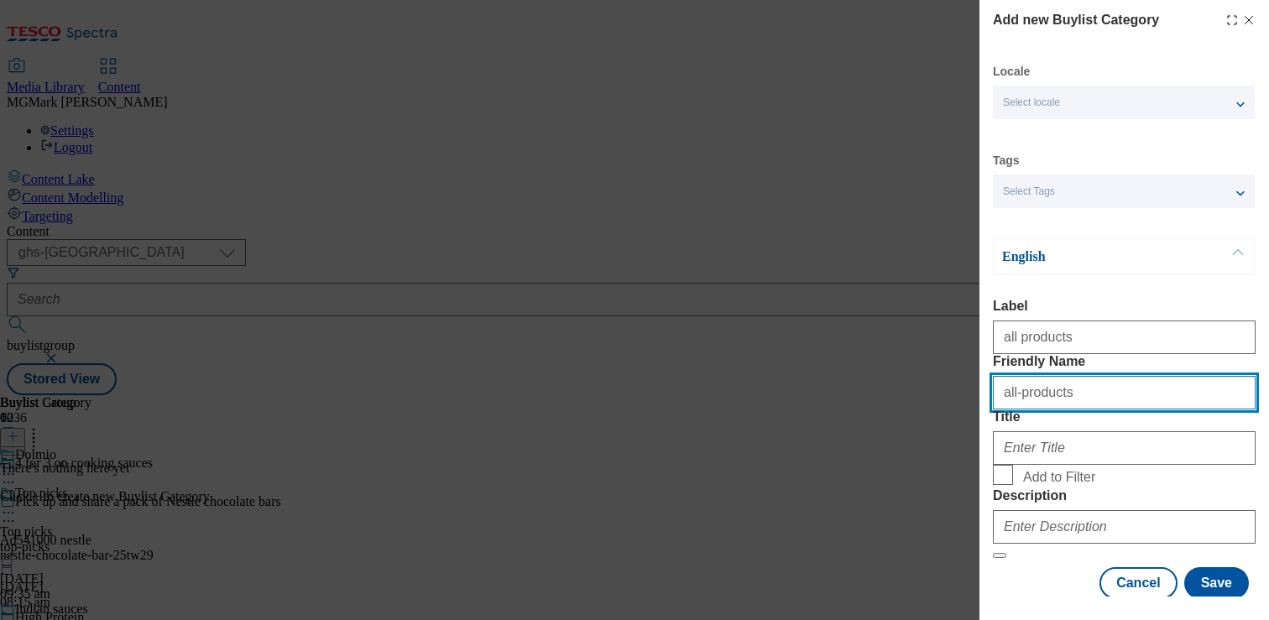
type input "all-products"
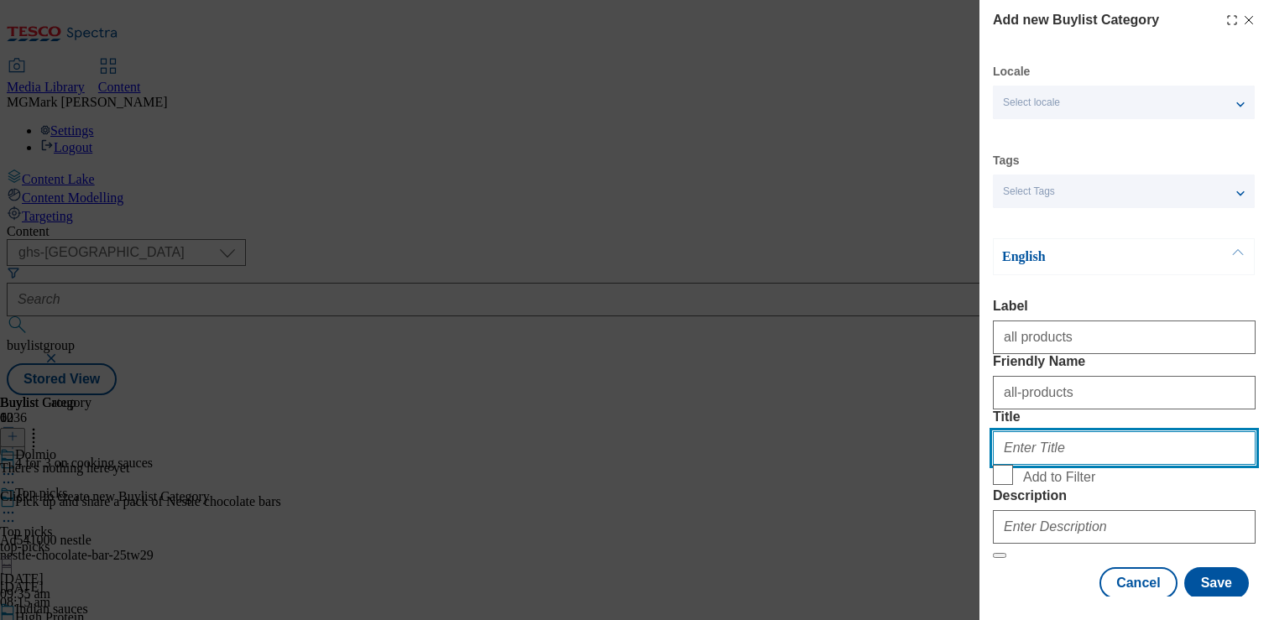
paste input "Shop 4 for 3 on a range of quality cooking sauces online or in-store. Enjoy mea…"
type input "Shop 4 for 3 on a range of quality cooking sauces online or in-store. Enjoy mea…"
type input "Dolmio"
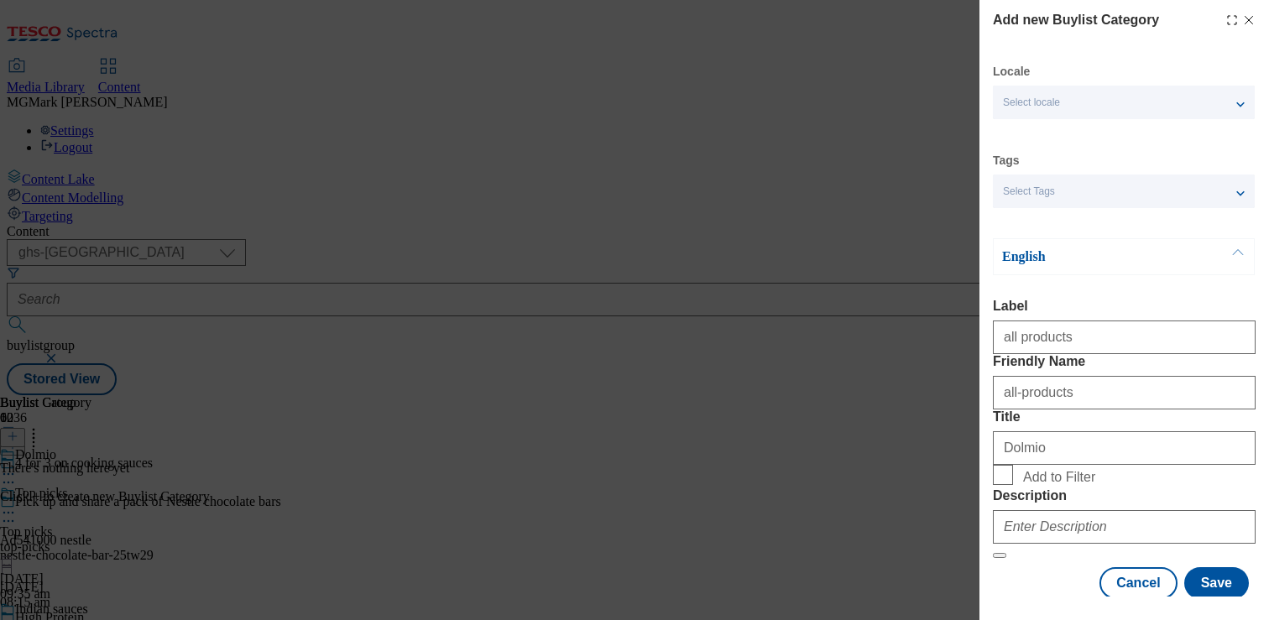
click at [1022, 488] on label "Add to Filter" at bounding box center [1124, 476] width 263 height 23
click at [1013, 485] on input "Add to Filter" at bounding box center [1003, 475] width 20 height 20
checkbox input "true"
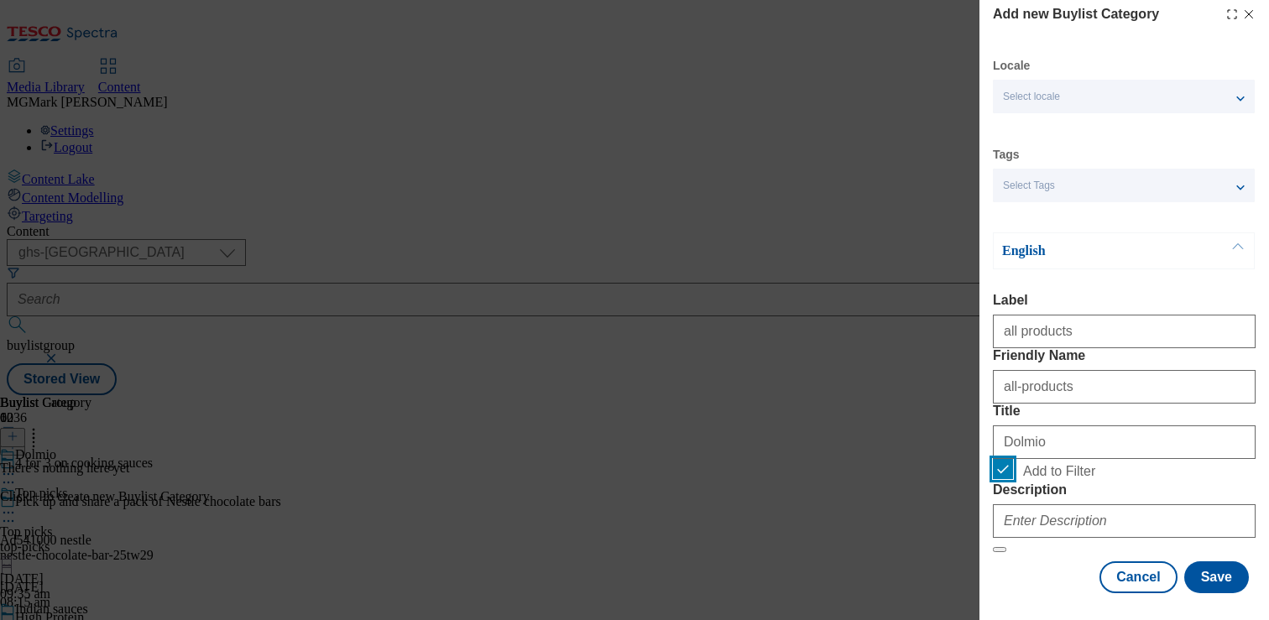
scroll to position [132, 0]
click at [1061, 483] on div "Description" at bounding box center [1124, 510] width 263 height 55
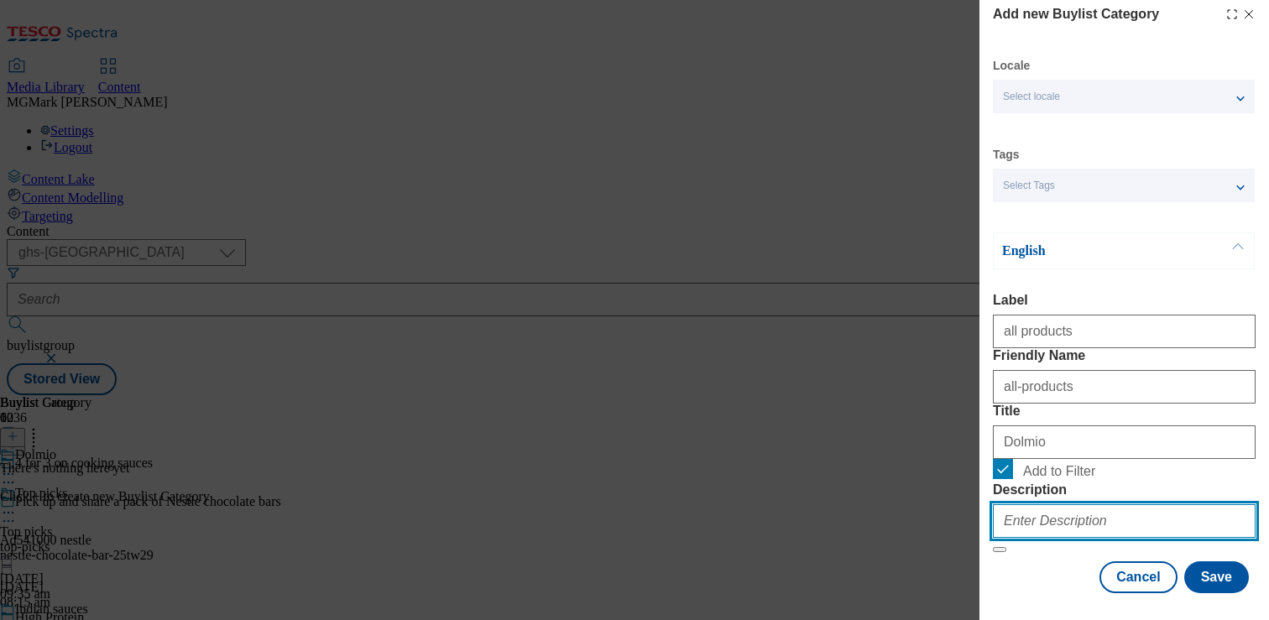
click at [1061, 519] on input "Description" at bounding box center [1124, 521] width 263 height 34
paste input "Shop 4 for 3 on a range of quality cooking sauces online or in-store. Enjoy mea…"
drag, startPoint x: 1137, startPoint y: 503, endPoint x: 868, endPoint y: 503, distance: 269.4
click at [868, 503] on div "Add new Buylist Category Locale Select locale English Welsh Tags Select Tags fn…" at bounding box center [634, 310] width 1269 height 620
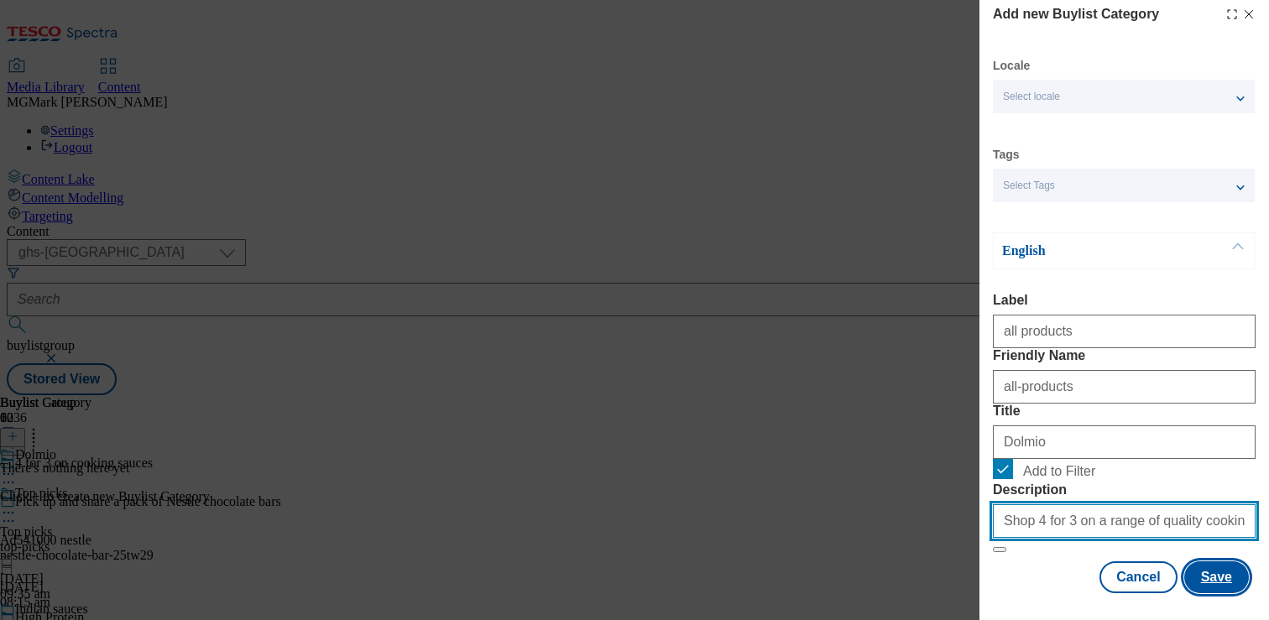
type input "Shop 4 for 3 on a range of quality cooking sauces online or in-store. Enjoy mea…"
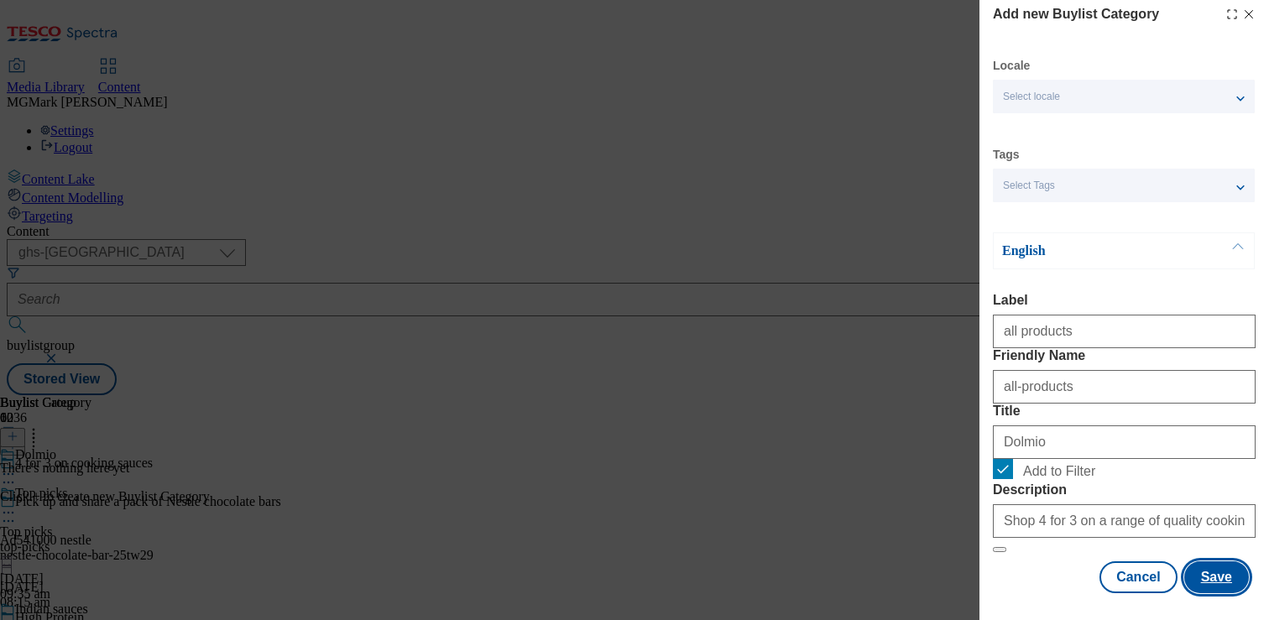
click at [1224, 591] on button "Save" at bounding box center [1216, 577] width 65 height 32
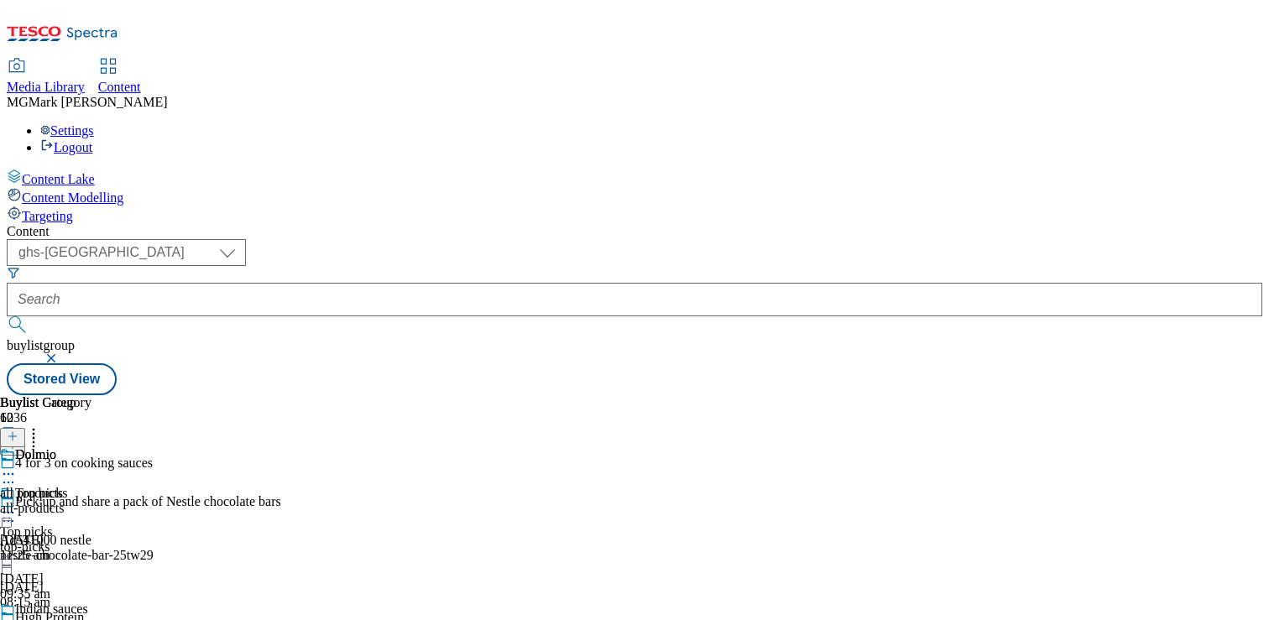
click at [91, 501] on div "all-products" at bounding box center [45, 508] width 91 height 15
click at [18, 430] on icon at bounding box center [13, 436] width 12 height 12
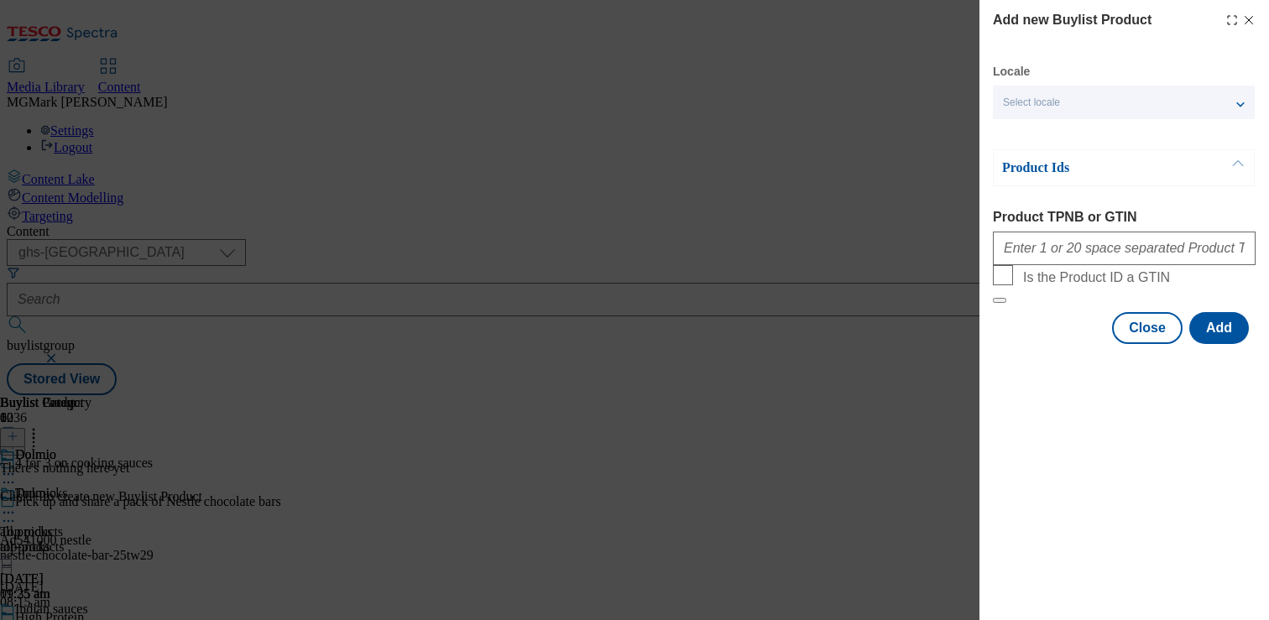
click at [1088, 229] on div "Product TPNB or GTIN" at bounding box center [1124, 237] width 263 height 55
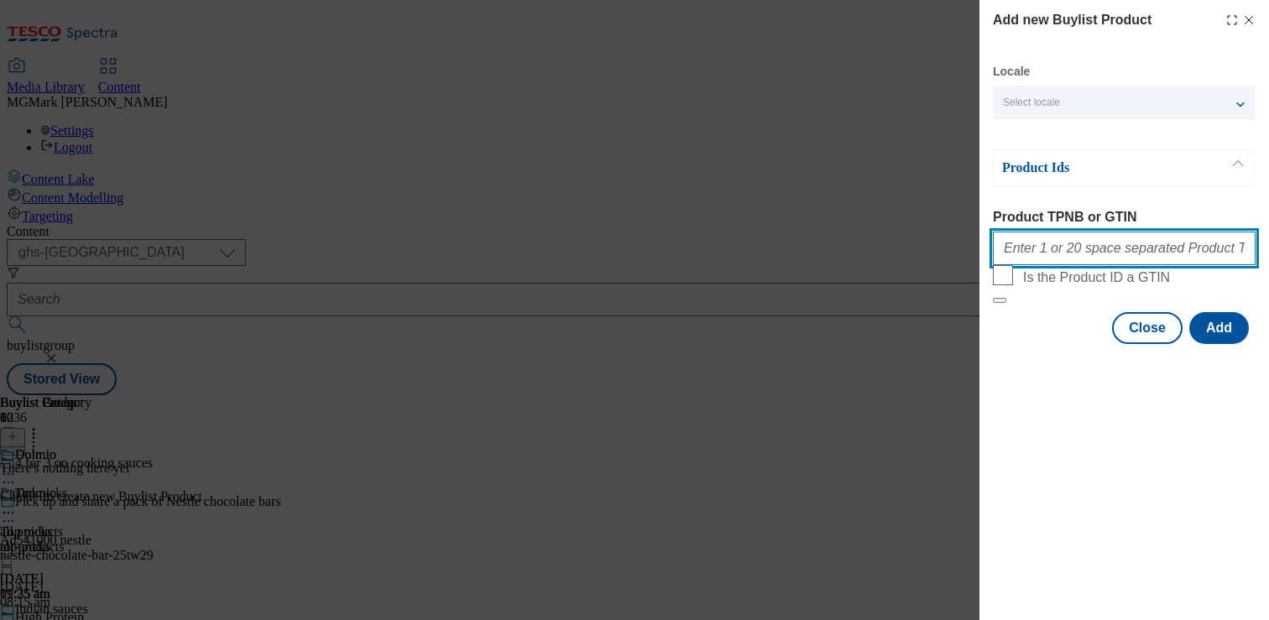
click at [1088, 248] on input "Product TPNB or GTIN" at bounding box center [1124, 249] width 263 height 34
paste input "54896141 53142442 52542961 53142315 72162182 91710571 89250072 89430622 8945125…"
type input "54896141 53142442 52542961 53142315 72162182 91710571 89250072 89430622 8945125…"
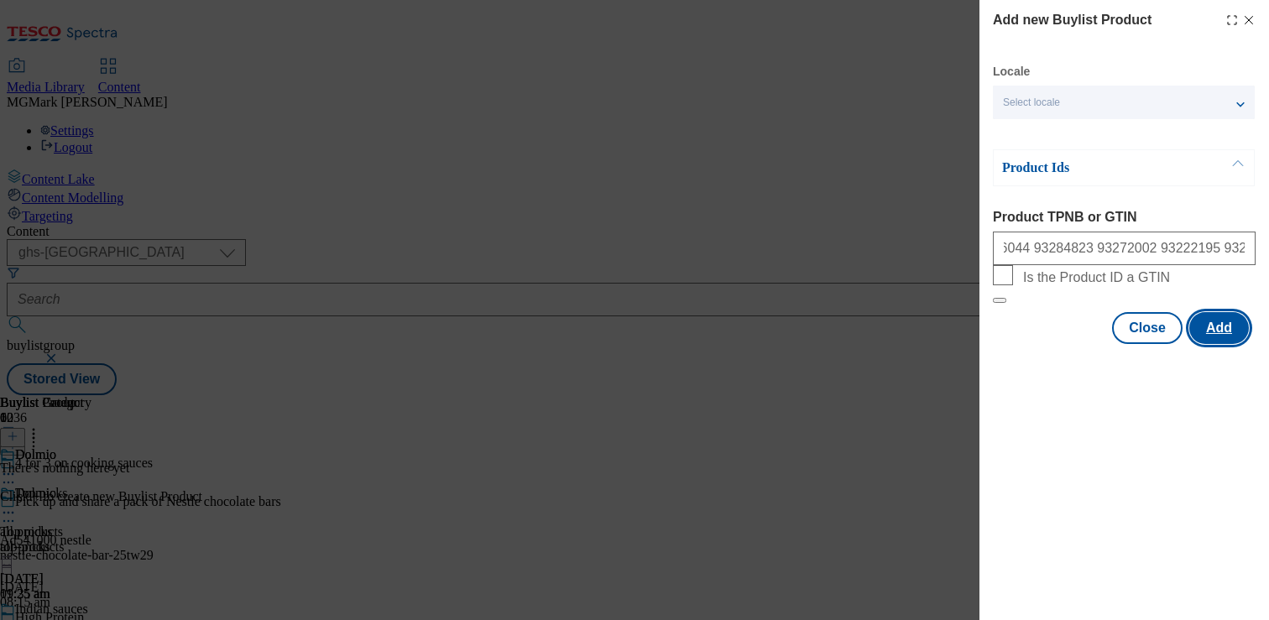
click at [1218, 344] on button "Add" at bounding box center [1219, 328] width 60 height 32
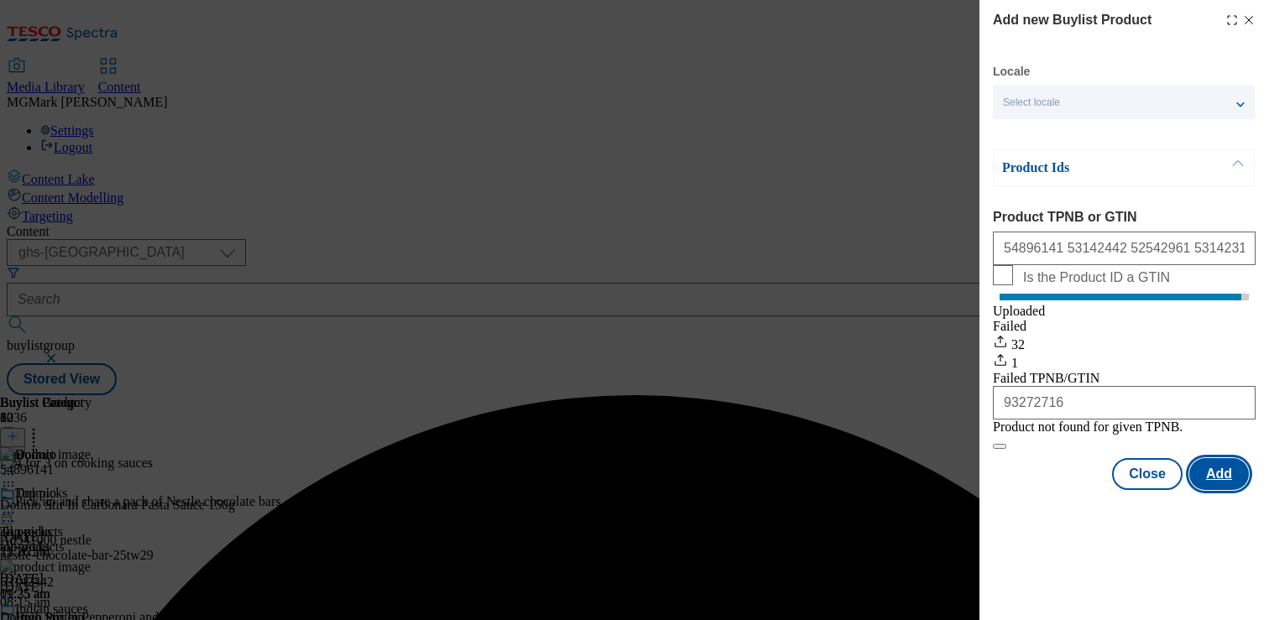
scroll to position [0, 0]
click at [1146, 490] on button "Close" at bounding box center [1147, 474] width 70 height 32
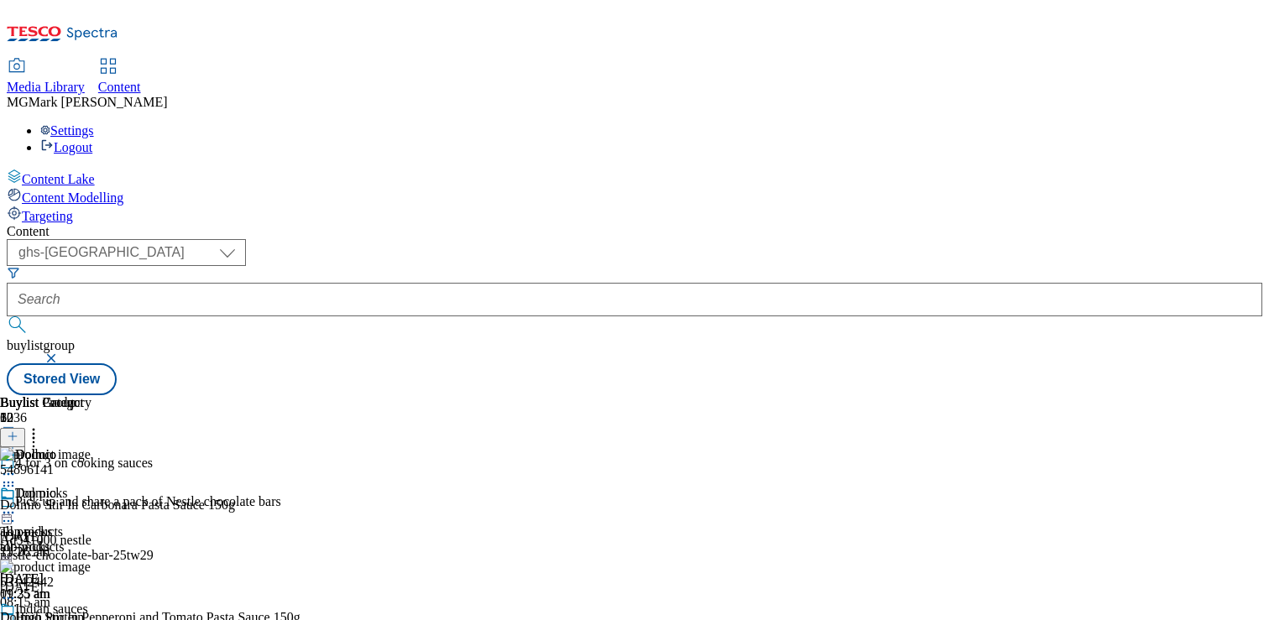
click at [211, 540] on div "top-picks" at bounding box center [105, 547] width 211 height 15
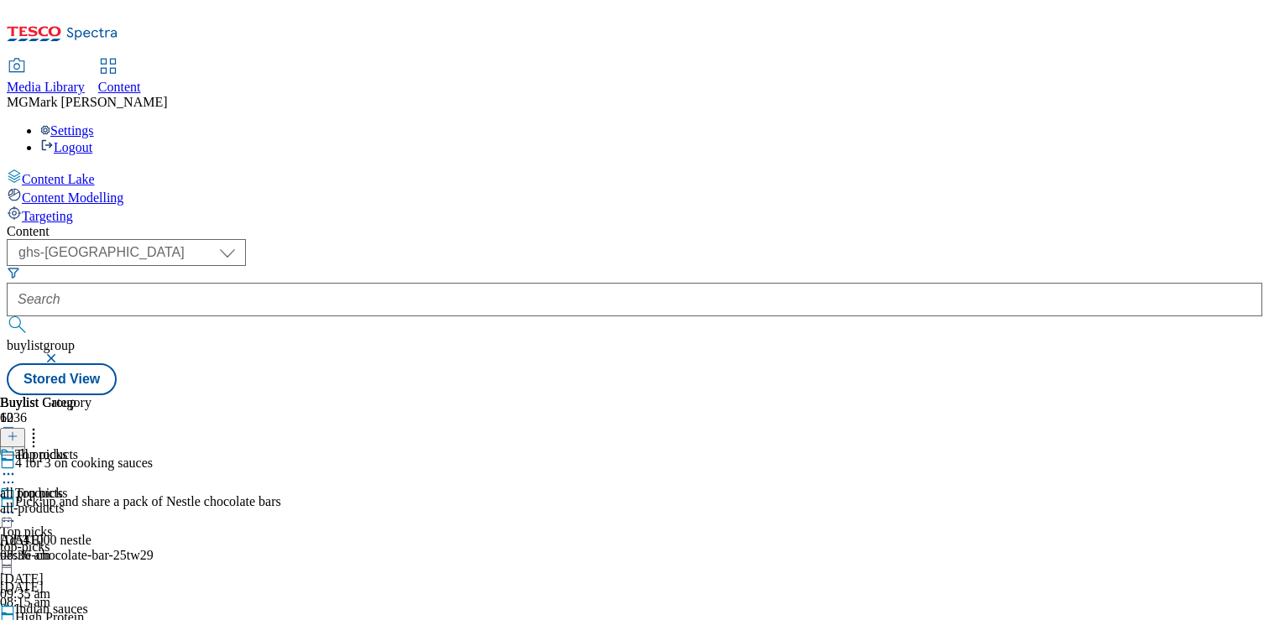
scroll to position [1126, 0]
click at [149, 501] on div "all-products" at bounding box center [74, 508] width 149 height 15
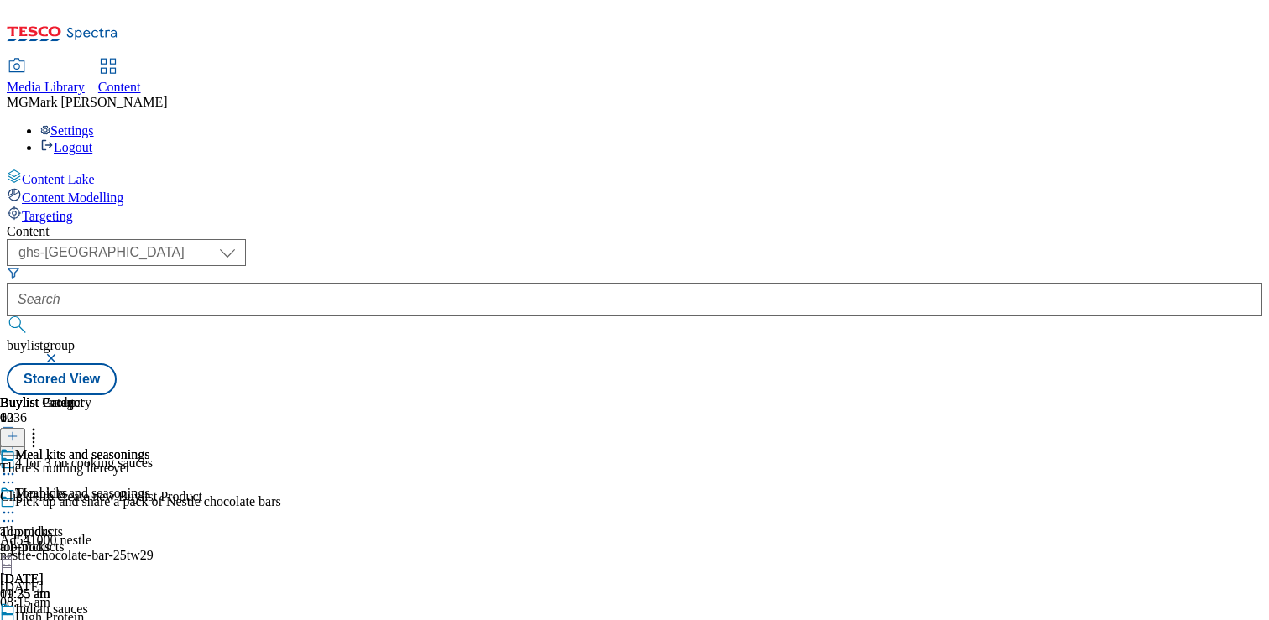
scroll to position [0, 221]
click at [18, 430] on icon at bounding box center [13, 436] width 12 height 12
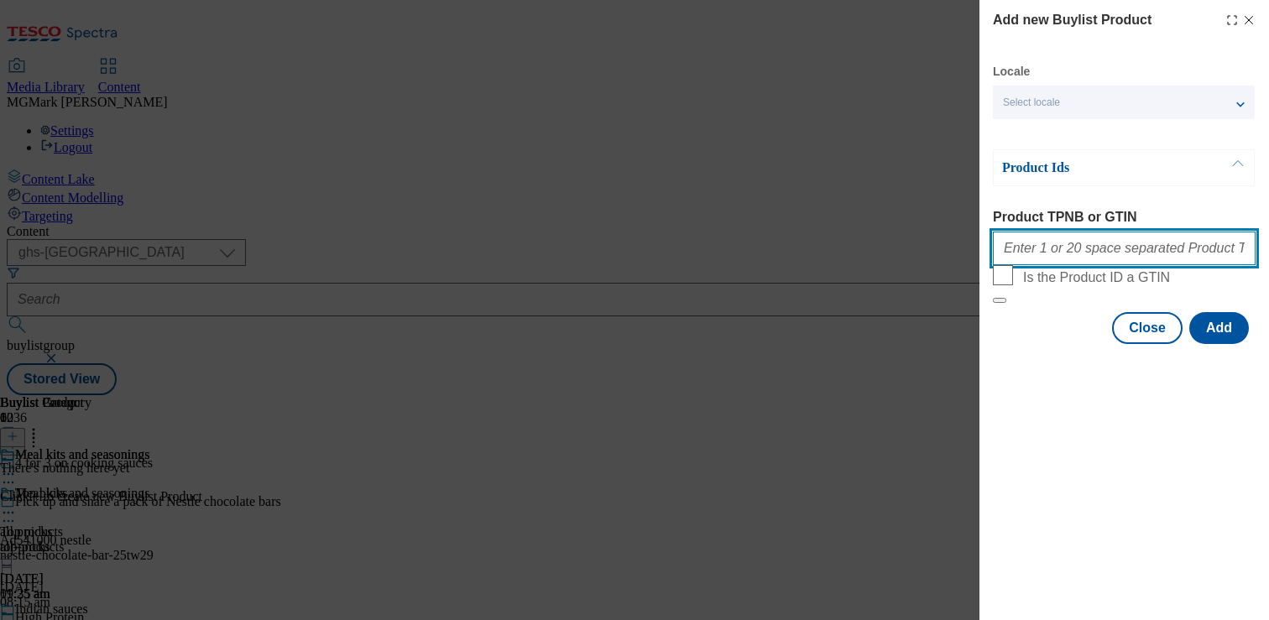
click at [1098, 257] on input "Product TPNB or GTIN" at bounding box center [1124, 249] width 263 height 34
paste input "91381390 85351022 92912313 53393449 73458263 90928177 92327925 96815128 9671697…"
type input "91381390 85351022 92912313 53393449 73458263 90928177 92327925 96815128 9671697…"
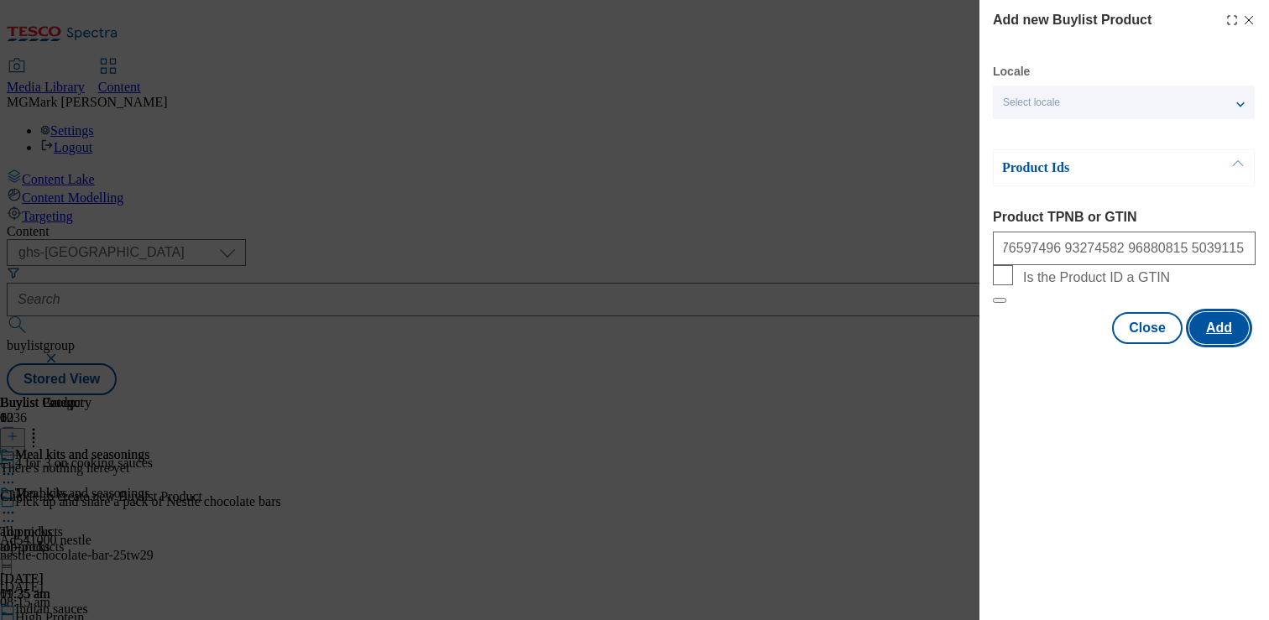
click at [1210, 344] on button "Add" at bounding box center [1219, 328] width 60 height 32
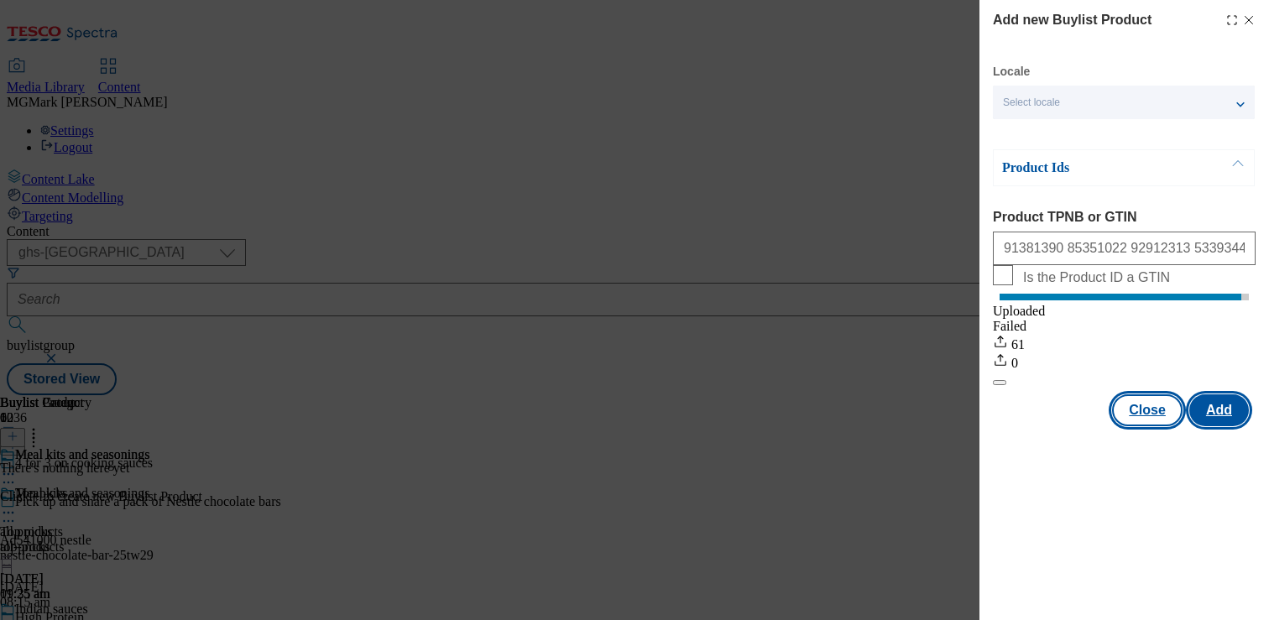
scroll to position [0, 0]
click at [1161, 426] on button "Close" at bounding box center [1147, 410] width 70 height 32
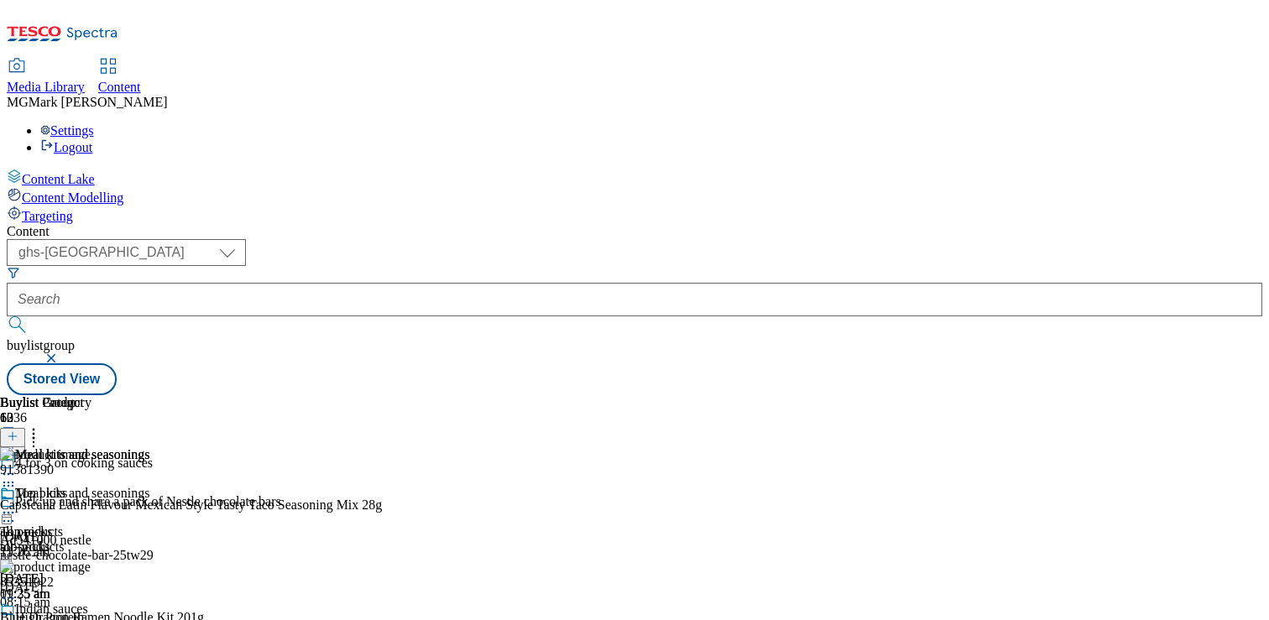
scroll to position [901, 0]
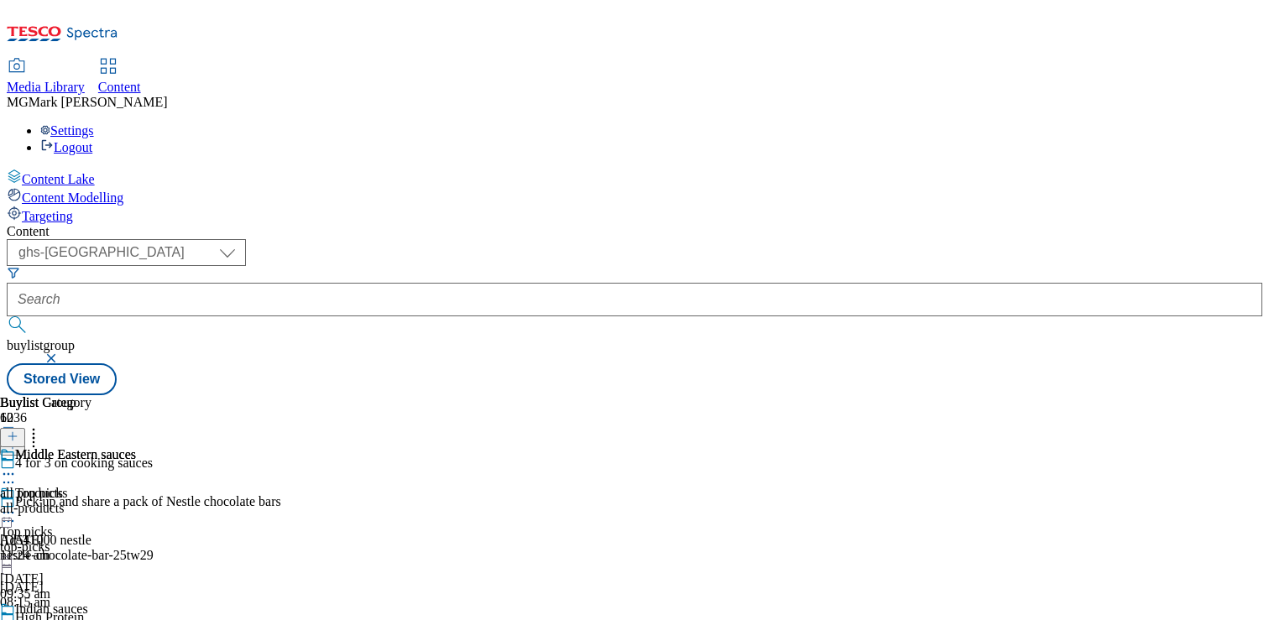
click at [136, 501] on div "all-products" at bounding box center [68, 508] width 136 height 15
click at [18, 430] on icon at bounding box center [13, 436] width 12 height 12
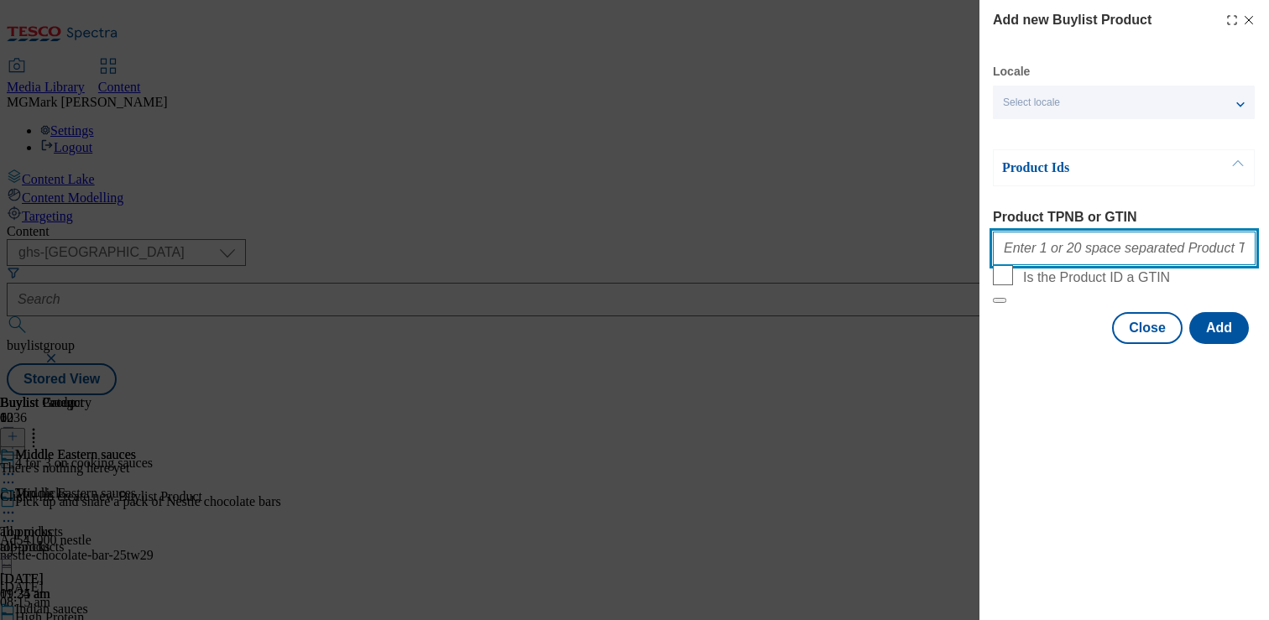
click at [1126, 258] on input "Product TPNB or GTIN" at bounding box center [1124, 249] width 263 height 34
paste input "90605058 87896816 88246871 90775662 90717219 51257338 93108469 92339250"
type input "90605058 87896816 88246871 90775662 90717219 51257338 93108469 92339250"
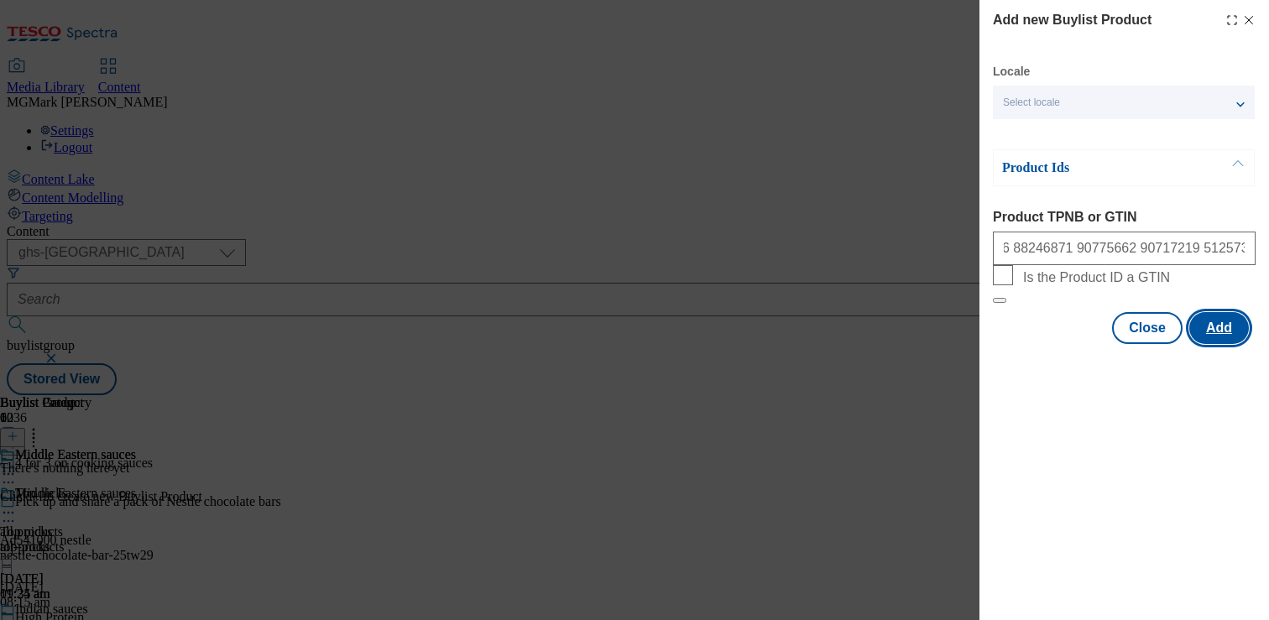
click at [1206, 344] on button "Add" at bounding box center [1219, 328] width 60 height 32
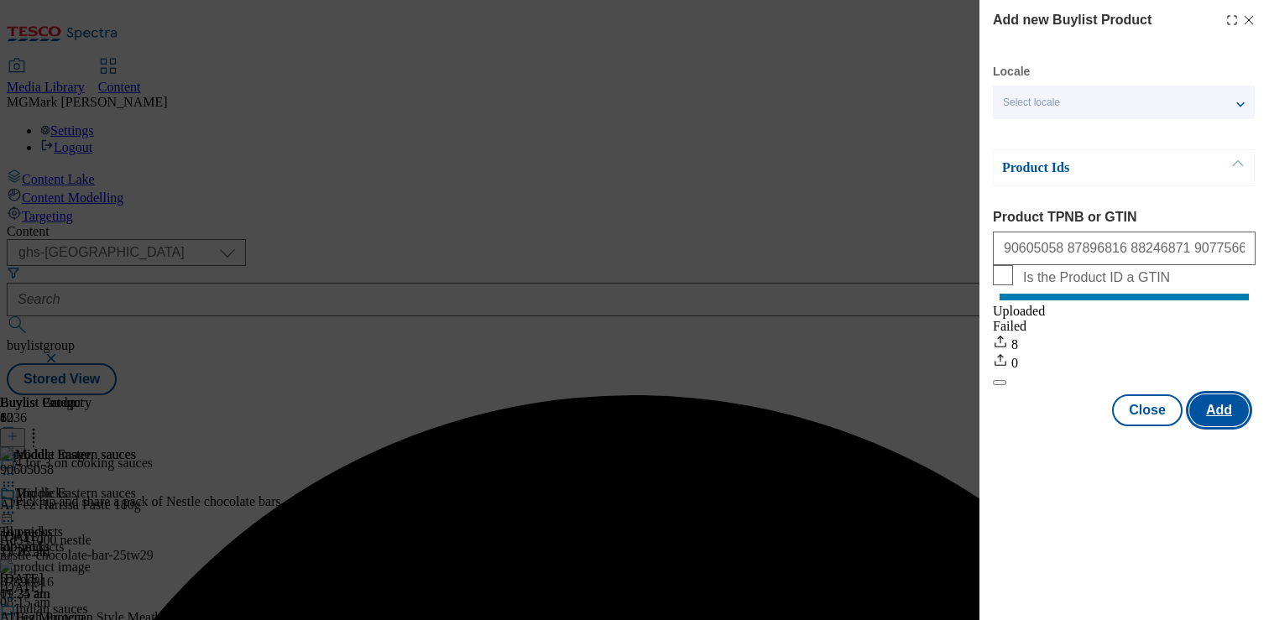
scroll to position [0, 0]
click at [1143, 426] on button "Close" at bounding box center [1147, 410] width 70 height 32
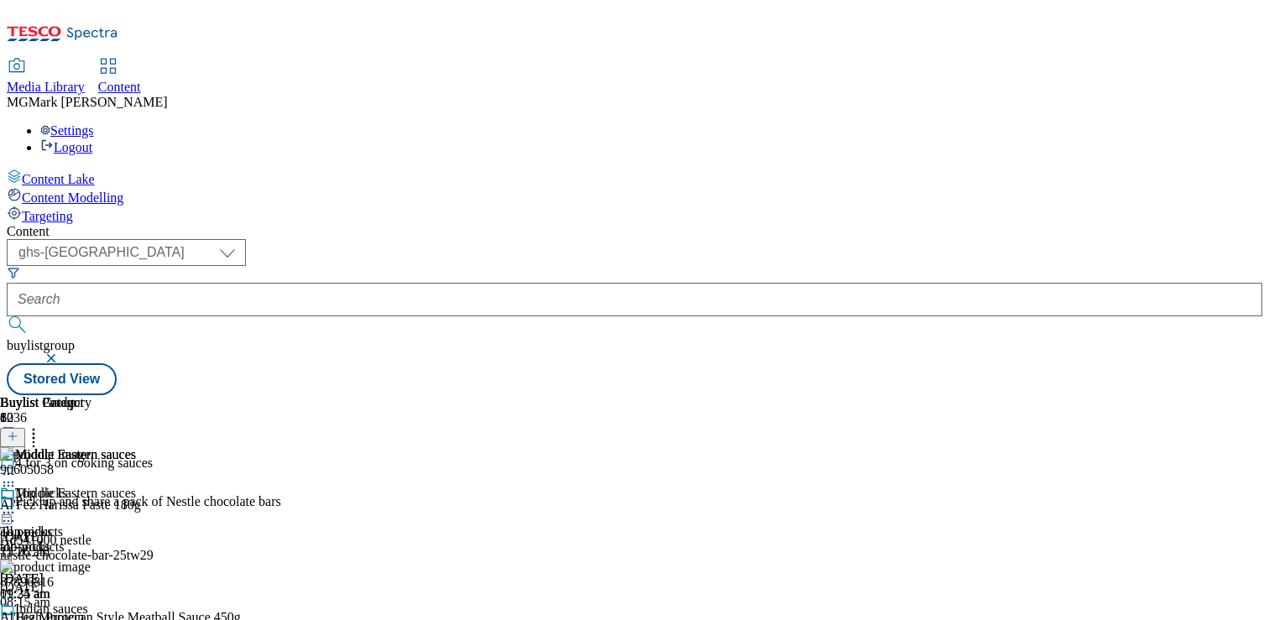
scroll to position [734, 0]
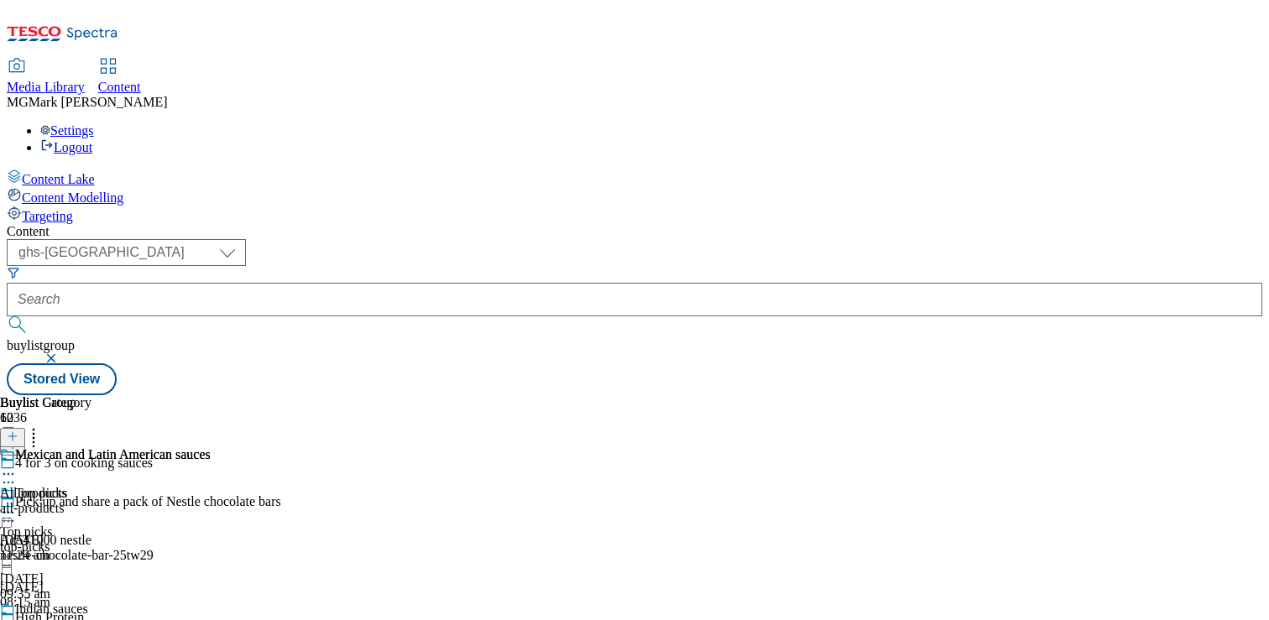
click at [211, 447] on div "Mexican and Latin American sauces All products all-products 26 Aug 2025 11:24 am" at bounding box center [105, 505] width 211 height 116
click at [18, 430] on icon at bounding box center [13, 436] width 12 height 12
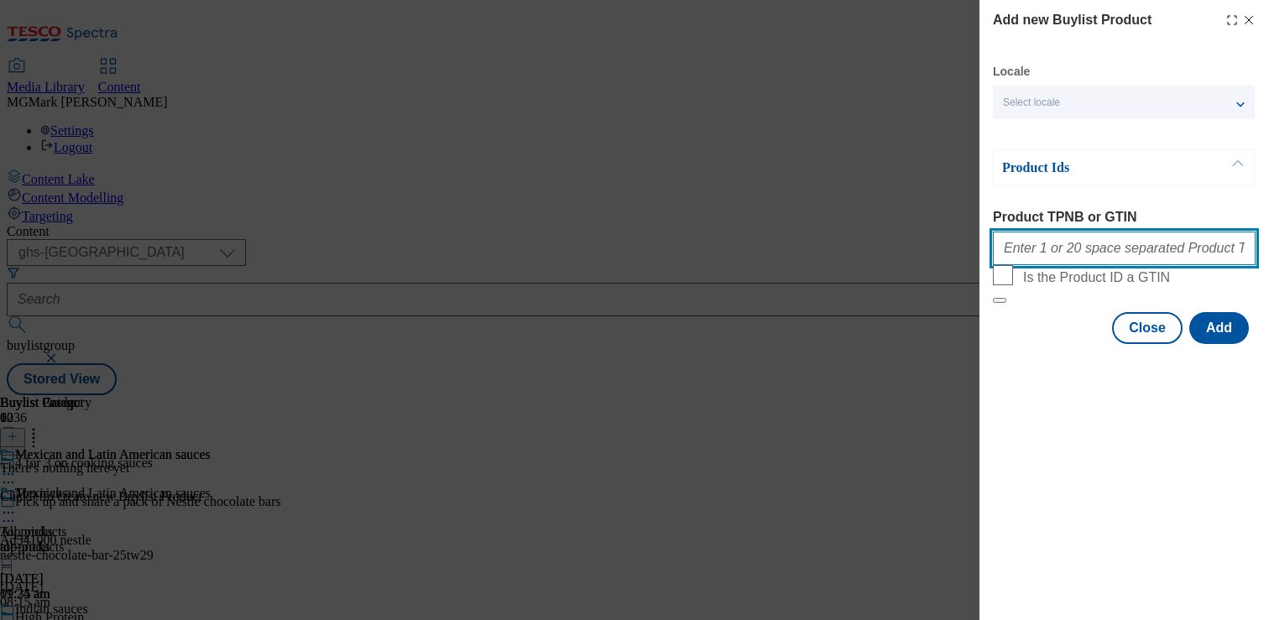
click at [1088, 258] on input "Product TPNB or GTIN" at bounding box center [1124, 249] width 263 height 34
paste input "85979584 93600295 51729748 89430622 91580308 91770435 91572952 91318120 9182479…"
type input "85979584 93600295 51729748 89430622 91580308 91770435 91572952 91318120 9182479…"
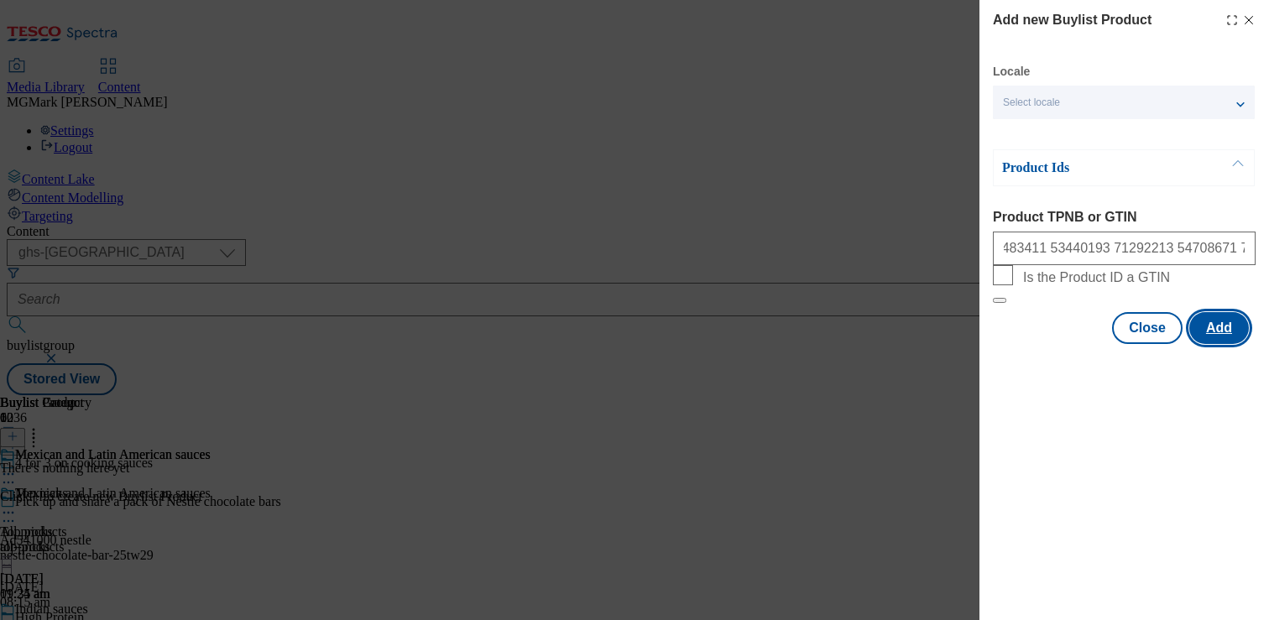
click at [1208, 344] on button "Add" at bounding box center [1219, 328] width 60 height 32
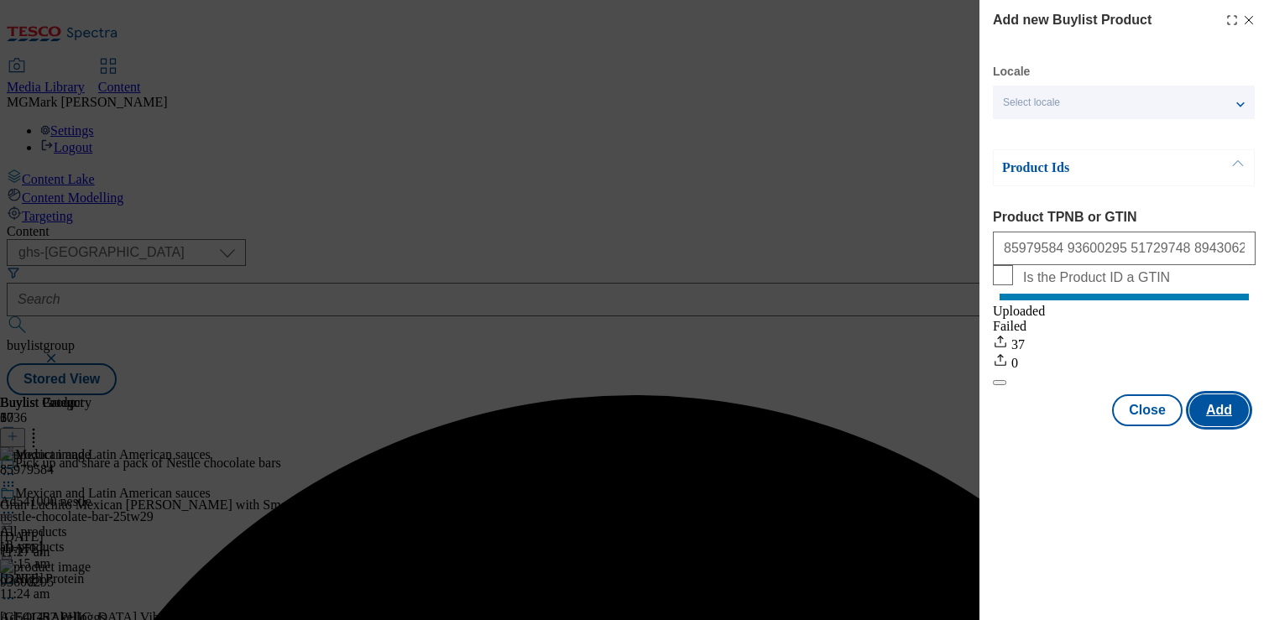
scroll to position [0, 0]
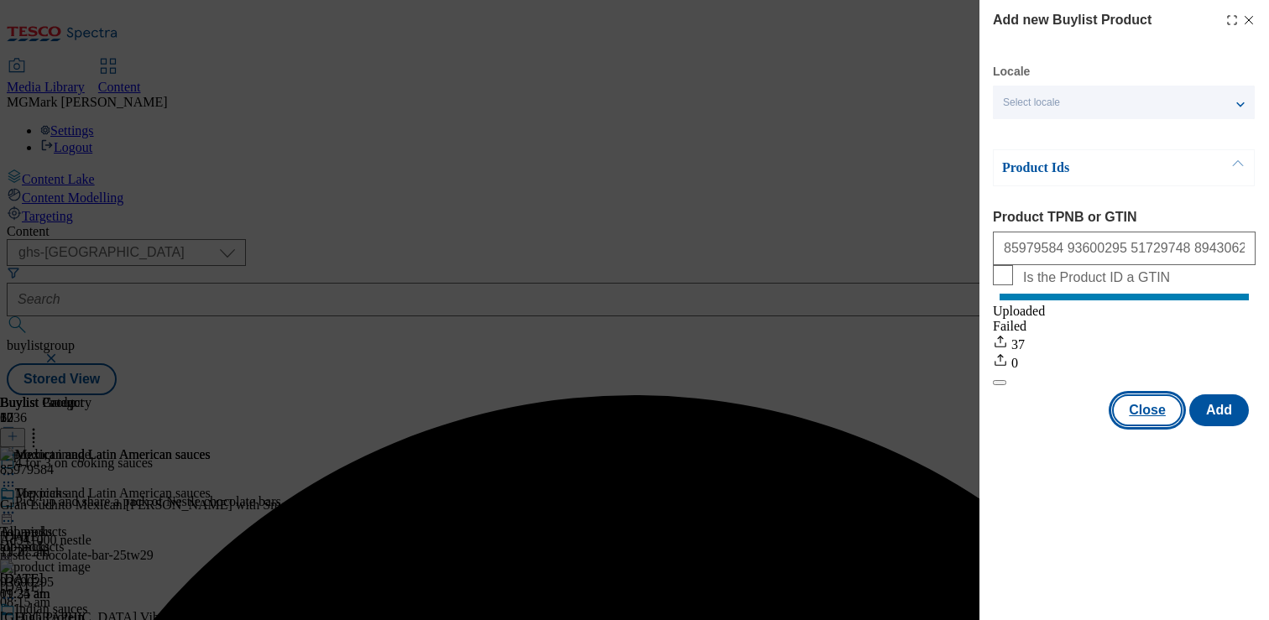
click at [1151, 426] on button "Close" at bounding box center [1147, 410] width 70 height 32
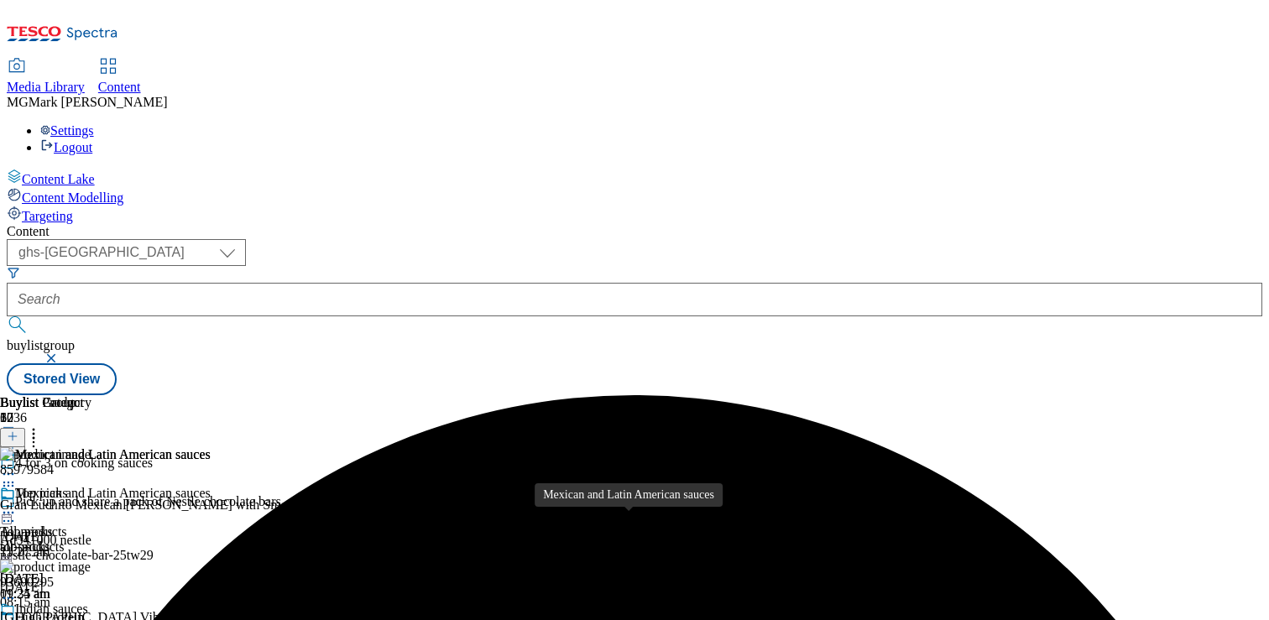
scroll to position [630, 0]
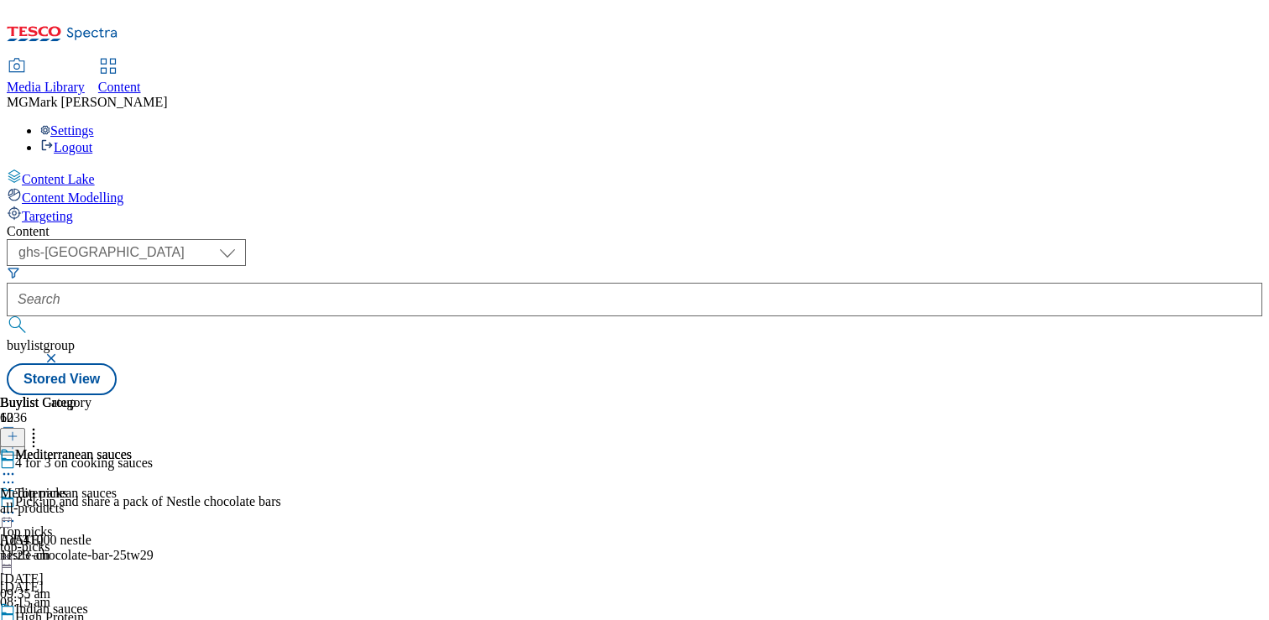
click at [132, 447] on div "Mediterranean sauces Mediterranean sauces all-products 26 Aug 2025 11:23 am" at bounding box center [66, 505] width 132 height 116
click at [18, 430] on icon at bounding box center [13, 436] width 12 height 12
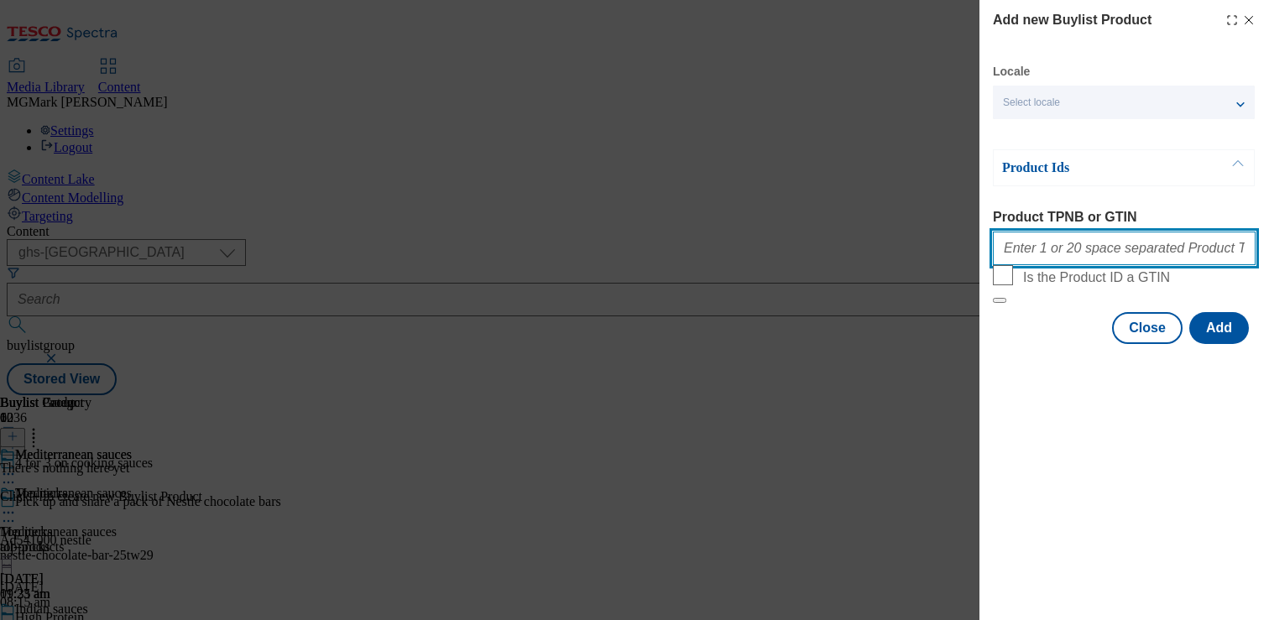
click at [1112, 258] on input "Product TPNB or GTIN" at bounding box center [1124, 249] width 263 height 34
paste input "96812293 96982401 93160739 93278416 96538001 96638361 96780093 96440507 9702595…"
type input "96812293 96982401 93160739 93278416 96538001 96638361 96780093 96440507 9702595…"
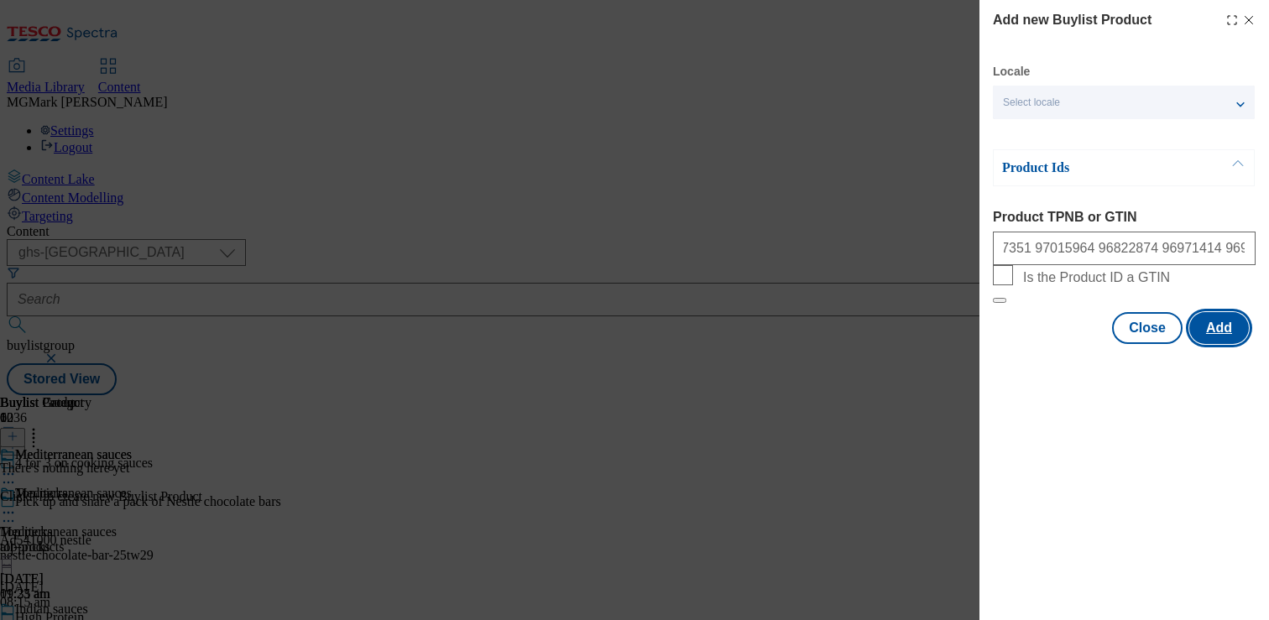
click at [1217, 344] on button "Add" at bounding box center [1219, 328] width 60 height 32
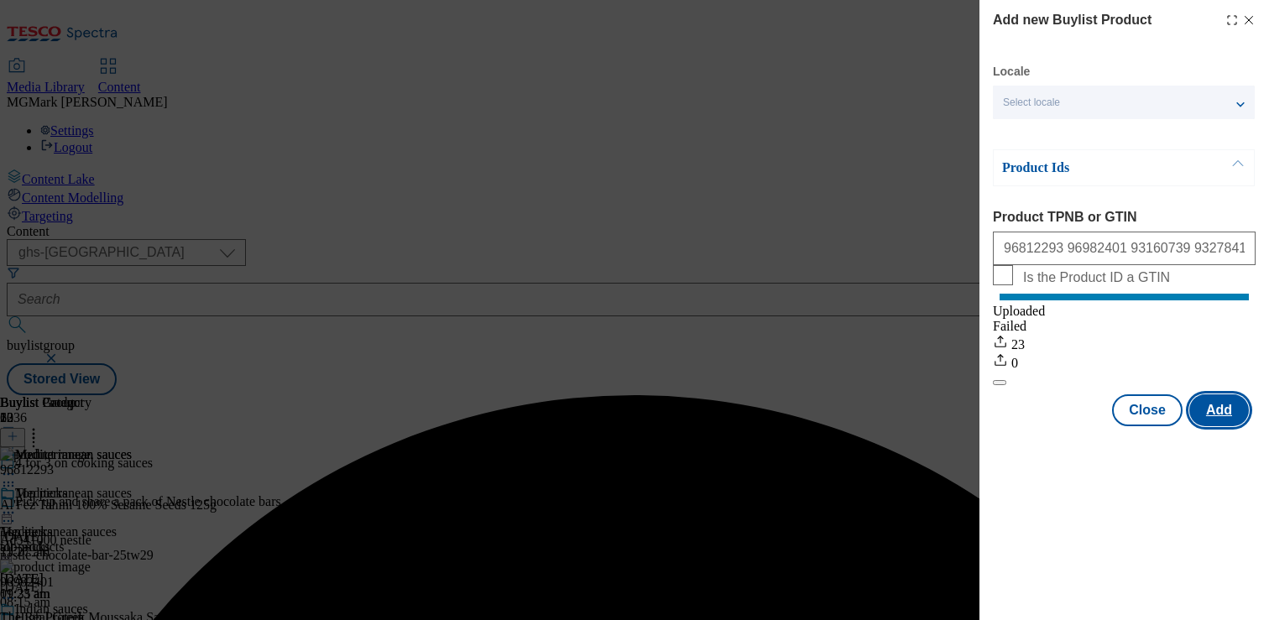
scroll to position [0, 0]
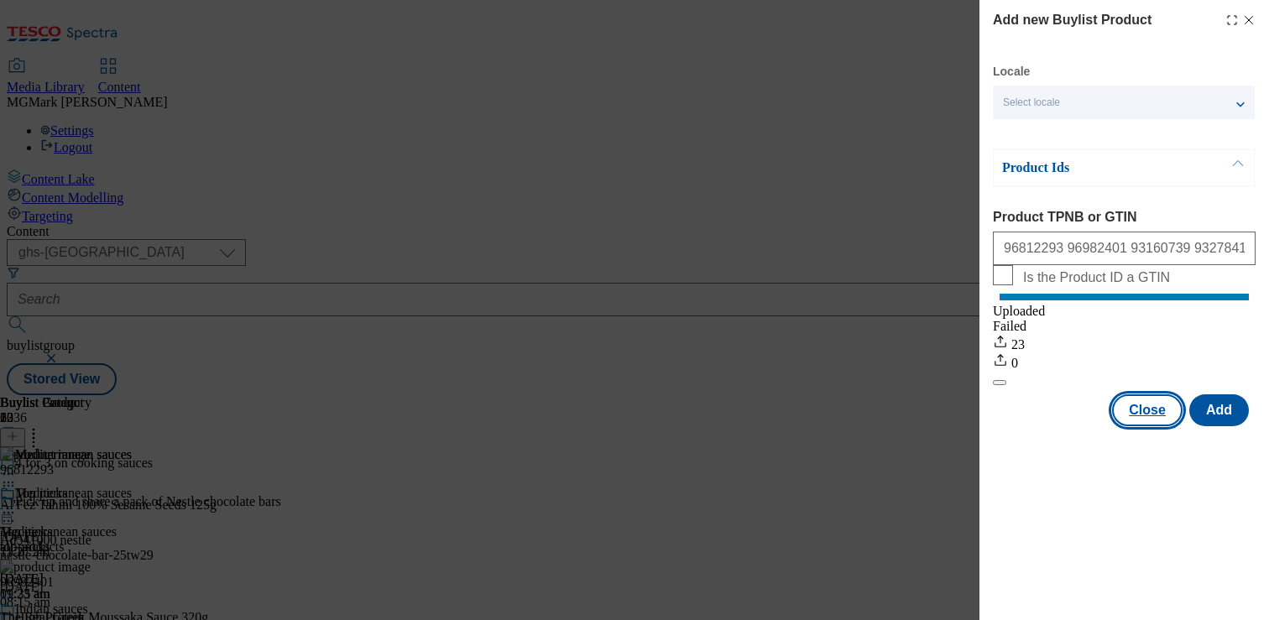
click at [1155, 425] on button "Close" at bounding box center [1147, 410] width 70 height 32
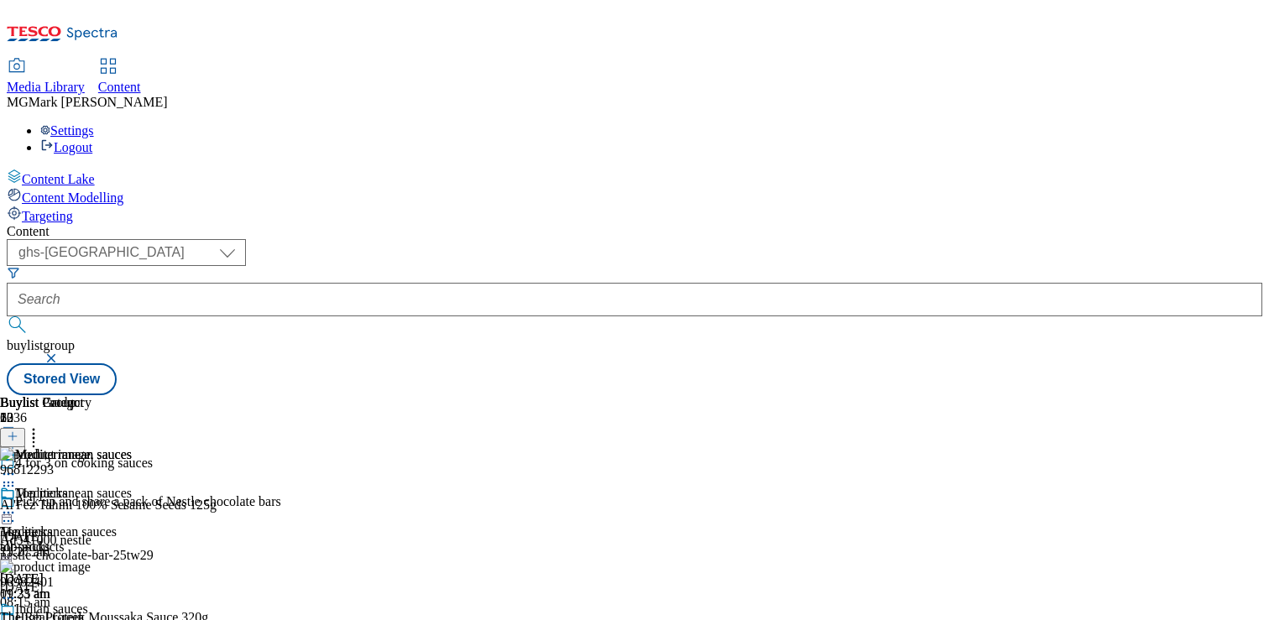
scroll to position [467, 0]
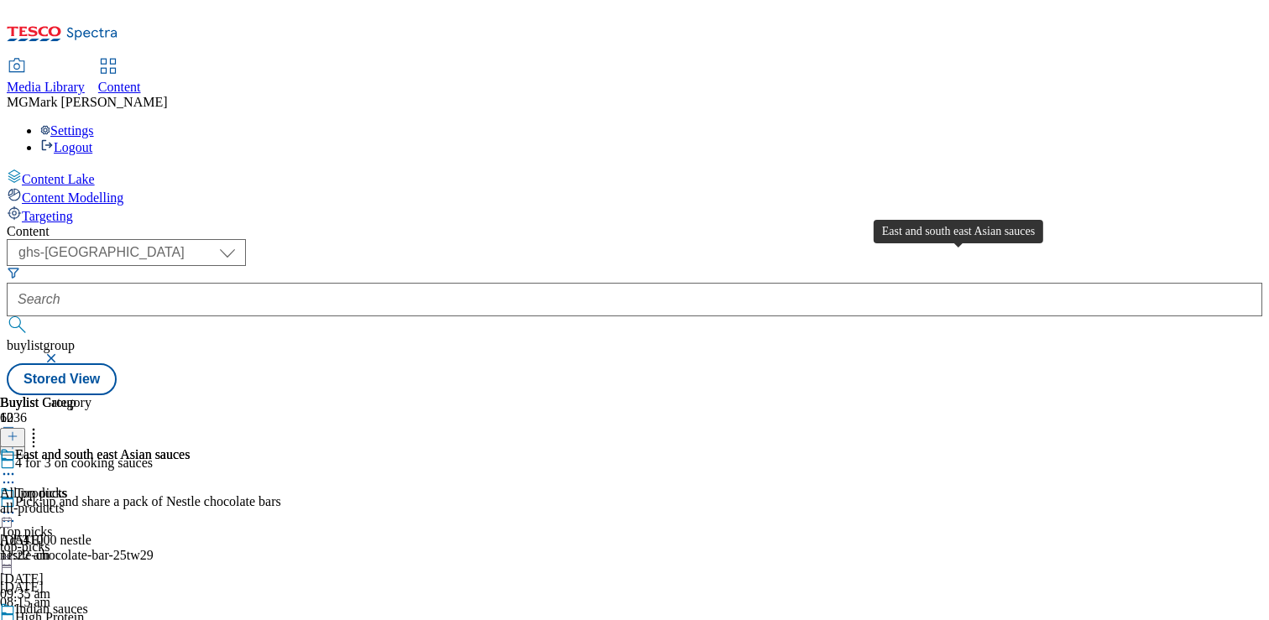
click at [190, 447] on span "East and south east Asian sauces" at bounding box center [102, 456] width 175 height 18
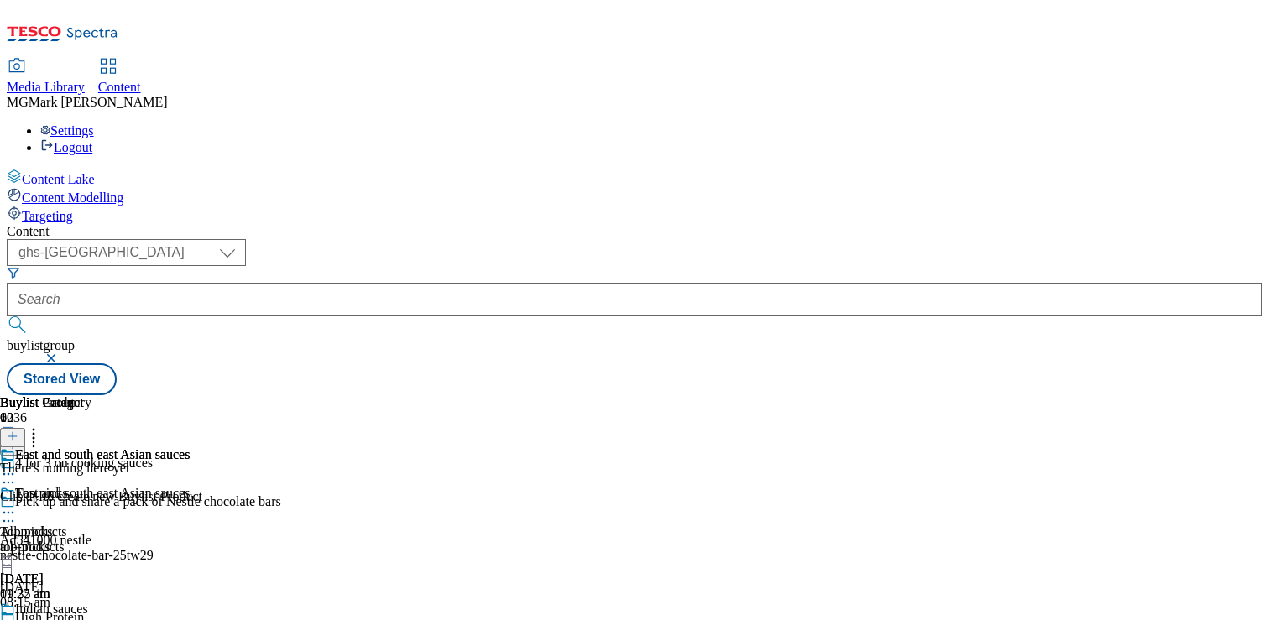
scroll to position [0, 221]
click at [18, 430] on icon at bounding box center [13, 436] width 12 height 12
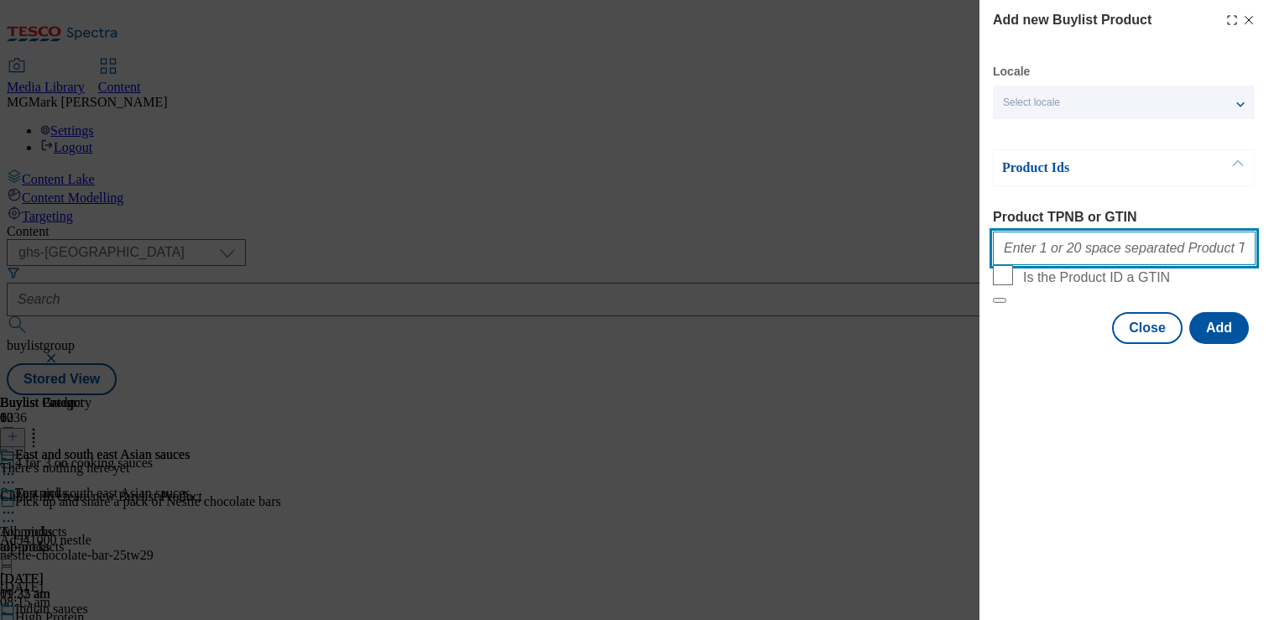
click at [1105, 254] on input "Product TPNB or GTIN" at bounding box center [1124, 249] width 263 height 34
paste input "93482970 85488525 89458472 79698395 85725885 91382981 91570758 92758030 9212333…"
type input "93482970 85488525 89458472 79698395 85725885 91382981 91570758 92758030 9212333…"
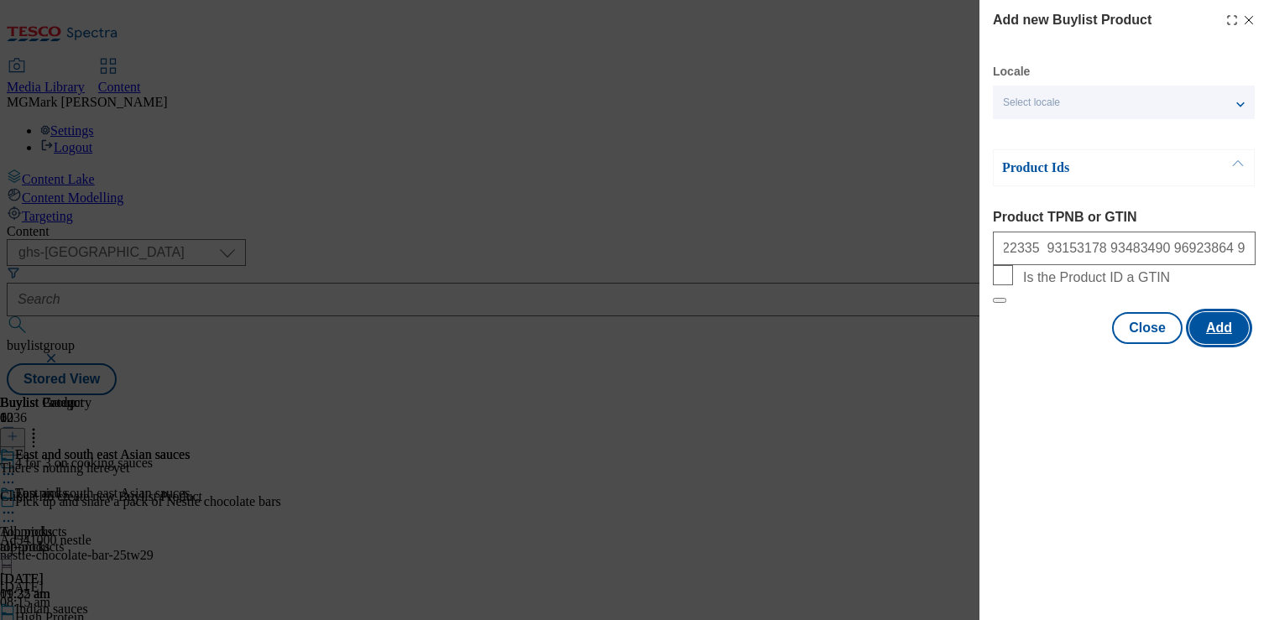
scroll to position [0, 0]
click at [1214, 344] on button "Add" at bounding box center [1219, 328] width 60 height 32
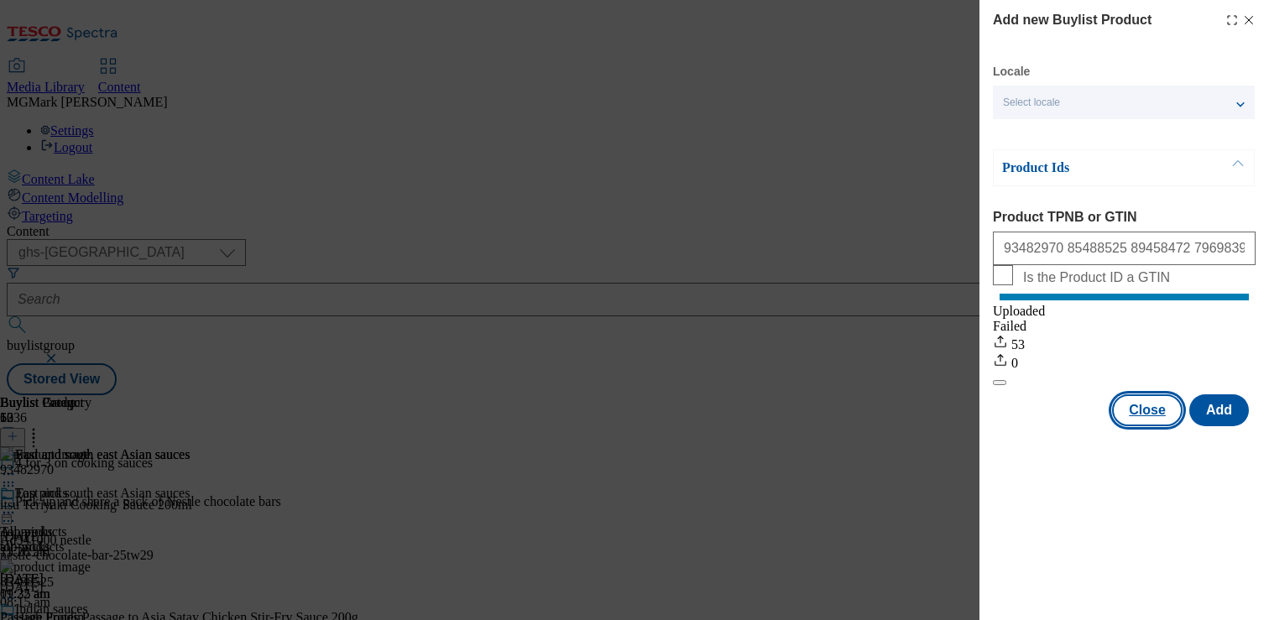
click at [1168, 426] on button "Close" at bounding box center [1147, 410] width 70 height 32
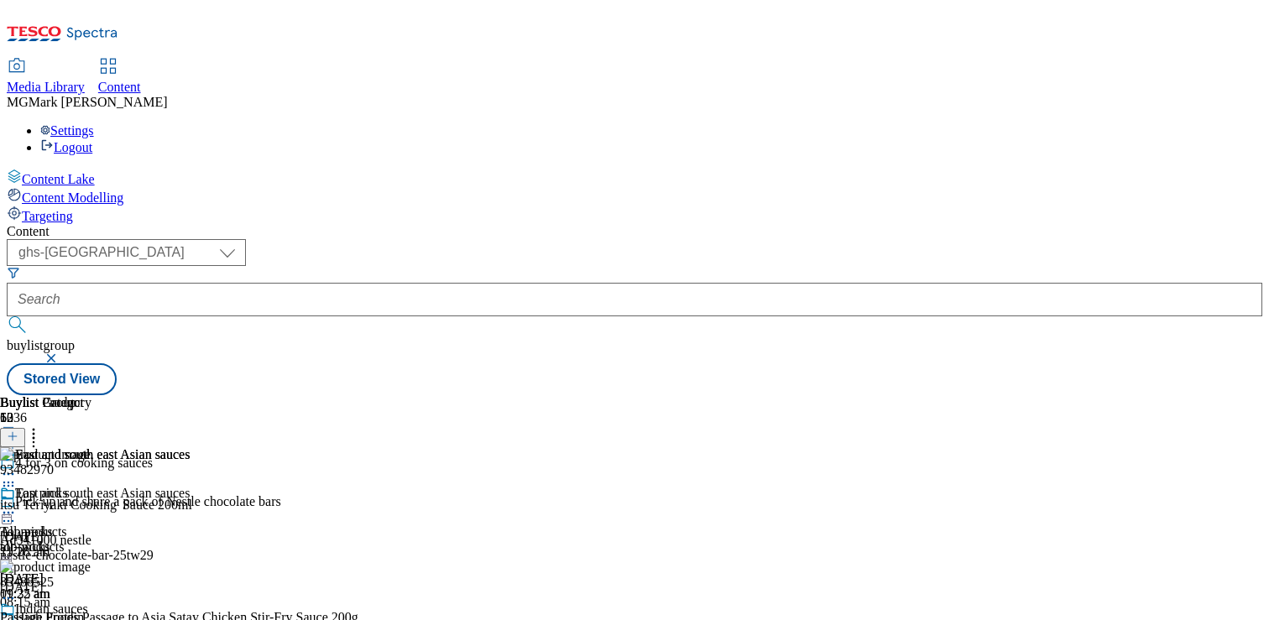
scroll to position [300, 0]
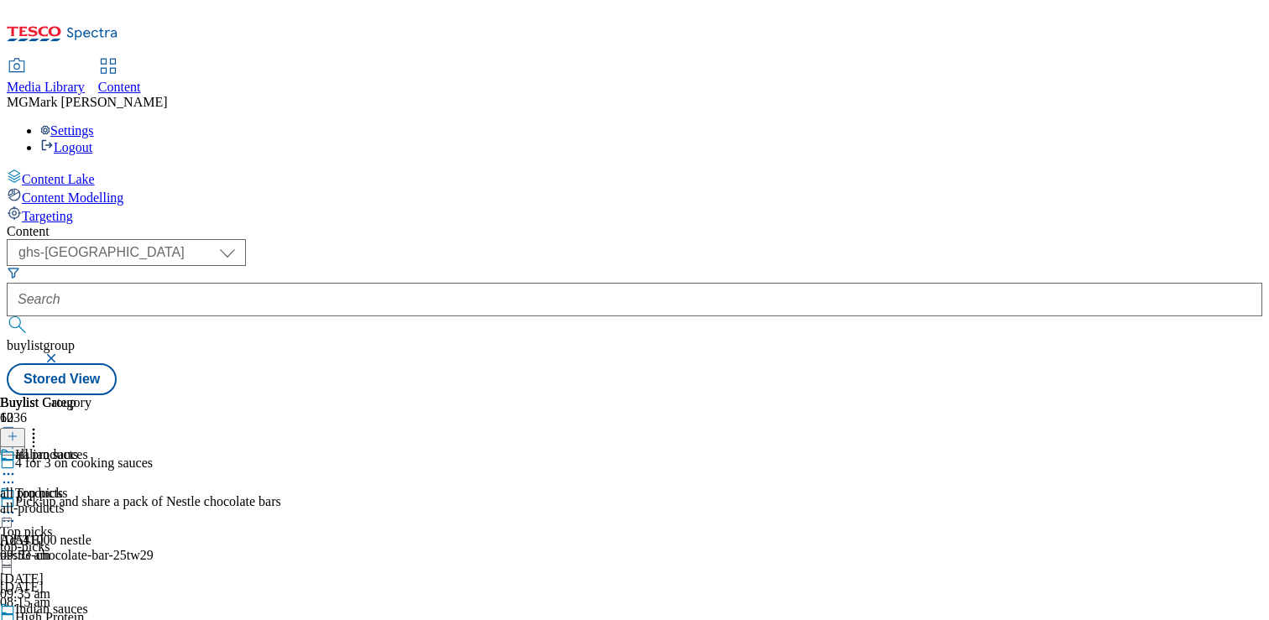
click at [91, 447] on div "all products all products all-products 18 Feb 2025 09:53 am" at bounding box center [45, 505] width 91 height 116
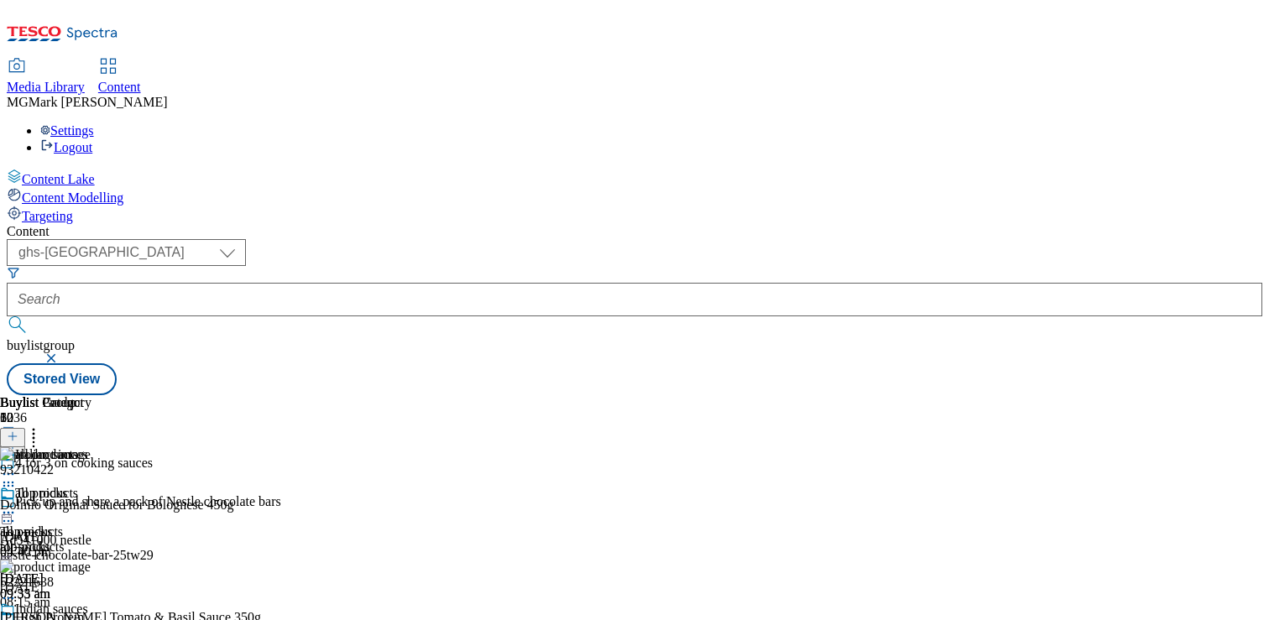
scroll to position [0, 221]
click at [42, 425] on icon at bounding box center [33, 433] width 17 height 17
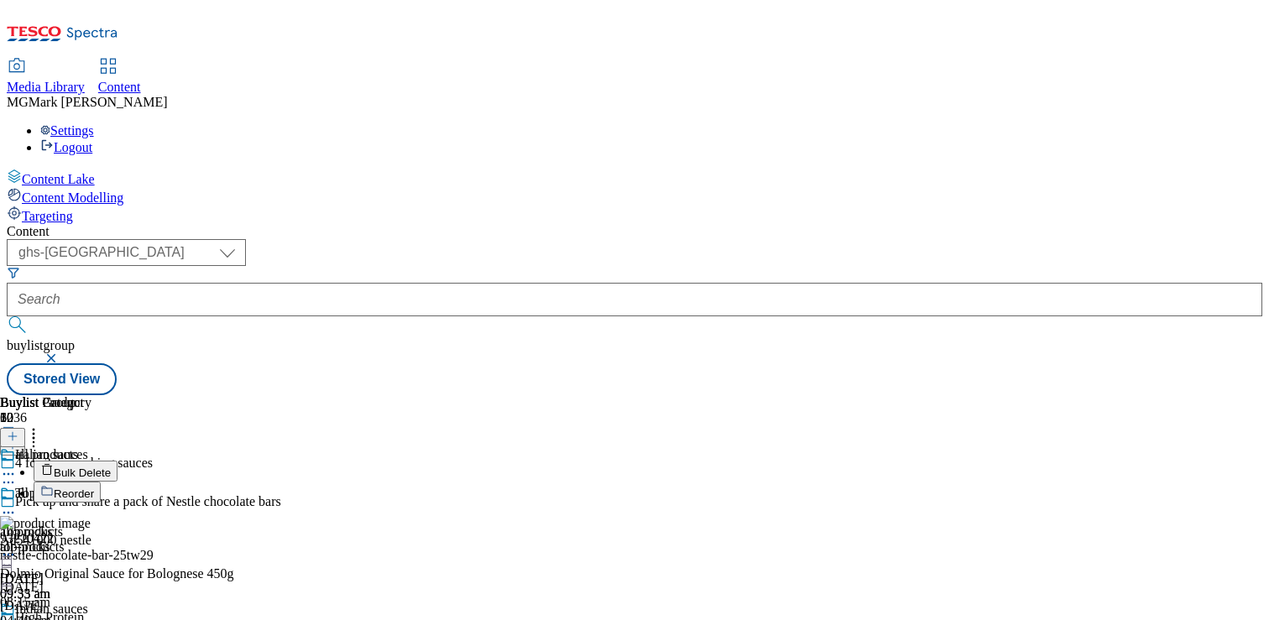
click at [117, 461] on button "Bulk Delete" at bounding box center [76, 471] width 84 height 21
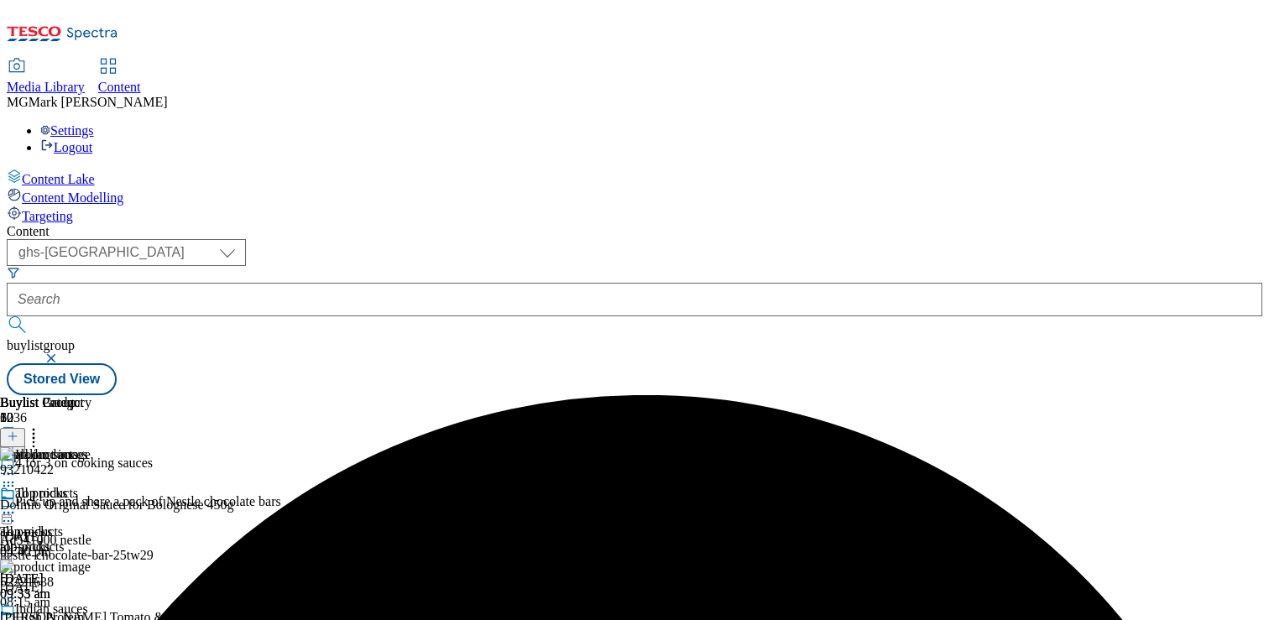
scroll to position [358, 0]
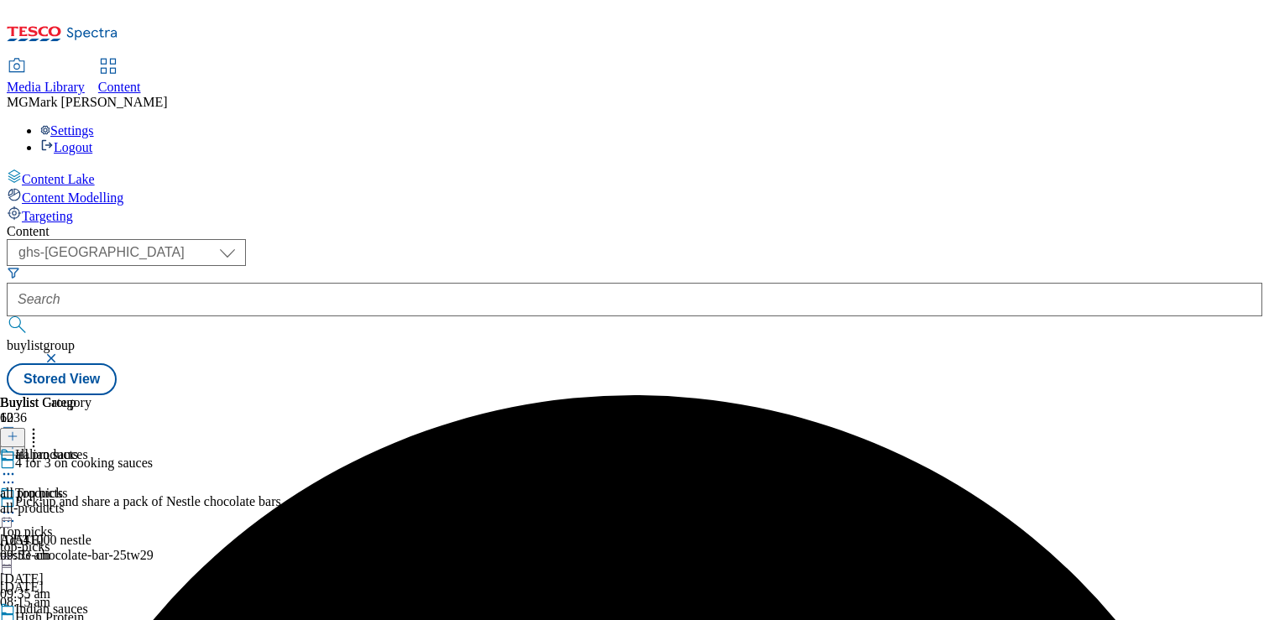
click at [91, 501] on div "all-products" at bounding box center [45, 508] width 91 height 15
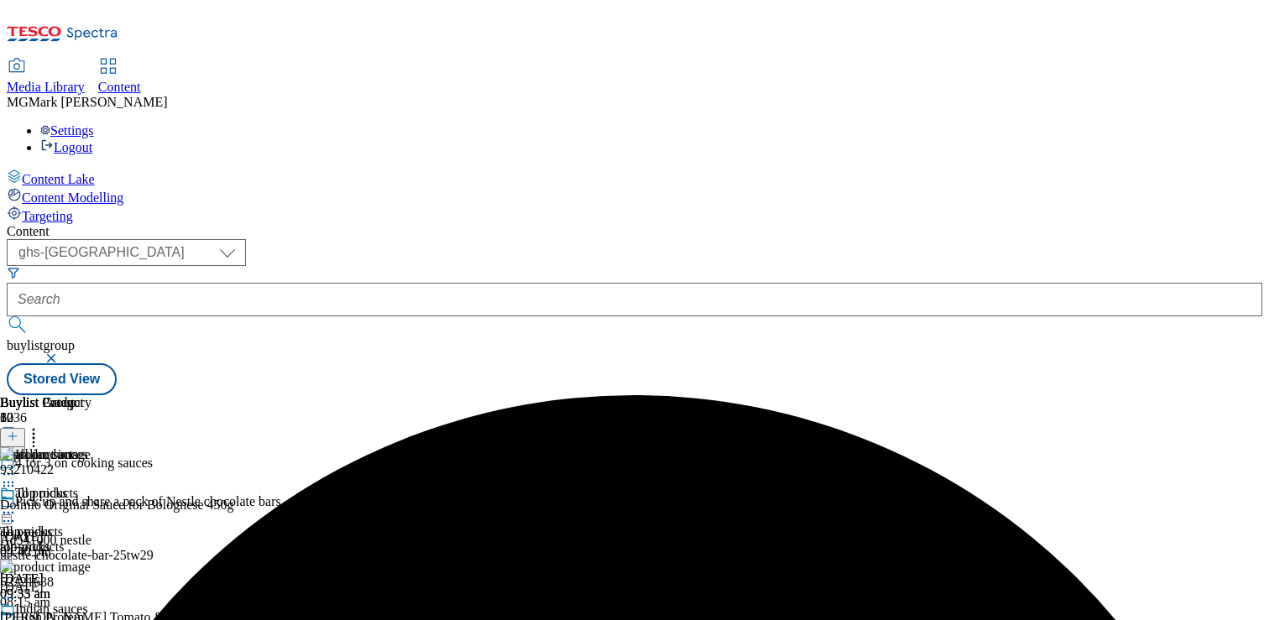
click at [17, 504] on icon at bounding box center [8, 512] width 17 height 17
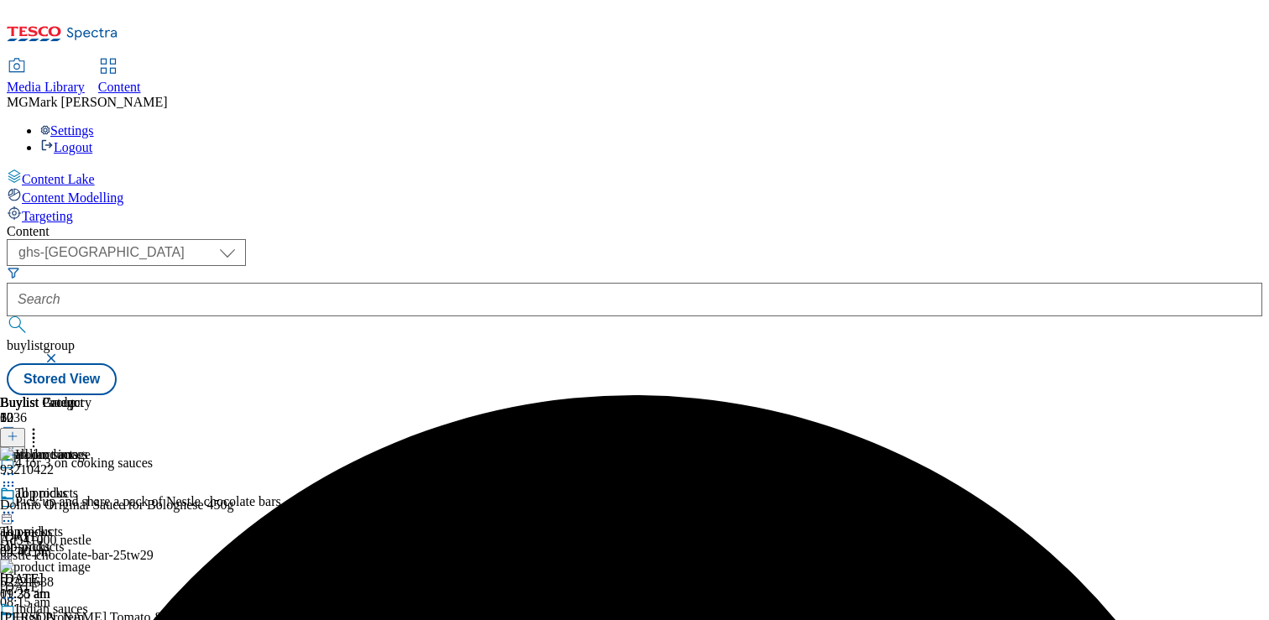
scroll to position [0, 221]
click at [42, 425] on icon at bounding box center [33, 433] width 17 height 17
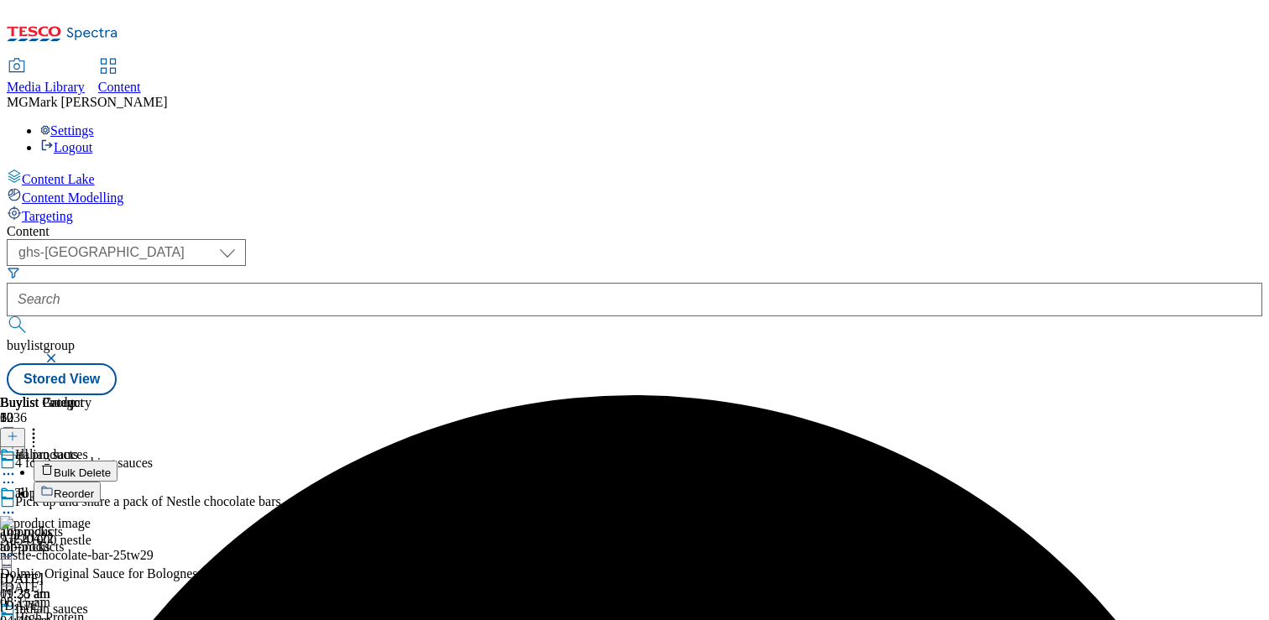
click at [117, 461] on button "Bulk Delete" at bounding box center [76, 471] width 84 height 21
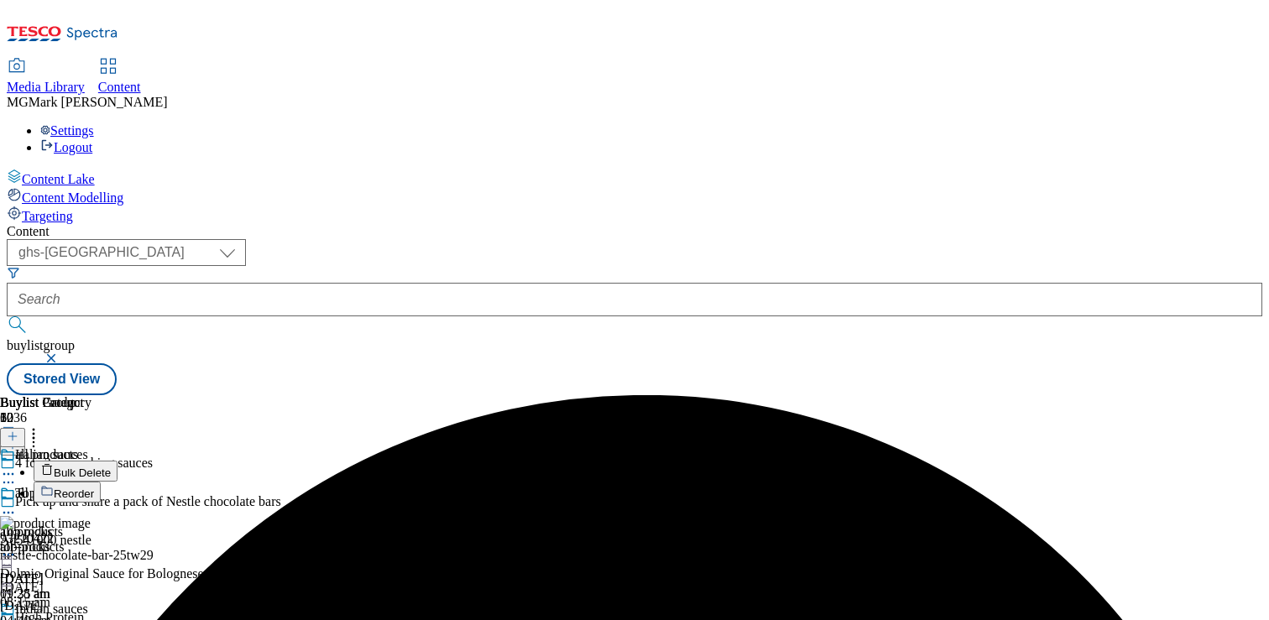
scroll to position [129, 0]
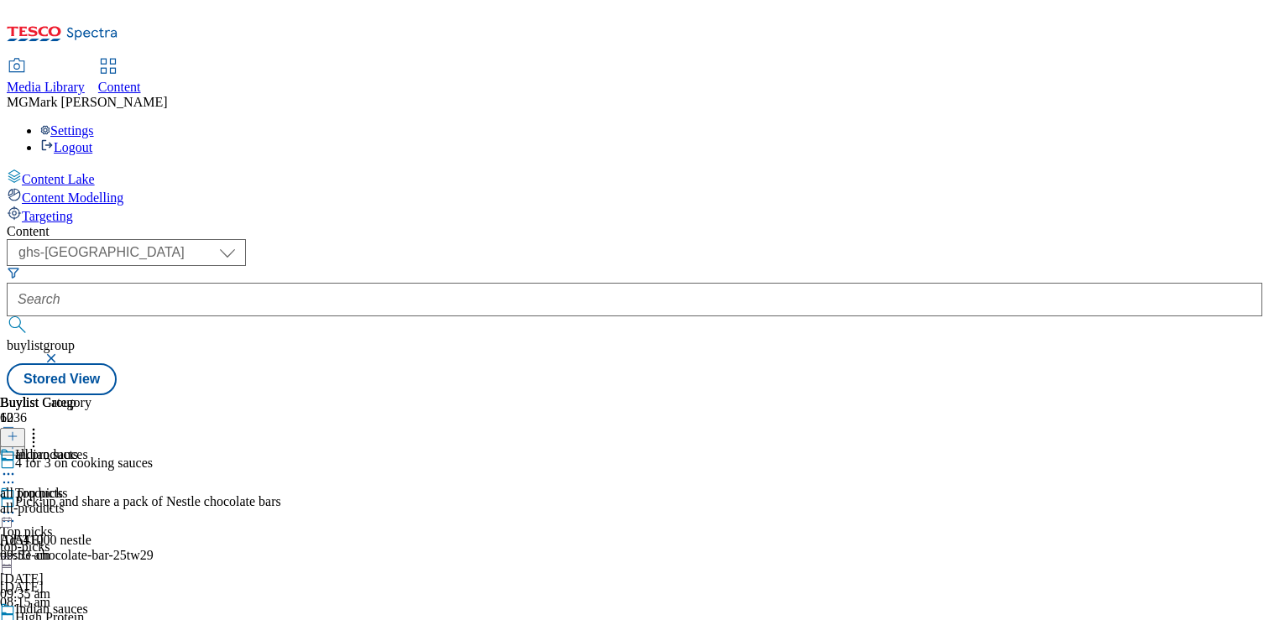
click at [211, 486] on div "Top picks Top picks top-picks [DATE] 09:35 am" at bounding box center [105, 544] width 211 height 116
click at [91, 456] on div "all products all products all-products 11 Mar 2025 08:36 am" at bounding box center [45, 505] width 91 height 116
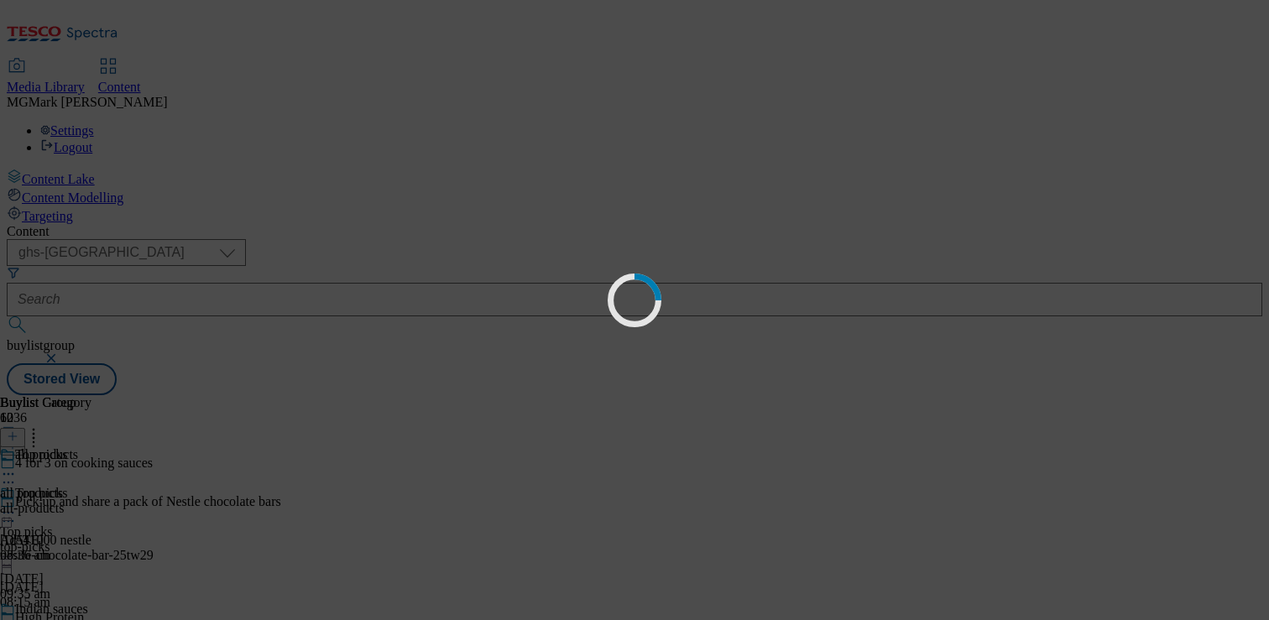
scroll to position [0, 0]
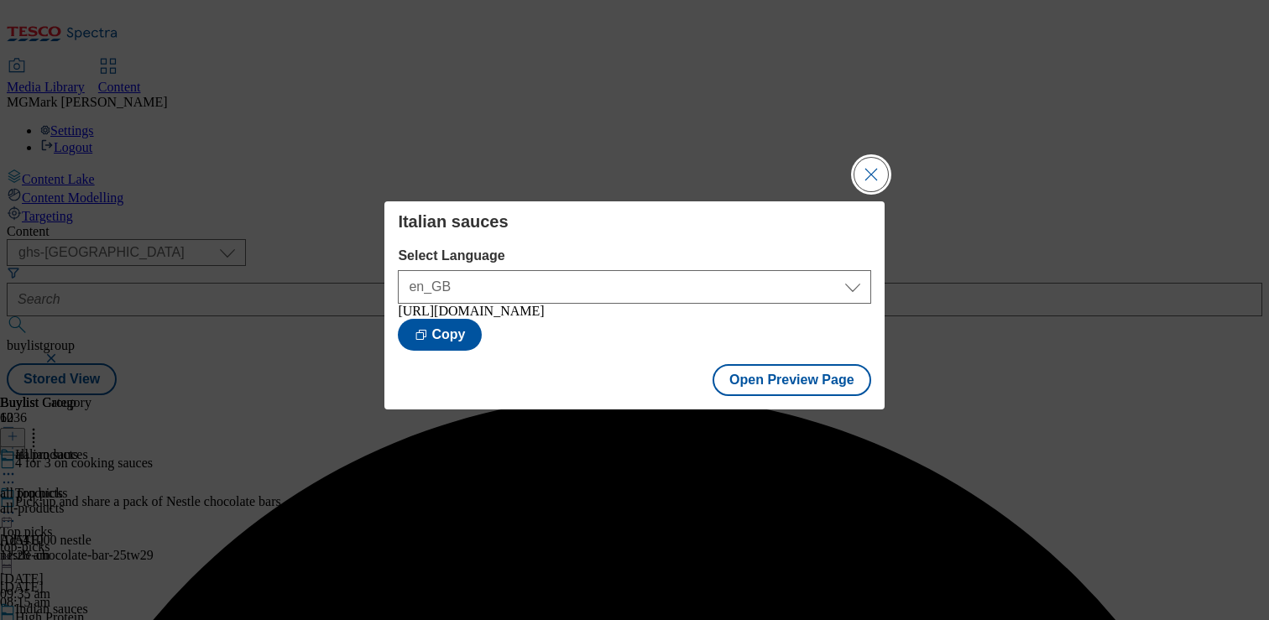
click at [873, 164] on button "Close Modal" at bounding box center [871, 175] width 34 height 34
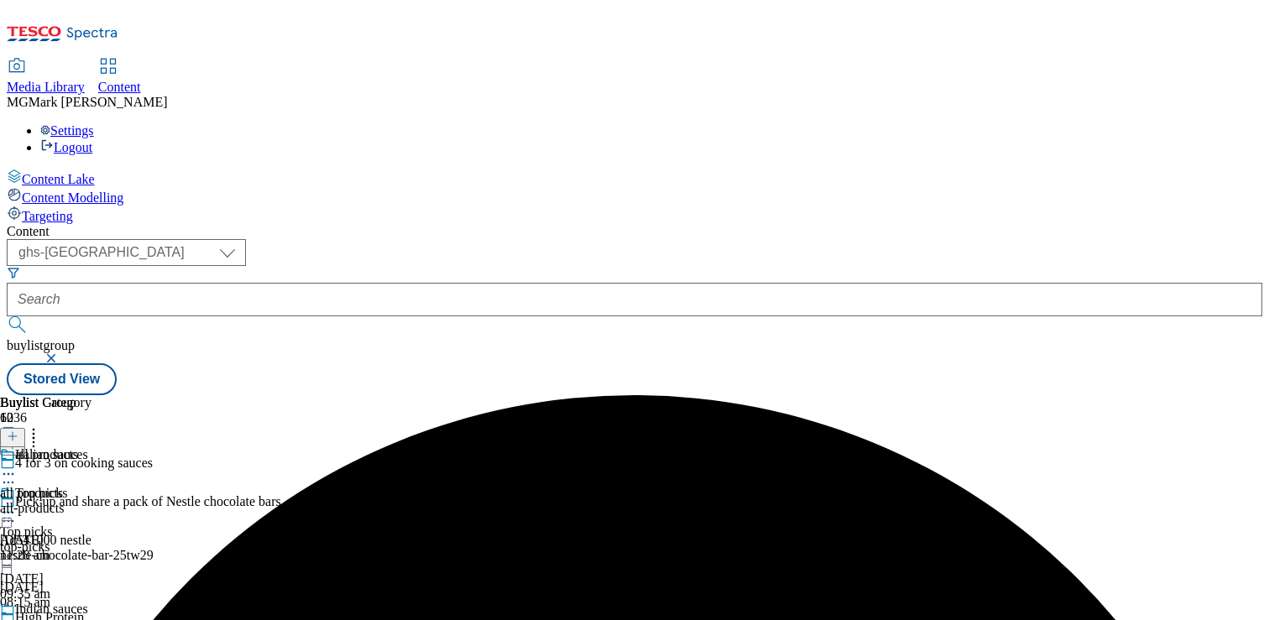
scroll to position [178, 0]
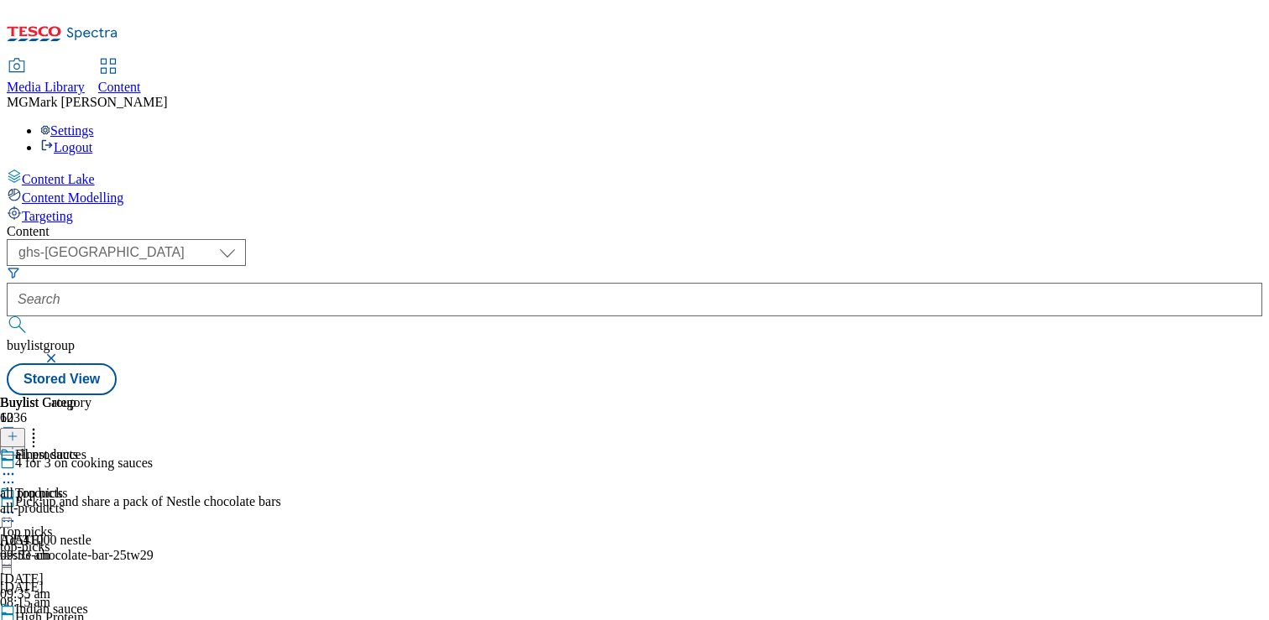
scroll to position [178, 0]
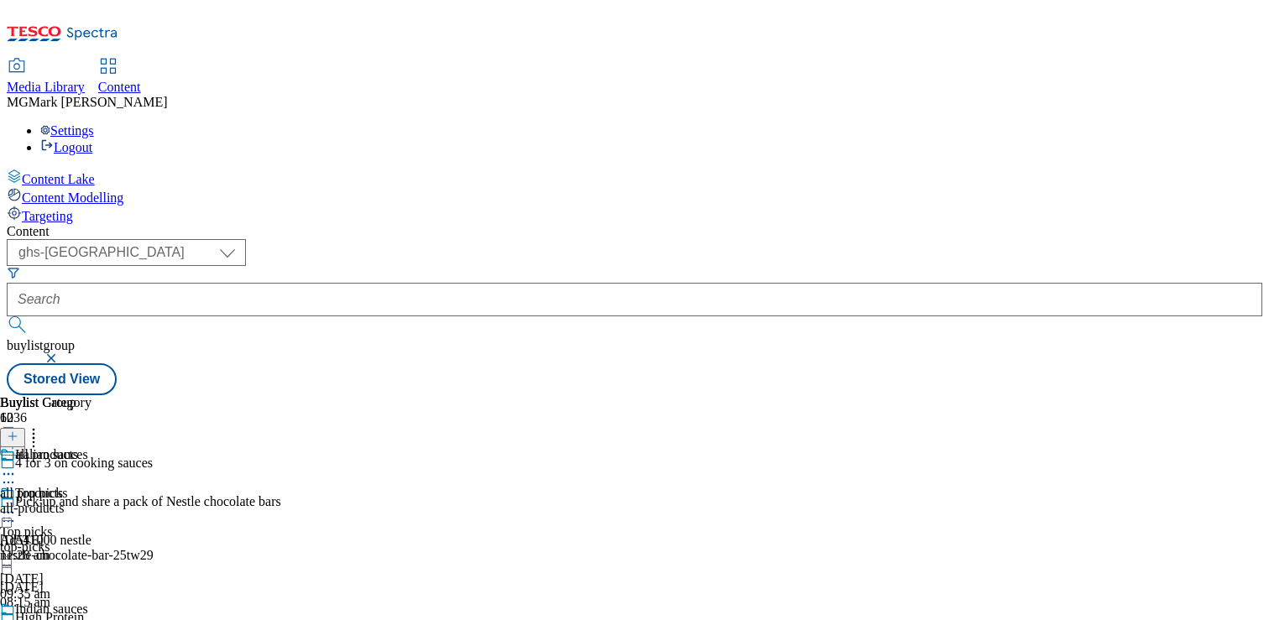
scroll to position [1132, 0]
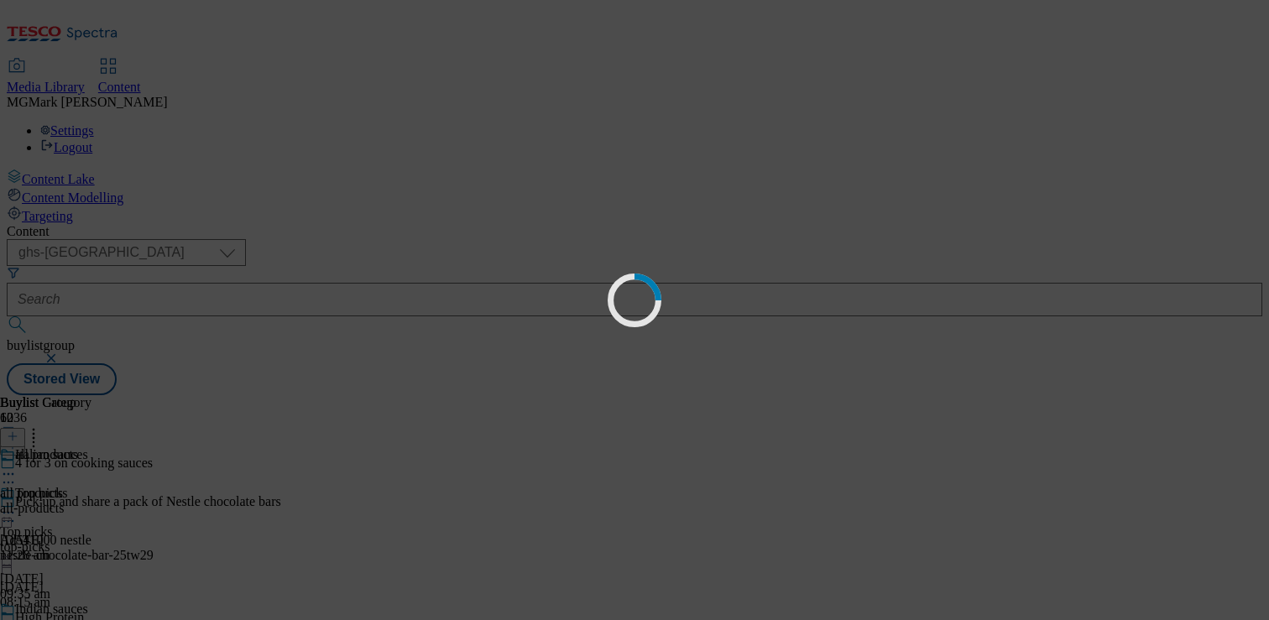
scroll to position [0, 0]
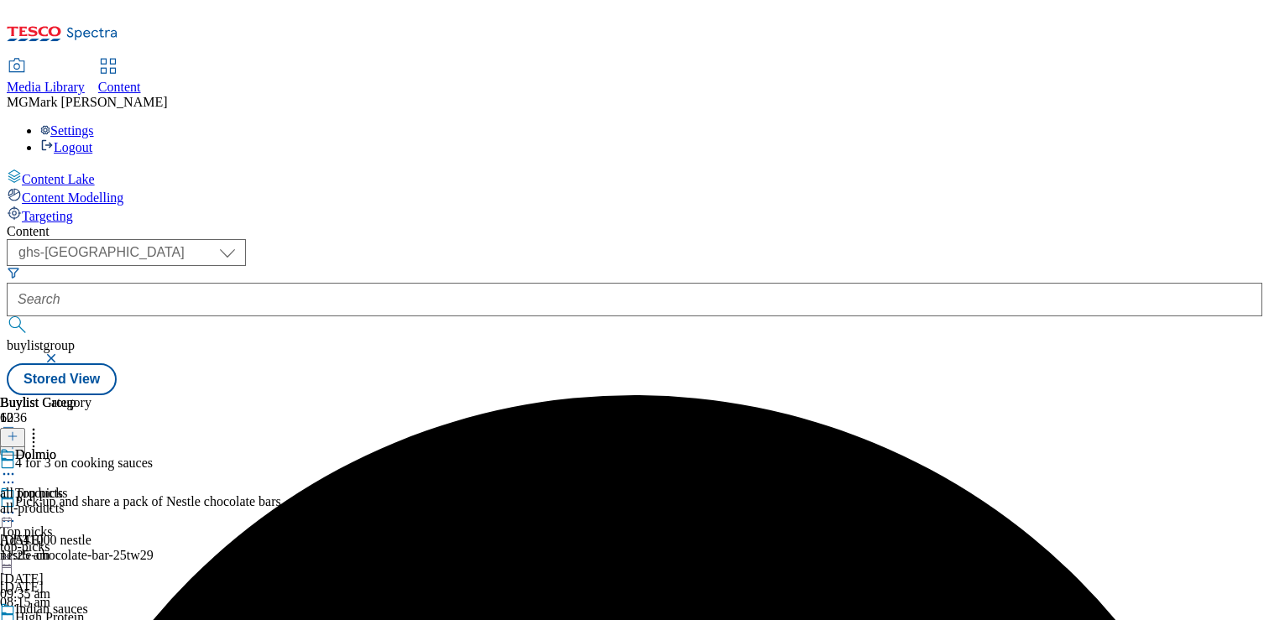
scroll to position [1260, 0]
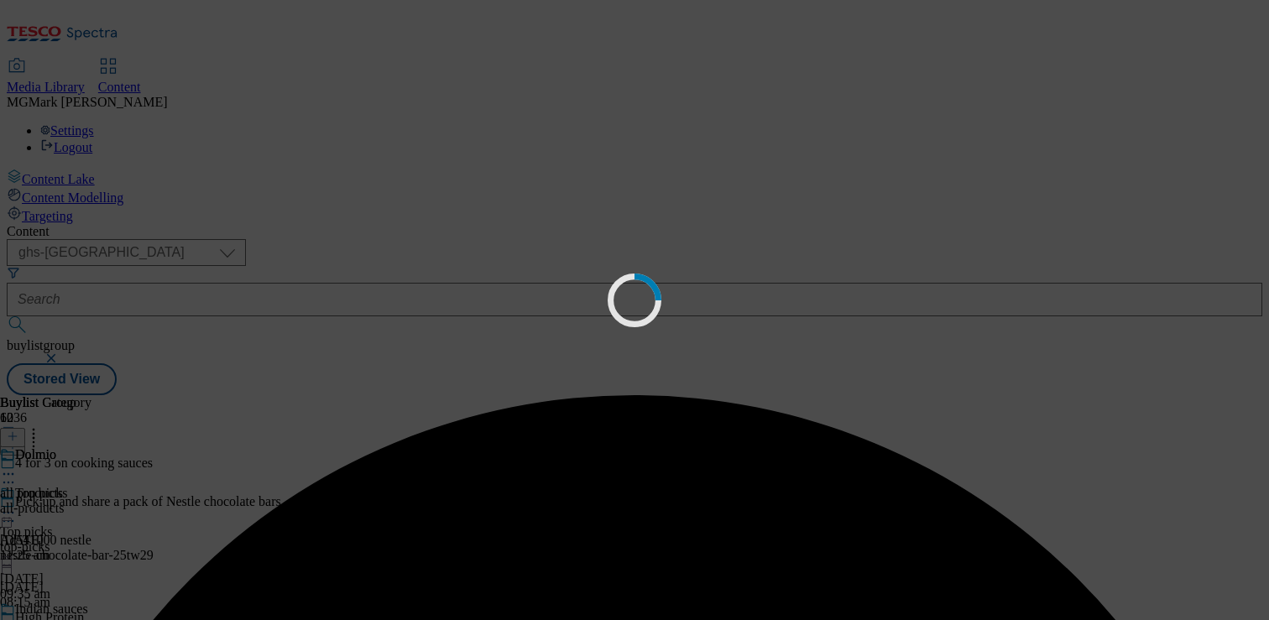
scroll to position [0, 0]
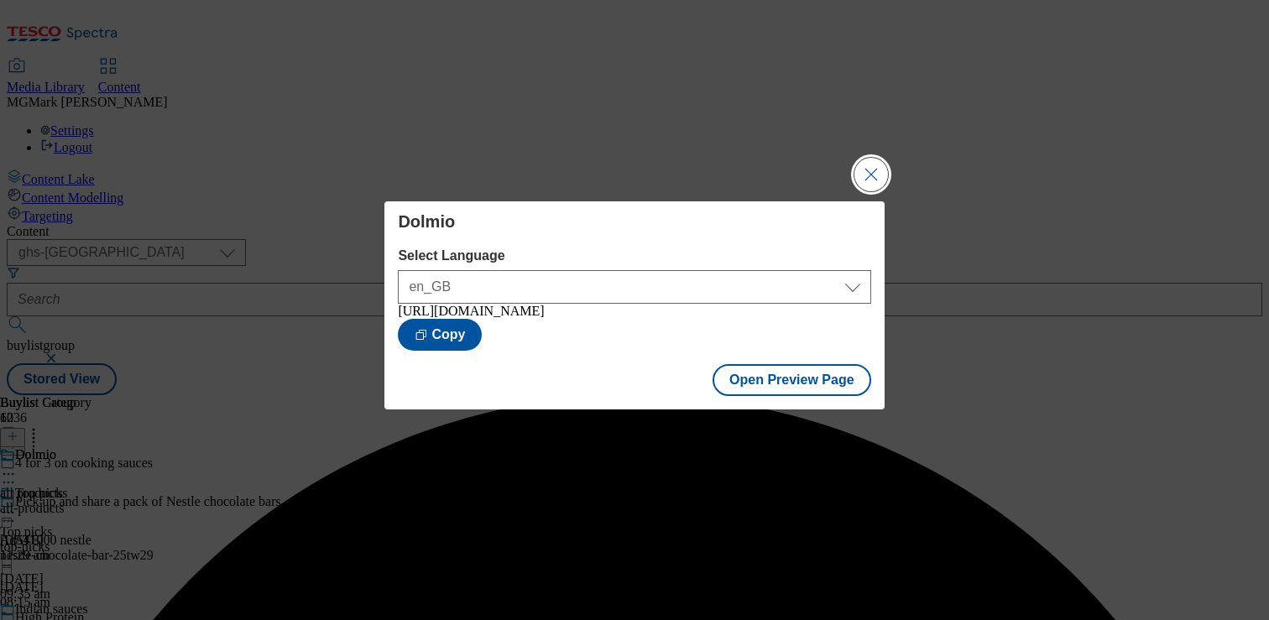
click at [869, 173] on button "Close Modal" at bounding box center [871, 175] width 34 height 34
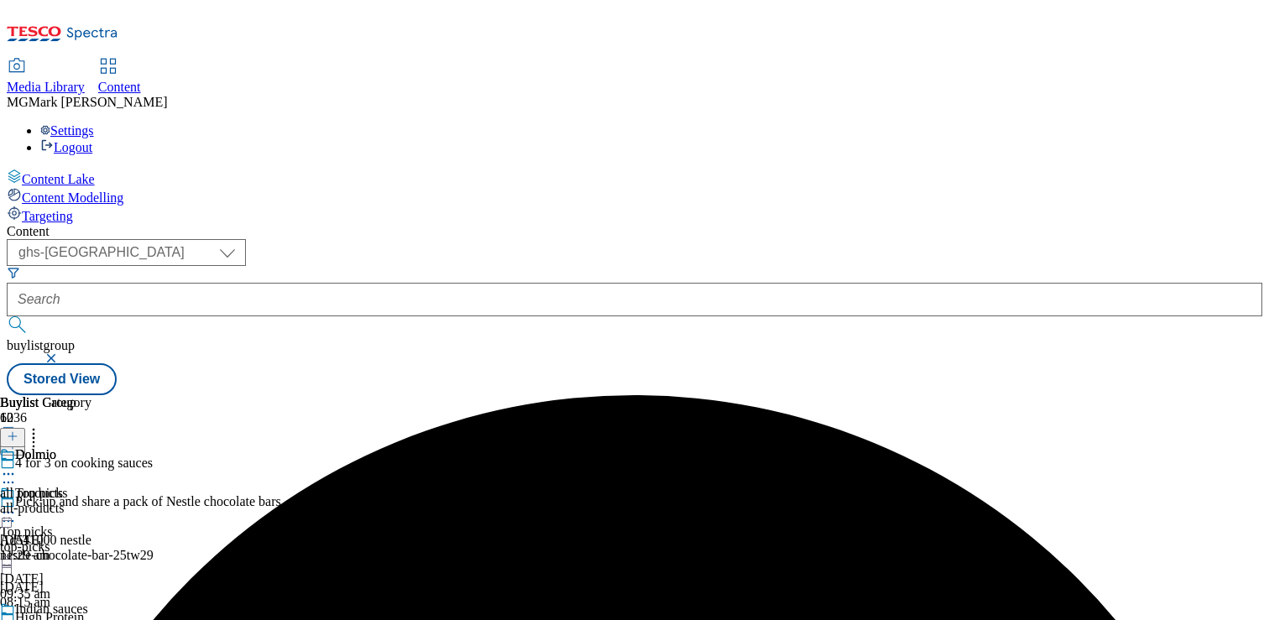
click at [17, 504] on icon at bounding box center [8, 512] width 17 height 17
click at [91, 511] on div "Dolmio all products all-products 26 Aug 2025 11:29 am" at bounding box center [45, 505] width 91 height 116
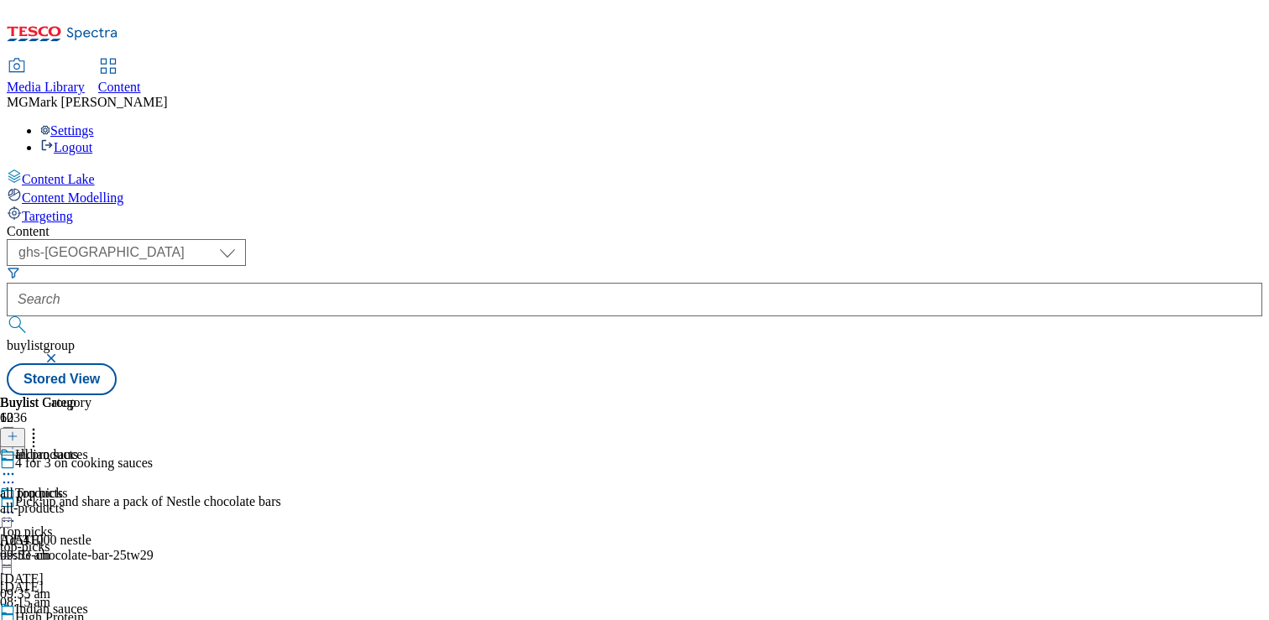
click at [17, 619] on icon at bounding box center [8, 628] width 17 height 17
click at [91, 528] on div "all products all products all-products 18 Feb 2025 09:53 am" at bounding box center [45, 505] width 91 height 116
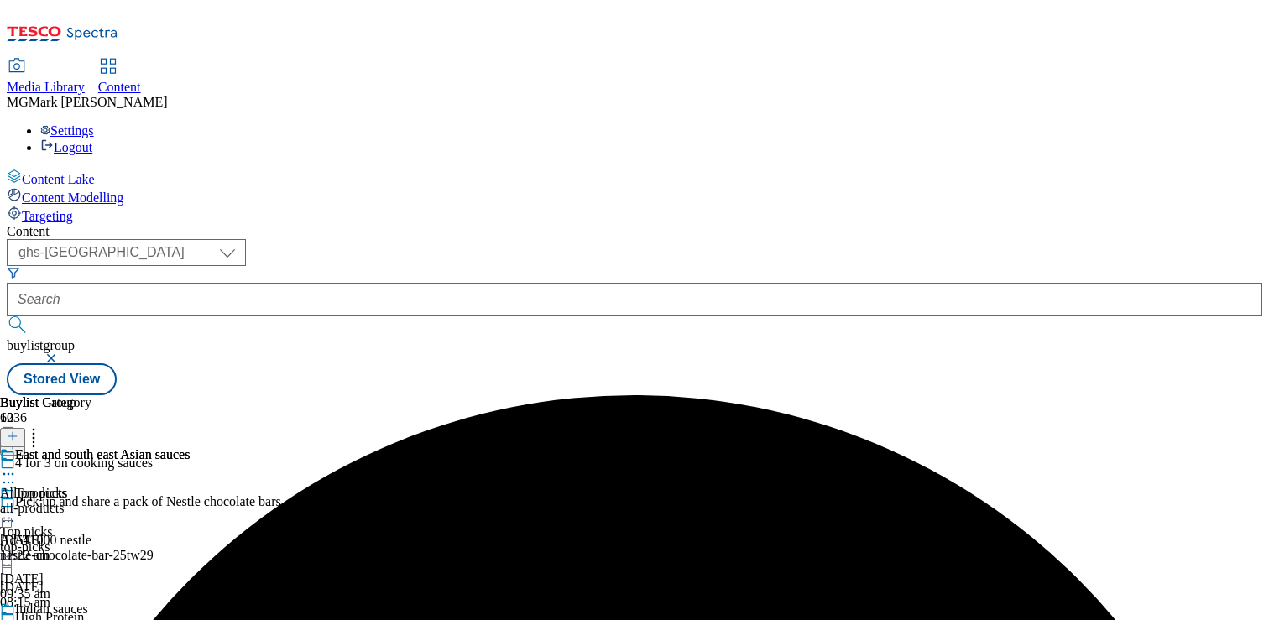
scroll to position [363, 0]
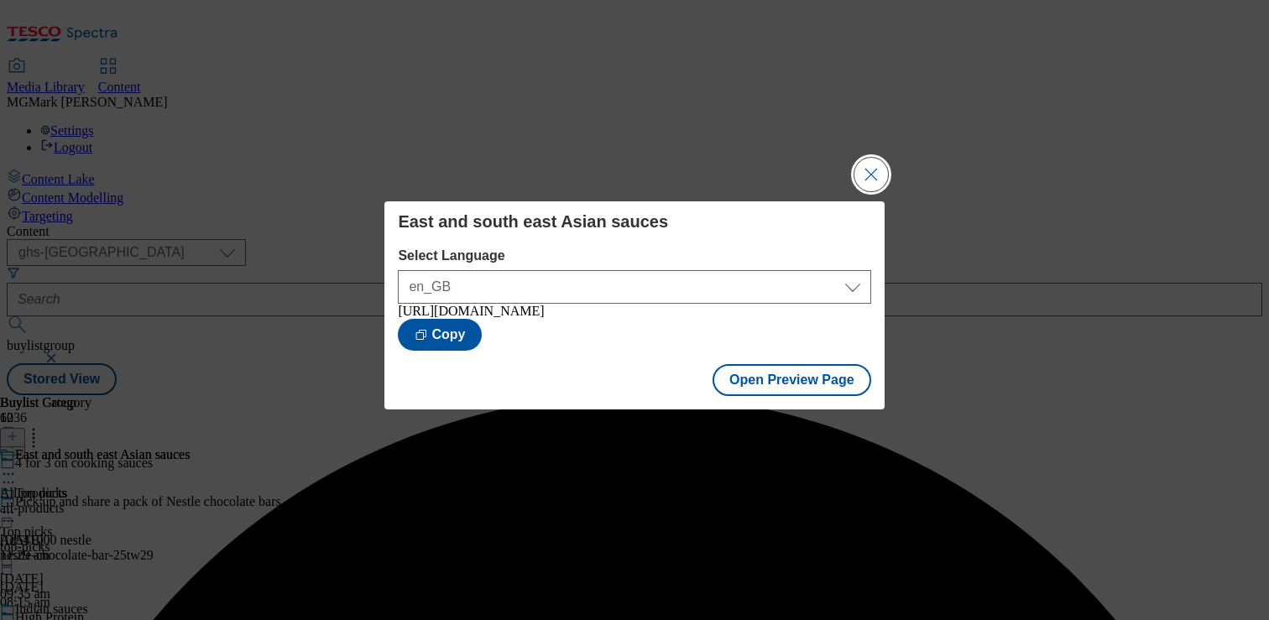
click at [866, 172] on button "Close Modal" at bounding box center [871, 175] width 34 height 34
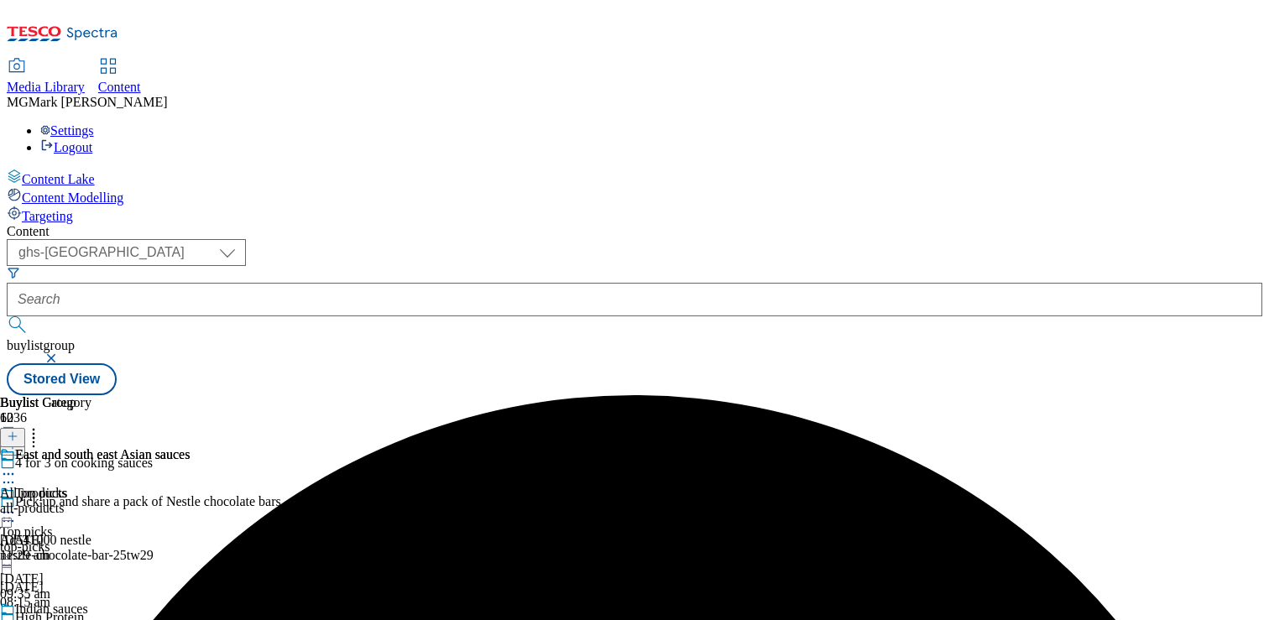
scroll to position [535, 0]
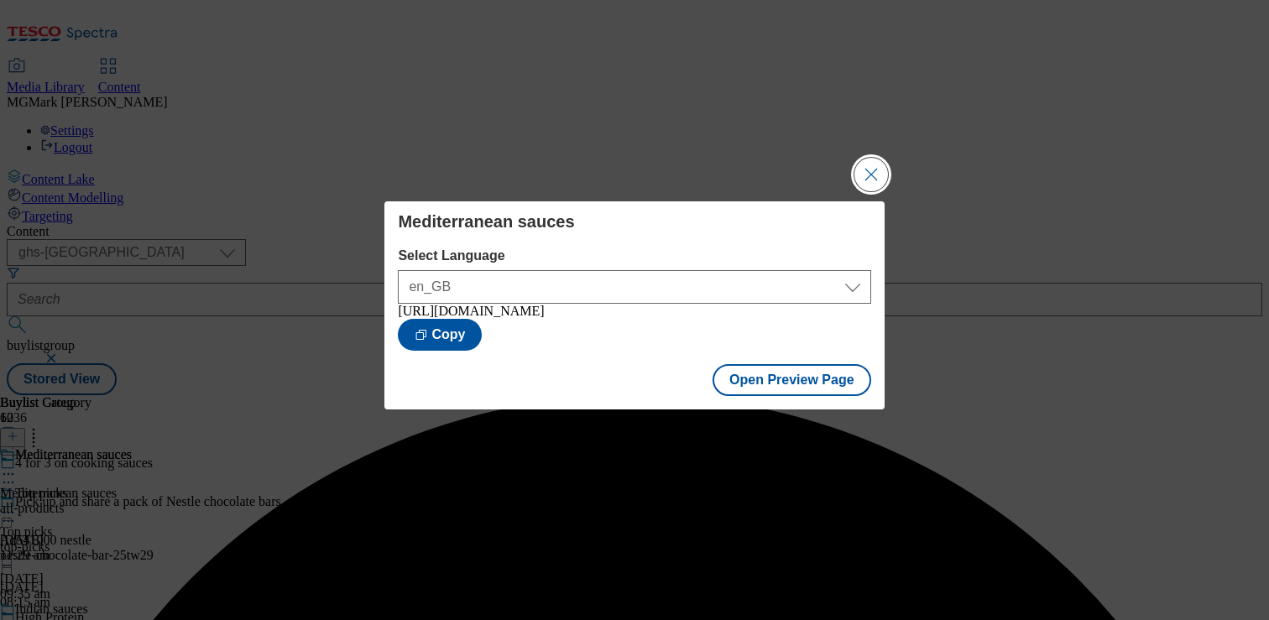
click at [868, 175] on button "Close Modal" at bounding box center [871, 175] width 34 height 34
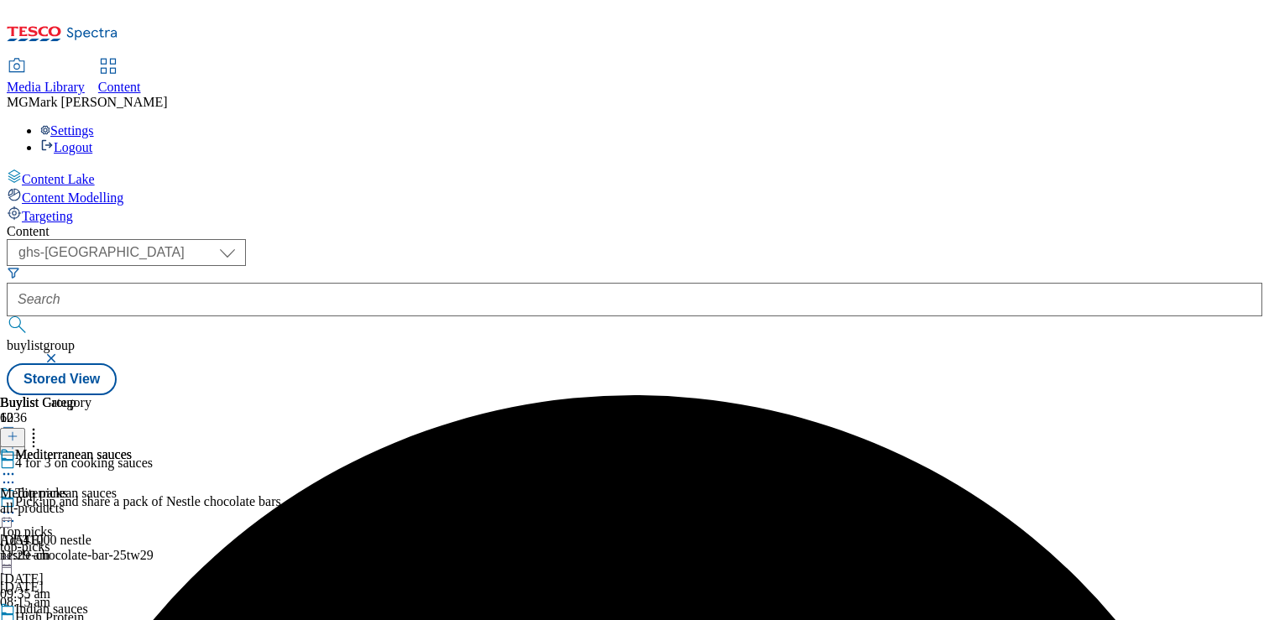
scroll to position [719, 0]
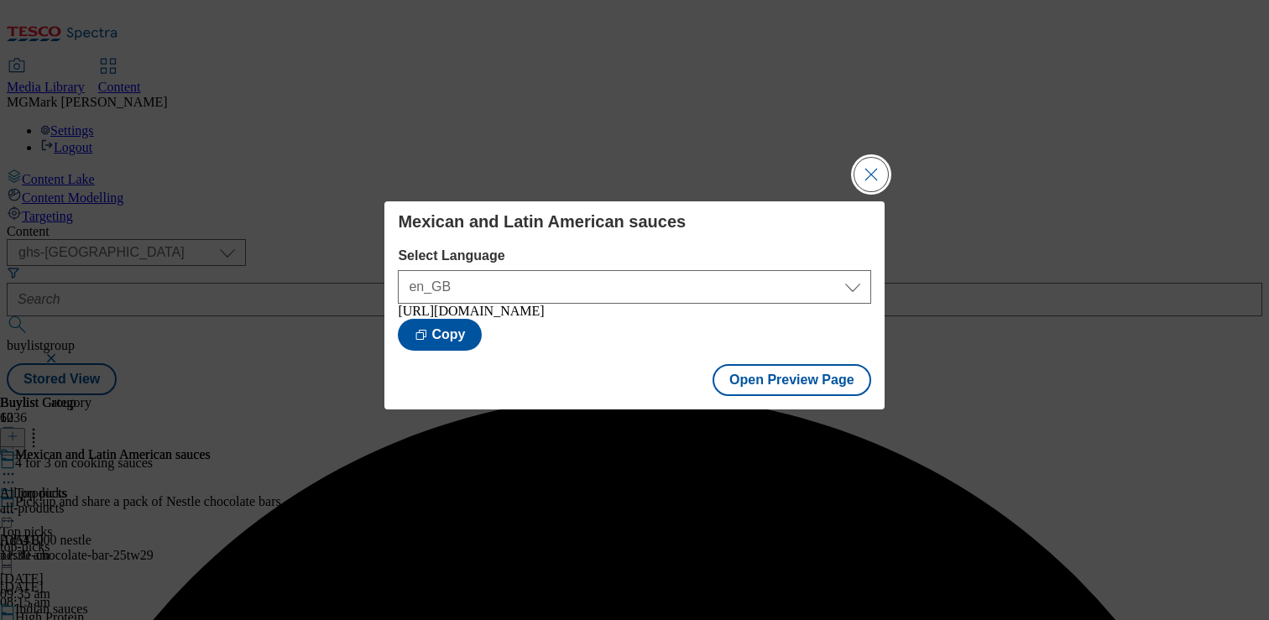
click at [870, 158] on button "Close Modal" at bounding box center [871, 175] width 34 height 34
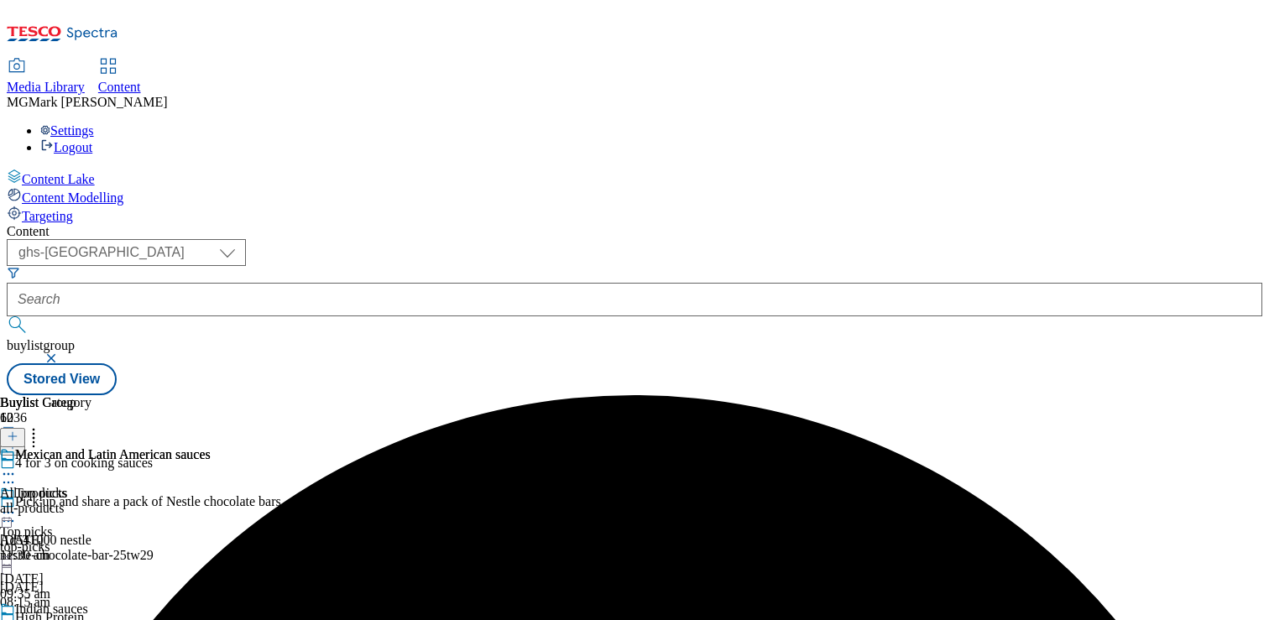
scroll to position [921, 0]
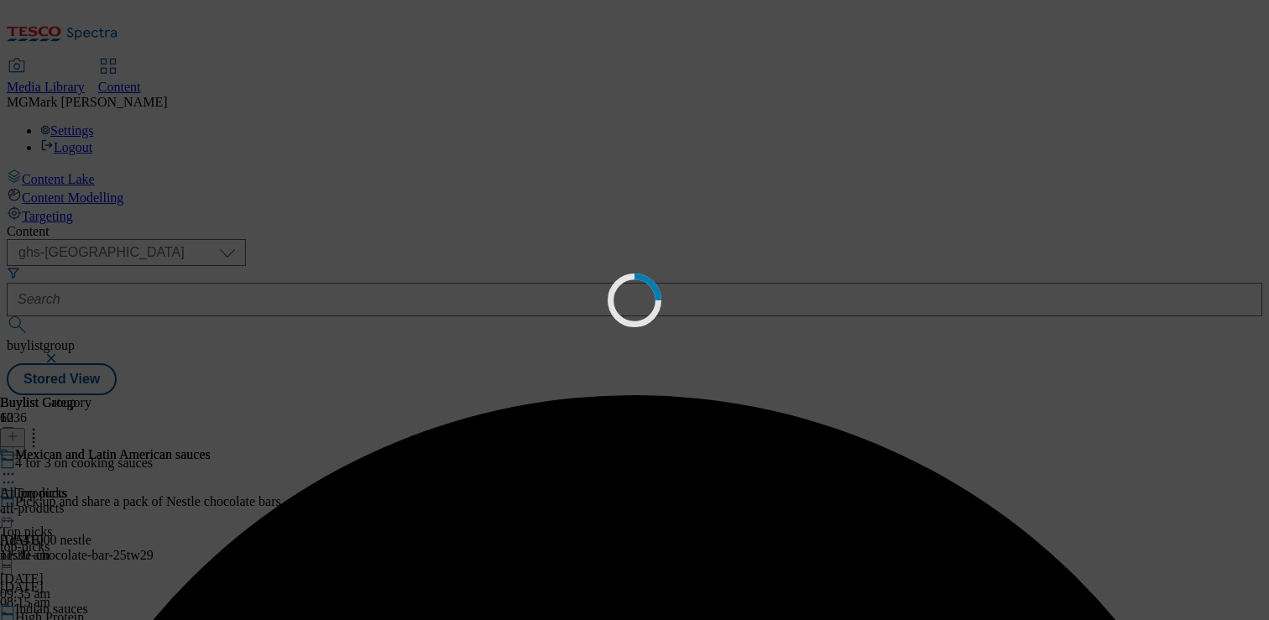
scroll to position [0, 0]
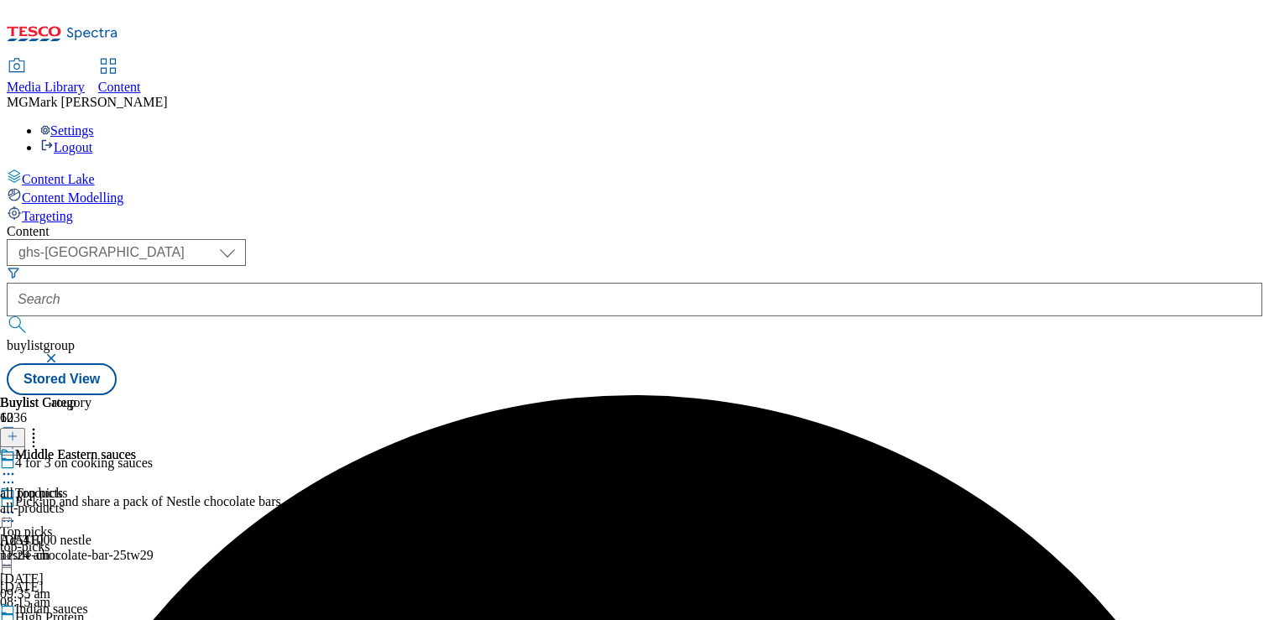
scroll to position [942, 0]
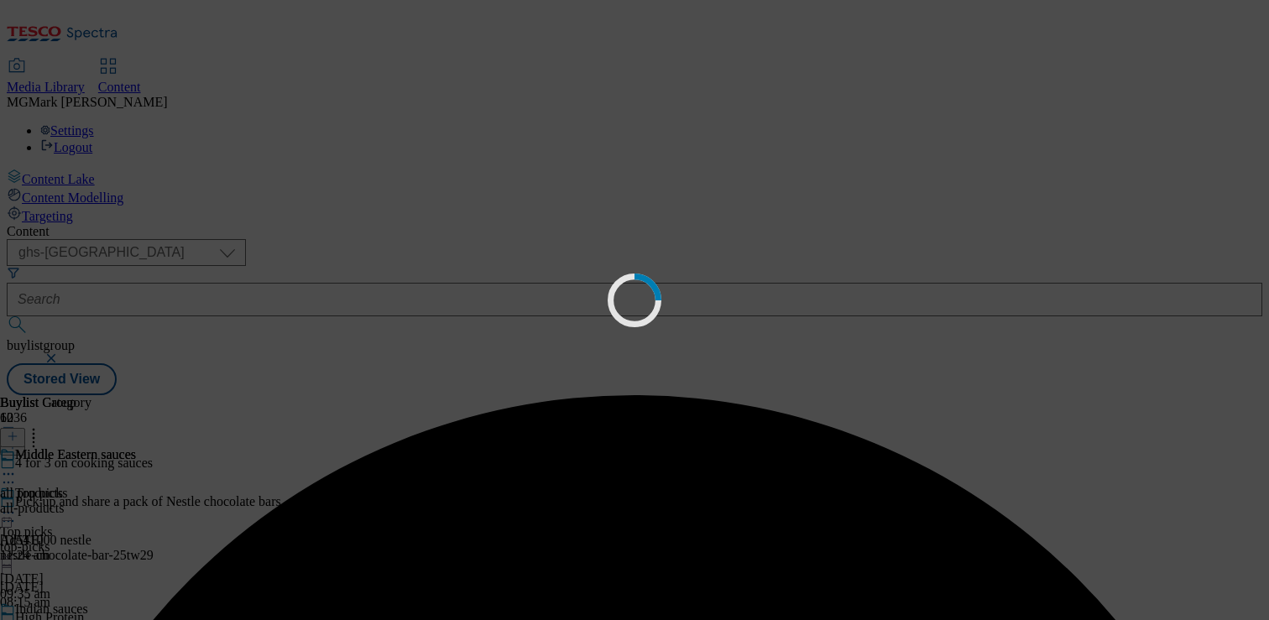
scroll to position [0, 0]
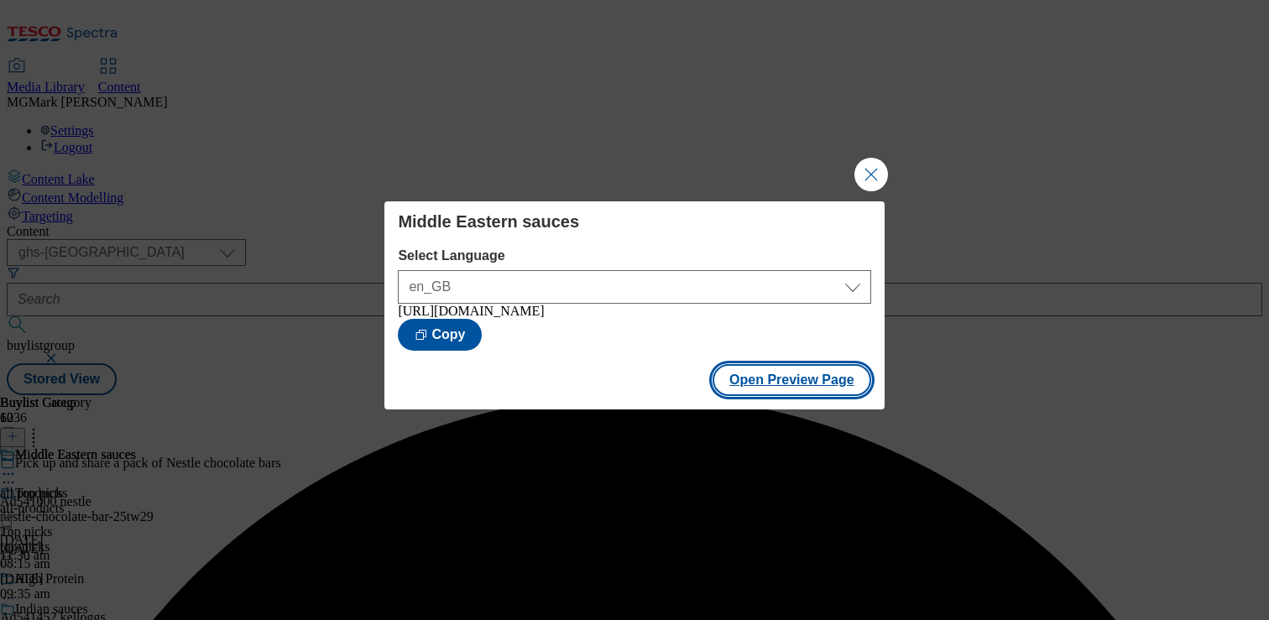
click at [849, 395] on button "Open Preview Page" at bounding box center [791, 380] width 159 height 32
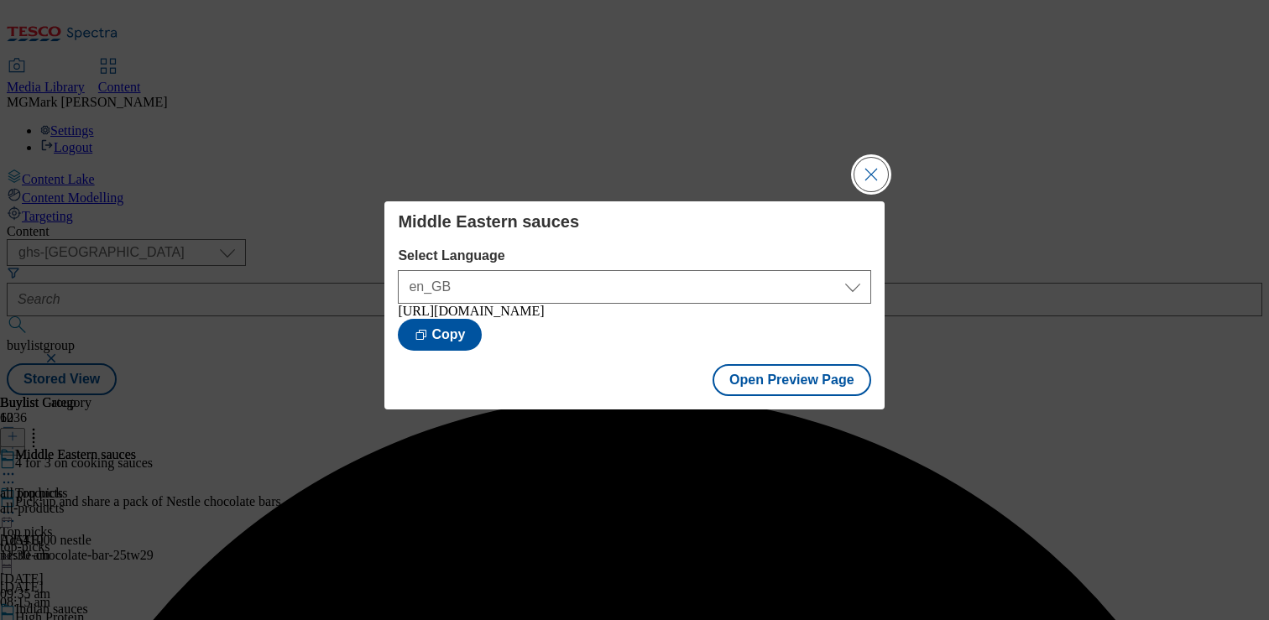
click at [879, 162] on button "Close Modal" at bounding box center [871, 175] width 34 height 34
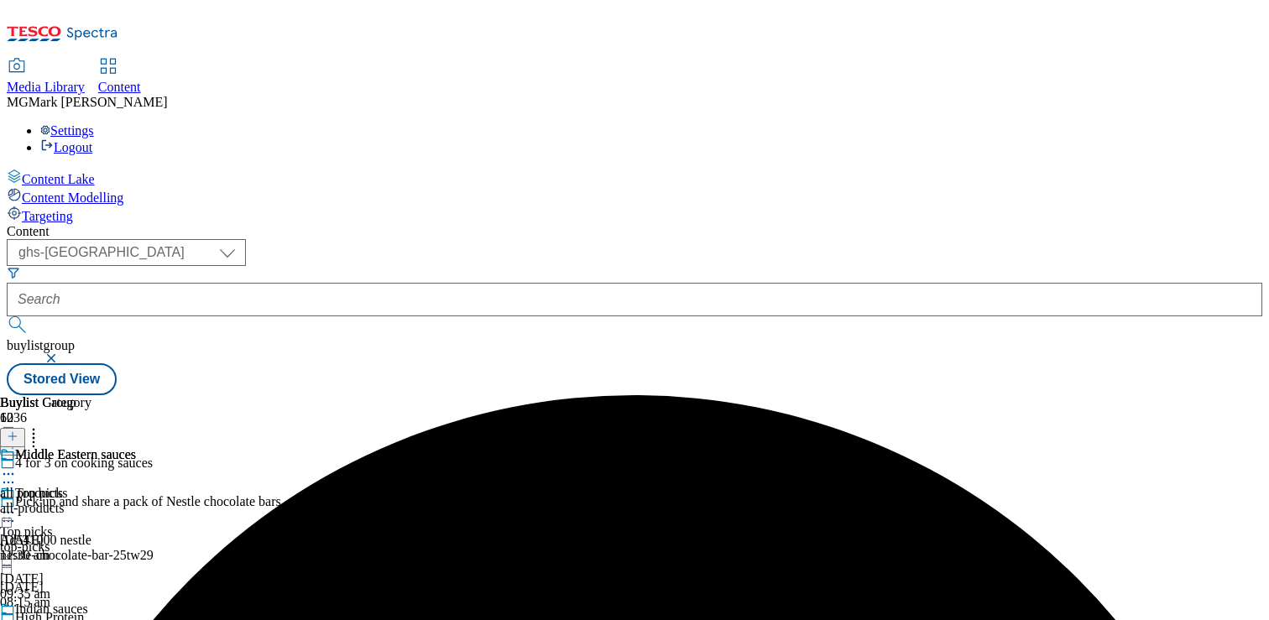
click at [17, 619] on icon at bounding box center [8, 628] width 17 height 17
click at [136, 501] on div "all-products" at bounding box center [68, 508] width 136 height 15
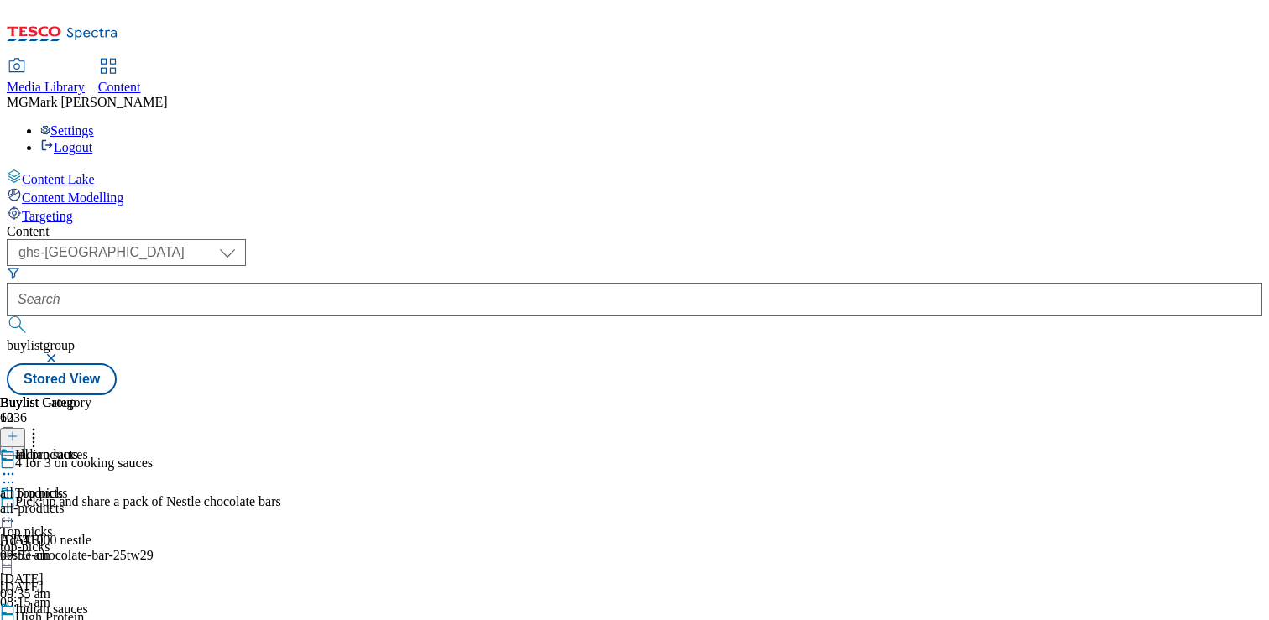
click at [91, 447] on div "all products all products all-products 18 Feb 2025 09:53 am" at bounding box center [45, 505] width 91 height 116
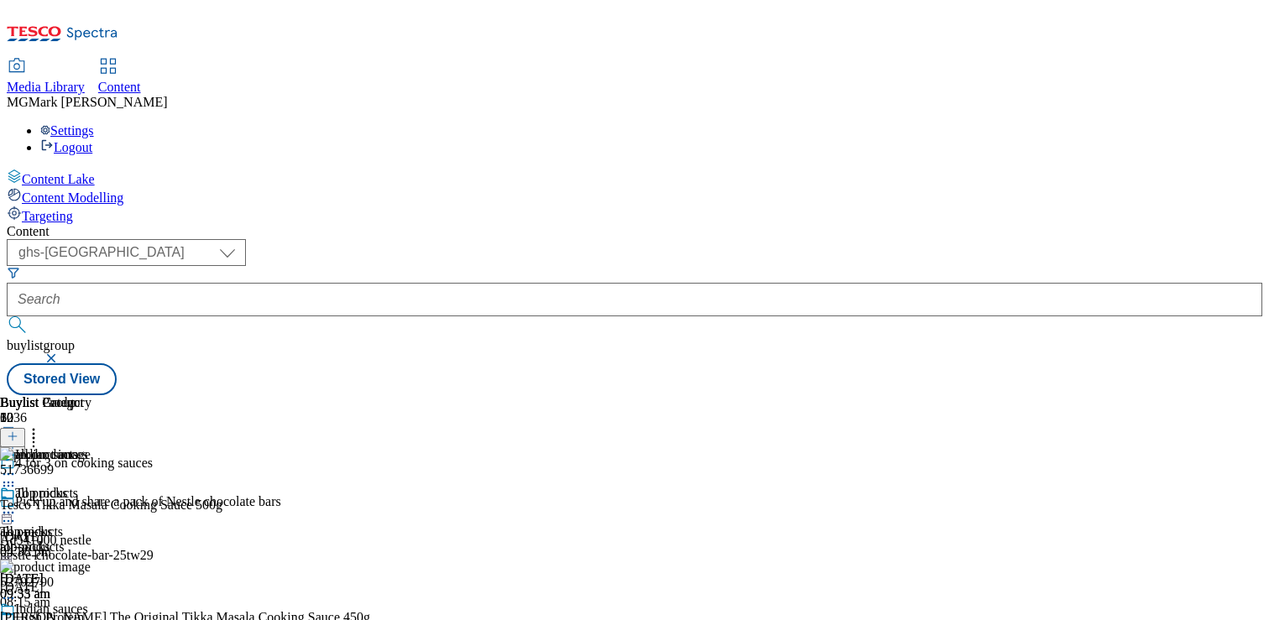
click at [17, 504] on icon at bounding box center [8, 512] width 17 height 17
click at [78, 538] on button "Edit" at bounding box center [56, 547] width 44 height 19
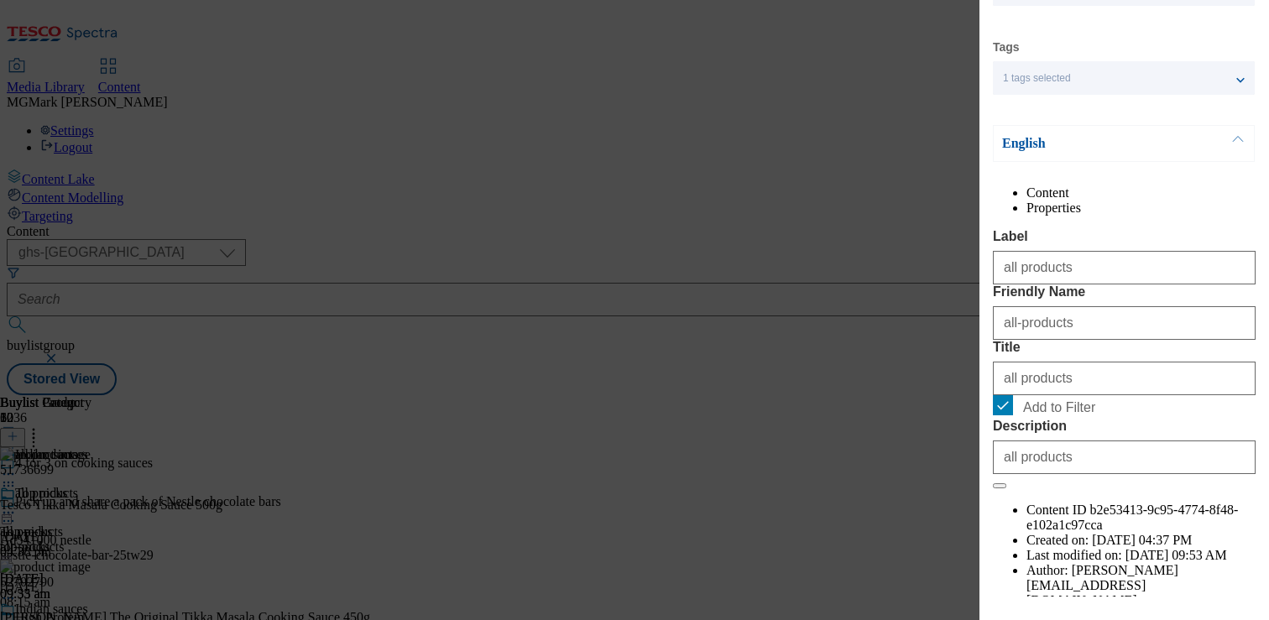
scroll to position [118, 0]
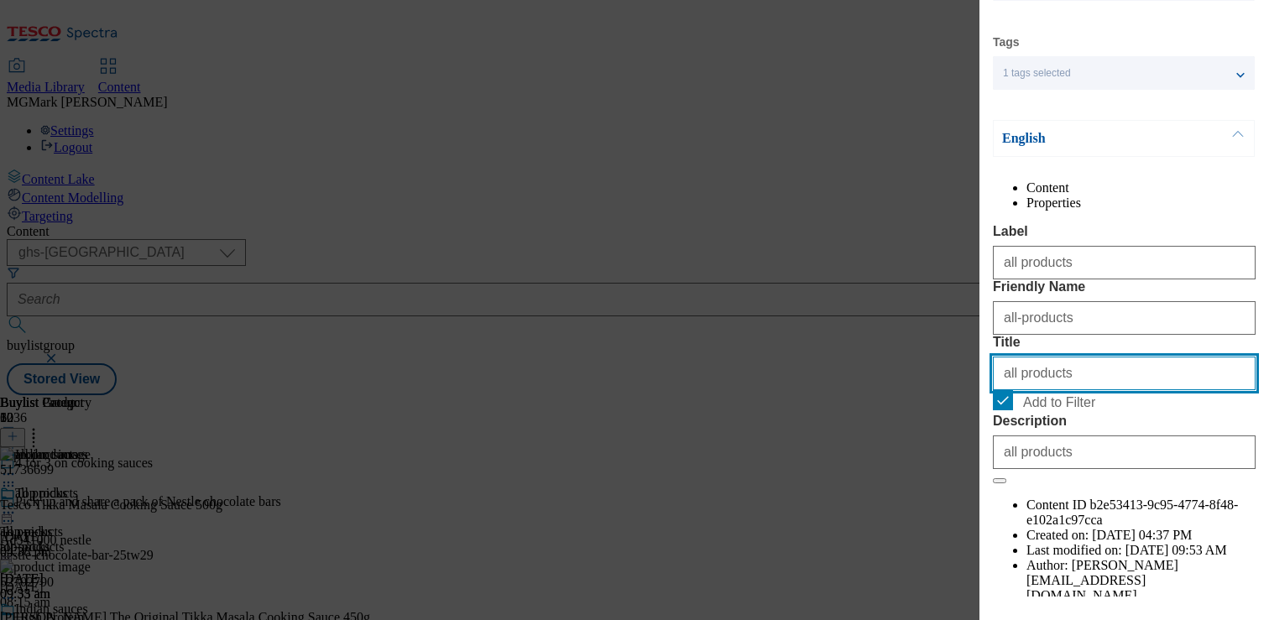
click at [1062, 390] on input "all products" at bounding box center [1124, 374] width 263 height 34
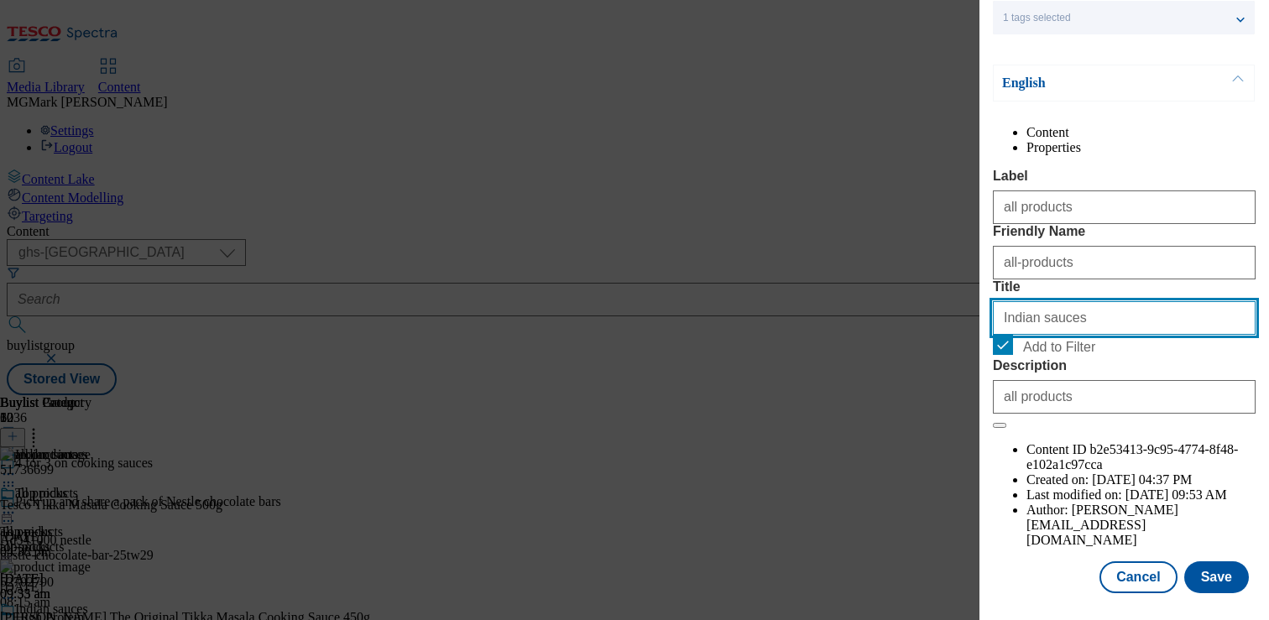
type input "Indian sauces"
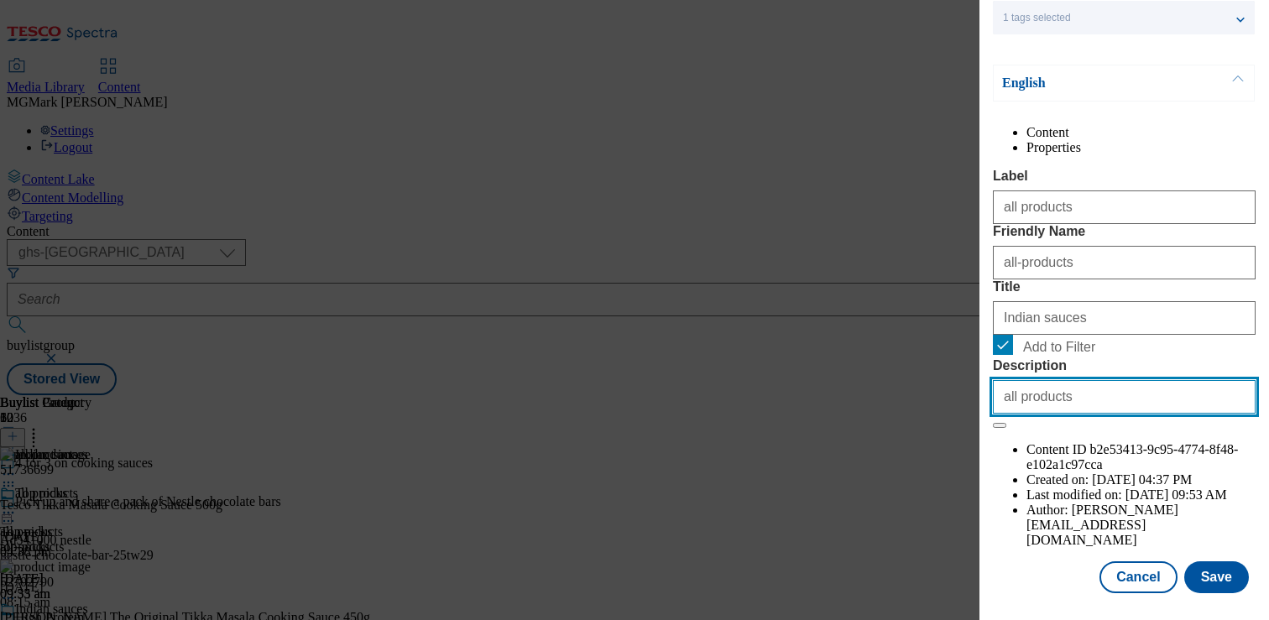
click at [1053, 414] on input "all products" at bounding box center [1124, 397] width 263 height 34
click at [1051, 414] on input "all products" at bounding box center [1124, 397] width 263 height 34
paste input "Shop 4 for 3 on a range of quality Indian cooking sauces online or in-store. En…"
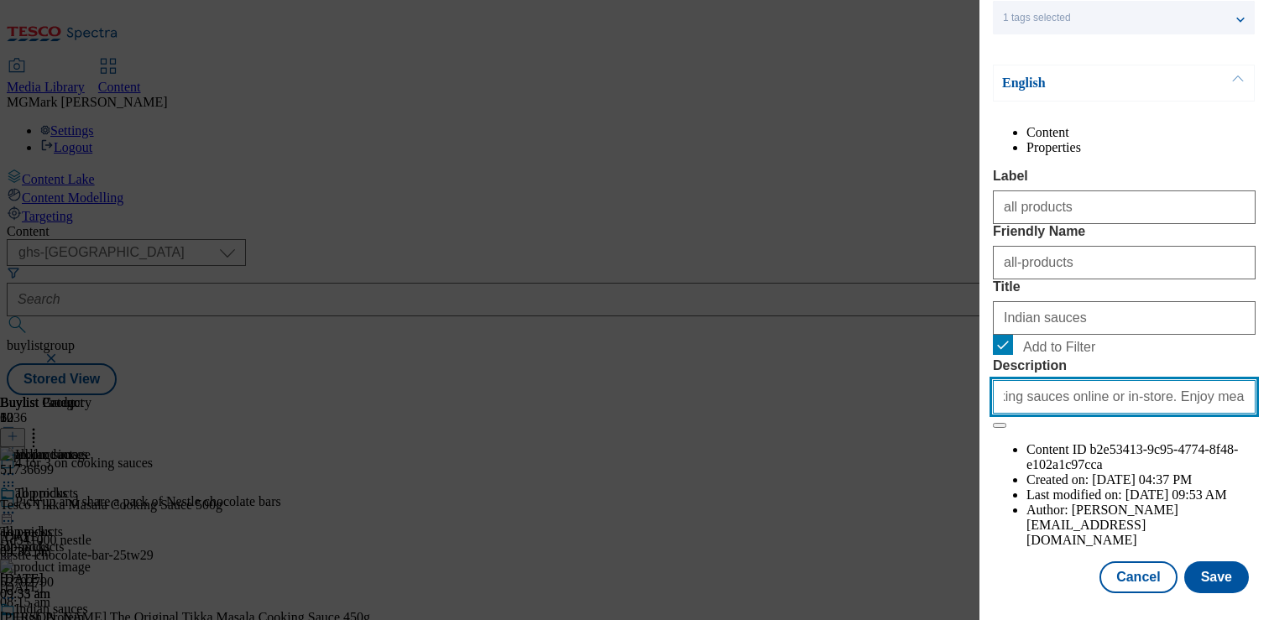
click at [1051, 414] on input "all productShop 4 for 3 on a range of quality Indian cooking sauces online or i…" at bounding box center [1124, 397] width 263 height 34
paste input "Shop 4 for 3 on a range of quality Indian cooking sauces online or in-store. En…"
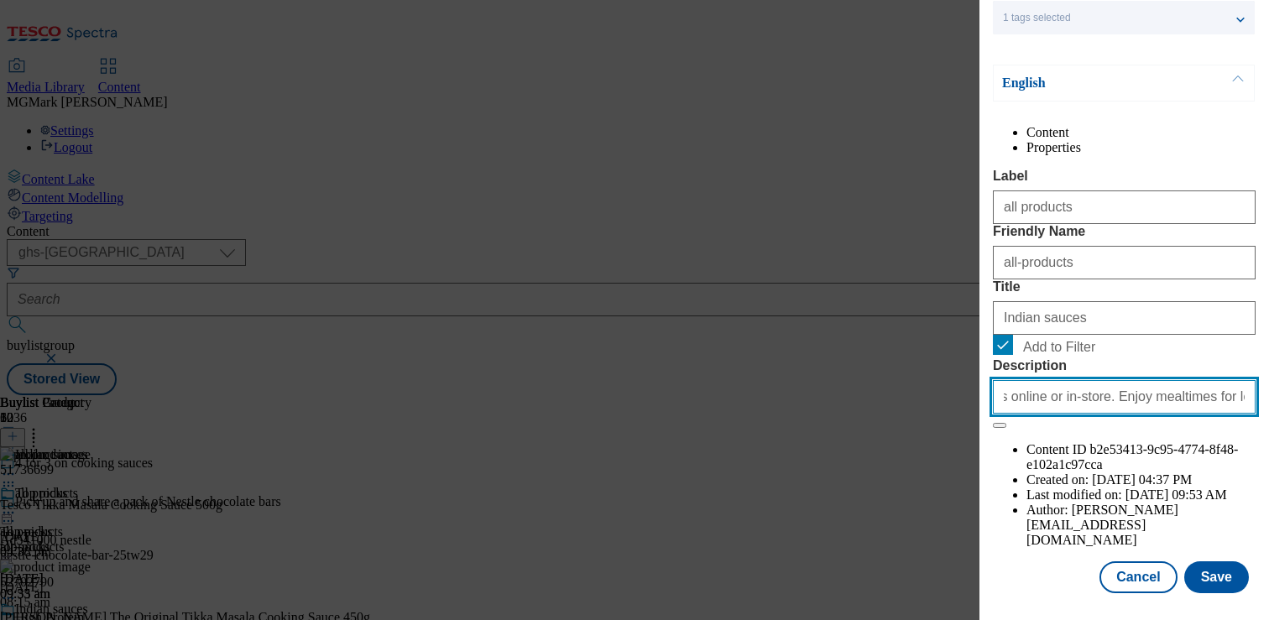
scroll to position [0, 290]
type input "Shop 4 for 3 on a range of quality Indian cooking sauces online or in-store. En…"
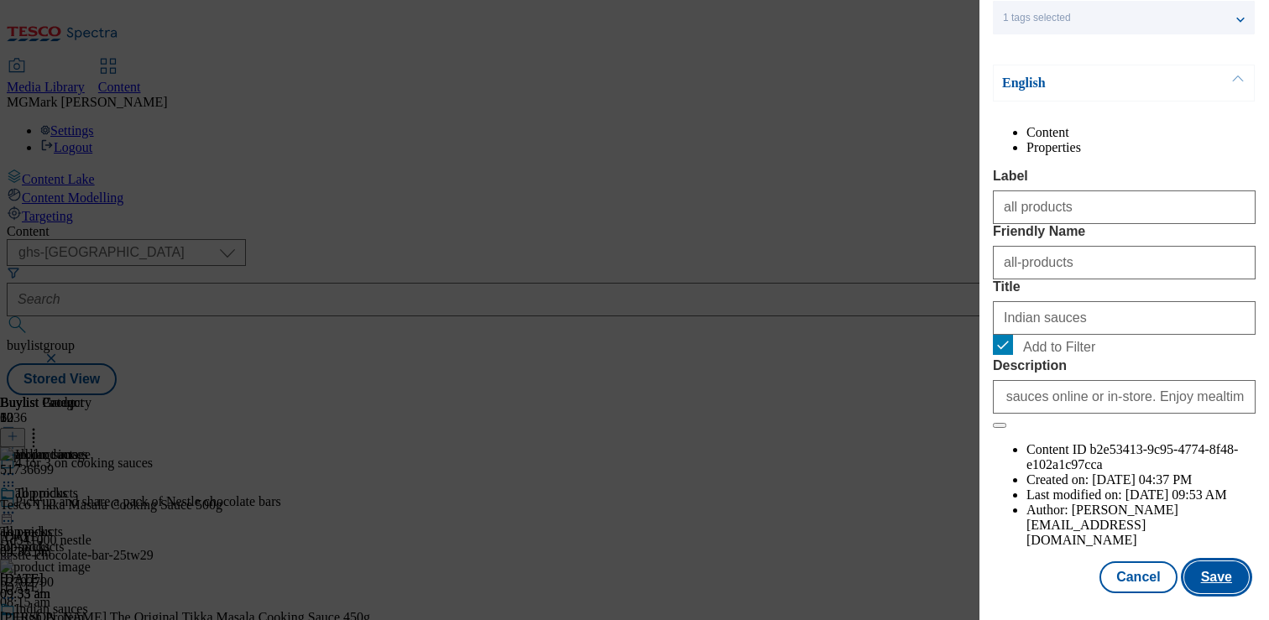
scroll to position [0, 0]
click at [1202, 572] on button "Save" at bounding box center [1216, 577] width 65 height 32
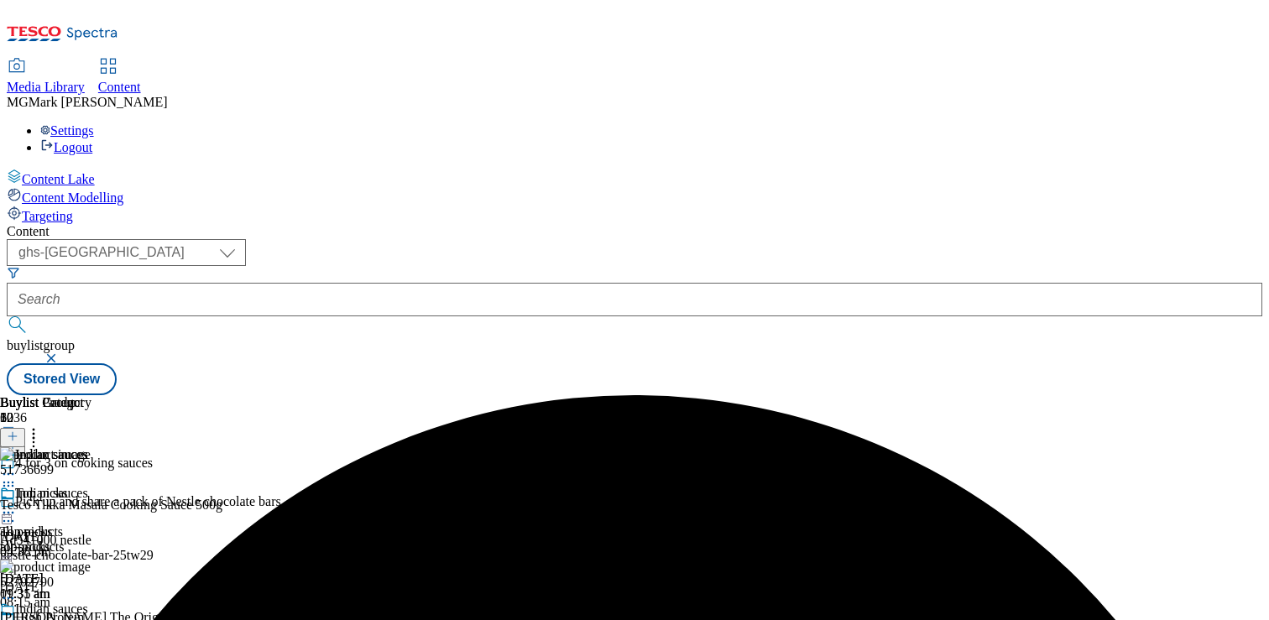
click at [17, 619] on icon at bounding box center [8, 628] width 17 height 17
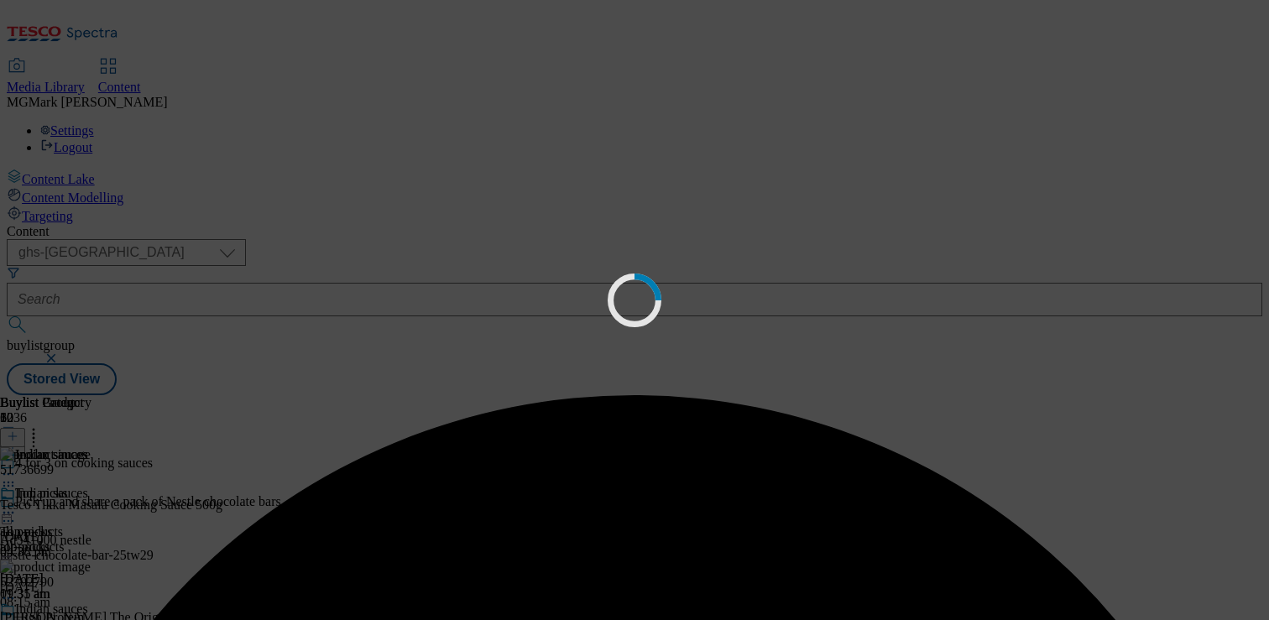
scroll to position [0, 0]
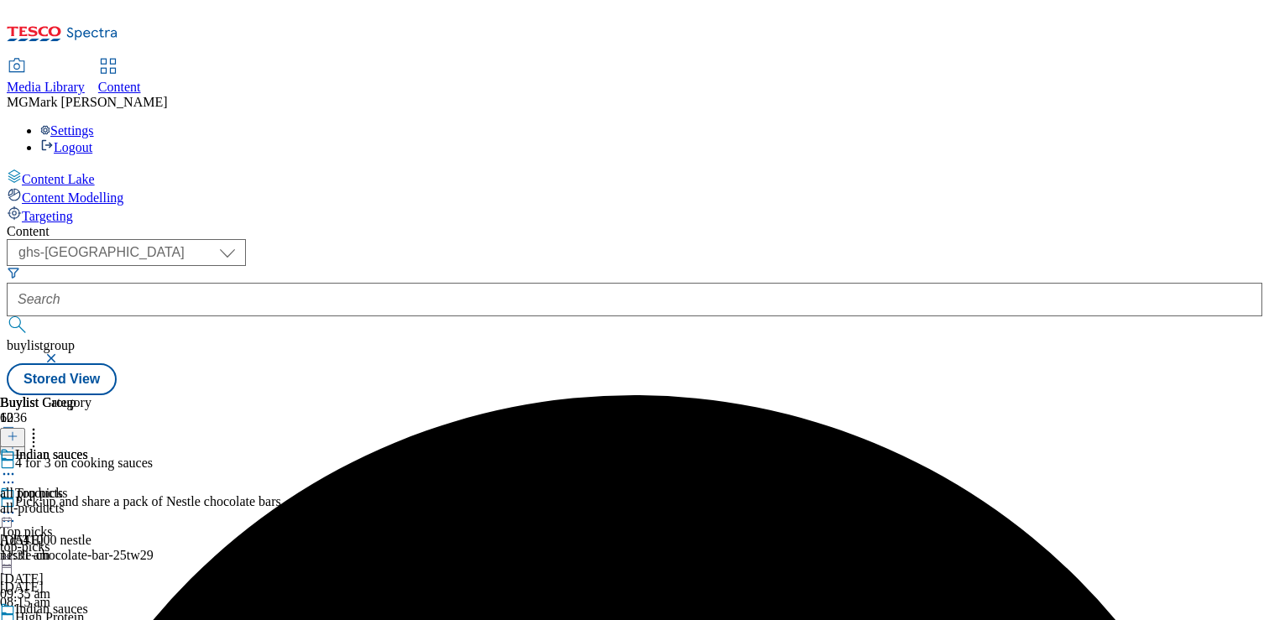
click at [17, 619] on icon at bounding box center [8, 628] width 17 height 17
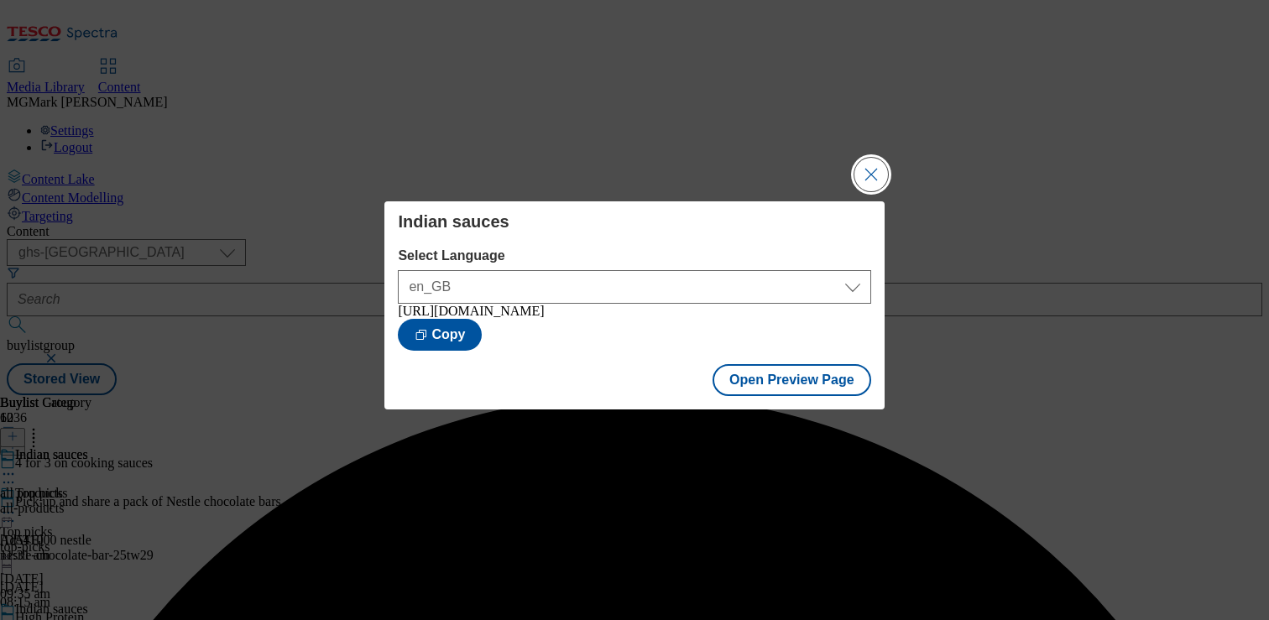
click at [874, 173] on button "Close Modal" at bounding box center [871, 175] width 34 height 34
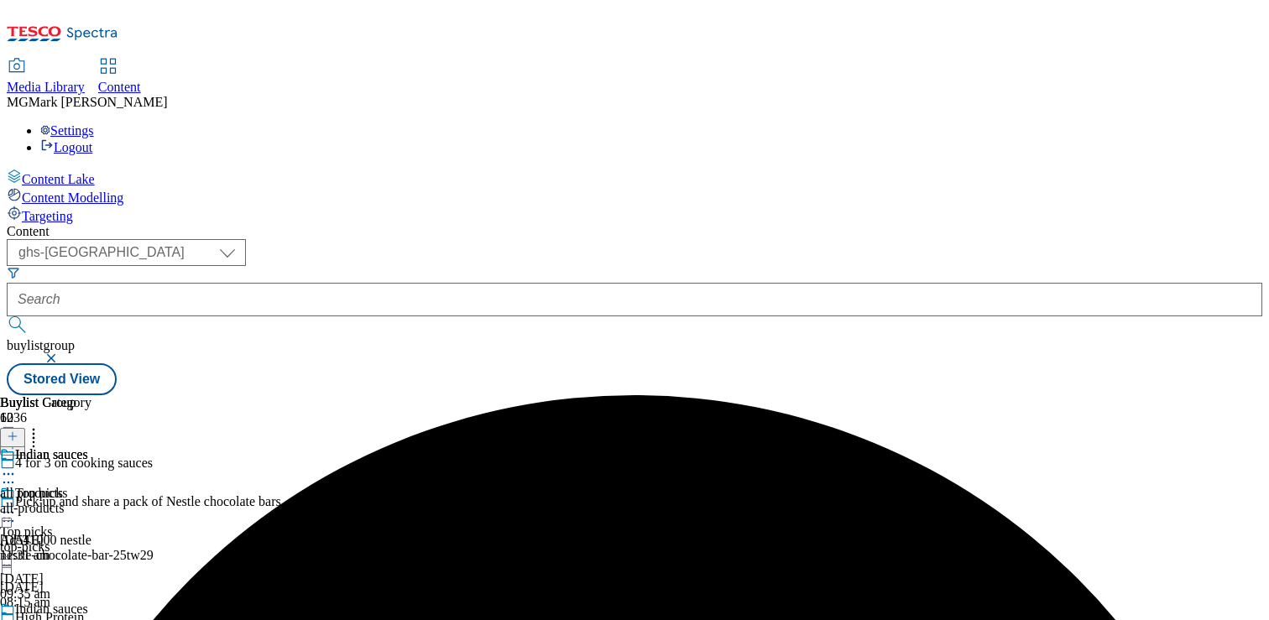
click at [91, 447] on div "all products all products all-products 26 Aug 2025 11:28 am" at bounding box center [45, 505] width 91 height 116
click at [17, 504] on icon at bounding box center [8, 512] width 17 height 17
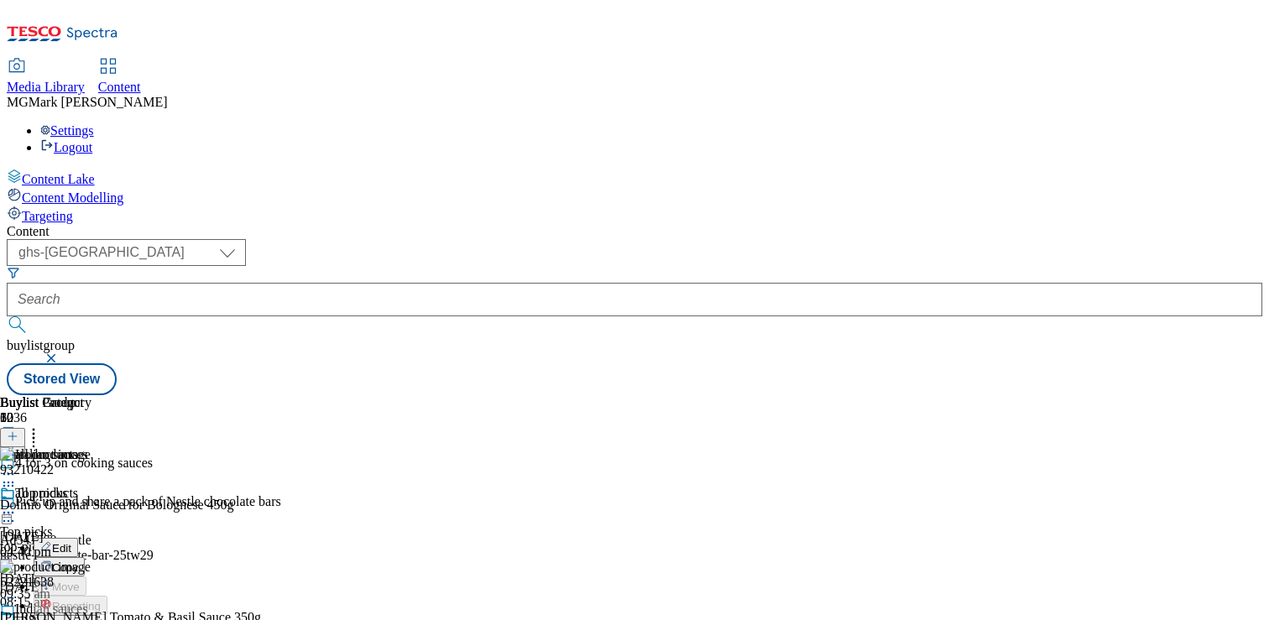
click at [78, 538] on button "Edit" at bounding box center [56, 547] width 44 height 19
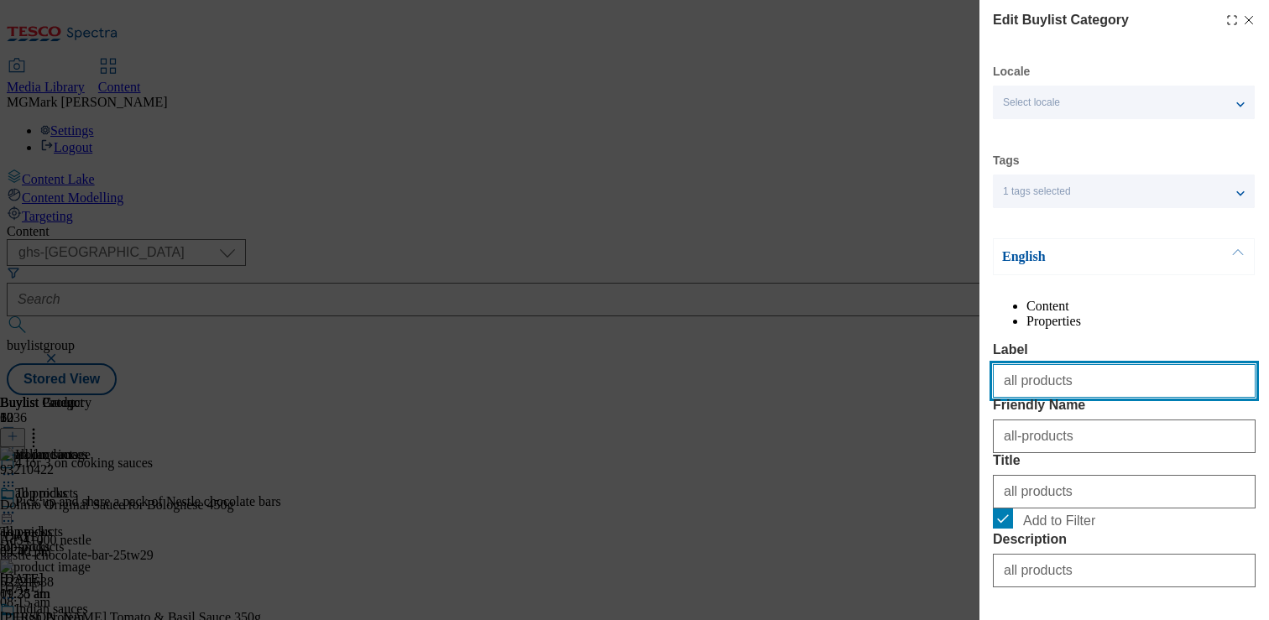
click at [1051, 398] on input "all products" at bounding box center [1124, 381] width 263 height 34
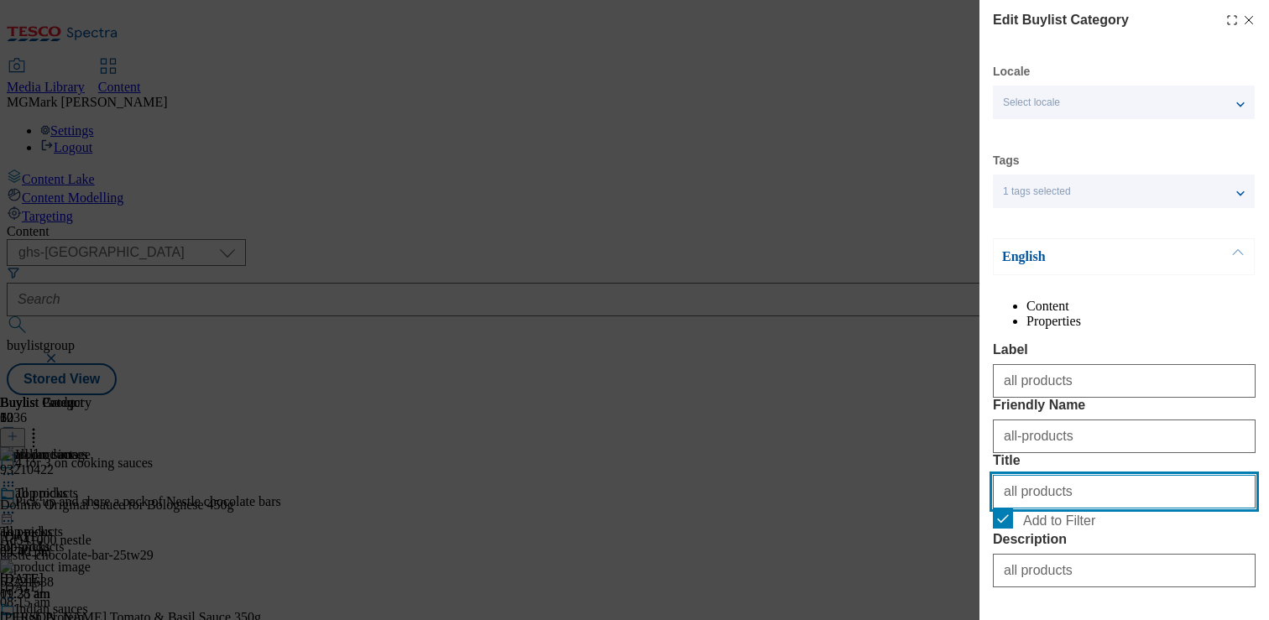
click at [1033, 509] on input "all products" at bounding box center [1124, 492] width 263 height 34
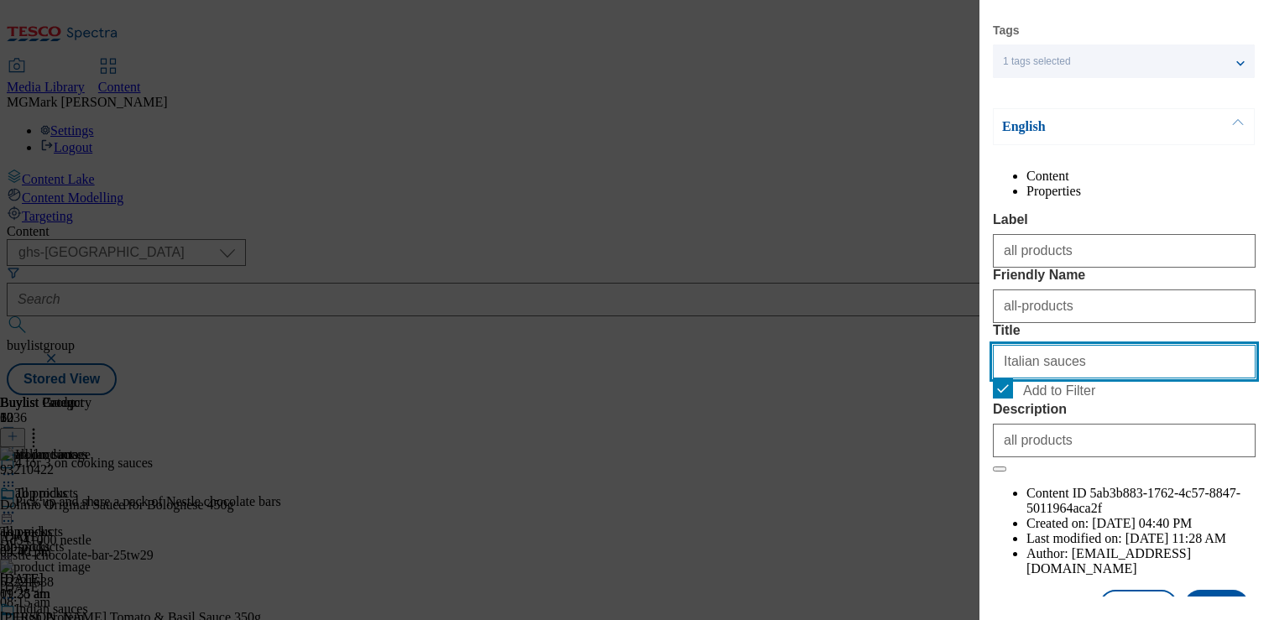
scroll to position [172, 0]
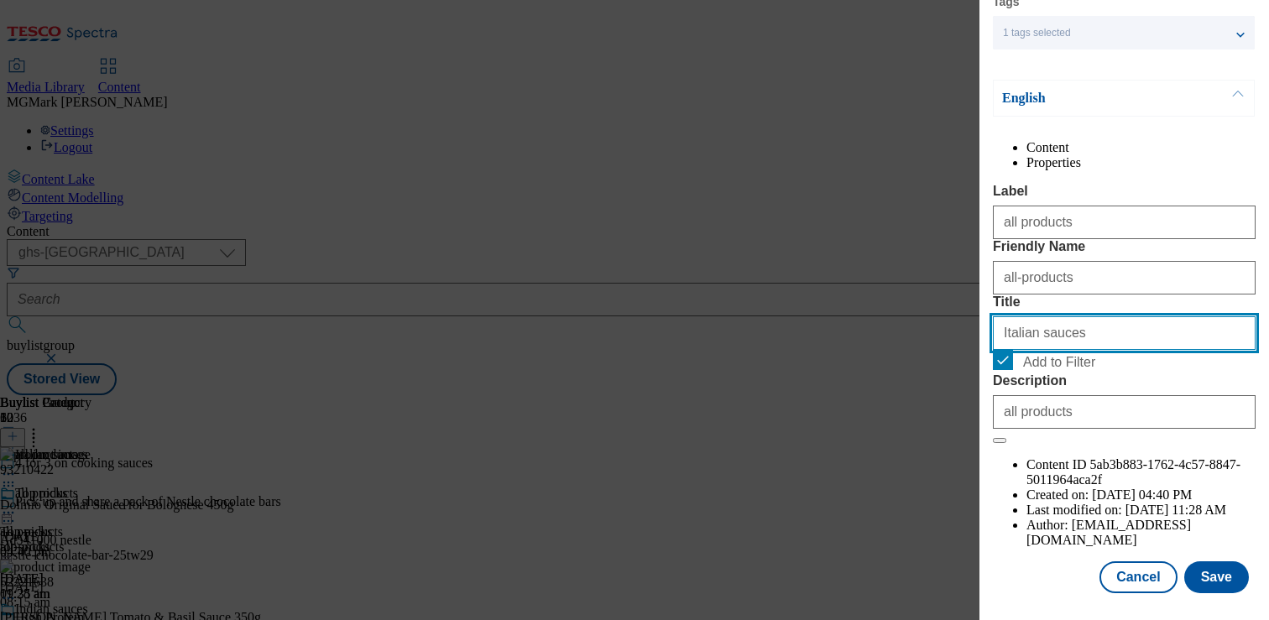
type input "Italian sauces"
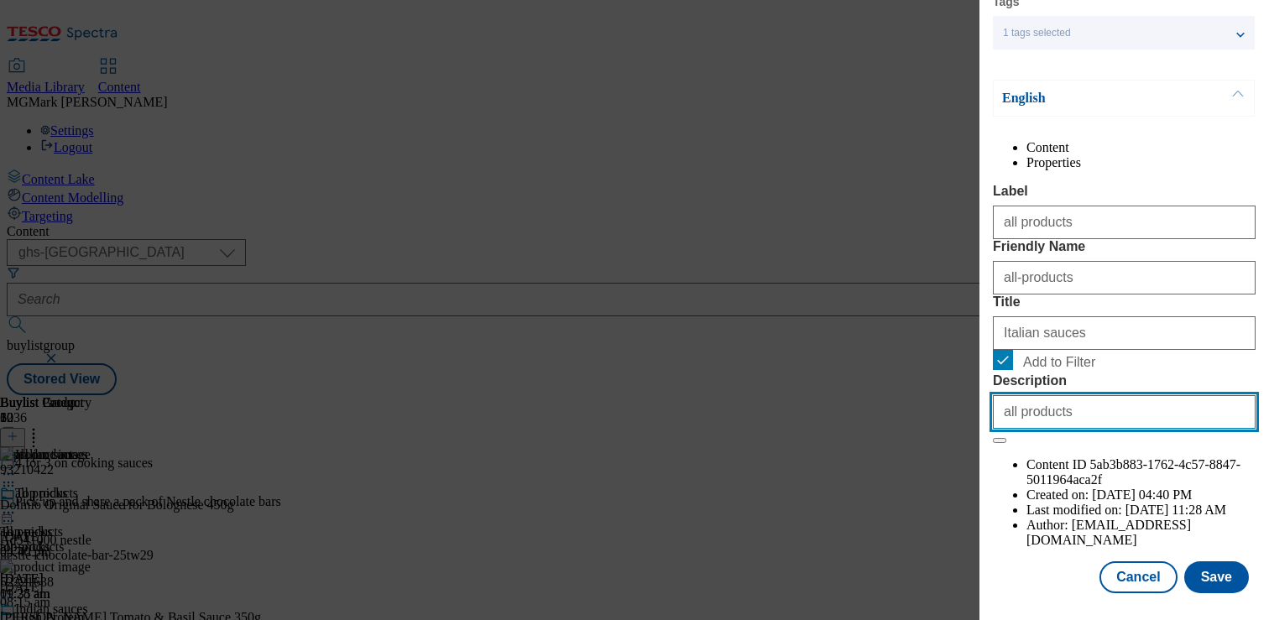
click at [1180, 429] on input "all products" at bounding box center [1124, 412] width 263 height 34
click at [1181, 429] on input "all products" at bounding box center [1124, 412] width 263 height 34
paste input "Shop 4 for 3 on a range of quality pasta sauces online or in-store. Enjoy mealt…"
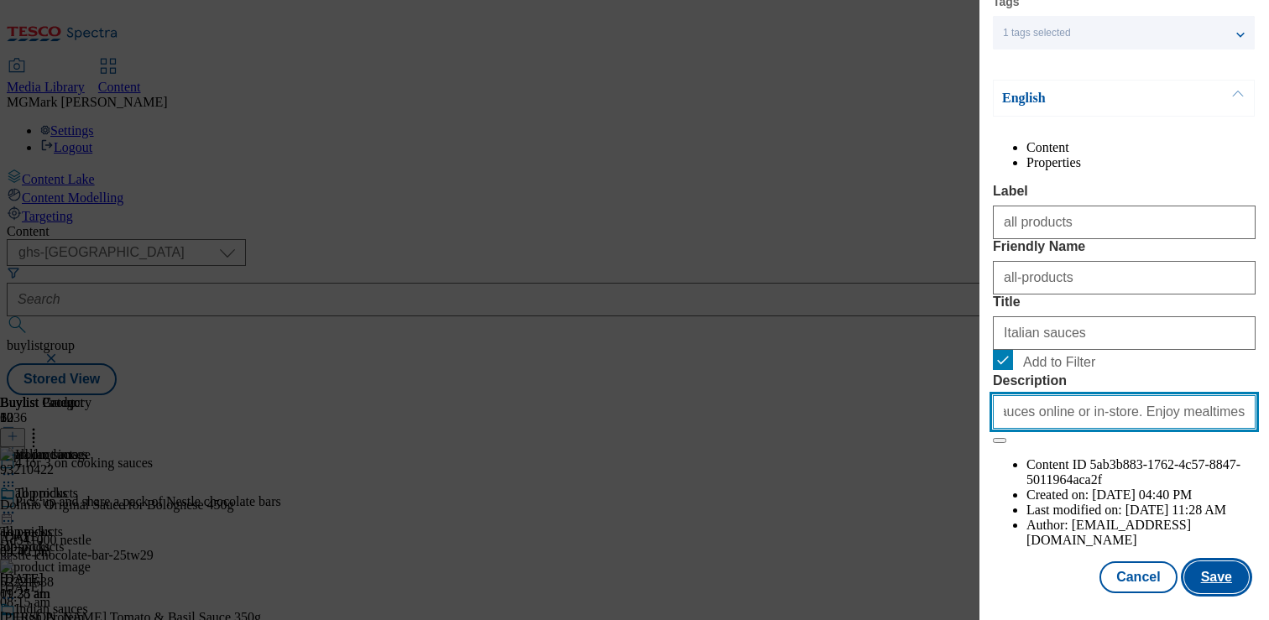
type input "Shop 4 for 3 on a range of quality pasta sauces online or in-store. Enjoy mealt…"
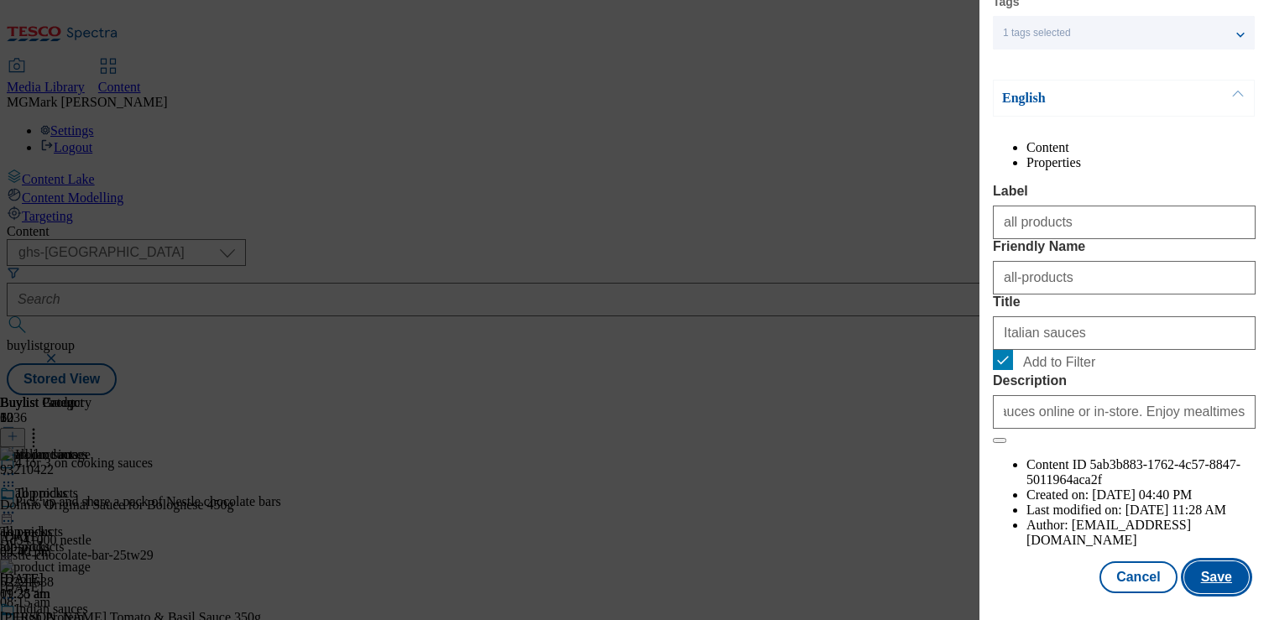
scroll to position [0, 0]
click at [1194, 569] on button "Save" at bounding box center [1216, 577] width 65 height 32
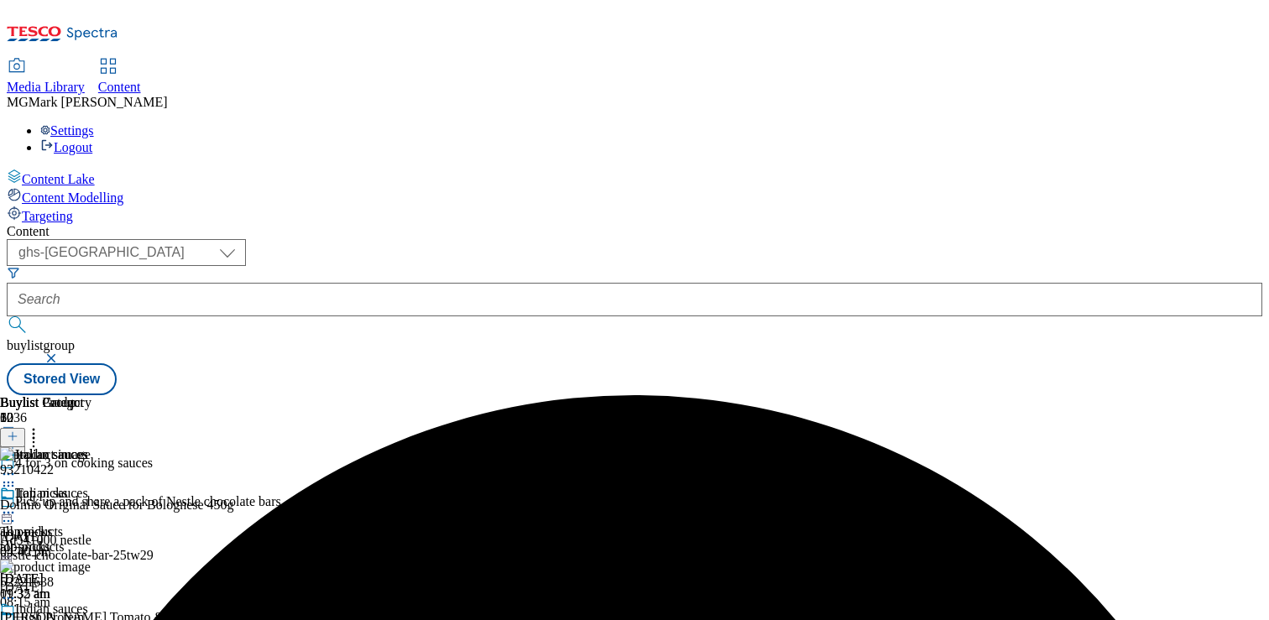
scroll to position [201, 0]
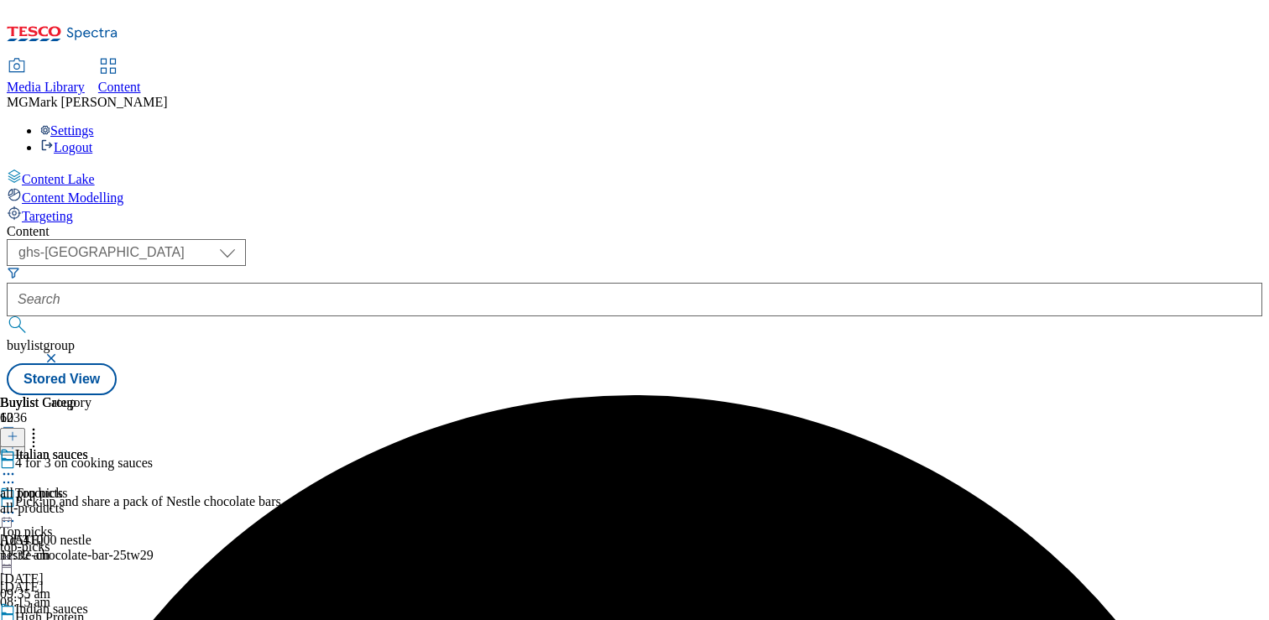
scroll to position [94, 0]
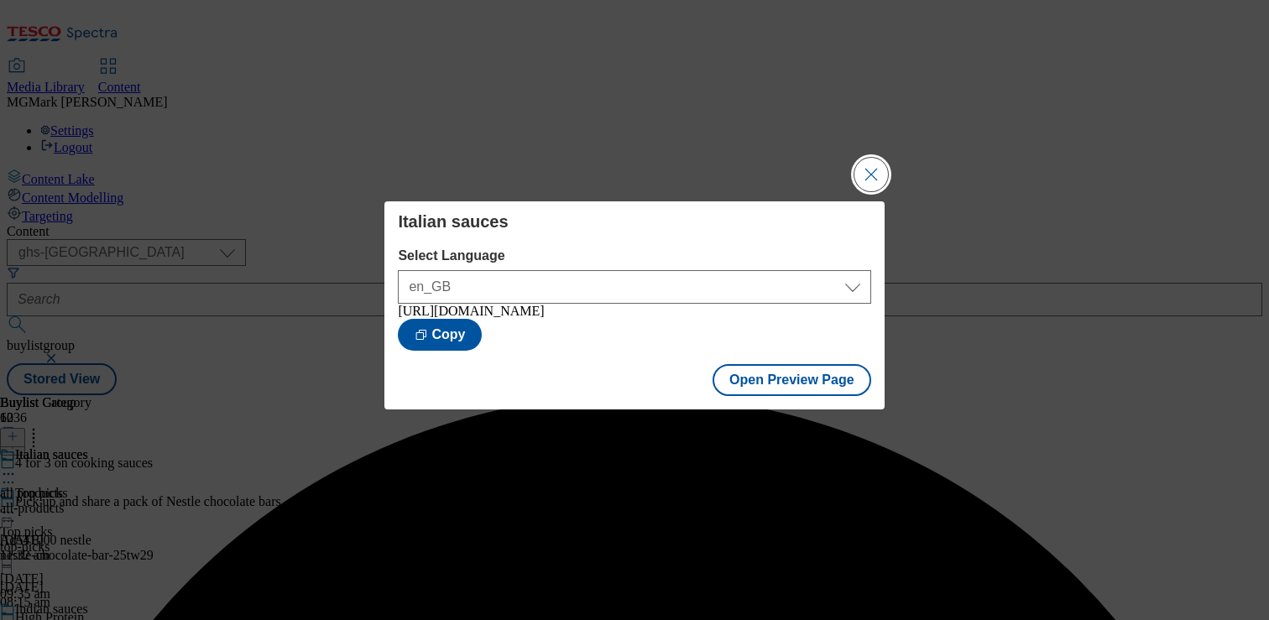
click at [871, 159] on button "Close Modal" at bounding box center [871, 175] width 34 height 34
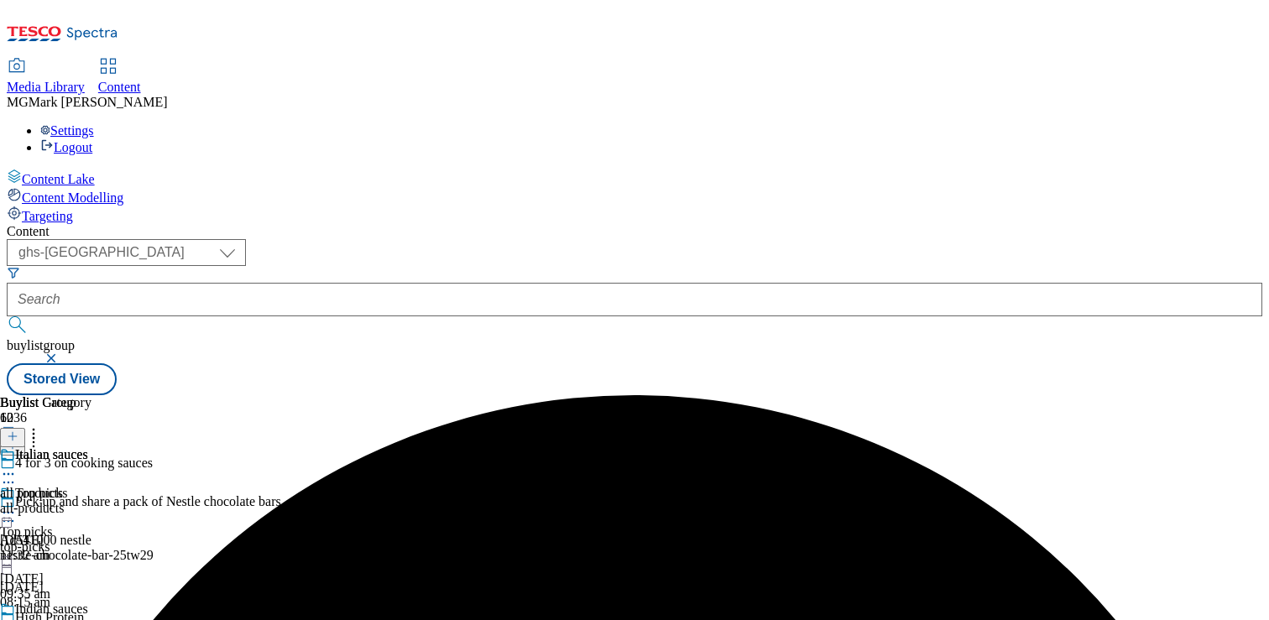
click at [211, 540] on div "top-picks" at bounding box center [105, 547] width 211 height 15
click at [17, 466] on icon at bounding box center [8, 474] width 17 height 17
click at [71, 503] on span "Edit" at bounding box center [61, 509] width 19 height 13
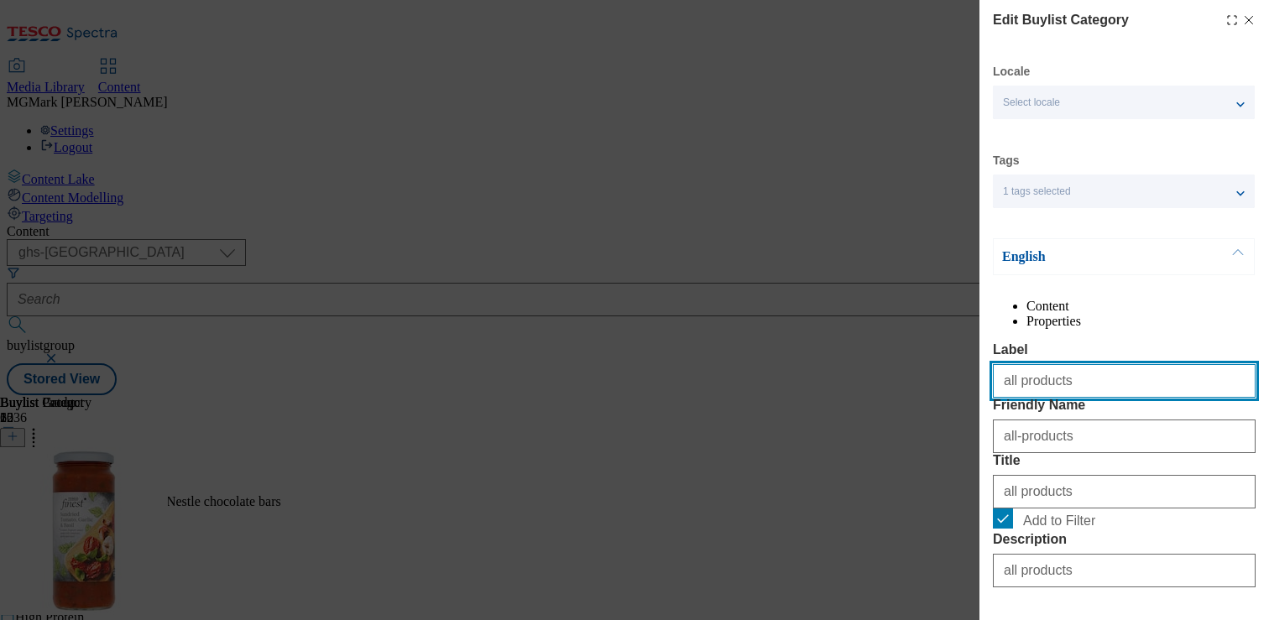
click at [1089, 398] on input "all products" at bounding box center [1124, 381] width 263 height 34
click at [1052, 398] on input "Top picks" at bounding box center [1124, 381] width 263 height 34
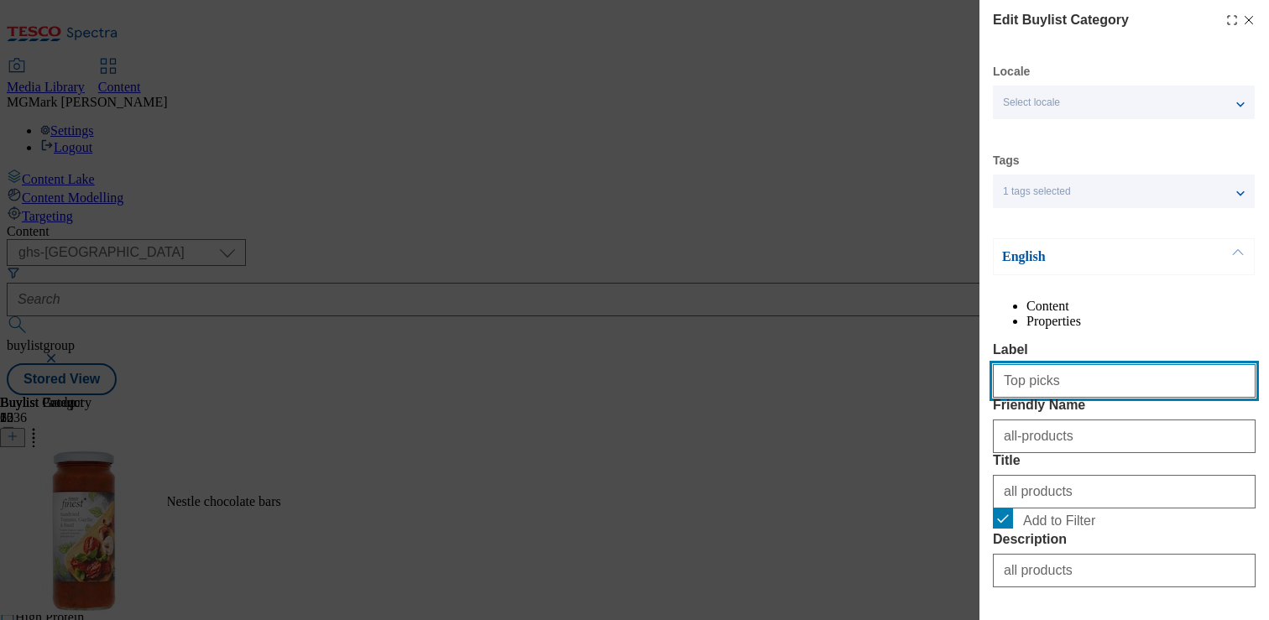
click at [1052, 398] on input "Top picks" at bounding box center [1124, 381] width 263 height 34
type input "all prodcuts"
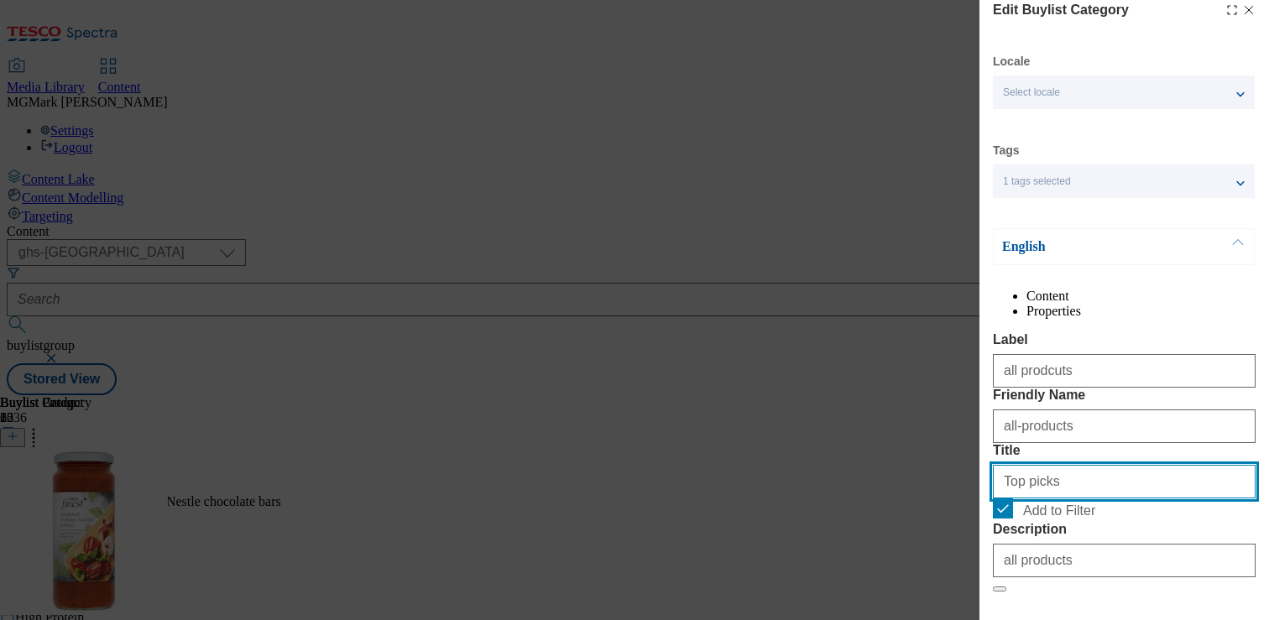
scroll to position [206, 0]
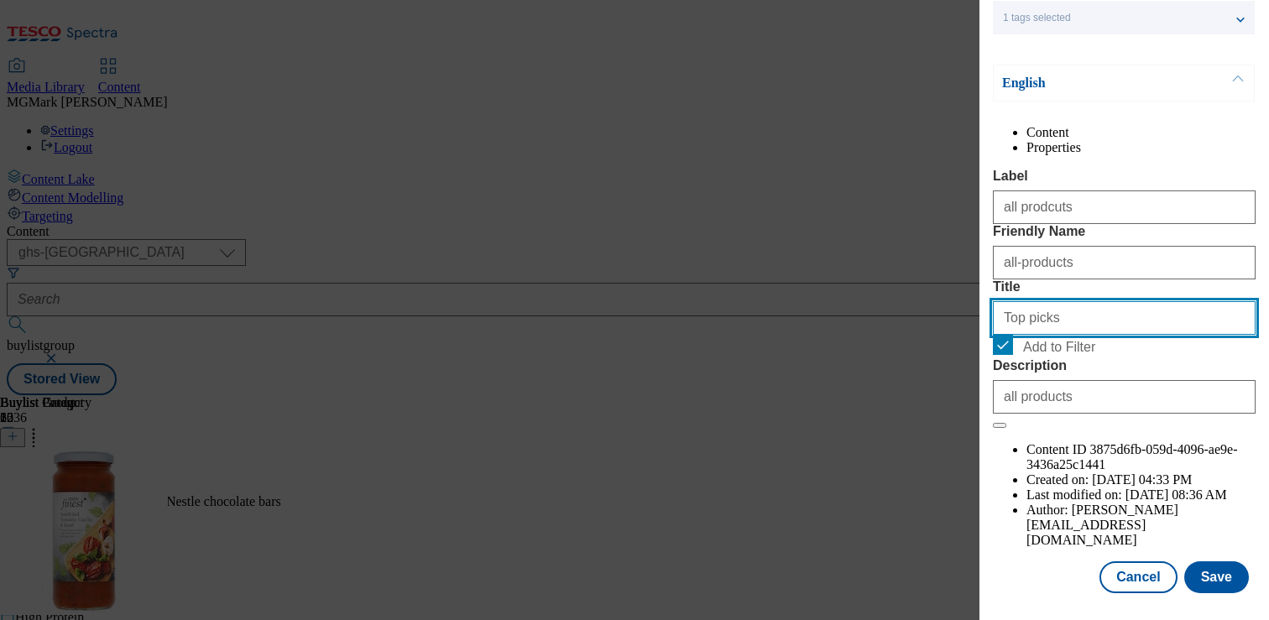
type input "Top picks"
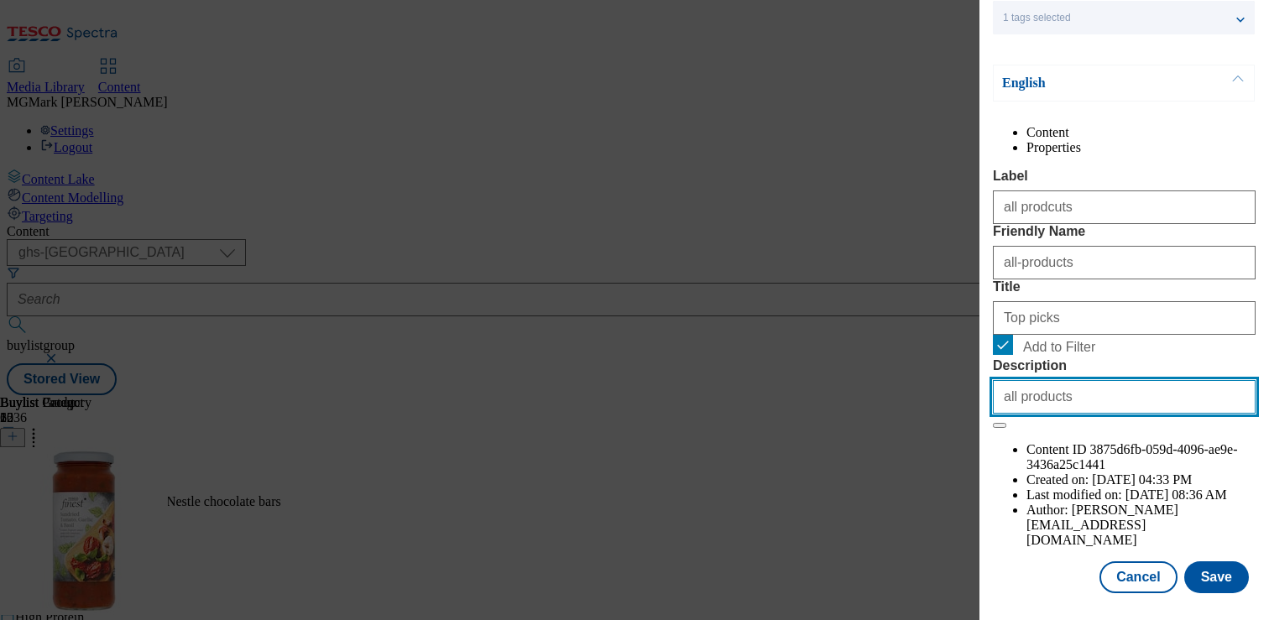
click at [1049, 414] on input "all products" at bounding box center [1124, 397] width 263 height 34
paste input "Shop 4 for 3 on a range of quality cooking sauces online or in-store. Enjoy mea…"
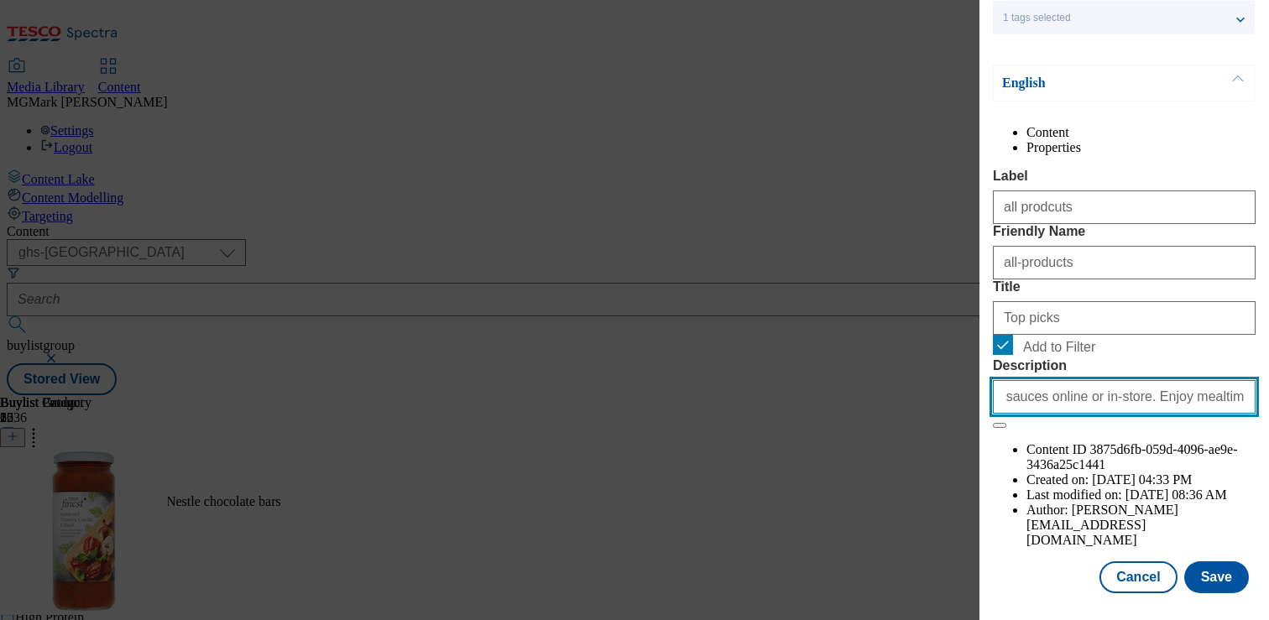
type input "Shop 4 for 3 on a range of quality cooking sauces online or in-store. Enjoy mea…"
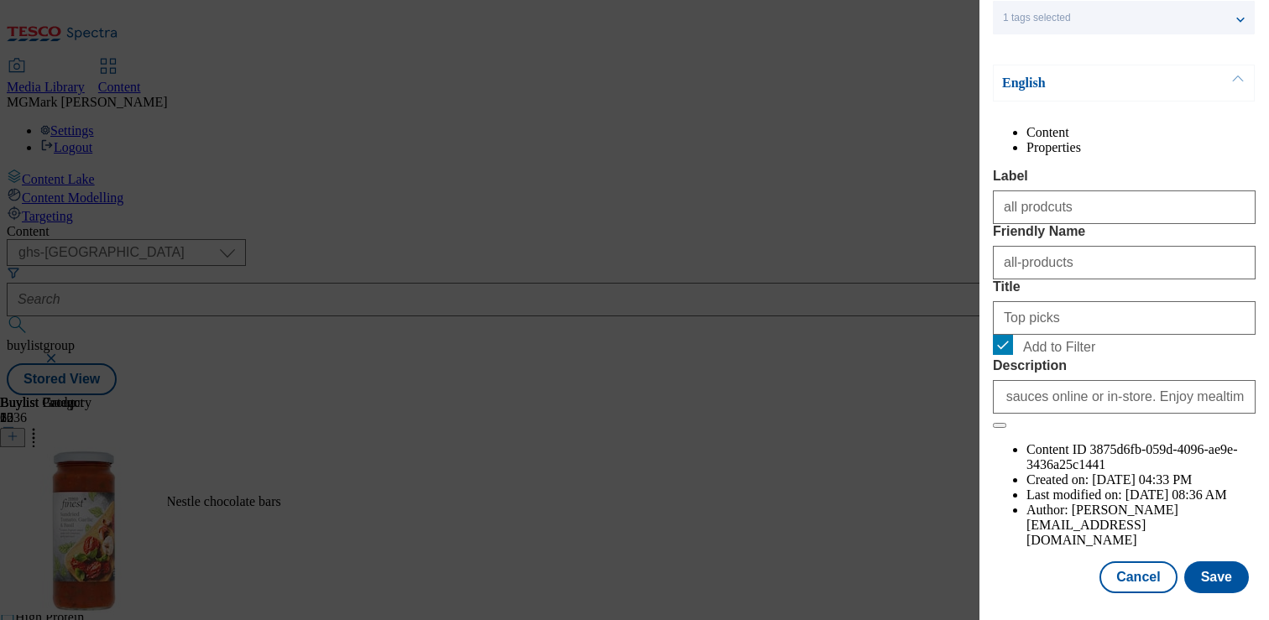
scroll to position [0, 0]
click at [1198, 597] on div "Modal" at bounding box center [1124, 608] width 290 height 23
click at [1212, 583] on button "Save" at bounding box center [1216, 577] width 65 height 32
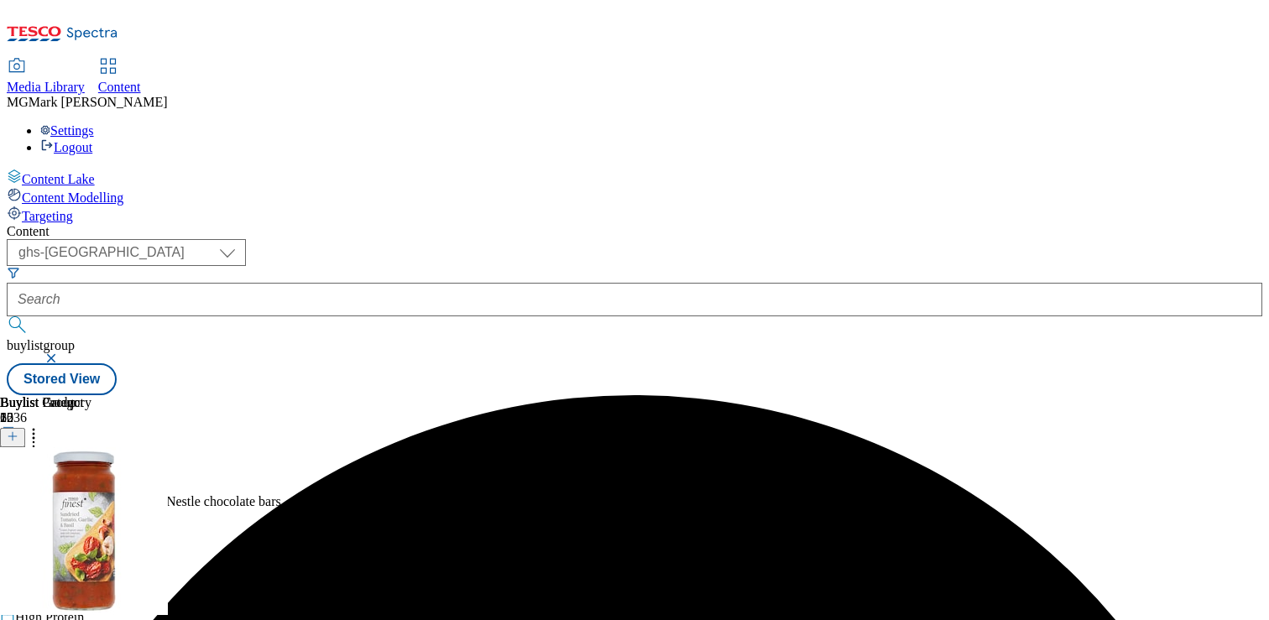
click at [17, 504] on icon at bounding box center [8, 512] width 17 height 17
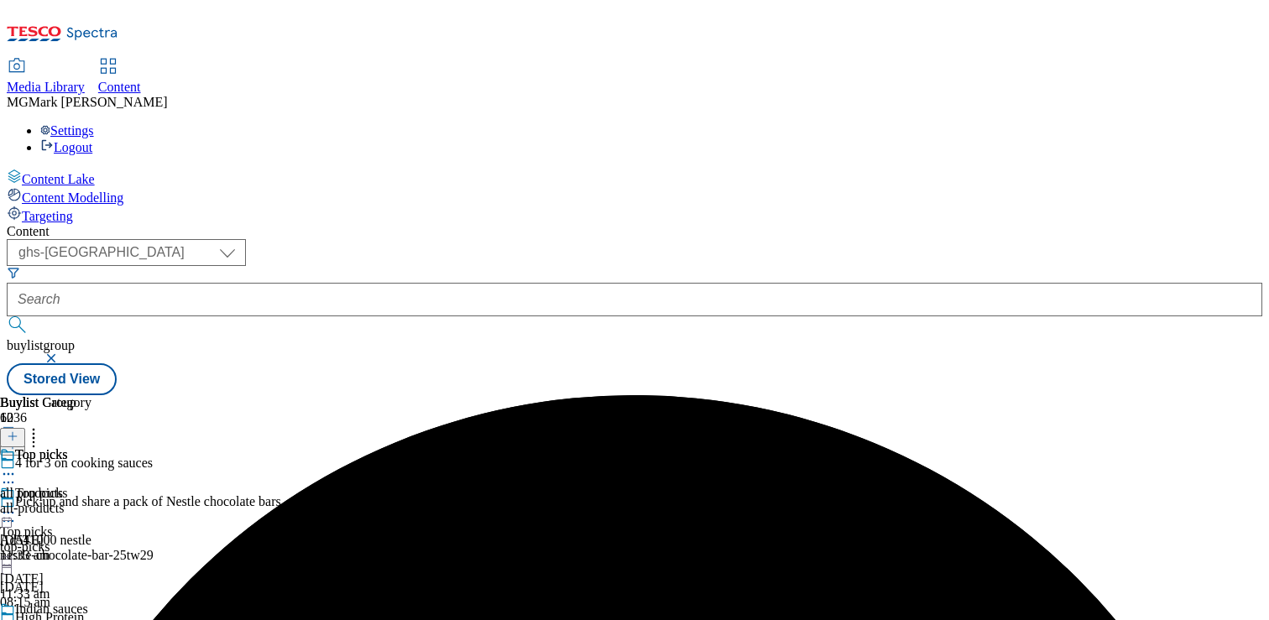
click at [17, 504] on icon at bounding box center [8, 512] width 17 height 17
click at [91, 619] on span "Preview" at bounding box center [71, 625] width 39 height 13
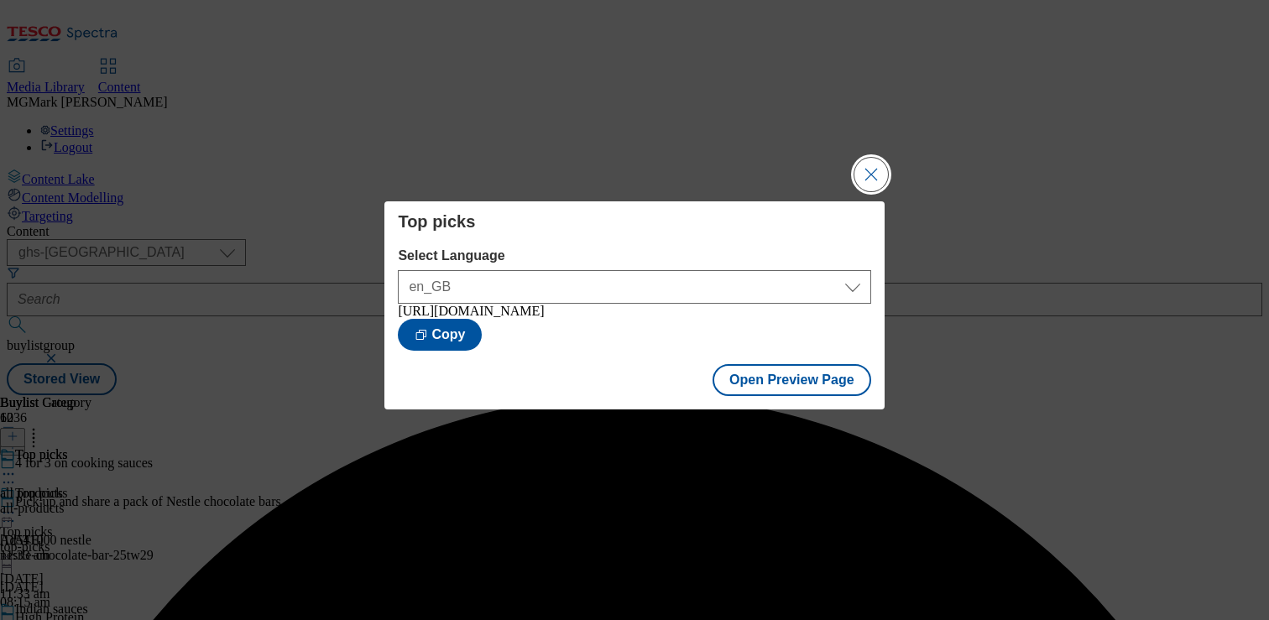
click at [875, 170] on button "Close Modal" at bounding box center [871, 175] width 34 height 34
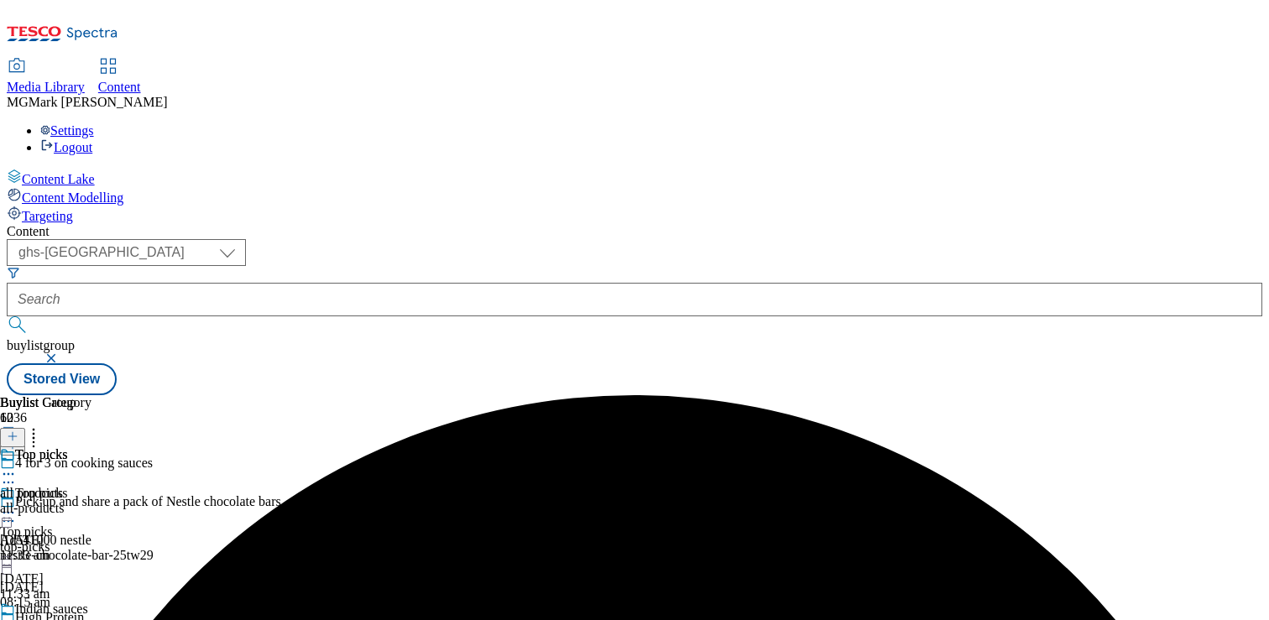
click at [14, 512] on circle at bounding box center [13, 513] width 3 height 3
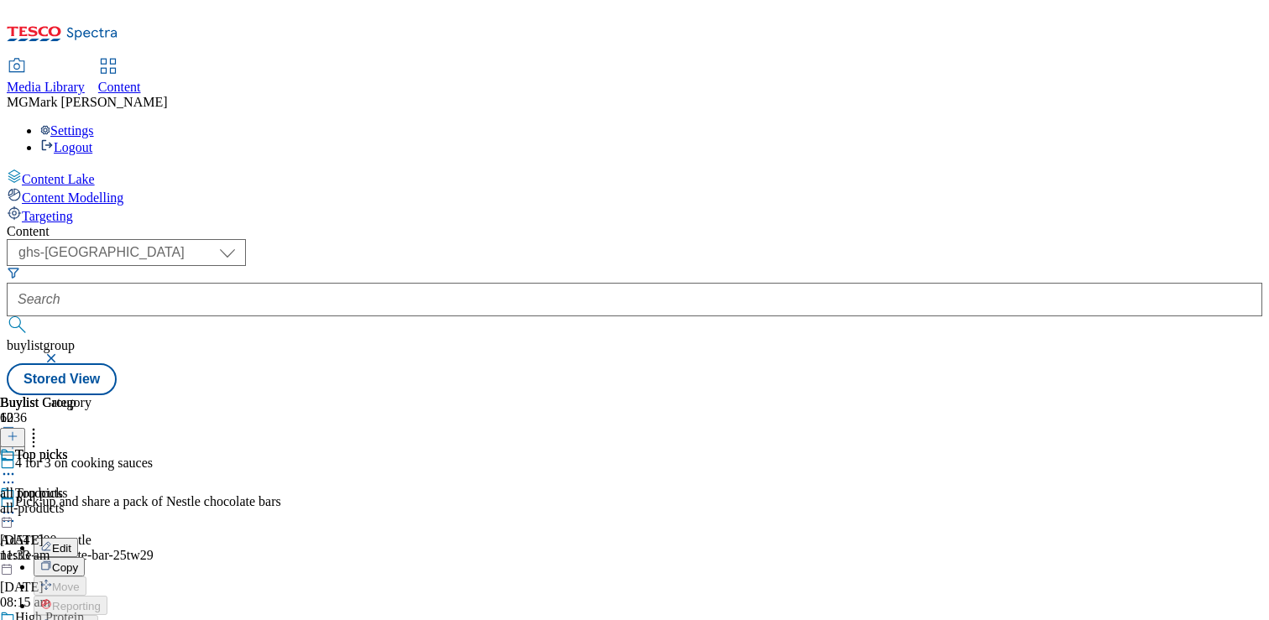
click at [149, 447] on div "Meal kits and seasonings all products all-products 26 Aug 2025 11:25 am" at bounding box center [74, 505] width 149 height 116
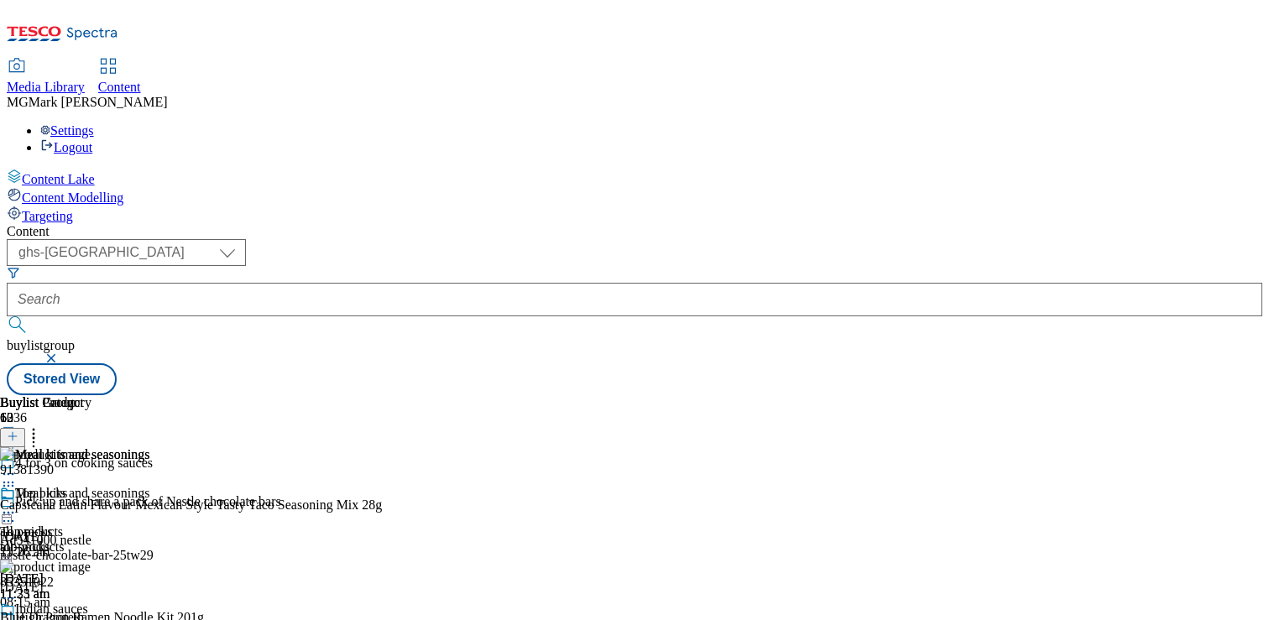
scroll to position [0, 221]
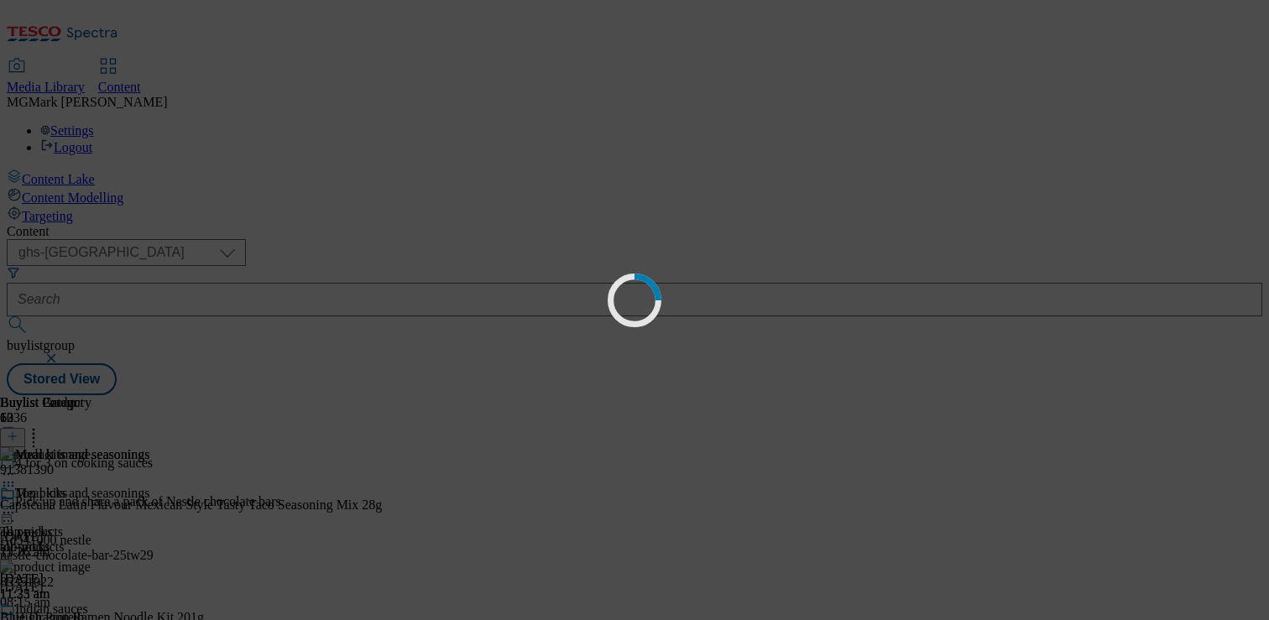
scroll to position [0, 0]
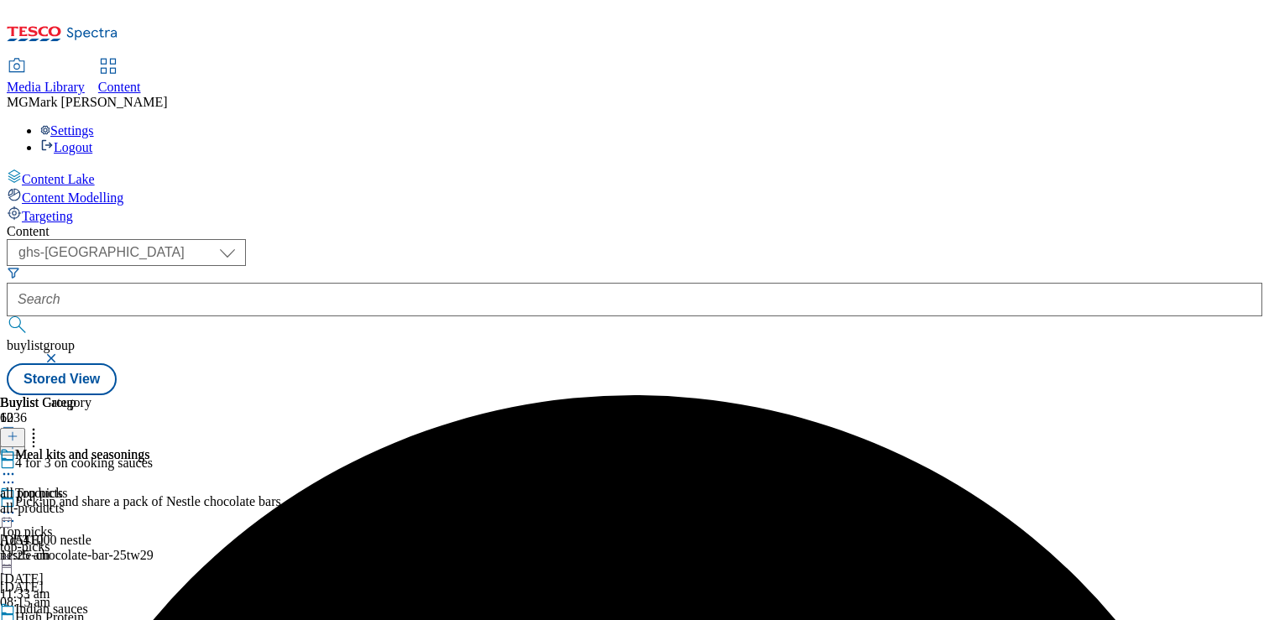
scroll to position [1161, 0]
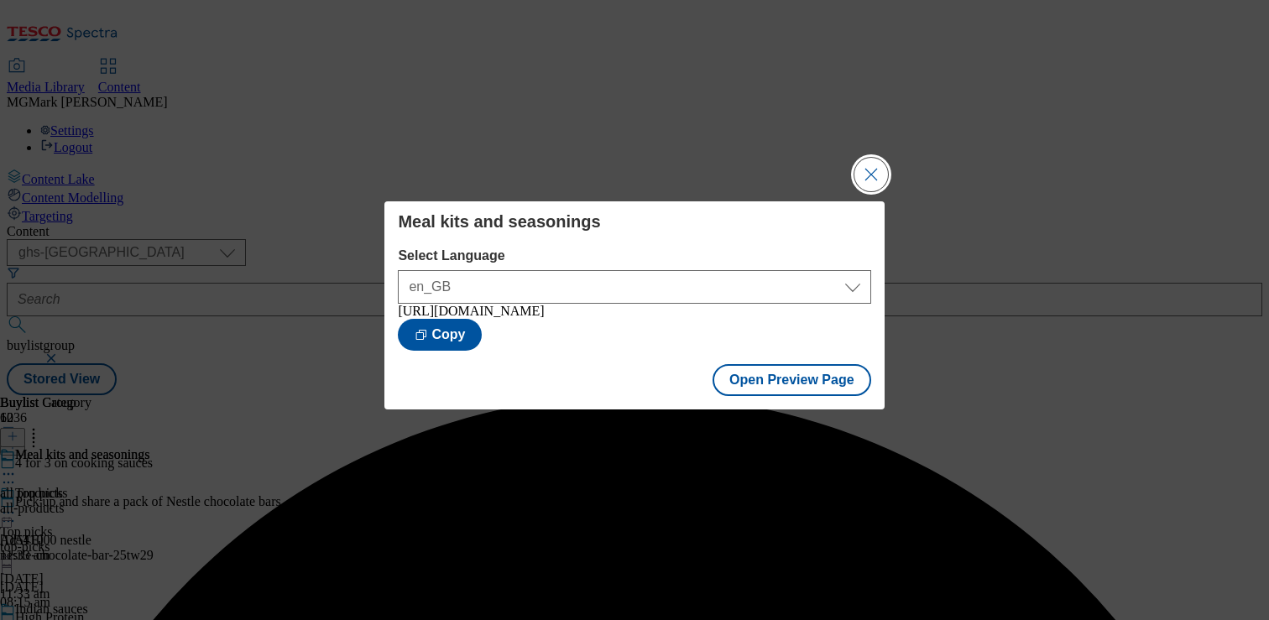
click at [872, 164] on button "Close Modal" at bounding box center [871, 175] width 34 height 34
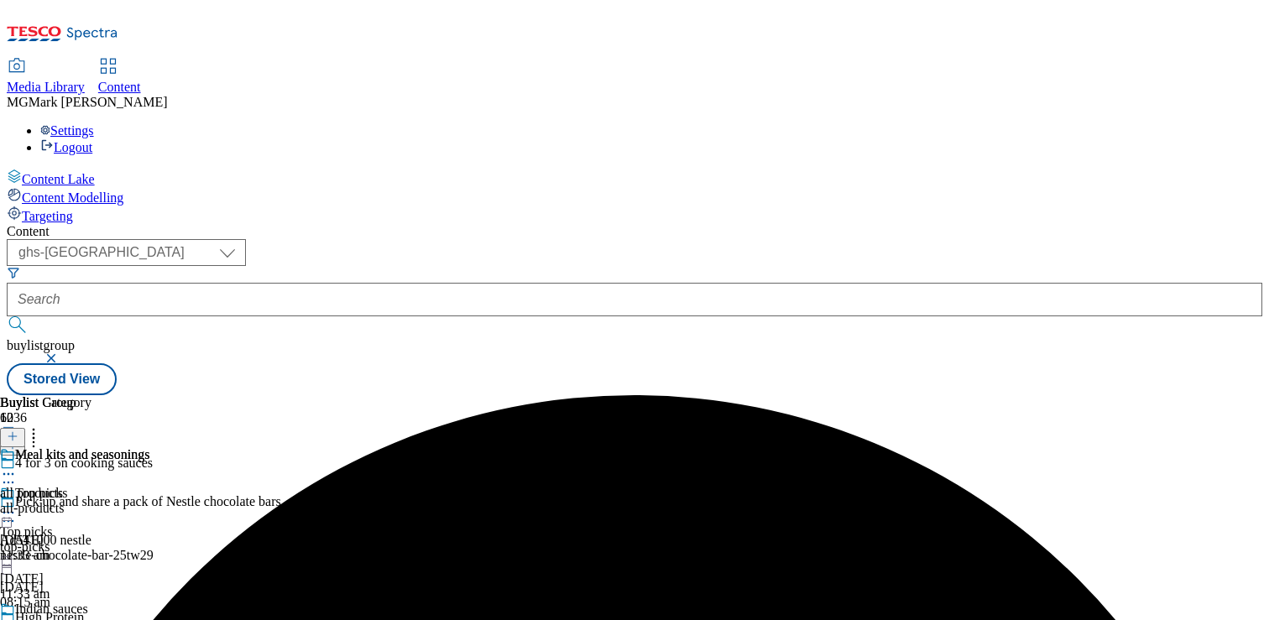
click at [211, 540] on div "top-picks" at bounding box center [105, 547] width 211 height 15
